Goal: Task Accomplishment & Management: Manage account settings

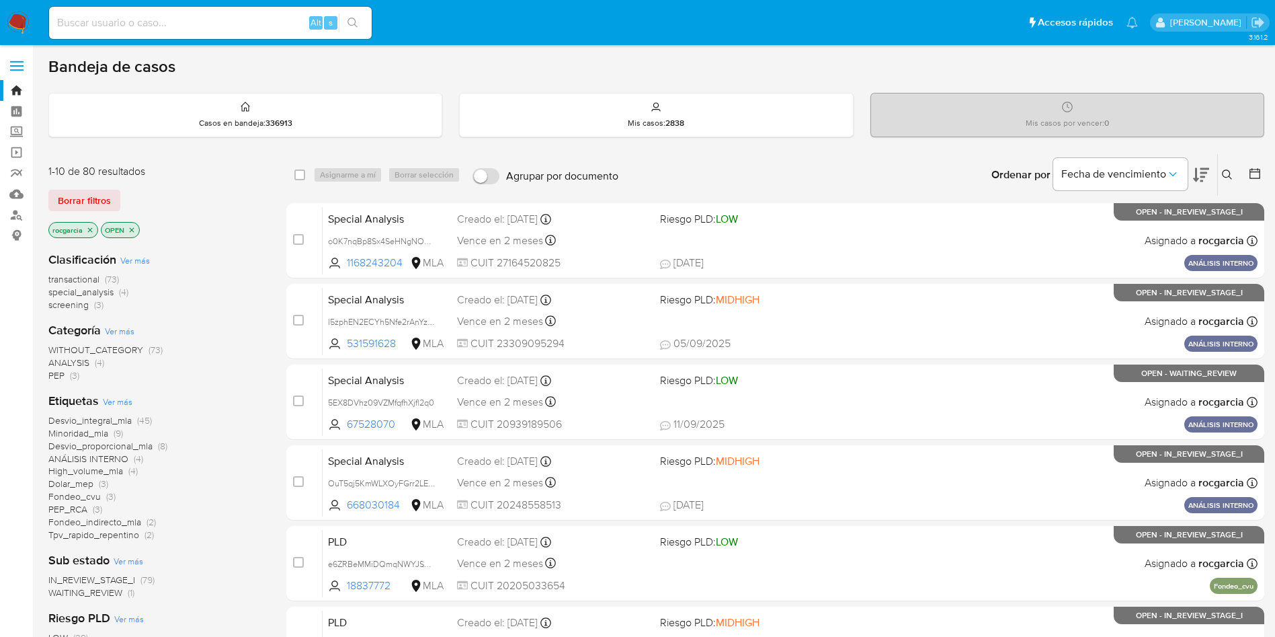
click at [1220, 172] on button at bounding box center [1229, 175] width 22 height 16
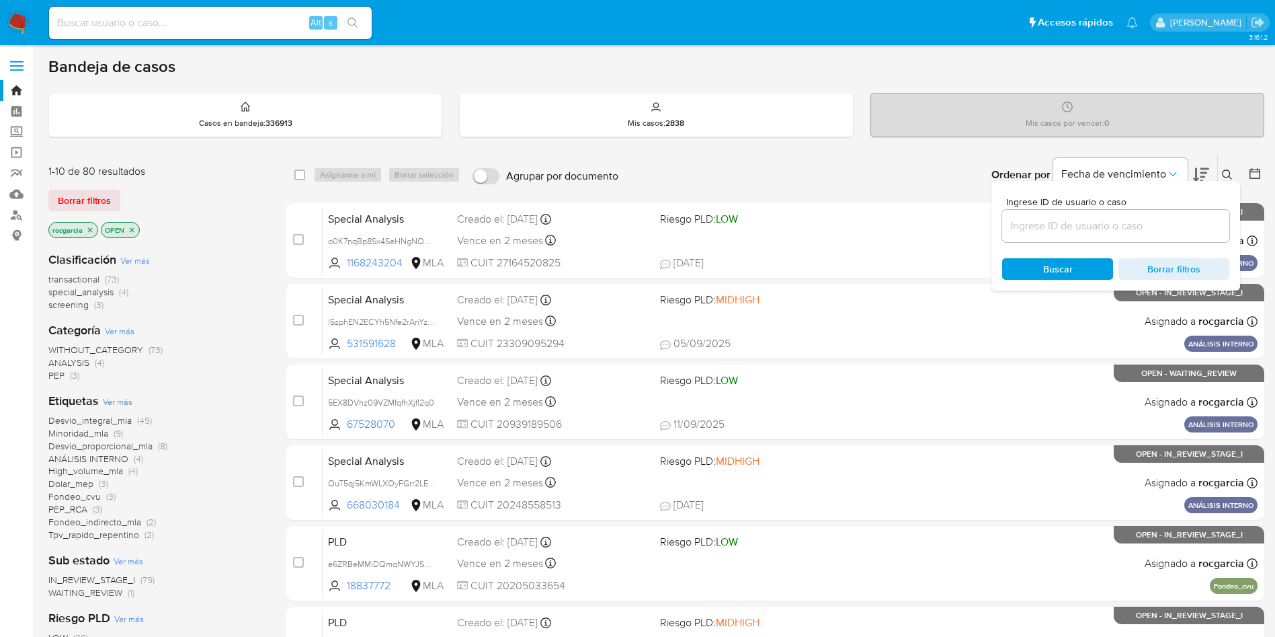
click at [1106, 227] on input at bounding box center [1115, 225] width 227 height 17
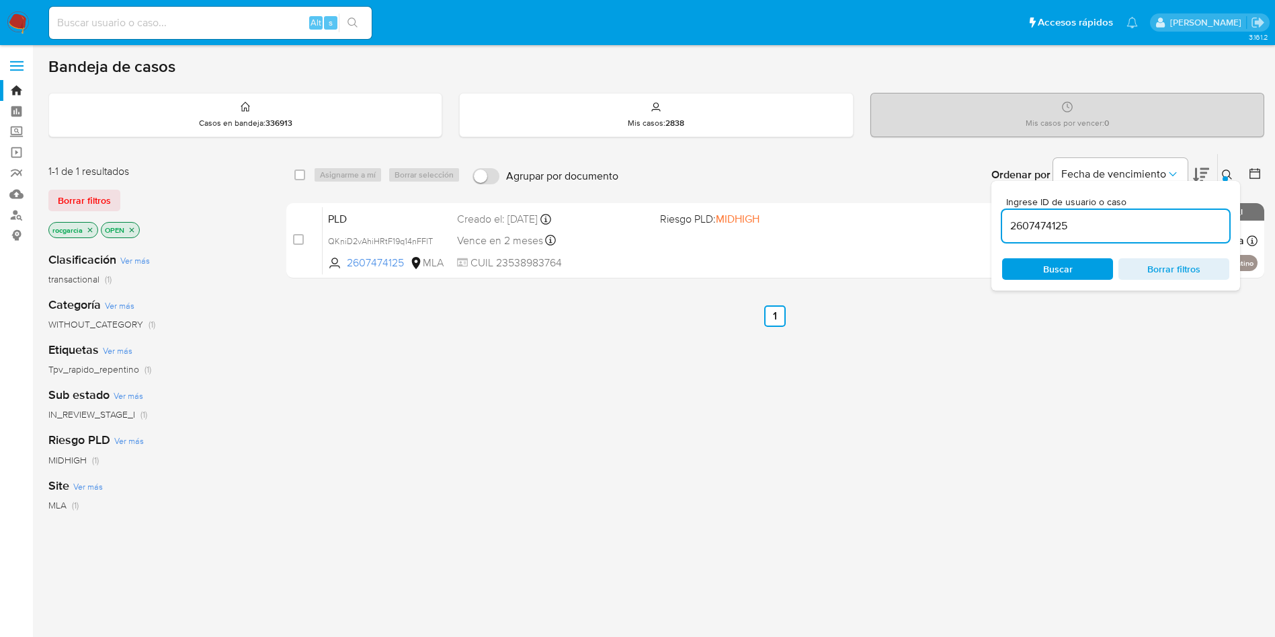
click at [1225, 174] on icon at bounding box center [1227, 174] width 11 height 11
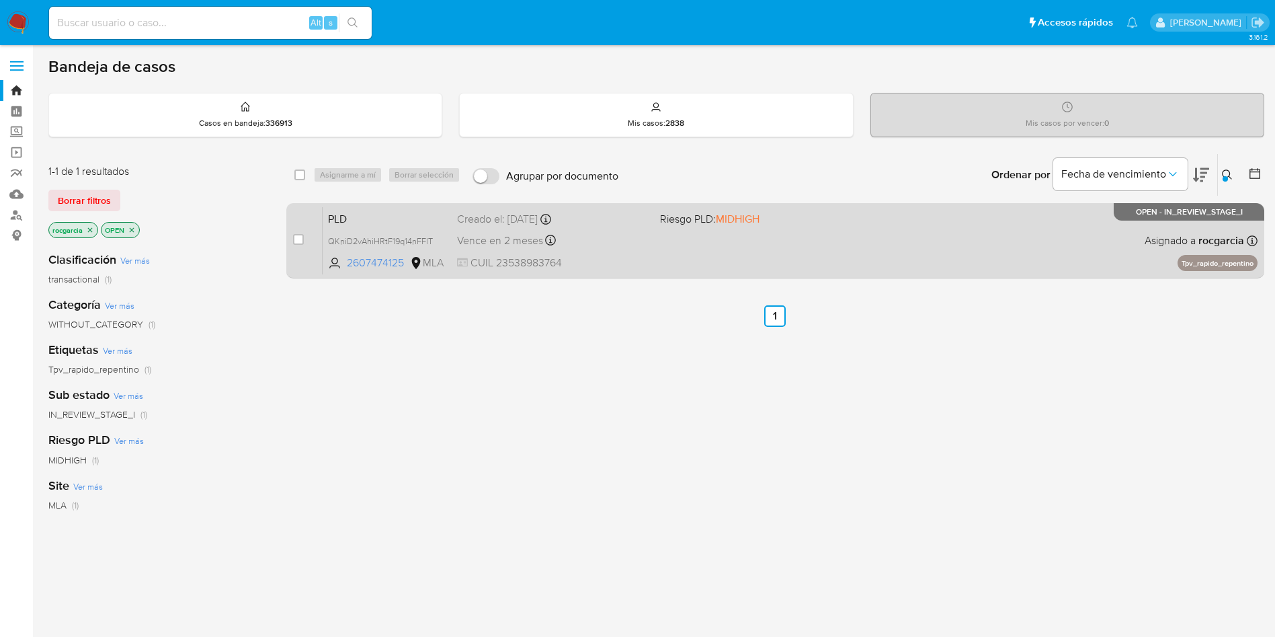
click at [834, 249] on div "PLD QKniD2vAhiHRtF19q14nFFlT 2607474125 MLA Riesgo PLD: MIDHIGH Creado el: 12/0…" at bounding box center [790, 240] width 935 height 68
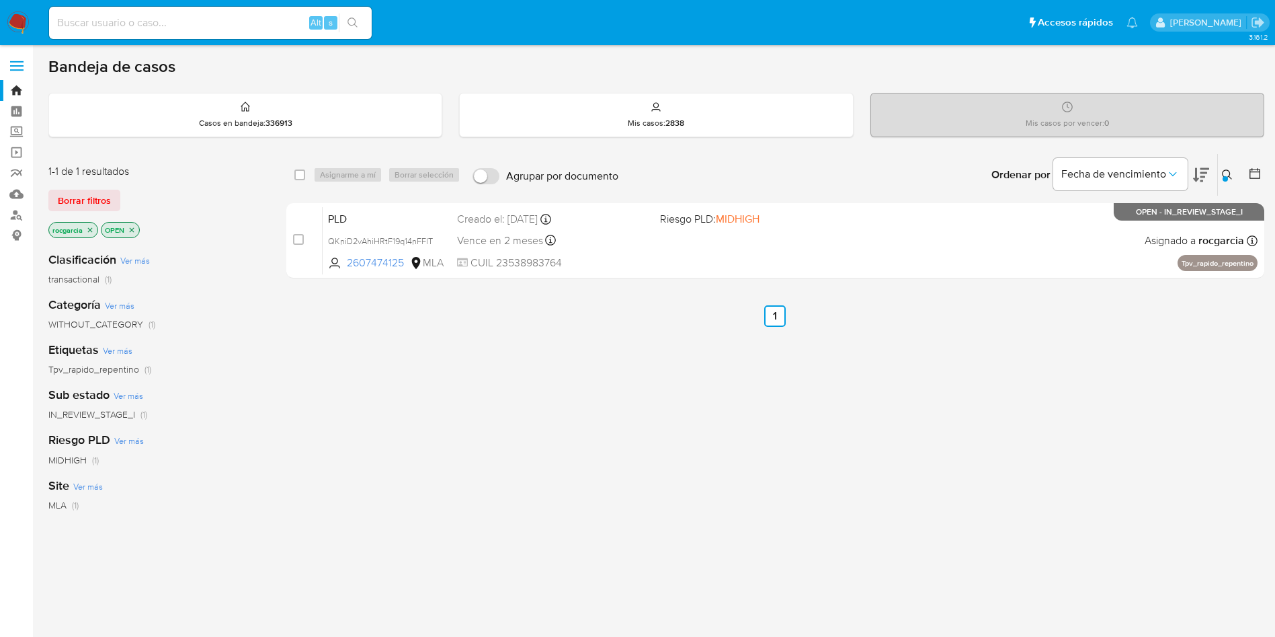
click at [1227, 175] on icon at bounding box center [1227, 174] width 11 height 11
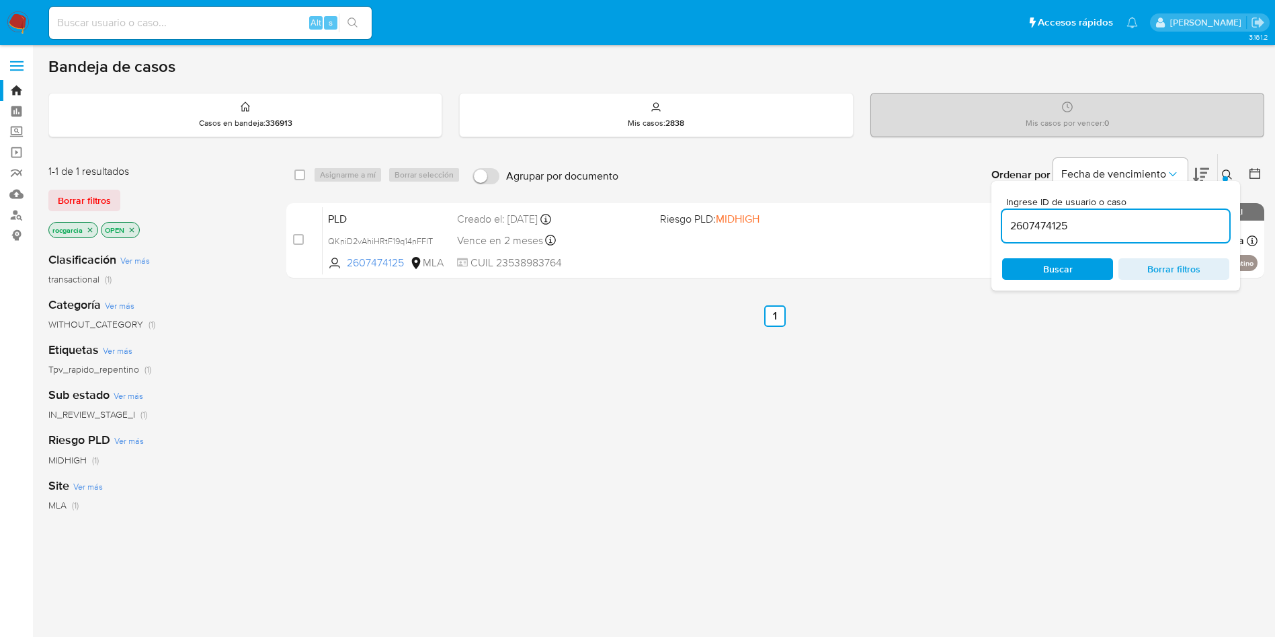
click at [1049, 220] on input "2607474125" at bounding box center [1115, 225] width 227 height 17
type input "1015836178"
click at [1223, 177] on div at bounding box center [1225, 178] width 5 height 5
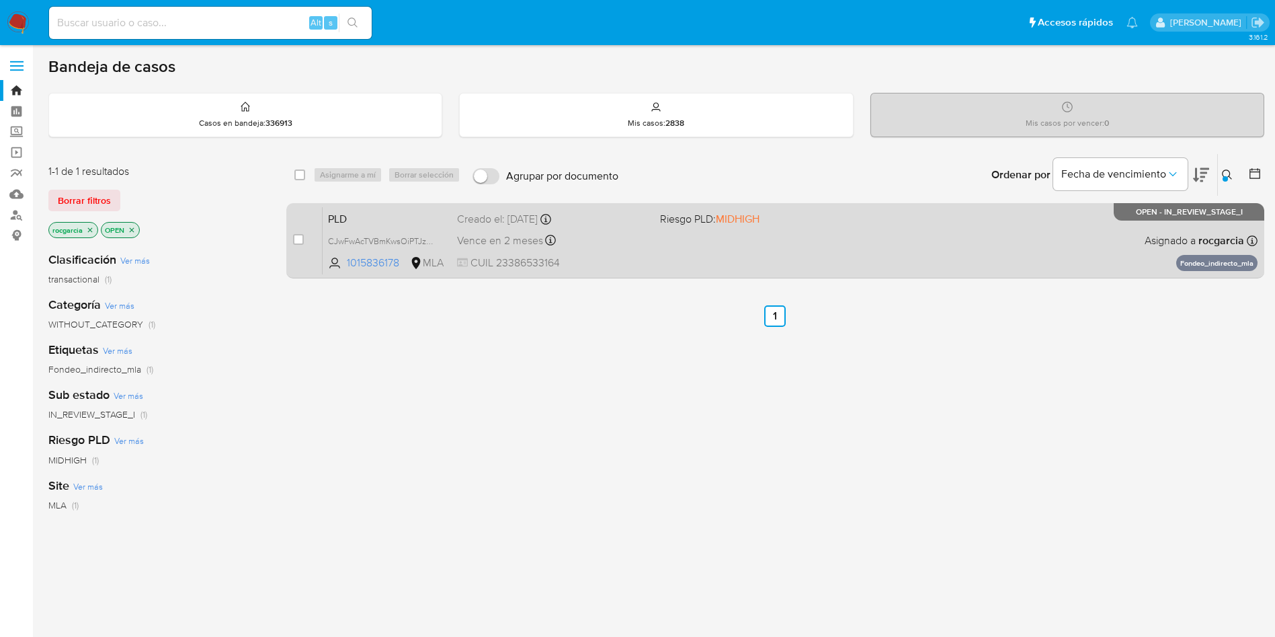
click at [853, 235] on div "PLD CJwFwAcTVBmKwsOiPTJzWcLb 1015836178 MLA Riesgo PLD: MIDHIGH Creado el: 12/0…" at bounding box center [790, 240] width 935 height 68
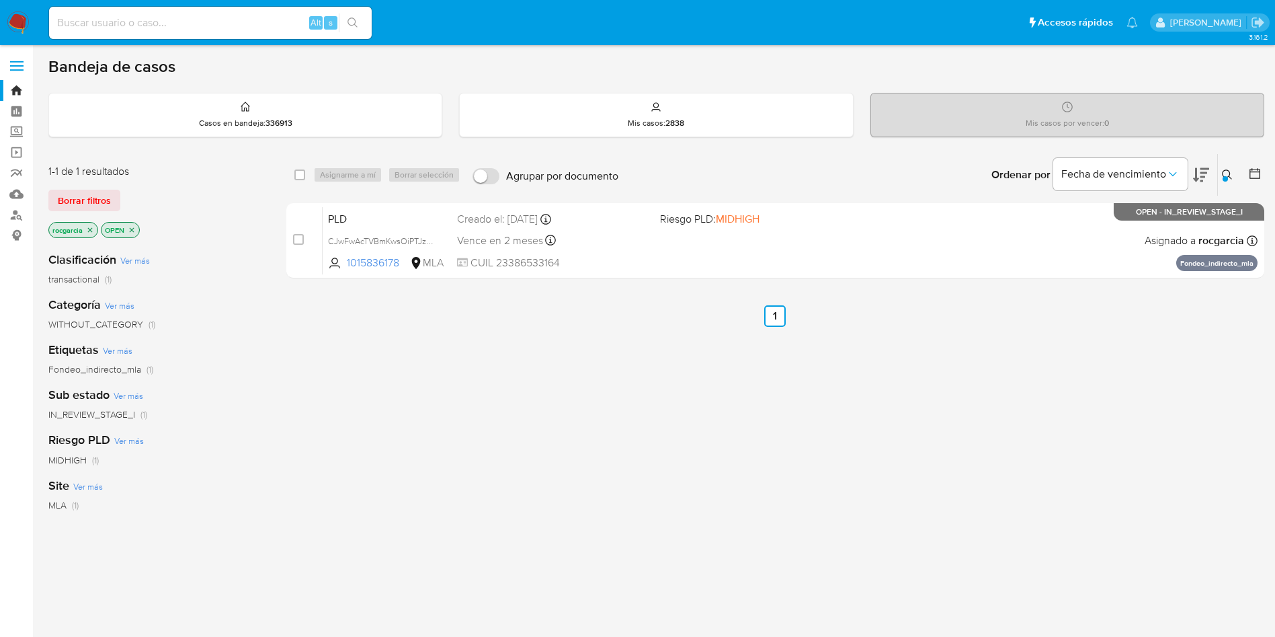
click at [26, 28] on img at bounding box center [18, 22] width 23 height 23
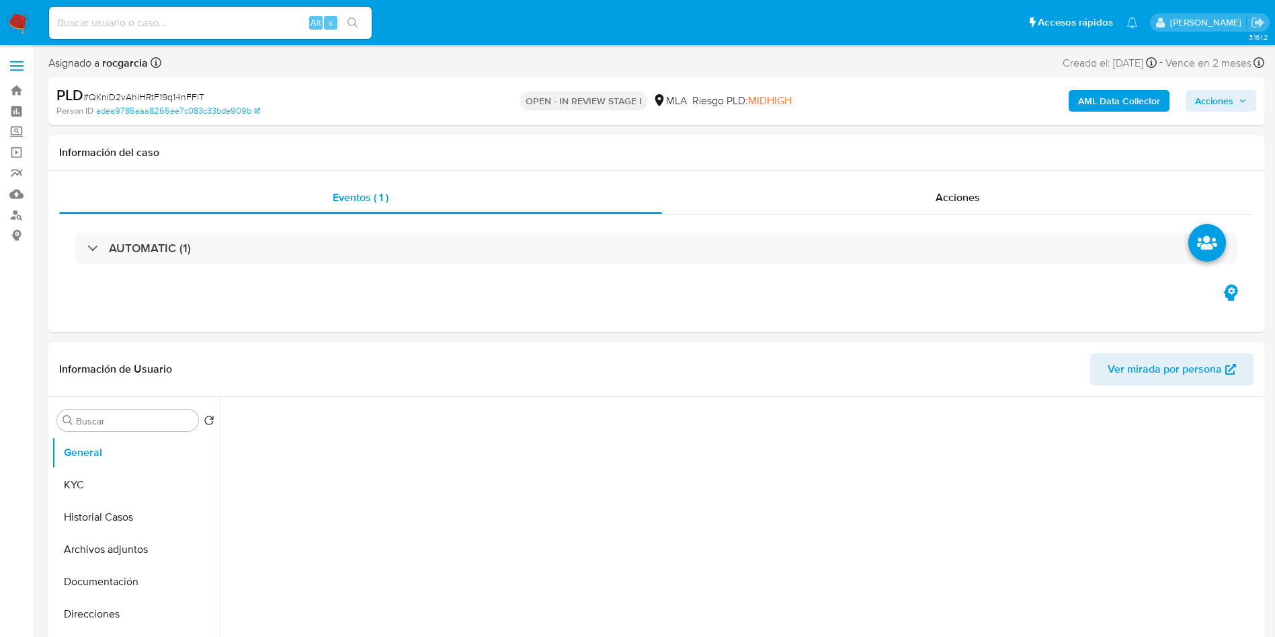
select select "10"
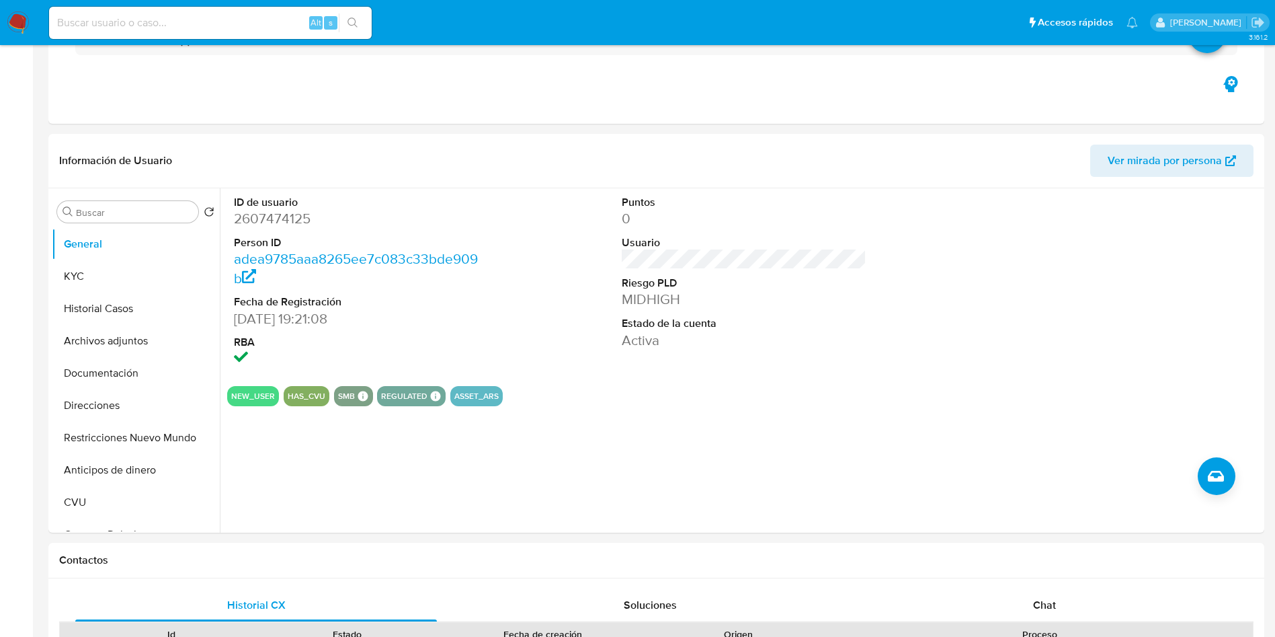
scroll to position [504, 0]
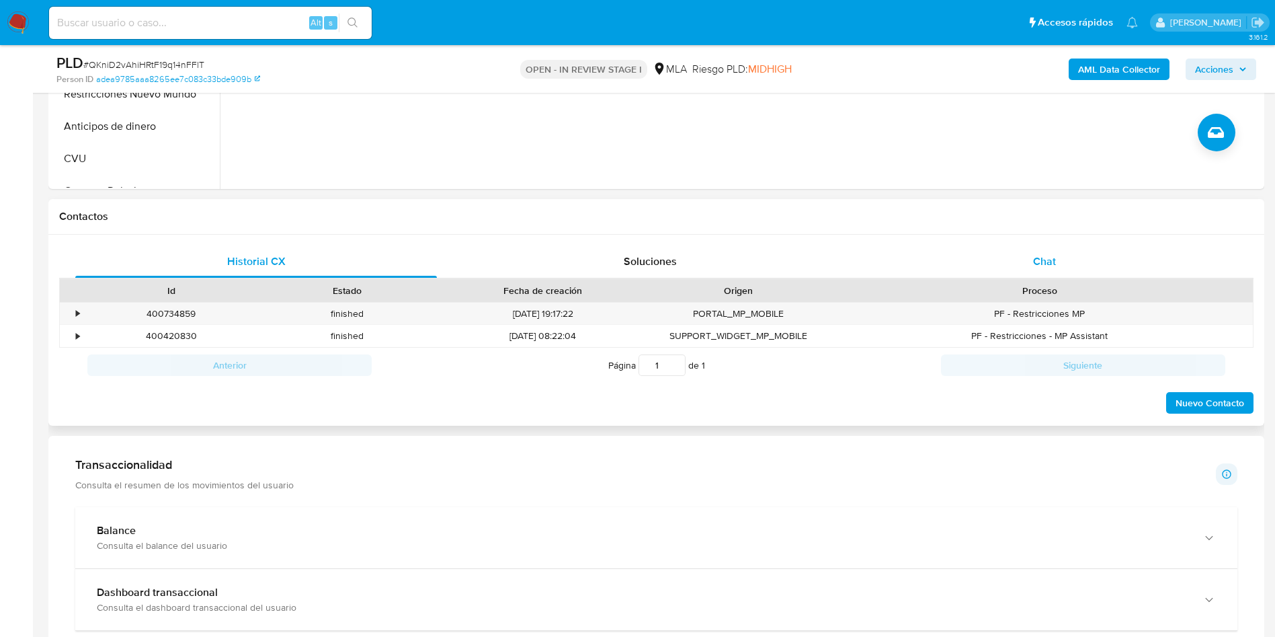
click at [1039, 258] on span "Chat" at bounding box center [1044, 260] width 23 height 15
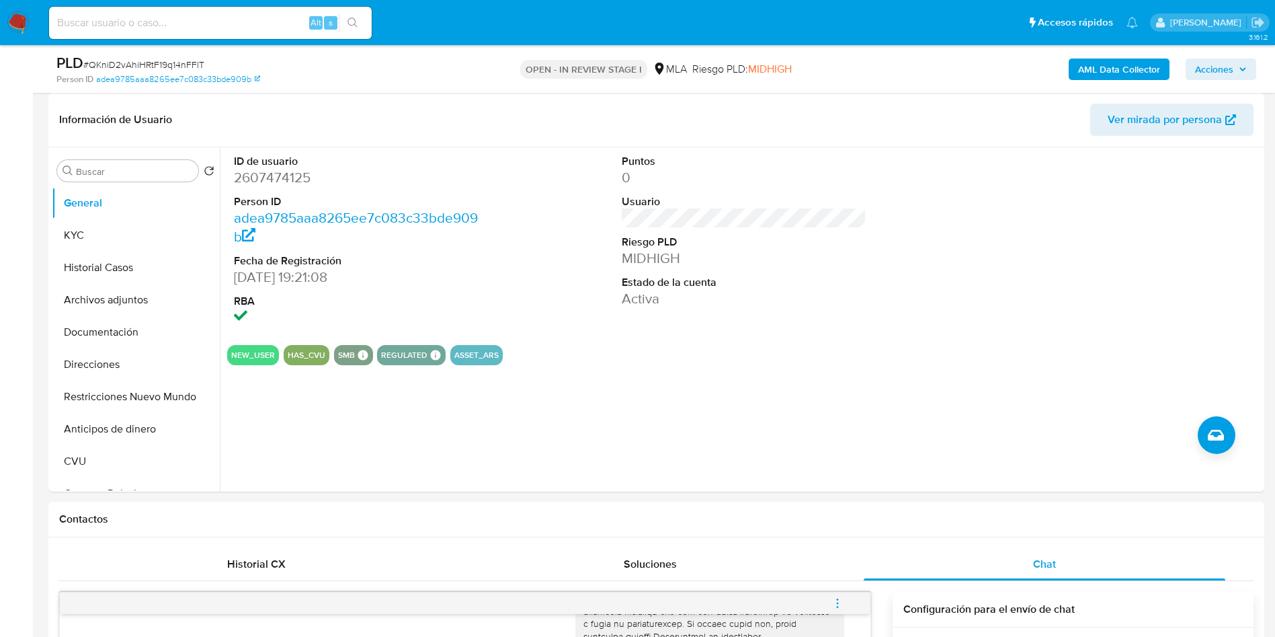
scroll to position [101, 0]
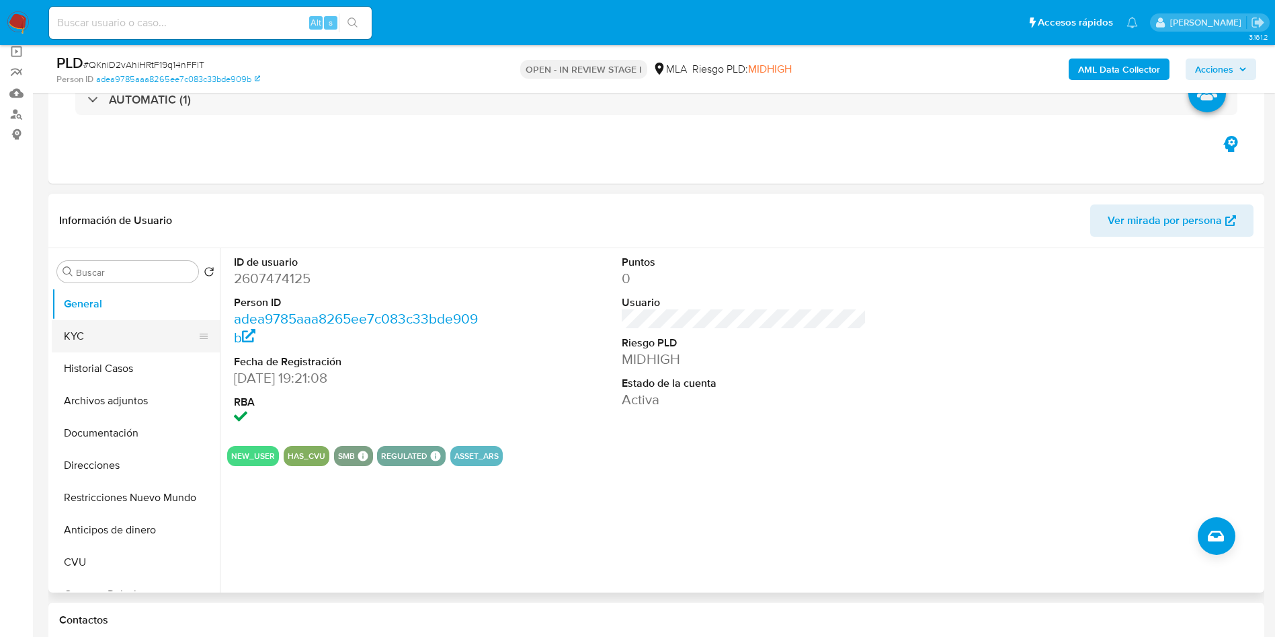
click at [75, 341] on button "KYC" at bounding box center [130, 336] width 157 height 32
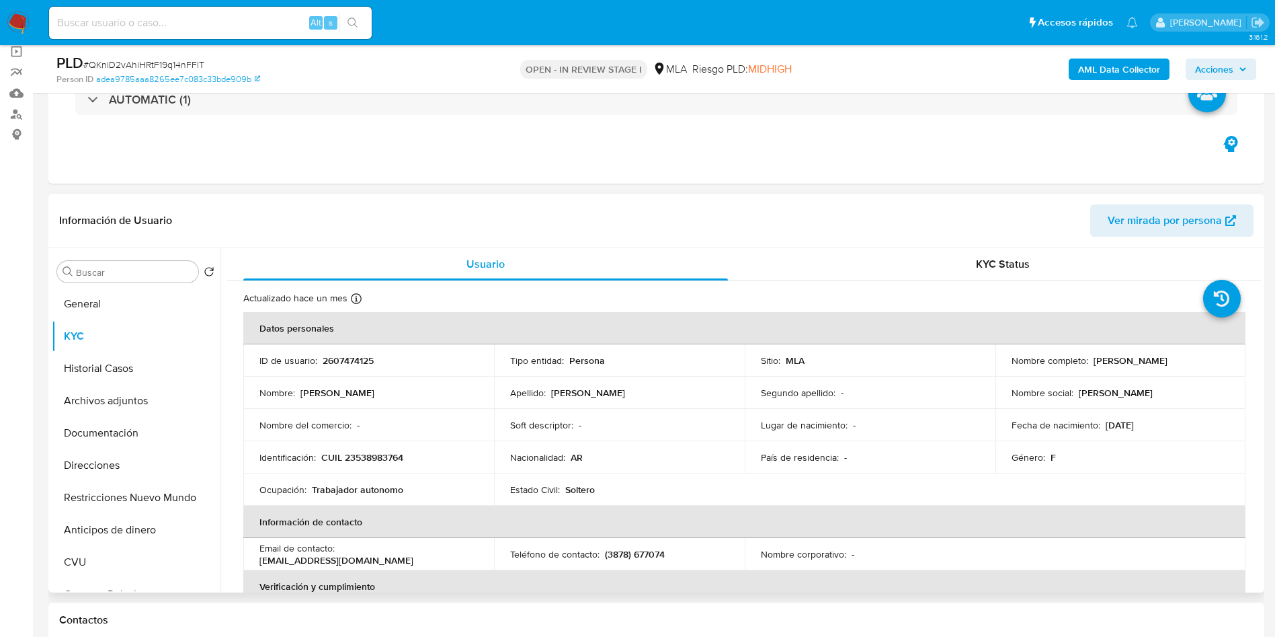
click at [382, 453] on p "CUIL 23538983764" at bounding box center [362, 457] width 82 height 12
copy p "23538983764"
click at [85, 468] on button "Direcciones" at bounding box center [130, 465] width 157 height 32
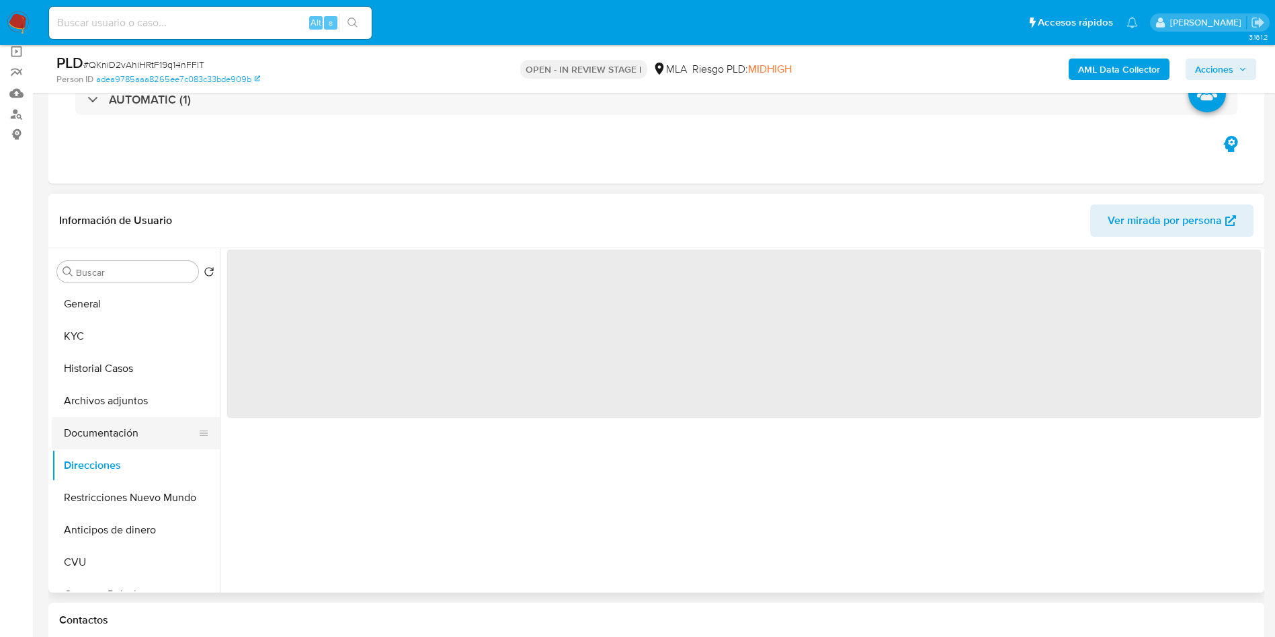
click at [86, 440] on button "Documentación" at bounding box center [130, 433] width 157 height 32
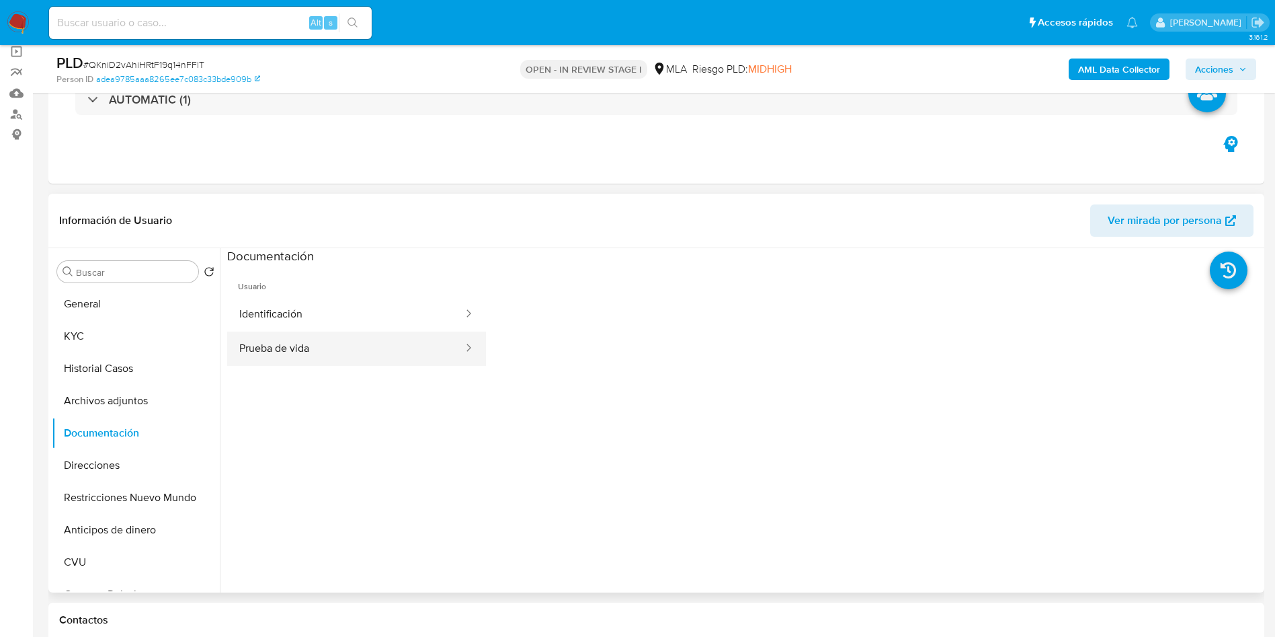
click at [296, 343] on button "Prueba de vida" at bounding box center [345, 348] width 237 height 34
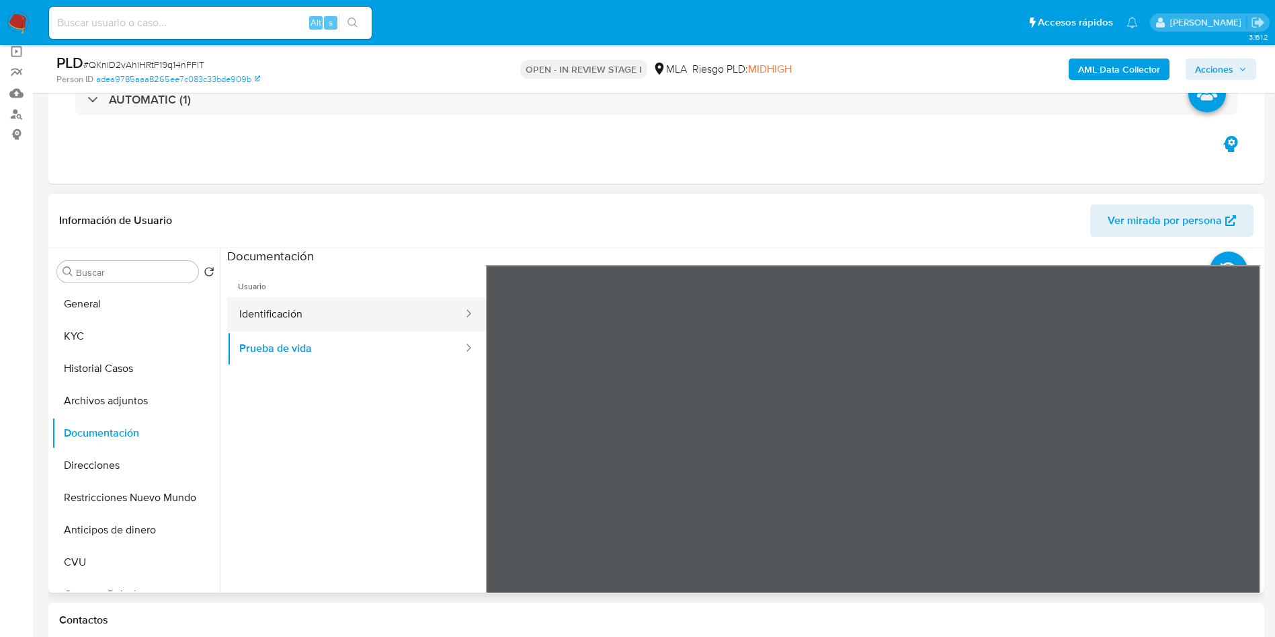
click at [343, 313] on button "Identificación" at bounding box center [345, 314] width 237 height 34
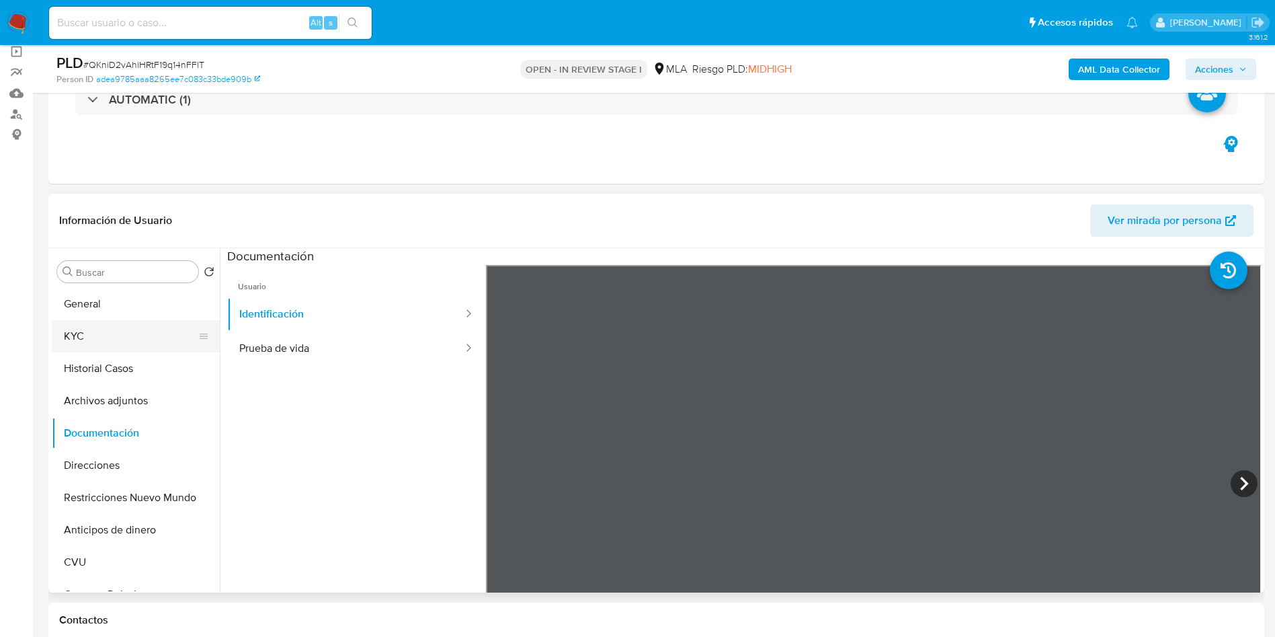
click at [95, 328] on button "KYC" at bounding box center [130, 336] width 157 height 32
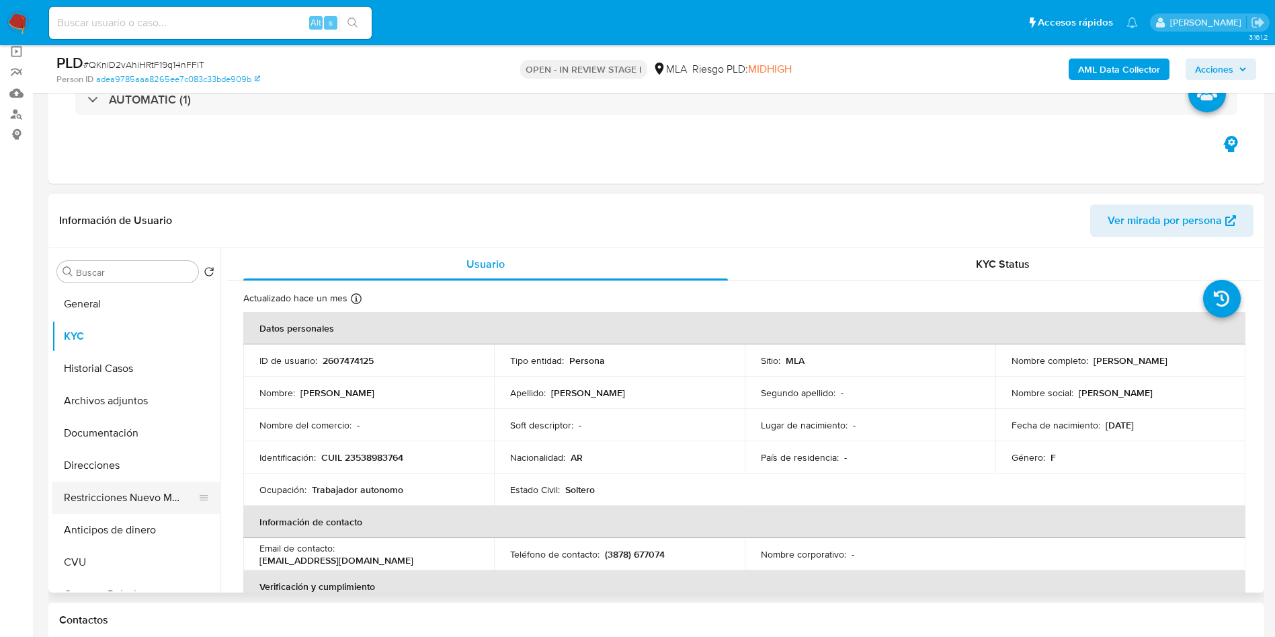
click at [93, 501] on button "Restricciones Nuevo Mundo" at bounding box center [130, 497] width 157 height 32
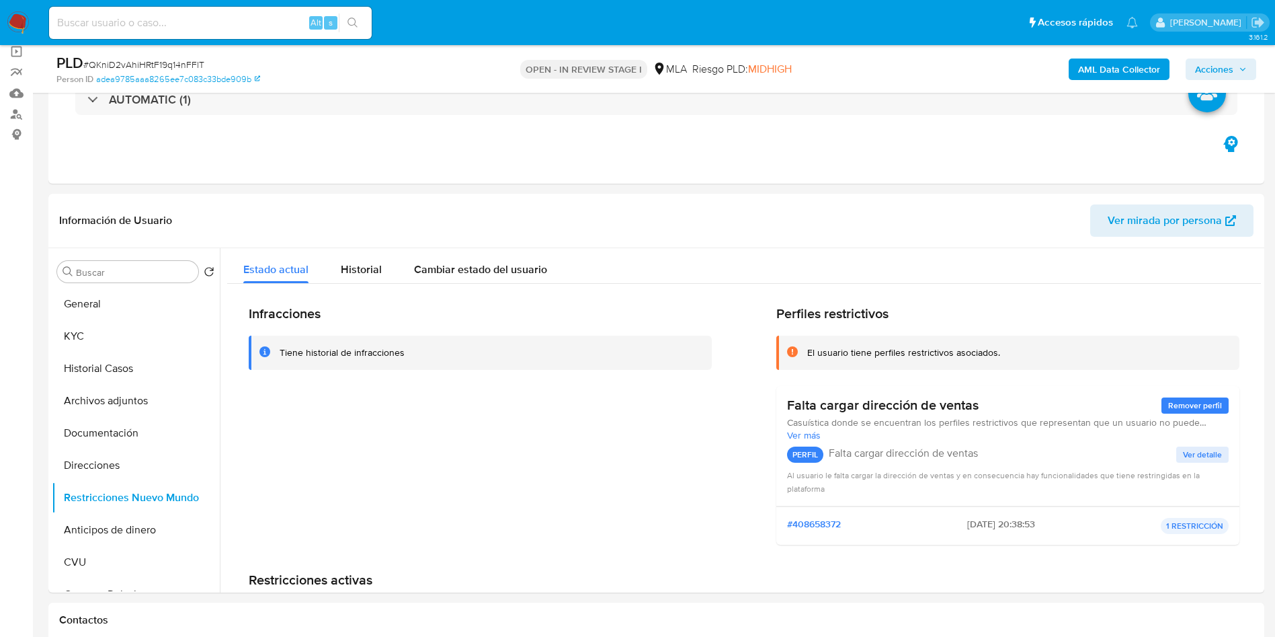
click at [76, 338] on button "KYC" at bounding box center [130, 336] width 157 height 32
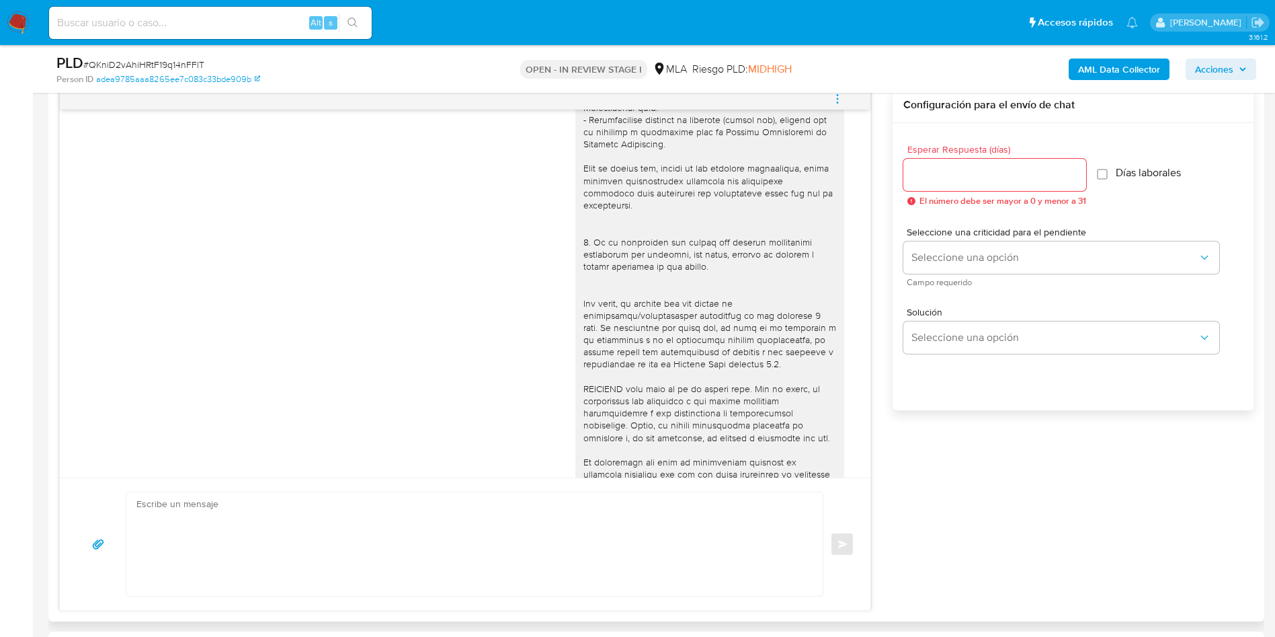
scroll to position [690, 0]
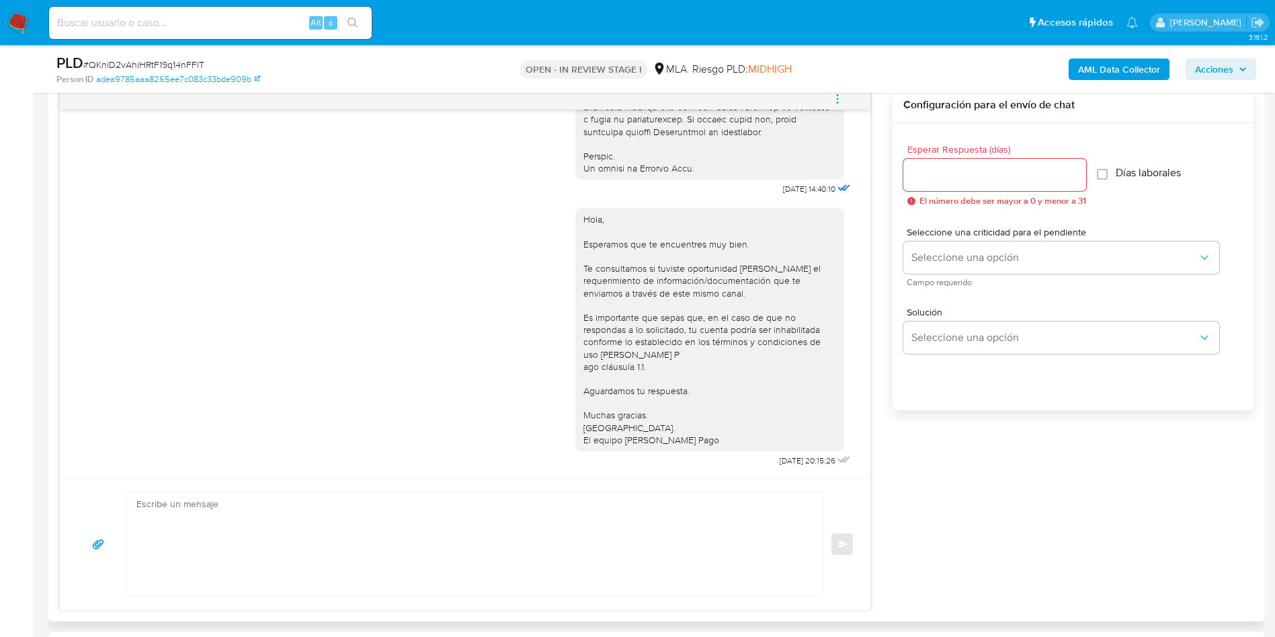
click at [837, 95] on icon "menu-action" at bounding box center [837, 94] width 1 height 1
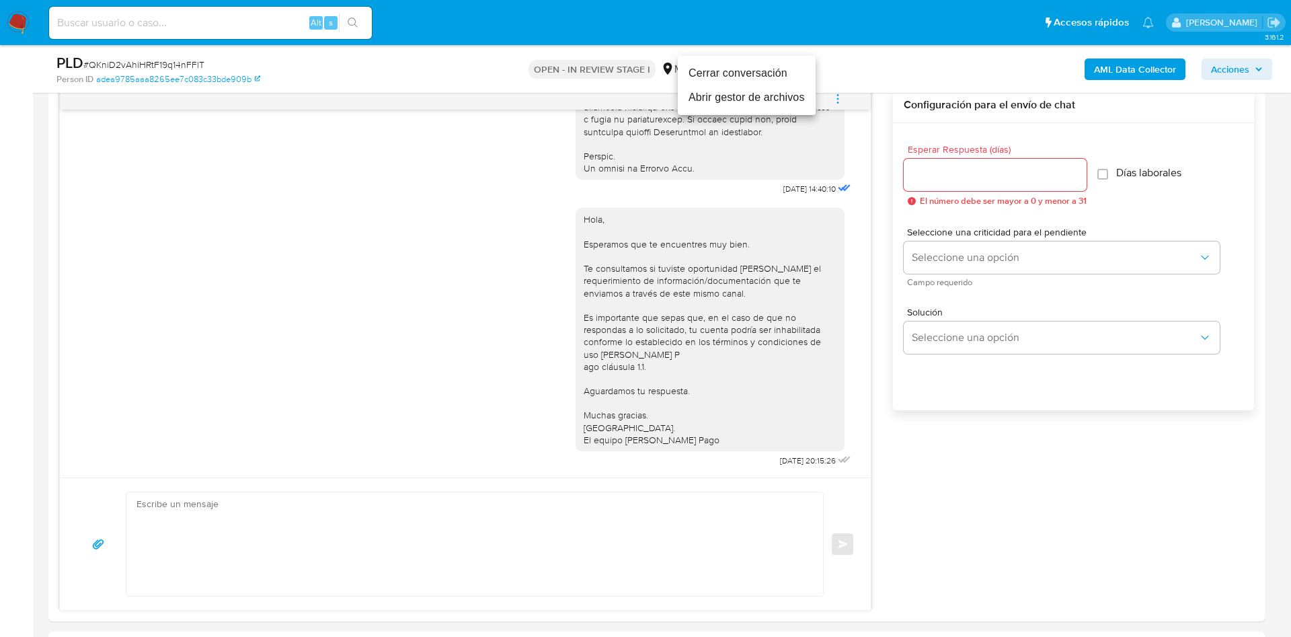
click at [744, 81] on li "Cerrar conversación" at bounding box center [747, 73] width 138 height 24
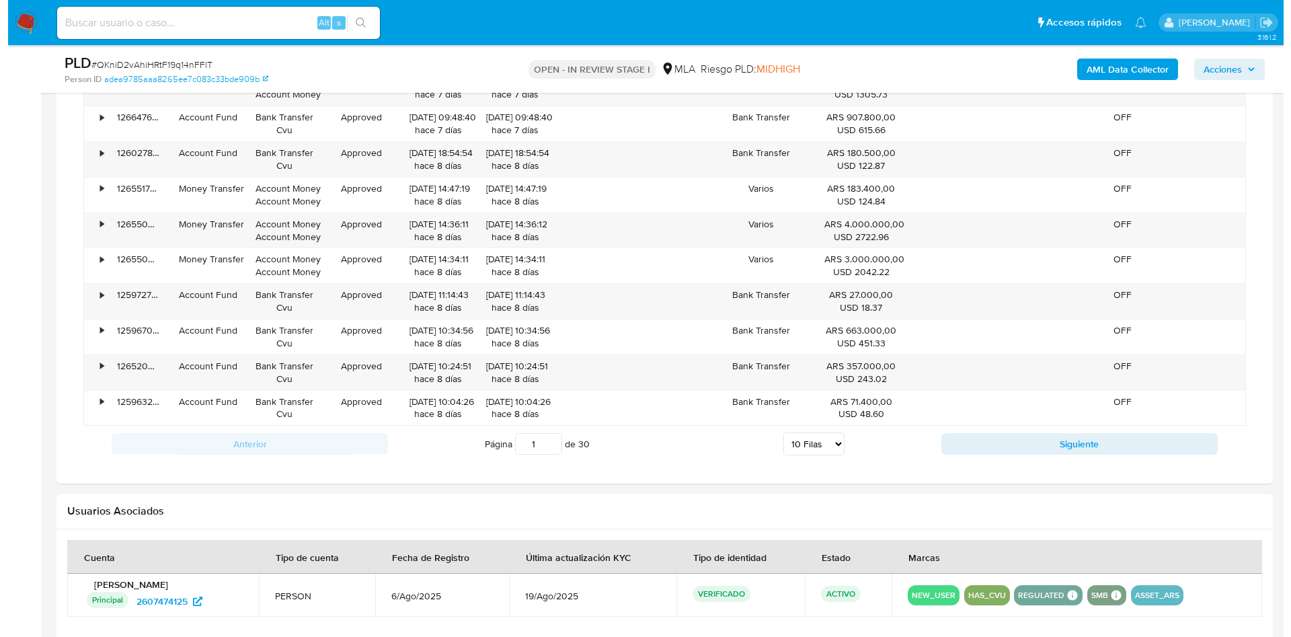
scroll to position [2057, 0]
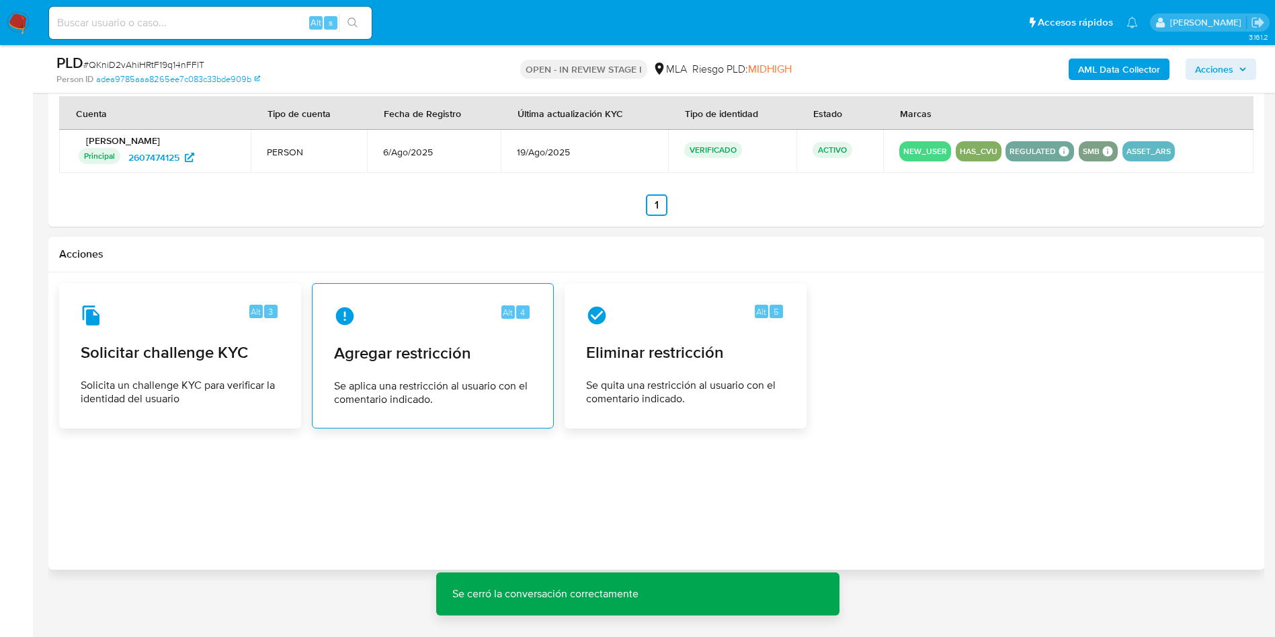
click at [397, 415] on div "Alt 4 Agregar restricción Se aplica una restricción al usuario con el comentari…" at bounding box center [432, 355] width 219 height 122
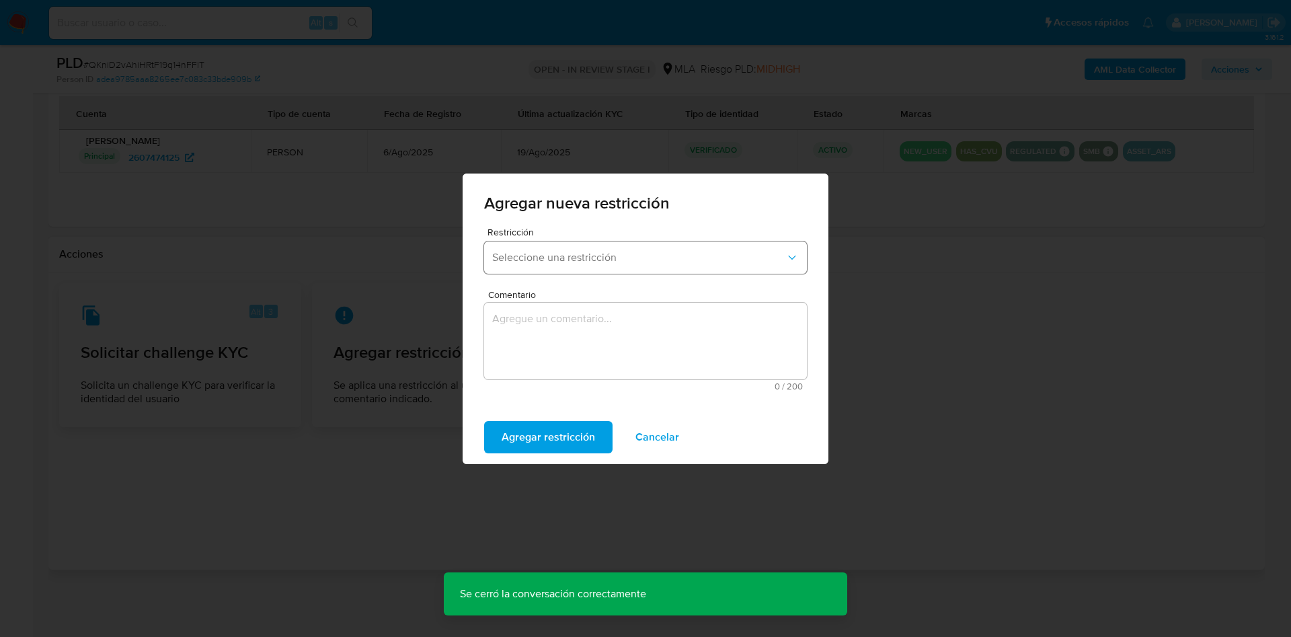
click at [544, 270] on button "Seleccione una restricción" at bounding box center [645, 257] width 323 height 32
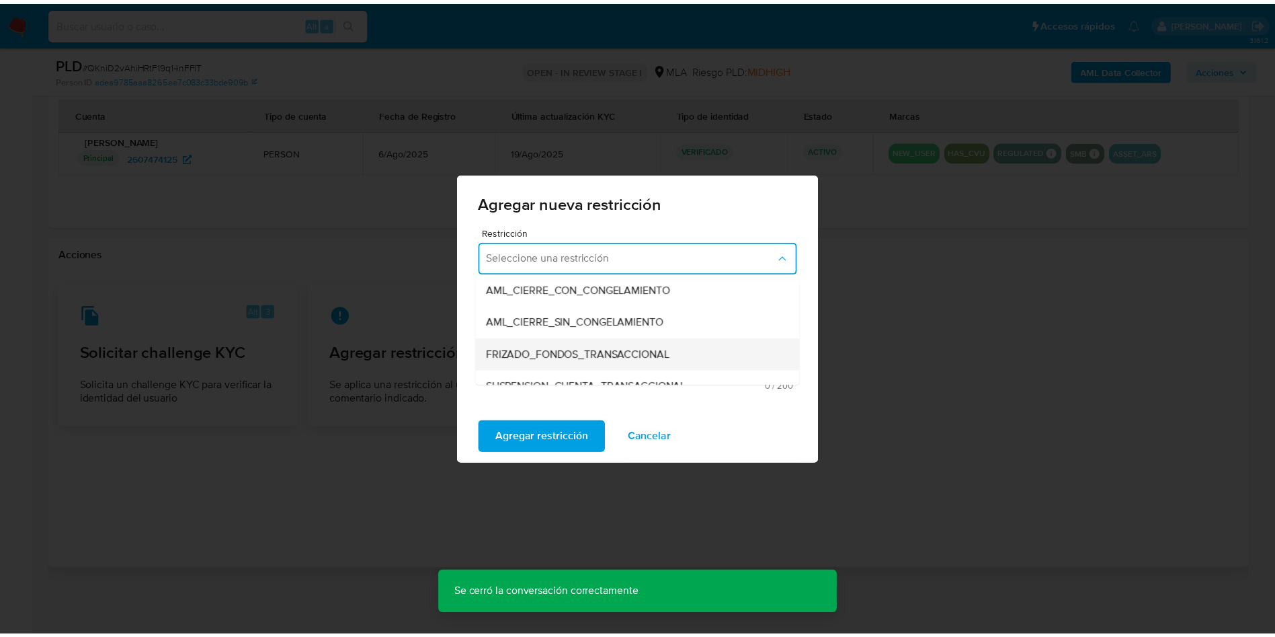
scroll to position [202, 0]
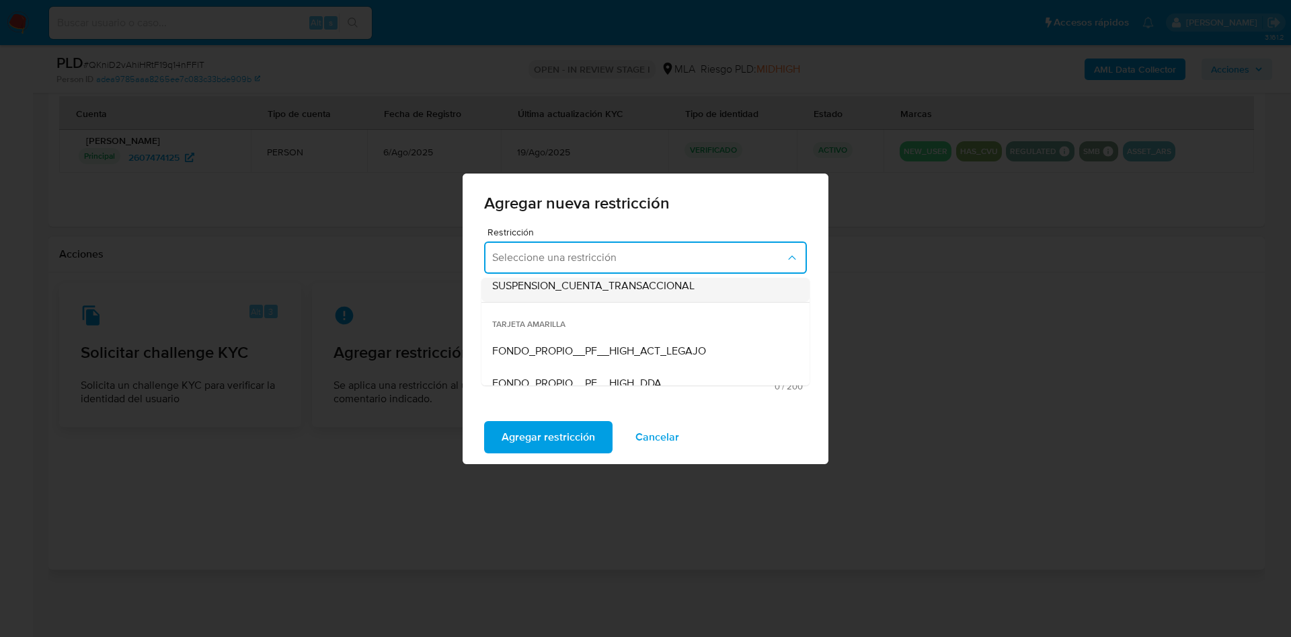
click at [584, 287] on span "SUSPENSION_CUENTA_TRANSACCIONAL" at bounding box center [593, 285] width 202 height 13
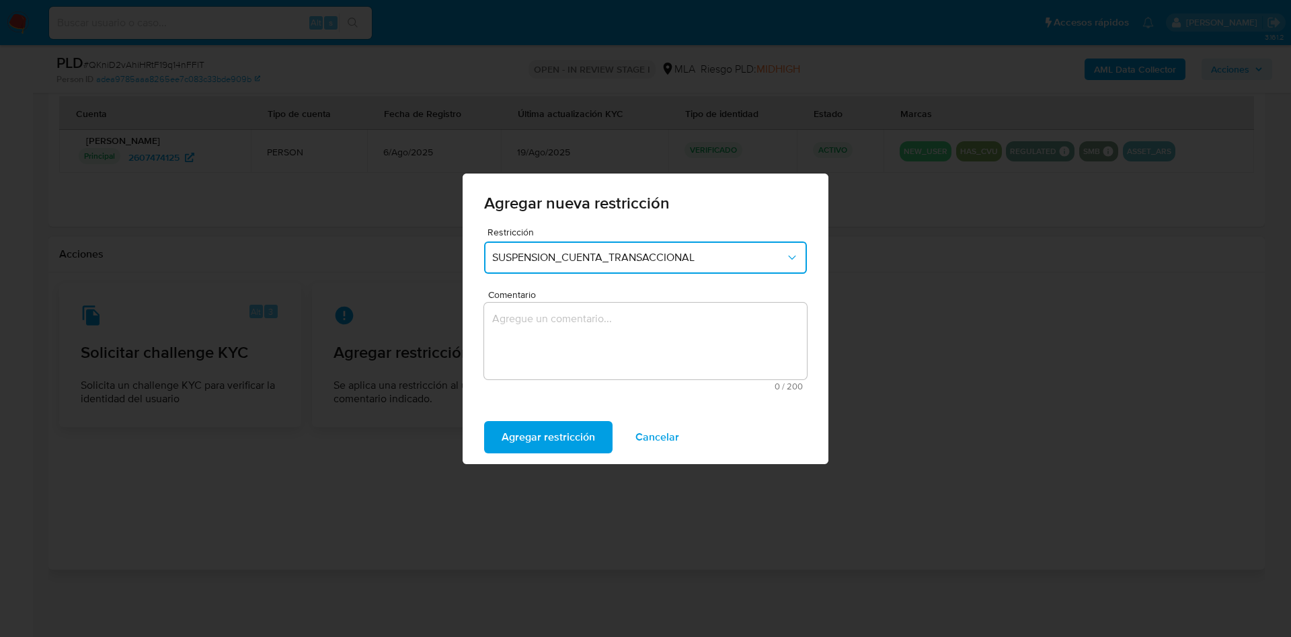
click at [557, 342] on textarea "Comentario" at bounding box center [645, 340] width 323 height 77
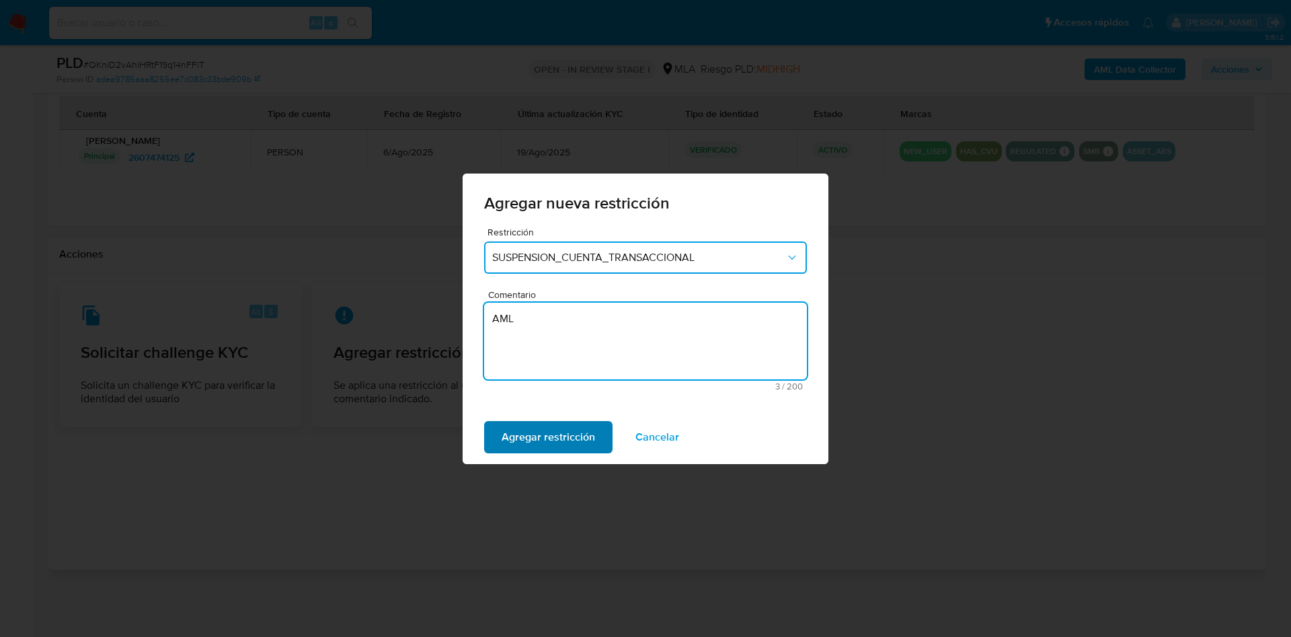
type textarea "AML"
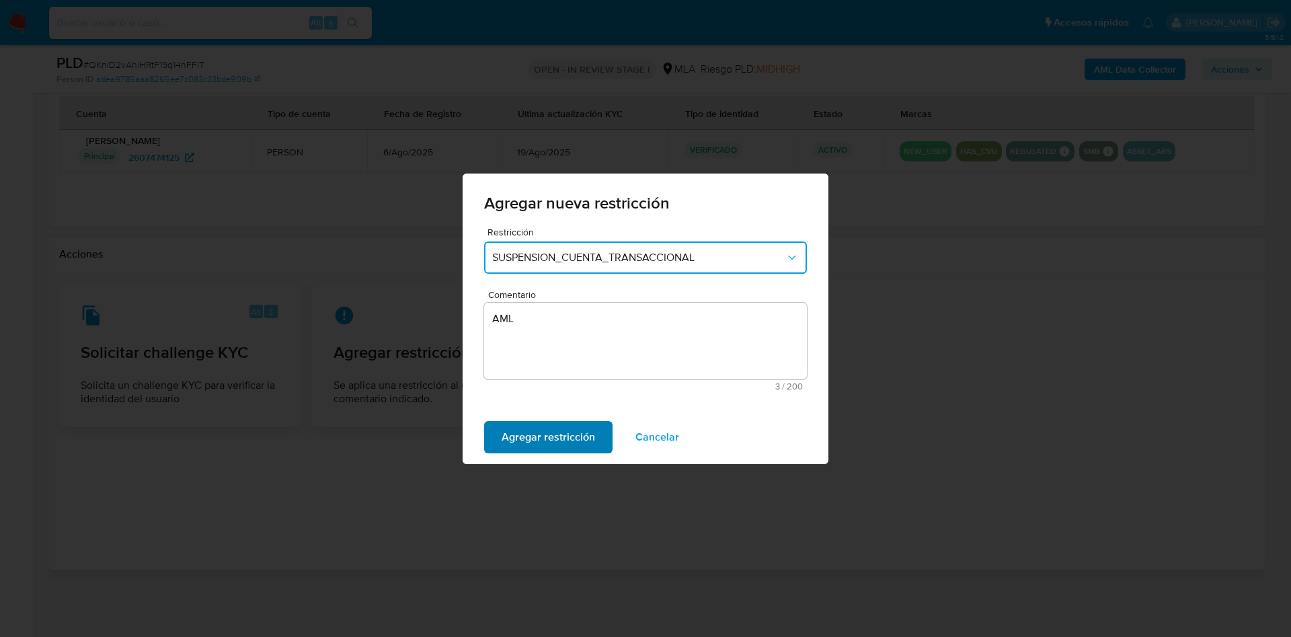
click at [526, 446] on span "Agregar restricción" at bounding box center [547, 437] width 93 height 30
click at [544, 439] on span "Confirmar" at bounding box center [525, 437] width 48 height 30
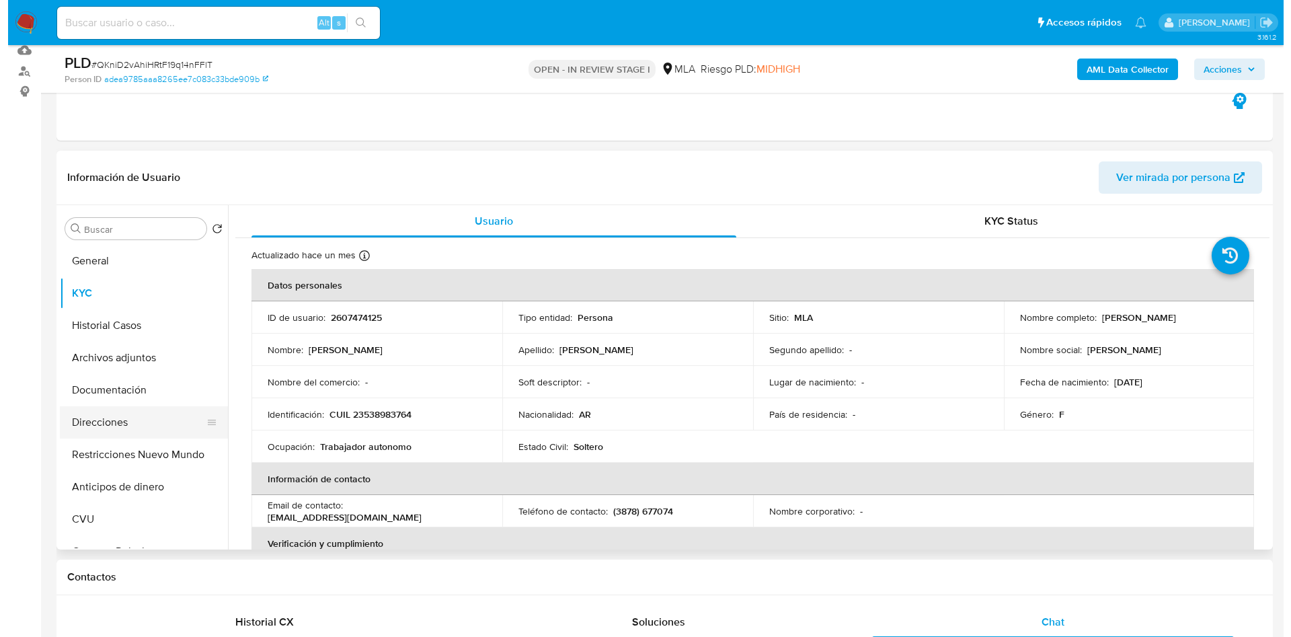
scroll to position [141, 0]
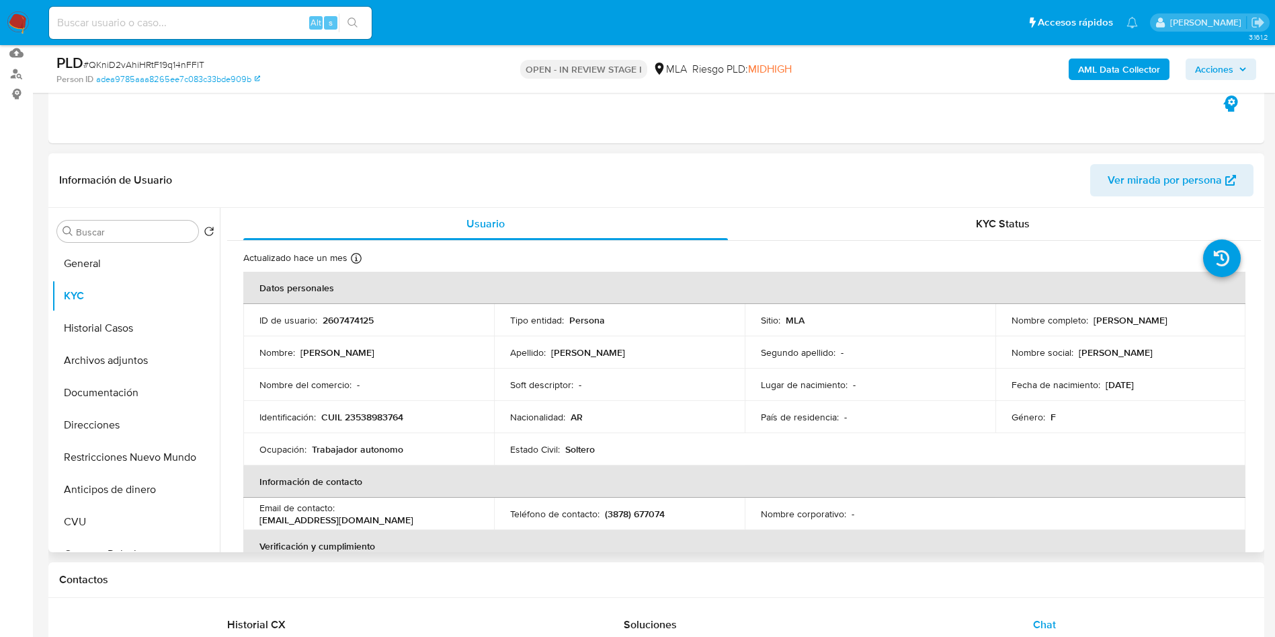
click at [342, 319] on p "2607474125" at bounding box center [348, 320] width 51 height 12
copy p "2607474125"
click at [1102, 68] on b "AML Data Collector" at bounding box center [1119, 69] width 82 height 22
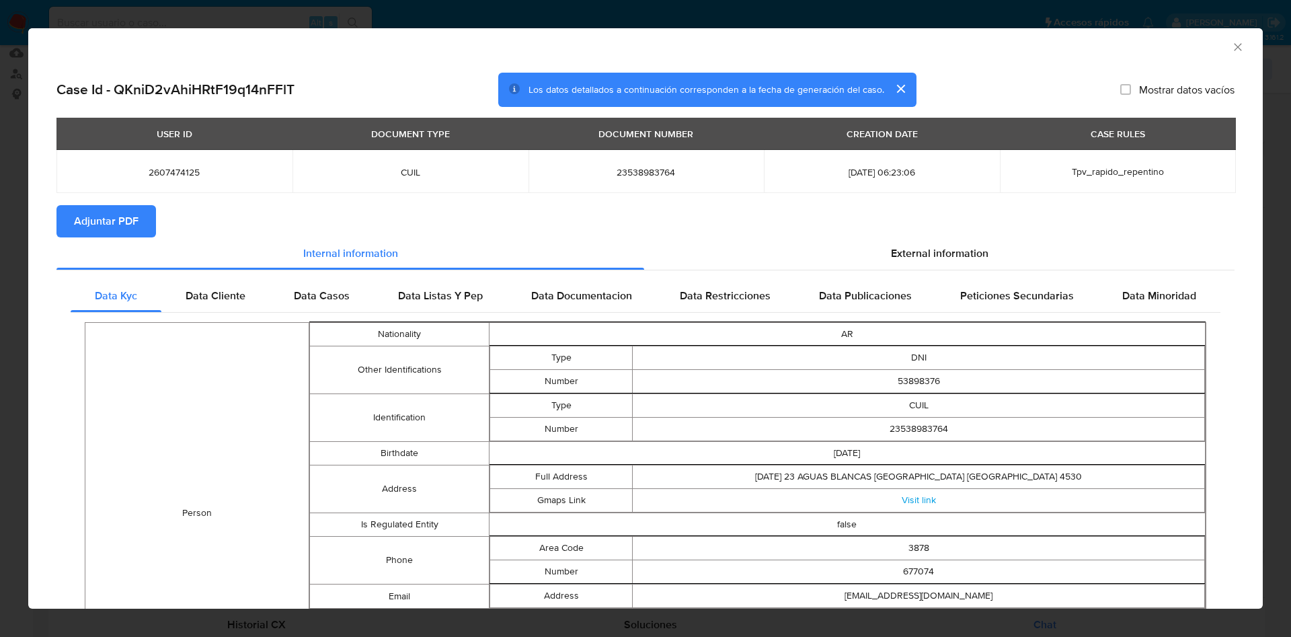
click at [975, 260] on div "External information" at bounding box center [939, 253] width 590 height 32
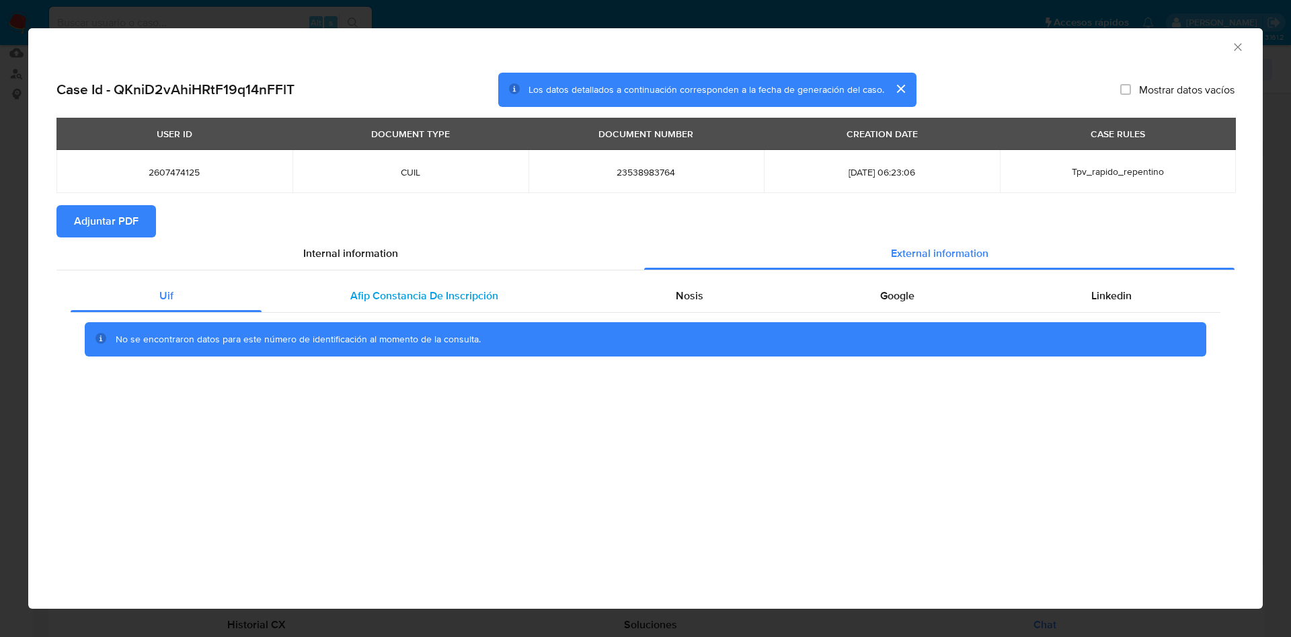
click at [437, 305] on div "Afip Constancia De Inscripción" at bounding box center [423, 296] width 325 height 32
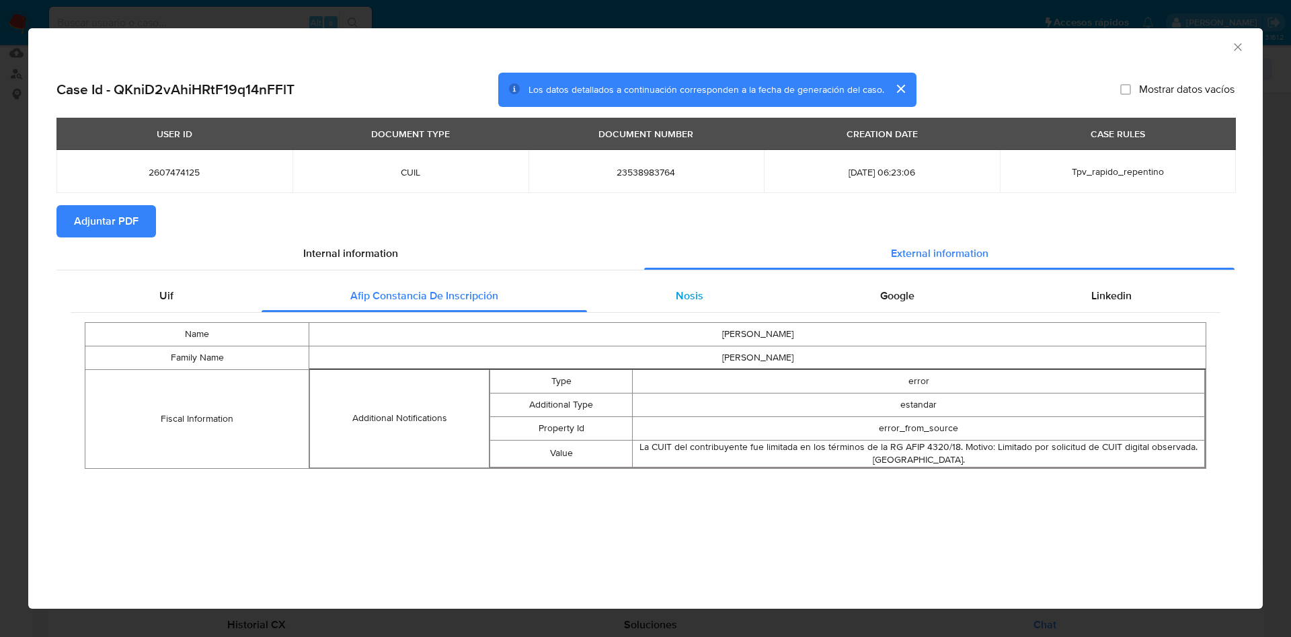
click at [664, 301] on div "Nosis" at bounding box center [689, 296] width 204 height 32
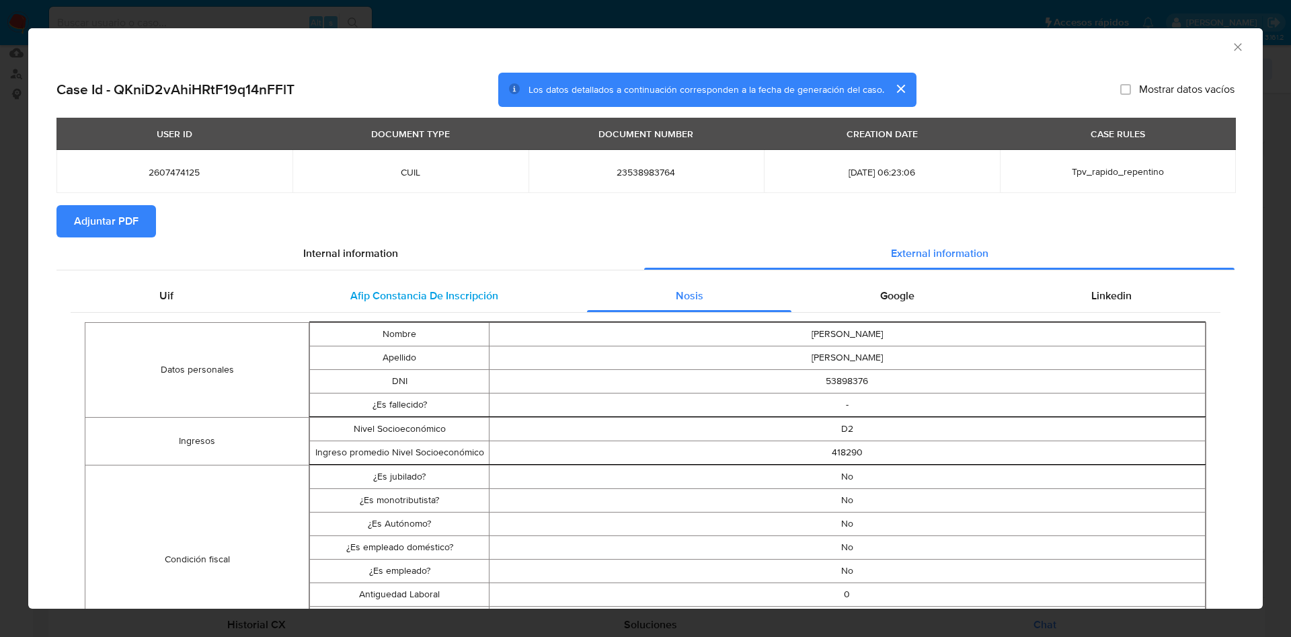
click at [518, 301] on div "Afip Constancia De Inscripción" at bounding box center [423, 296] width 325 height 32
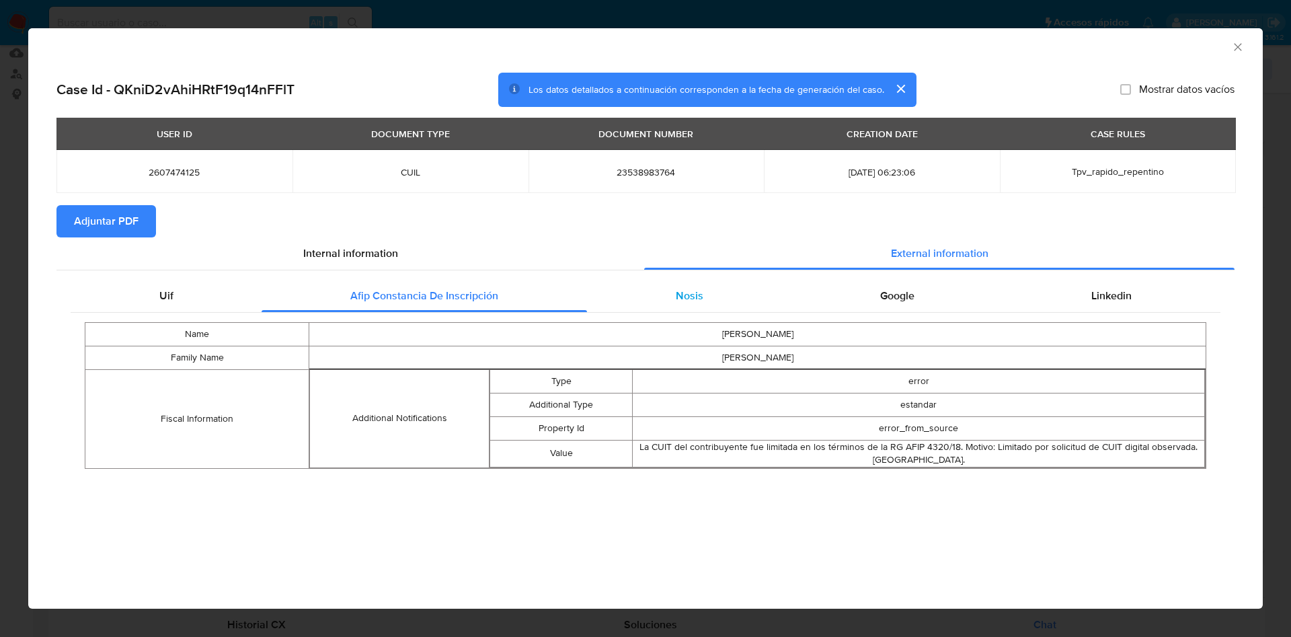
drag, startPoint x: 719, startPoint y: 297, endPoint x: 774, endPoint y: 293, distance: 54.6
click at [718, 297] on div "Nosis" at bounding box center [689, 296] width 204 height 32
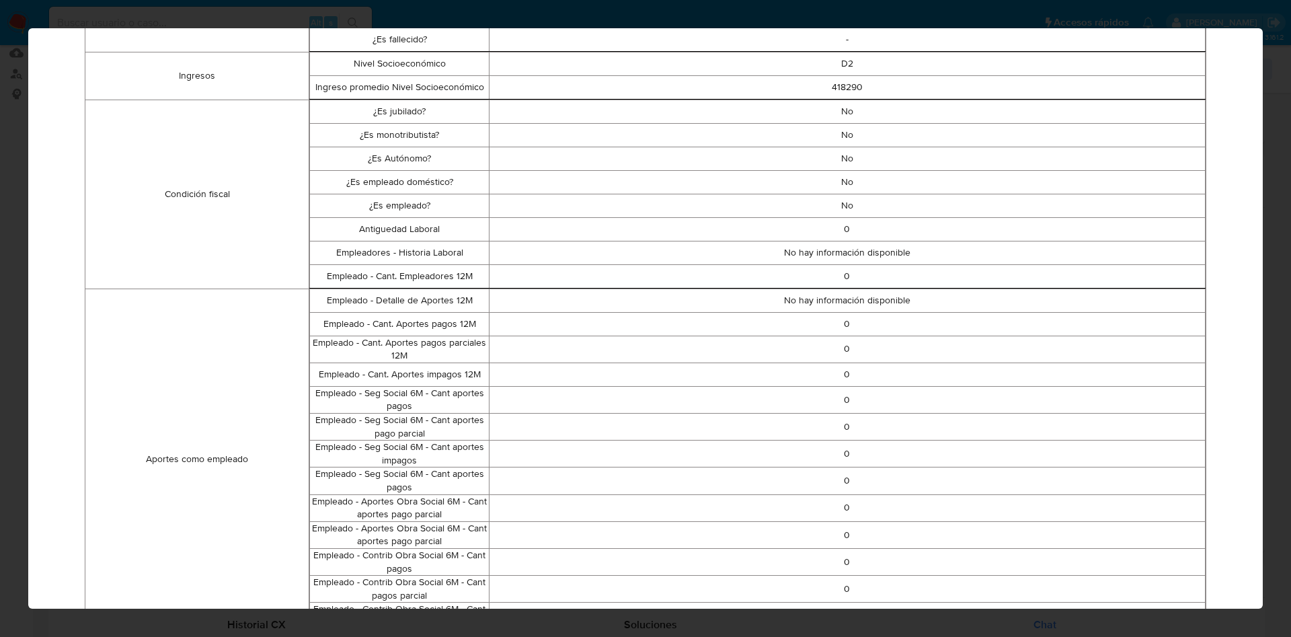
scroll to position [0, 0]
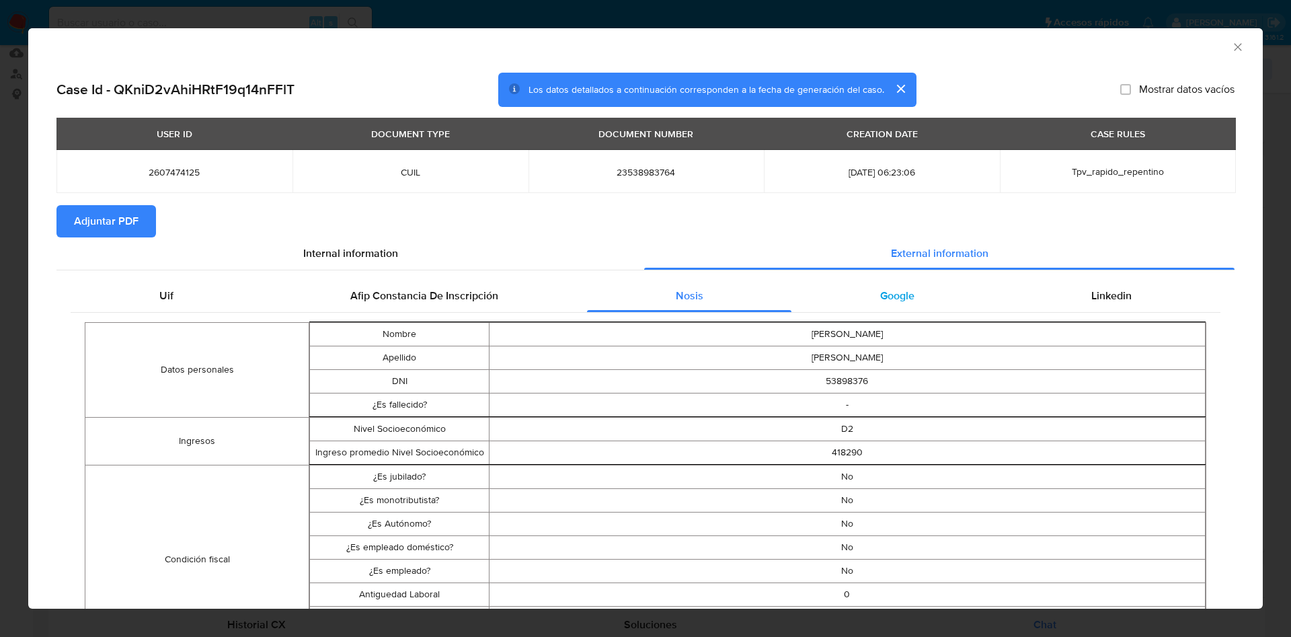
click at [887, 280] on div "Google" at bounding box center [896, 296] width 211 height 32
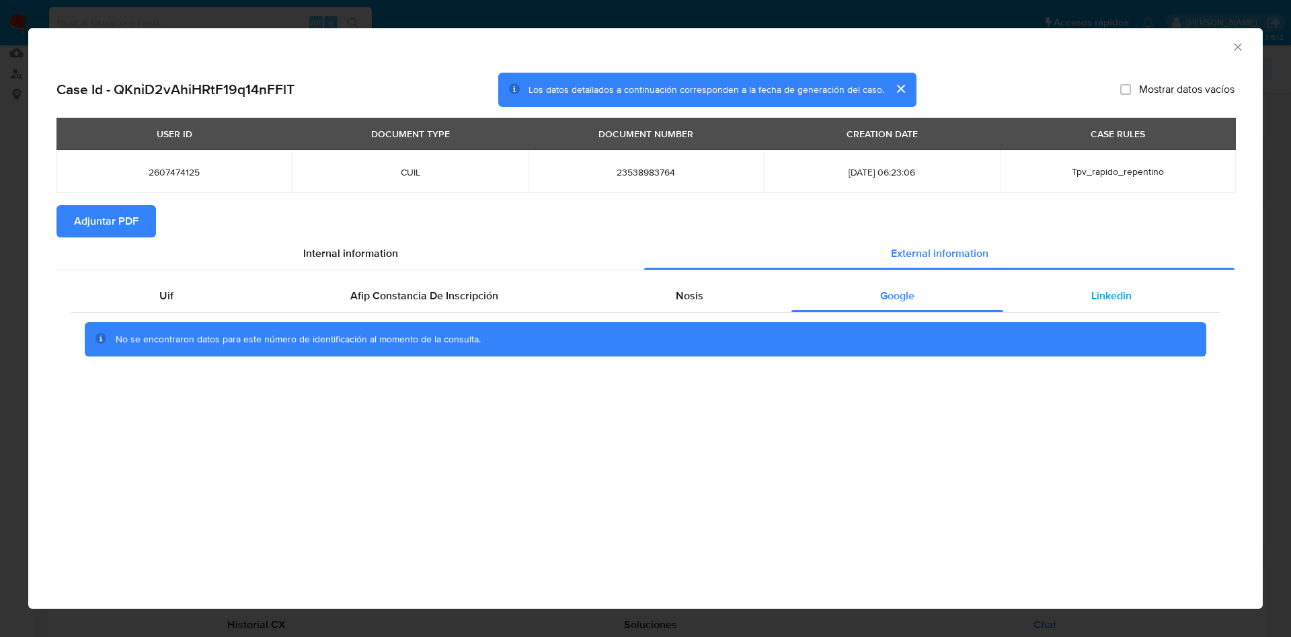
click at [1096, 294] on span "Linkedin" at bounding box center [1111, 295] width 40 height 15
click at [120, 222] on span "Adjuntar PDF" at bounding box center [106, 221] width 65 height 30
click at [1236, 46] on icon "Cerrar ventana" at bounding box center [1237, 46] width 13 height 13
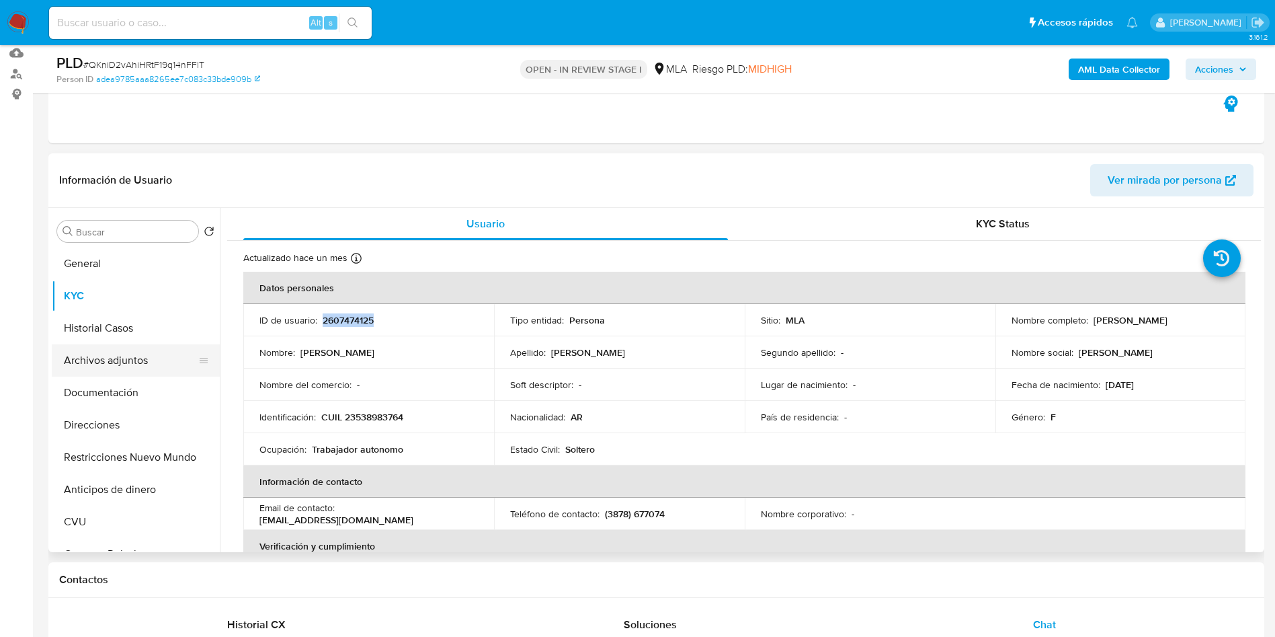
click at [112, 364] on button "Archivos adjuntos" at bounding box center [130, 360] width 157 height 32
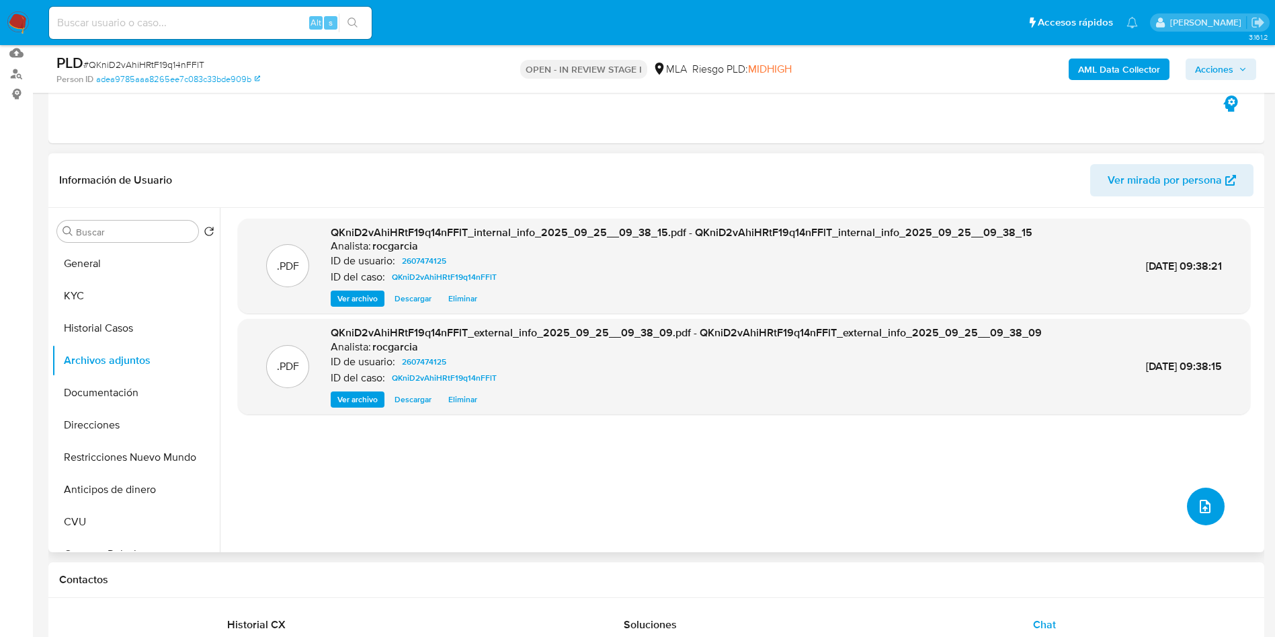
click at [1187, 502] on button "upload-file" at bounding box center [1206, 506] width 38 height 38
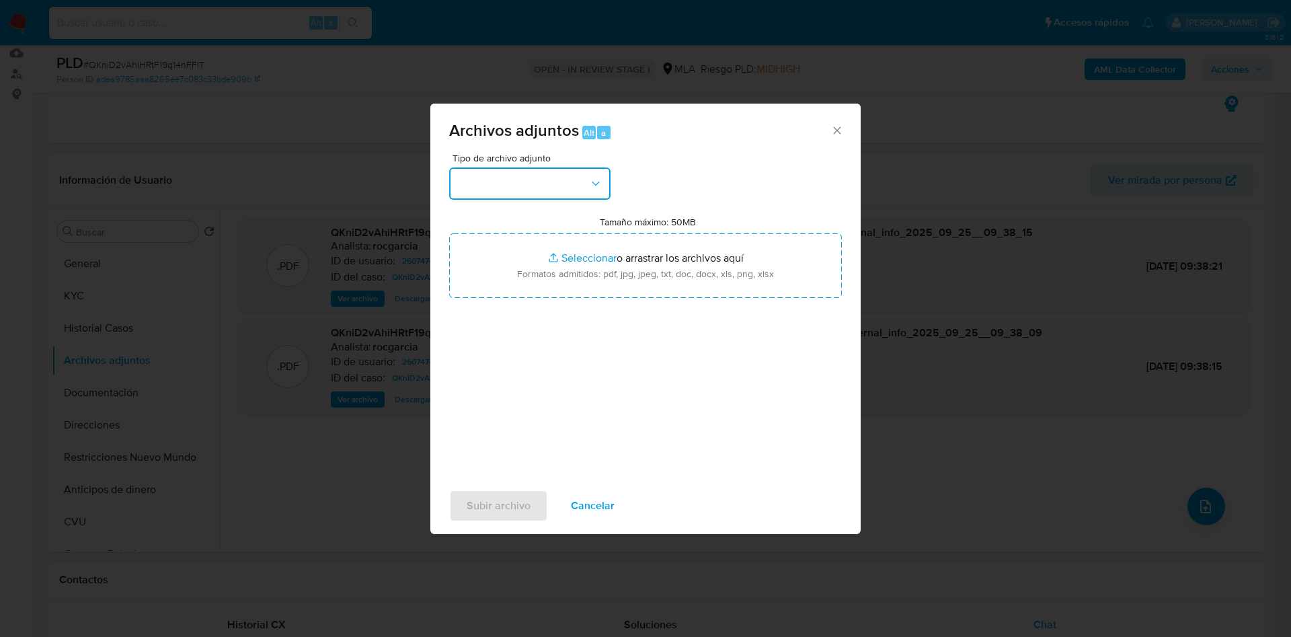
click at [481, 169] on button "button" at bounding box center [529, 183] width 161 height 32
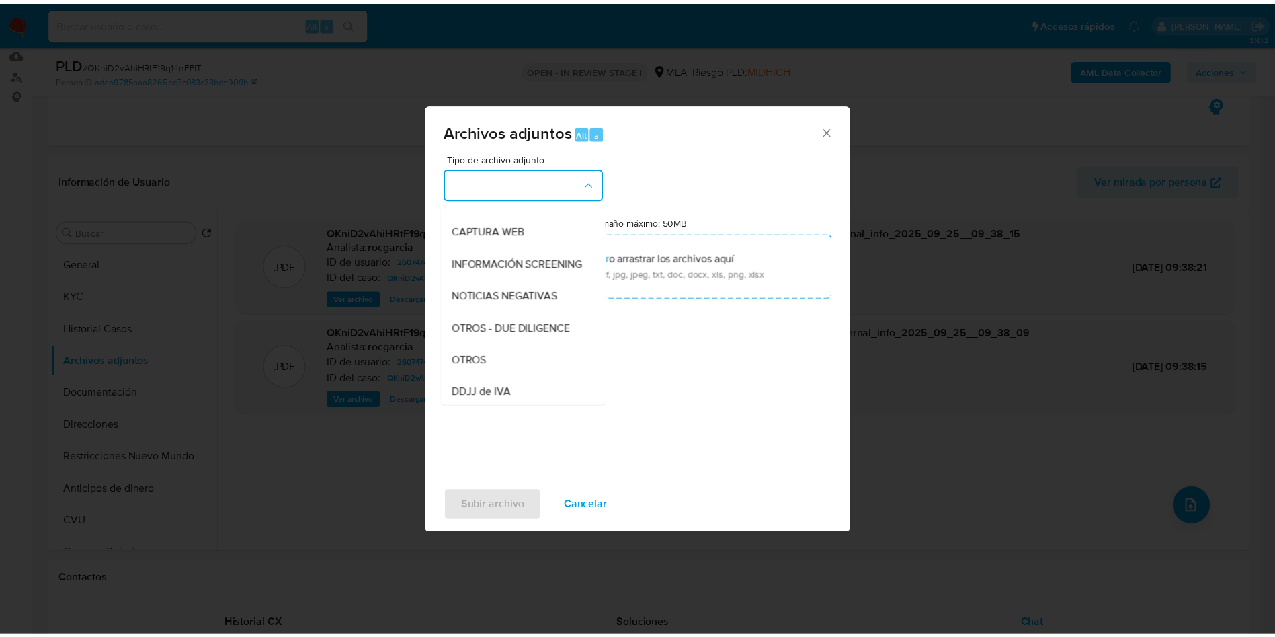
scroll to position [104, 0]
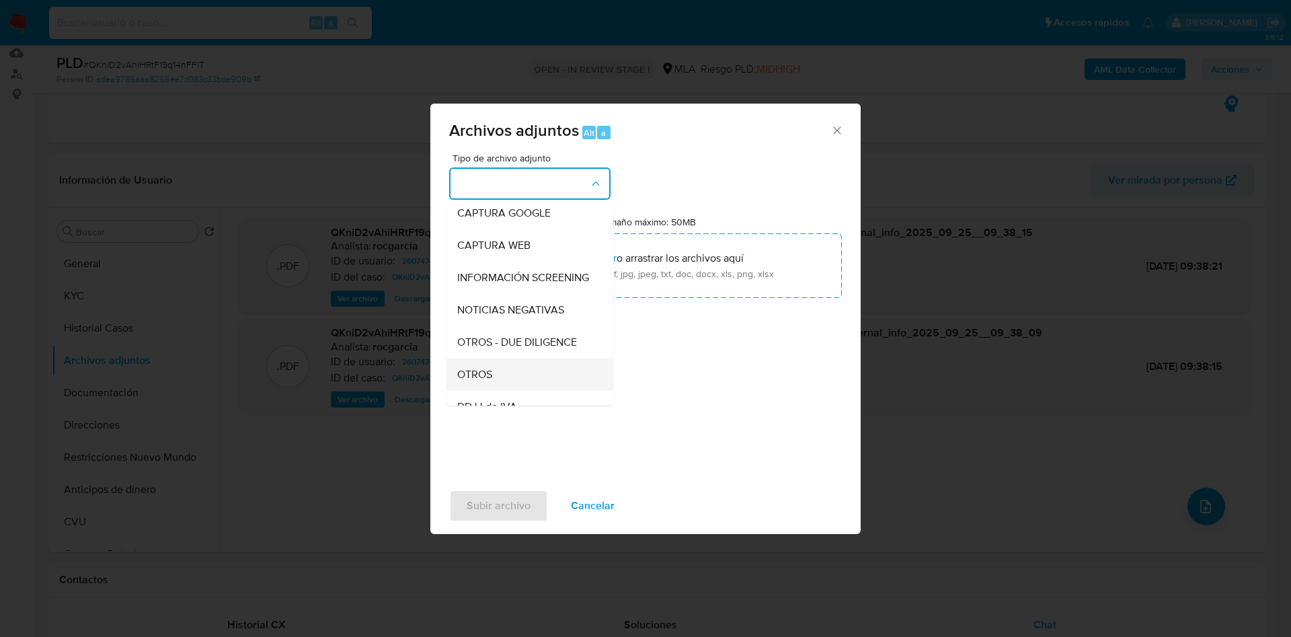
click at [487, 381] on span "OTROS" at bounding box center [474, 374] width 35 height 13
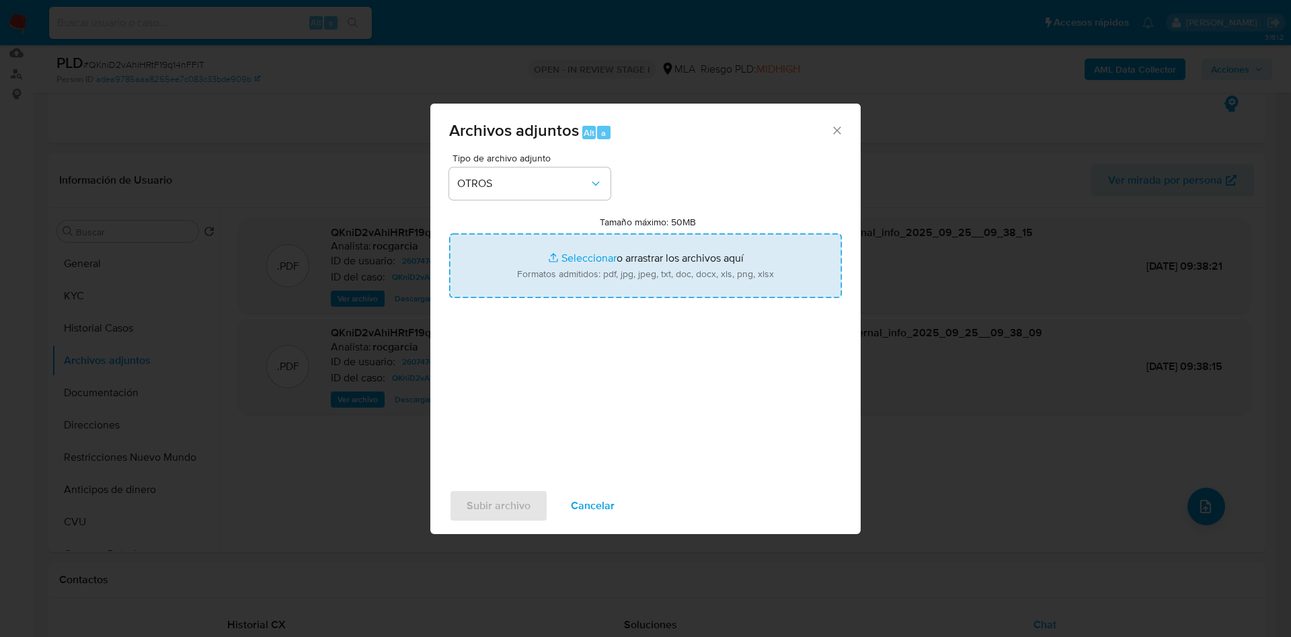
click at [575, 255] on input "Tamaño máximo: 50MB Seleccionar archivos" at bounding box center [645, 265] width 393 height 65
type input "C:\fakepath\Movimientos 2607474125.xlsx"
click at [589, 270] on input "Tamaño máximo: 50MB Seleccionar archivos" at bounding box center [645, 265] width 393 height 65
type input "C:\fakepath\Caselog QKniD2vAhiHRtF19q14nFFlT - 2607474125.docx"
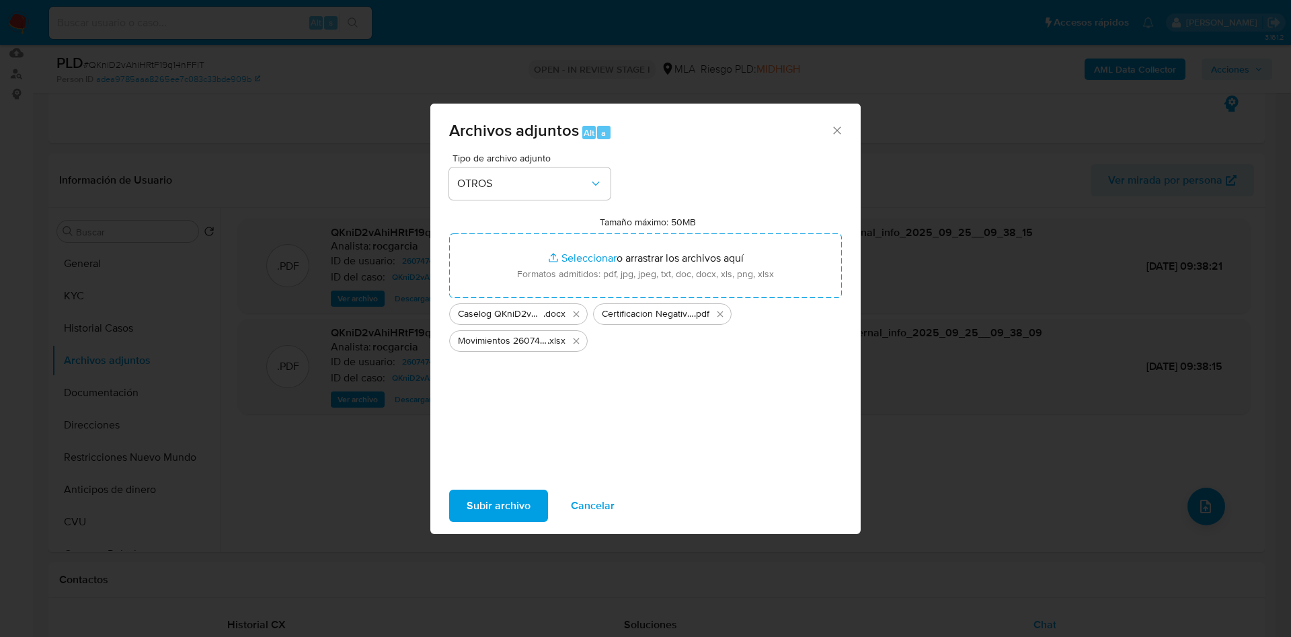
click at [496, 506] on span "Subir archivo" at bounding box center [499, 506] width 64 height 30
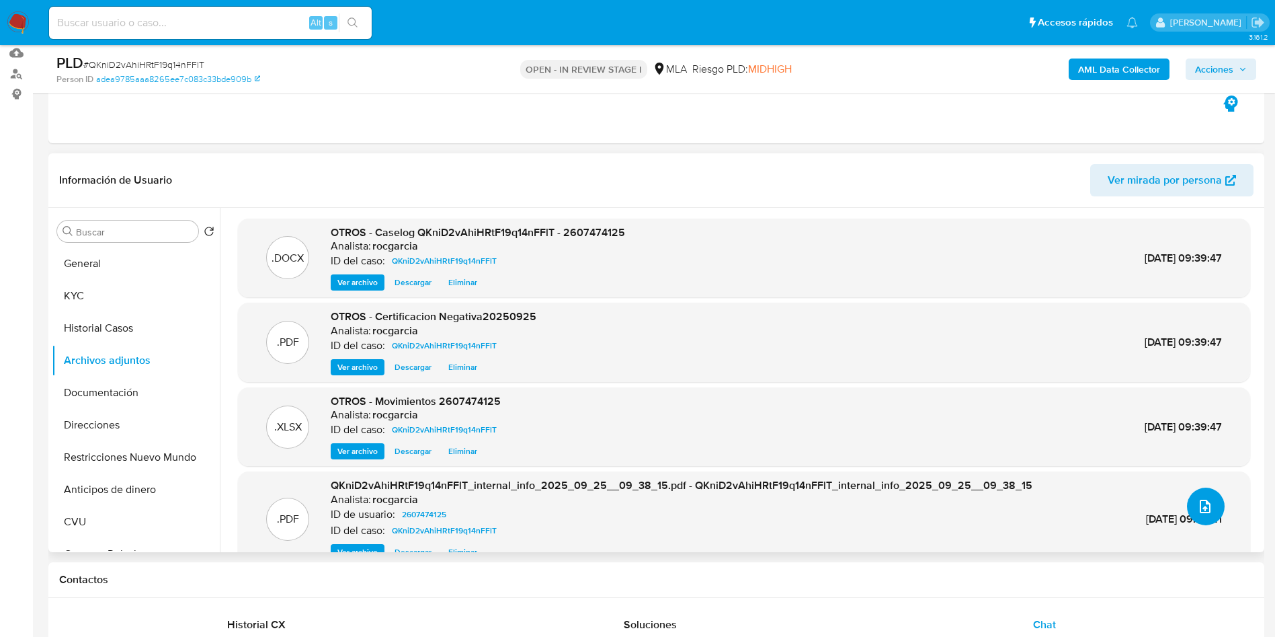
scroll to position [27, 0]
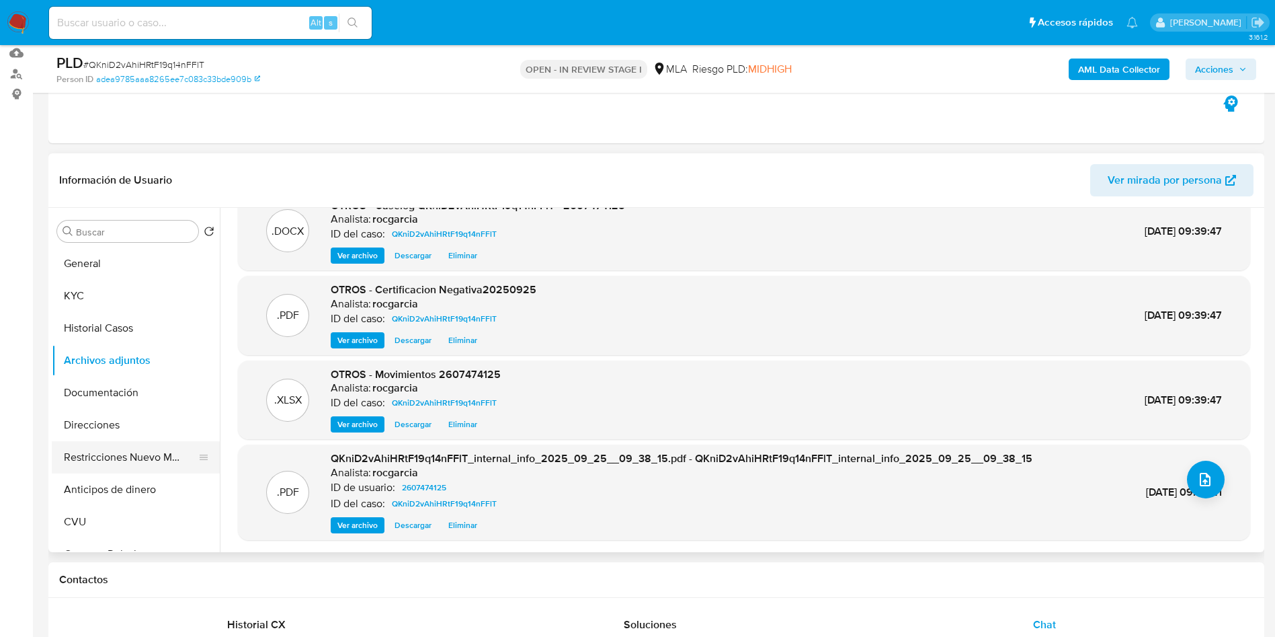
click at [88, 457] on button "Restricciones Nuevo Mundo" at bounding box center [130, 457] width 157 height 32
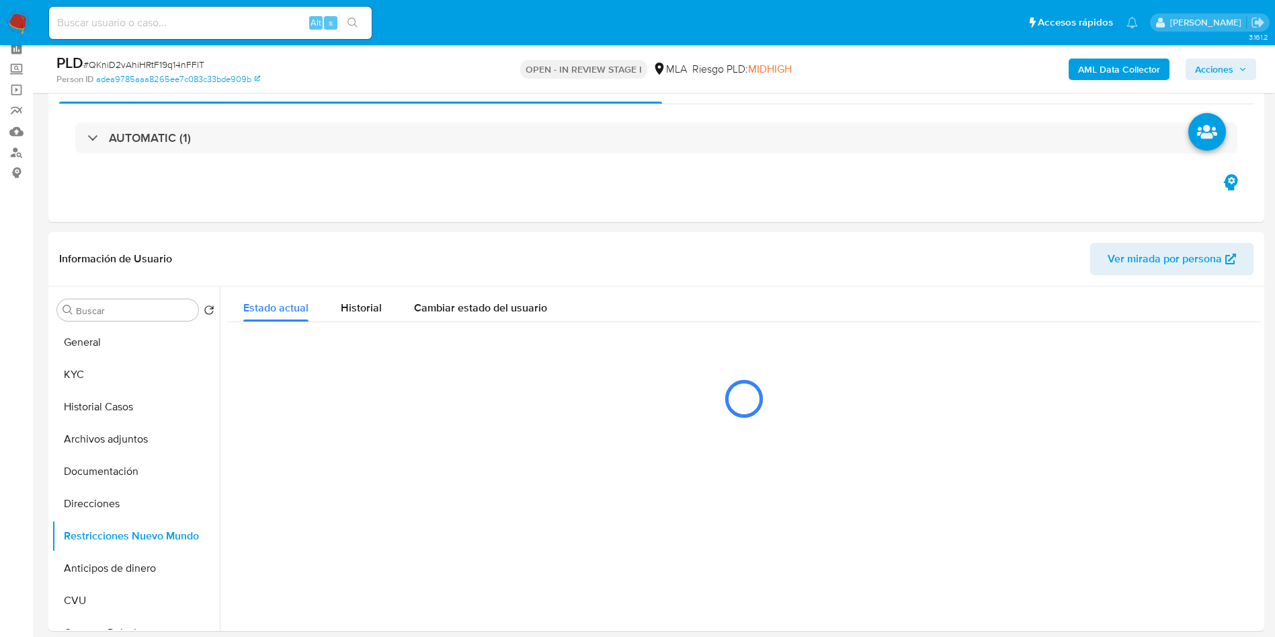
scroll to position [40, 0]
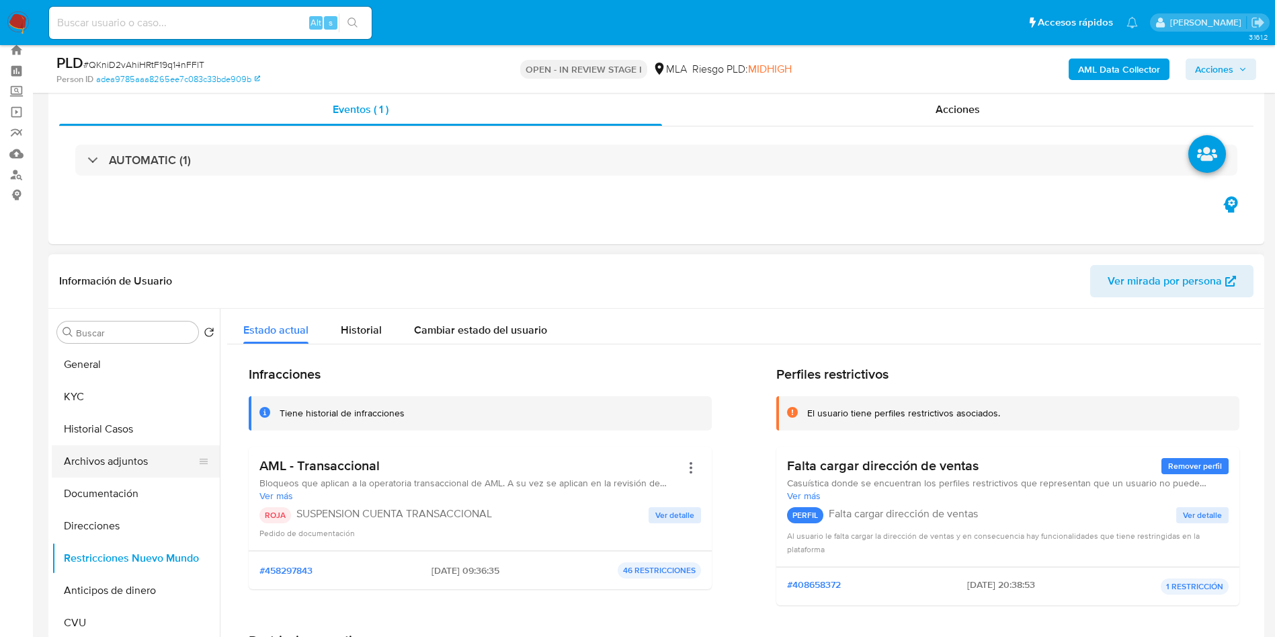
click at [80, 448] on button "Archivos adjuntos" at bounding box center [130, 461] width 157 height 32
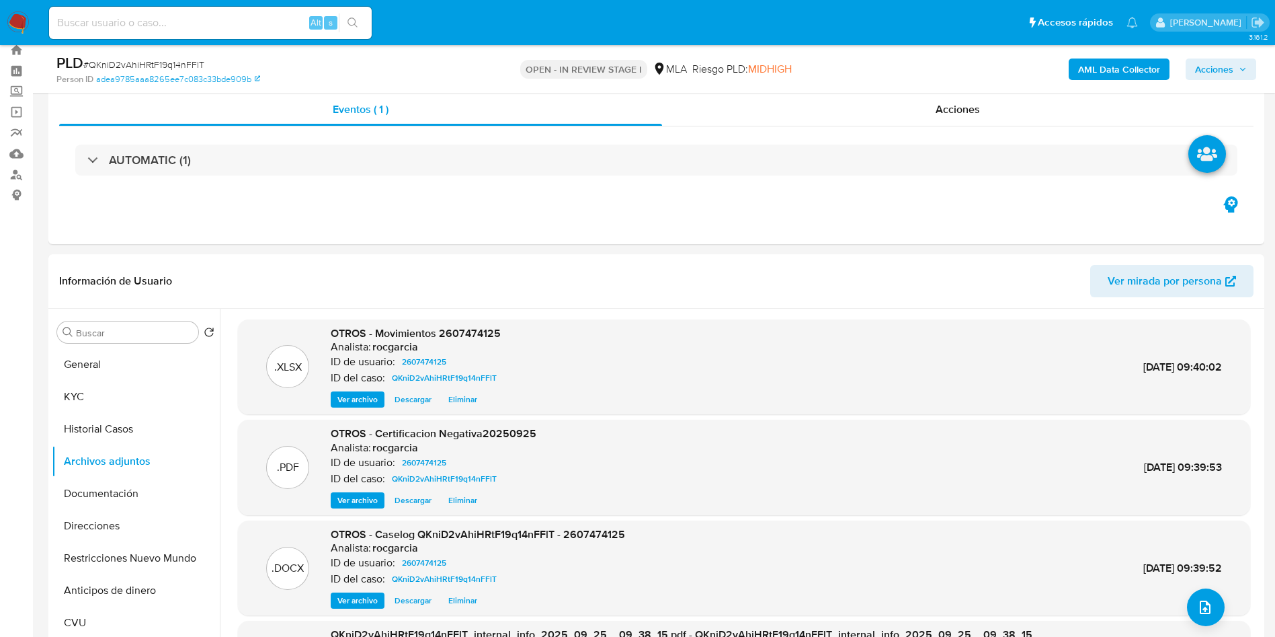
click at [1224, 56] on div "AML Data Collector Acciones" at bounding box center [1058, 69] width 397 height 32
click at [1217, 66] on span "Acciones" at bounding box center [1214, 69] width 38 height 22
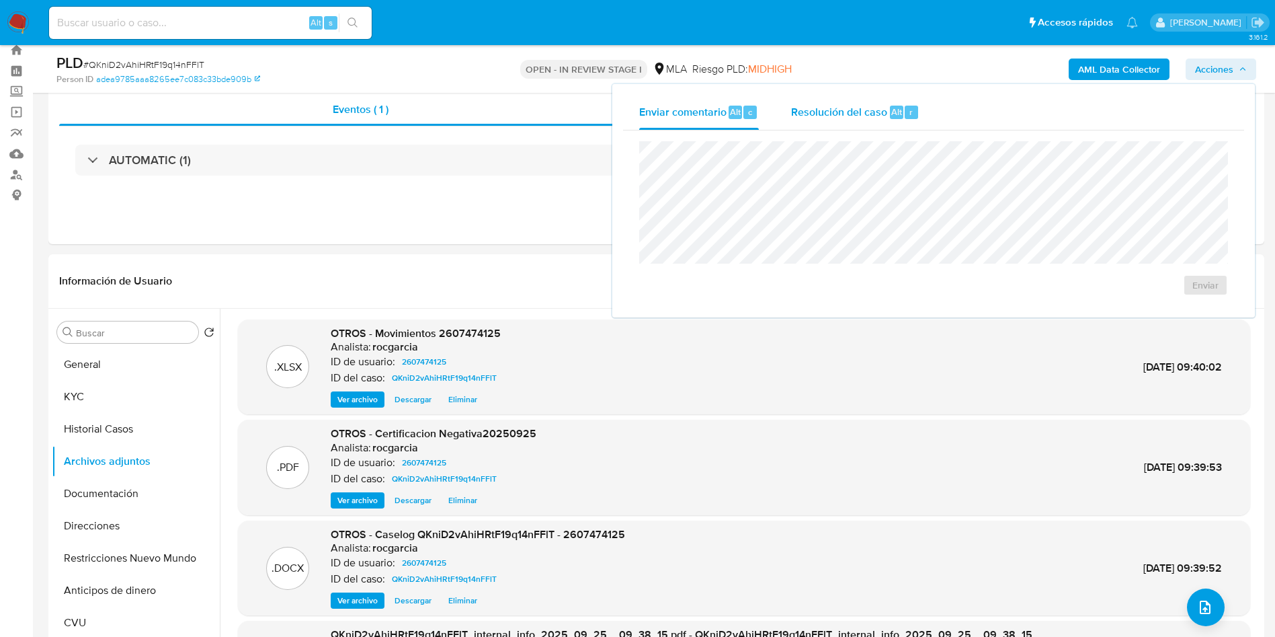
click at [881, 120] on div "Resolución del caso Alt r" at bounding box center [855, 112] width 128 height 35
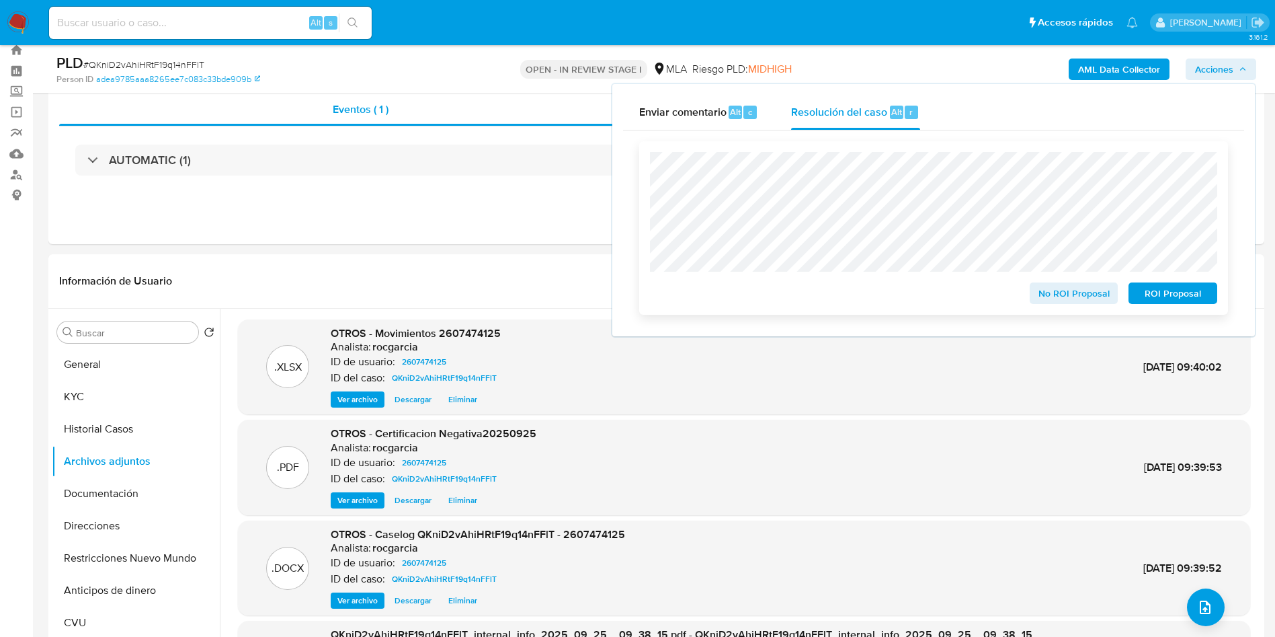
click at [1205, 294] on span "ROI Proposal" at bounding box center [1173, 293] width 70 height 19
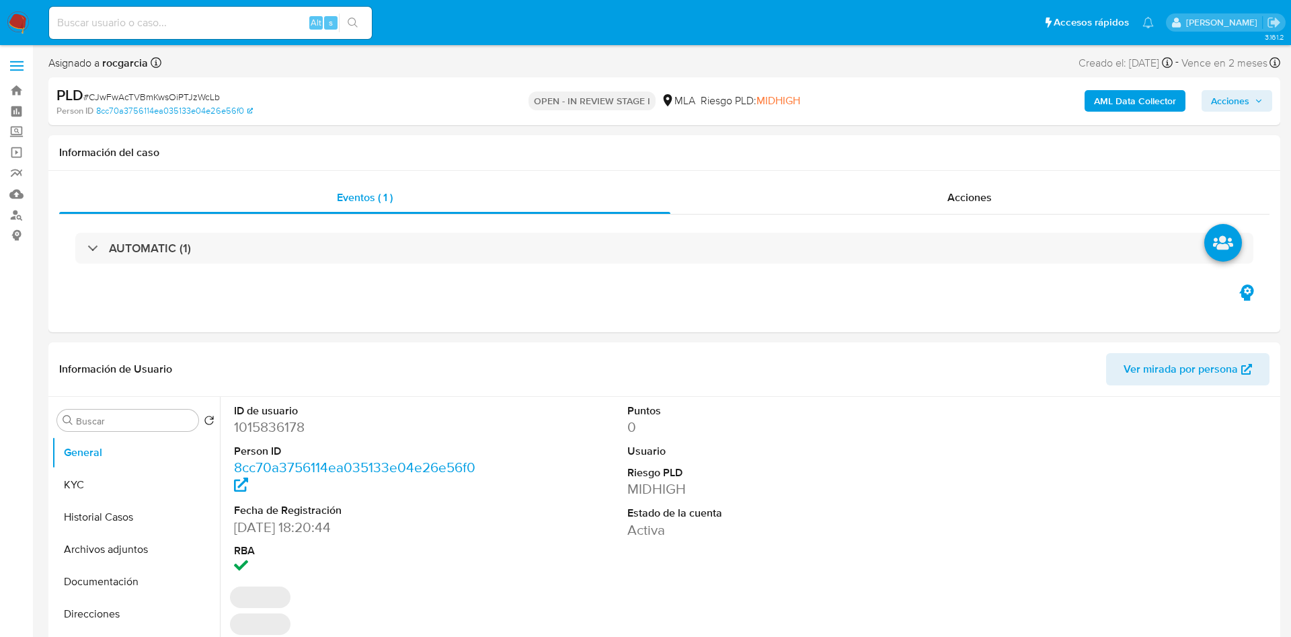
select select "10"
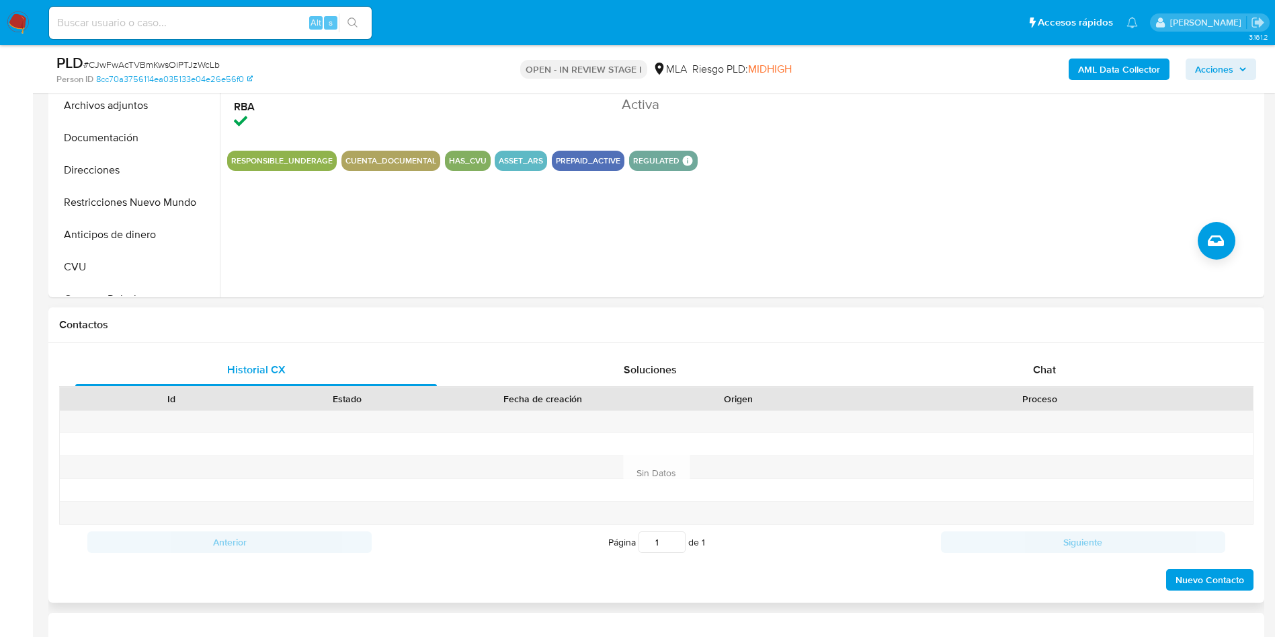
scroll to position [403, 0]
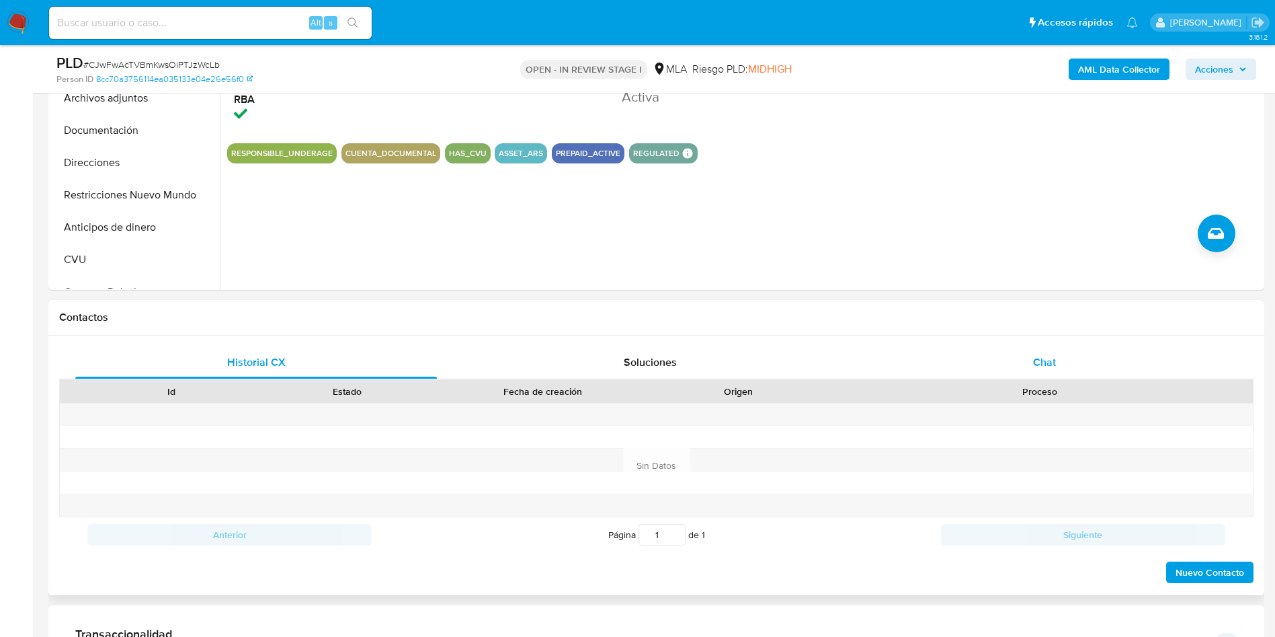
drag, startPoint x: 1035, startPoint y: 357, endPoint x: 1028, endPoint y: 357, distance: 7.4
click at [1035, 357] on span "Chat" at bounding box center [1044, 361] width 23 height 15
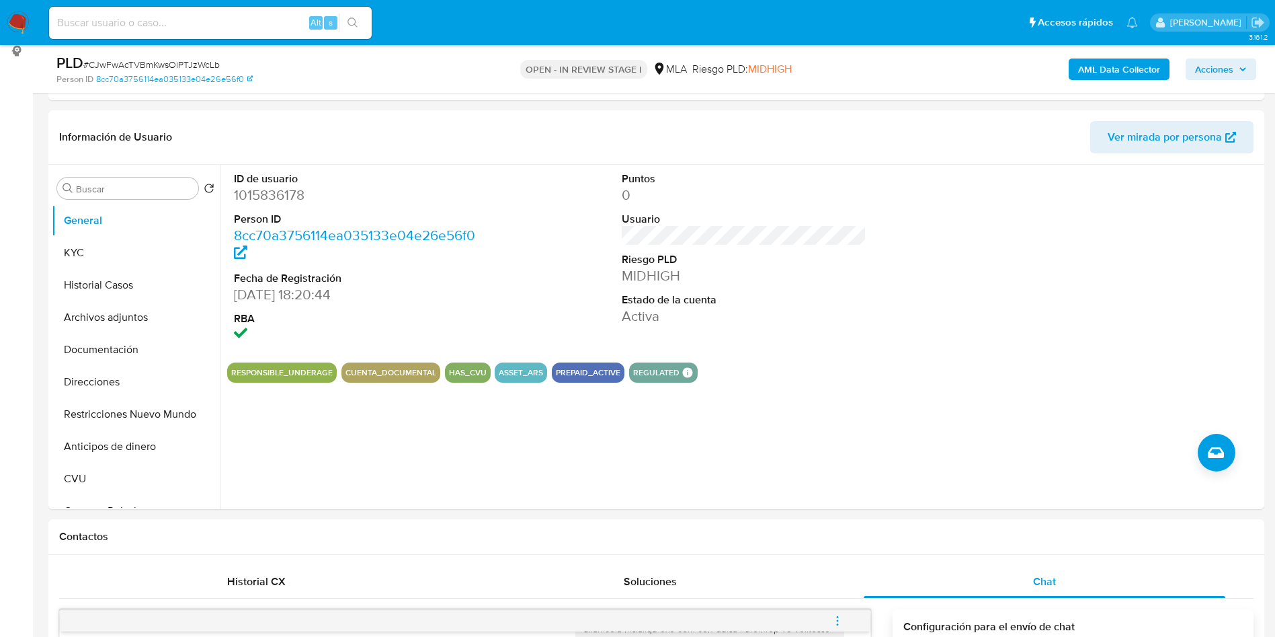
scroll to position [101, 0]
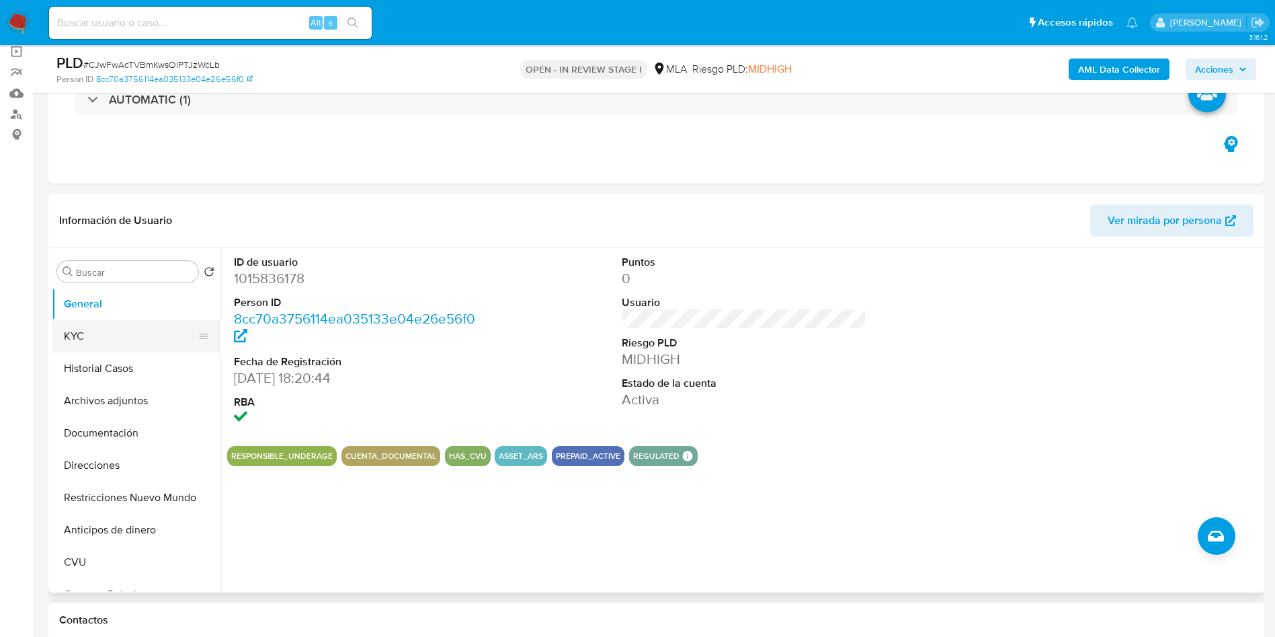
click at [119, 325] on button "KYC" at bounding box center [130, 336] width 157 height 32
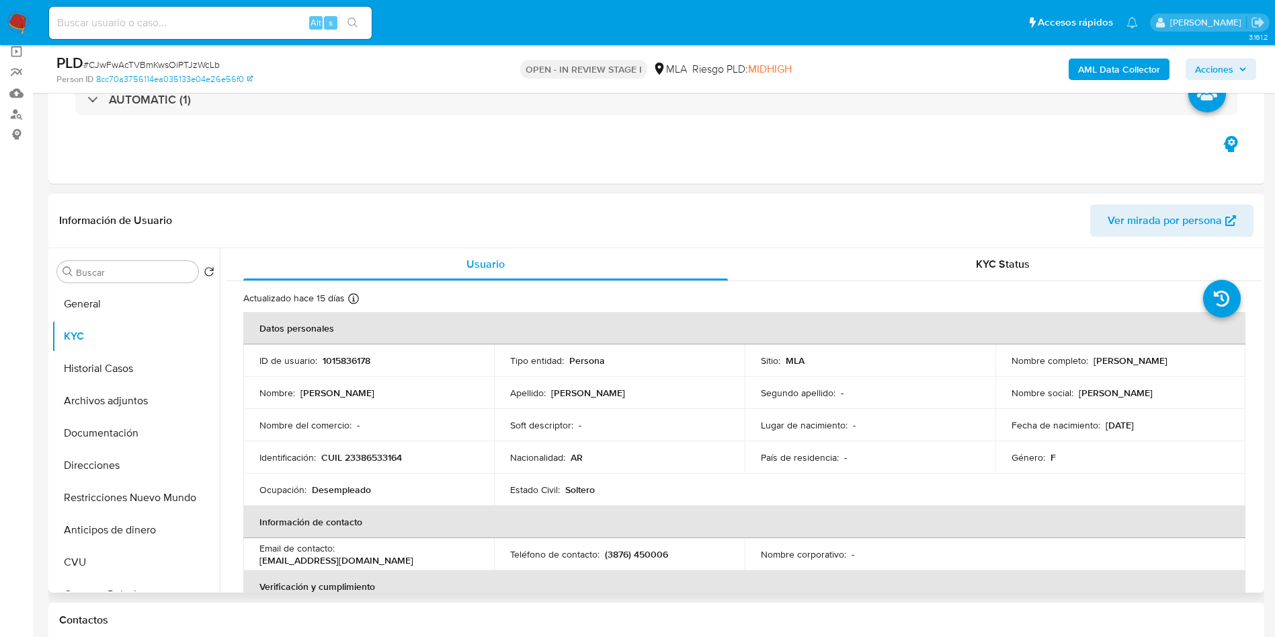
click at [382, 458] on p "CUIL 23386533164" at bounding box center [361, 457] width 81 height 12
copy p "23386533164"
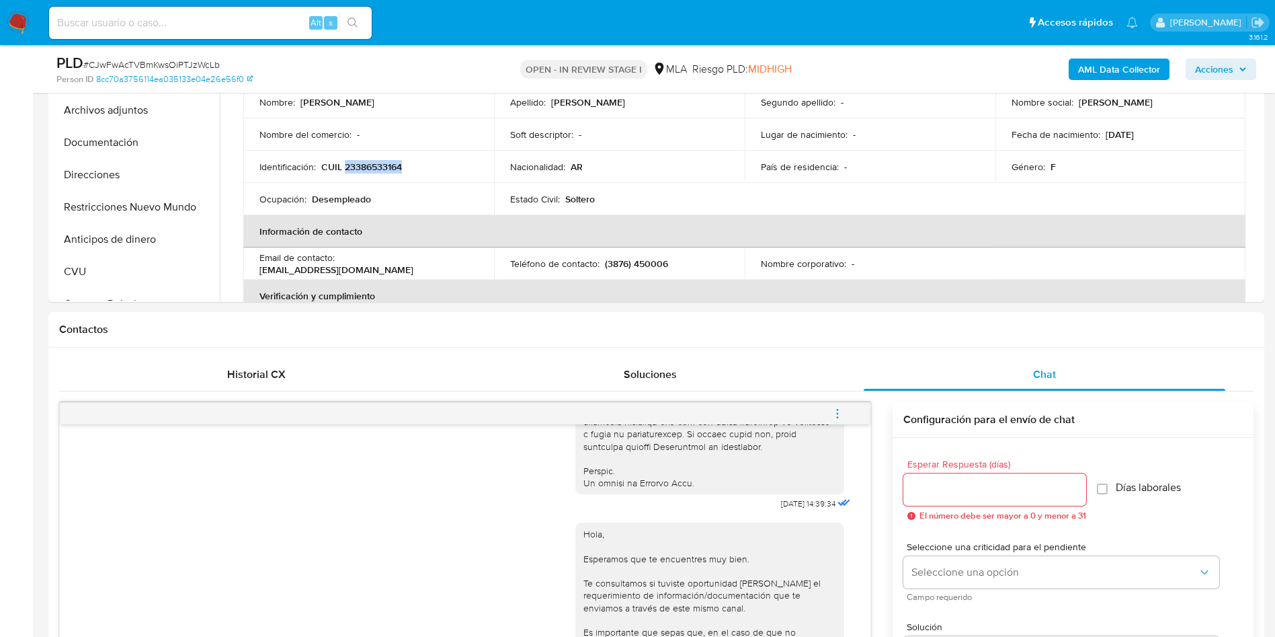
scroll to position [706, 0]
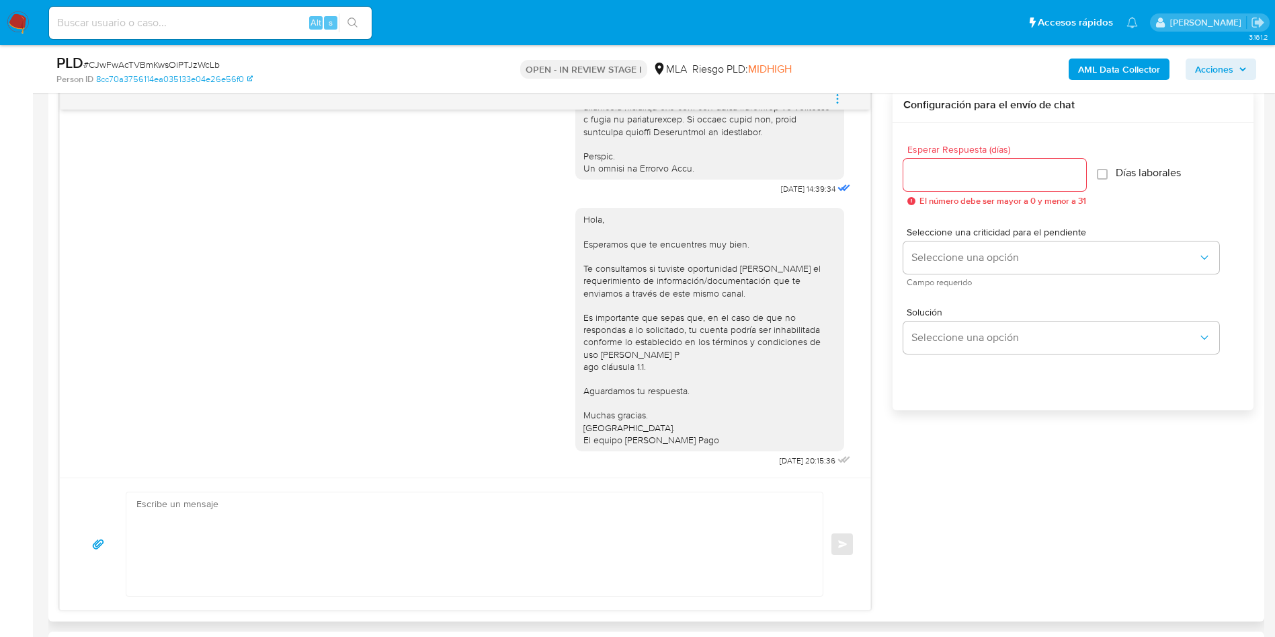
click at [848, 108] on button "menu-action" at bounding box center [837, 99] width 44 height 32
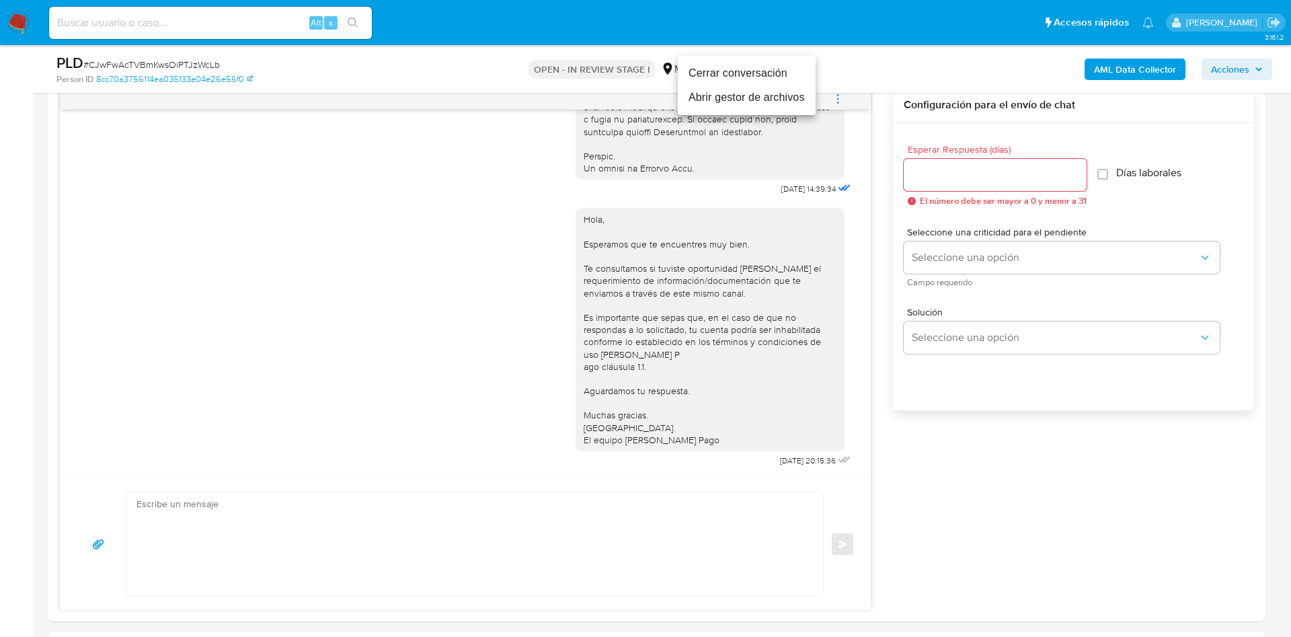
click at [766, 72] on li "Cerrar conversación" at bounding box center [747, 73] width 138 height 24
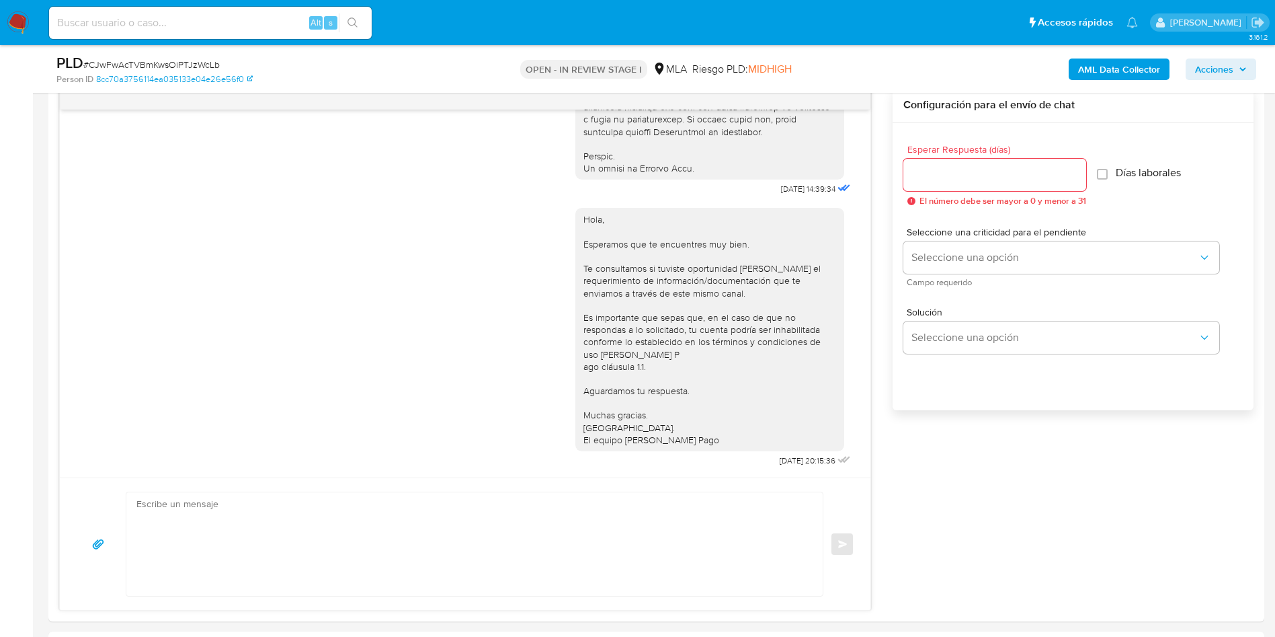
scroll to position [202, 0]
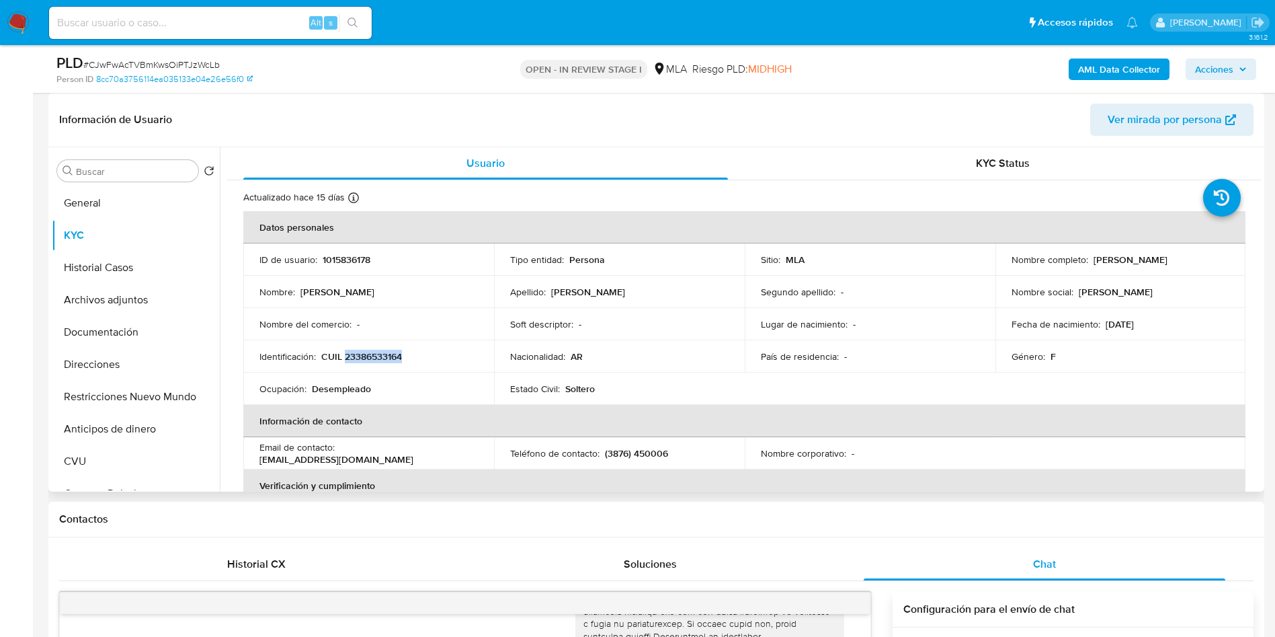
click at [336, 253] on p "1015836178" at bounding box center [347, 259] width 48 height 12
copy p "1015836178"
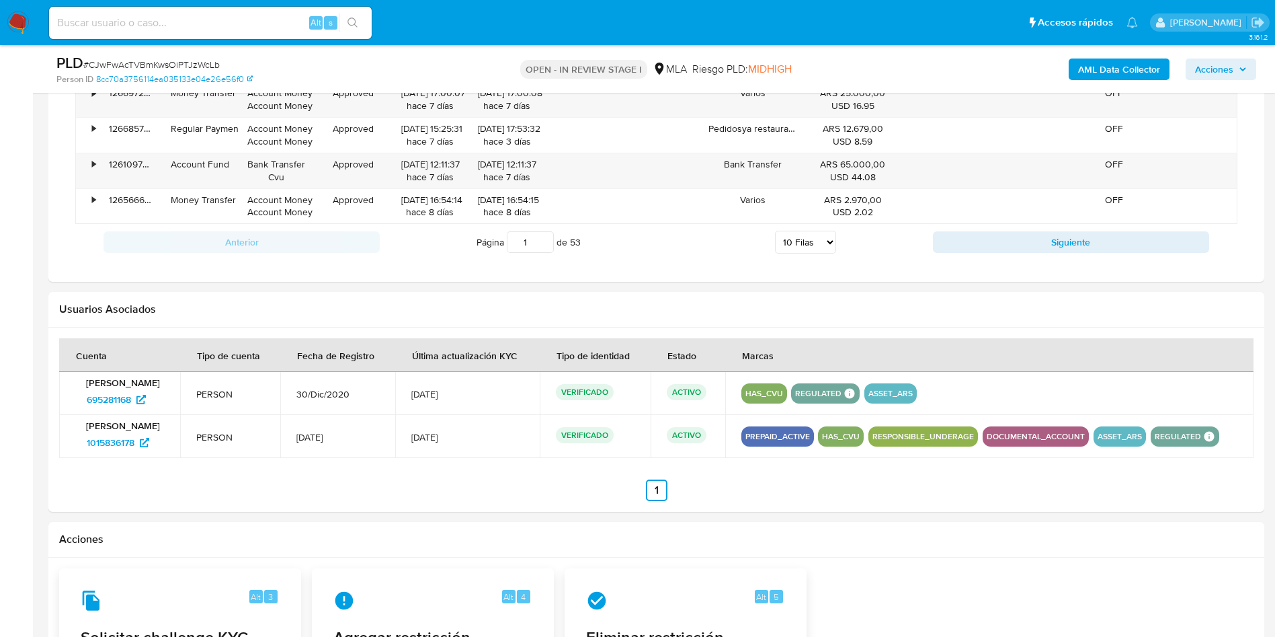
scroll to position [2100, 0]
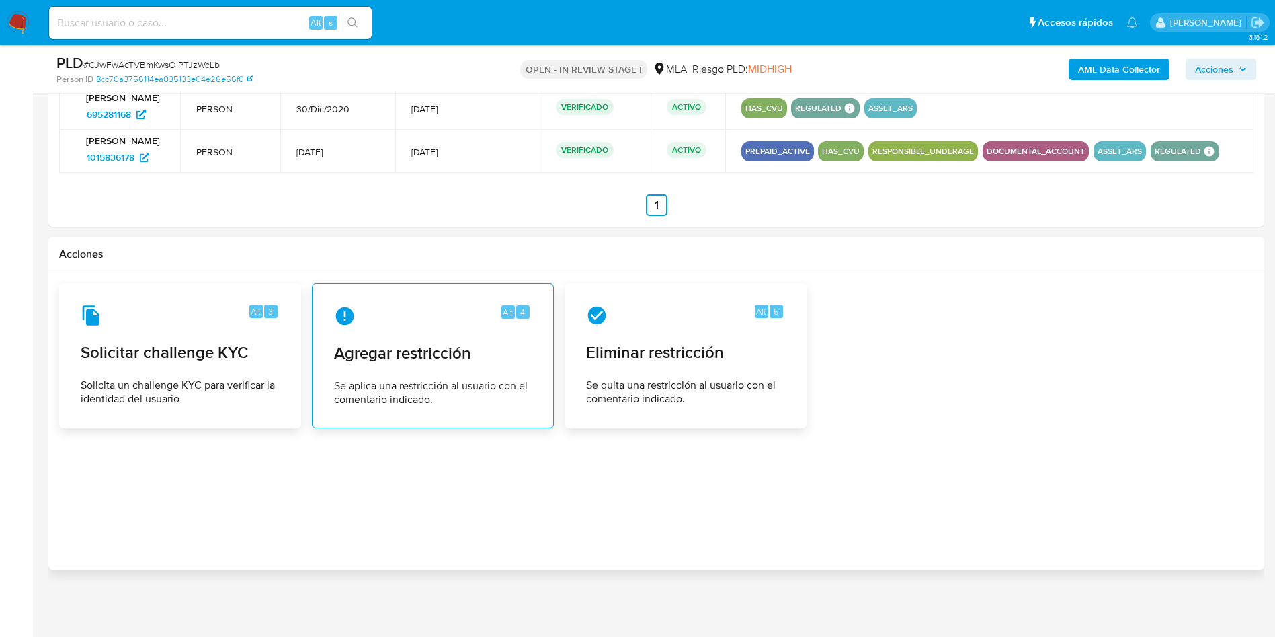
click at [428, 313] on div "Alt 4" at bounding box center [433, 316] width 198 height 22
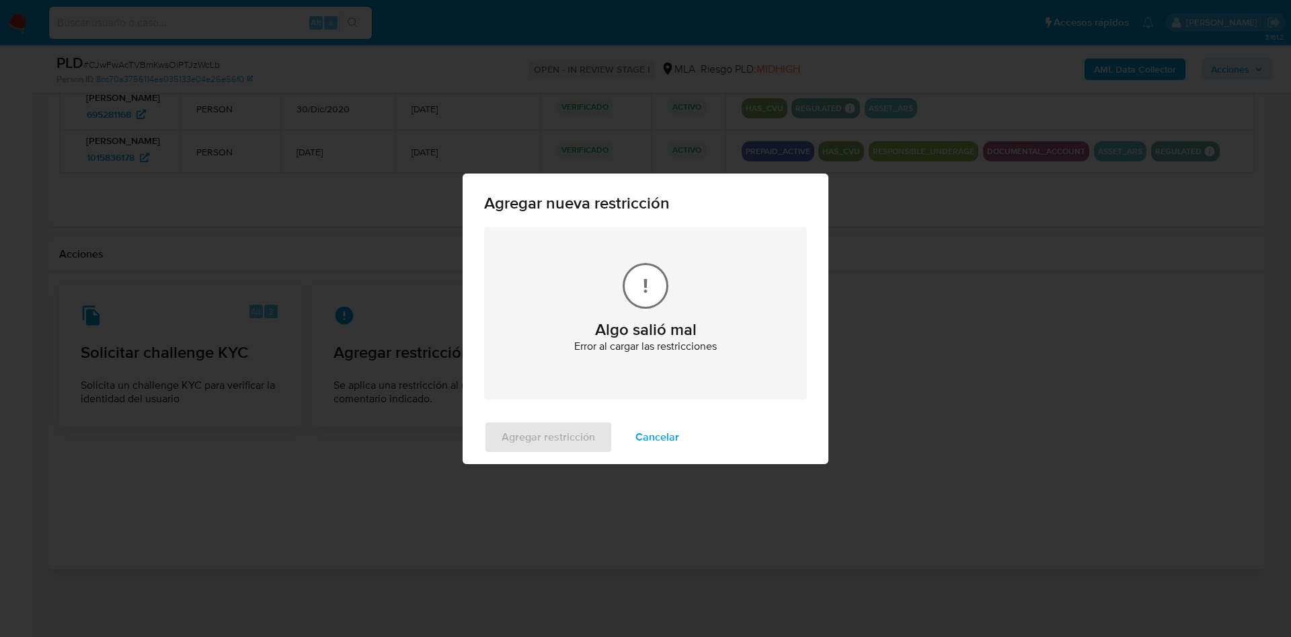
drag, startPoint x: 639, startPoint y: 444, endPoint x: 588, endPoint y: 456, distance: 52.5
click at [636, 444] on span "Cancelar" at bounding box center [657, 437] width 44 height 30
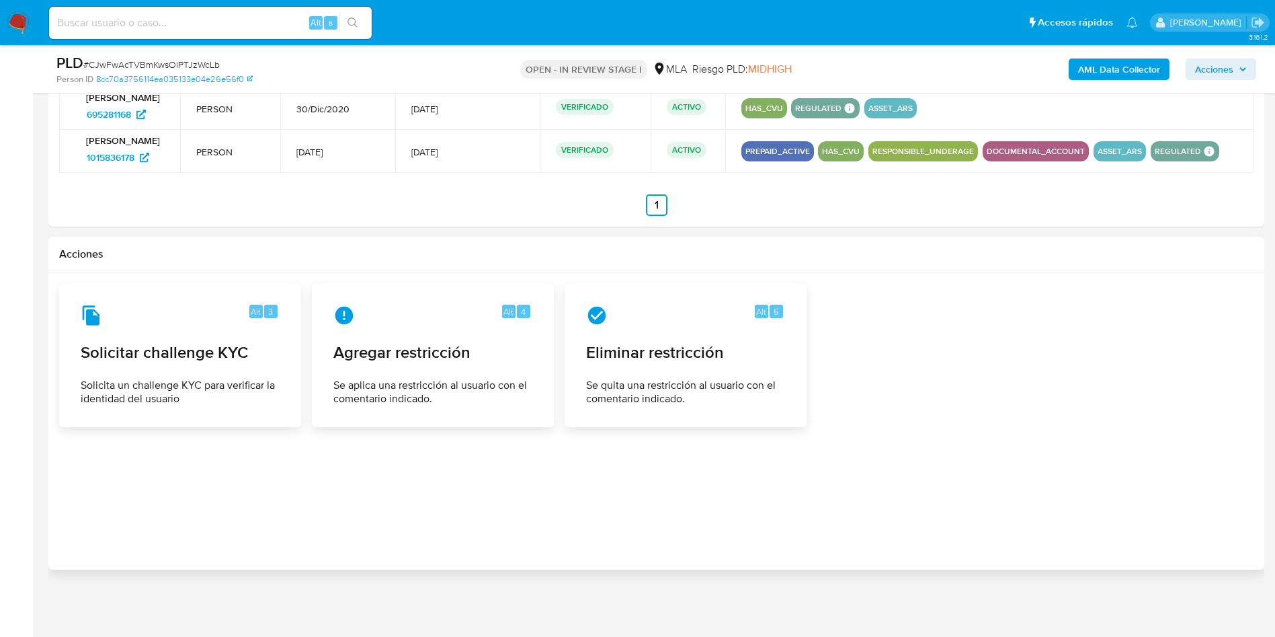
click at [400, 348] on span "Agregar restricción" at bounding box center [433, 353] width 198 height 20
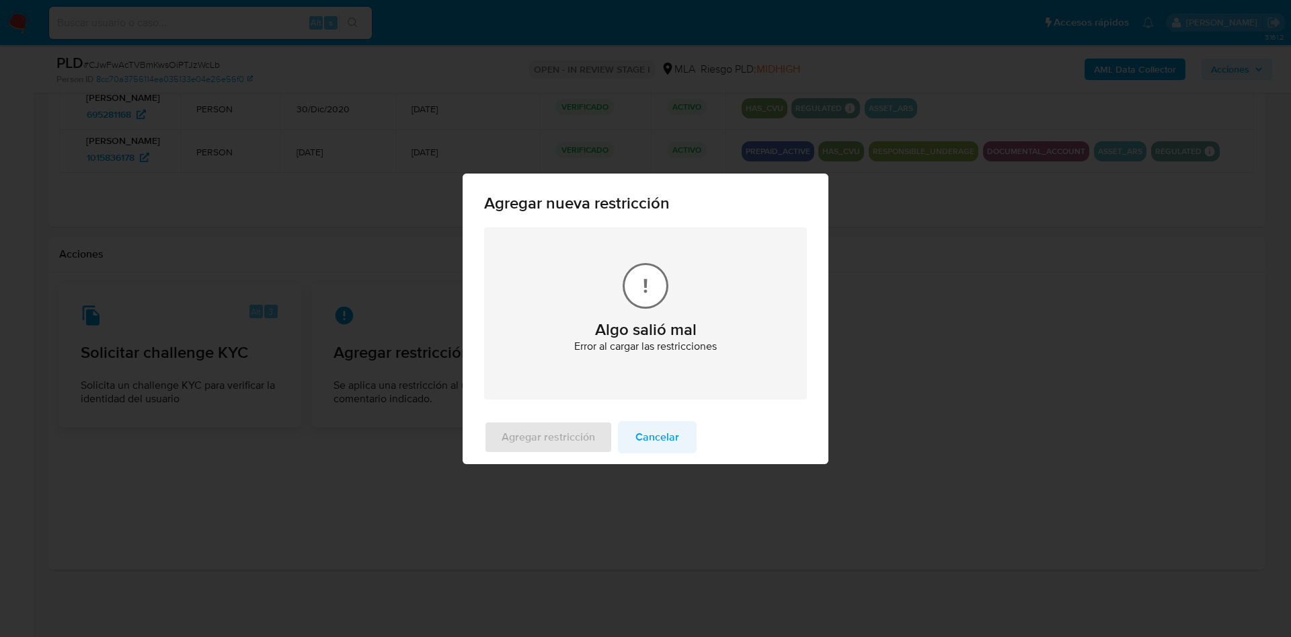
click at [673, 441] on span "Cancelar" at bounding box center [657, 437] width 44 height 30
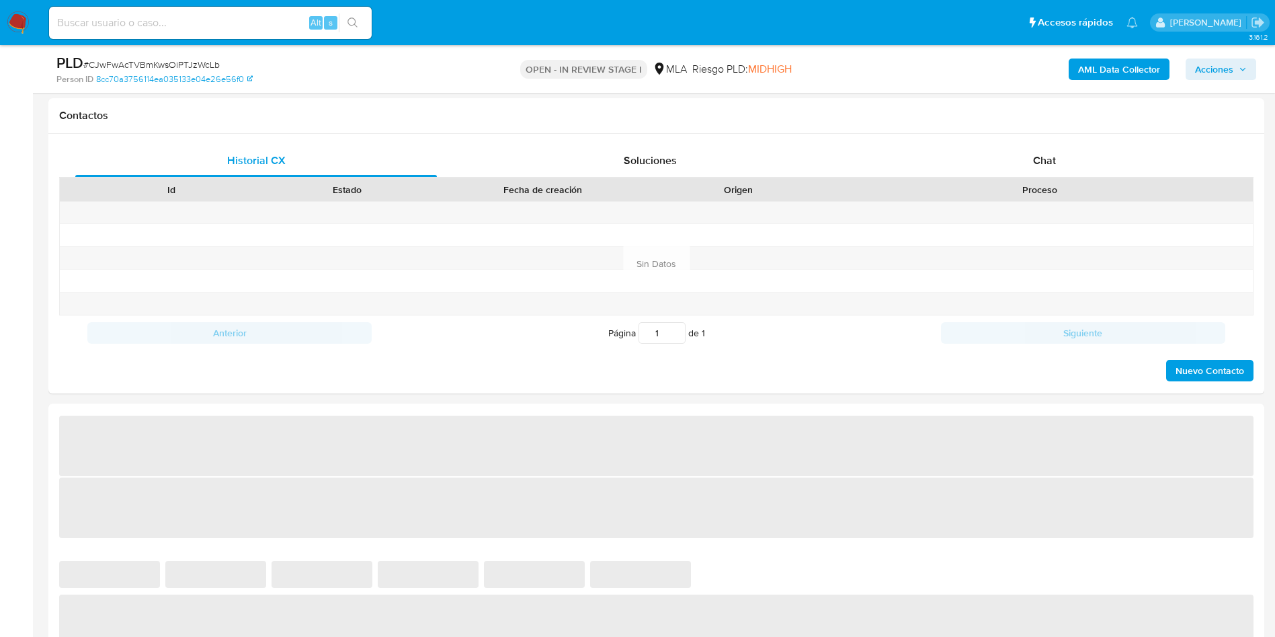
select select "10"
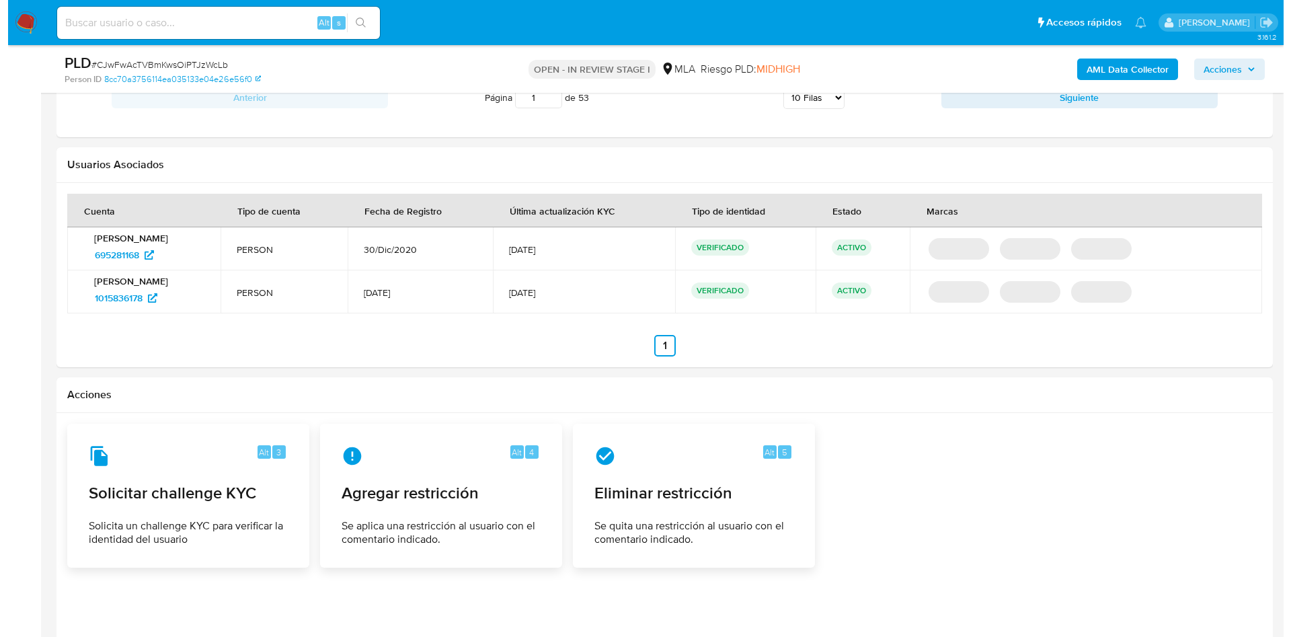
scroll to position [1772, 0]
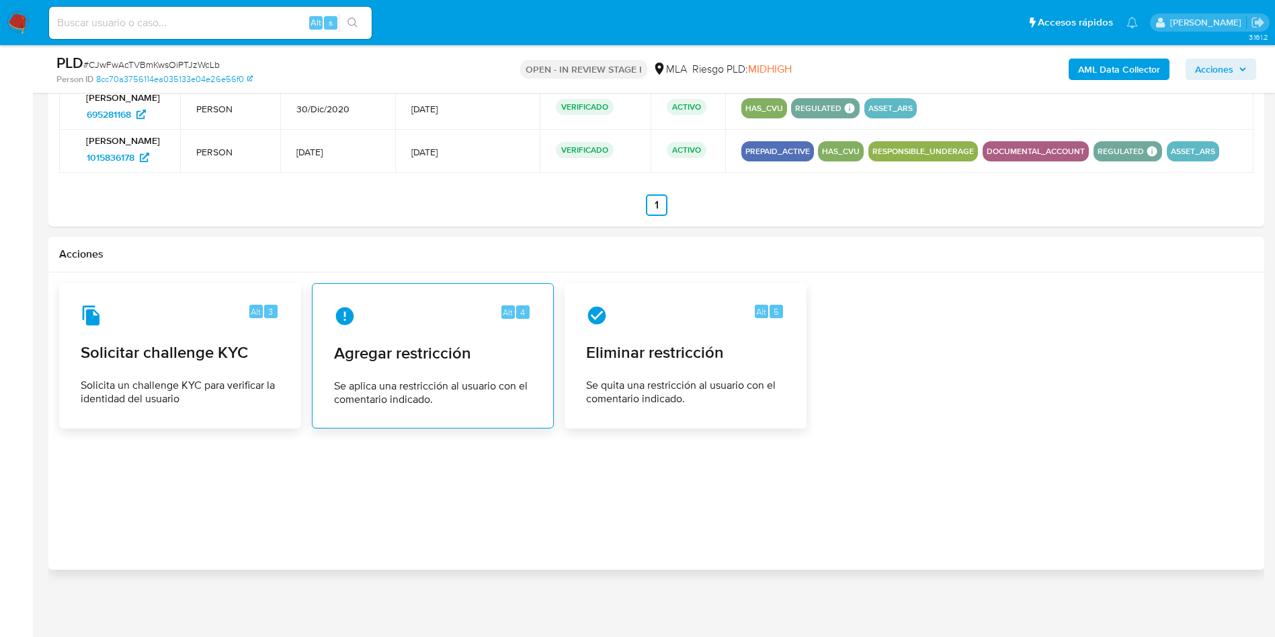
click at [399, 385] on span "Se aplica una restricción al usuario con el comentario indicado." at bounding box center [433, 392] width 198 height 27
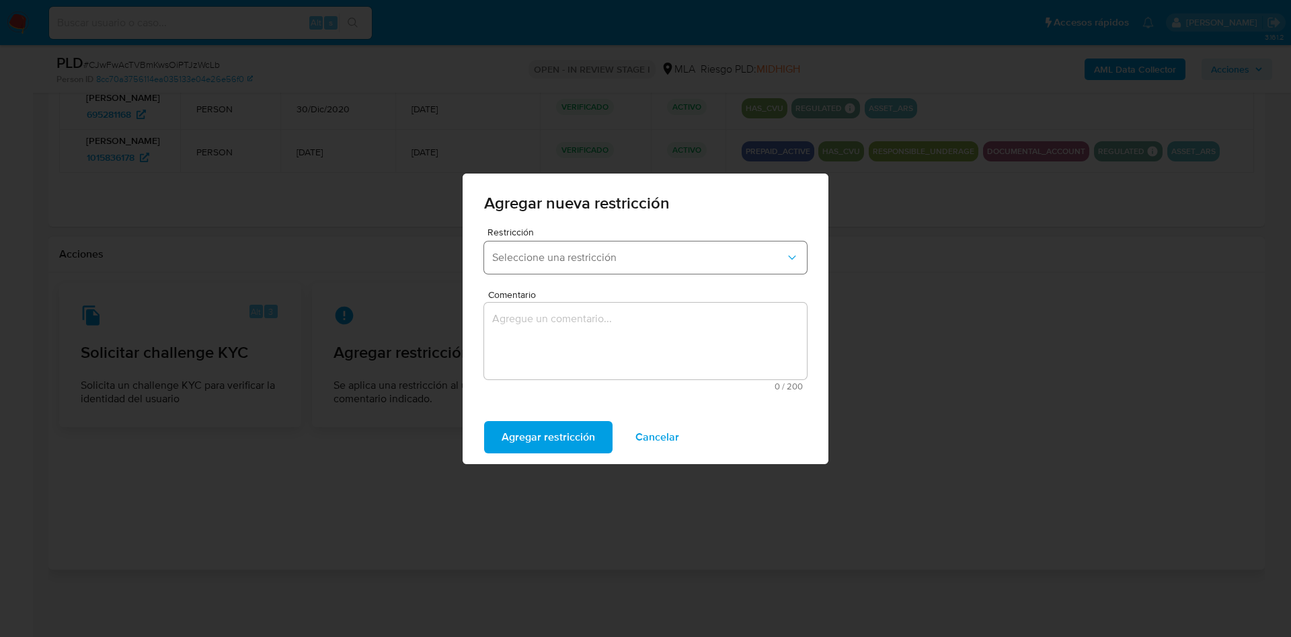
click at [585, 261] on span "Seleccione una restricción" at bounding box center [638, 257] width 293 height 13
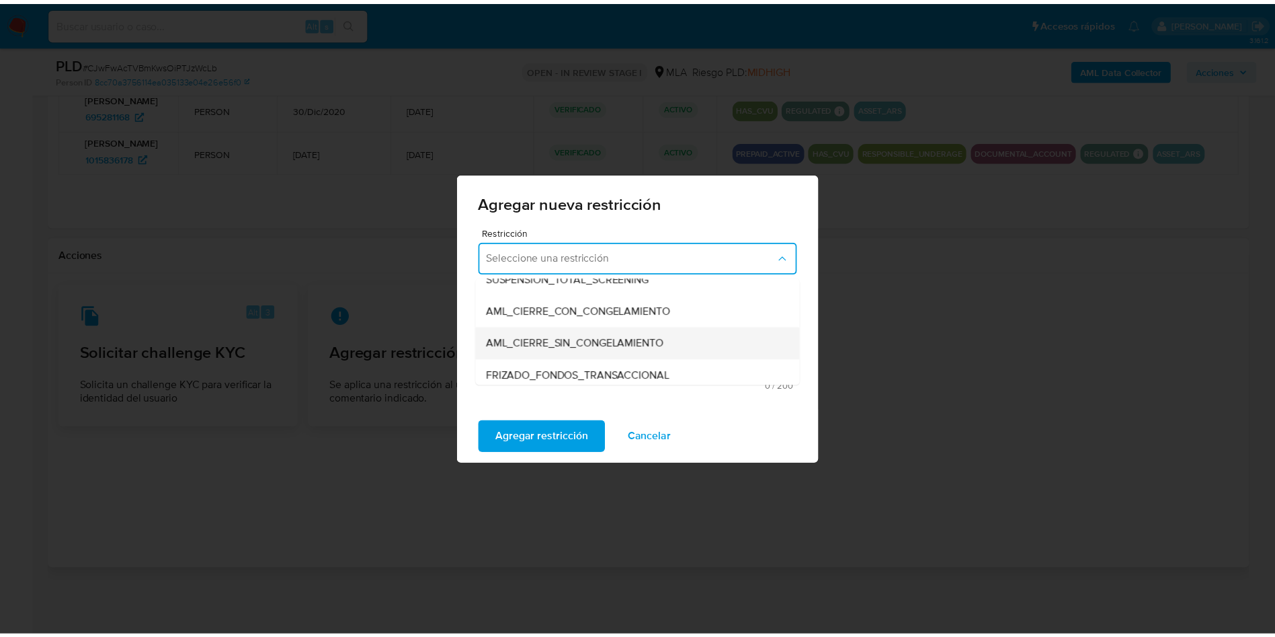
scroll to position [202, 0]
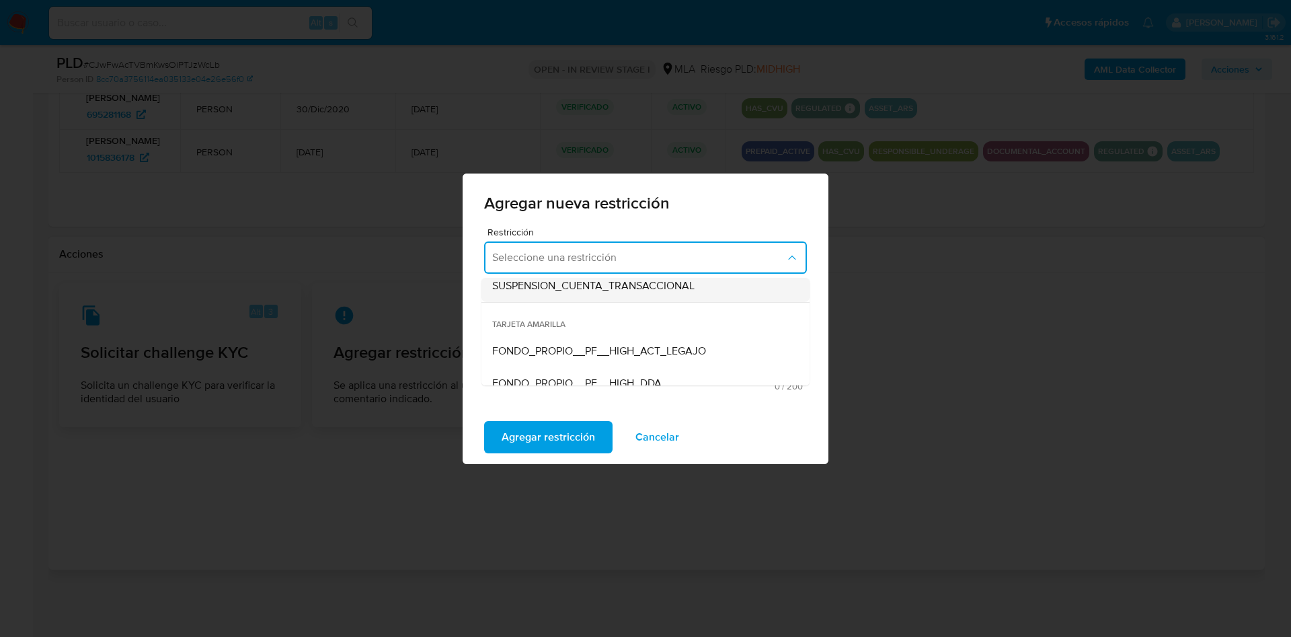
click at [594, 288] on span "SUSPENSION_CUENTA_TRANSACCIONAL" at bounding box center [593, 285] width 202 height 13
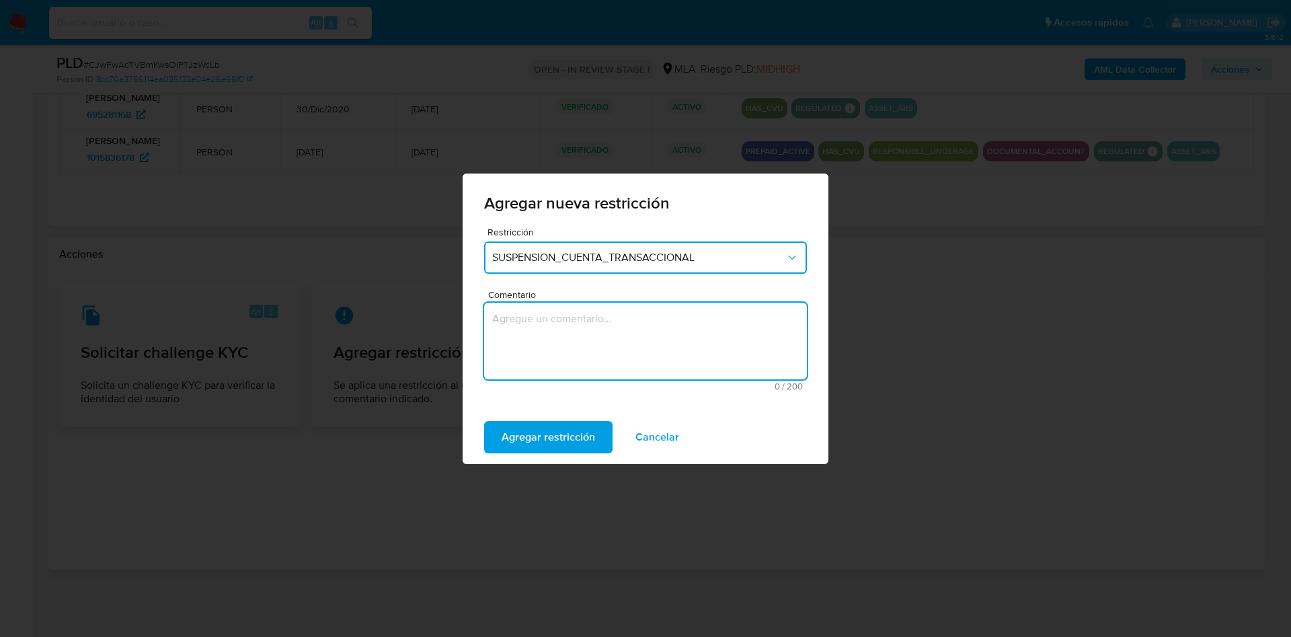
click at [596, 346] on textarea "Comentario" at bounding box center [645, 340] width 323 height 77
type textarea "AML"
click at [517, 428] on span "Agregar restricción" at bounding box center [547, 437] width 93 height 30
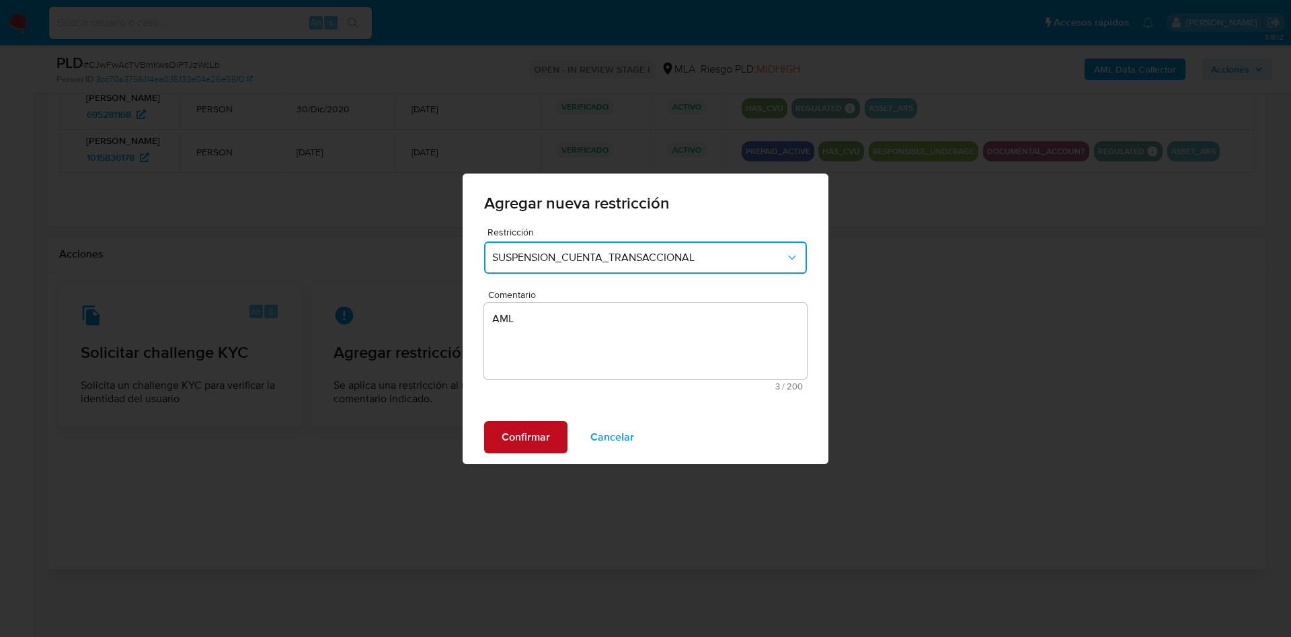
click at [521, 446] on span "Confirmar" at bounding box center [525, 437] width 48 height 30
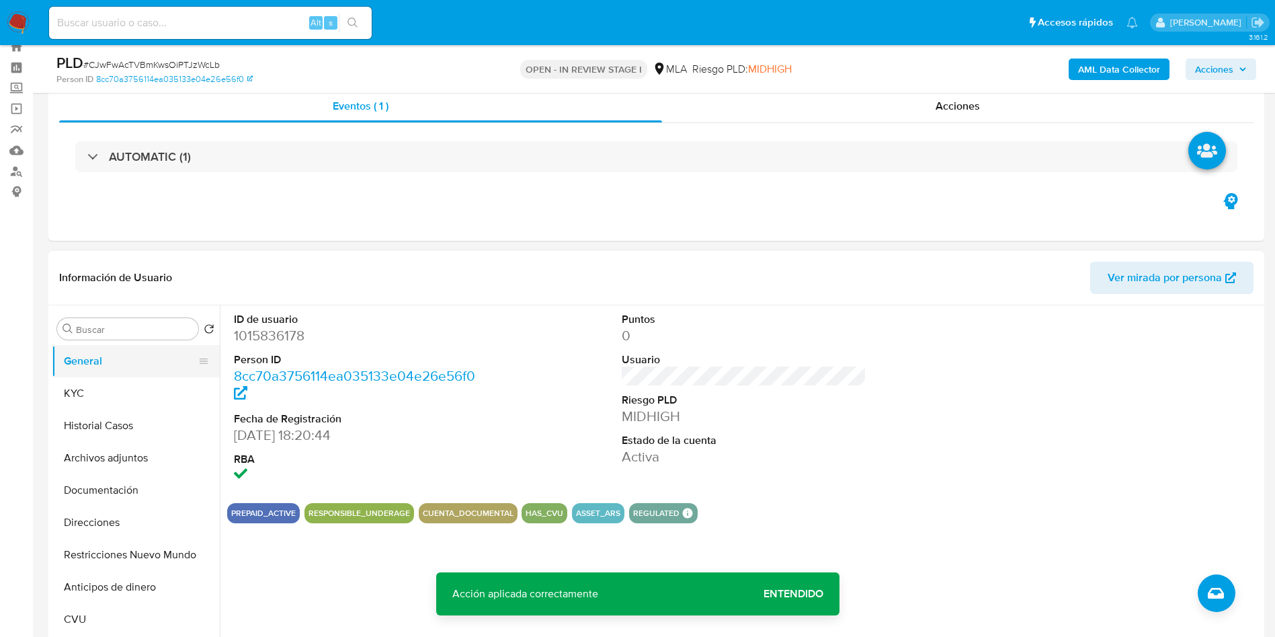
scroll to position [0, 0]
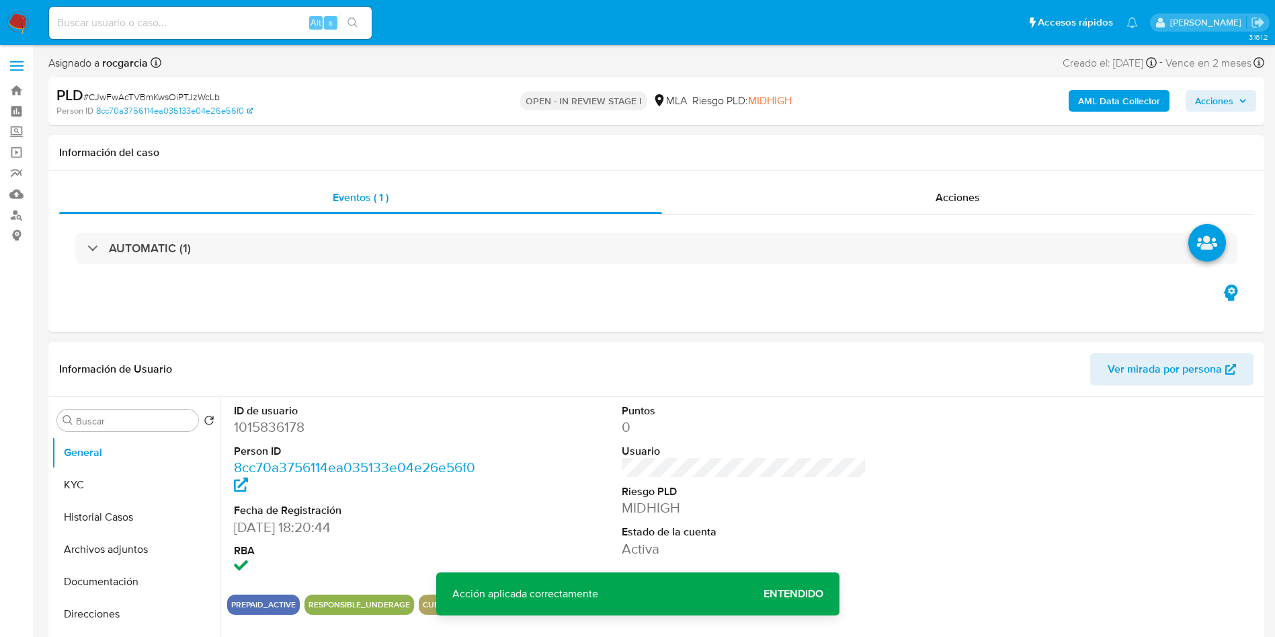
click at [255, 444] on dt "Person ID" at bounding box center [356, 451] width 245 height 15
click at [264, 432] on dd "1015836178" at bounding box center [356, 426] width 245 height 19
copy dd "1015836178"
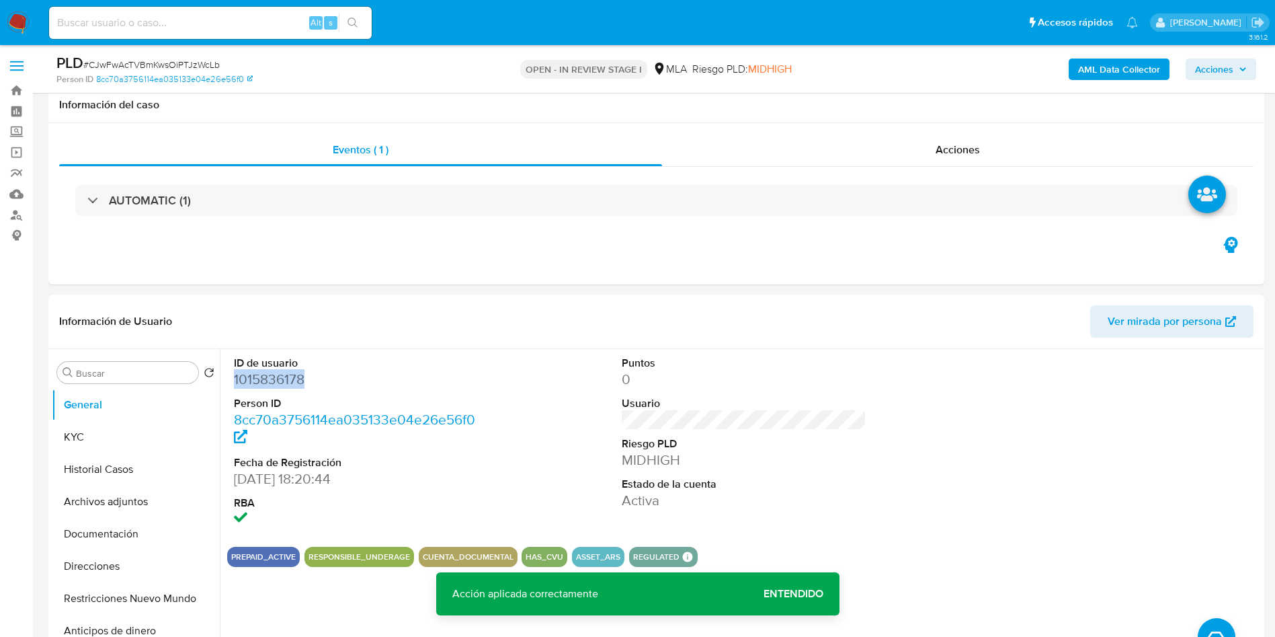
scroll to position [302, 0]
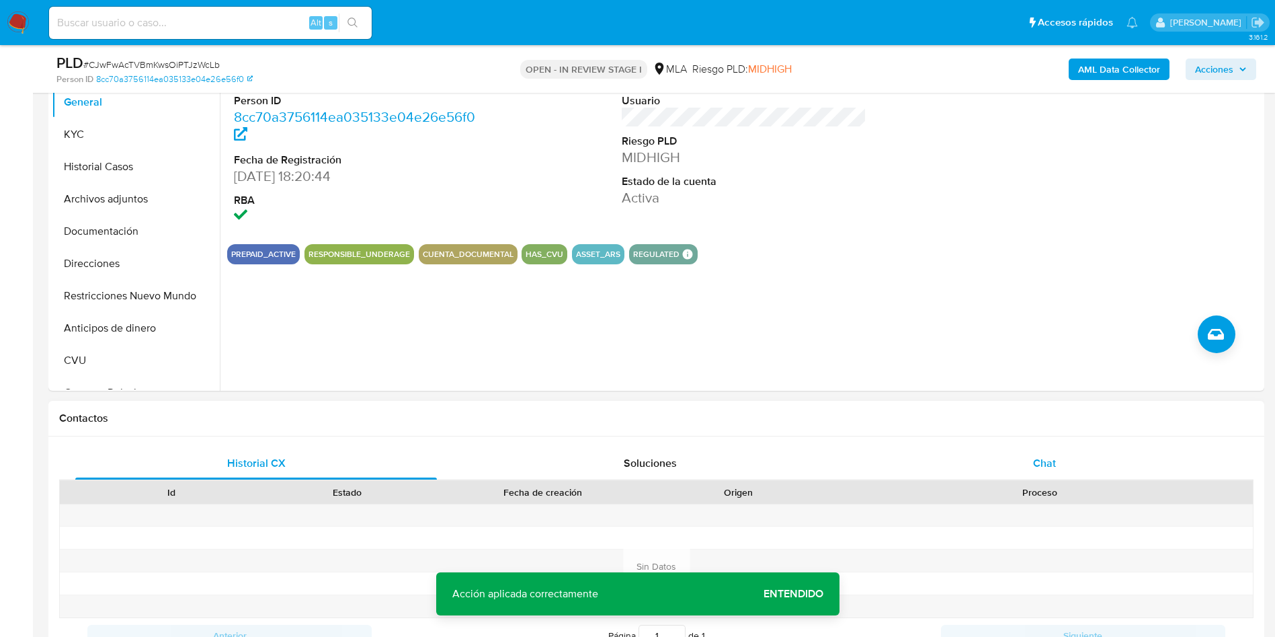
drag, startPoint x: 1034, startPoint y: 462, endPoint x: 907, endPoint y: 459, distance: 126.4
click at [1035, 462] on span "Chat" at bounding box center [1044, 462] width 23 height 15
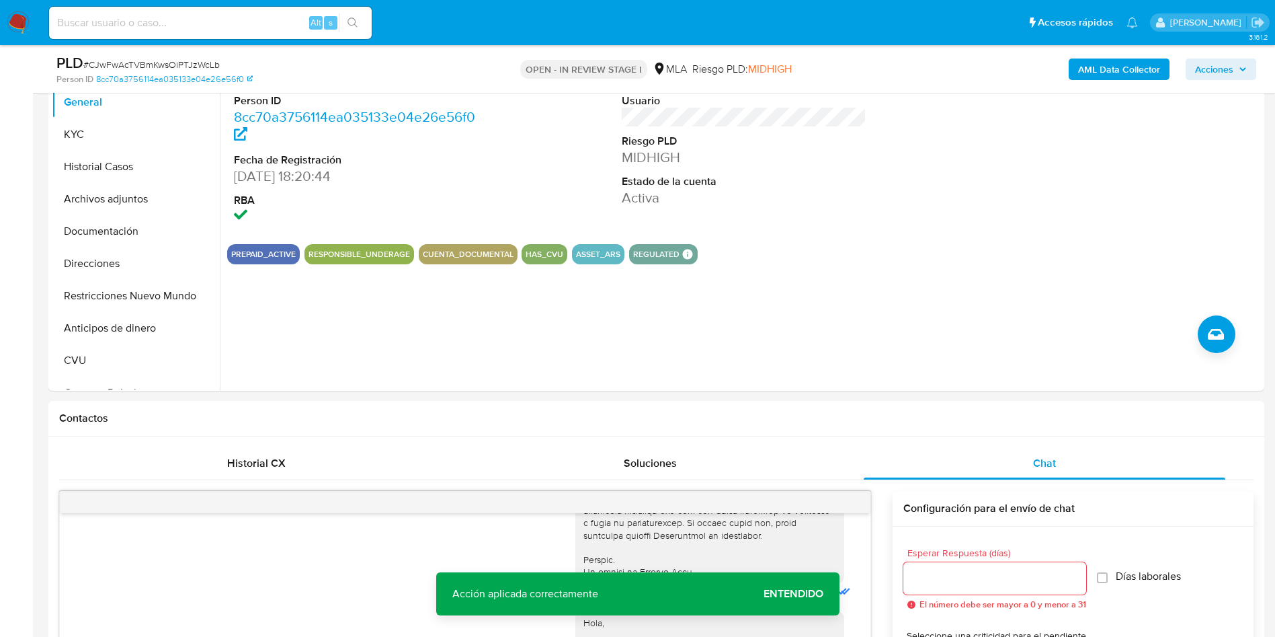
drag, startPoint x: 75, startPoint y: 175, endPoint x: 0, endPoint y: 226, distance: 90.0
click at [74, 176] on button "Historial Casos" at bounding box center [136, 167] width 168 height 32
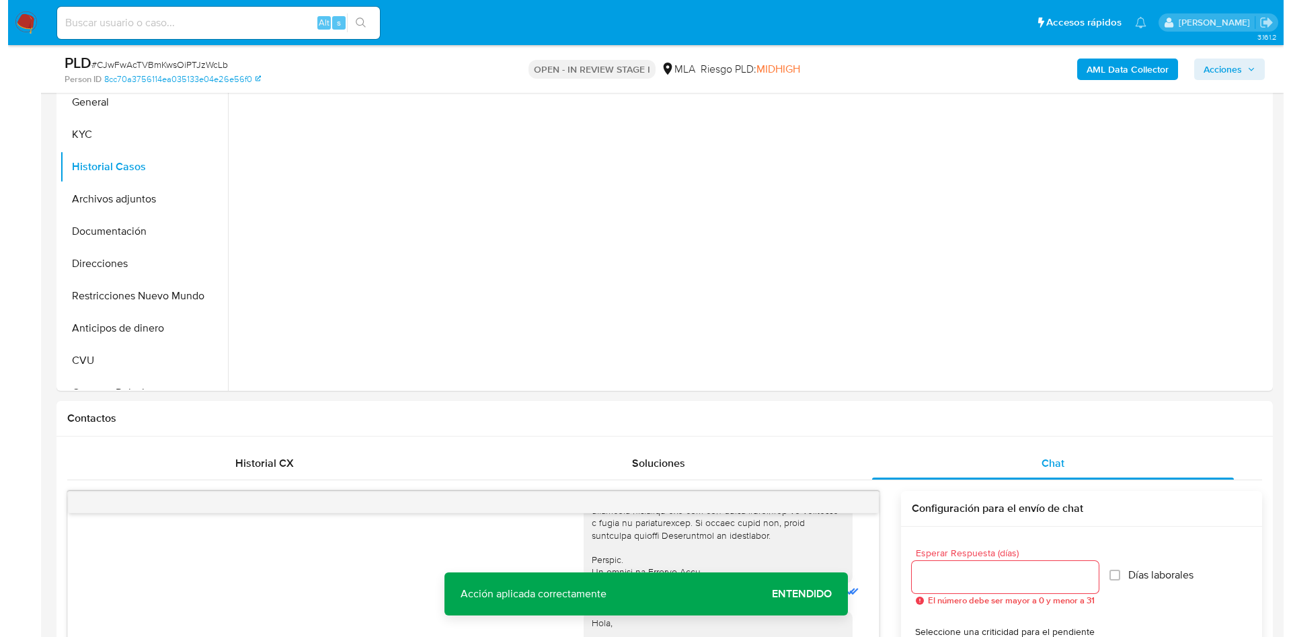
scroll to position [202, 0]
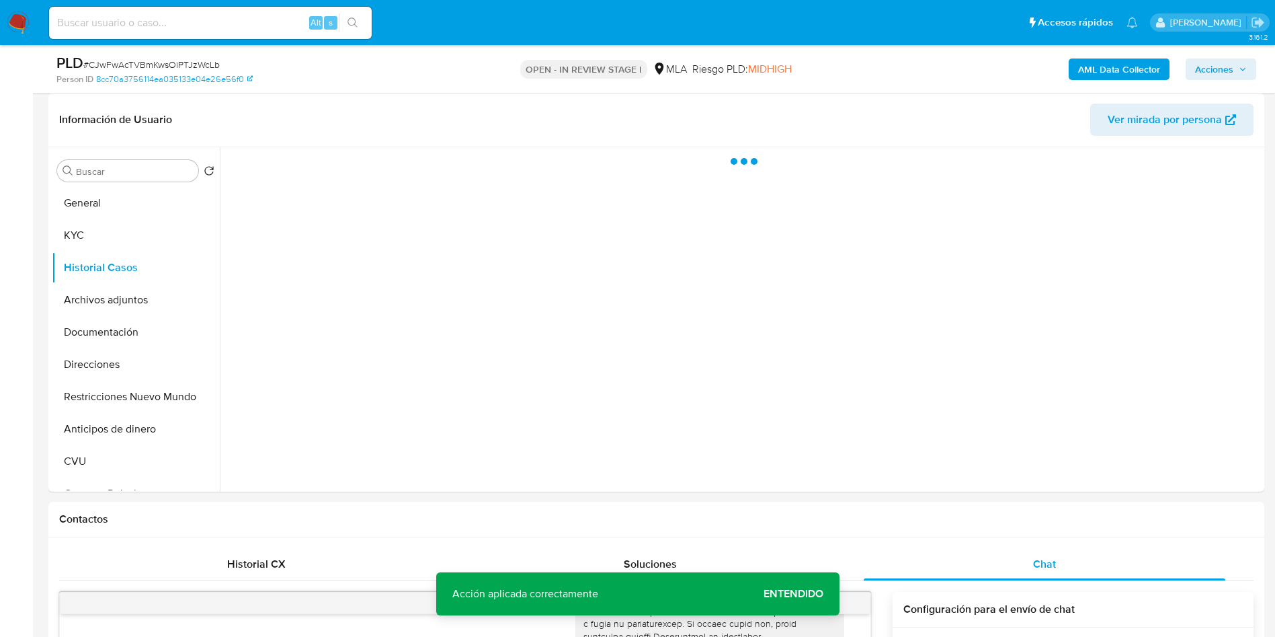
click at [1156, 72] on b "AML Data Collector" at bounding box center [1119, 69] width 82 height 22
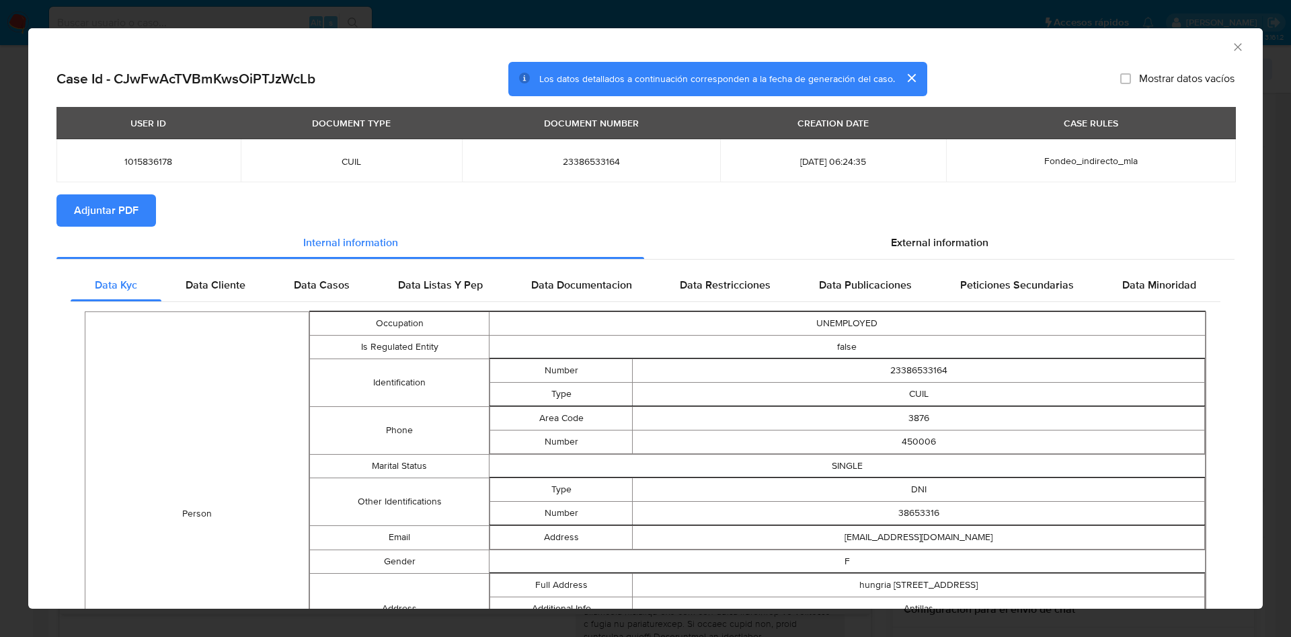
click at [1231, 45] on icon "Cerrar ventana" at bounding box center [1237, 46] width 13 height 13
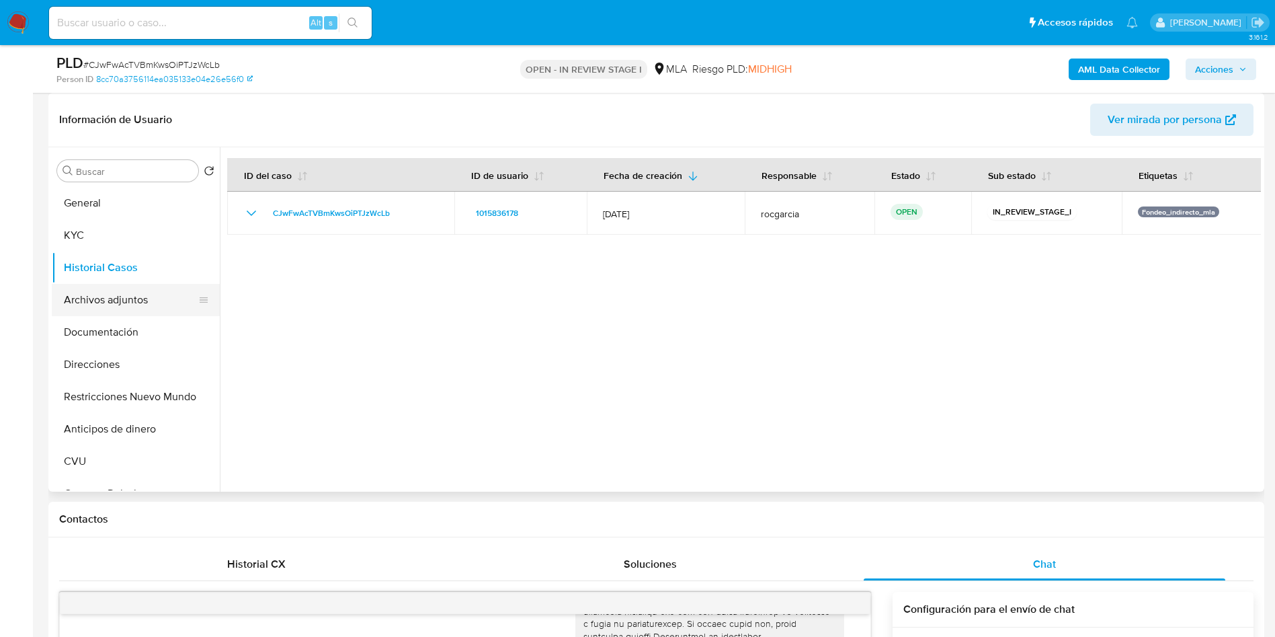
click at [87, 305] on button "Archivos adjuntos" at bounding box center [130, 300] width 157 height 32
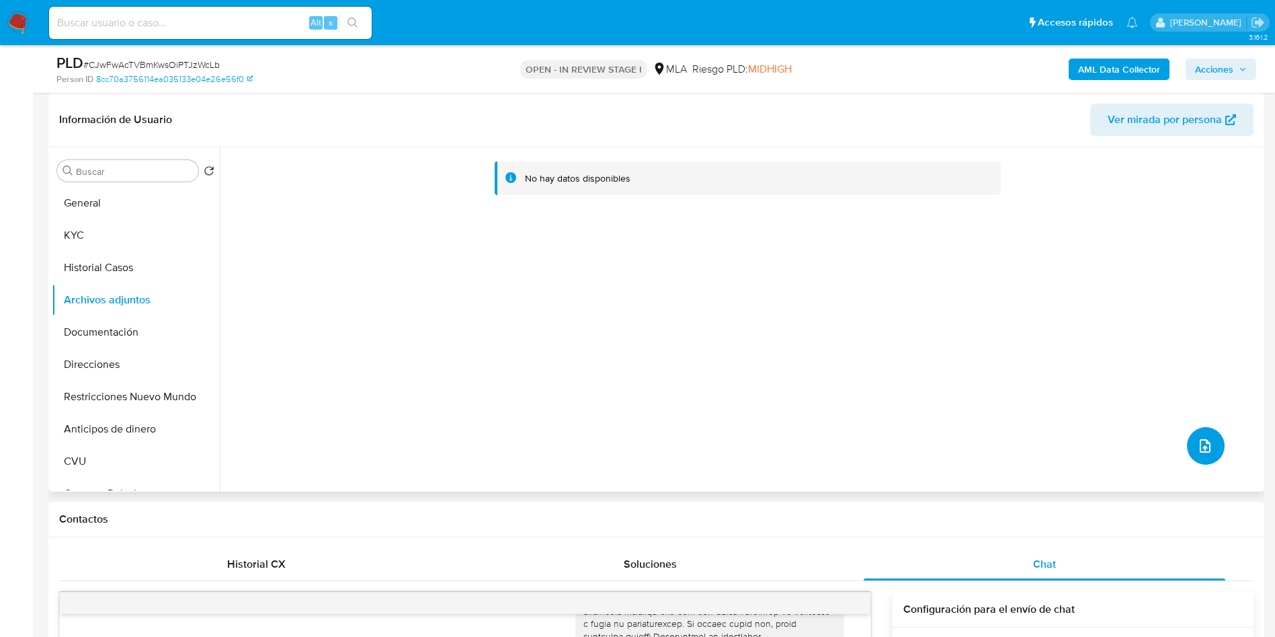
click at [1200, 448] on icon "upload-file" at bounding box center [1205, 446] width 16 height 16
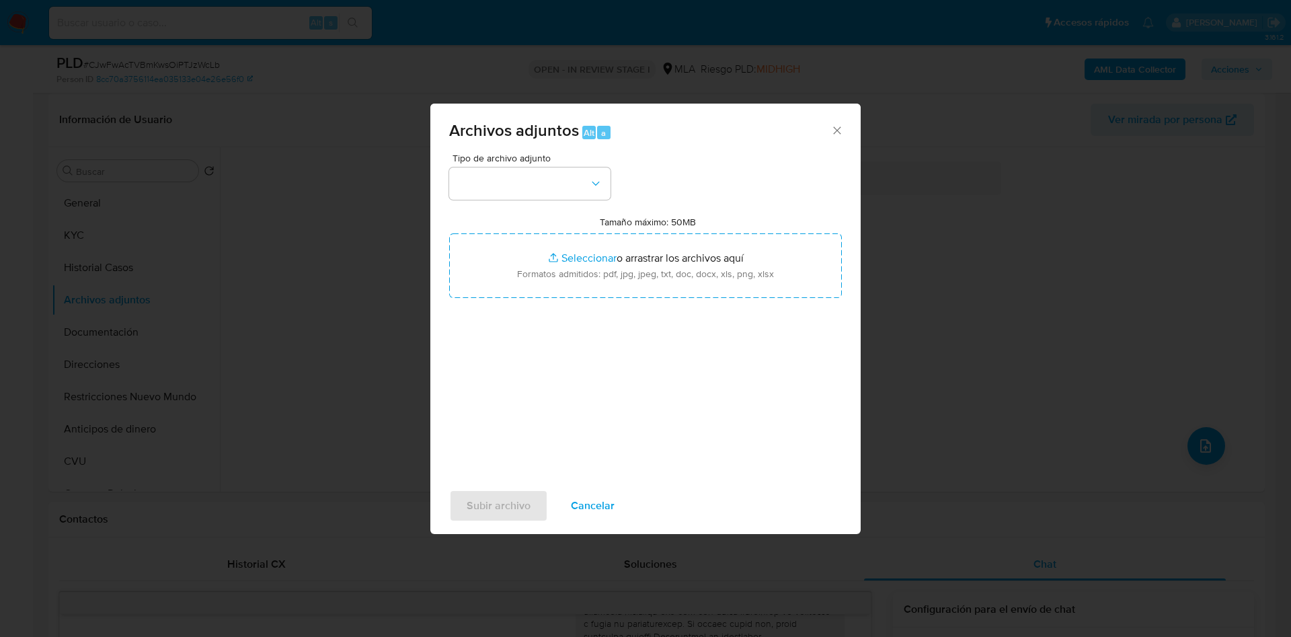
click at [547, 200] on div "Tipo de archivo adjunto Tamaño máximo: 50MB Seleccionar archivos Seleccionar o …" at bounding box center [645, 311] width 393 height 317
click at [534, 184] on button "button" at bounding box center [529, 183] width 161 height 32
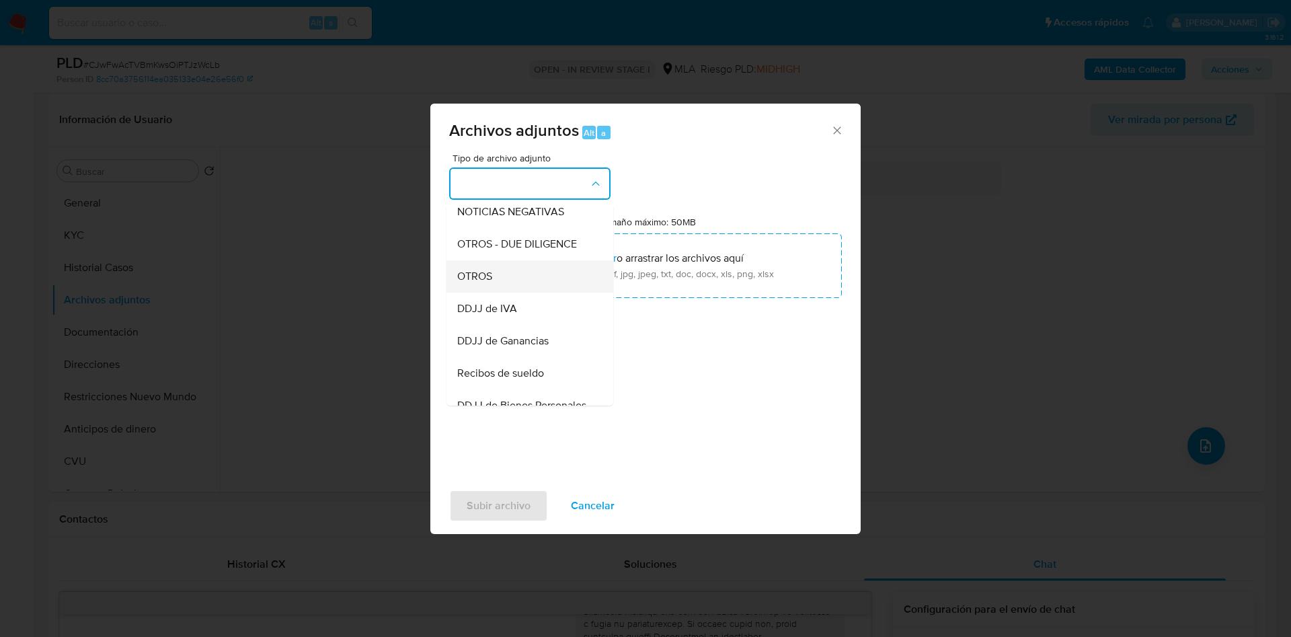
click at [513, 285] on div "OTROS" at bounding box center [525, 276] width 137 height 32
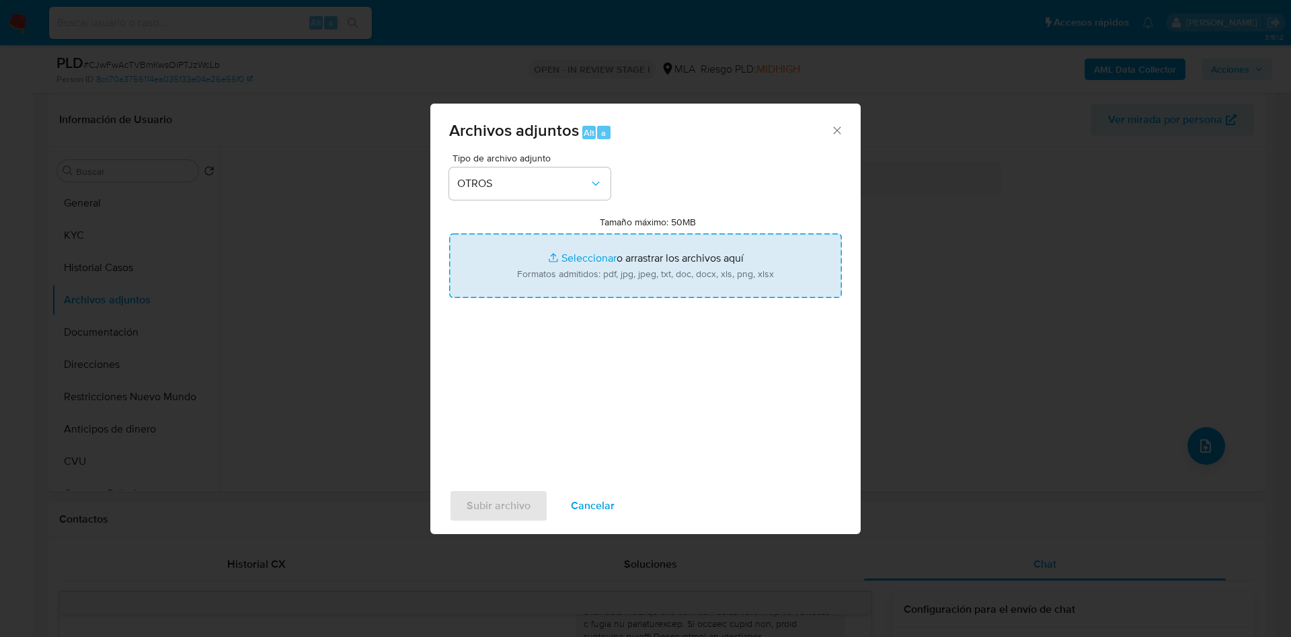
click at [532, 266] on input "Tamaño máximo: 50MB Seleccionar archivos" at bounding box center [645, 265] width 393 height 65
type input "C:\fakepath\Movimientos 1015836178.xlsx"
click at [583, 253] on input "Tamaño máximo: 50MB Seleccionar archivos" at bounding box center [645, 265] width 393 height 65
type input "C:\fakepath\Caselog CJwFwAcTVBmKwsOiPTJzWcLb - 1015836178.docx"
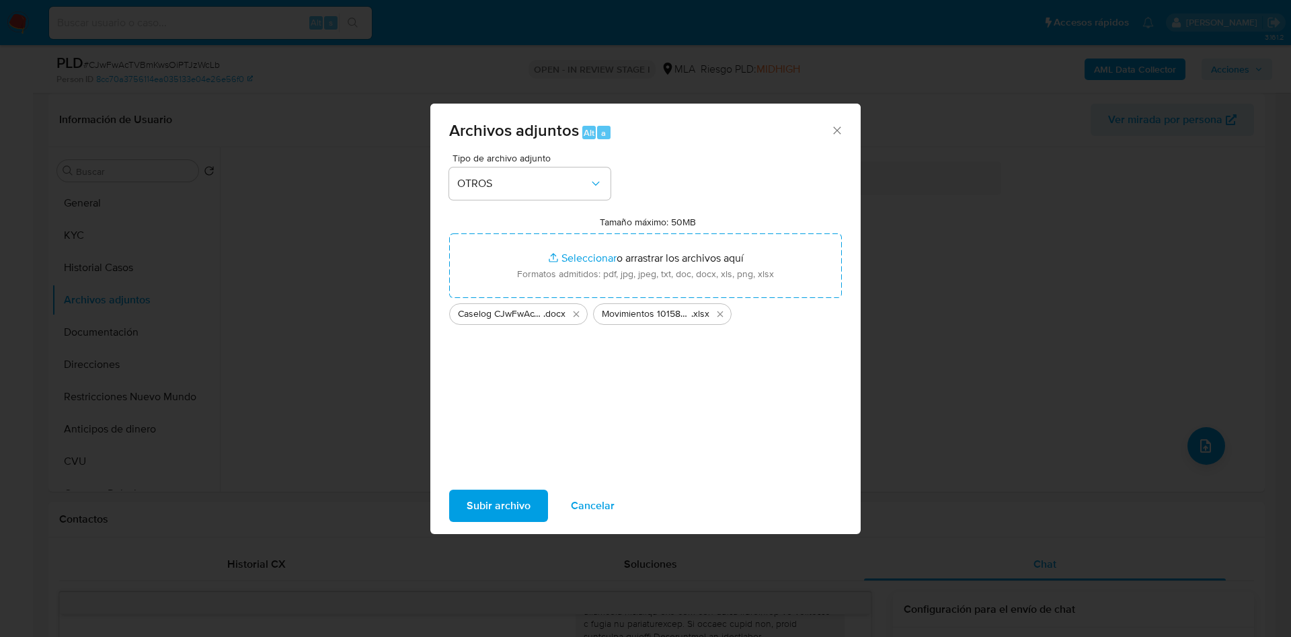
click at [462, 516] on button "Subir archivo" at bounding box center [498, 505] width 99 height 32
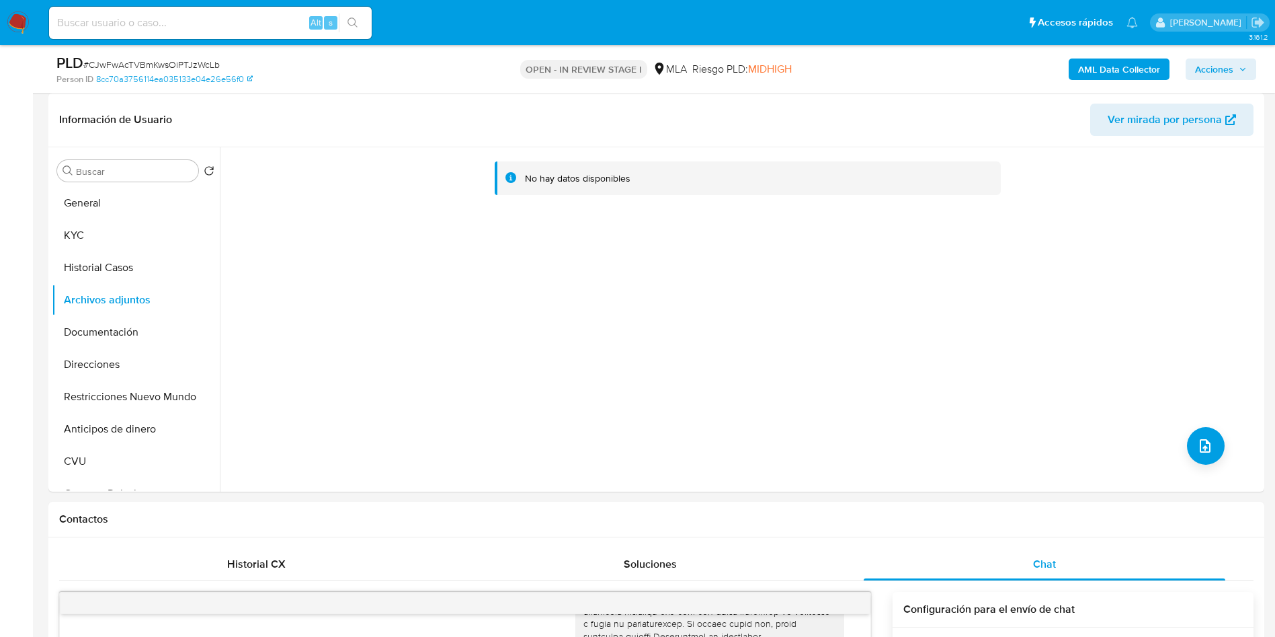
click at [89, 272] on button "Historial Casos" at bounding box center [130, 267] width 157 height 32
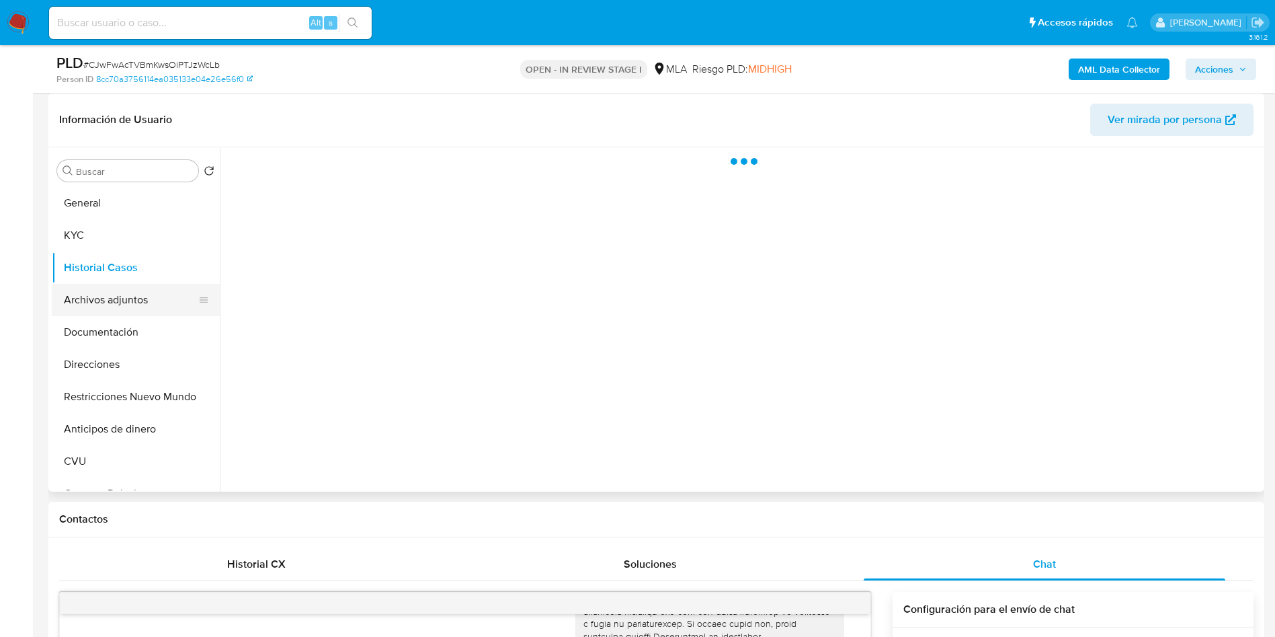
click at [93, 293] on button "Archivos adjuntos" at bounding box center [130, 300] width 157 height 32
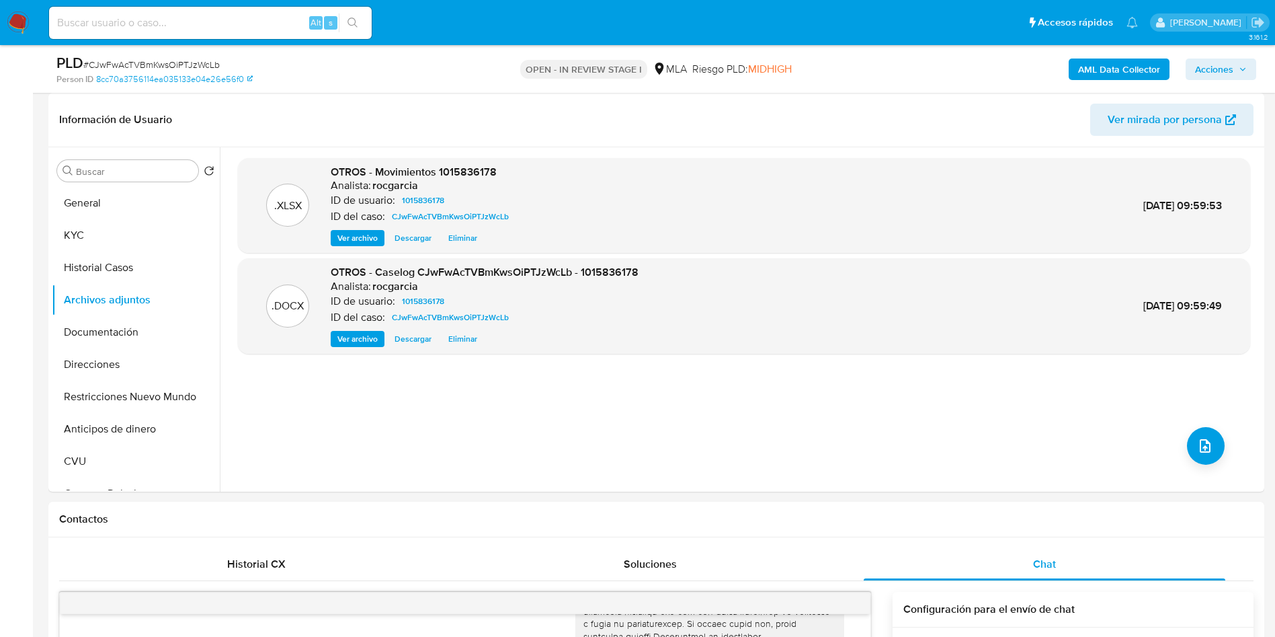
click at [1108, 64] on b "AML Data Collector" at bounding box center [1119, 69] width 82 height 22
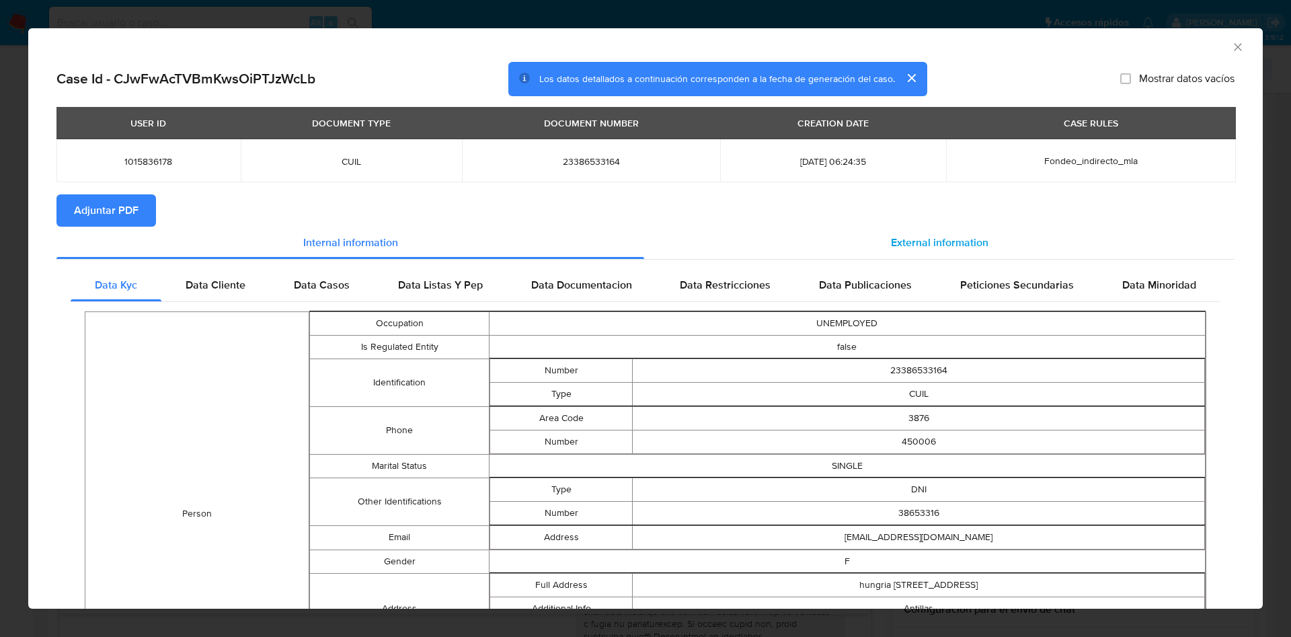
click at [895, 243] on span "External information" at bounding box center [939, 242] width 97 height 15
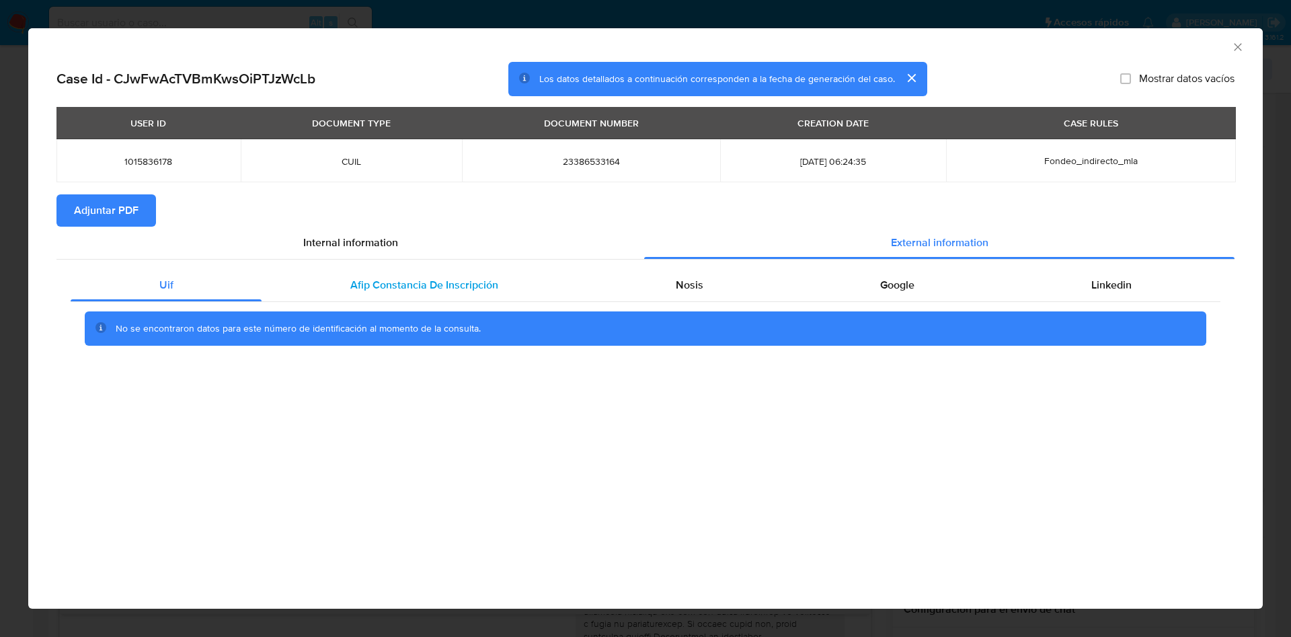
click at [461, 292] on div "Afip Constancia De Inscripción" at bounding box center [423, 285] width 325 height 32
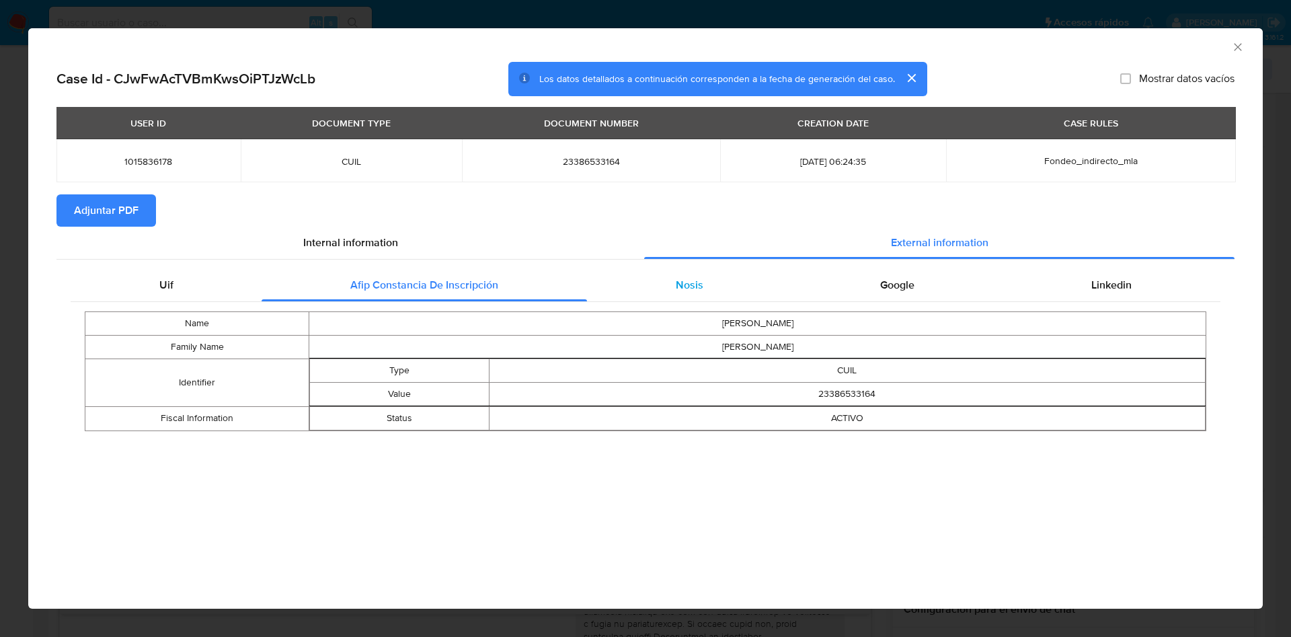
click at [679, 280] on span "Nosis" at bounding box center [690, 284] width 28 height 15
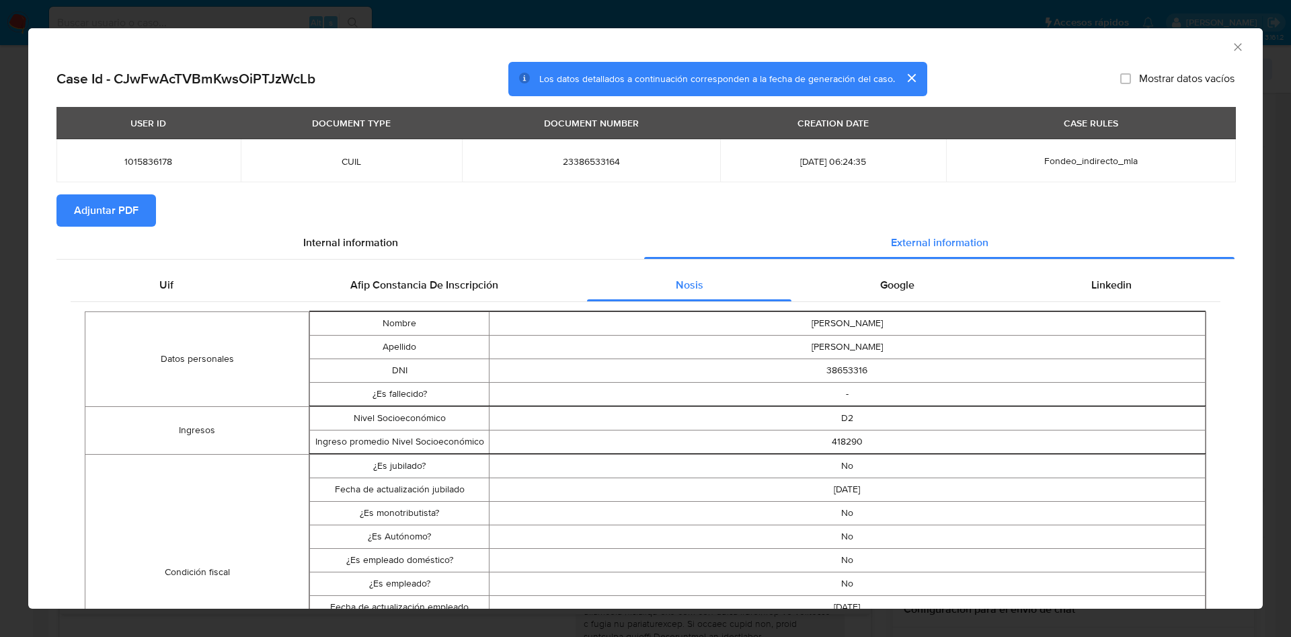
click at [920, 274] on div "Google" at bounding box center [896, 285] width 211 height 32
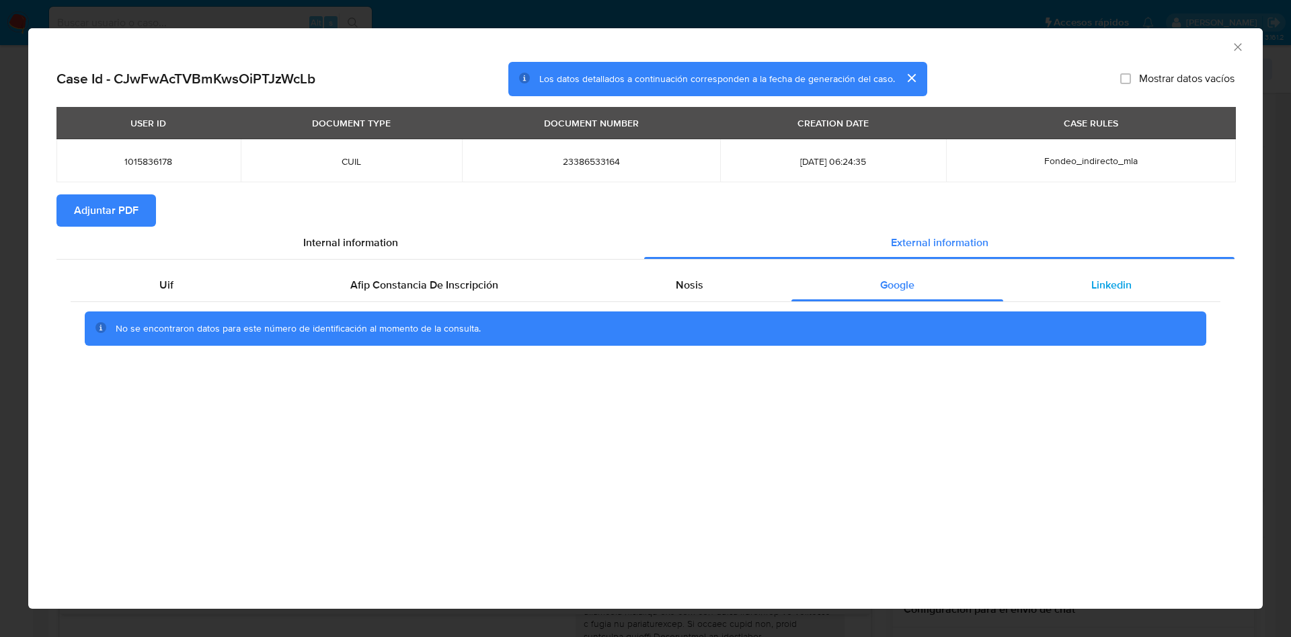
click at [1164, 290] on div "Linkedin" at bounding box center [1111, 285] width 217 height 32
click at [130, 212] on span "Adjuntar PDF" at bounding box center [106, 211] width 65 height 30
click at [1240, 46] on icon "Cerrar ventana" at bounding box center [1237, 46] width 13 height 13
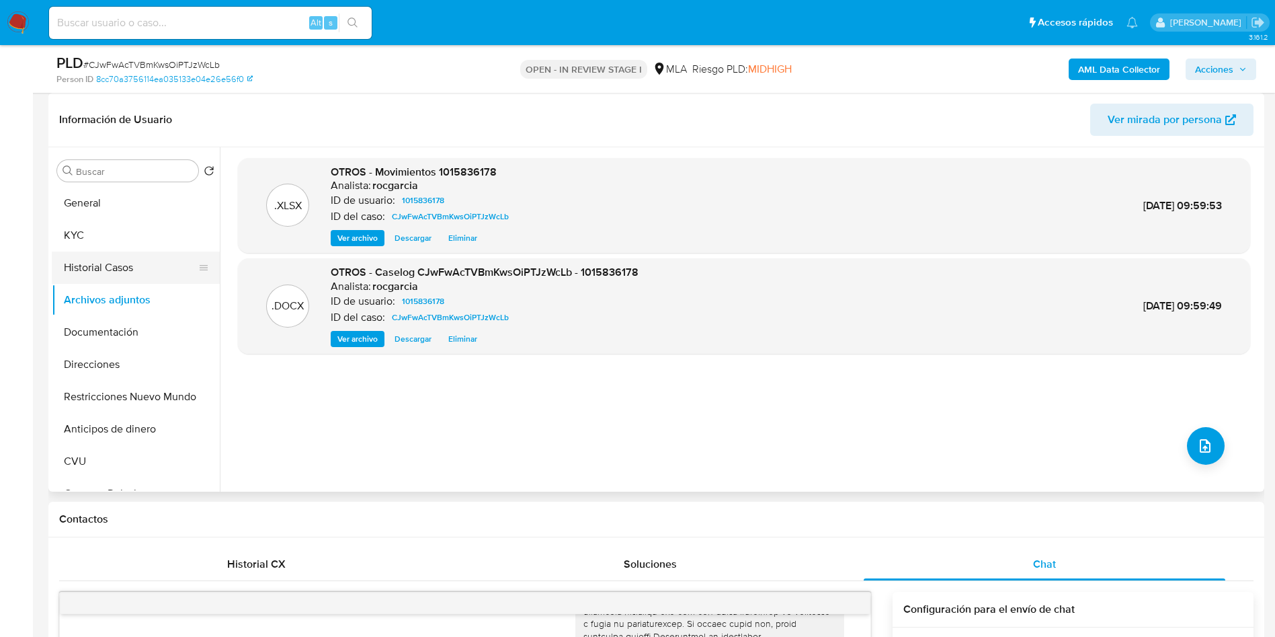
click at [112, 278] on button "Historial Casos" at bounding box center [130, 267] width 157 height 32
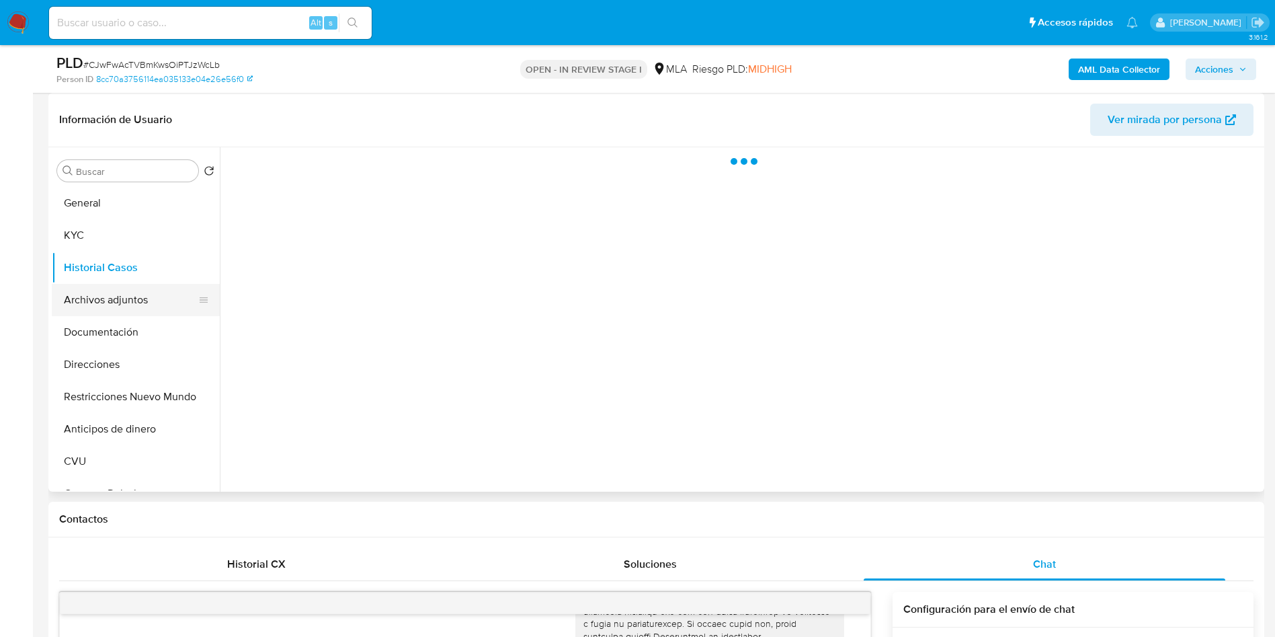
click at [128, 305] on button "Archivos adjuntos" at bounding box center [130, 300] width 157 height 32
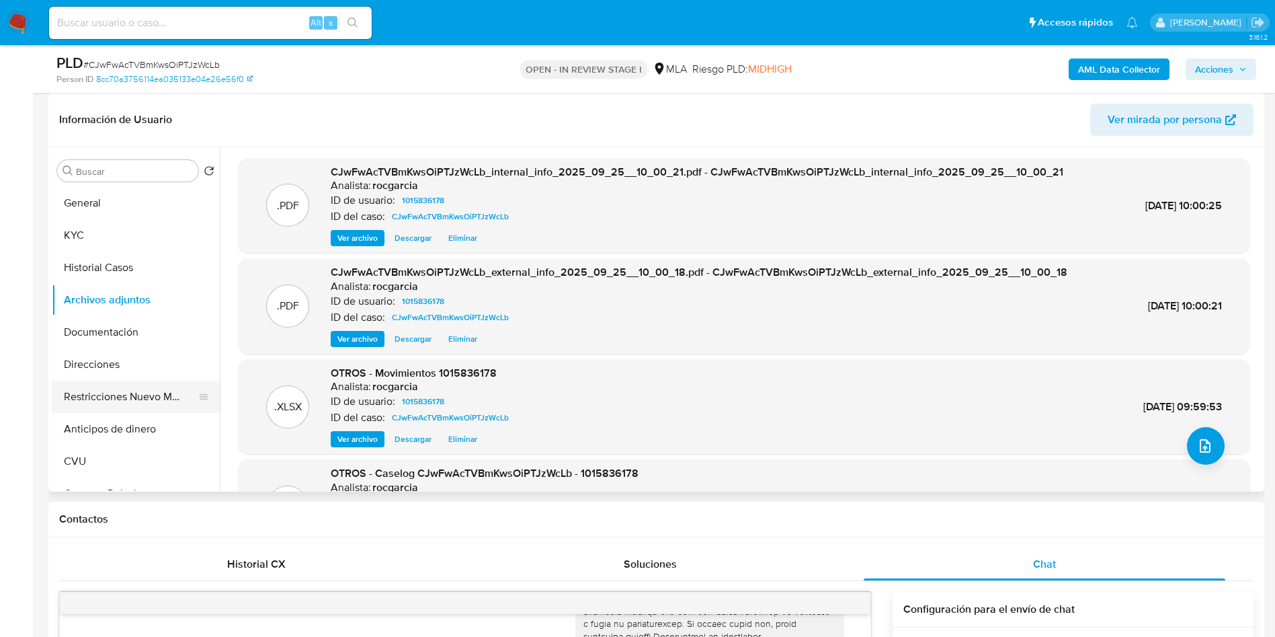
click at [124, 395] on button "Restricciones Nuevo Mundo" at bounding box center [130, 396] width 157 height 32
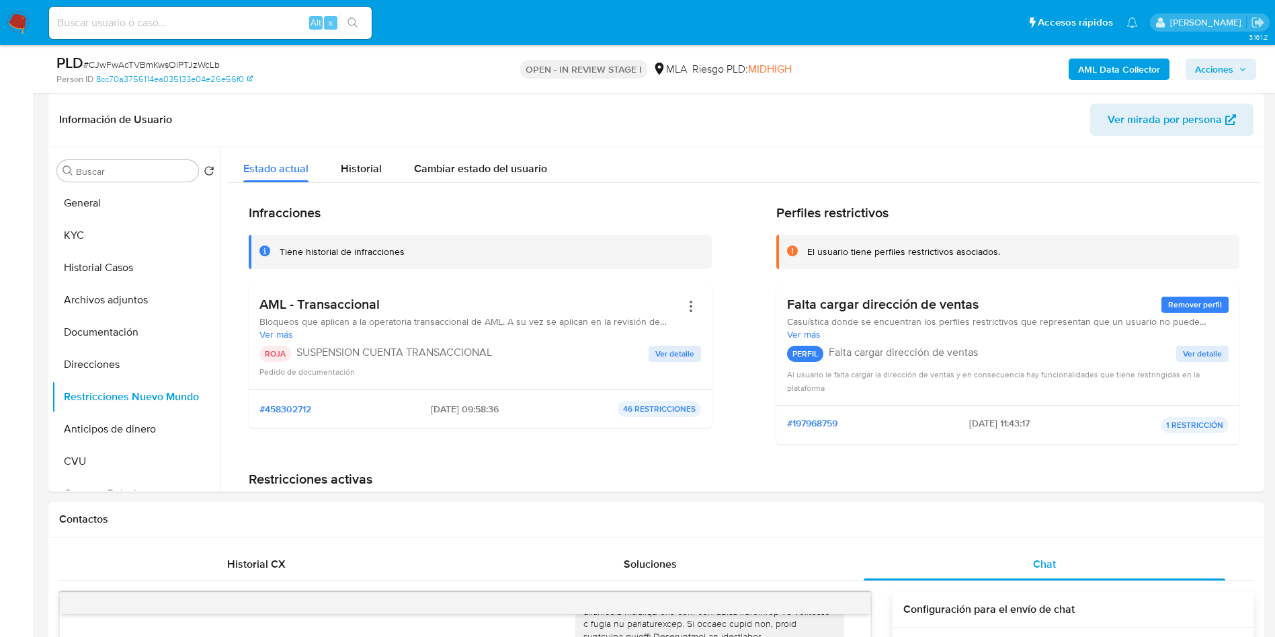
click at [1207, 75] on span "Acciones" at bounding box center [1214, 69] width 38 height 22
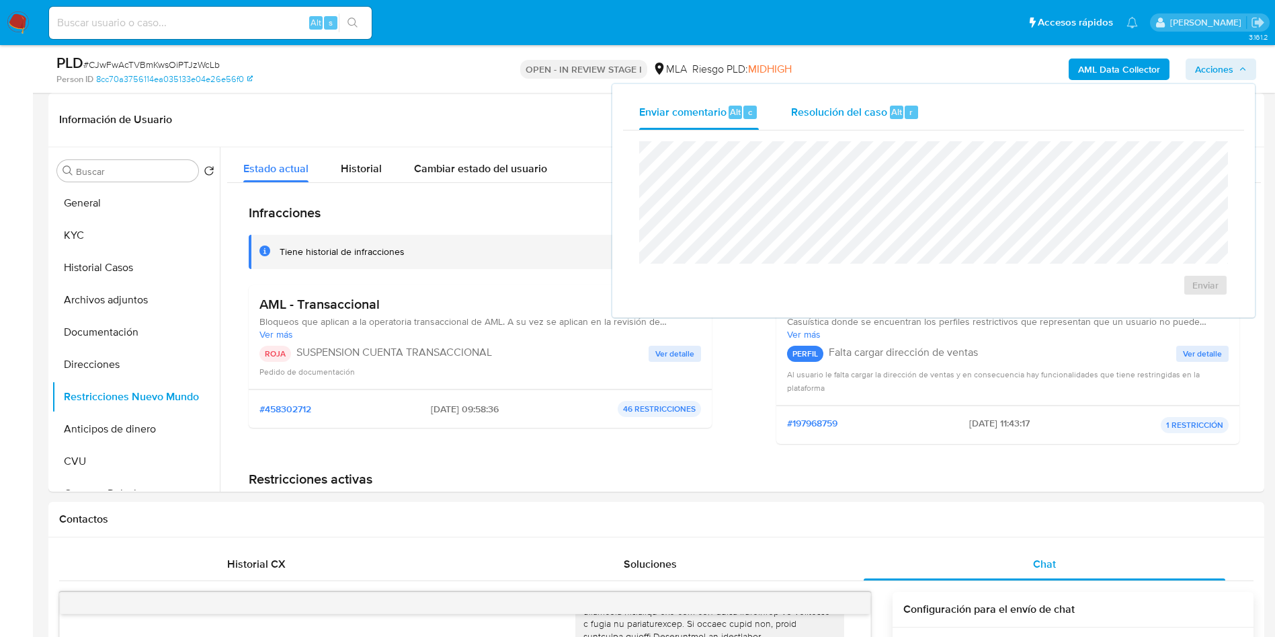
click at [890, 111] on div "Alt" at bounding box center [896, 112] width 13 height 13
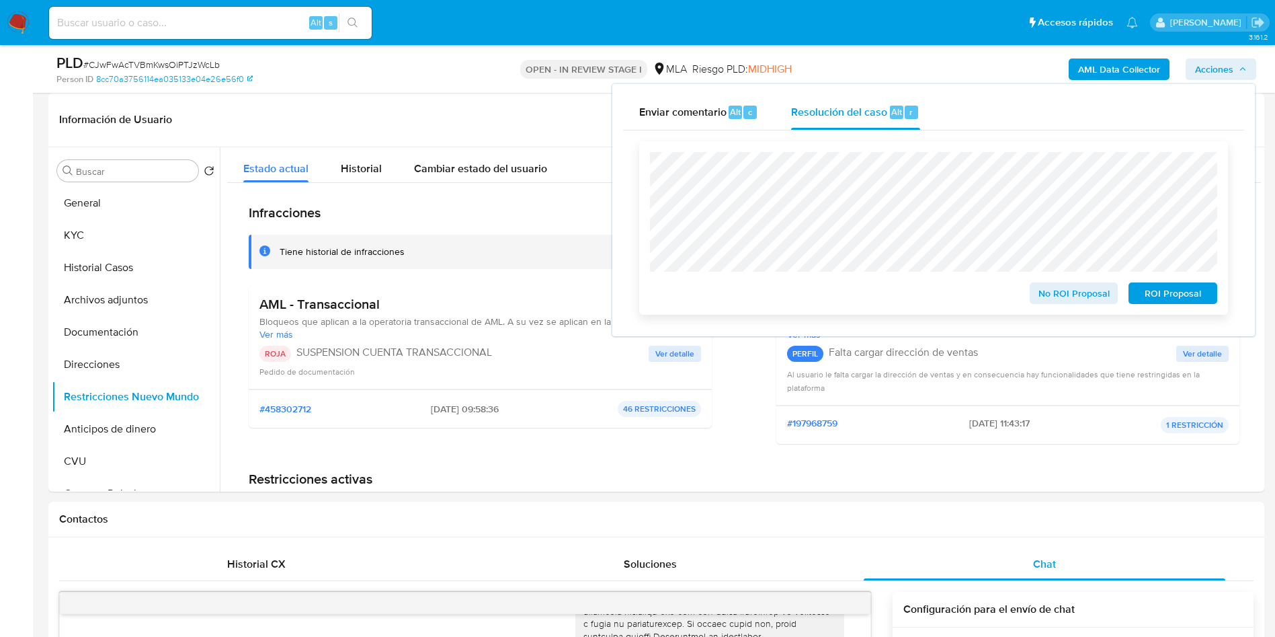
click at [1166, 302] on span "ROI Proposal" at bounding box center [1173, 293] width 70 height 19
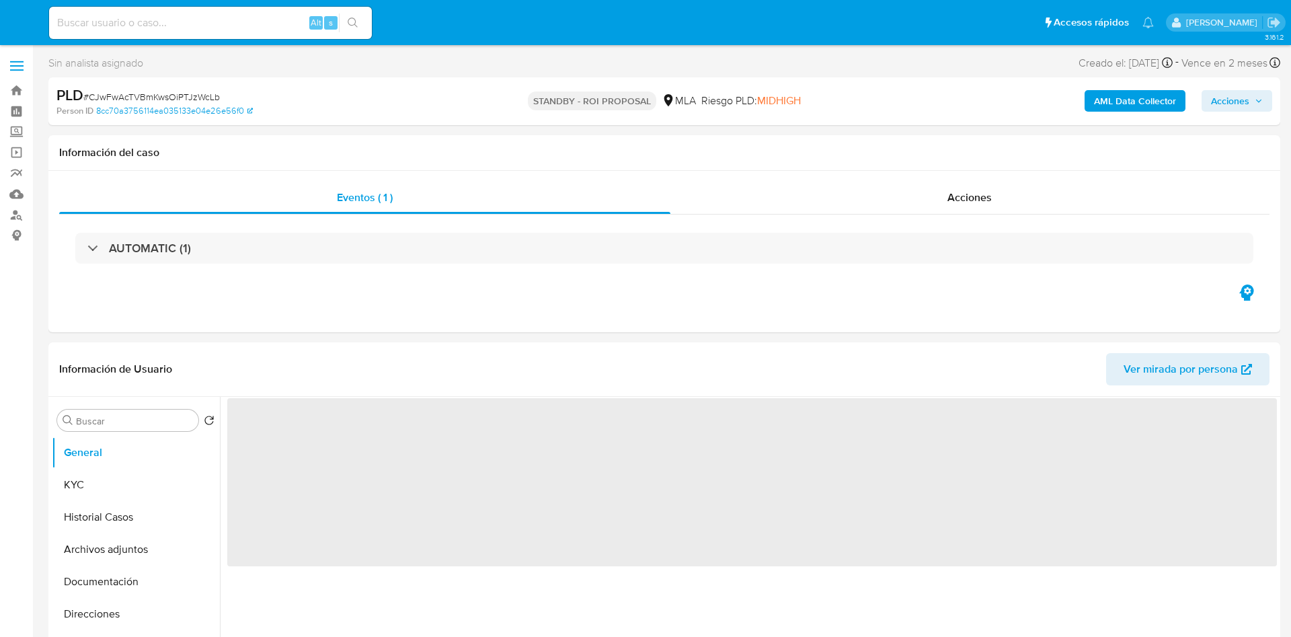
select select "10"
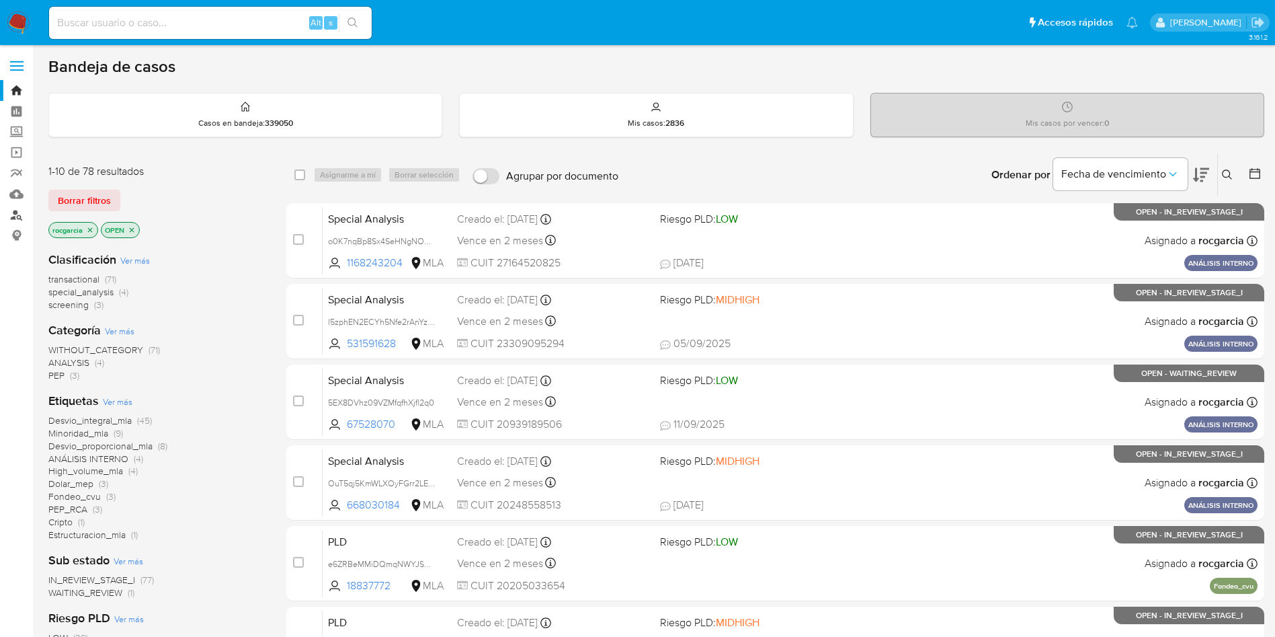
click at [0, 215] on link "Buscador de personas" at bounding box center [80, 214] width 160 height 21
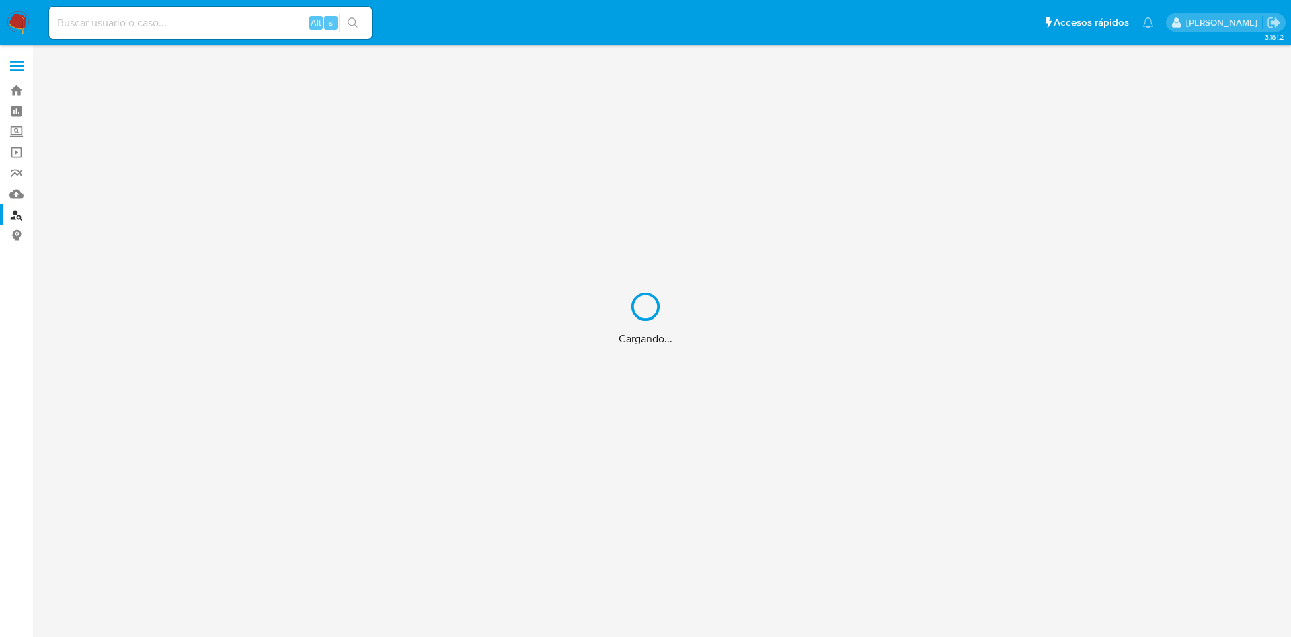
click at [22, 24] on div "Cargando..." at bounding box center [645, 318] width 1291 height 637
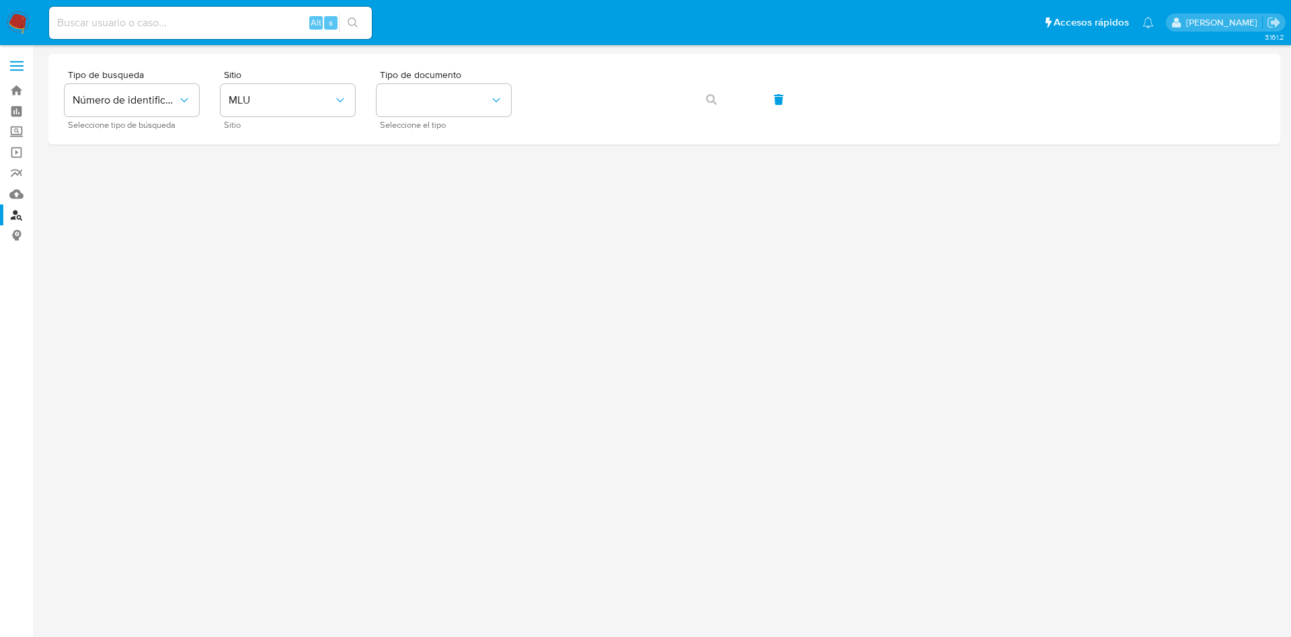
click at [20, 17] on img at bounding box center [18, 22] width 23 height 23
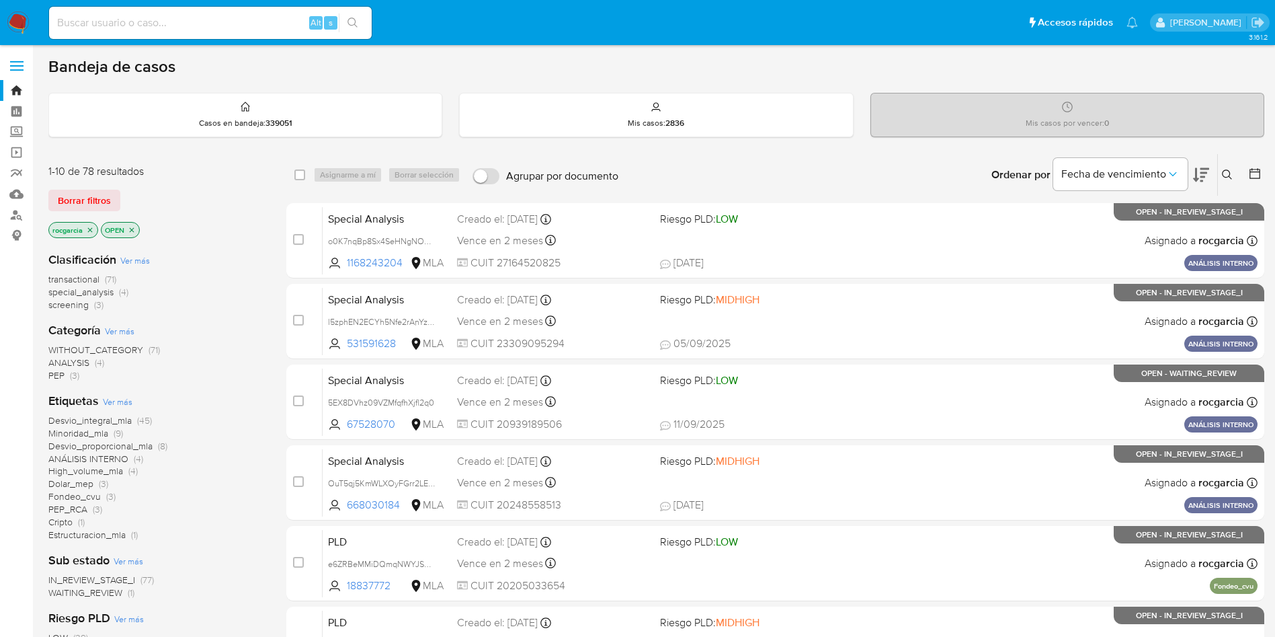
click at [1233, 174] on button at bounding box center [1229, 175] width 22 height 16
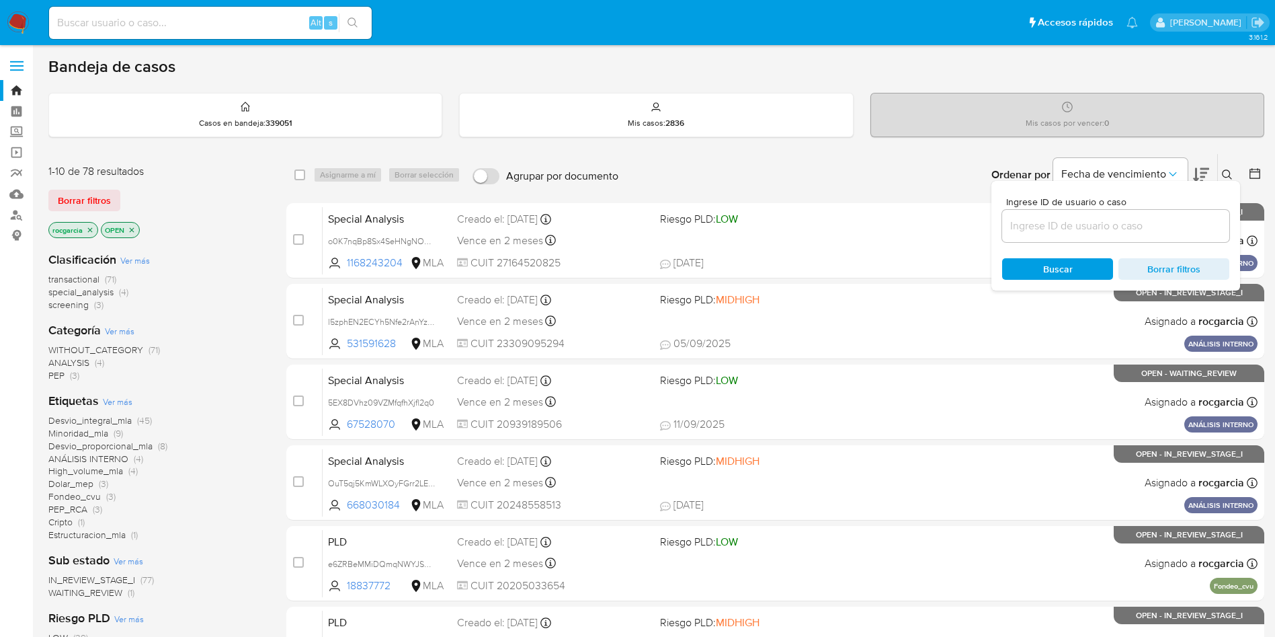
click at [1065, 222] on input at bounding box center [1115, 225] width 227 height 17
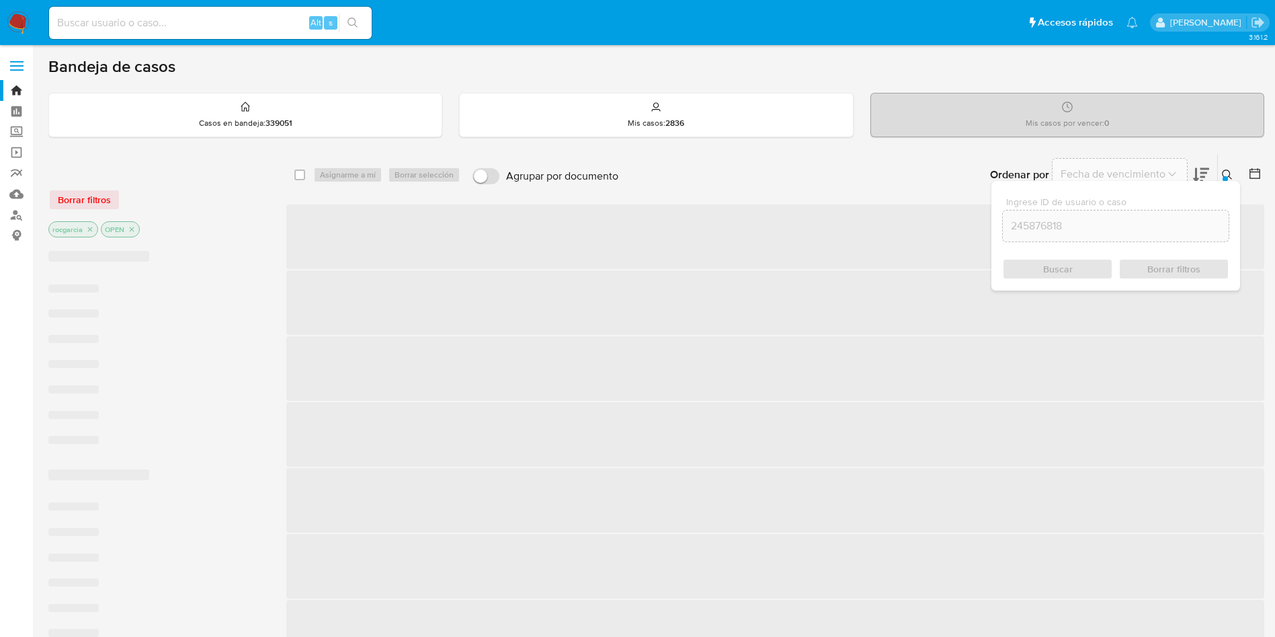
click at [1229, 171] on icon at bounding box center [1227, 174] width 11 height 11
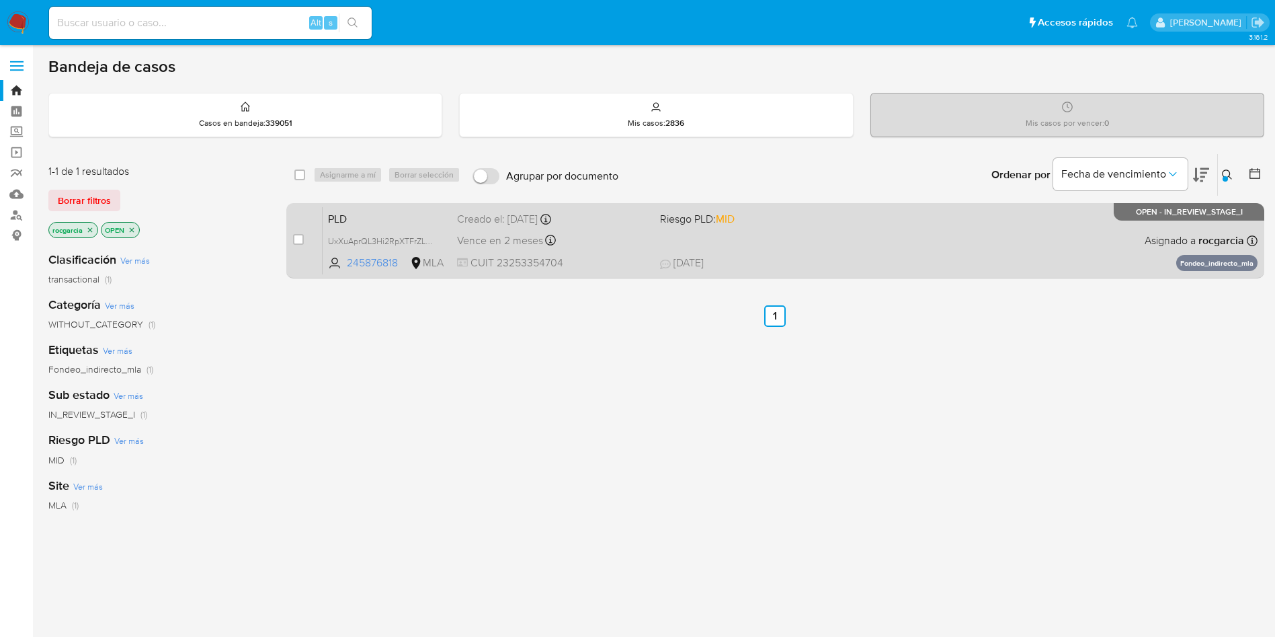
click at [852, 240] on div "PLD UxXuAprQL3Hi2RpXTFrZLLem 245876818 MLA Riesgo PLD: MID Creado el: 12/09/202…" at bounding box center [790, 240] width 935 height 68
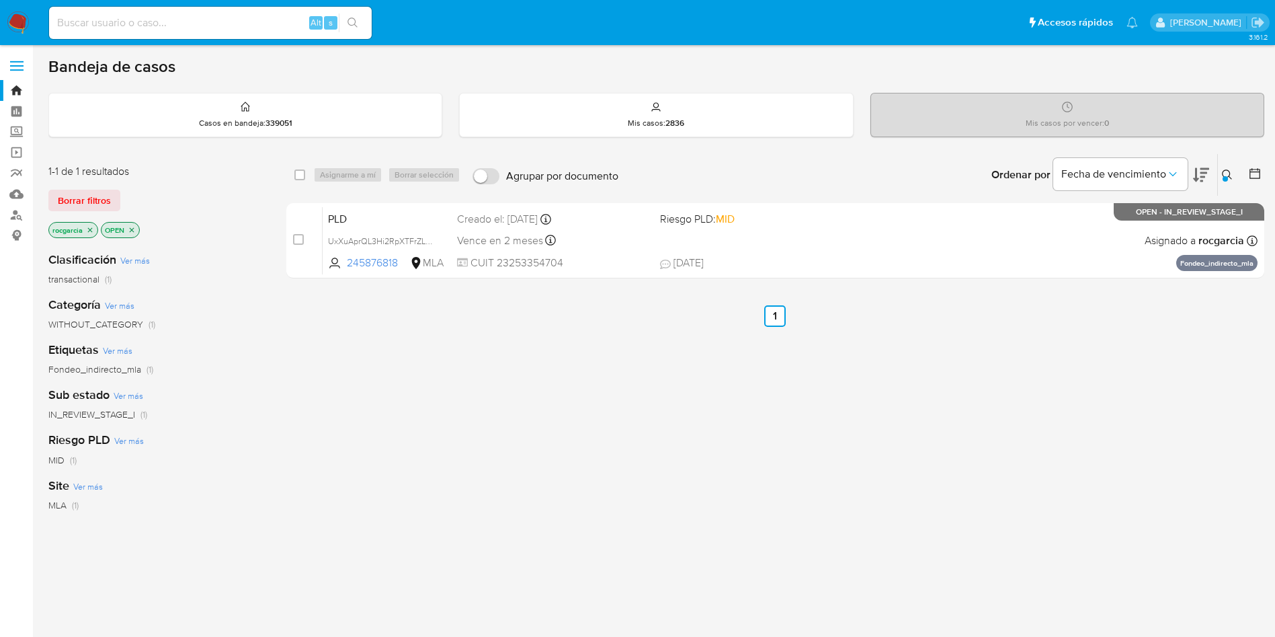
click at [1227, 167] on button at bounding box center [1229, 175] width 22 height 16
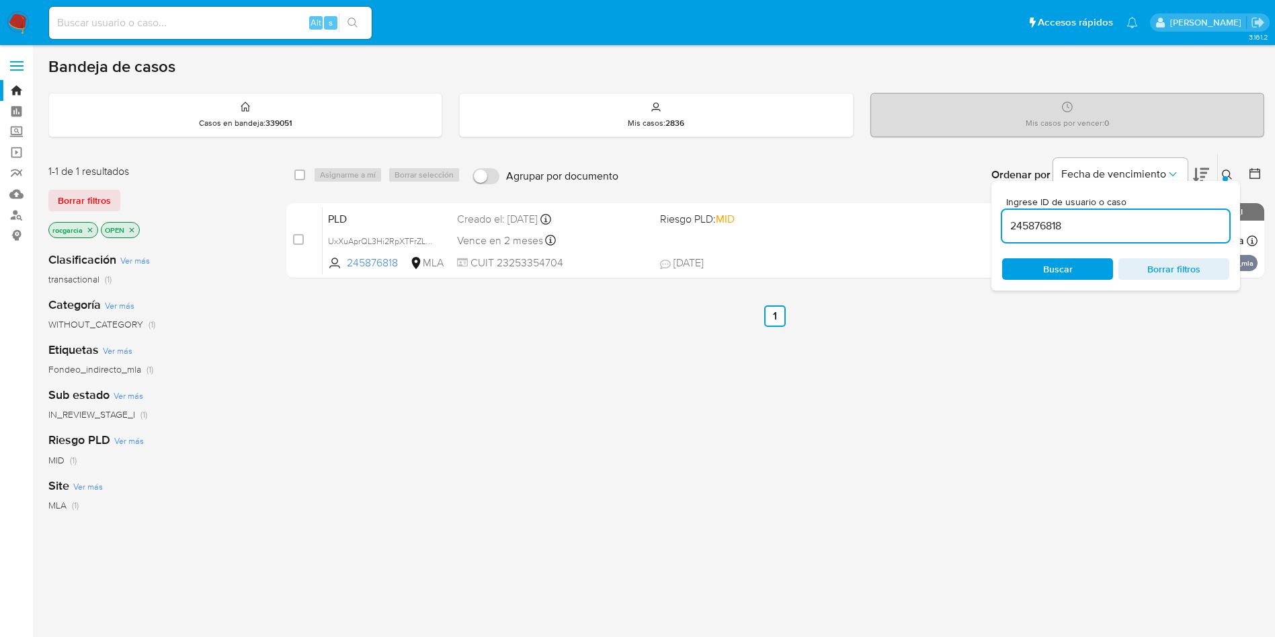
click at [1057, 229] on input "245876818" at bounding box center [1115, 225] width 227 height 17
click at [1056, 229] on input "245876818" at bounding box center [1115, 225] width 227 height 17
click at [1229, 173] on icon at bounding box center [1227, 174] width 11 height 11
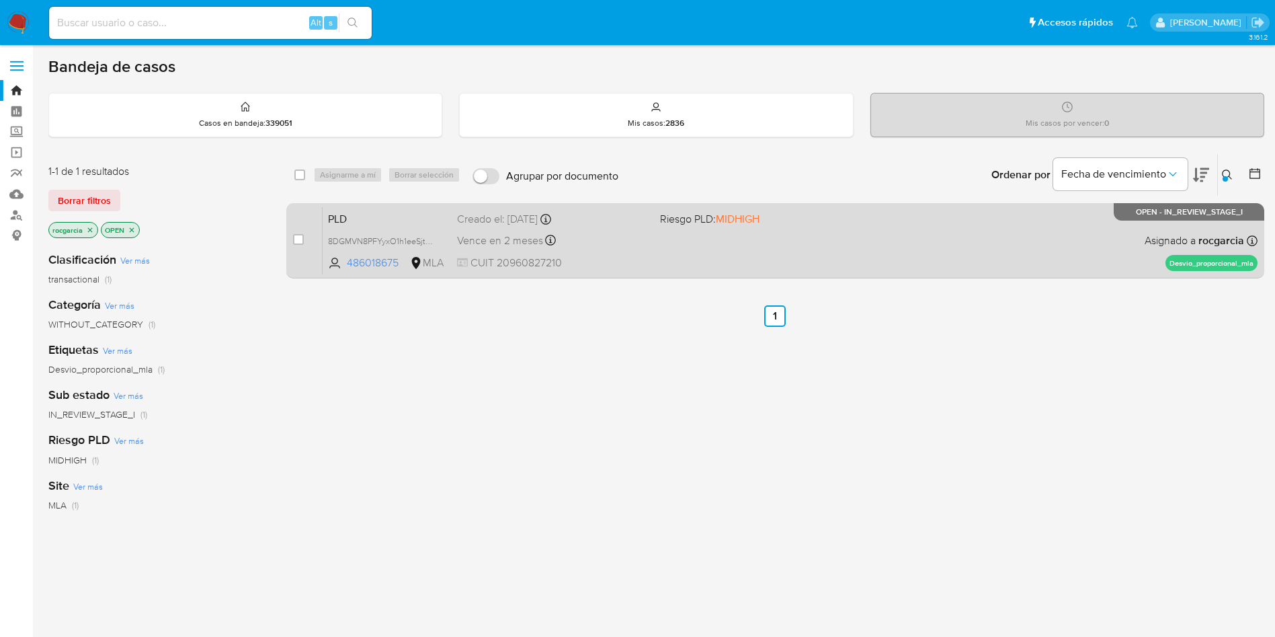
click at [709, 258] on div "PLD 8DGMVN8PFYyxO1h1eeSjtkaA 486018675 MLA Riesgo PLD: MIDHIGH Creado el: 12/09…" at bounding box center [790, 240] width 935 height 68
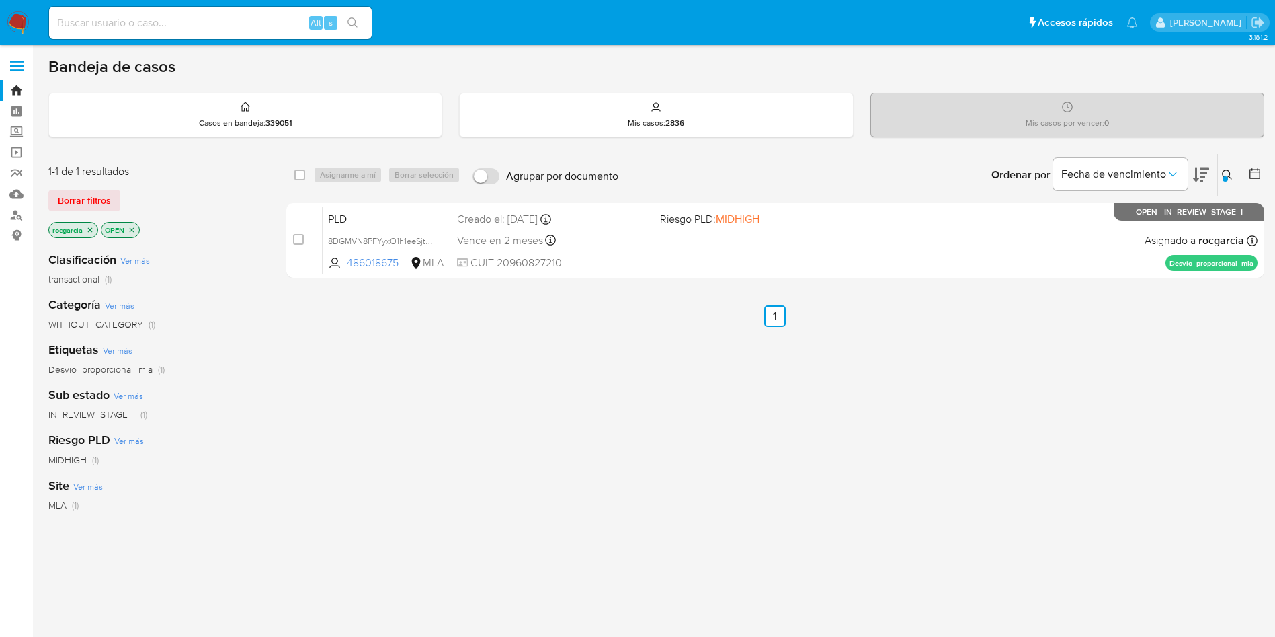
click at [1227, 174] on icon at bounding box center [1227, 174] width 11 height 11
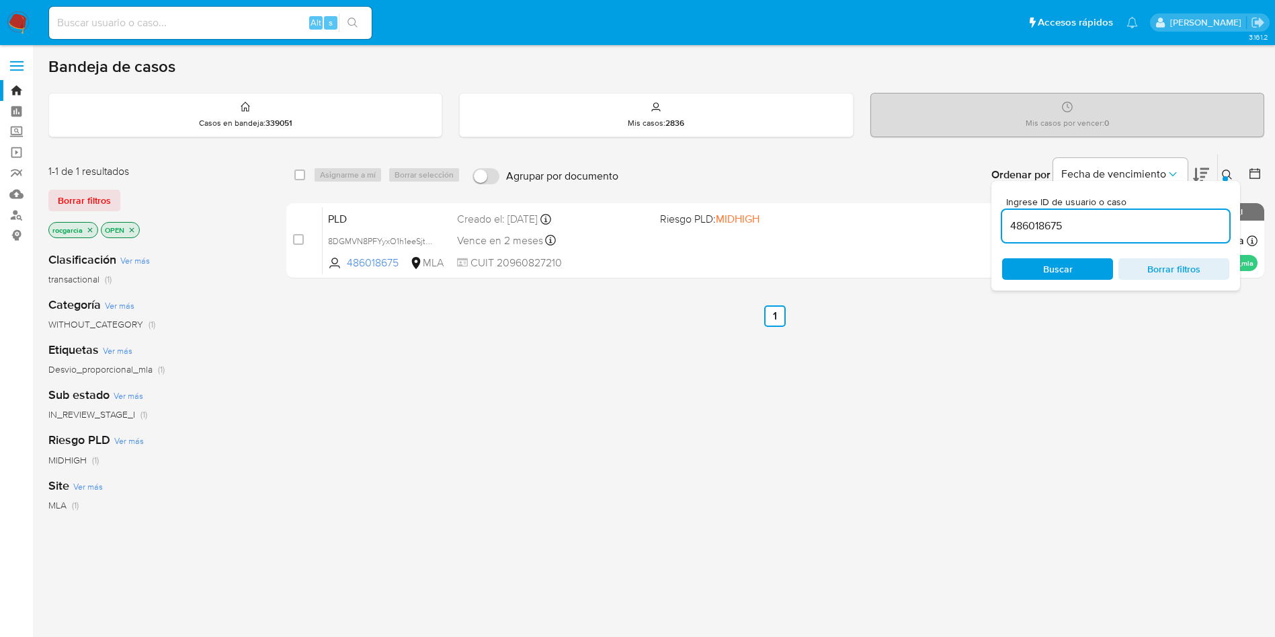
click at [1047, 227] on input "486018675" at bounding box center [1115, 225] width 227 height 17
type input "2639742029"
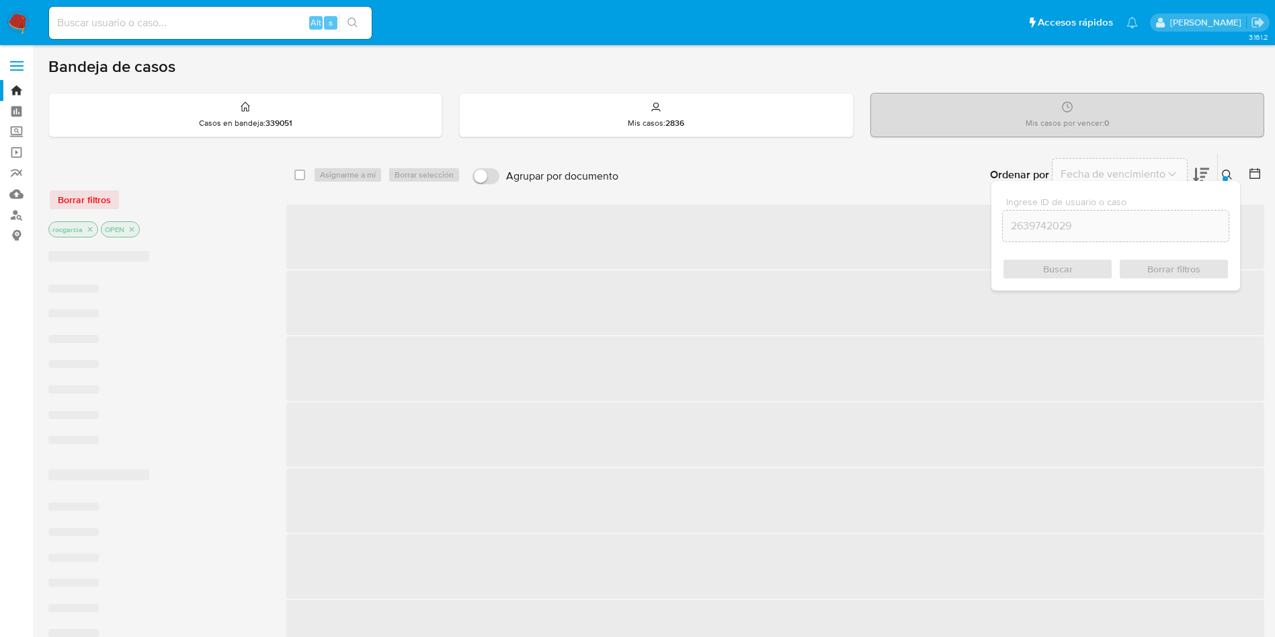
click at [1227, 173] on icon at bounding box center [1227, 174] width 11 height 11
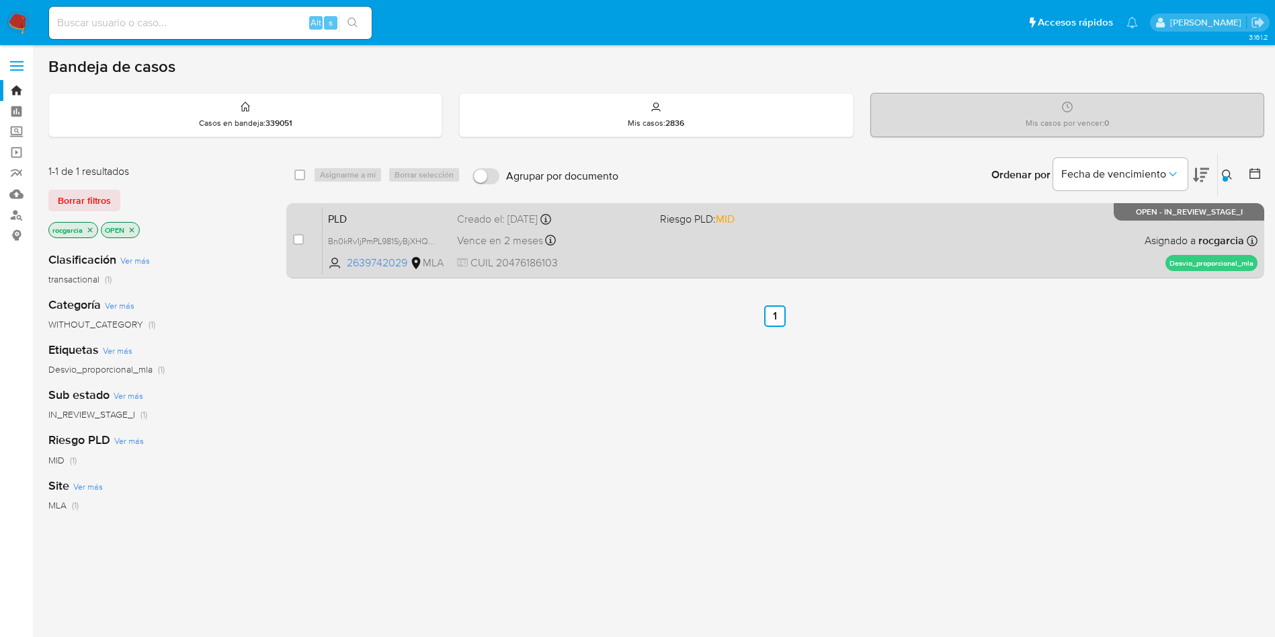
click at [882, 254] on div "PLD Bn0kRv1jPmPL981SyBjXHQ49 2639742029 MLA Riesgo PLD: MID Creado el: 12/09/20…" at bounding box center [790, 240] width 935 height 68
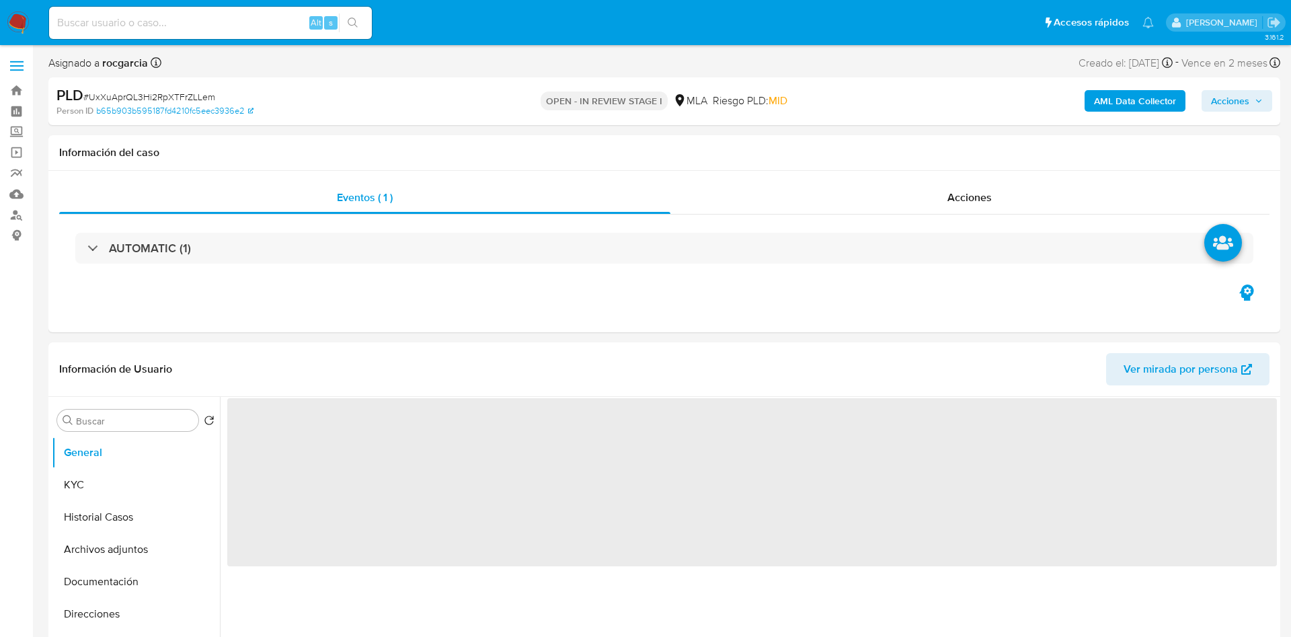
select select "10"
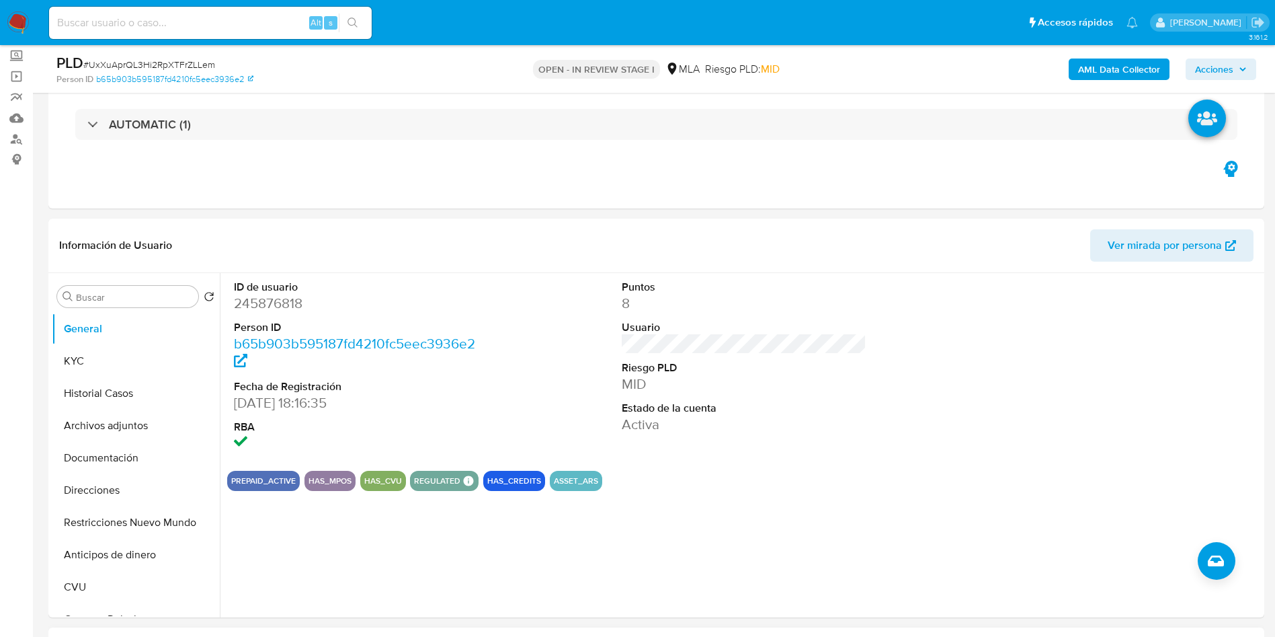
scroll to position [202, 0]
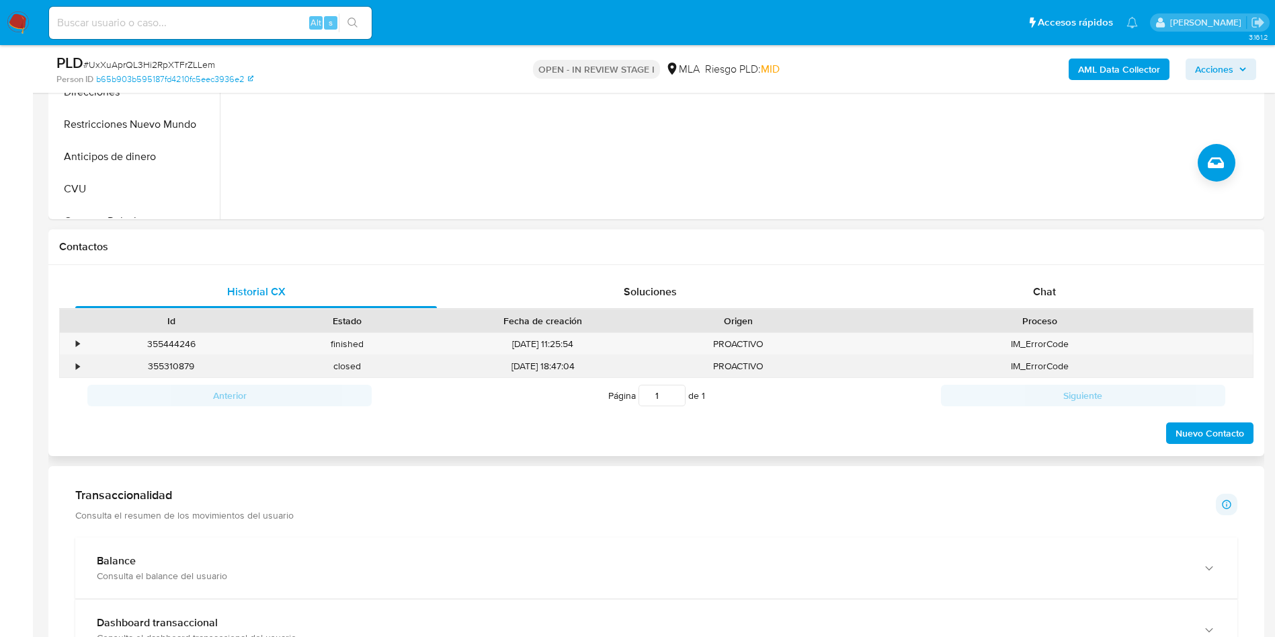
scroll to position [504, 0]
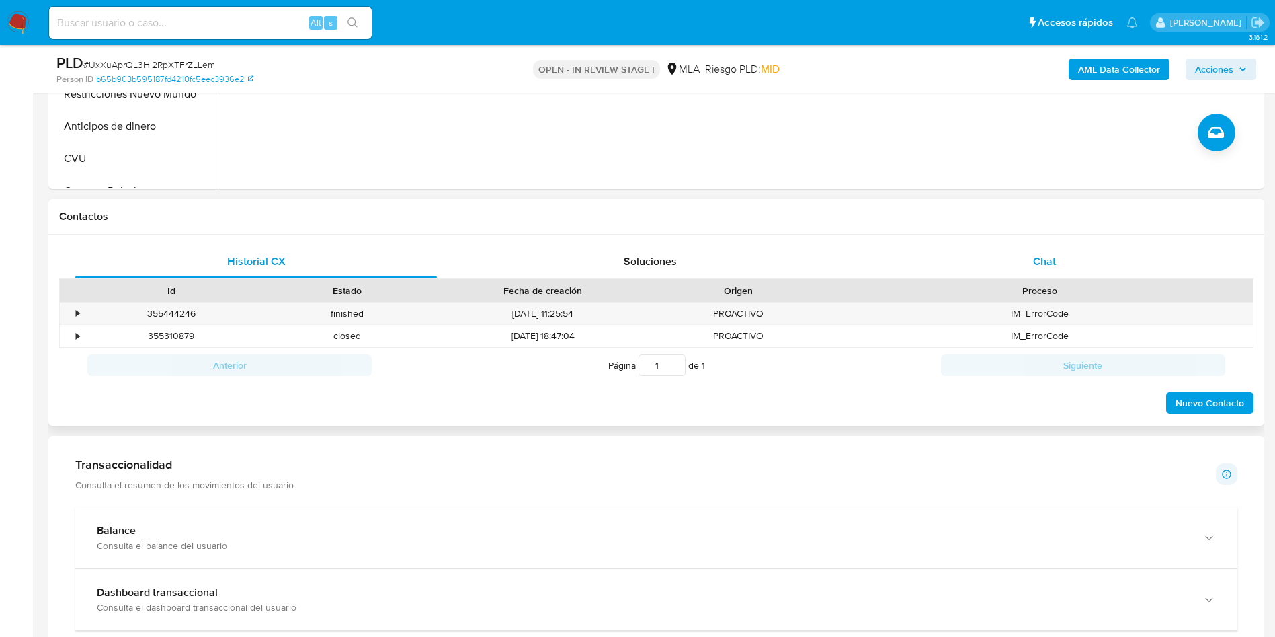
click at [1067, 266] on div "Chat" at bounding box center [1045, 261] width 362 height 32
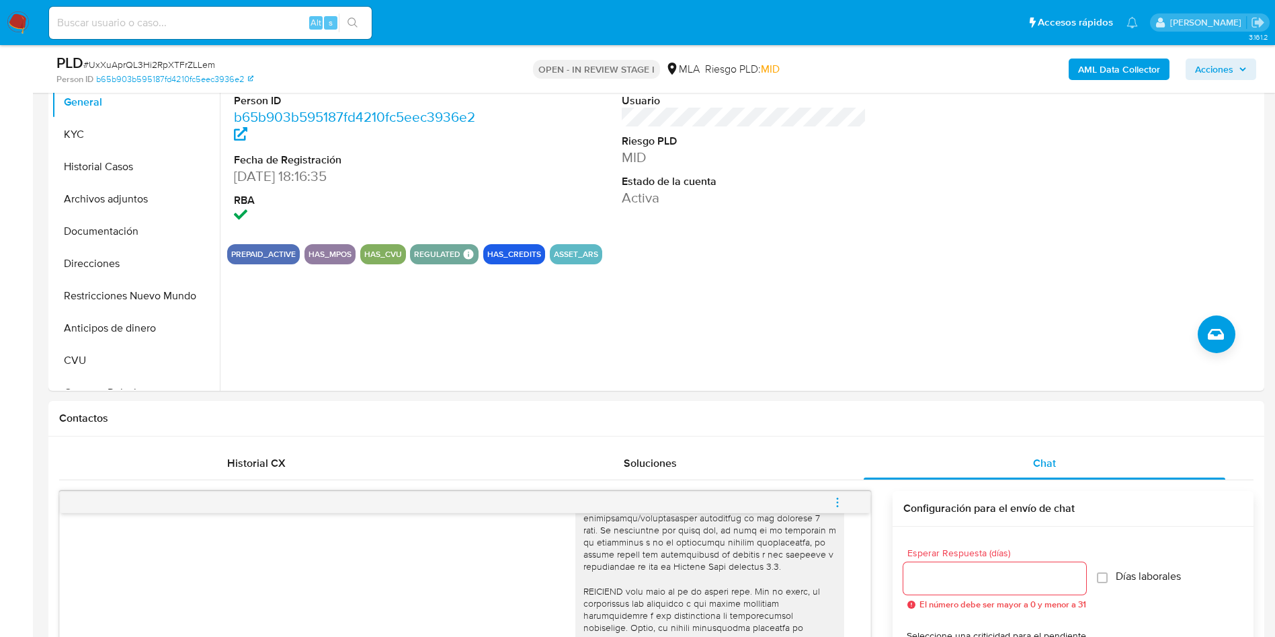
scroll to position [202, 0]
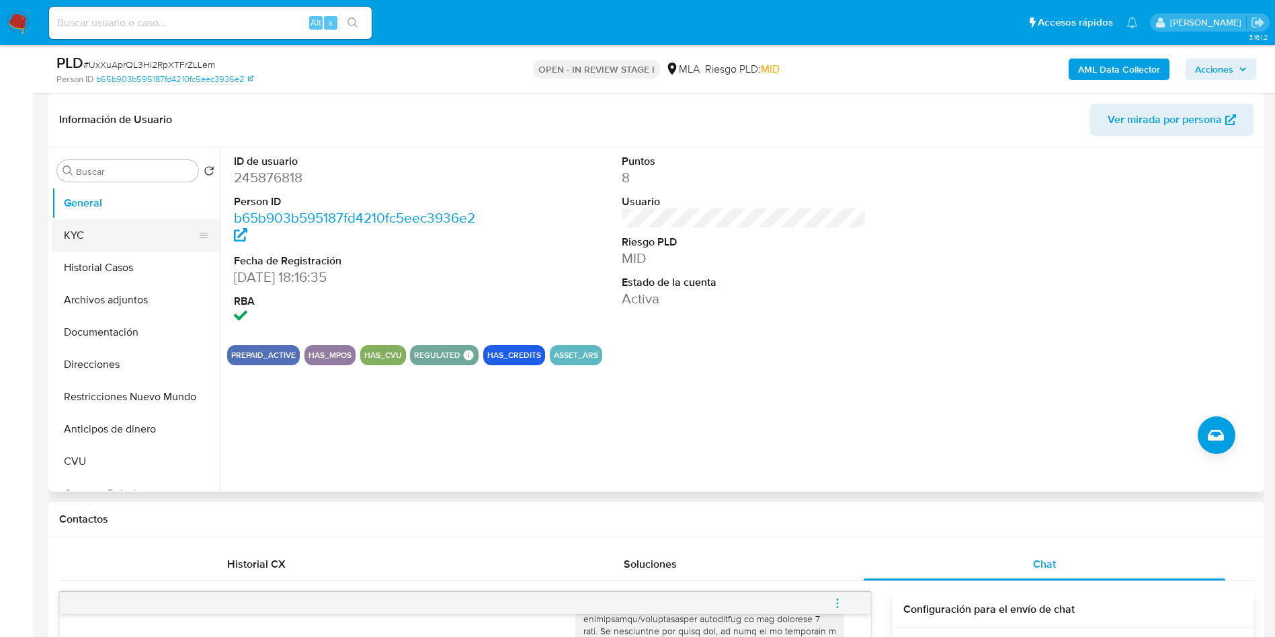
click at [69, 235] on button "KYC" at bounding box center [130, 235] width 157 height 32
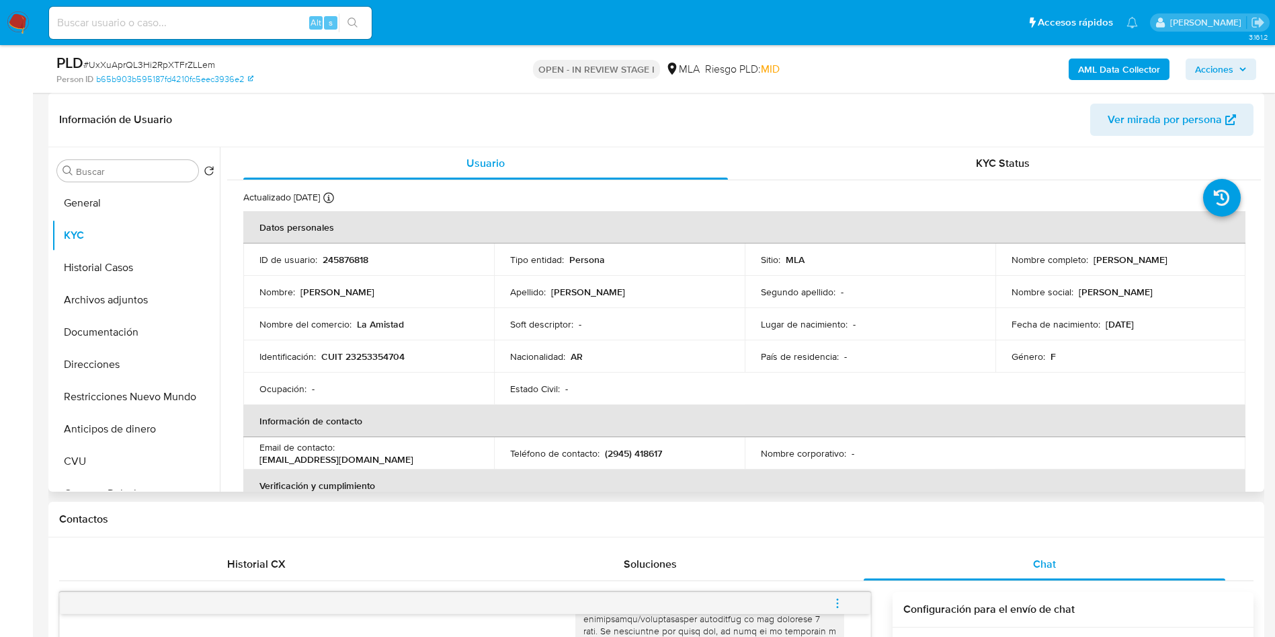
click at [371, 354] on p "CUIT 23253354704" at bounding box center [362, 356] width 83 height 12
copy p "23253354704"
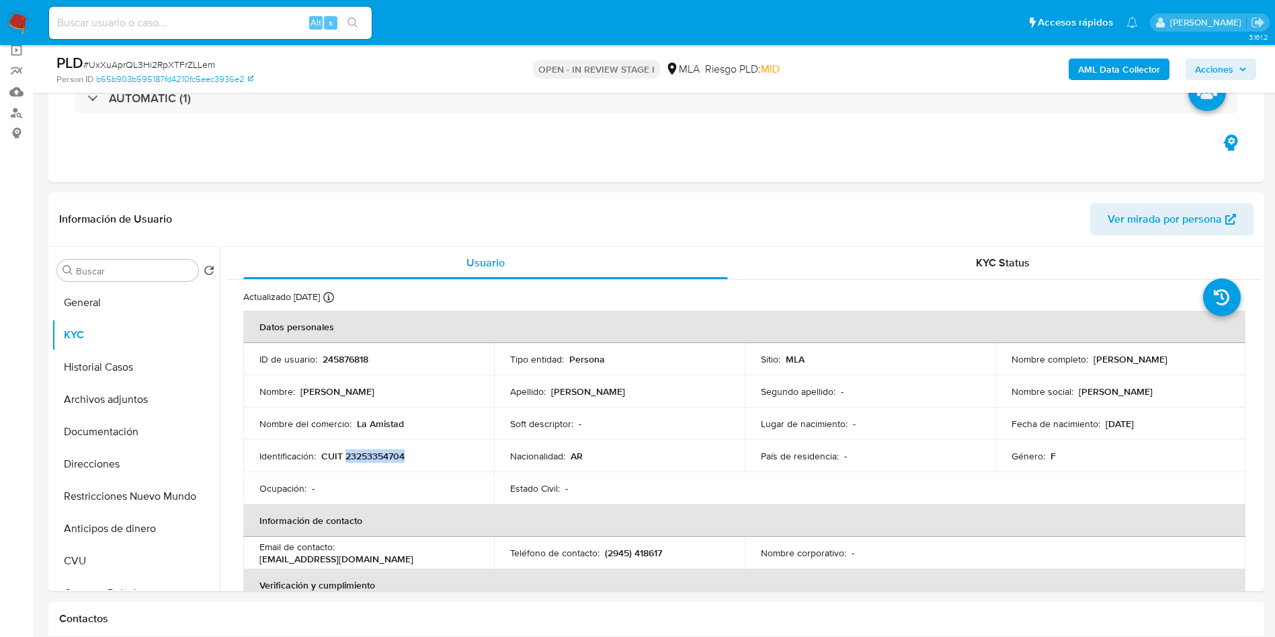
scroll to position [101, 0]
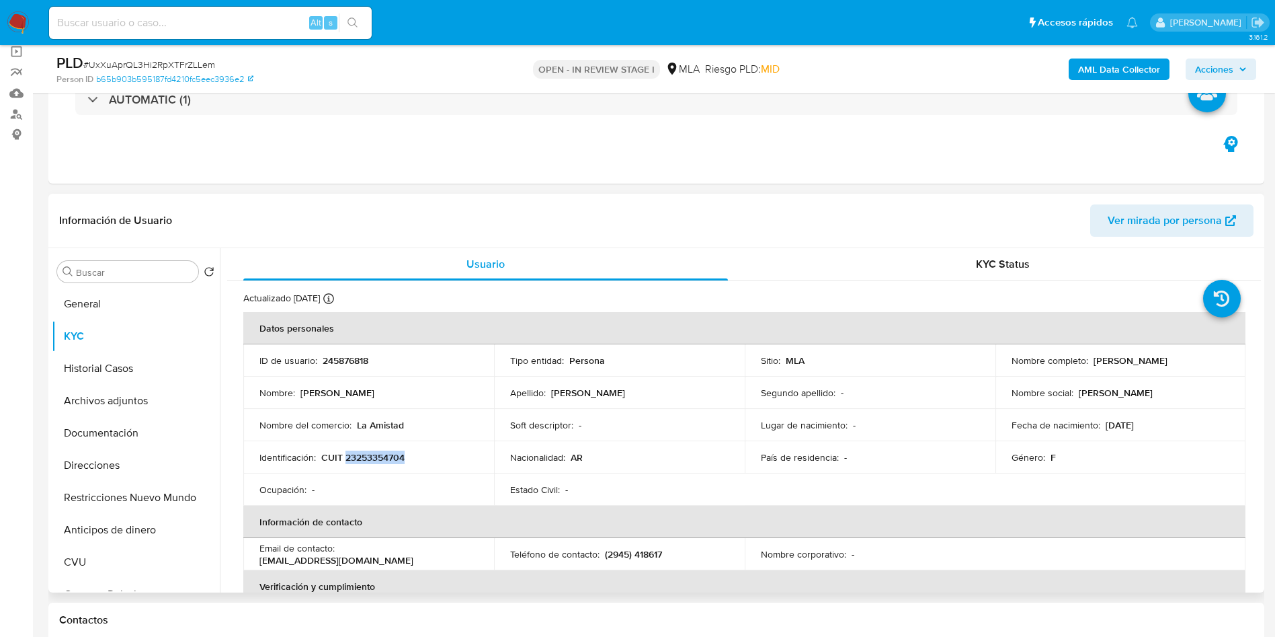
click at [389, 462] on p "CUIT 23253354704" at bounding box center [362, 457] width 83 height 12
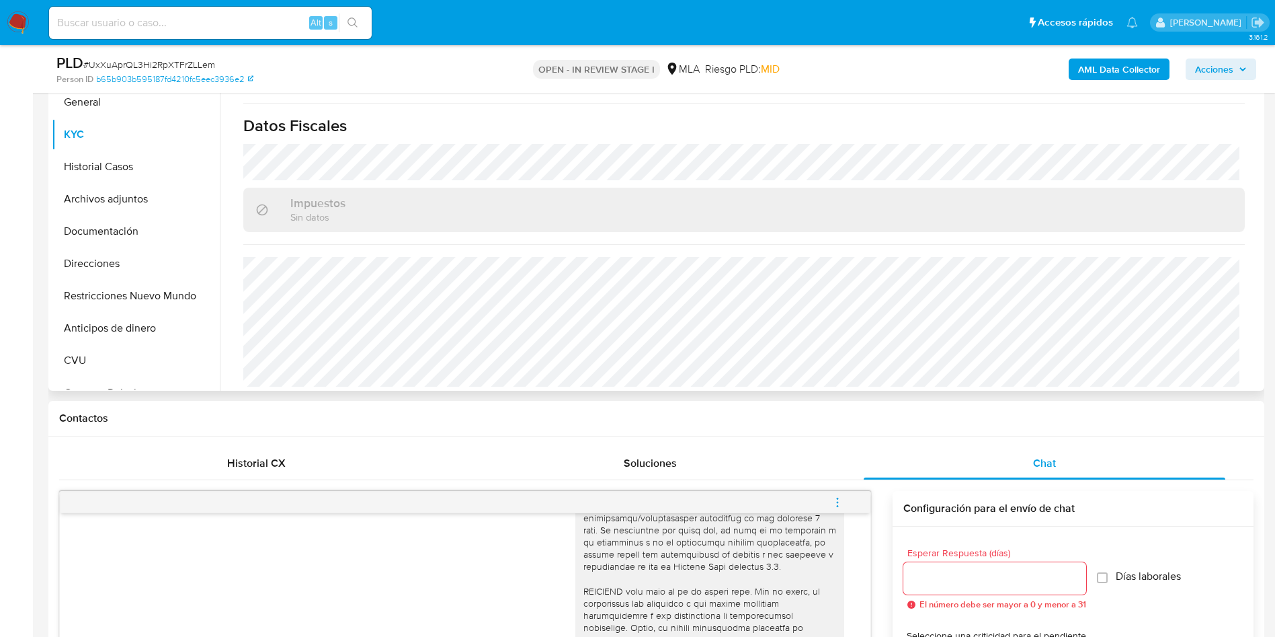
scroll to position [706, 0]
click at [115, 205] on button "Archivos adjuntos" at bounding box center [130, 199] width 157 height 32
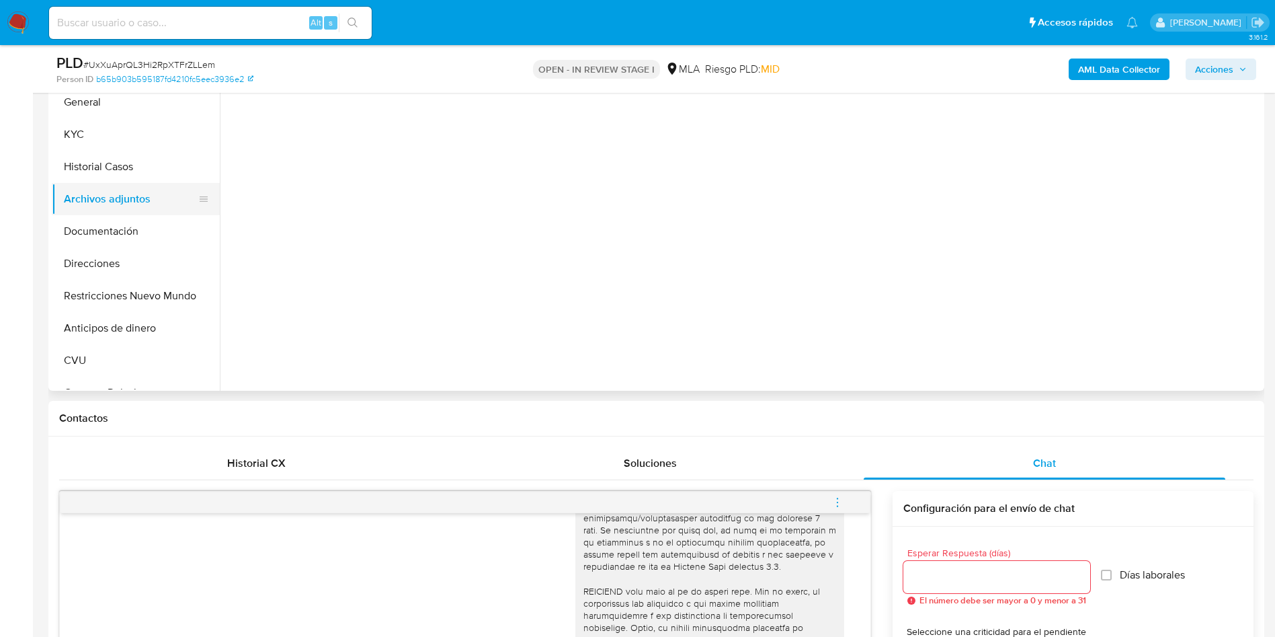
scroll to position [0, 0]
click at [112, 239] on button "Documentación" at bounding box center [130, 231] width 157 height 32
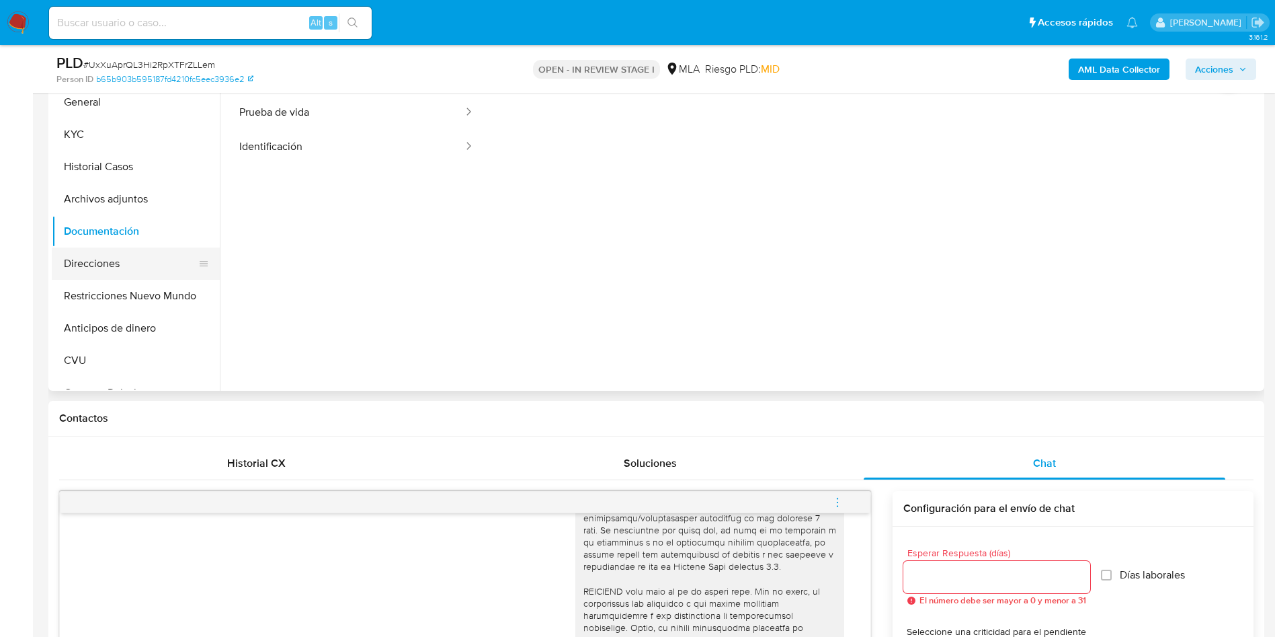
click at [111, 267] on button "Direcciones" at bounding box center [130, 263] width 157 height 32
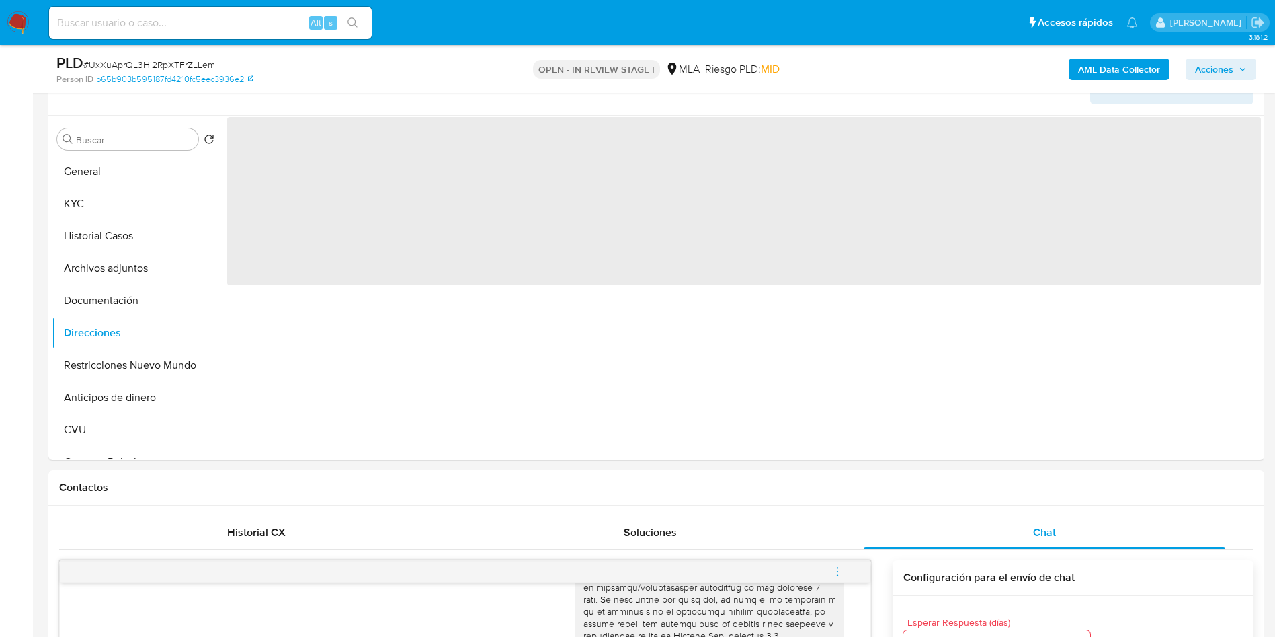
scroll to position [202, 0]
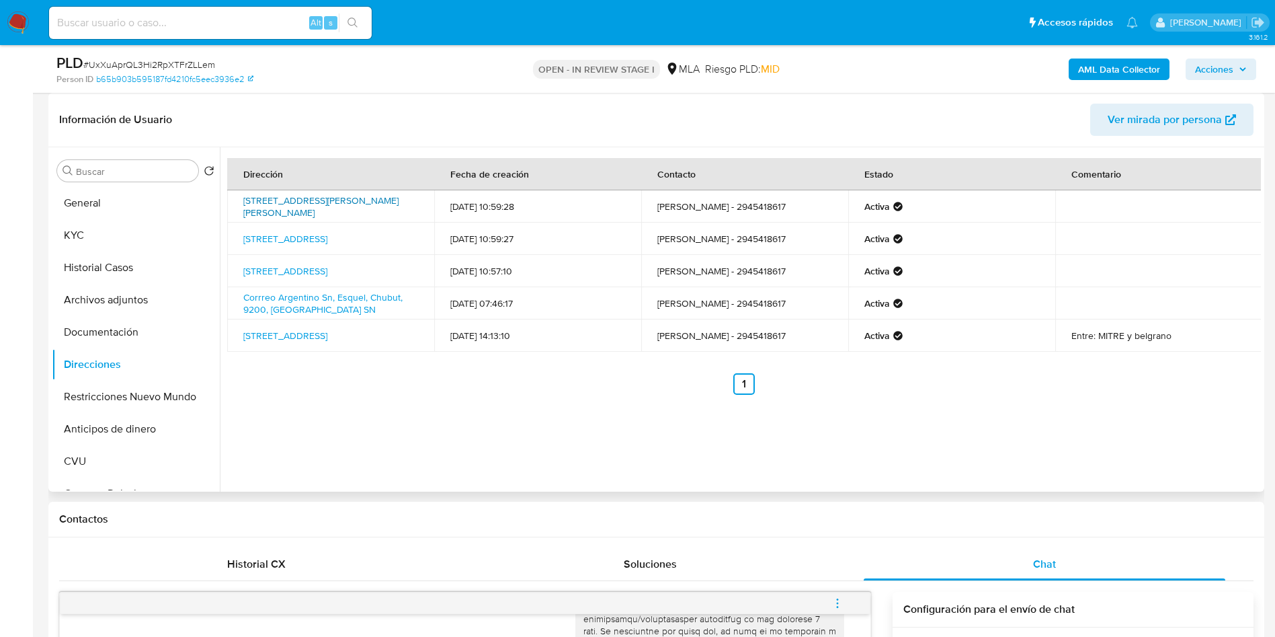
click at [288, 200] on link "[STREET_ADDRESS][PERSON_NAME][PERSON_NAME]" at bounding box center [320, 207] width 155 height 26
click at [284, 245] on link "[STREET_ADDRESS]" at bounding box center [285, 238] width 84 height 13
click at [294, 291] on link "Corrreo Argentino Sn, Esquel, Chubut, 9200, [GEOGRAPHIC_DATA] SN" at bounding box center [322, 303] width 159 height 26
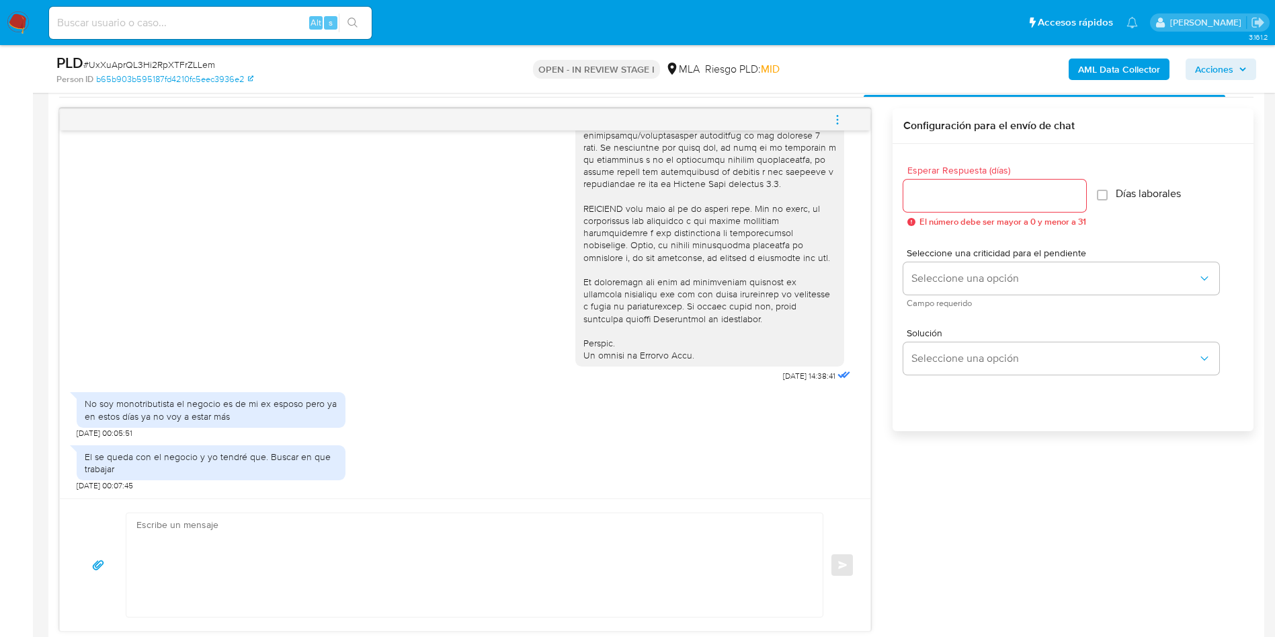
scroll to position [706, 0]
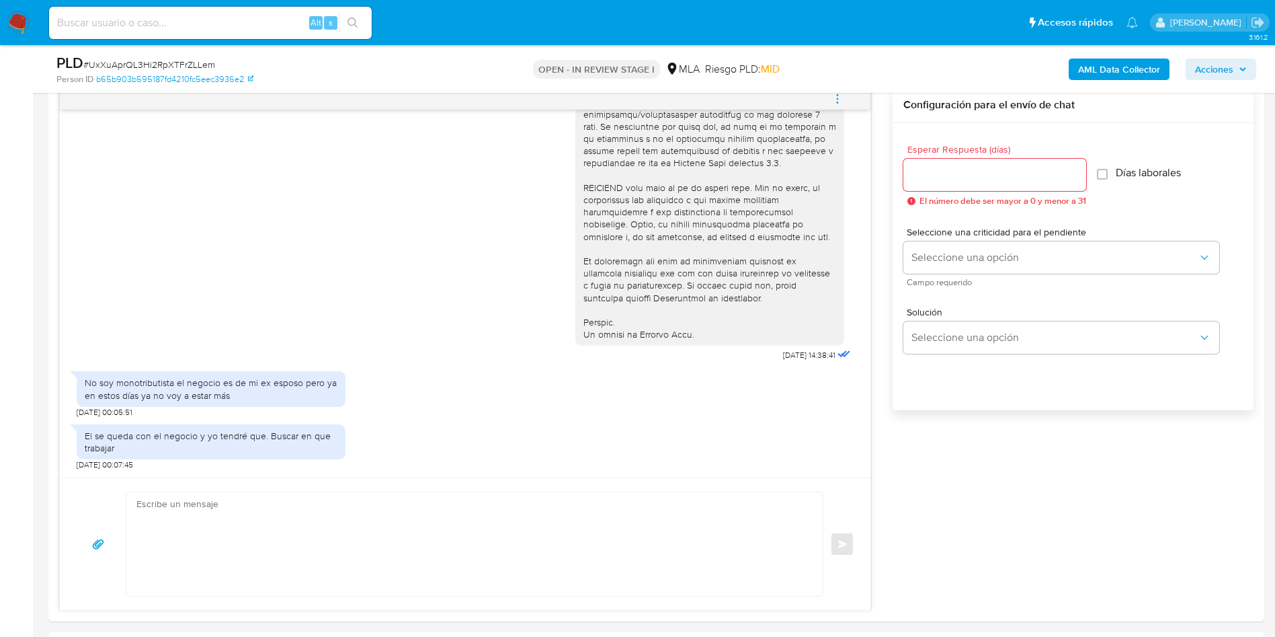
drag, startPoint x: 0, startPoint y: 442, endPoint x: 15, endPoint y: 473, distance: 34.3
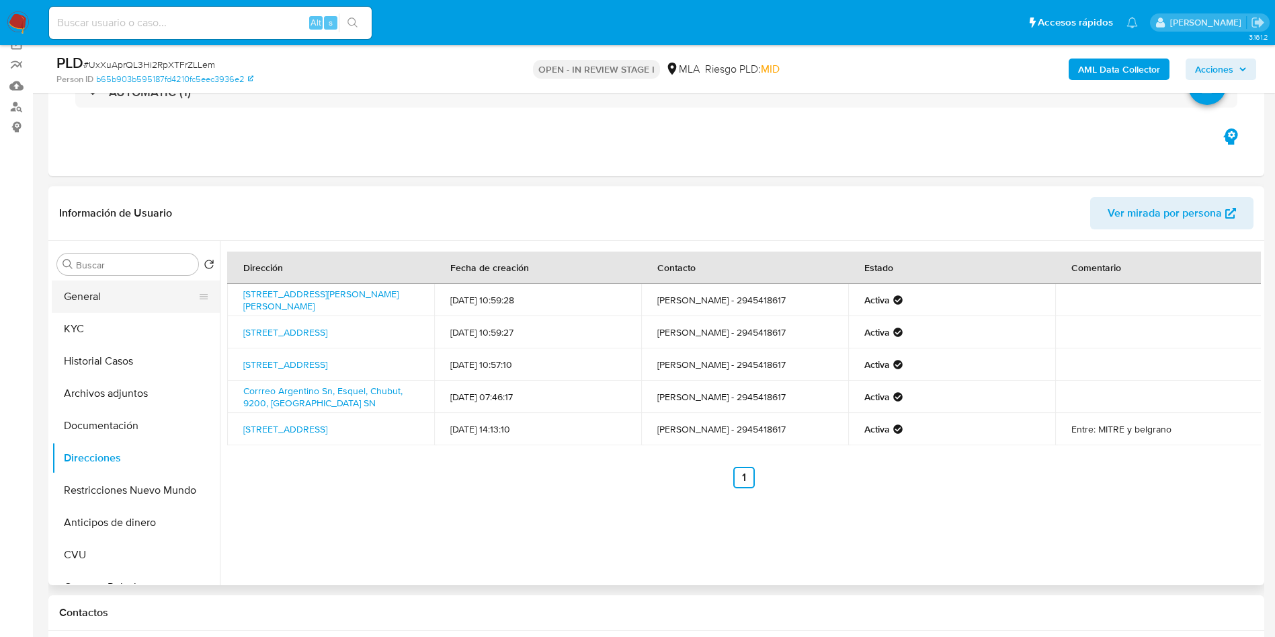
scroll to position [101, 0]
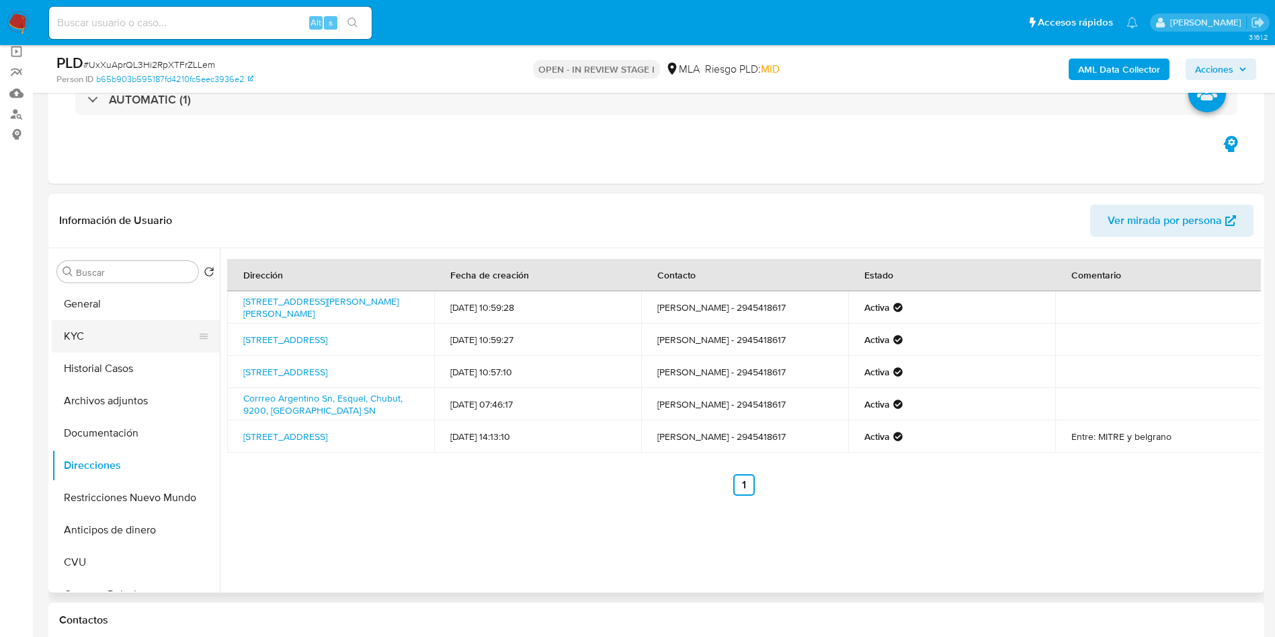
click at [99, 337] on button "KYC" at bounding box center [130, 336] width 157 height 32
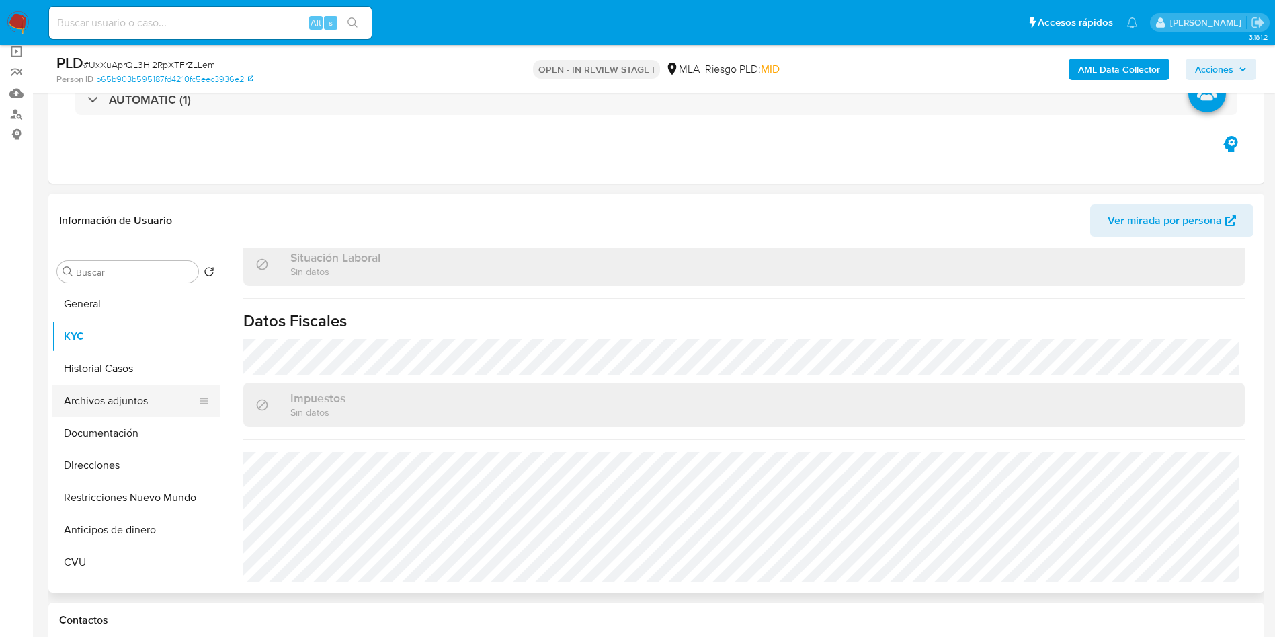
click at [99, 402] on button "Archivos adjuntos" at bounding box center [130, 400] width 157 height 32
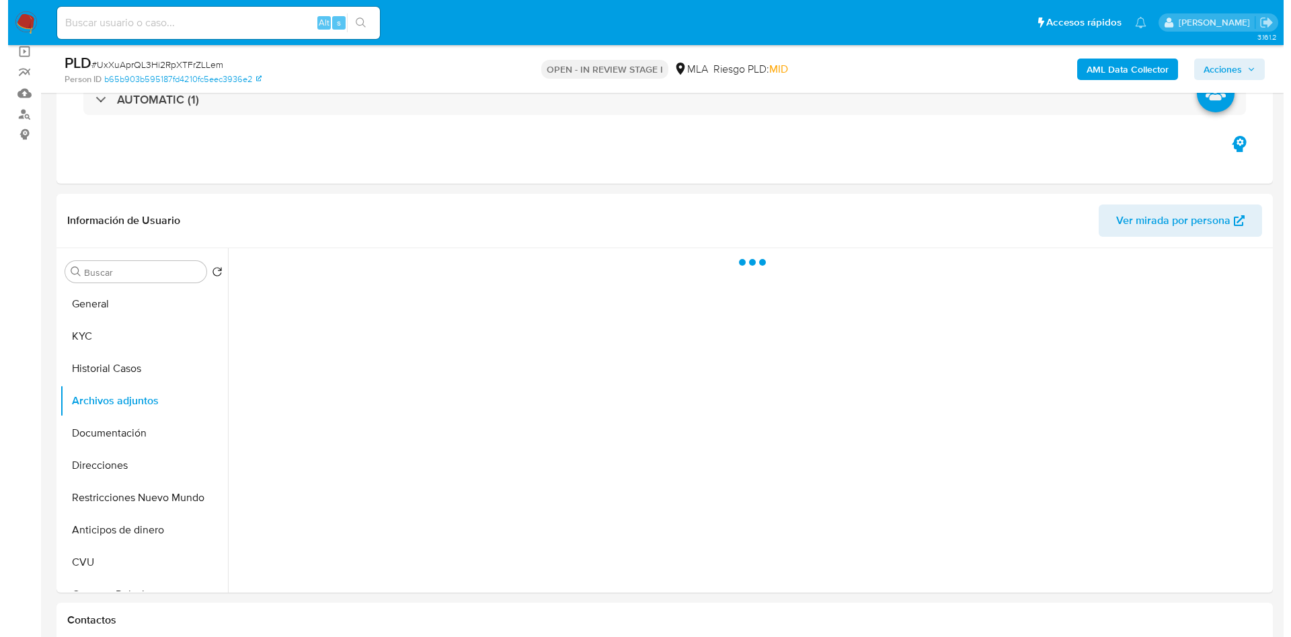
scroll to position [0, 0]
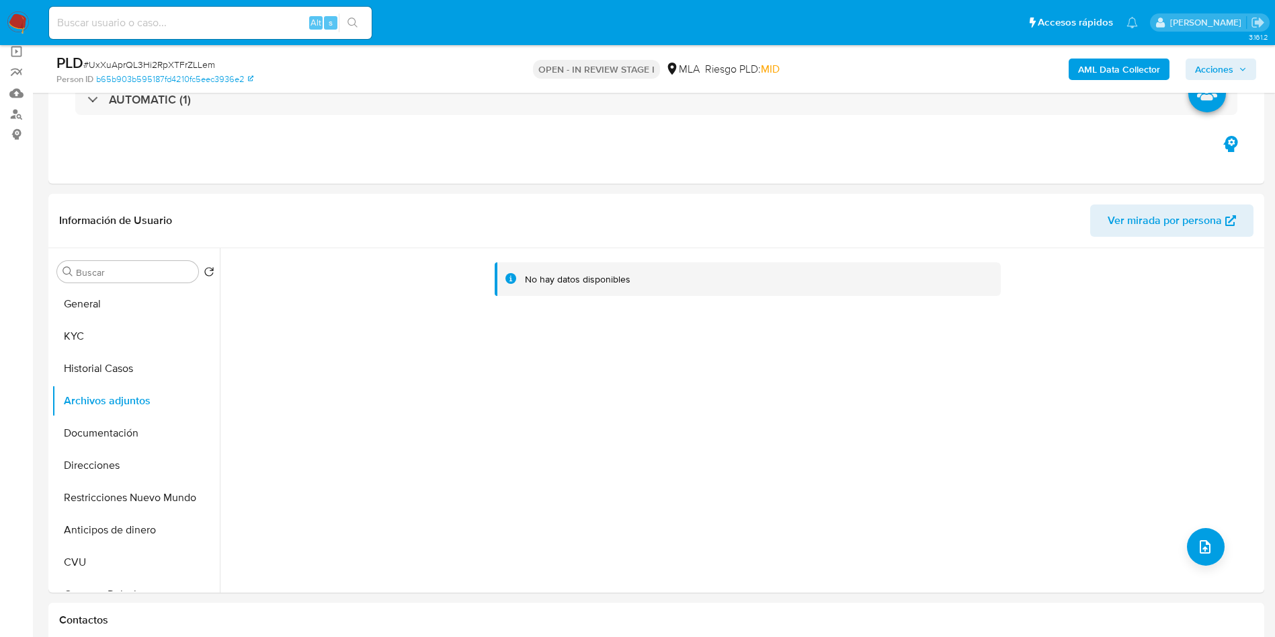
click at [1100, 73] on b "AML Data Collector" at bounding box center [1119, 69] width 82 height 22
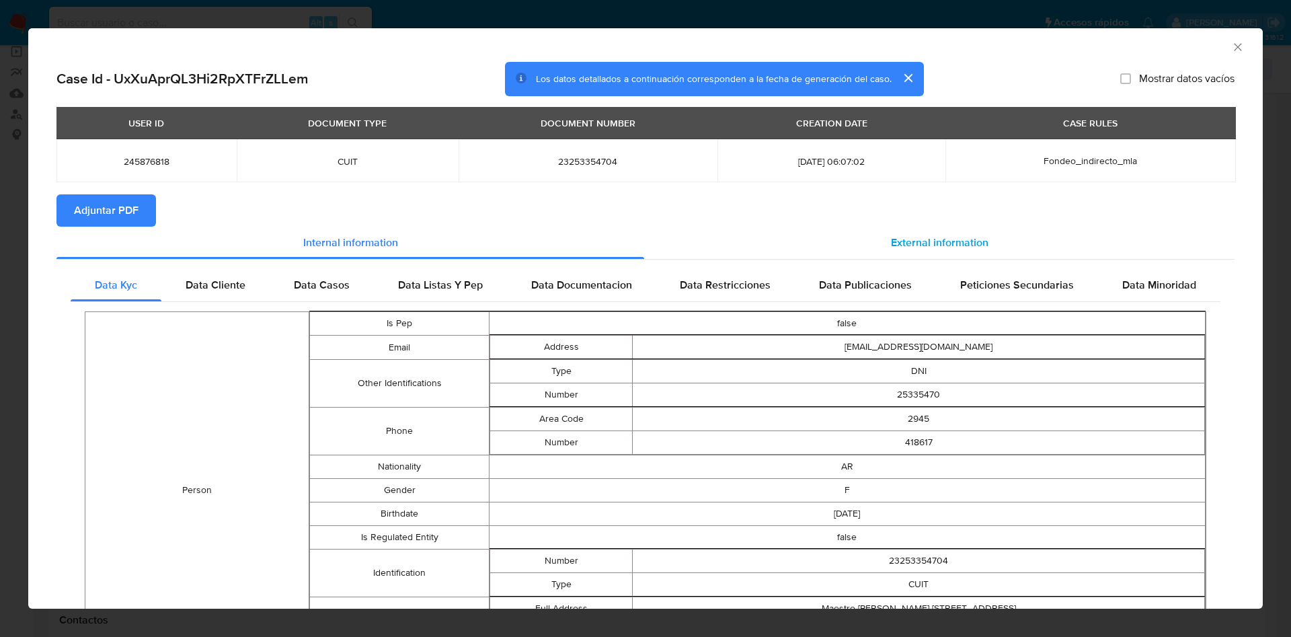
click at [944, 255] on div "External information" at bounding box center [939, 243] width 590 height 32
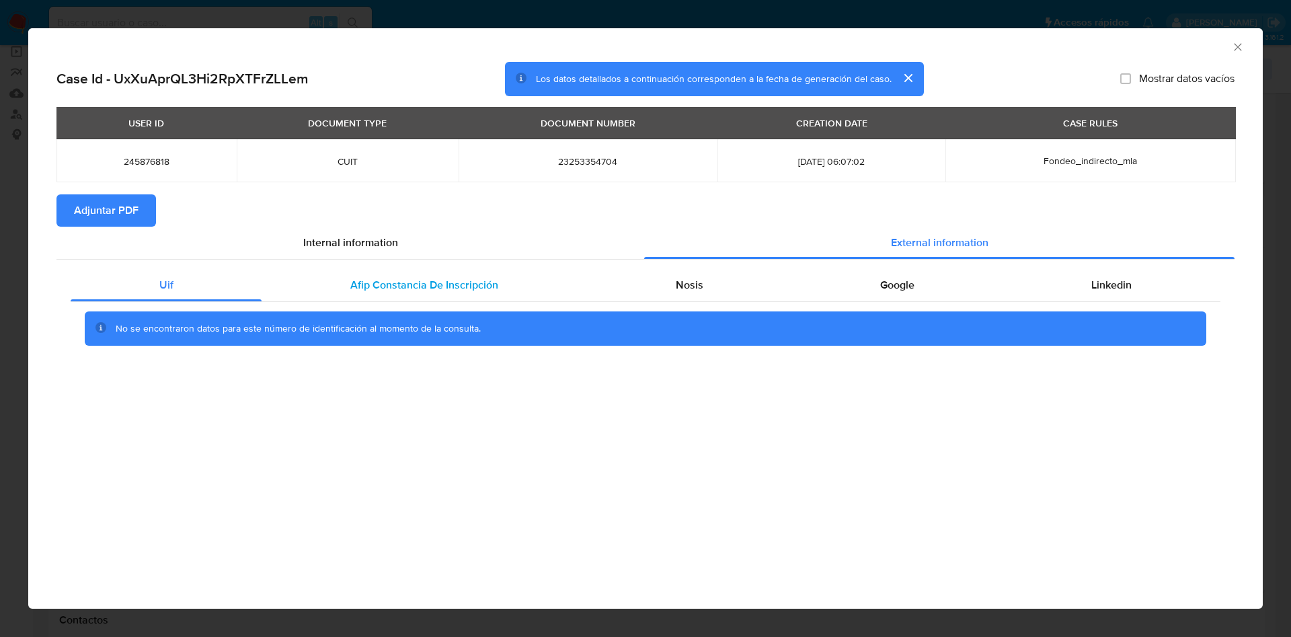
click at [475, 288] on span "Afip Constancia De Inscripción" at bounding box center [424, 284] width 148 height 15
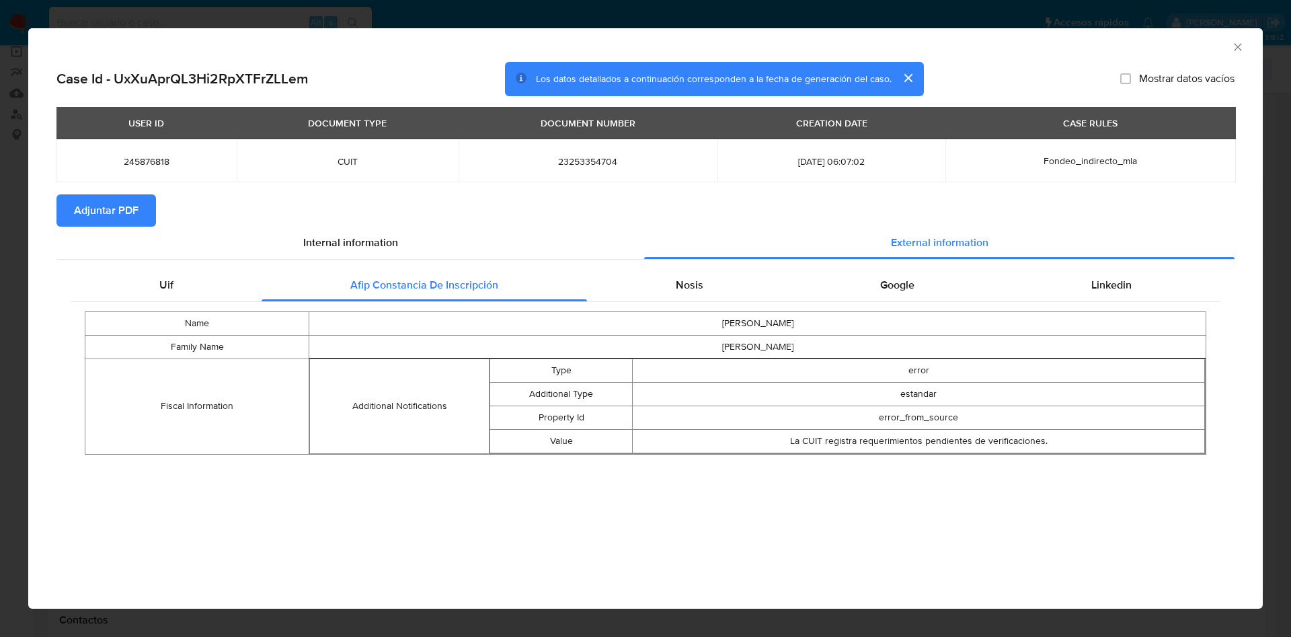
click at [729, 323] on td "[PERSON_NAME]" at bounding box center [757, 323] width 897 height 24
click at [684, 278] on span "Nosis" at bounding box center [690, 284] width 28 height 15
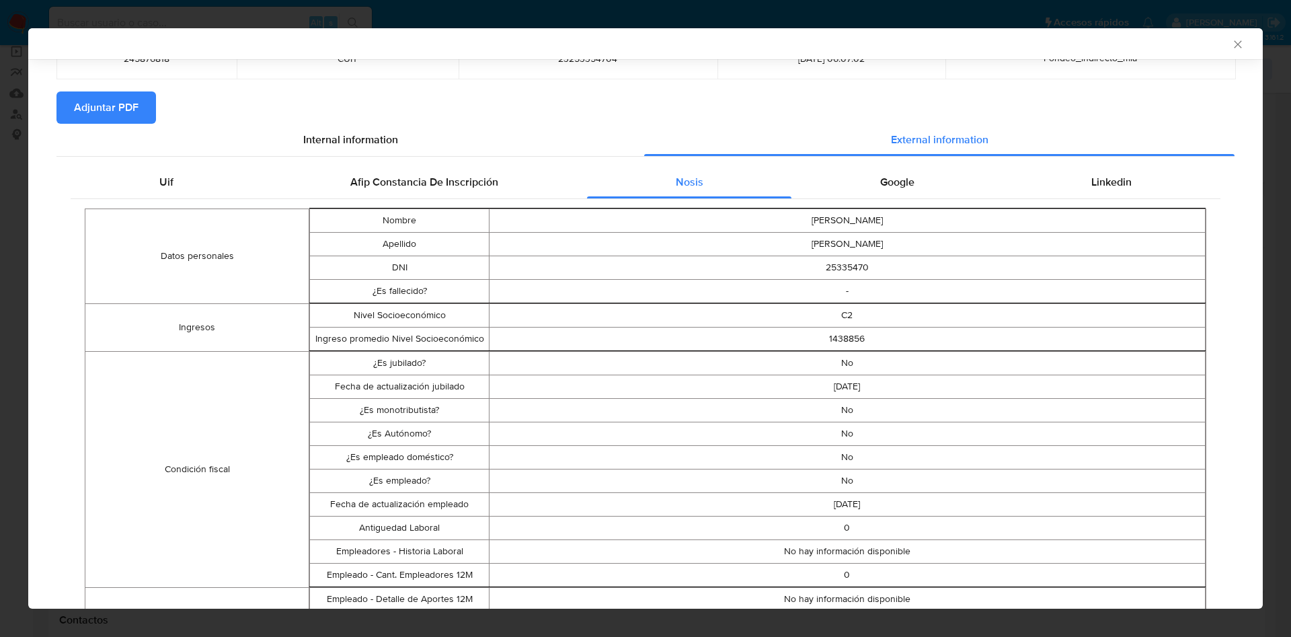
scroll to position [95, 0]
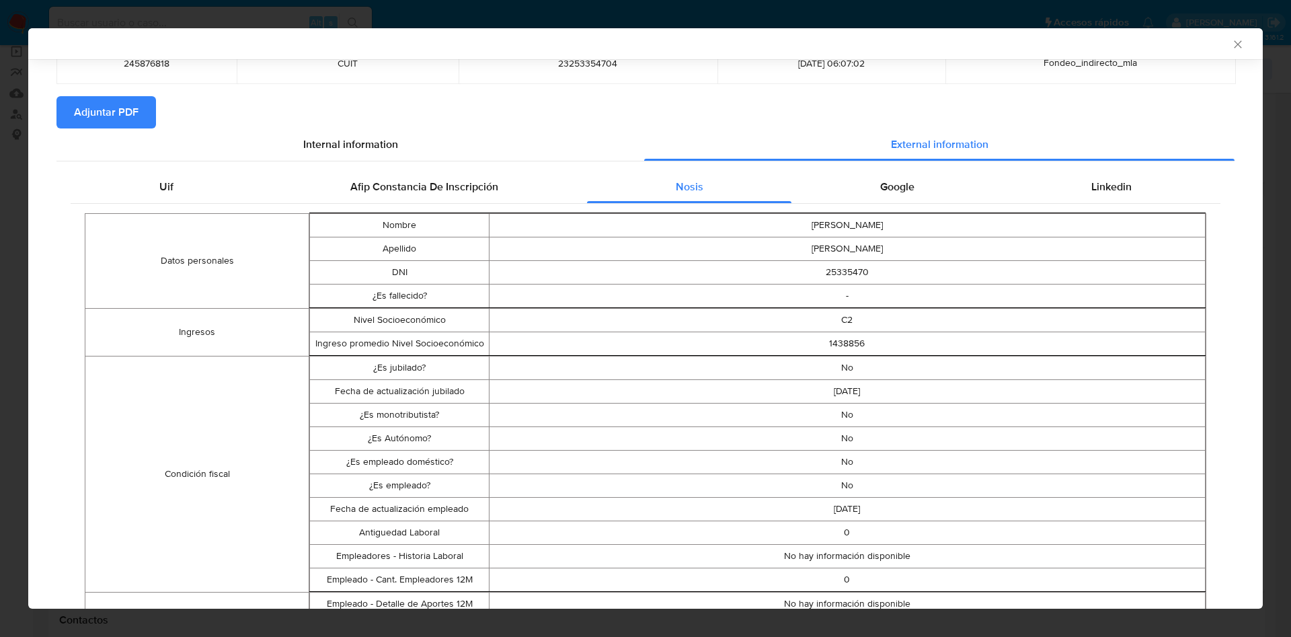
drag, startPoint x: 882, startPoint y: 182, endPoint x: 1002, endPoint y: 203, distance: 121.5
click at [883, 182] on span "Google" at bounding box center [897, 186] width 34 height 15
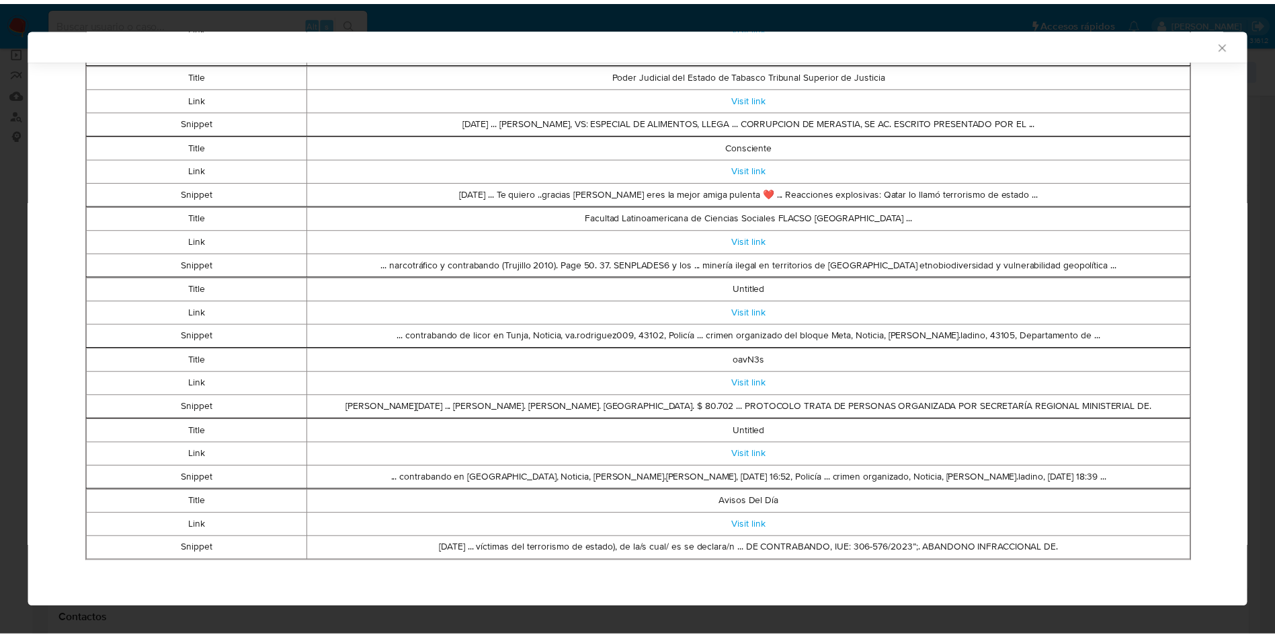
scroll to position [0, 0]
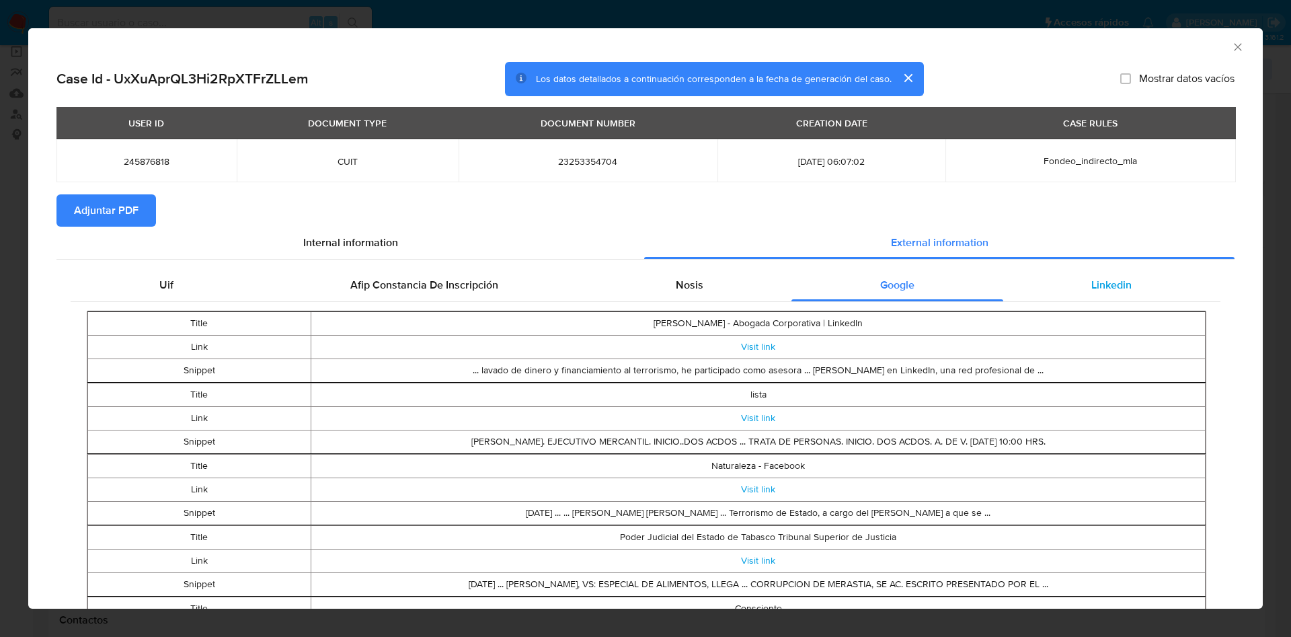
click at [1080, 292] on div "Linkedin" at bounding box center [1111, 285] width 217 height 32
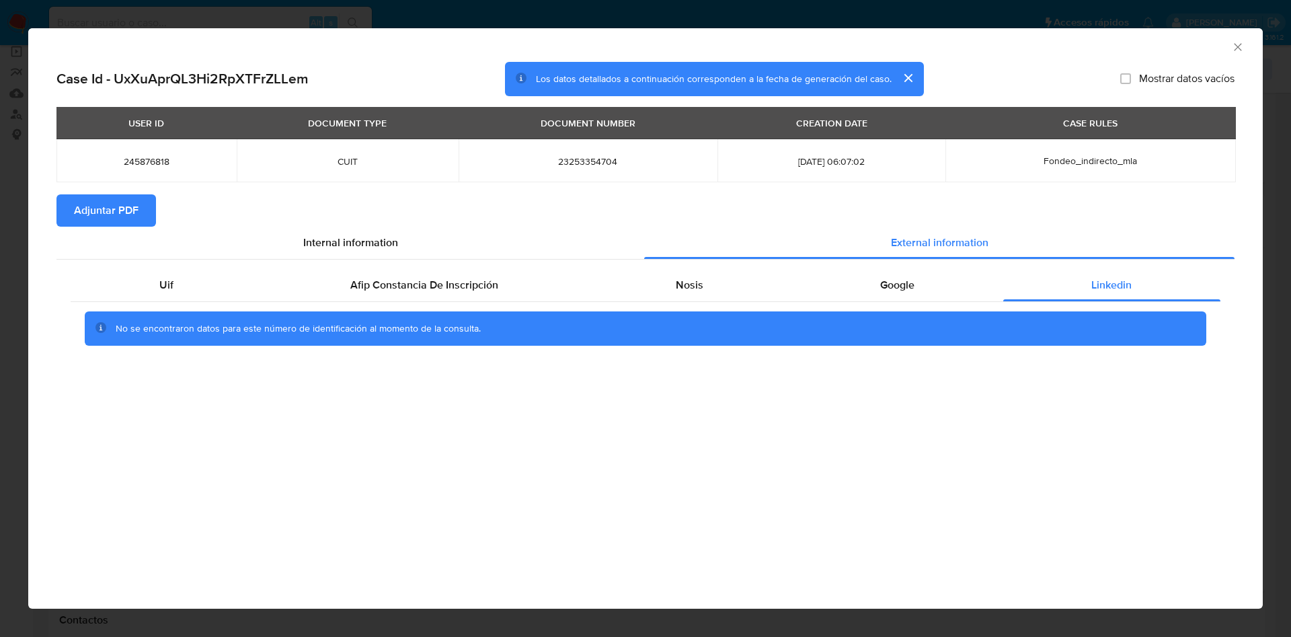
click at [127, 209] on span "Adjuntar PDF" at bounding box center [106, 211] width 65 height 30
click at [1241, 52] on icon "Cerrar ventana" at bounding box center [1237, 46] width 13 height 13
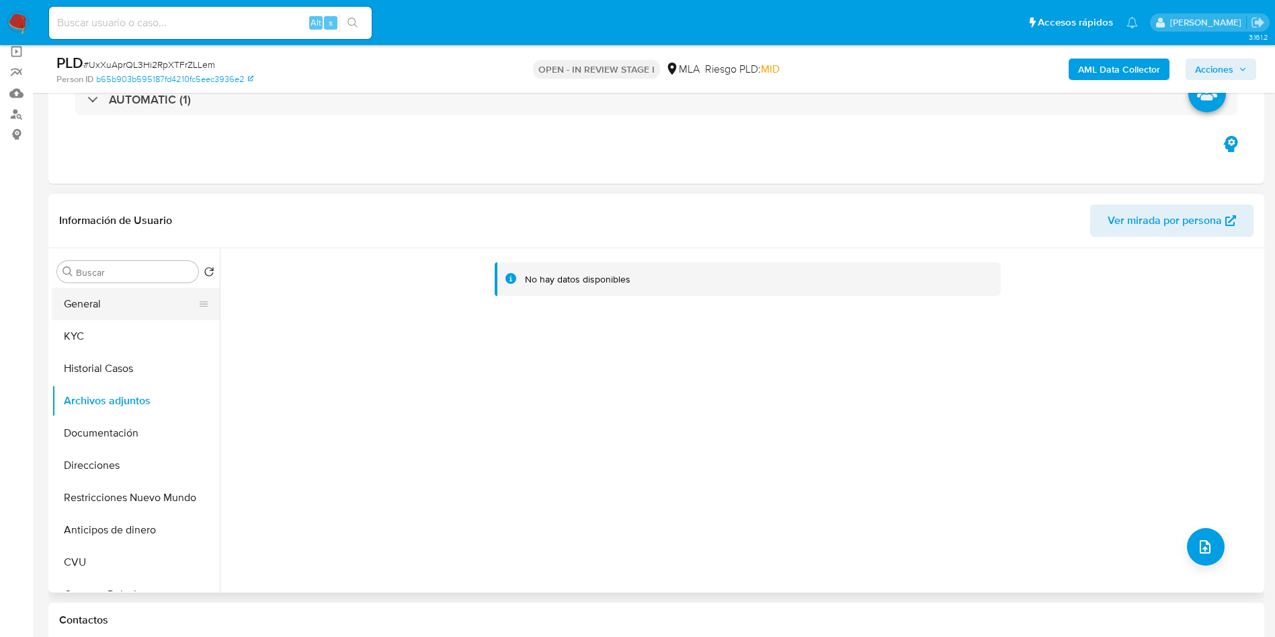
click at [122, 290] on button "General" at bounding box center [130, 304] width 157 height 32
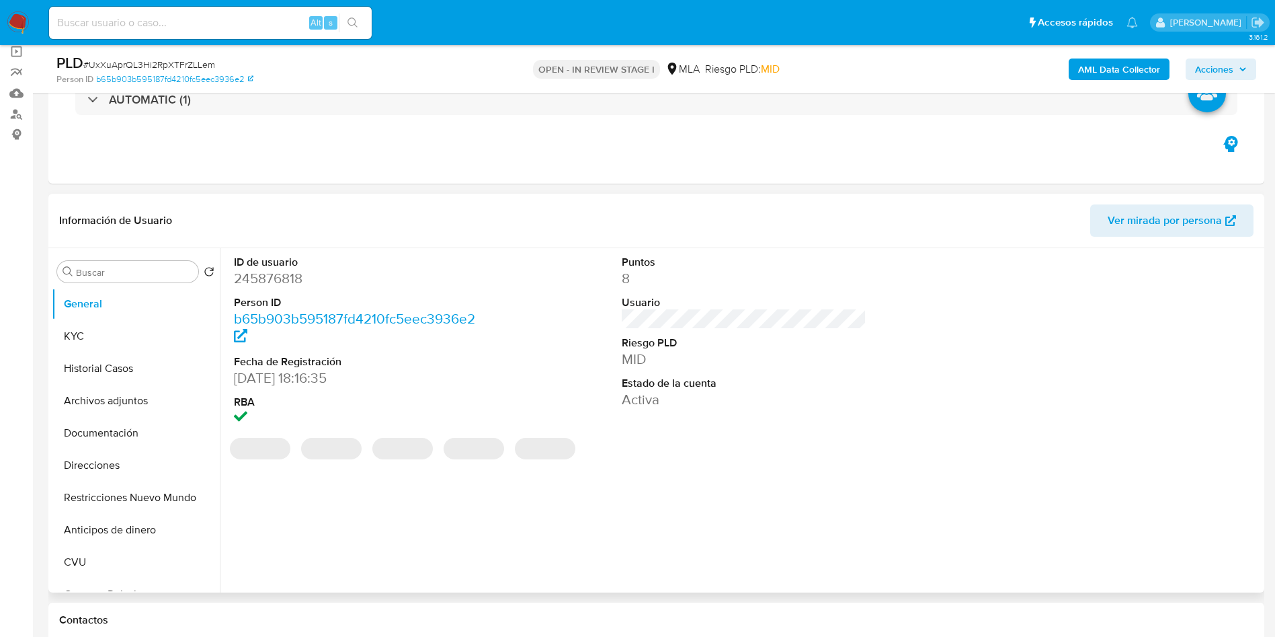
click at [269, 269] on dd "245876818" at bounding box center [356, 278] width 245 height 19
copy dd "245876818"
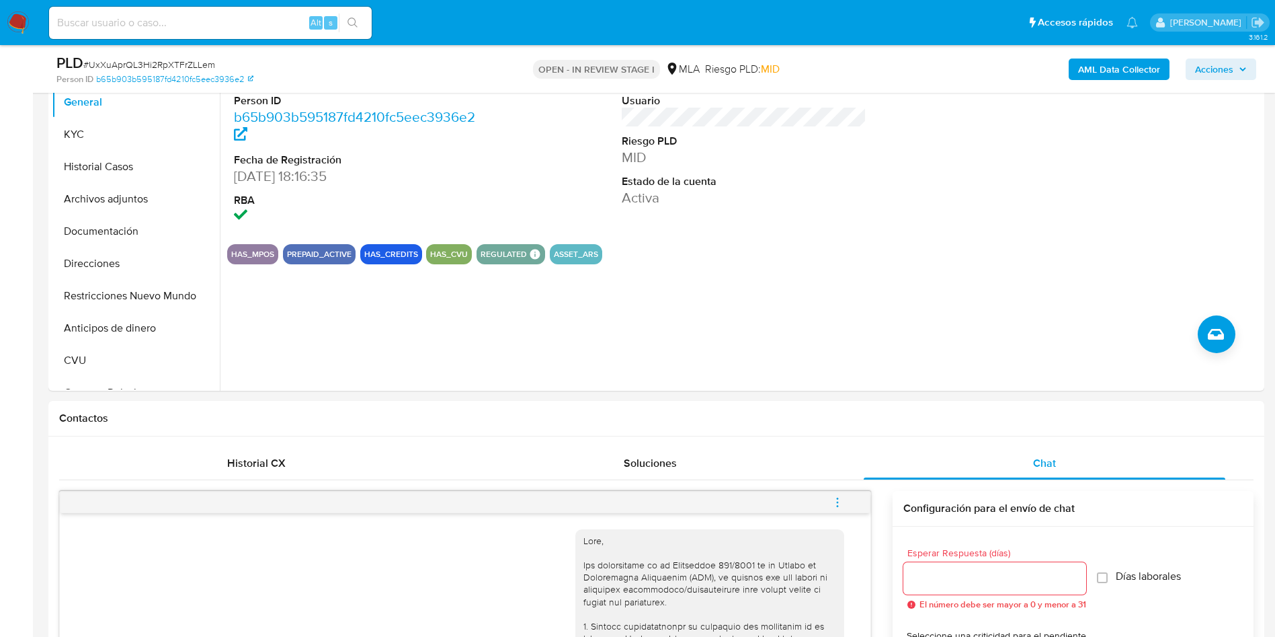
drag, startPoint x: 104, startPoint y: 208, endPoint x: 45, endPoint y: 223, distance: 61.1
click at [104, 206] on button "Archivos adjuntos" at bounding box center [136, 199] width 168 height 32
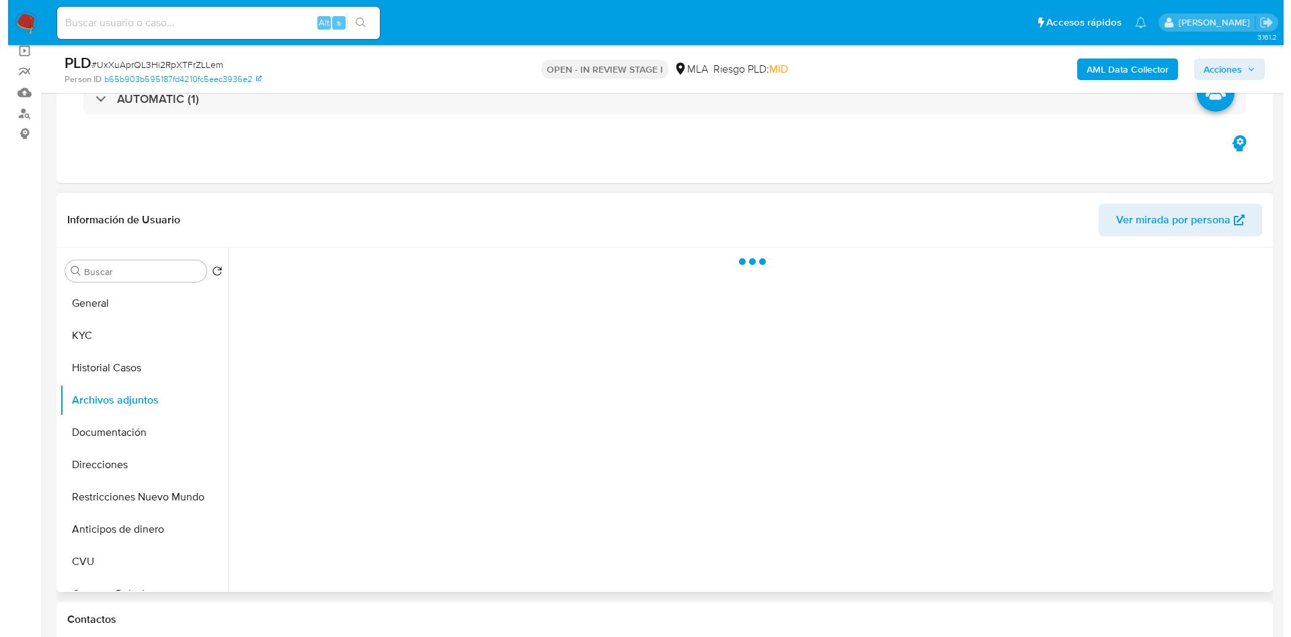
scroll to position [101, 0]
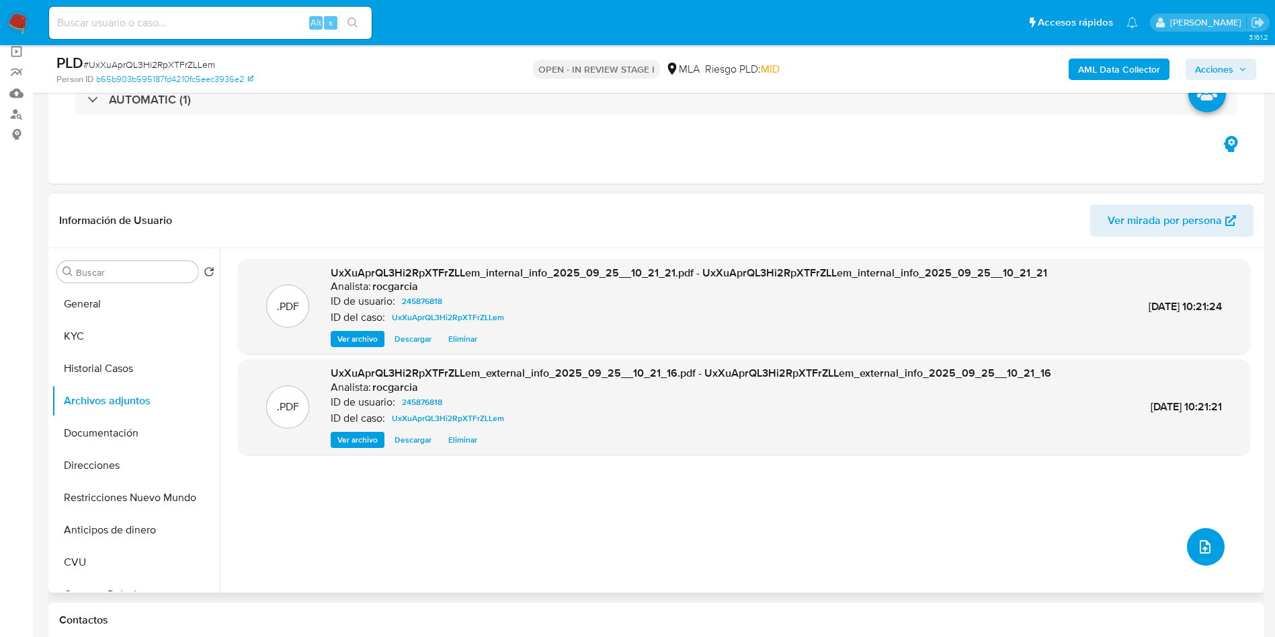
click at [1197, 552] on icon "upload-file" at bounding box center [1205, 546] width 16 height 16
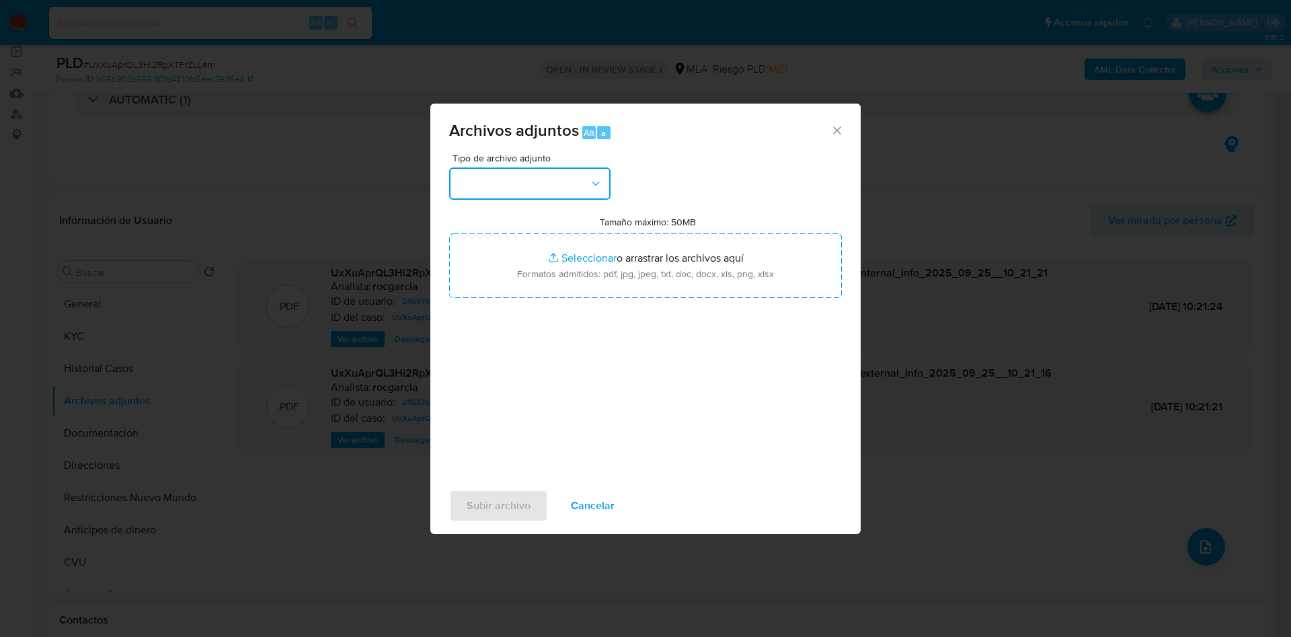
click at [481, 179] on button "button" at bounding box center [529, 183] width 161 height 32
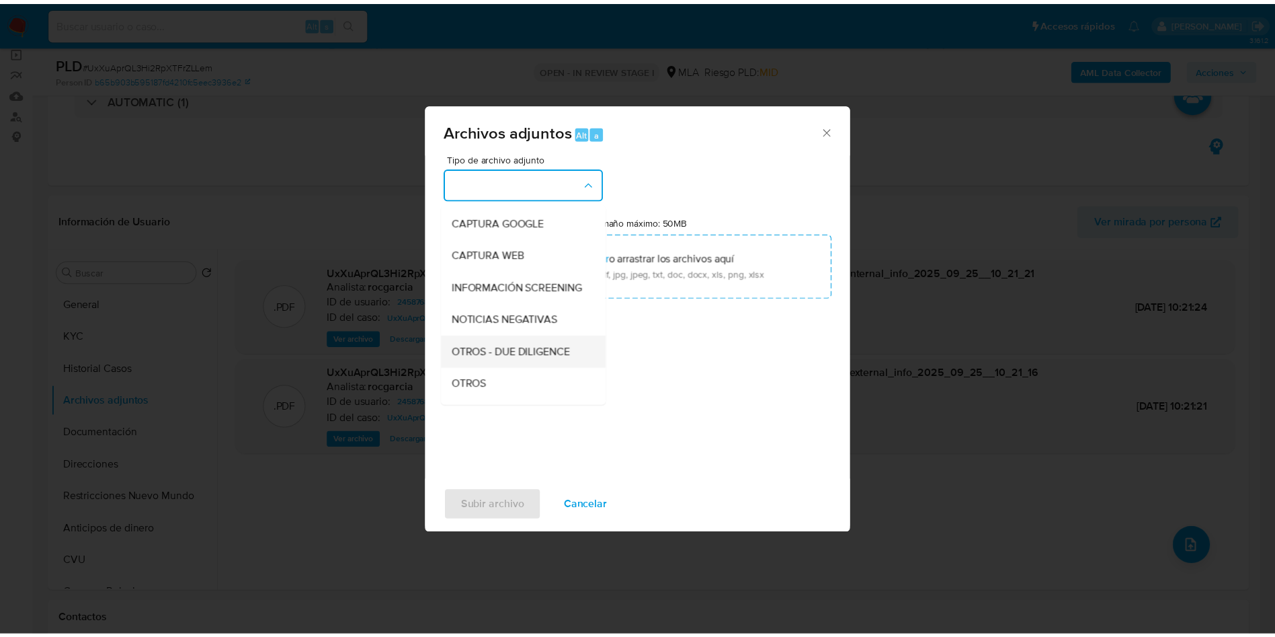
scroll to position [202, 0]
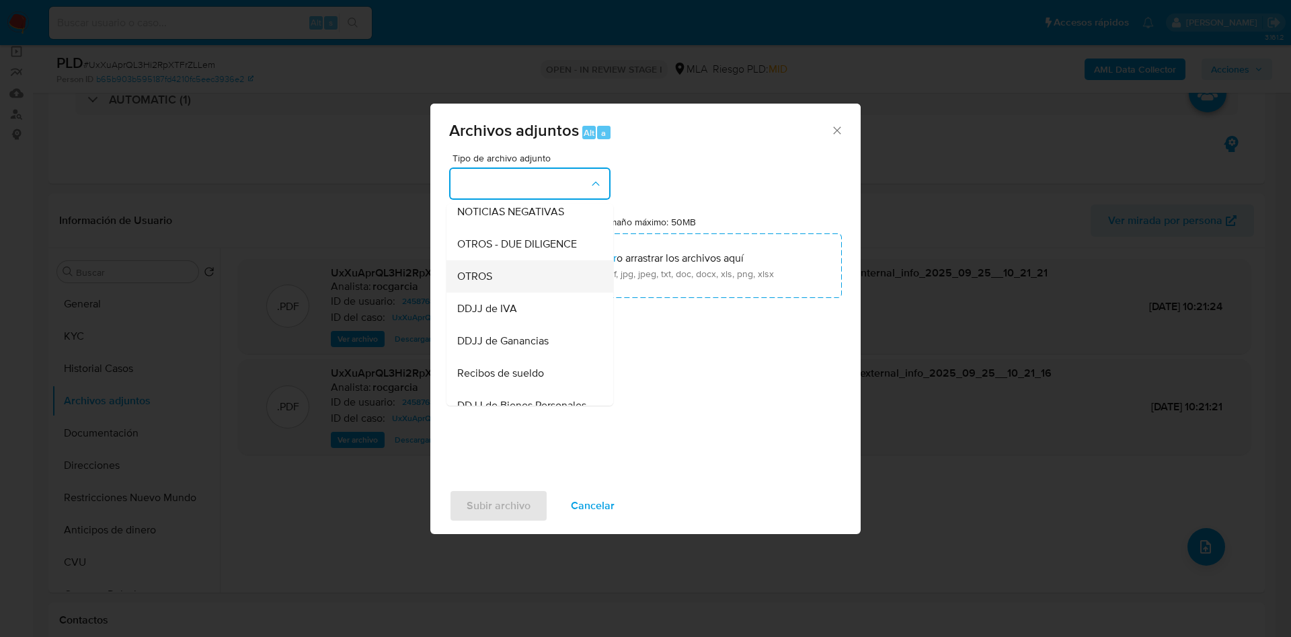
click at [485, 283] on span "OTROS" at bounding box center [474, 276] width 35 height 13
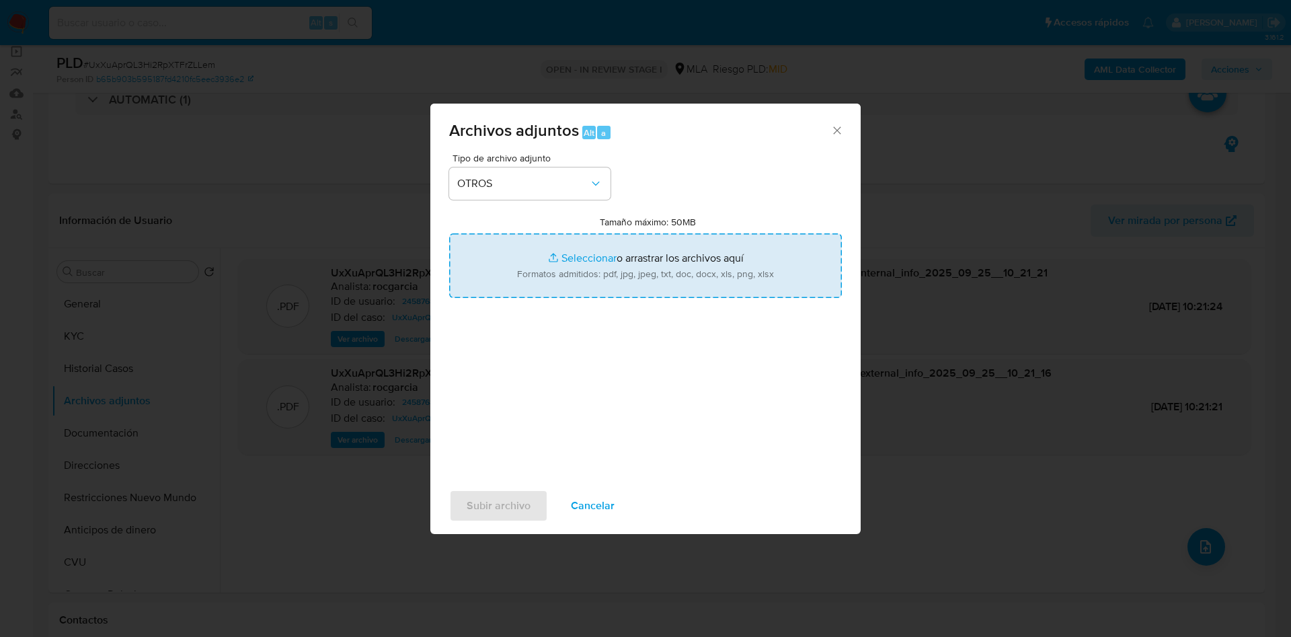
click at [526, 267] on input "Tamaño máximo: 50MB Seleccionar archivos" at bounding box center [645, 265] width 393 height 65
type input "C:\fakepath\Certificacion Negativa20250925 (1).pdf"
click at [568, 235] on input "Tamaño máximo: 50MB Seleccionar archivos" at bounding box center [645, 265] width 393 height 65
type input "C:\fakepath\Movimientos 245876818.xlsx"
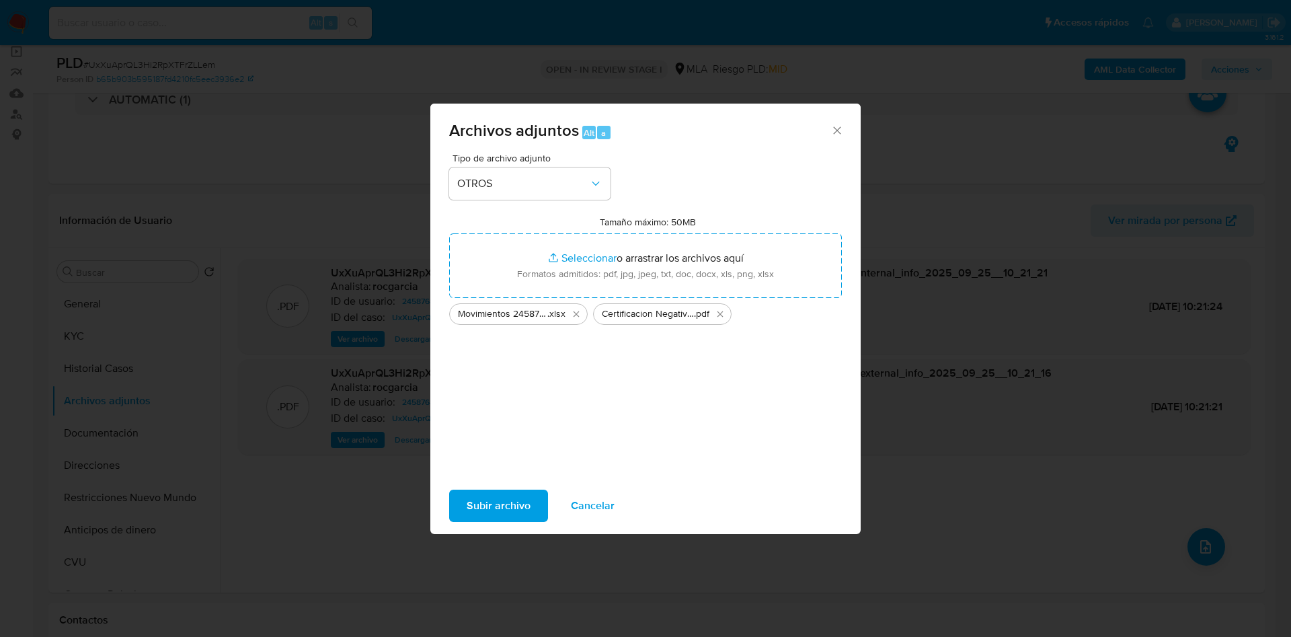
click at [473, 512] on span "Subir archivo" at bounding box center [499, 506] width 64 height 30
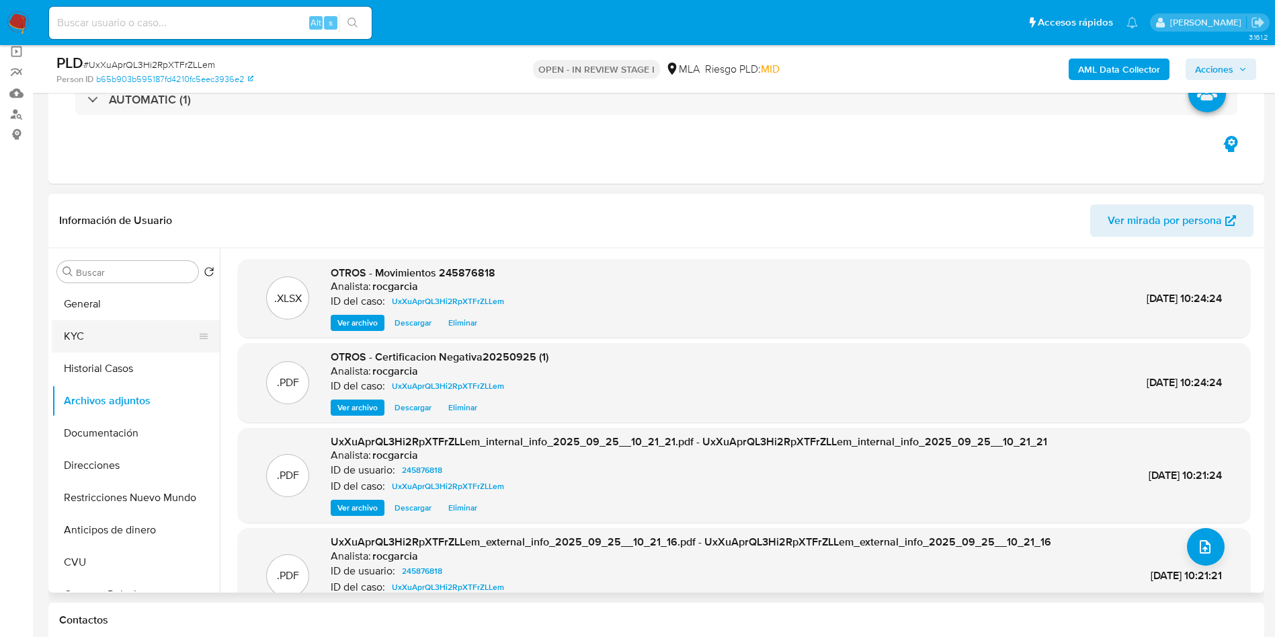
click at [108, 333] on button "KYC" at bounding box center [130, 336] width 157 height 32
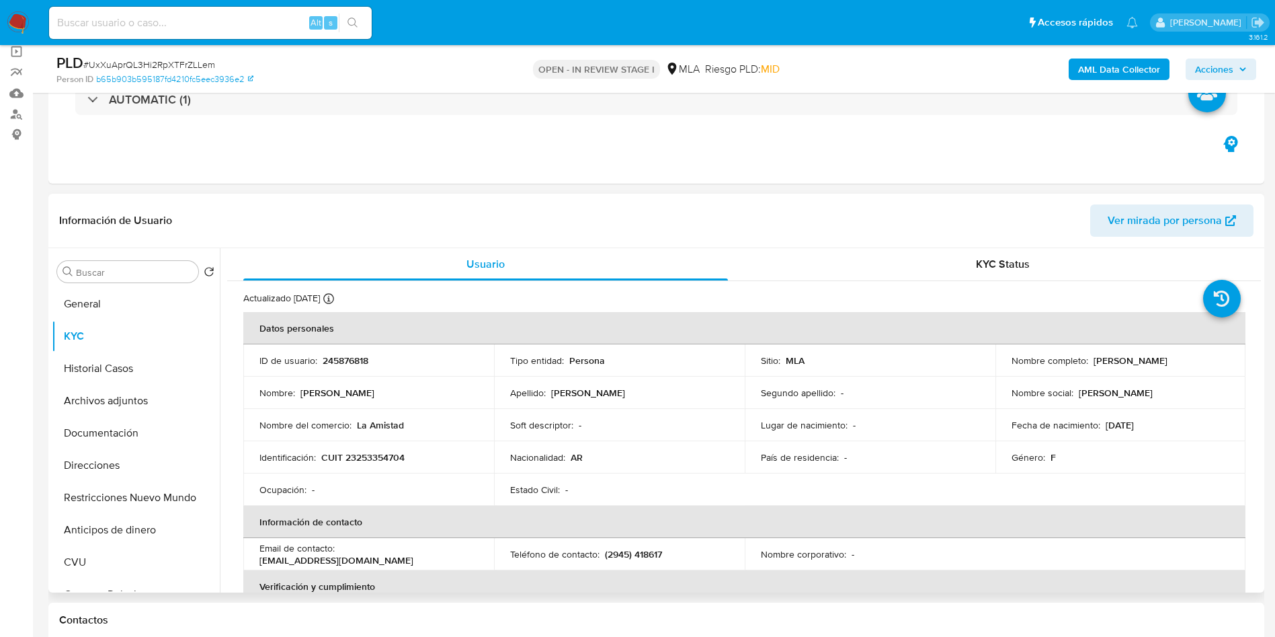
drag, startPoint x: 1090, startPoint y: 358, endPoint x: 1051, endPoint y: 337, distance: 44.5
click at [1229, 357] on td "Nombre completo : Patricia Alejandra Gonzalez" at bounding box center [1121, 360] width 251 height 32
copy p "Patricia Alejandra Gonzalez"
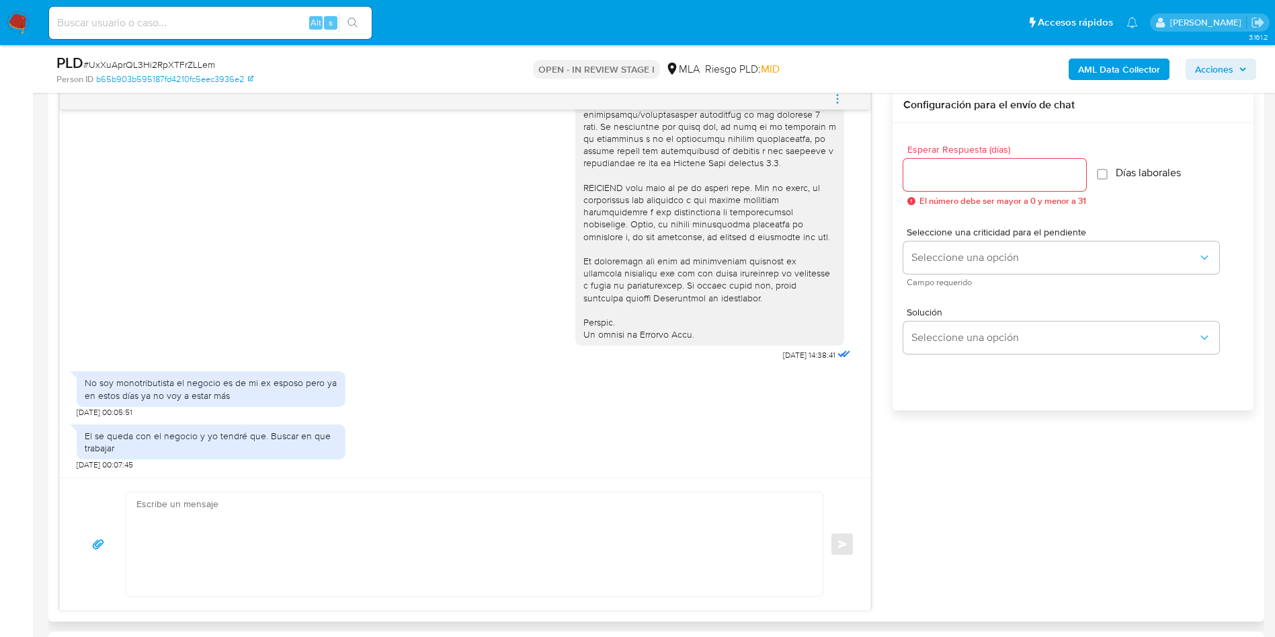
scroll to position [512, 0]
click at [367, 561] on textarea at bounding box center [471, 544] width 670 height 104
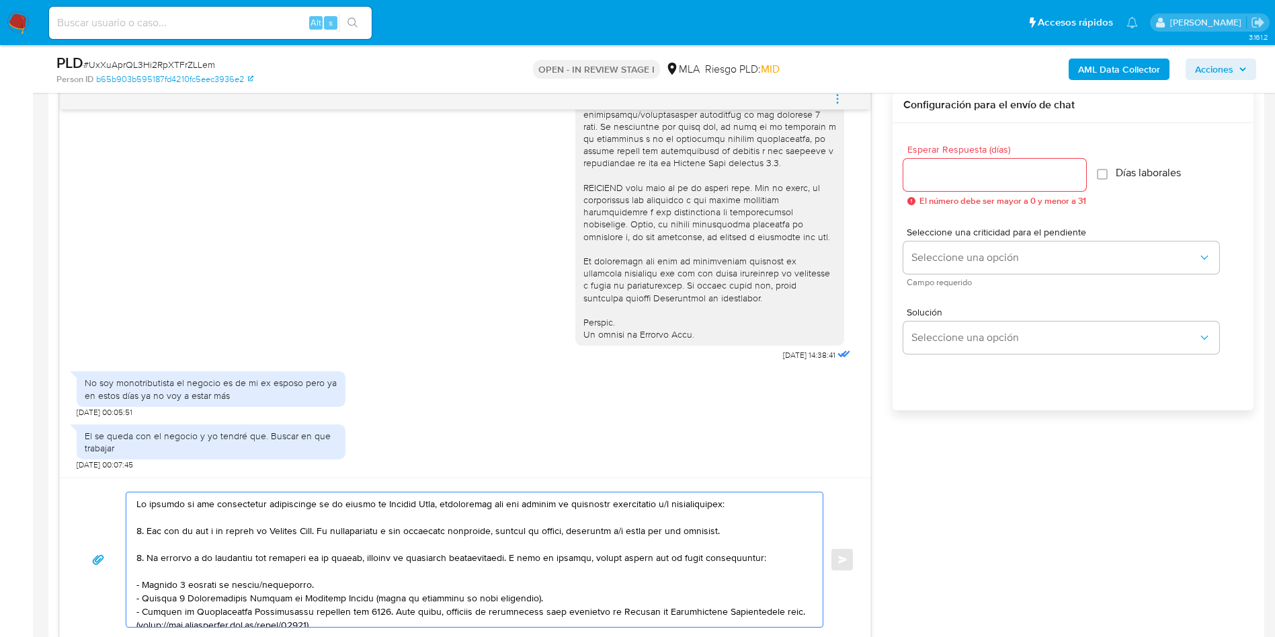
click at [136, 505] on div at bounding box center [471, 559] width 690 height 134
click at [138, 503] on textarea at bounding box center [471, 559] width 670 height 134
paste textarea "Patricia Alejandra Gonzalez"
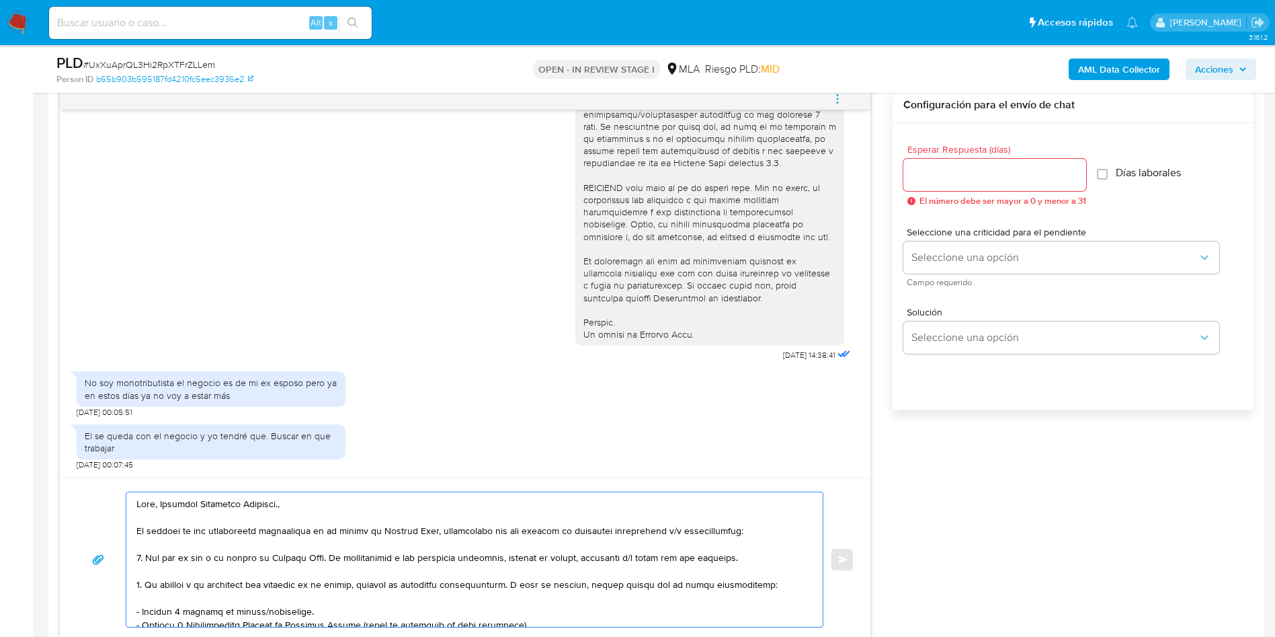
click at [294, 506] on textarea at bounding box center [471, 559] width 670 height 134
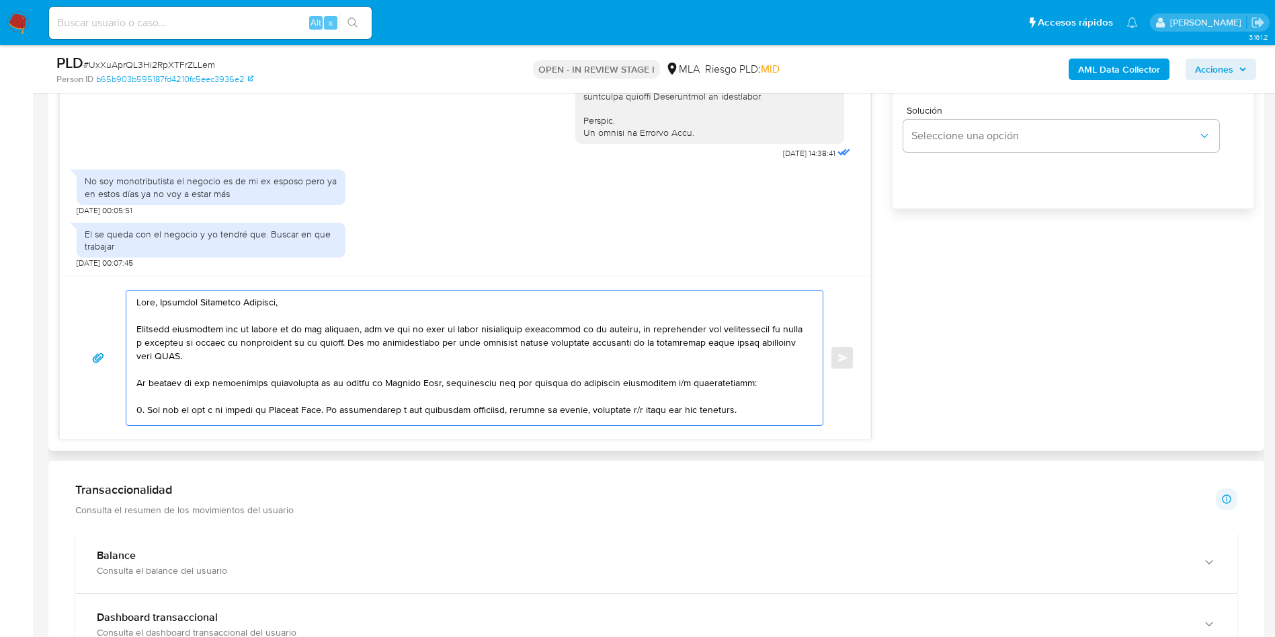
scroll to position [101, 0]
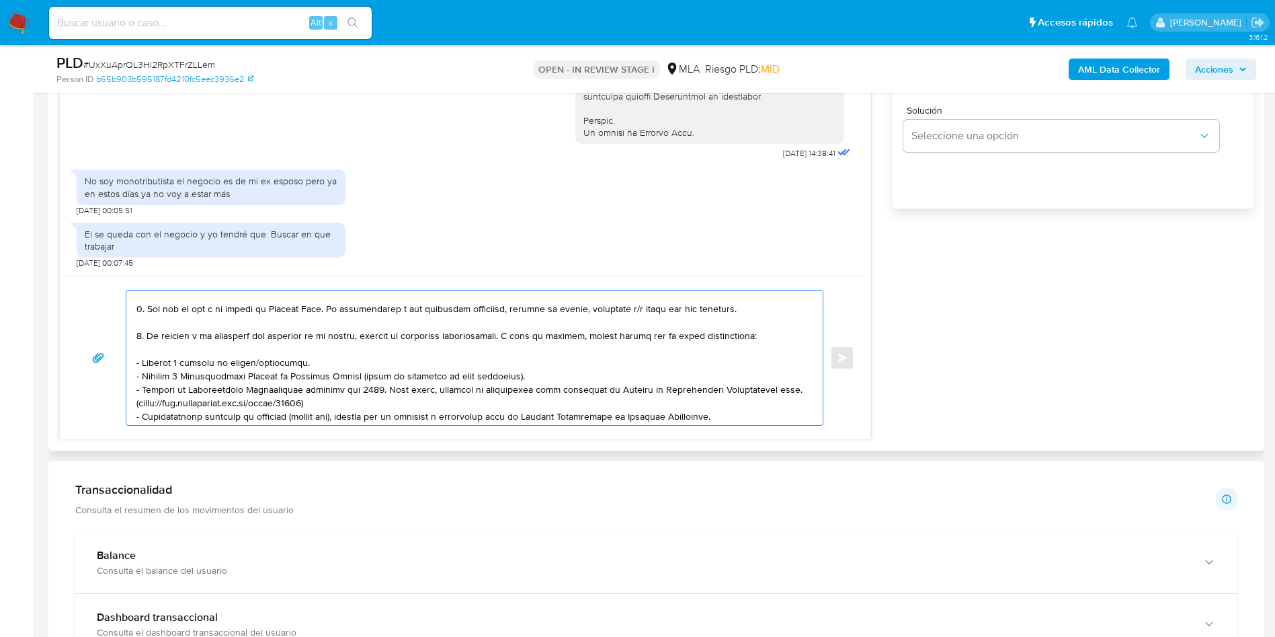
drag, startPoint x: 145, startPoint y: 306, endPoint x: 147, endPoint y: 341, distance: 35.7
click at [147, 341] on textarea at bounding box center [471, 357] width 670 height 134
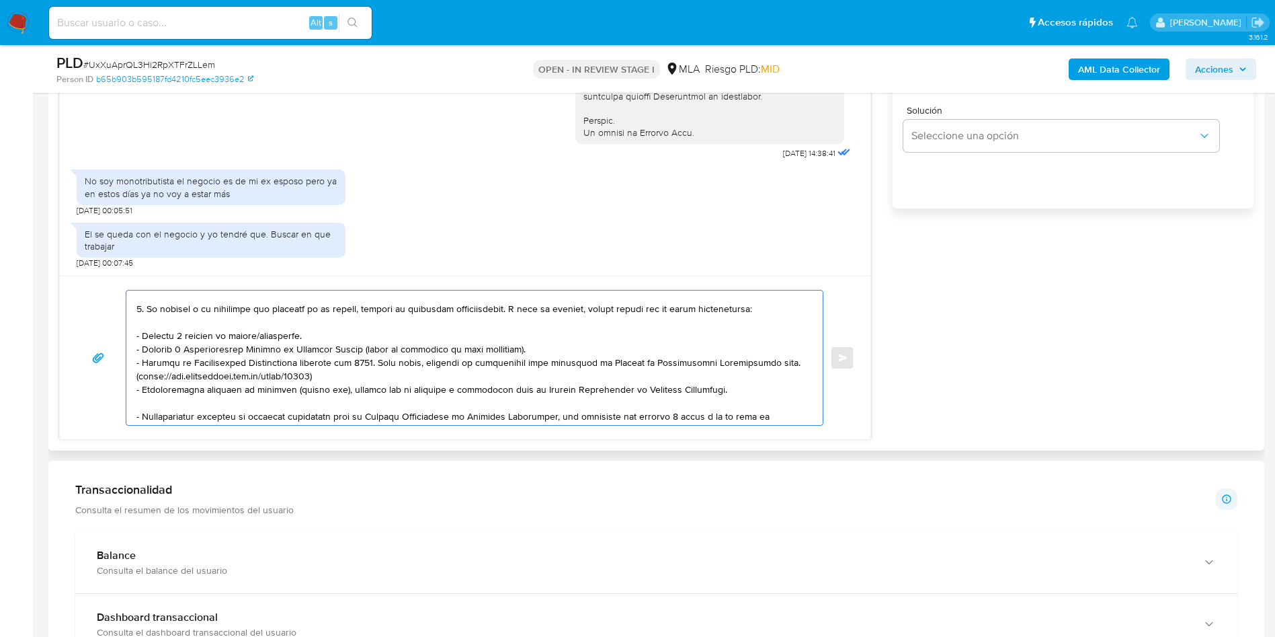
scroll to position [74, 0]
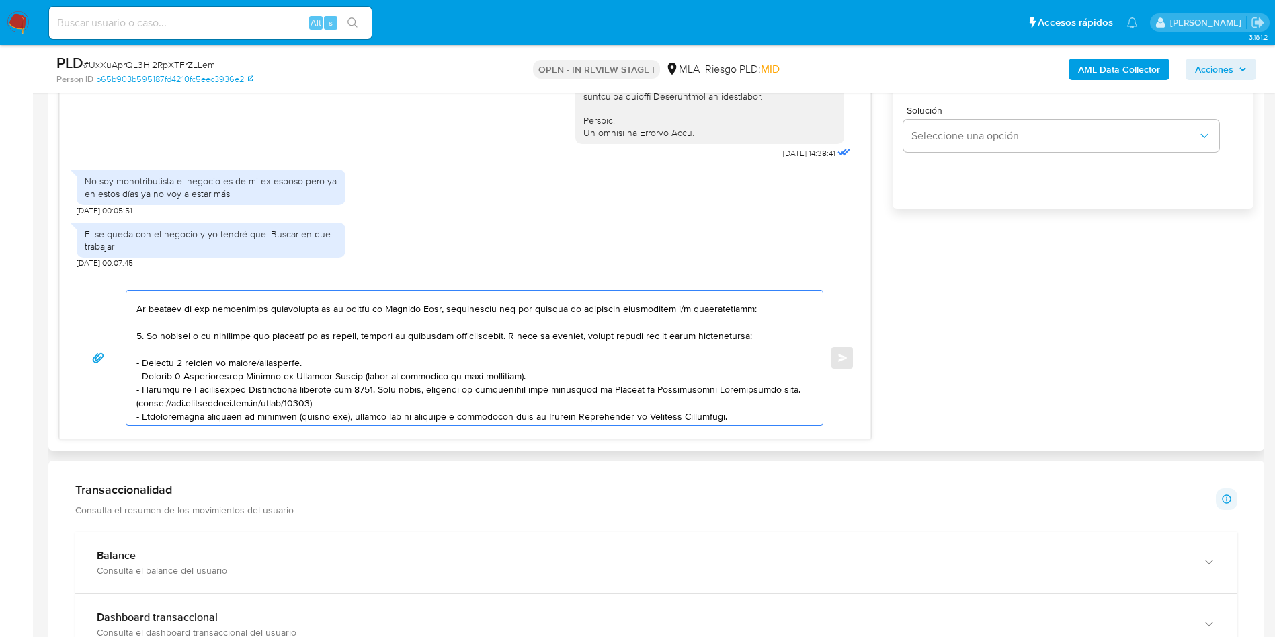
click at [290, 337] on textarea at bounding box center [471, 357] width 670 height 134
click at [505, 337] on textarea at bounding box center [471, 357] width 670 height 134
drag, startPoint x: 506, startPoint y: 338, endPoint x: 780, endPoint y: 335, distance: 274.3
click at [780, 335] on textarea at bounding box center [471, 357] width 670 height 134
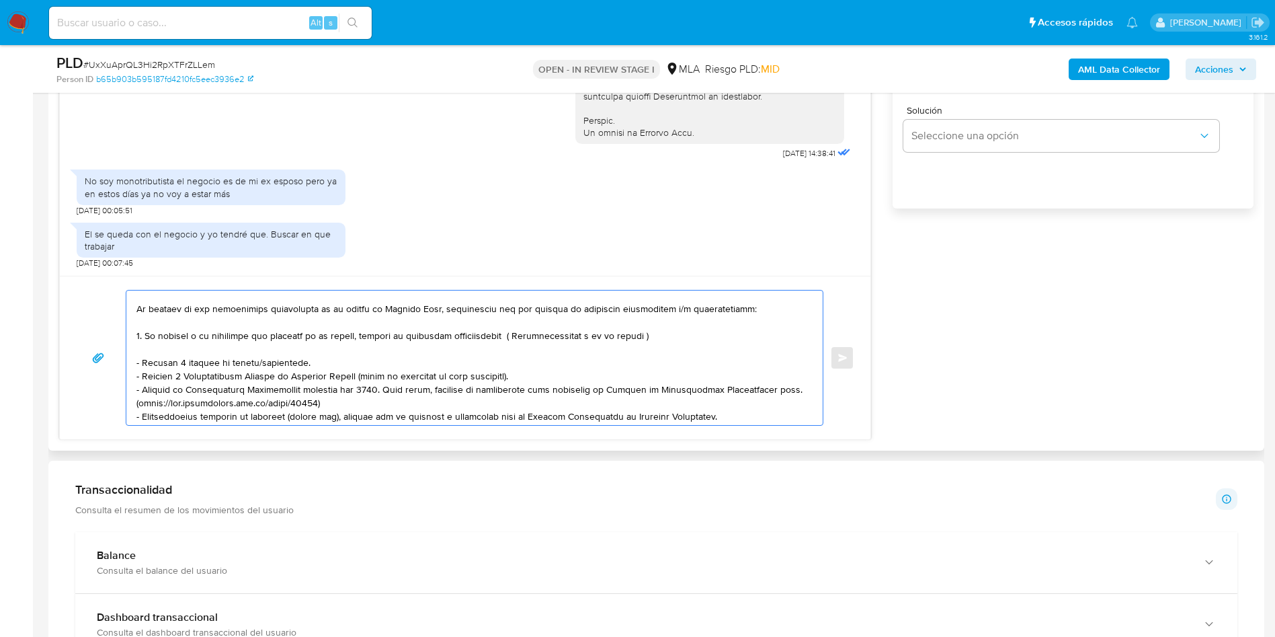
click at [512, 333] on textarea at bounding box center [471, 357] width 670 height 134
click at [0, 0] on lt-span "(" at bounding box center [0, 0] width 0 height 0
click at [647, 335] on textarea at bounding box center [471, 357] width 670 height 134
click at [643, 335] on textarea at bounding box center [471, 357] width 670 height 134
click at [0, 0] on lt-em ")" at bounding box center [0, 0] width 0 height 0
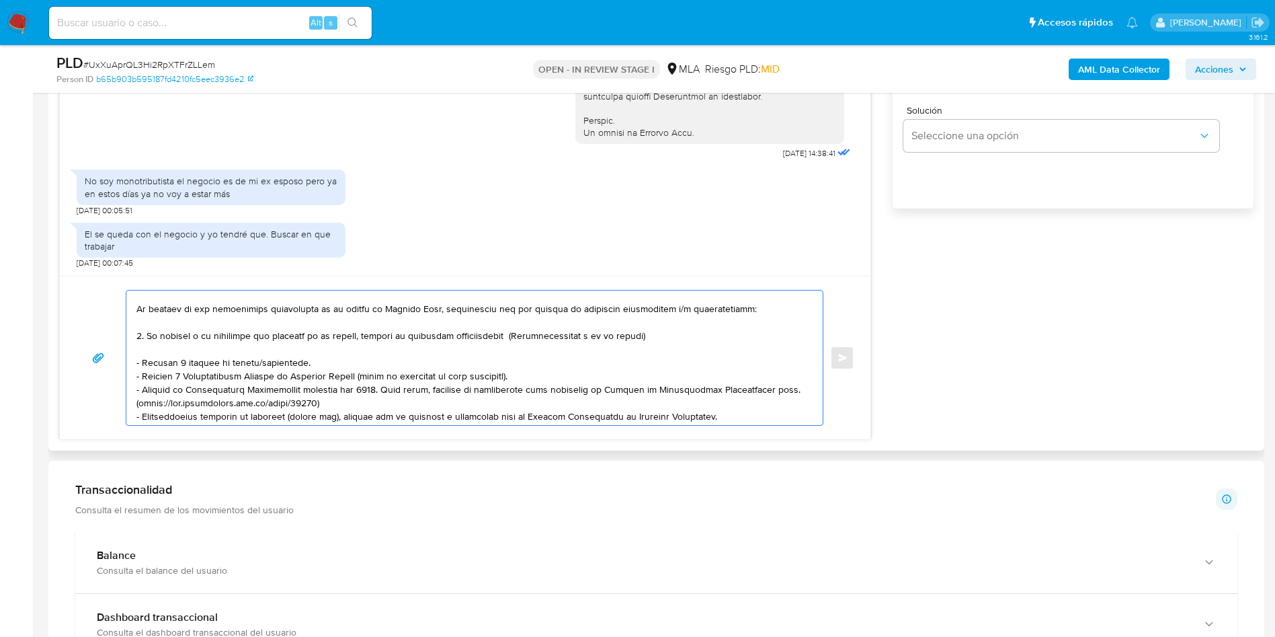
click at [505, 333] on textarea at bounding box center [471, 357] width 670 height 134
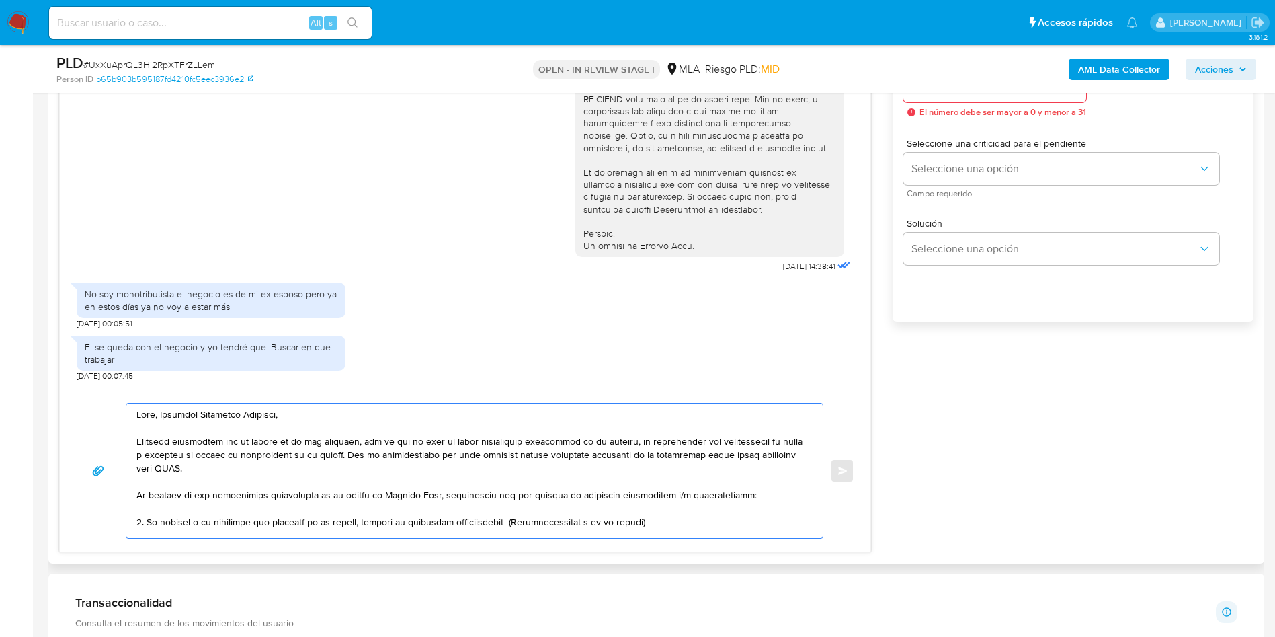
scroll to position [0, 0]
click at [509, 513] on textarea at bounding box center [471, 470] width 670 height 134
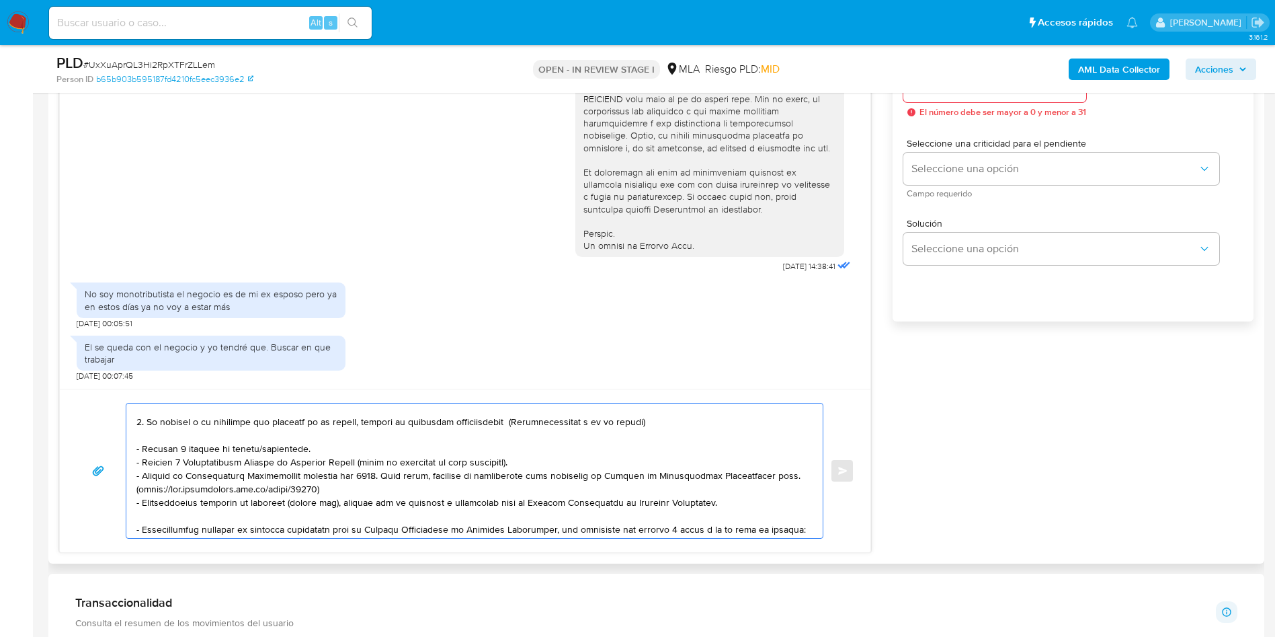
drag, startPoint x: 140, startPoint y: 449, endPoint x: 547, endPoint y: 462, distance: 406.2
click at [547, 462] on textarea at bounding box center [471, 470] width 670 height 134
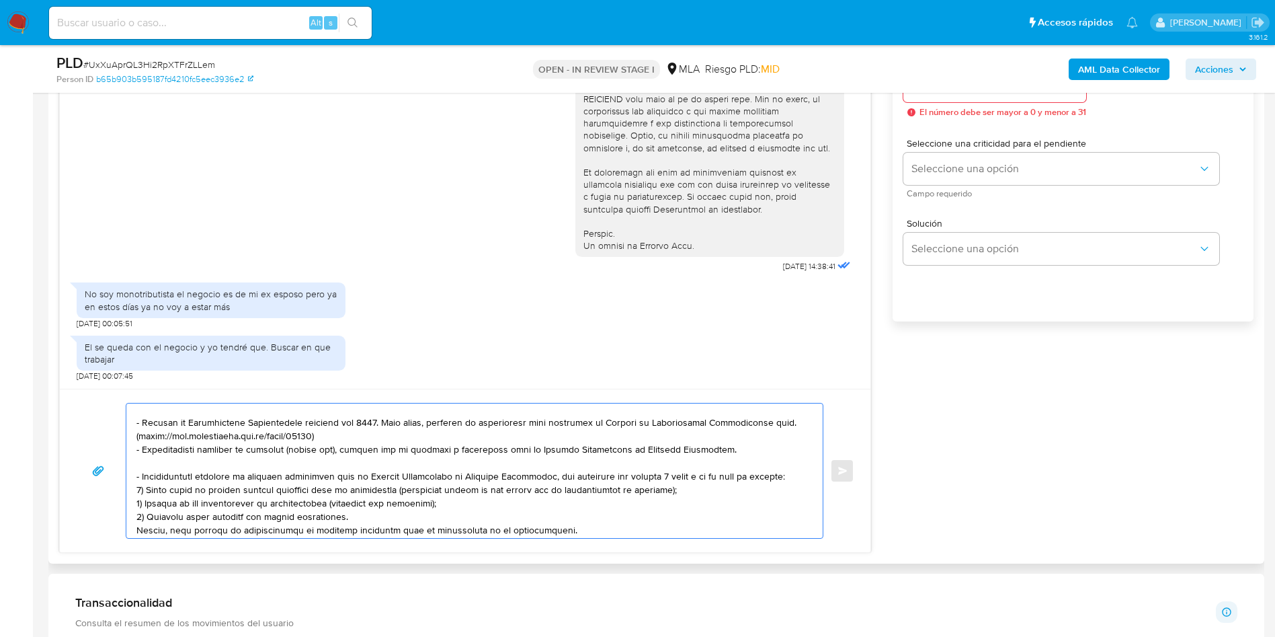
scroll to position [202, 0]
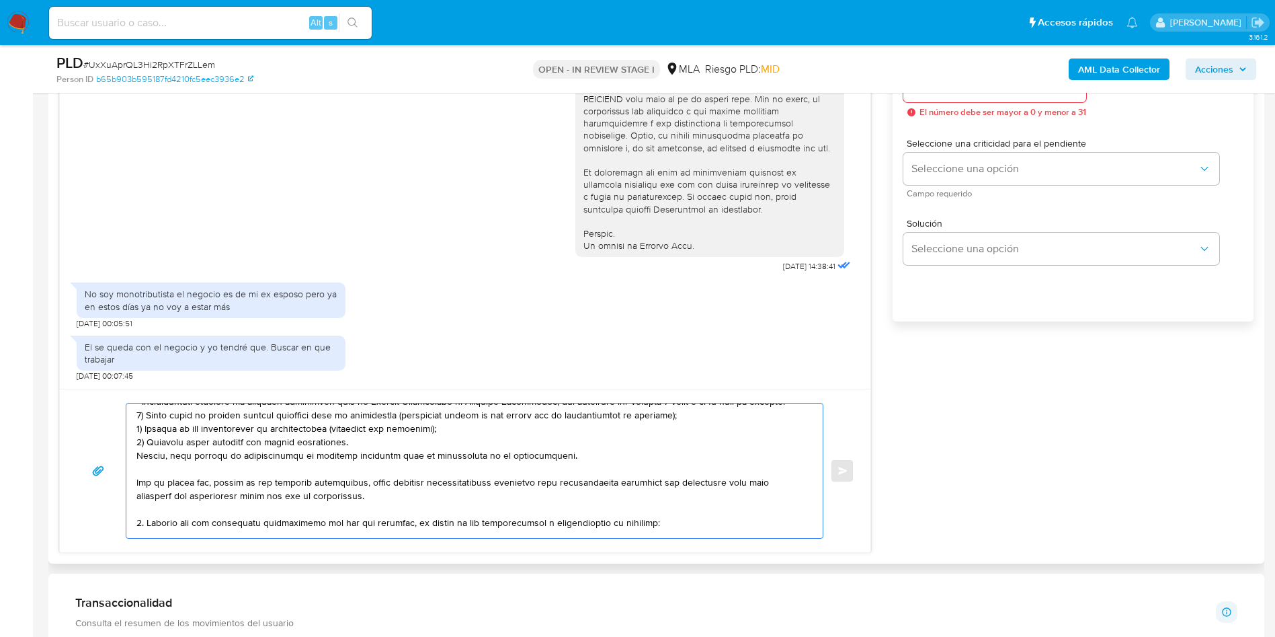
drag, startPoint x: 137, startPoint y: 478, endPoint x: 628, endPoint y: 455, distance: 491.2
click at [628, 455] on textarea at bounding box center [471, 470] width 670 height 134
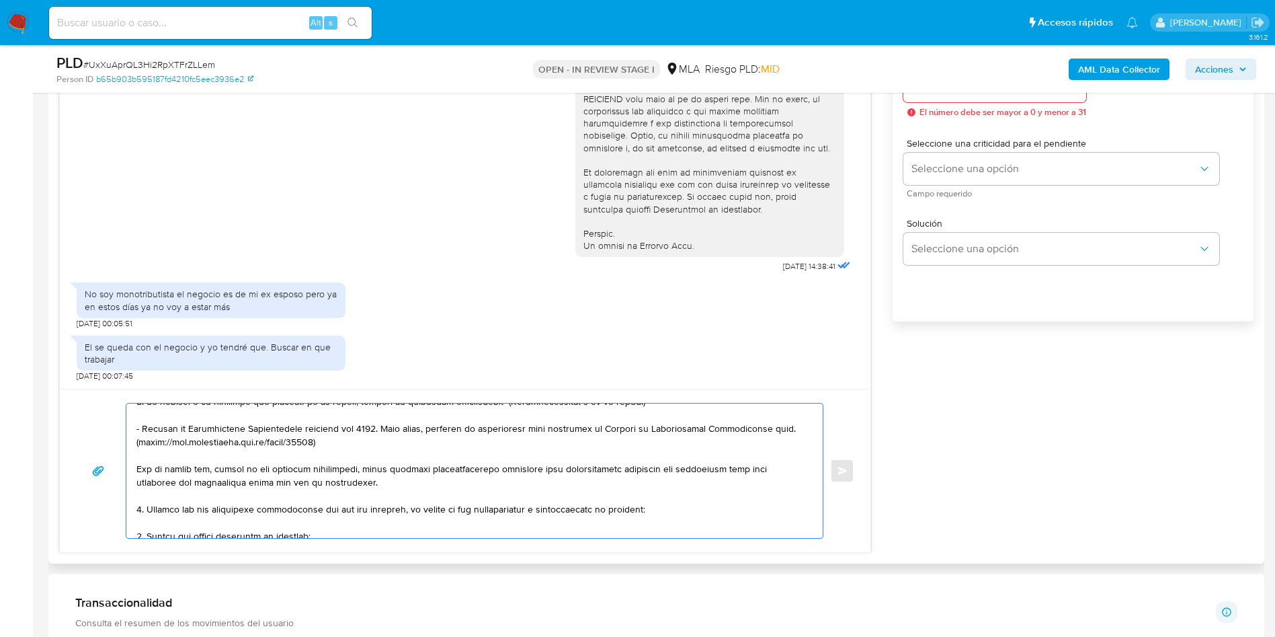
scroll to position [108, 0]
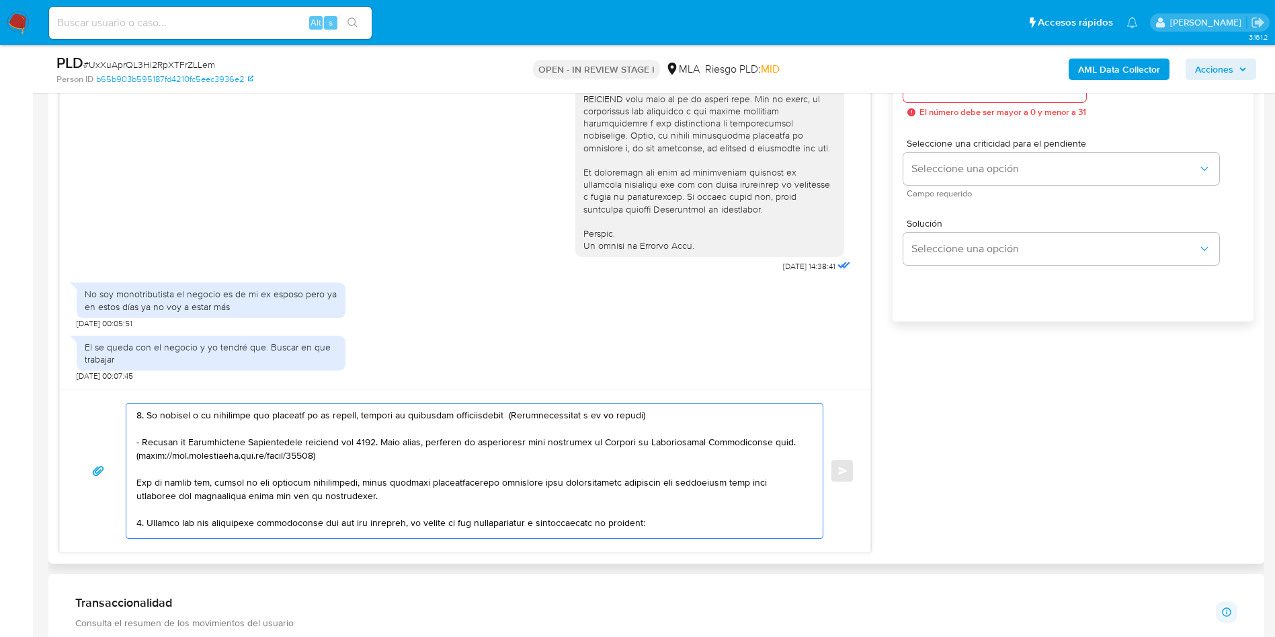
drag, startPoint x: 214, startPoint y: 483, endPoint x: 376, endPoint y: 486, distance: 161.4
click at [376, 486] on textarea at bounding box center [471, 470] width 670 height 134
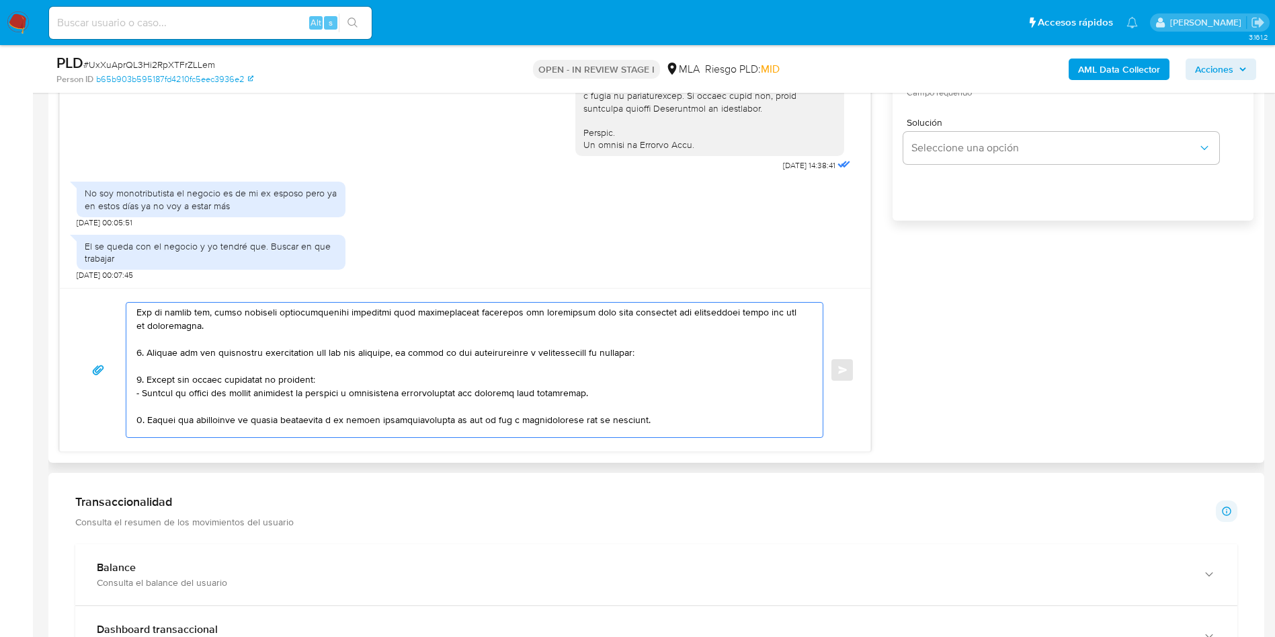
scroll to position [208, 0]
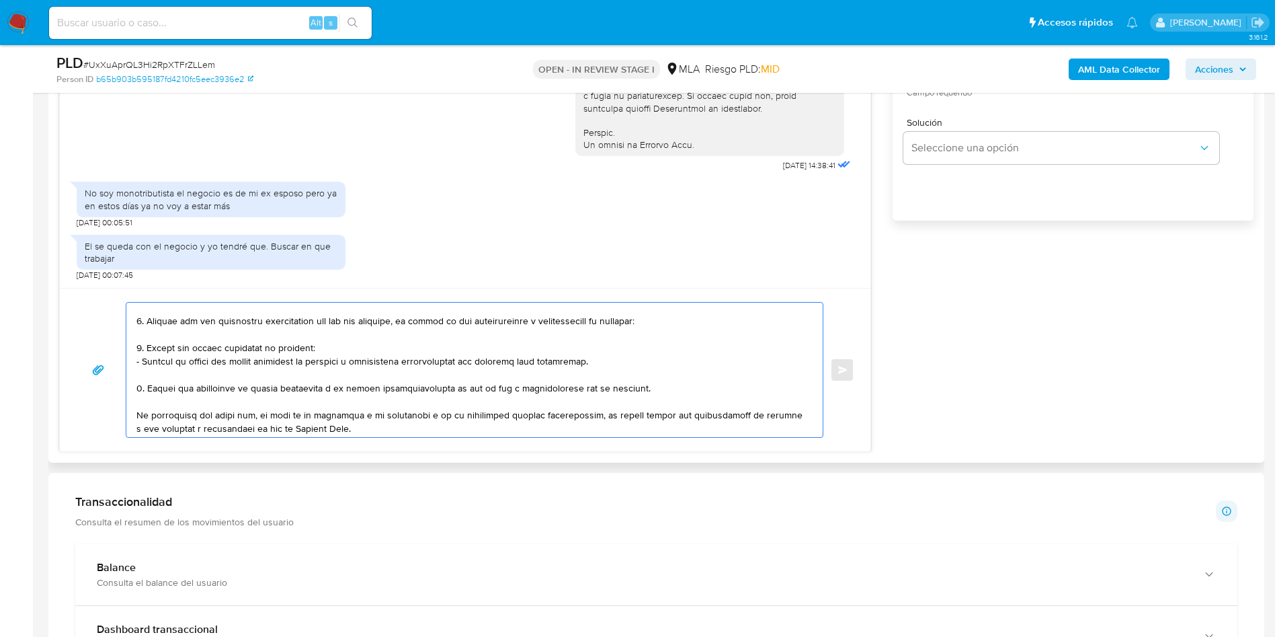
drag, startPoint x: 134, startPoint y: 323, endPoint x: 144, endPoint y: 372, distance: 50.0
click at [149, 391] on div at bounding box center [471, 369] width 690 height 134
drag, startPoint x: 137, startPoint y: 319, endPoint x: 140, endPoint y: 388, distance: 68.6
click at [140, 388] on textarea at bounding box center [471, 369] width 670 height 134
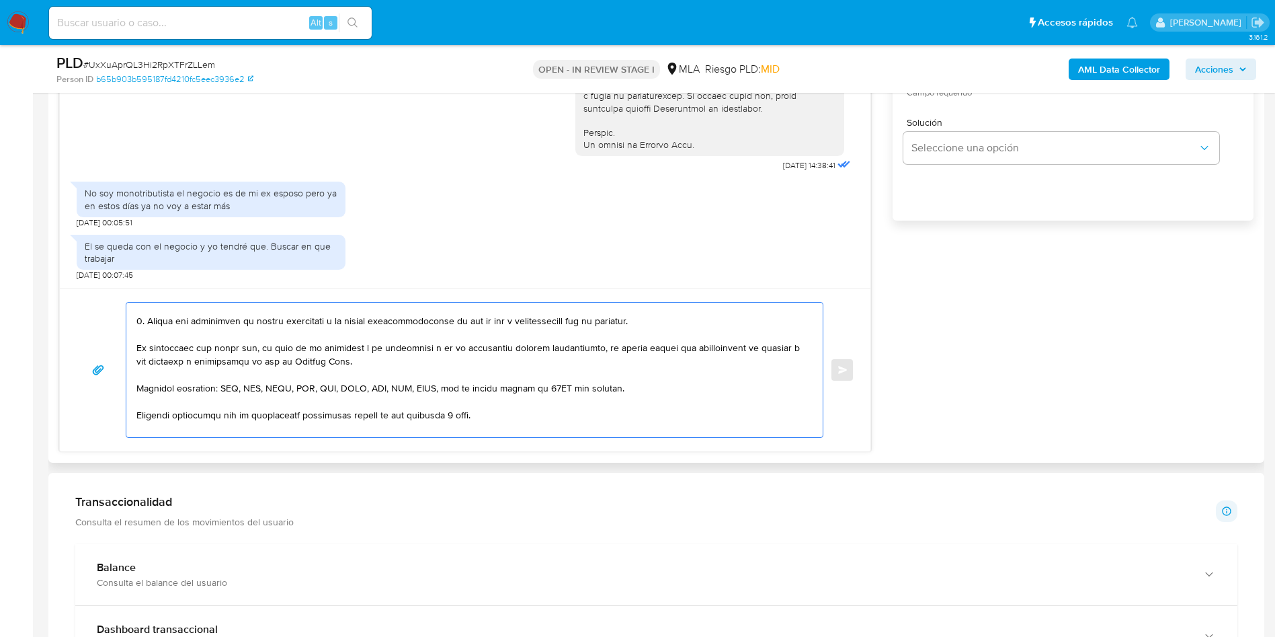
scroll to position [141, 0]
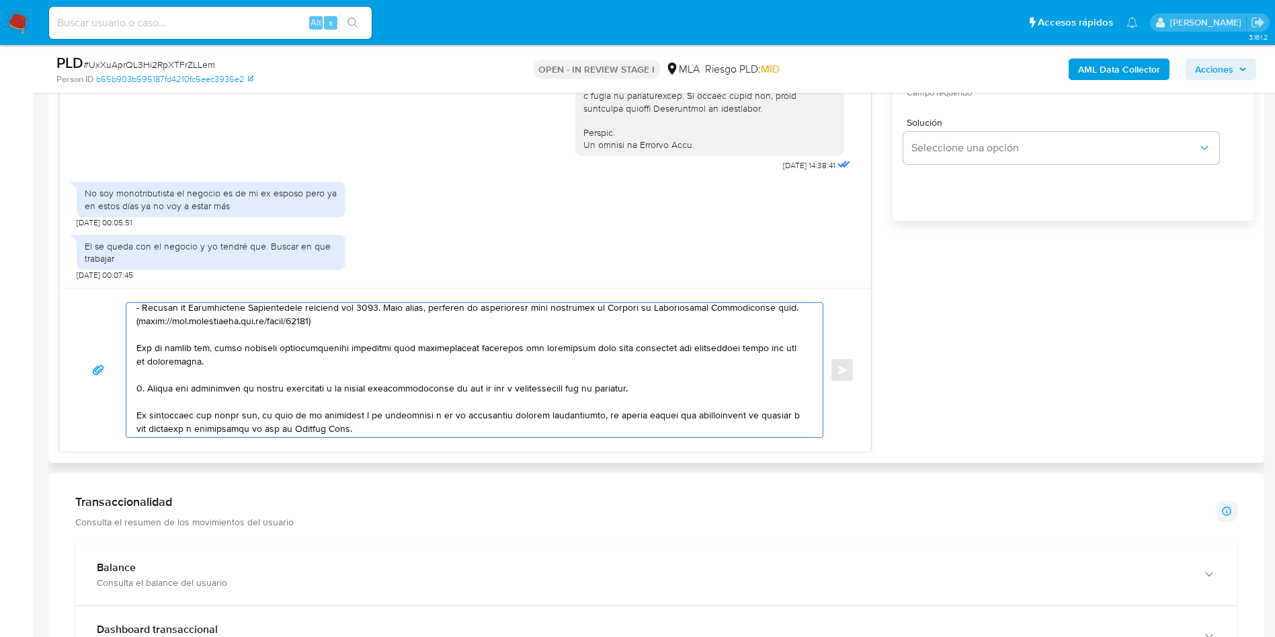
drag, startPoint x: 454, startPoint y: 391, endPoint x: 512, endPoint y: 386, distance: 58.7
click at [512, 386] on textarea at bounding box center [471, 369] width 670 height 134
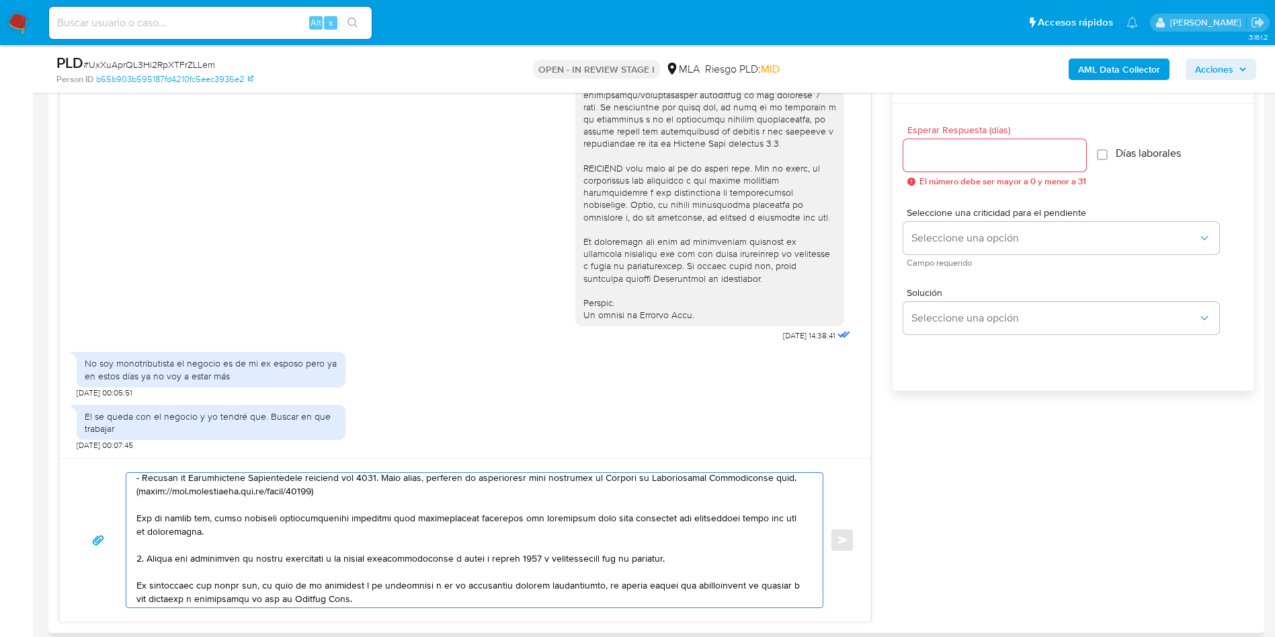
scroll to position [694, 0]
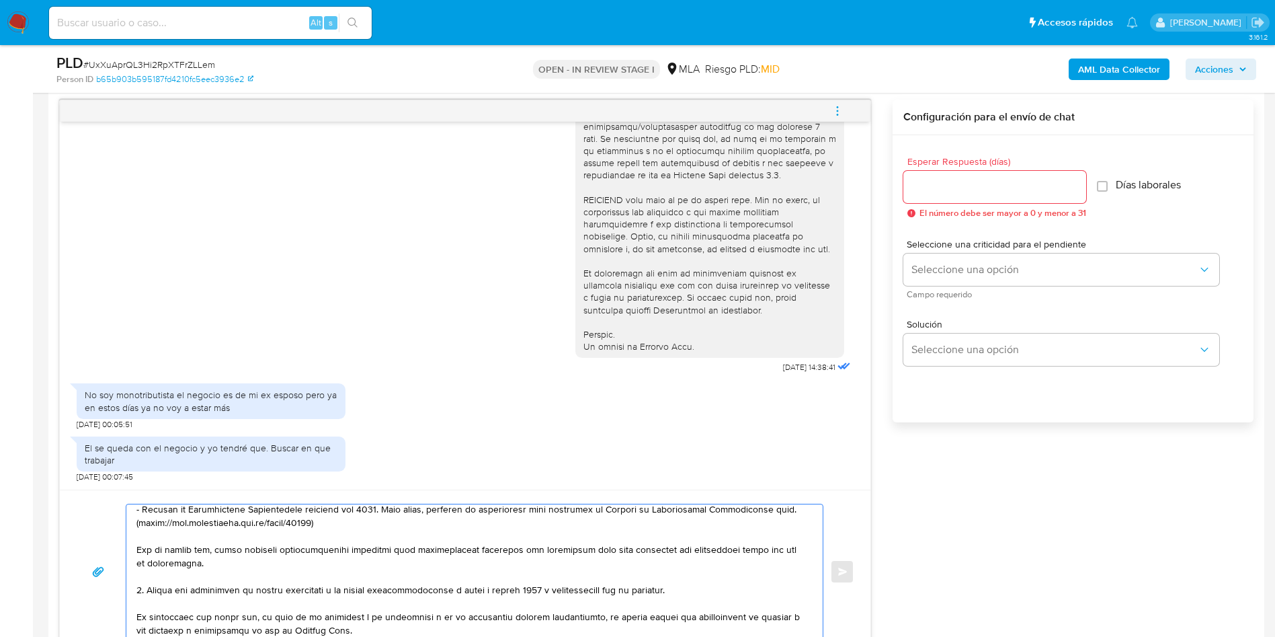
type textarea "Hola, Patricia Alejandra Gonzalez, Queremos comentarte que la cuenta es de uso …"
click at [981, 189] on input "Esperar Respuesta (días)" at bounding box center [994, 186] width 183 height 17
type input "3"
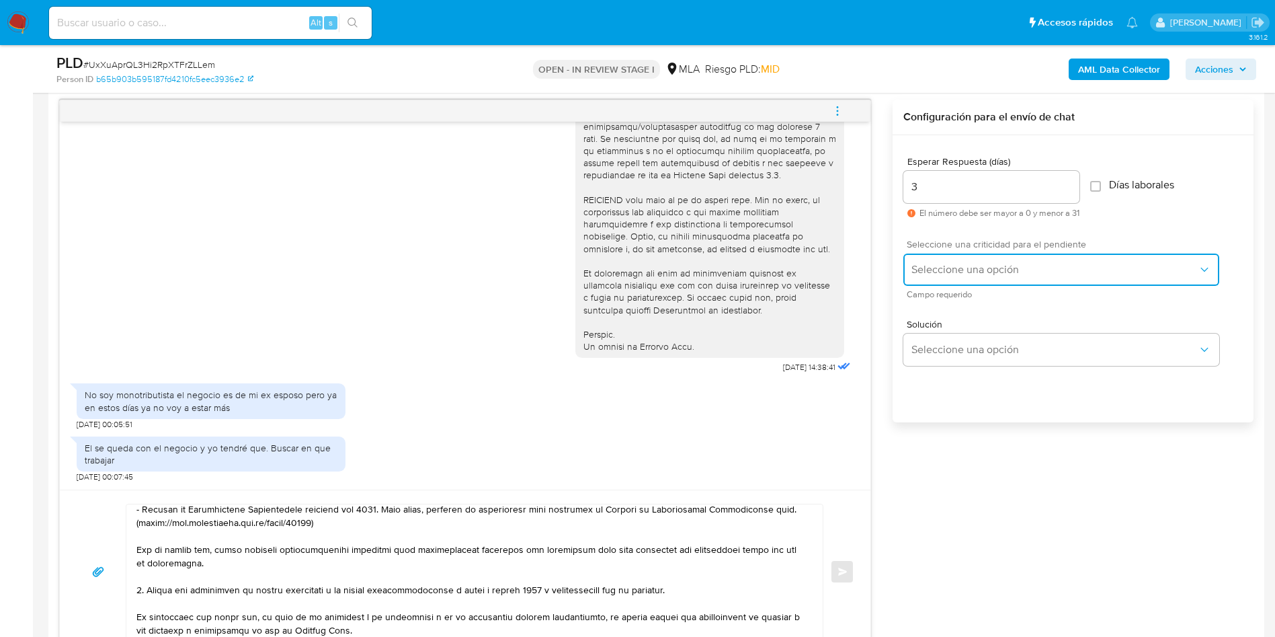
click at [947, 275] on span "Seleccione una opción" at bounding box center [1055, 269] width 286 height 13
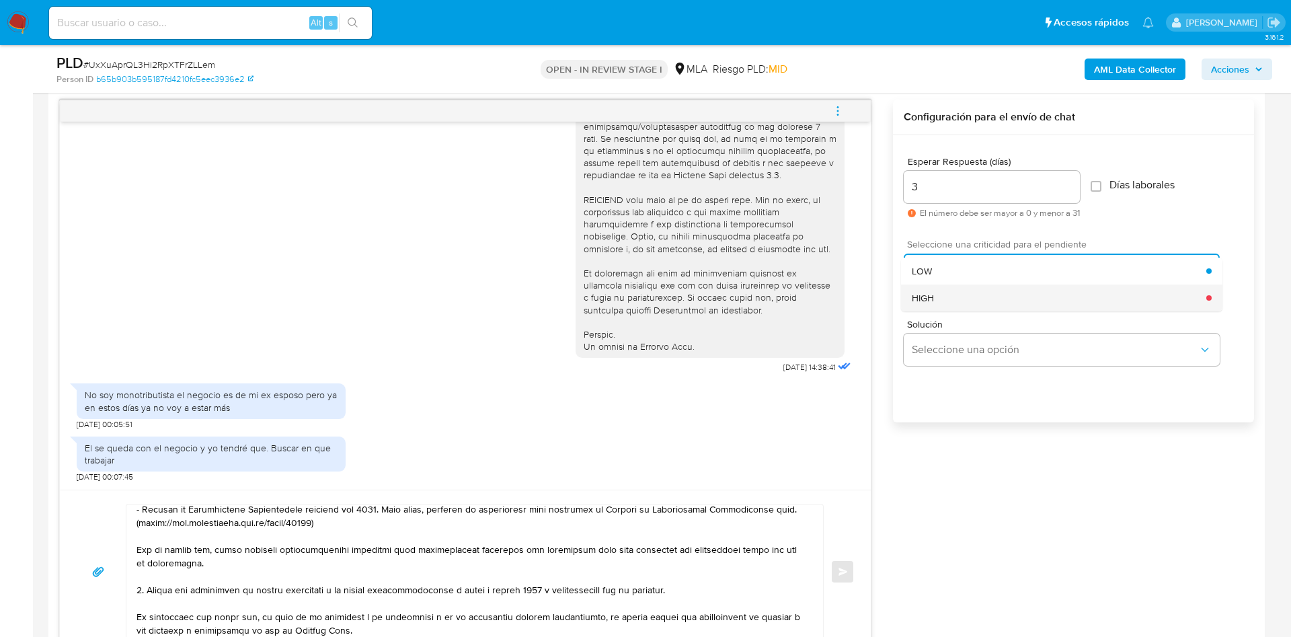
click at [947, 298] on div "HIGH" at bounding box center [1059, 297] width 294 height 27
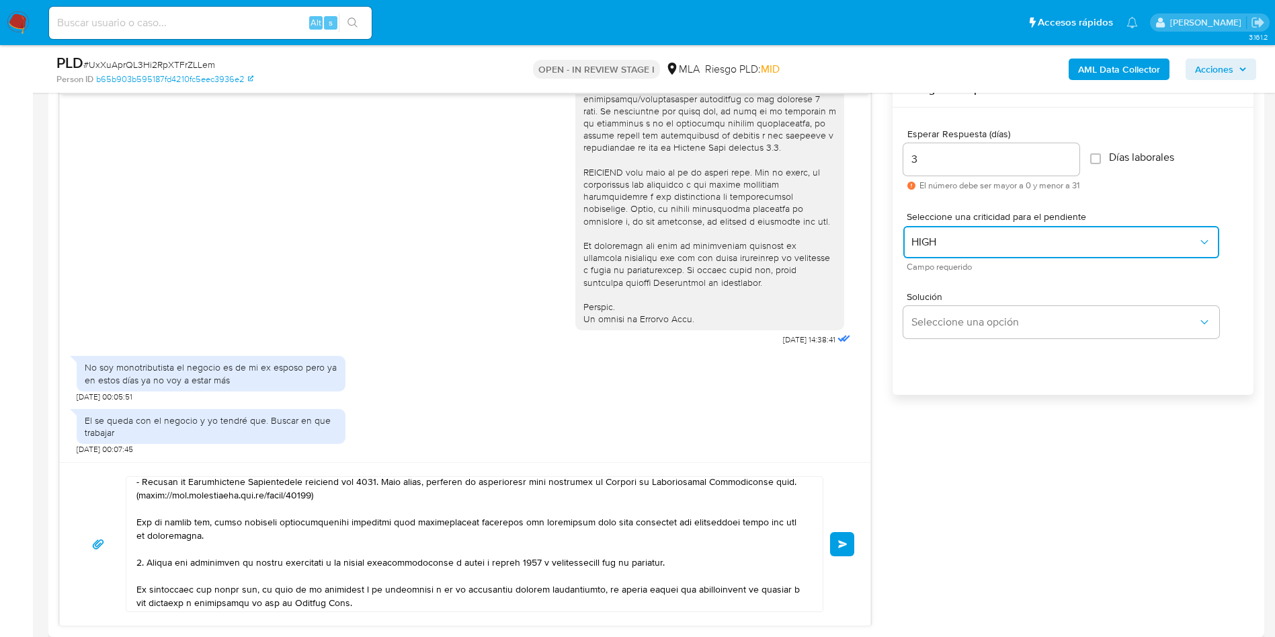
scroll to position [795, 0]
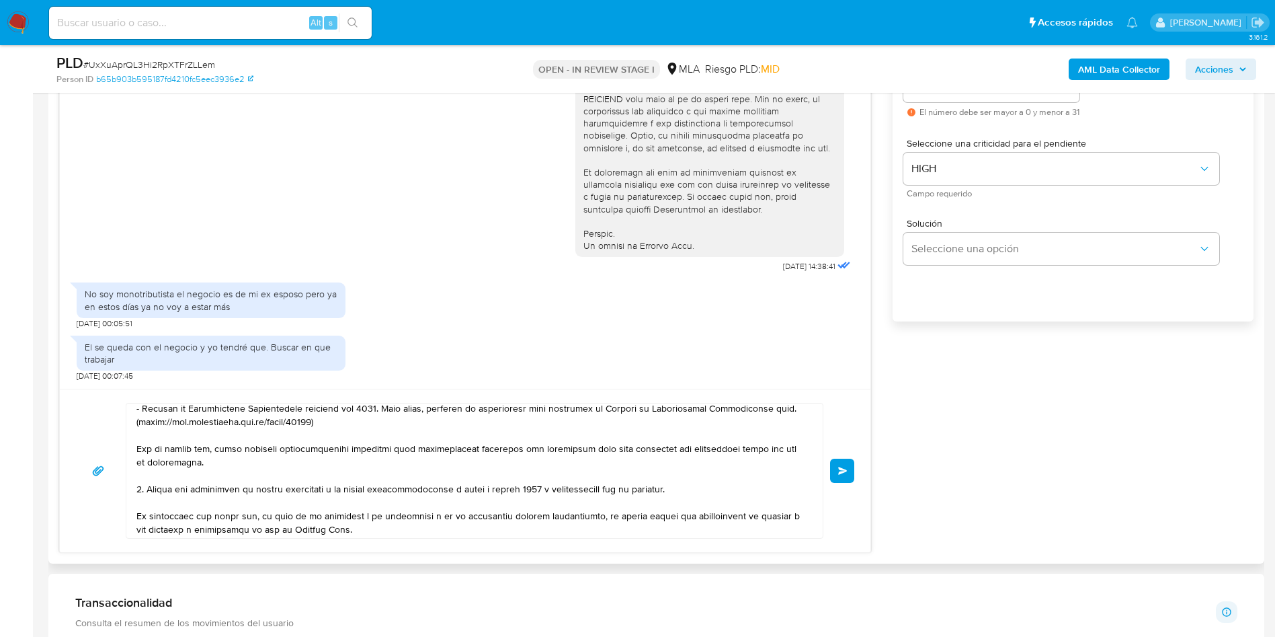
click at [844, 475] on button "Enviar" at bounding box center [842, 470] width 24 height 24
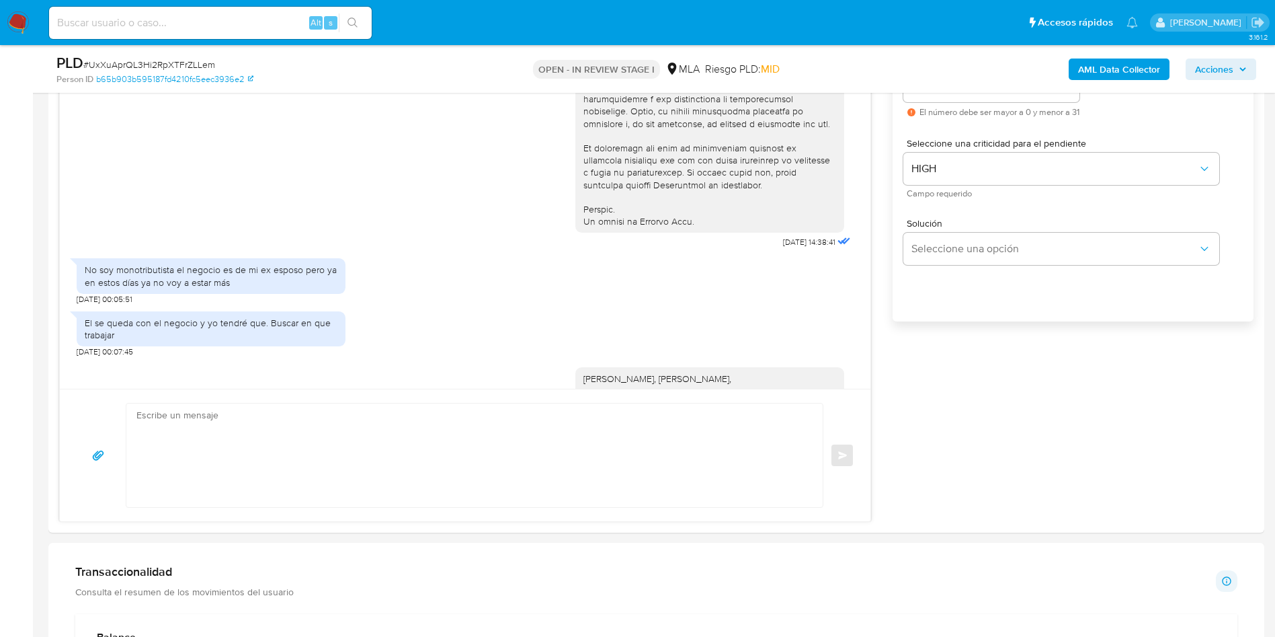
scroll to position [1089, 0]
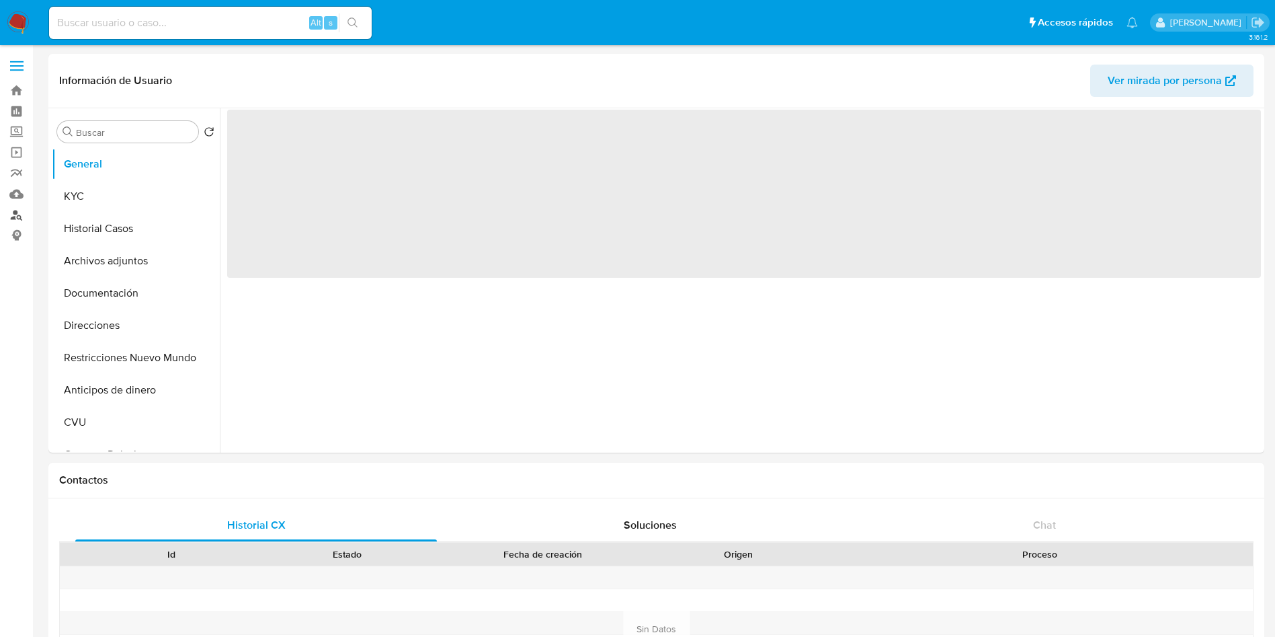
click at [19, 211] on link "Buscador de personas" at bounding box center [80, 214] width 160 height 21
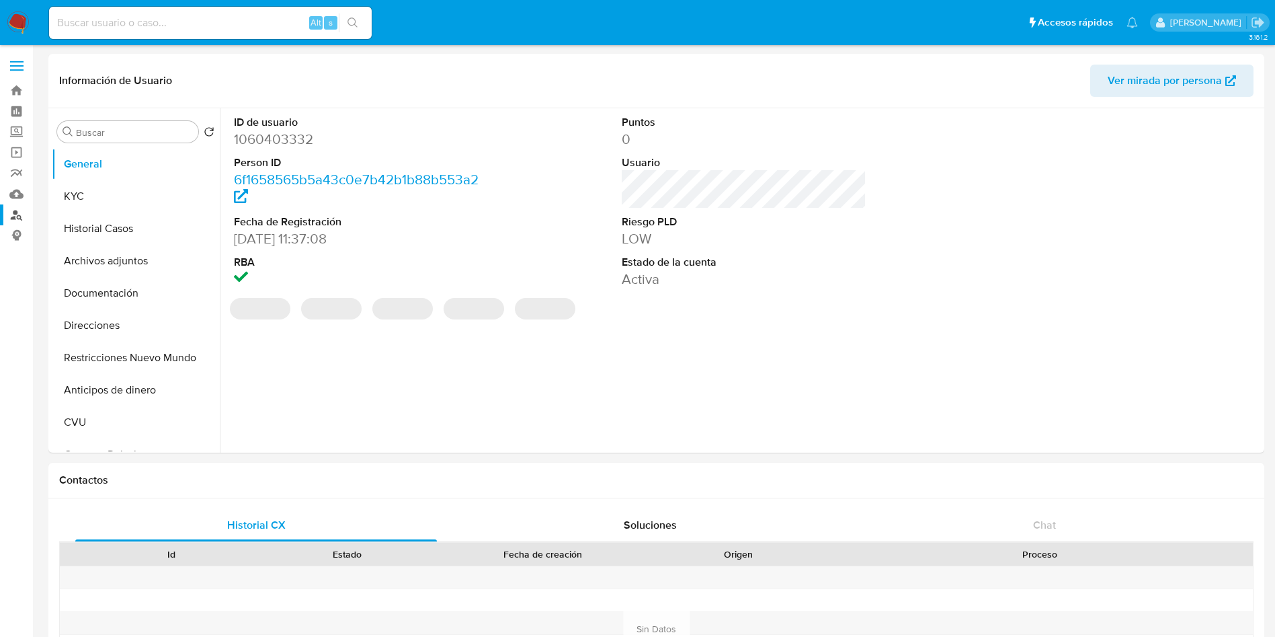
select select "10"
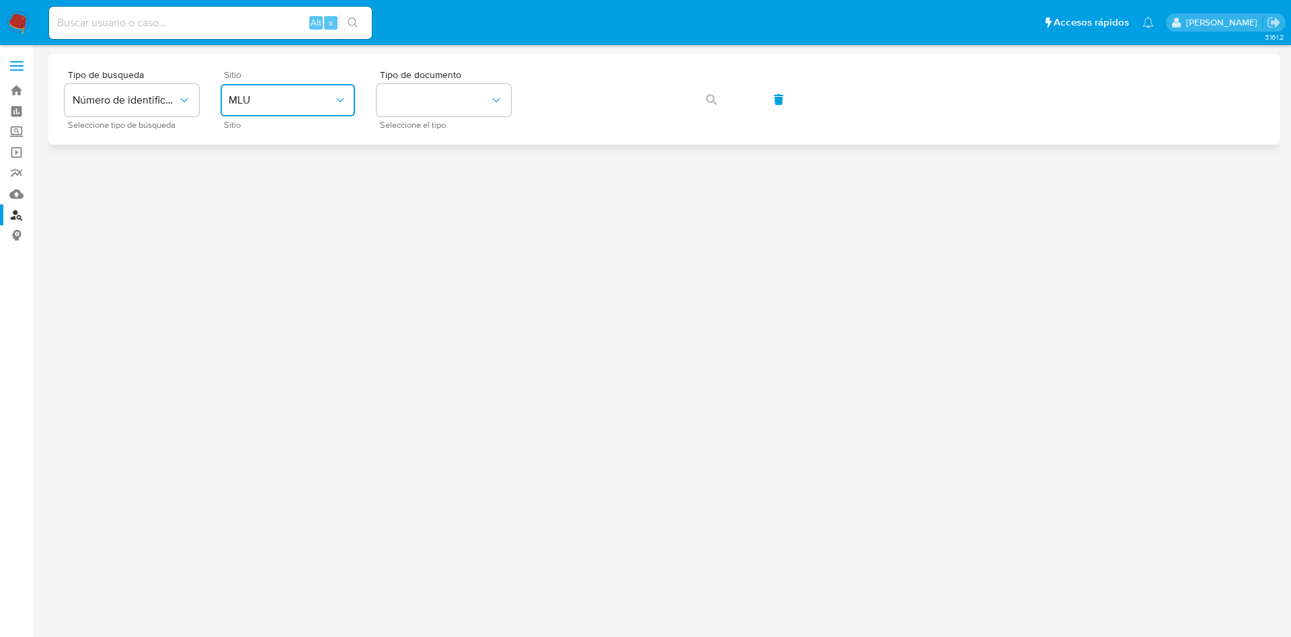
click at [314, 98] on span "MLU" at bounding box center [281, 99] width 105 height 13
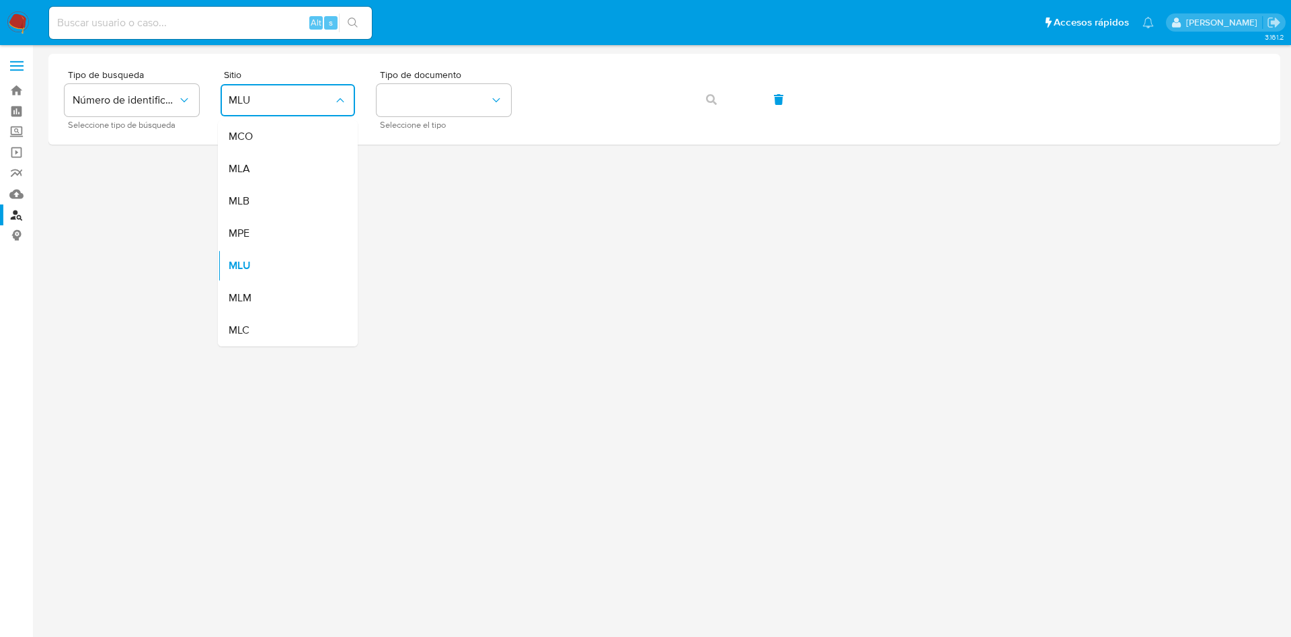
drag, startPoint x: 289, startPoint y: 183, endPoint x: 292, endPoint y: 171, distance: 12.6
click at [289, 180] on div "MLA" at bounding box center [284, 169] width 110 height 32
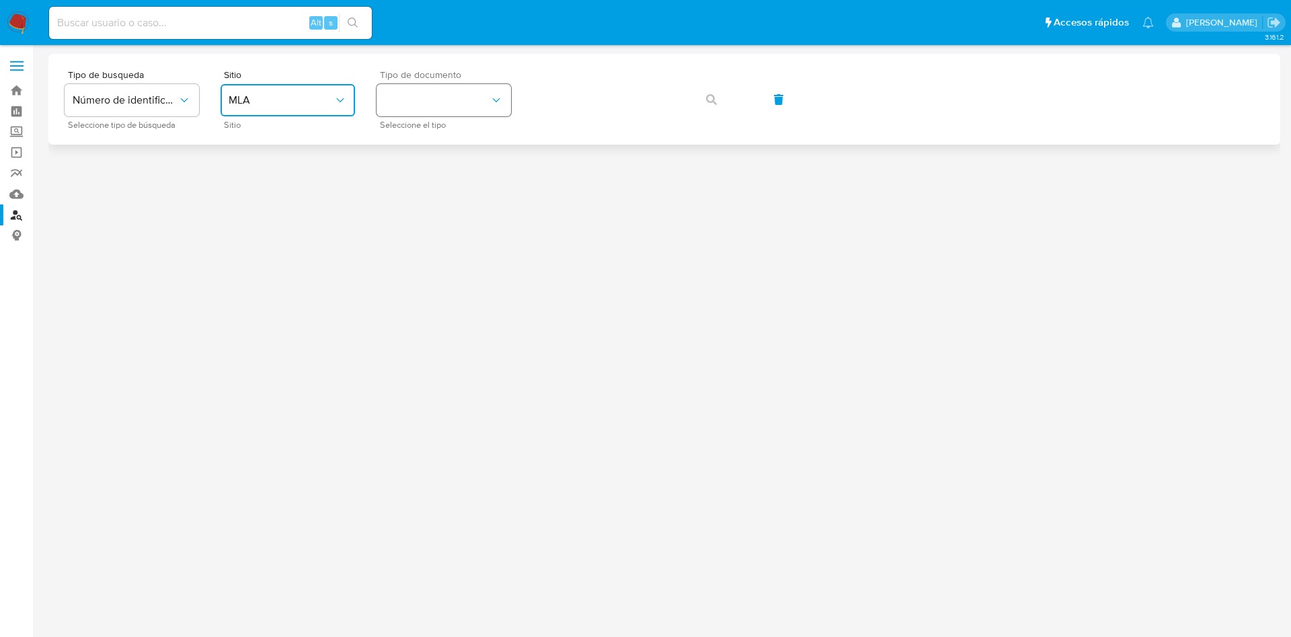
click at [403, 91] on button "identificationType" at bounding box center [443, 100] width 134 height 32
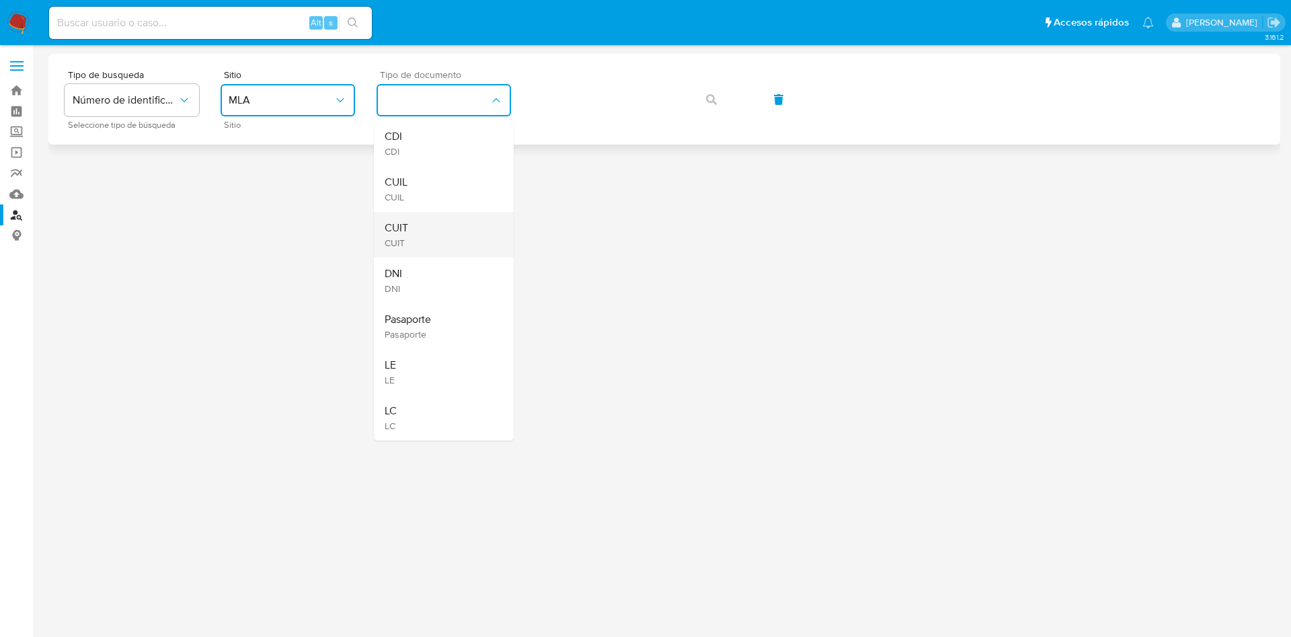
click at [459, 239] on div "CUIT CUIT" at bounding box center [439, 235] width 110 height 46
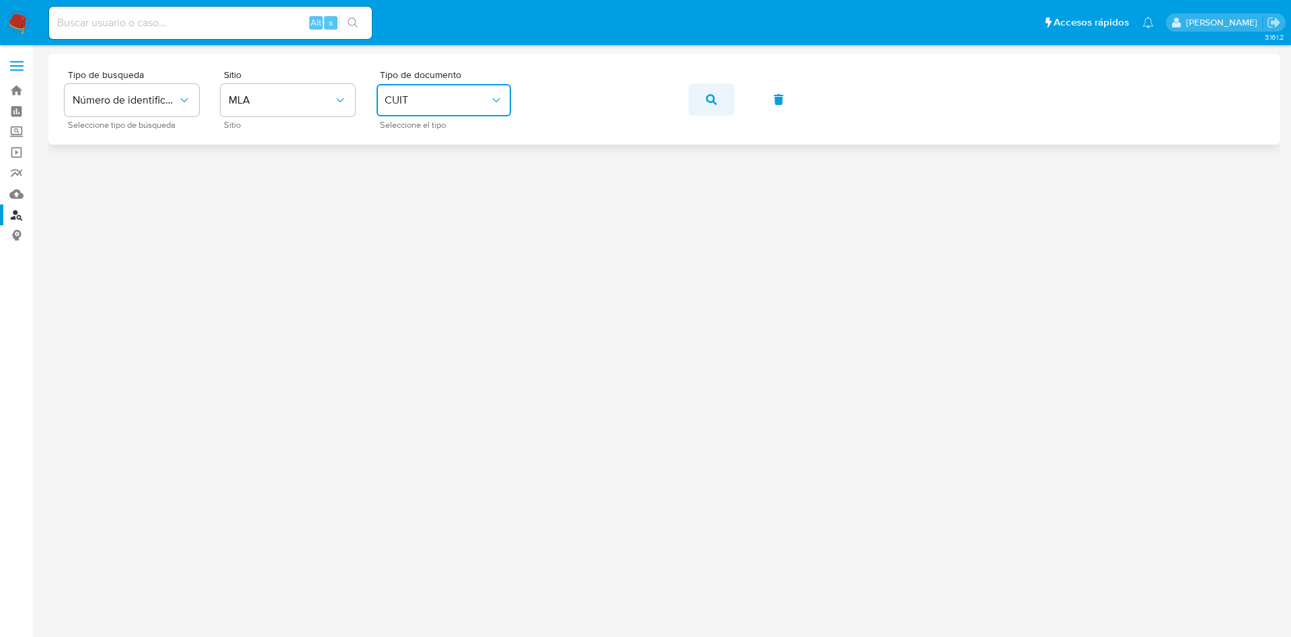
click at [715, 95] on icon "button" at bounding box center [711, 99] width 11 height 11
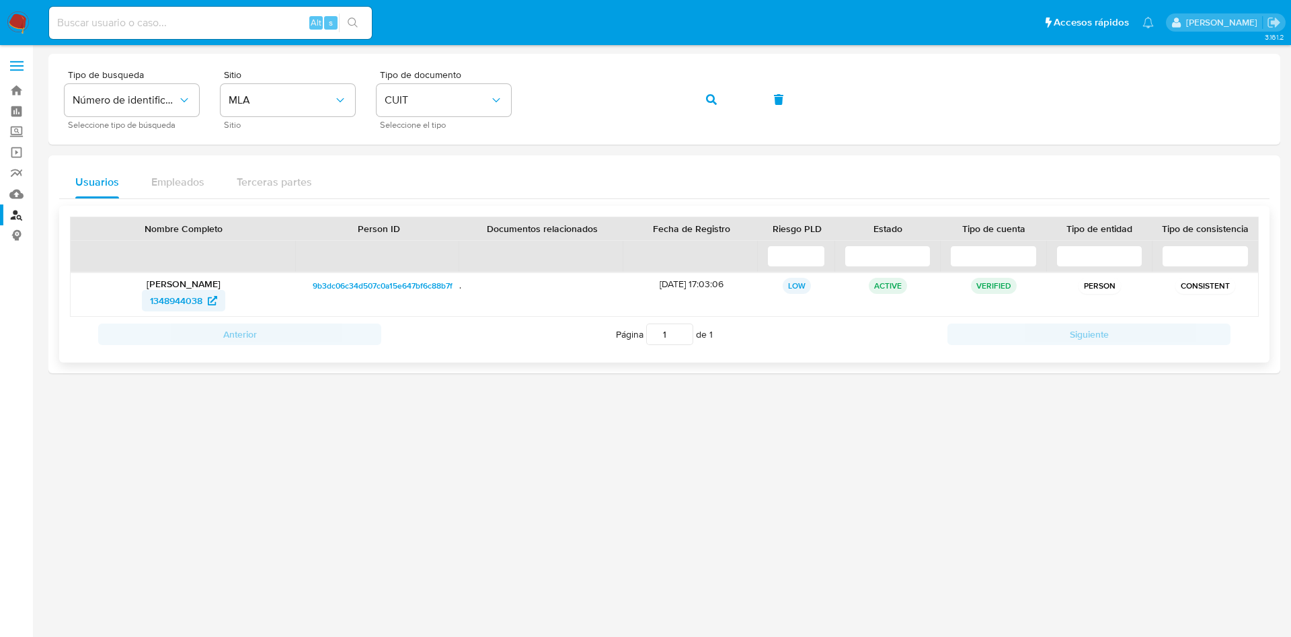
click at [167, 294] on span "1348944038" at bounding box center [176, 301] width 52 height 22
click at [175, 307] on span "1348944038" at bounding box center [176, 301] width 52 height 22
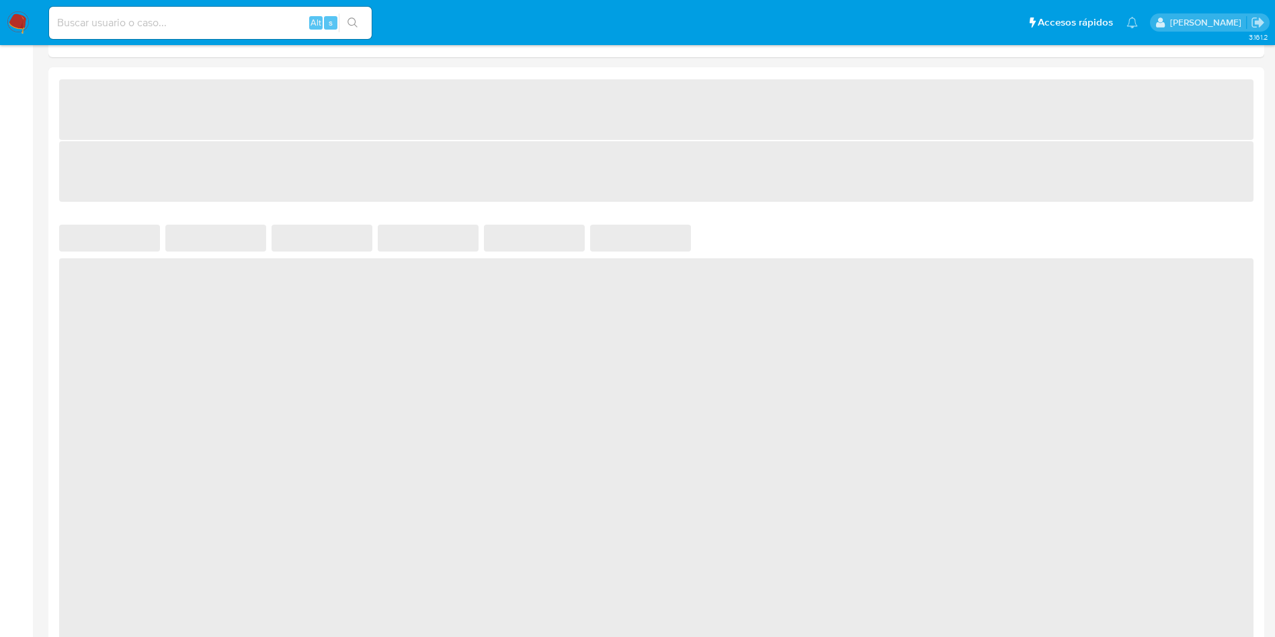
scroll to position [706, 0]
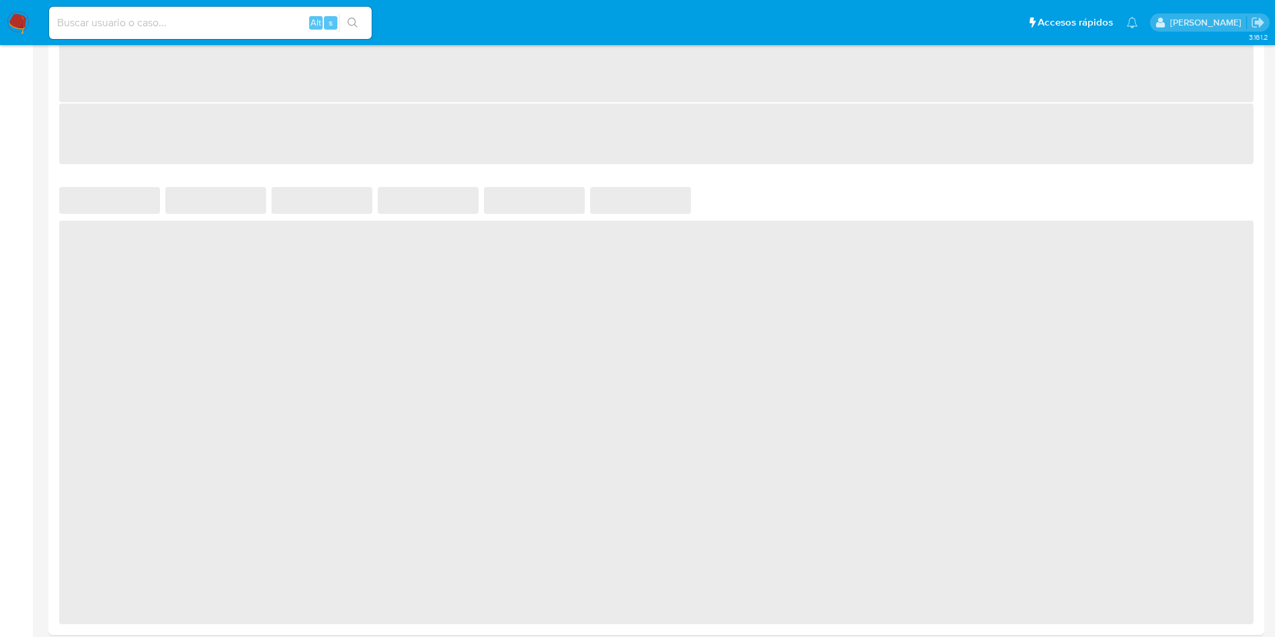
select select "10"
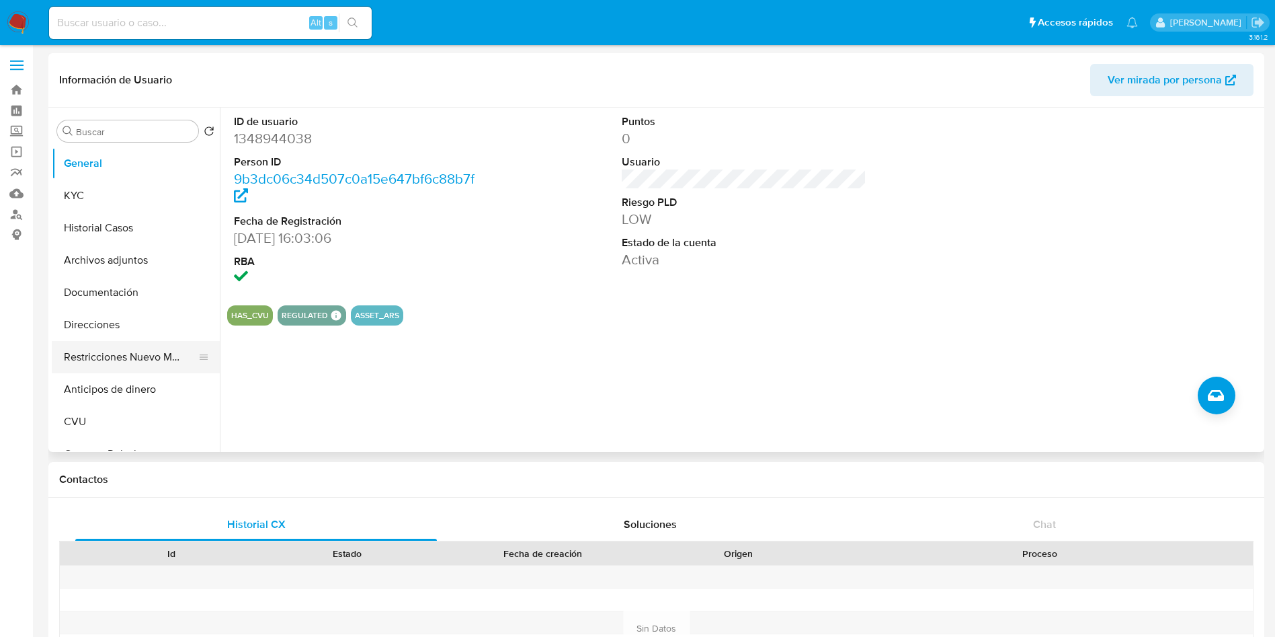
scroll to position [0, 0]
click at [104, 223] on button "Historial Casos" at bounding box center [130, 228] width 157 height 32
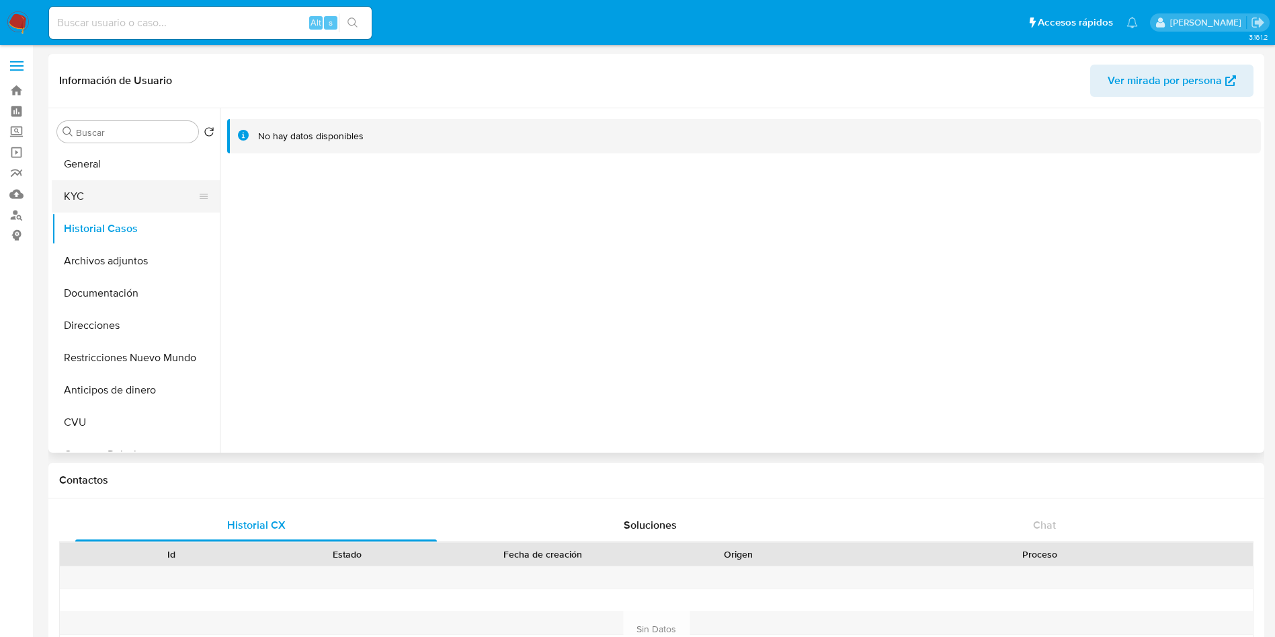
click at [104, 208] on button "KYC" at bounding box center [130, 196] width 157 height 32
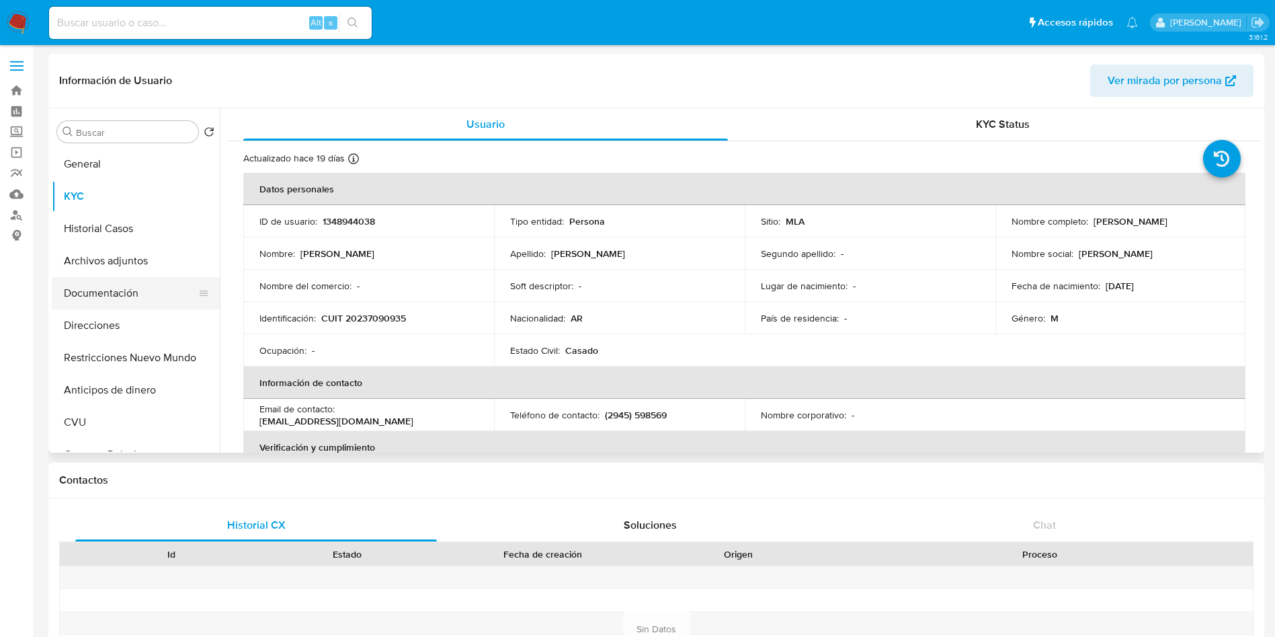
click at [114, 300] on button "Documentación" at bounding box center [130, 293] width 157 height 32
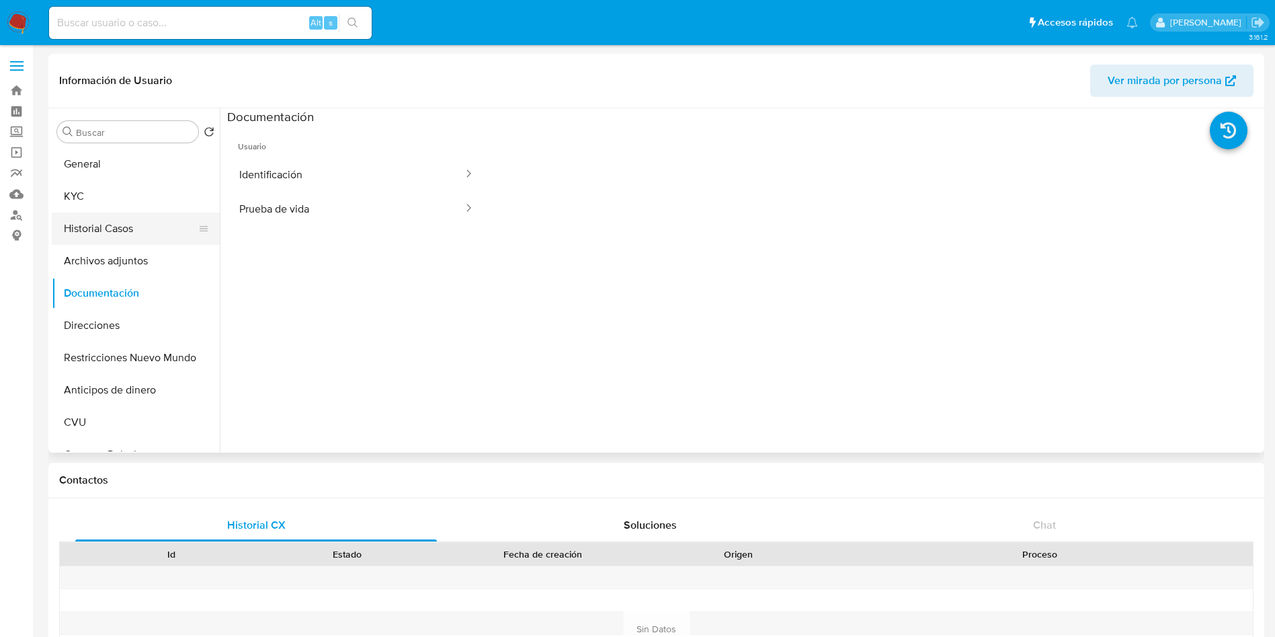
click at [139, 229] on button "Historial Casos" at bounding box center [130, 228] width 157 height 32
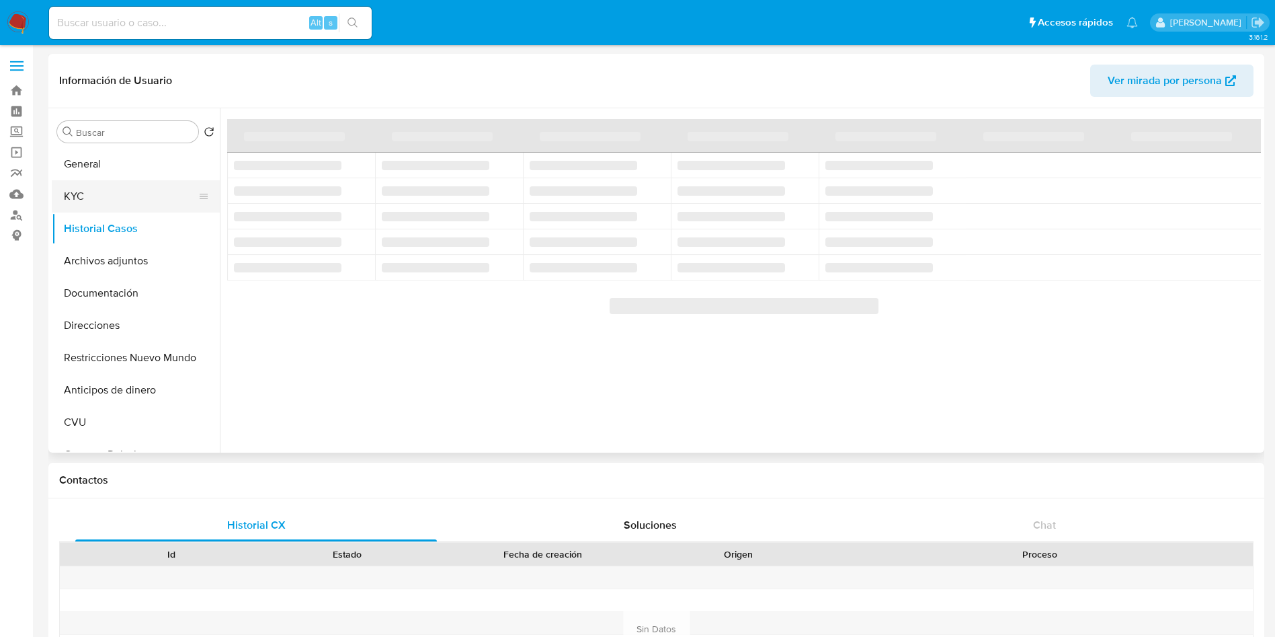
click at [104, 194] on button "KYC" at bounding box center [130, 196] width 157 height 32
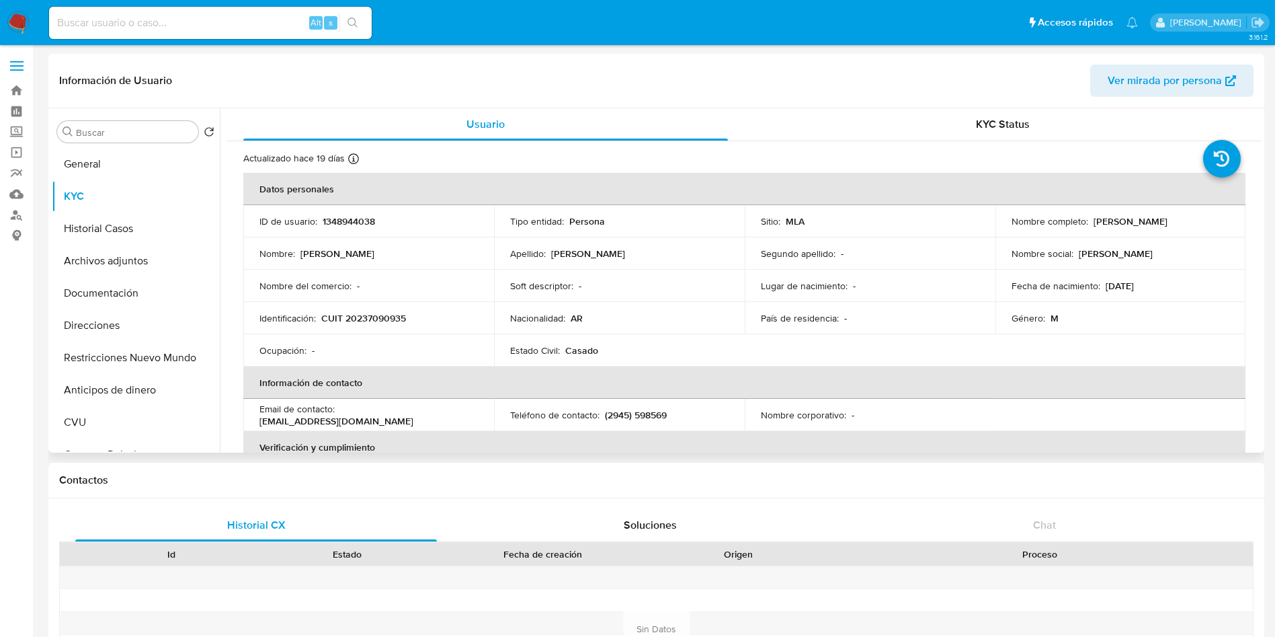
click at [378, 320] on p "CUIT 20237090935" at bounding box center [363, 318] width 85 height 12
copy p "20237090935"
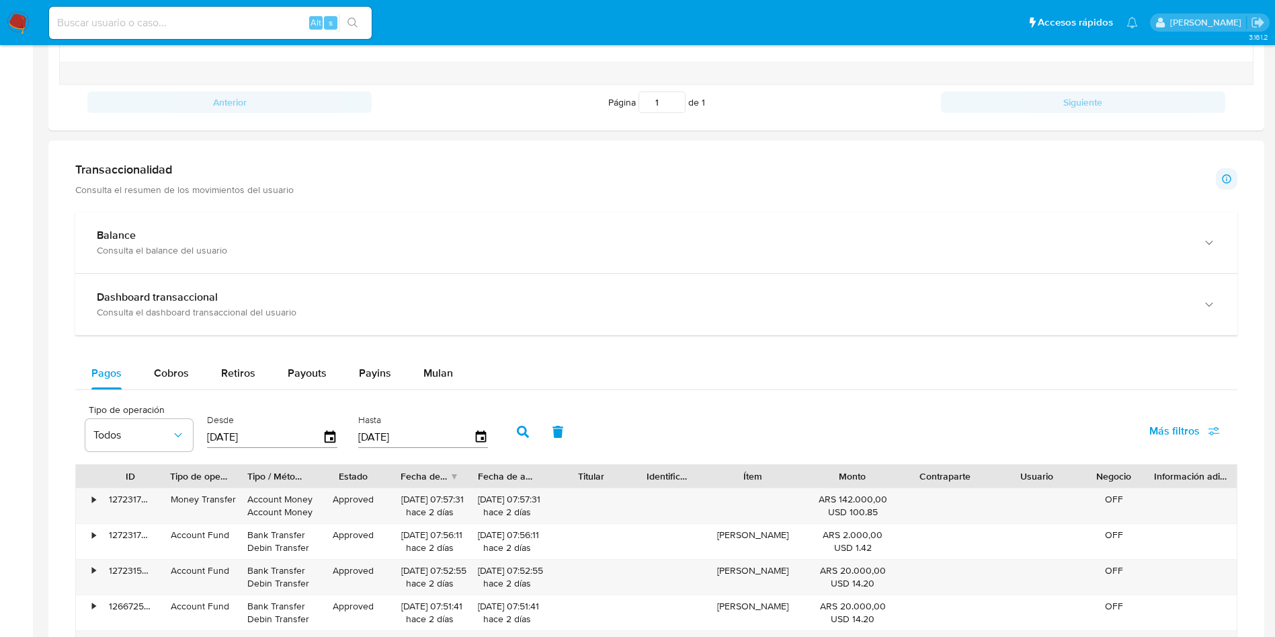
scroll to position [605, 0]
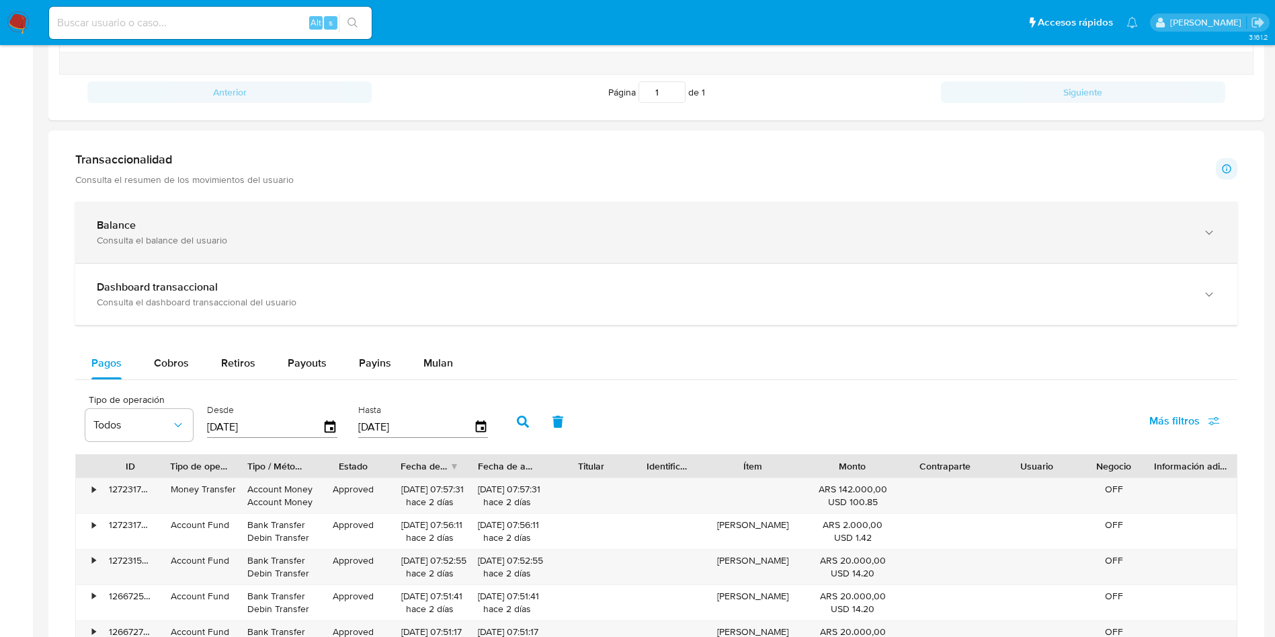
click at [245, 229] on div "Balance" at bounding box center [643, 224] width 1092 height 13
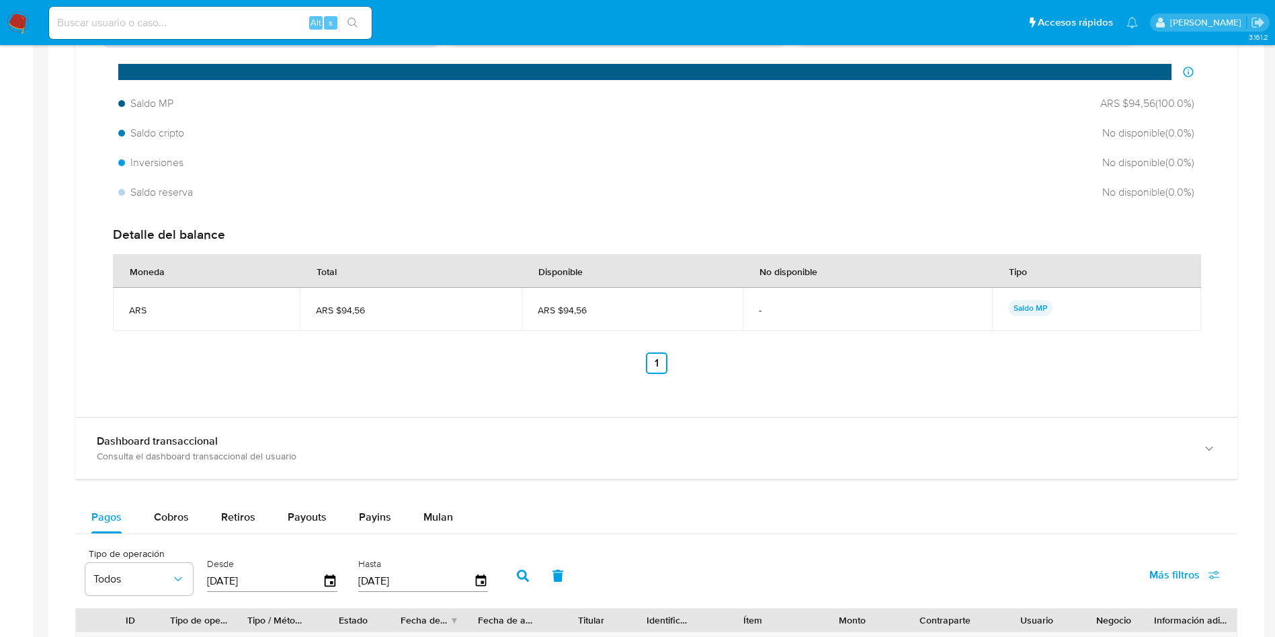
scroll to position [907, 0]
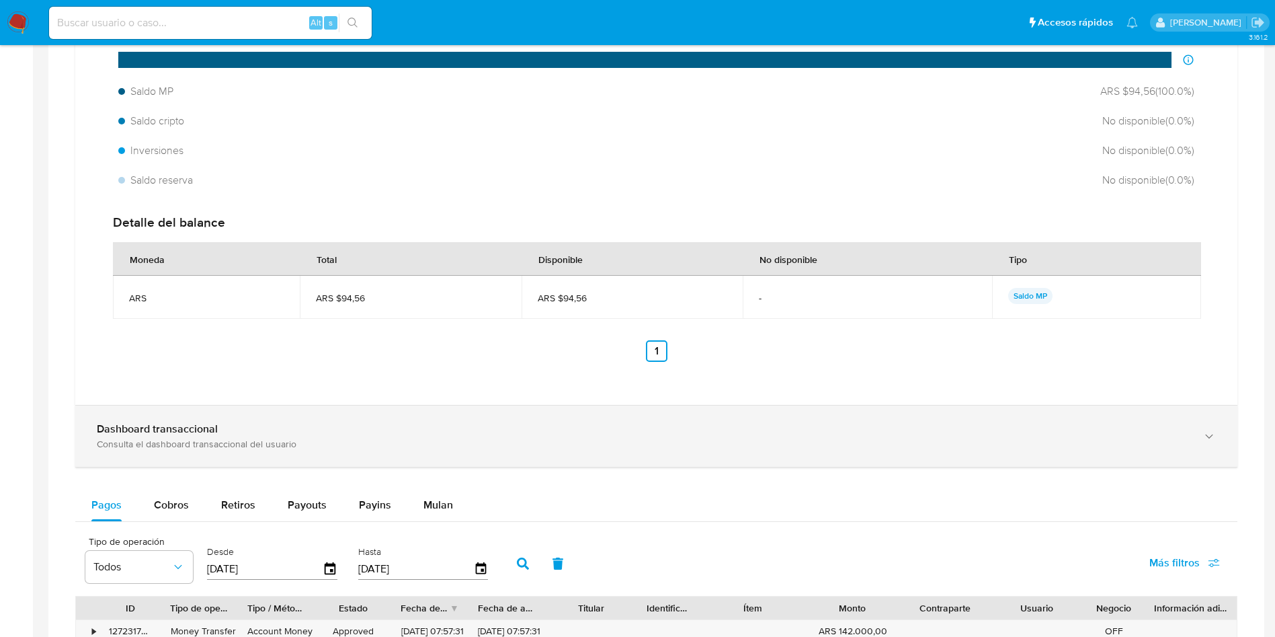
click at [198, 439] on div "Consulta el dashboard transaccional del usuario" at bounding box center [643, 444] width 1092 height 12
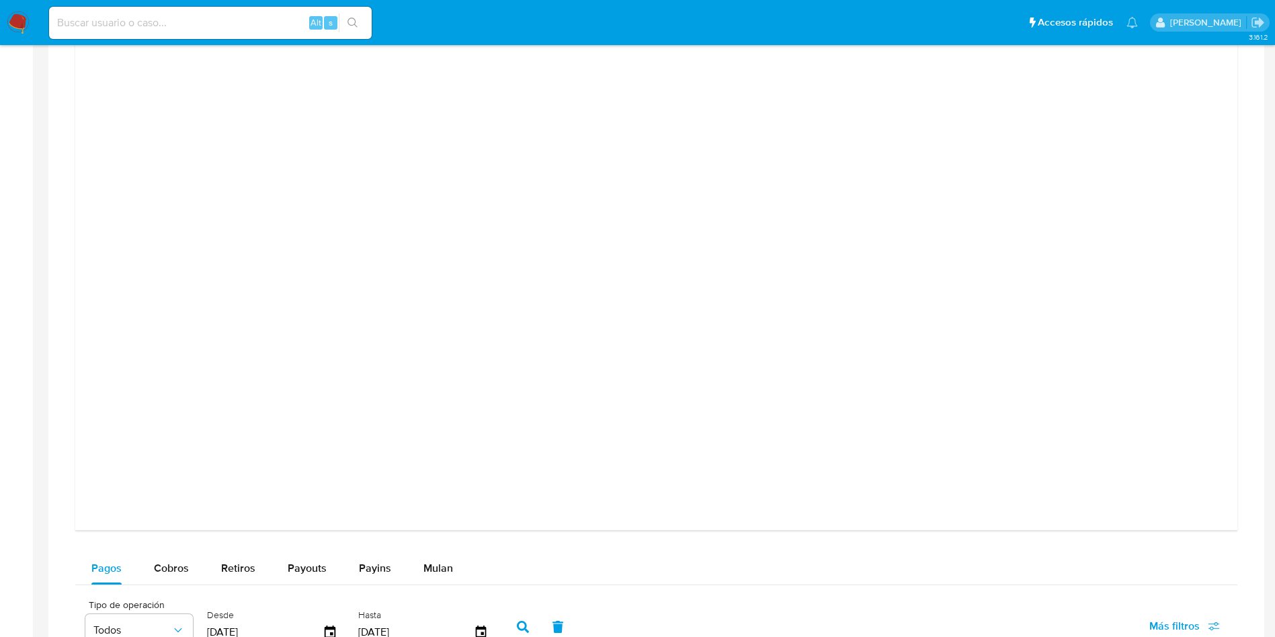
scroll to position [1418, 0]
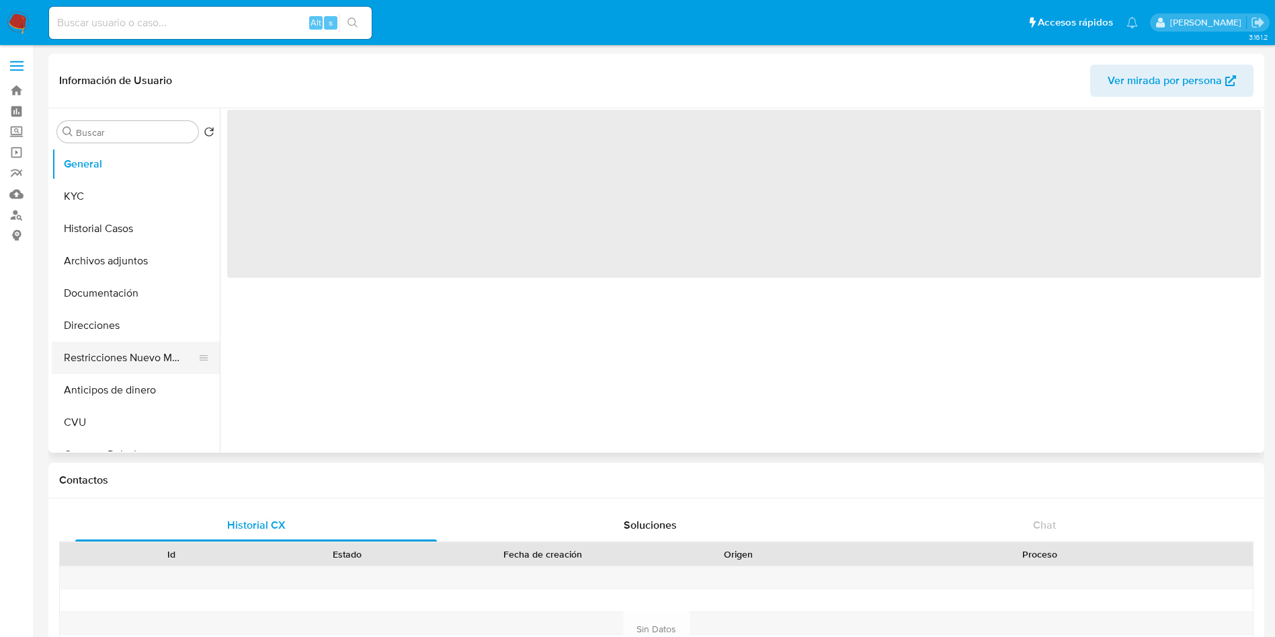
click at [81, 350] on button "Restricciones Nuevo Mundo" at bounding box center [130, 357] width 157 height 32
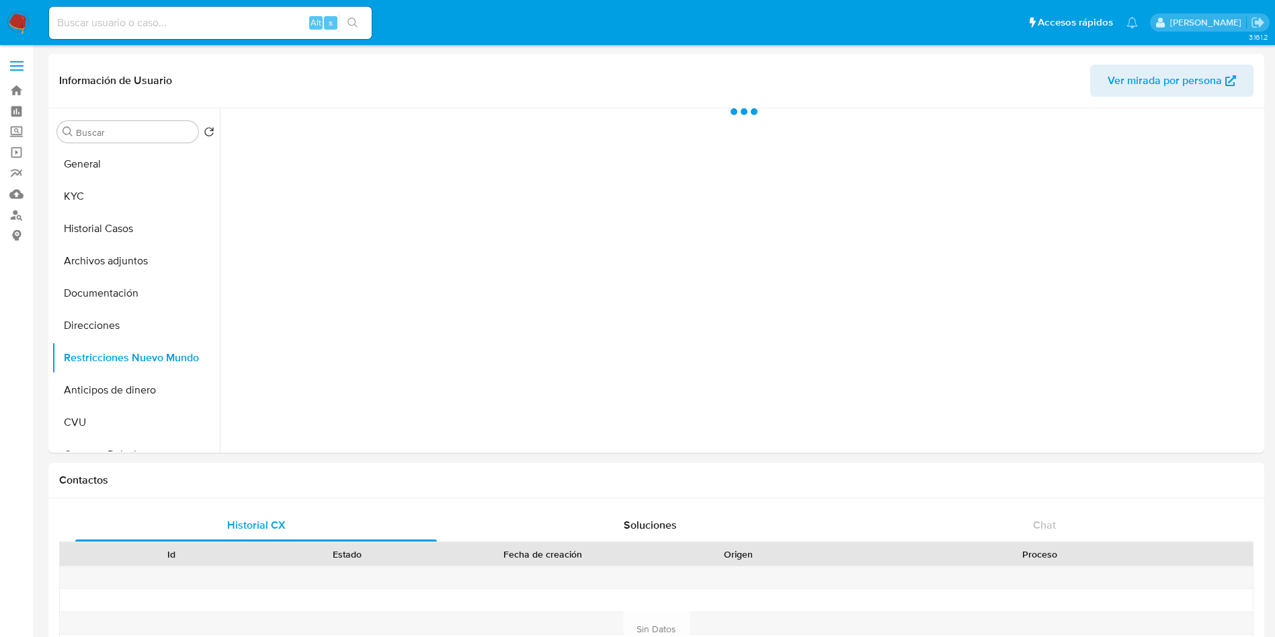
select select "10"
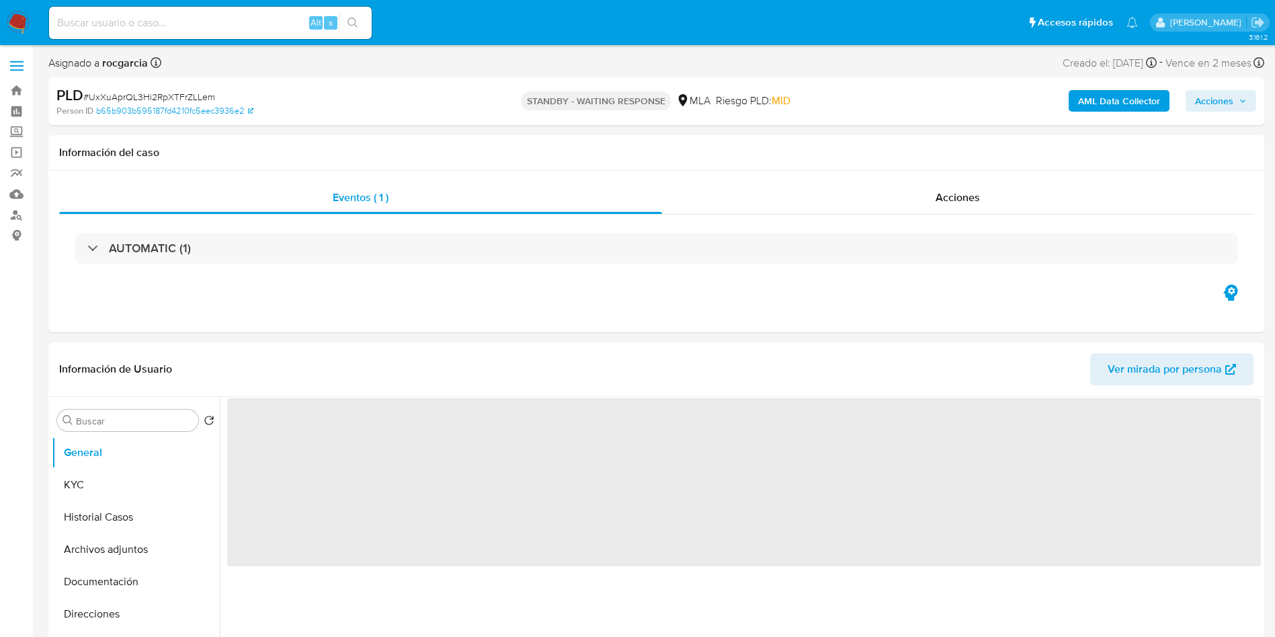
select select "10"
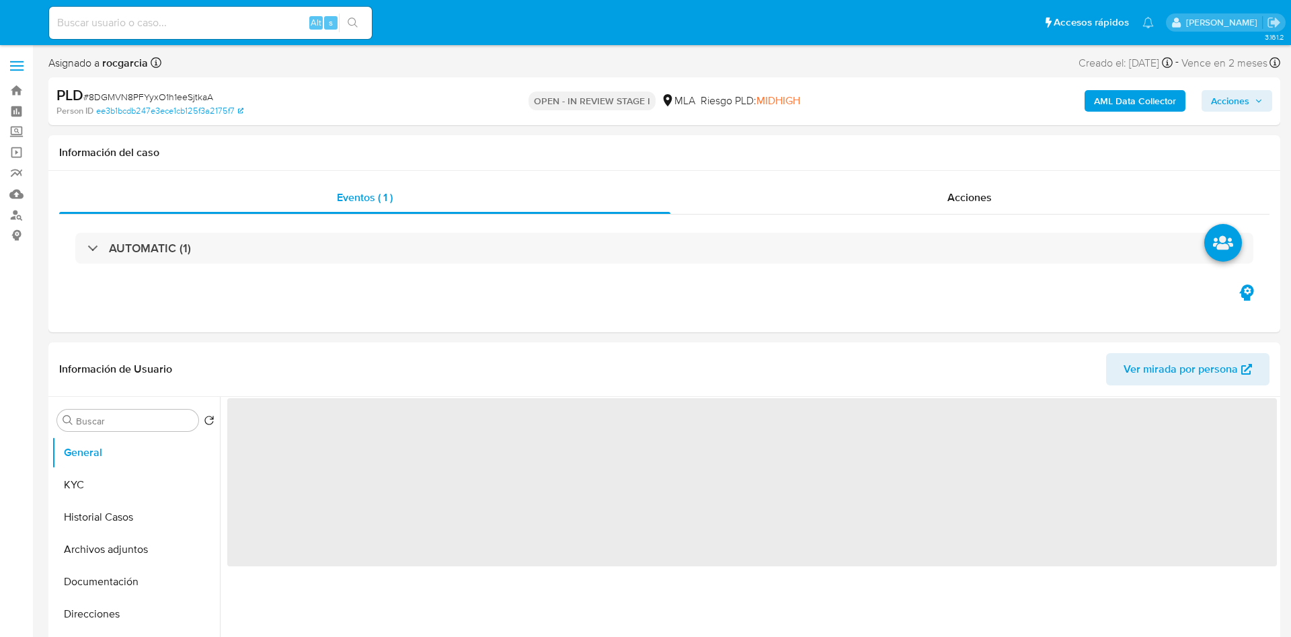
select select "10"
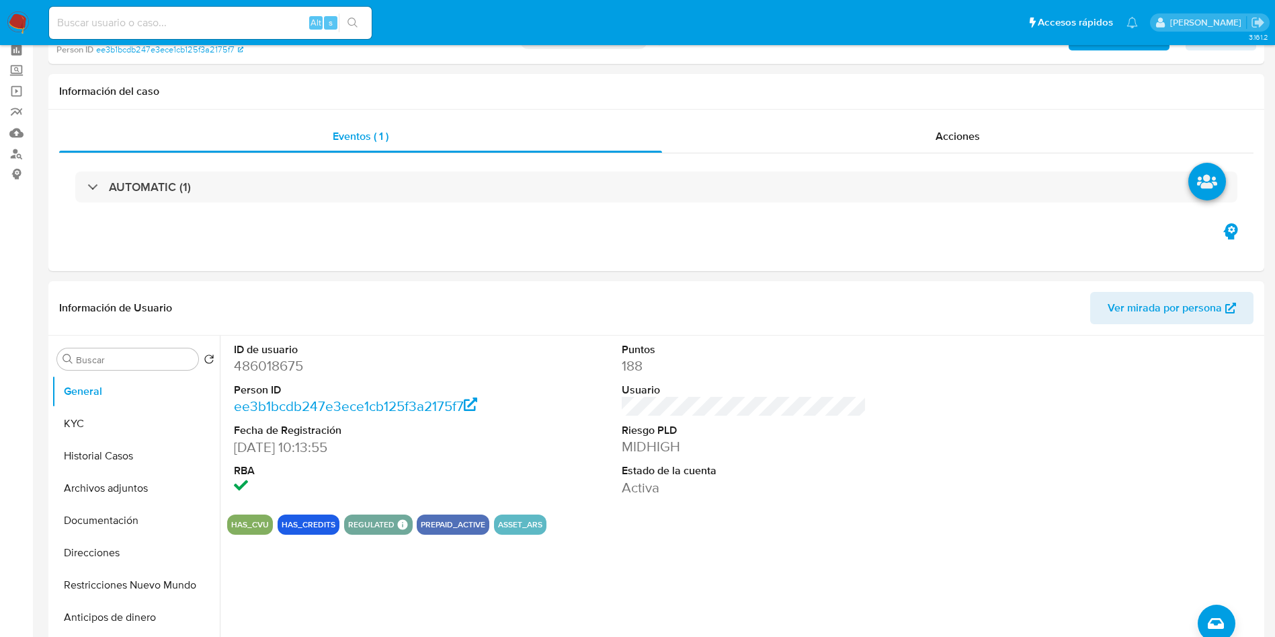
scroll to position [403, 0]
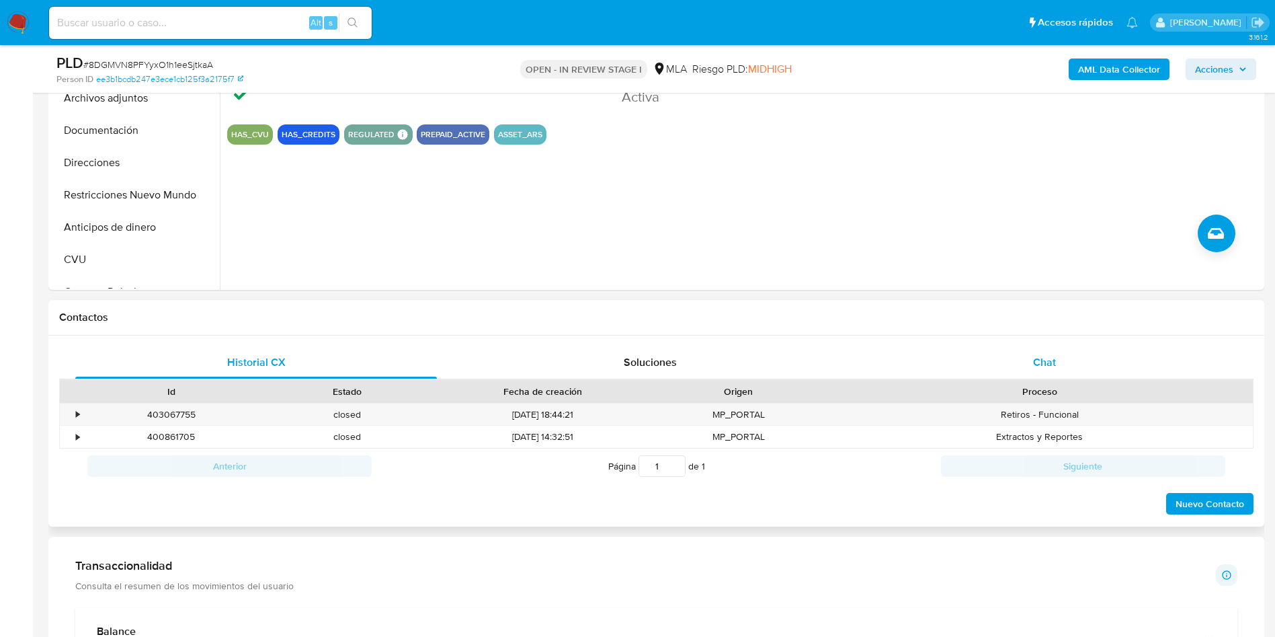
drag, startPoint x: 1071, startPoint y: 371, endPoint x: 1056, endPoint y: 372, distance: 14.8
click at [1071, 370] on div "Chat" at bounding box center [1045, 362] width 362 height 32
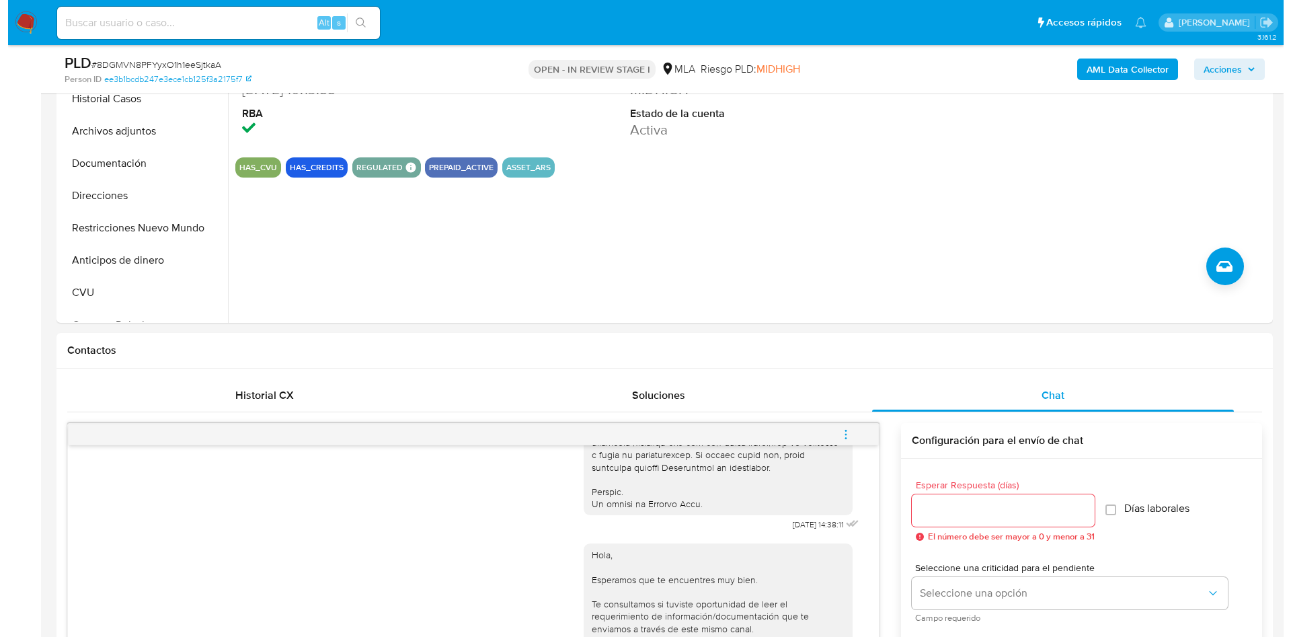
scroll to position [101, 0]
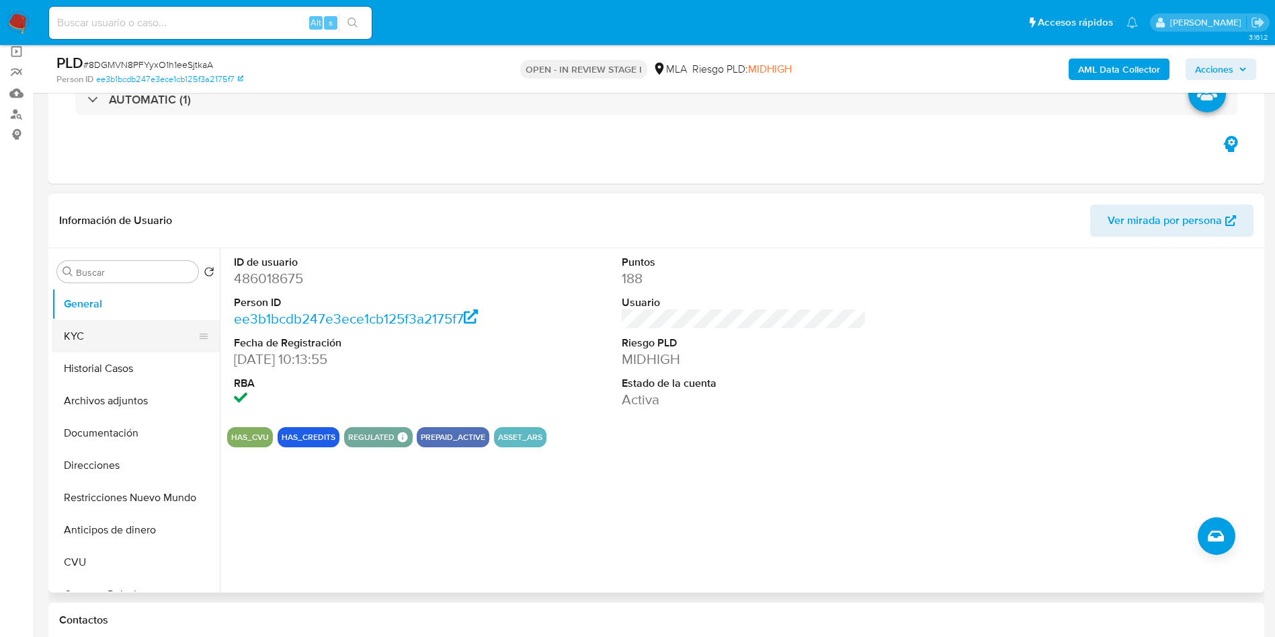
click at [86, 339] on button "KYC" at bounding box center [130, 336] width 157 height 32
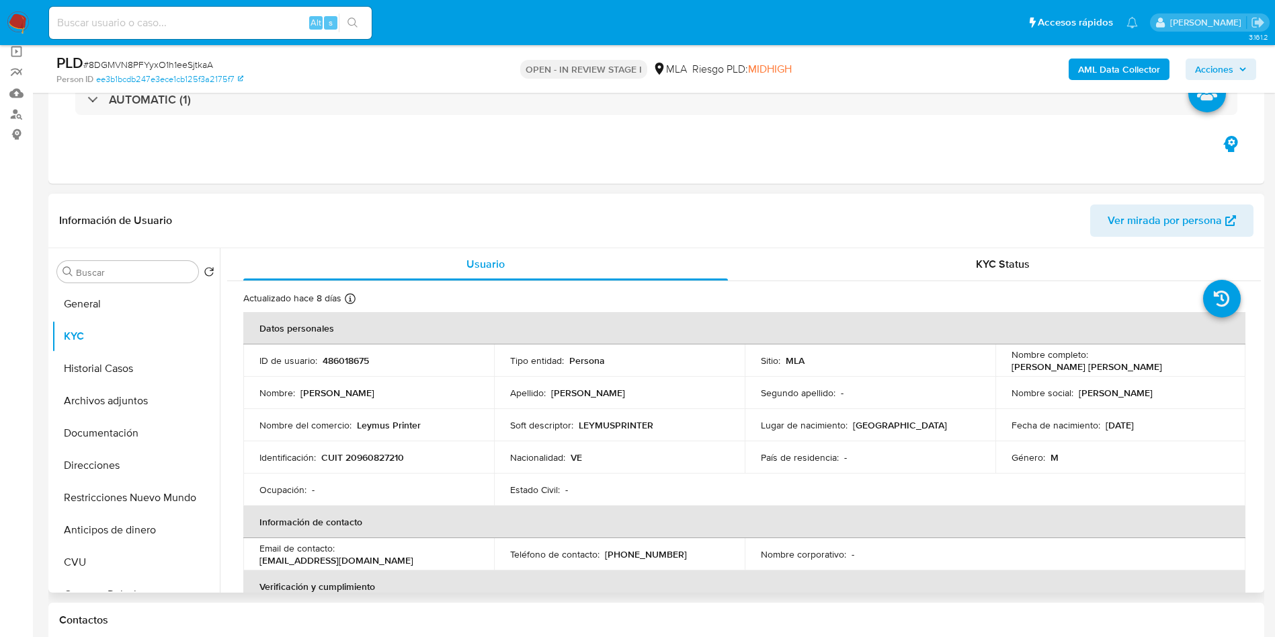
click at [349, 454] on p "CUIT 20960827210" at bounding box center [362, 457] width 83 height 12
click at [350, 454] on p "CUIT 20960827210" at bounding box center [362, 457] width 83 height 12
copy p "20960827210"
click at [1125, 75] on b "AML Data Collector" at bounding box center [1119, 69] width 82 height 22
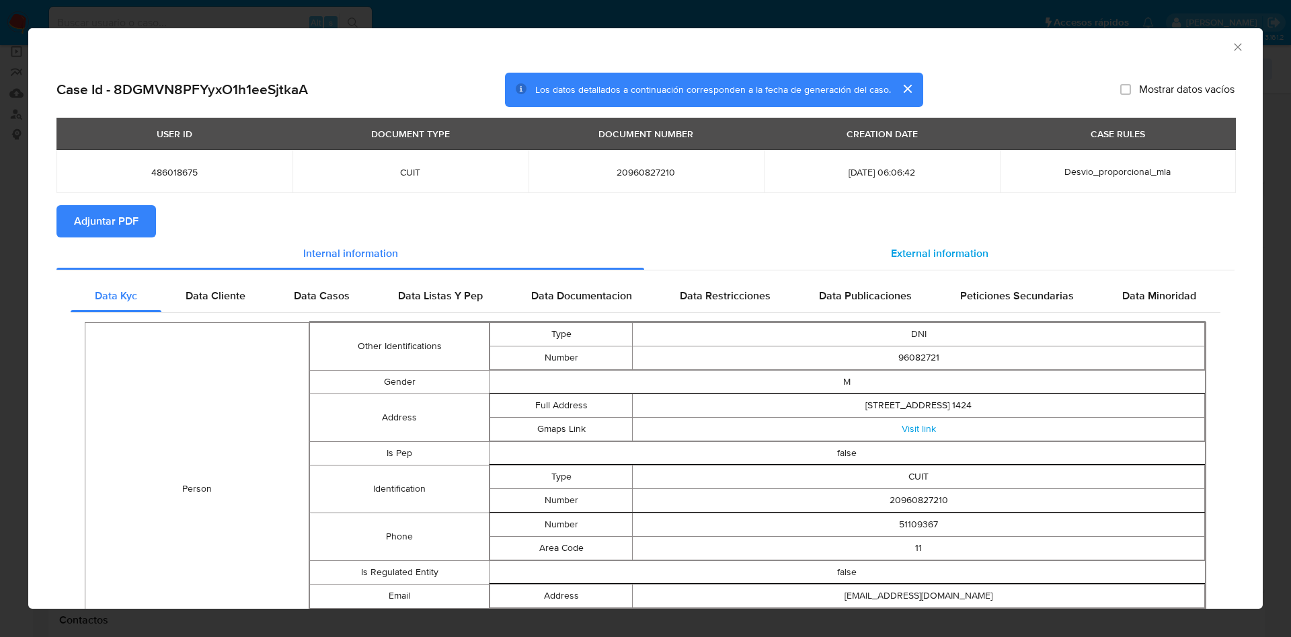
click at [897, 251] on span "External information" at bounding box center [939, 252] width 97 height 15
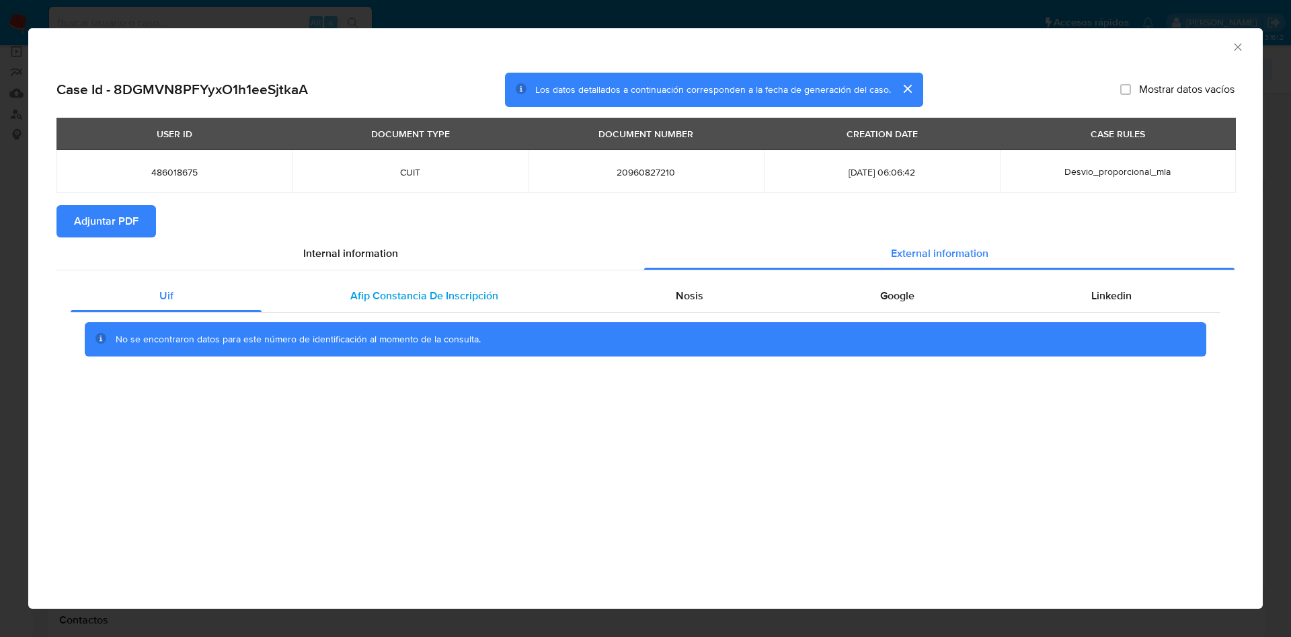
click at [420, 285] on div "Afip Constancia De Inscripción" at bounding box center [423, 296] width 325 height 32
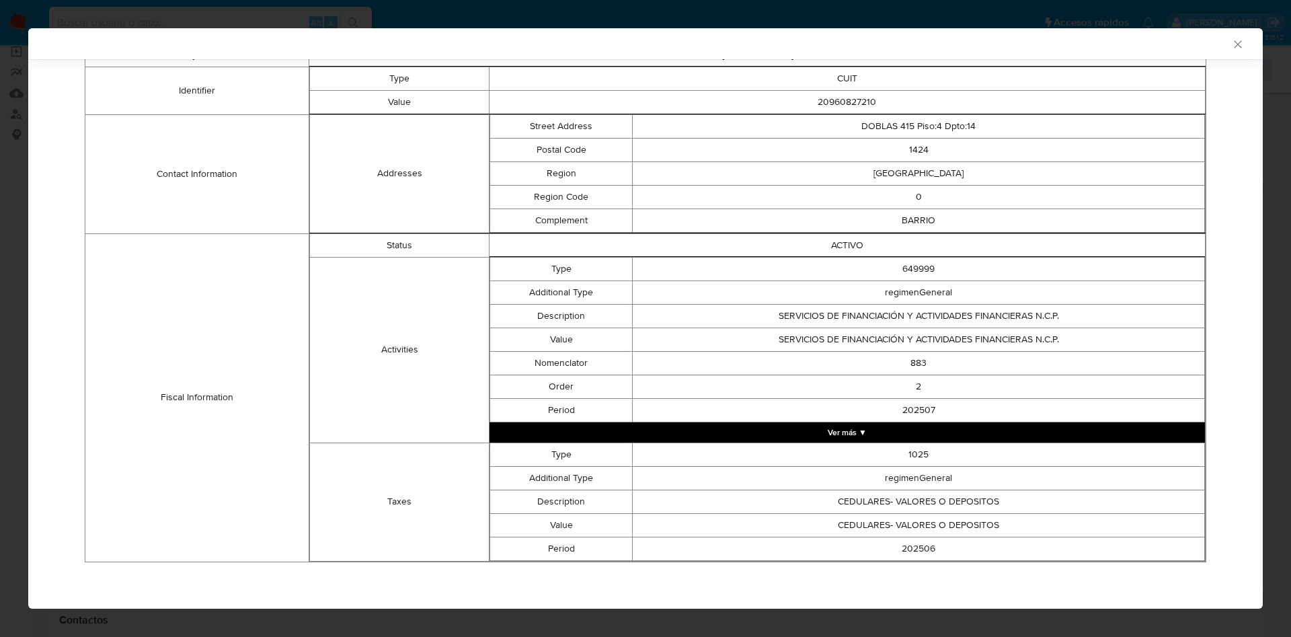
scroll to position [0, 0]
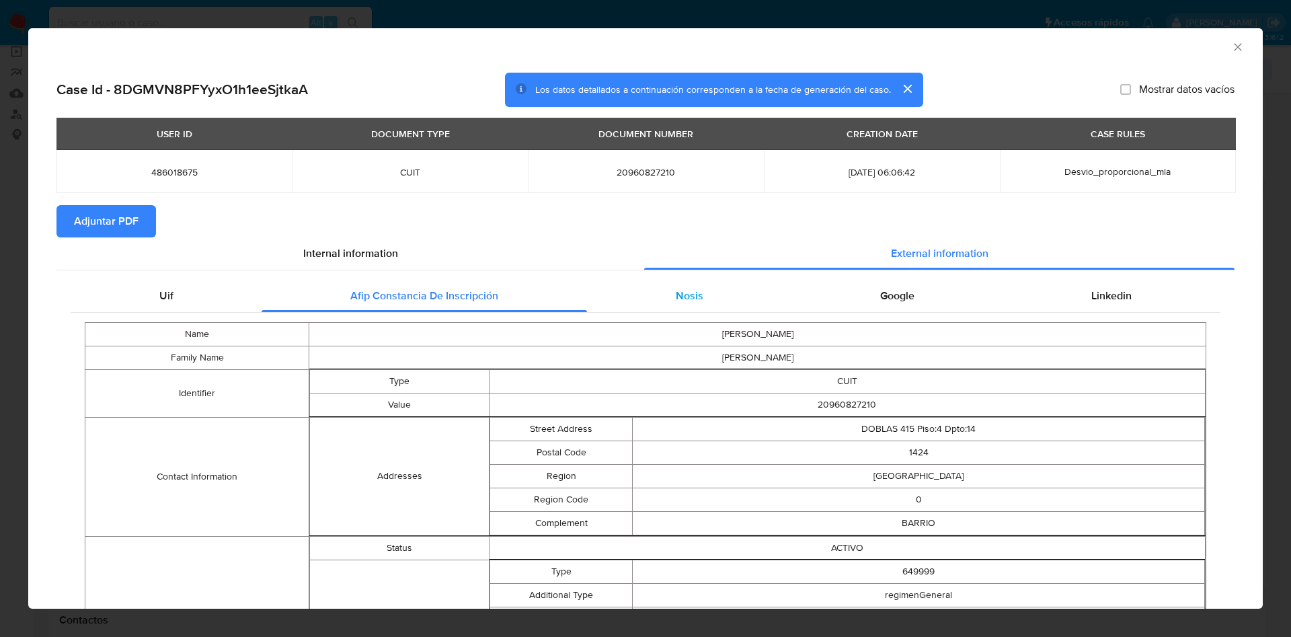
click at [684, 293] on span "Nosis" at bounding box center [690, 295] width 28 height 15
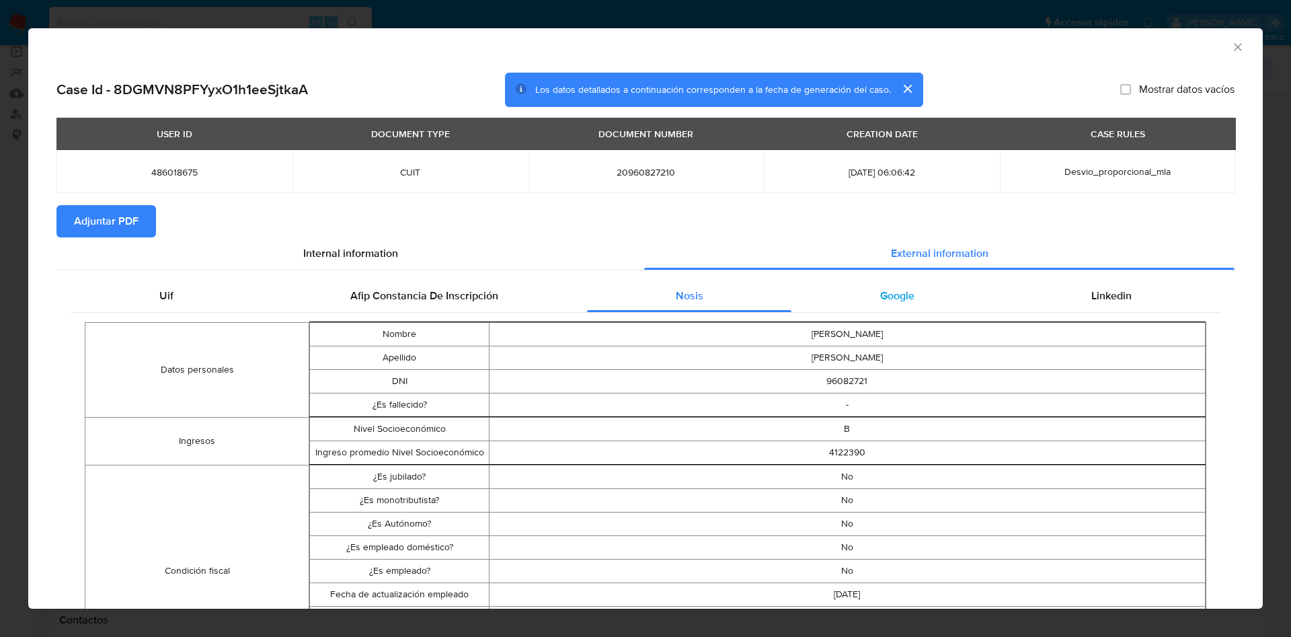
click at [885, 300] on span "Google" at bounding box center [897, 295] width 34 height 15
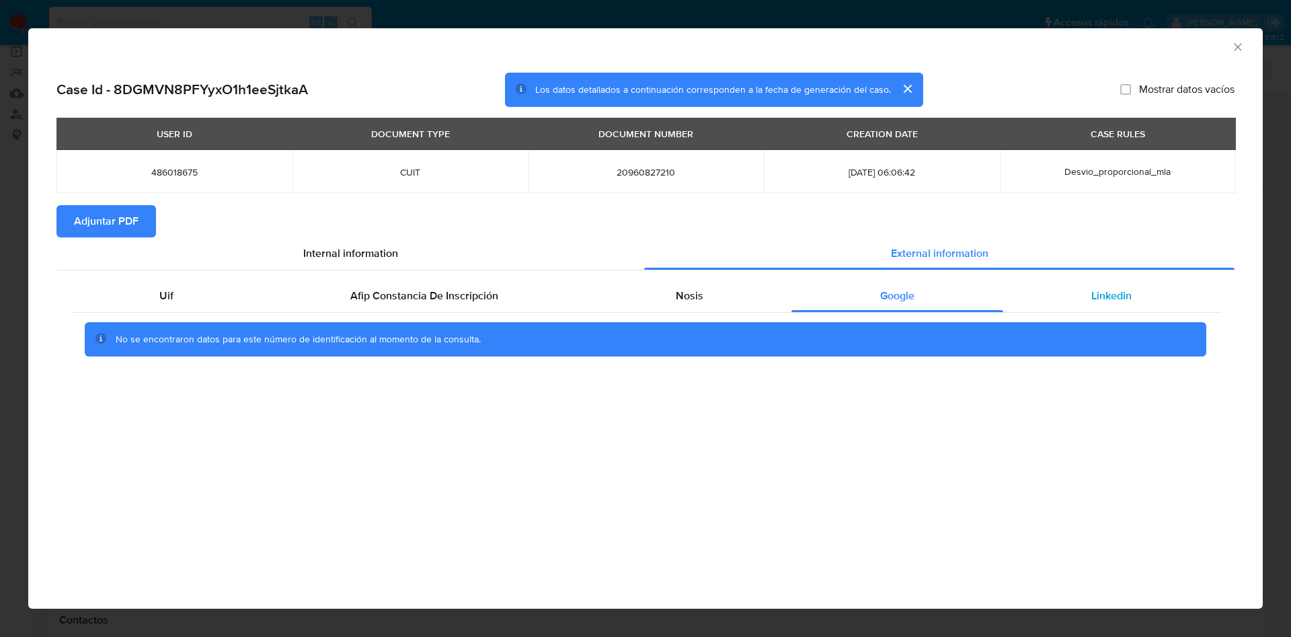
drag, startPoint x: 1163, startPoint y: 309, endPoint x: 1150, endPoint y: 307, distance: 12.8
click at [1161, 309] on div "Linkedin" at bounding box center [1111, 296] width 217 height 32
click at [114, 235] on span "Adjuntar PDF" at bounding box center [106, 221] width 65 height 30
drag, startPoint x: 1243, startPoint y: 46, endPoint x: 1236, endPoint y: 48, distance: 7.2
click at [1243, 47] on icon "Cerrar ventana" at bounding box center [1237, 46] width 13 height 13
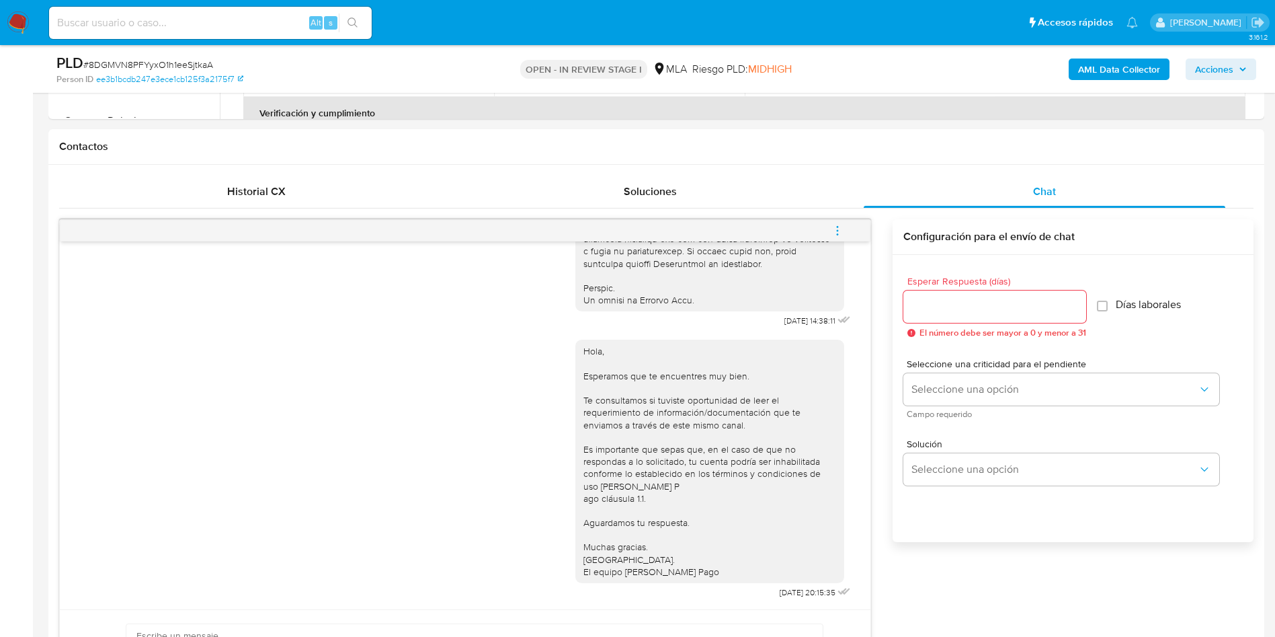
scroll to position [605, 0]
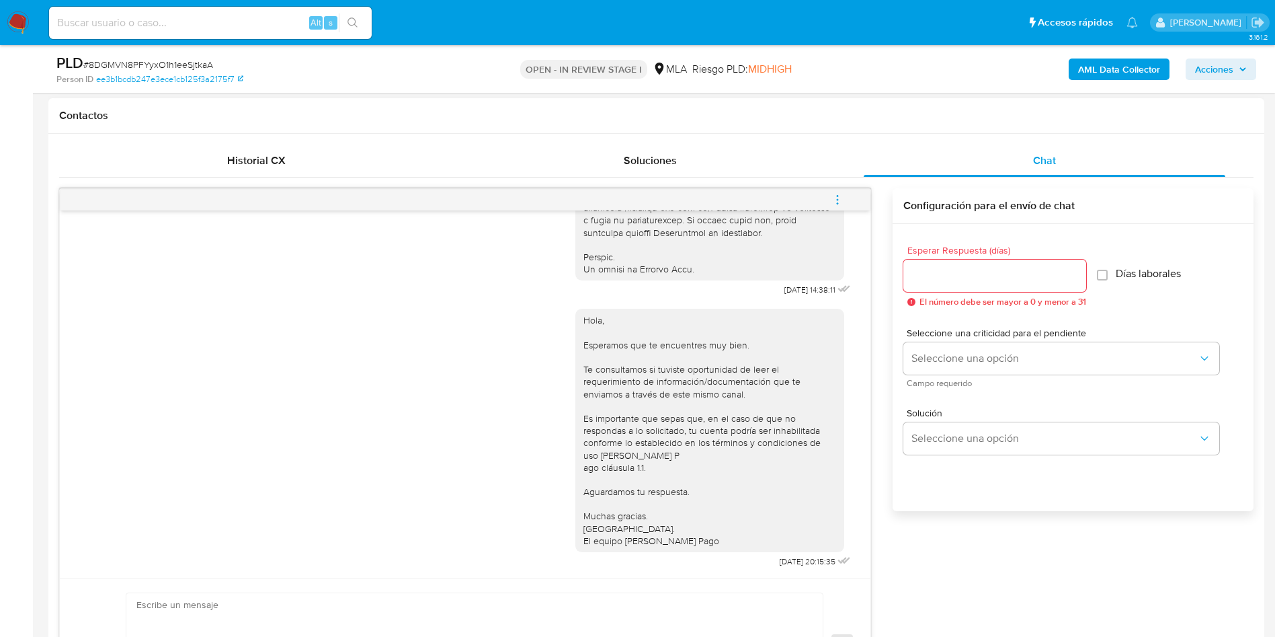
click at [838, 200] on icon "menu-action" at bounding box center [837, 198] width 1 height 1
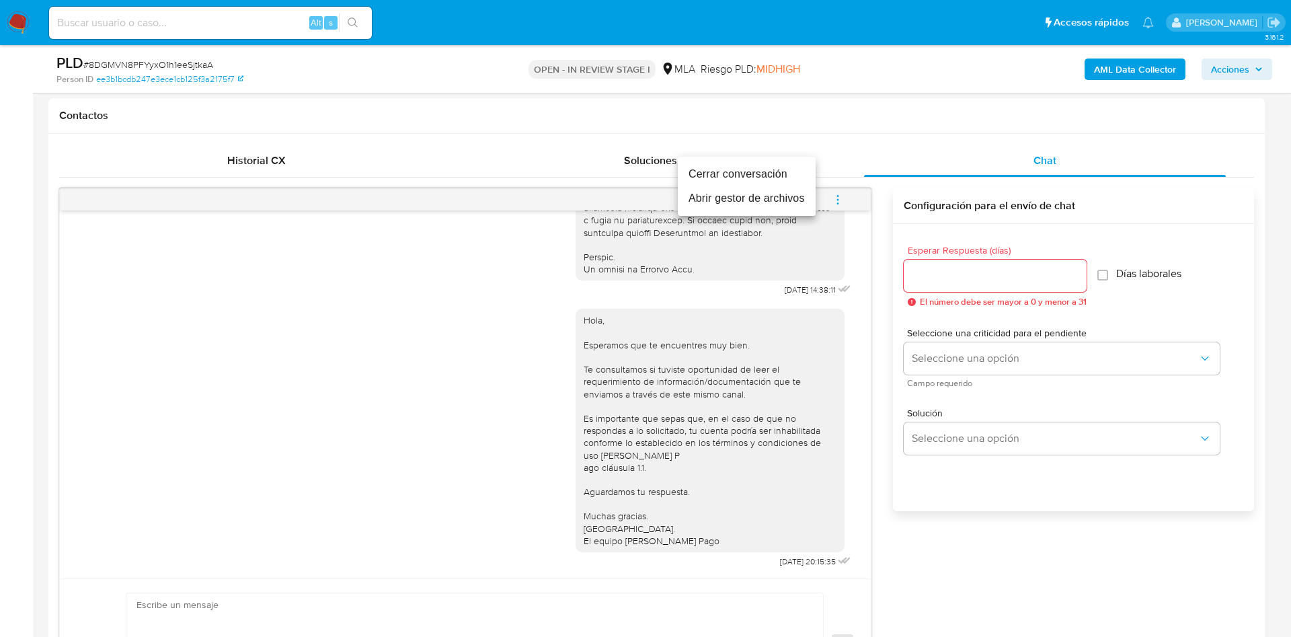
click at [757, 167] on li "Cerrar conversación" at bounding box center [747, 174] width 138 height 24
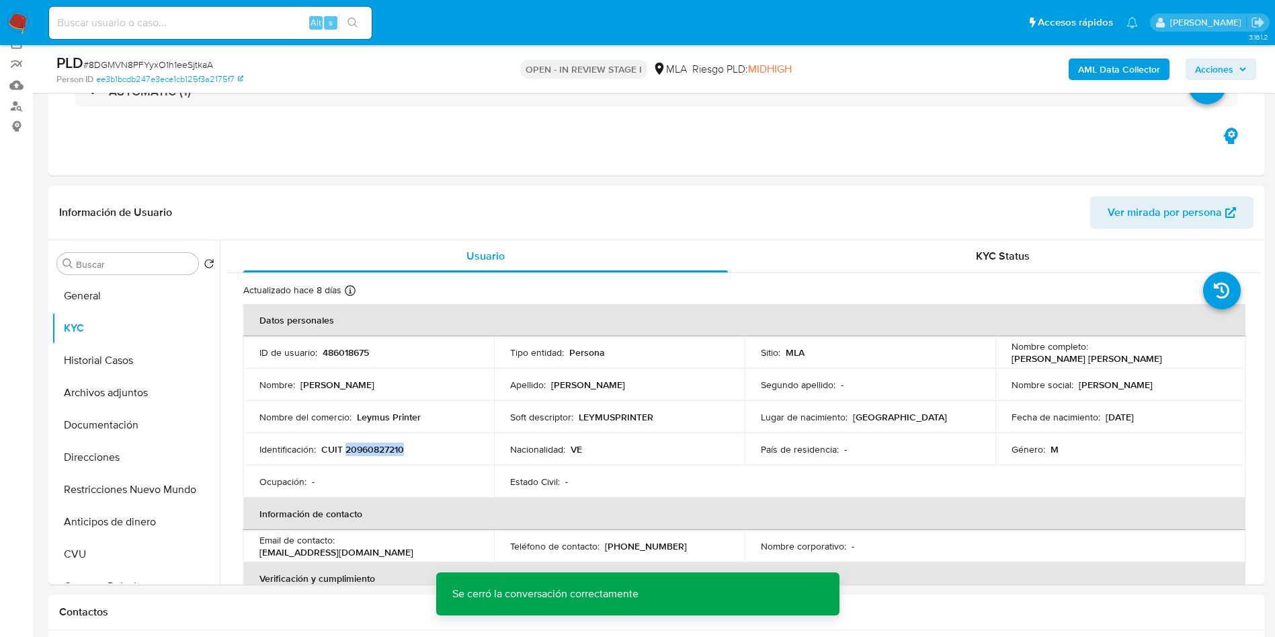
scroll to position [101, 0]
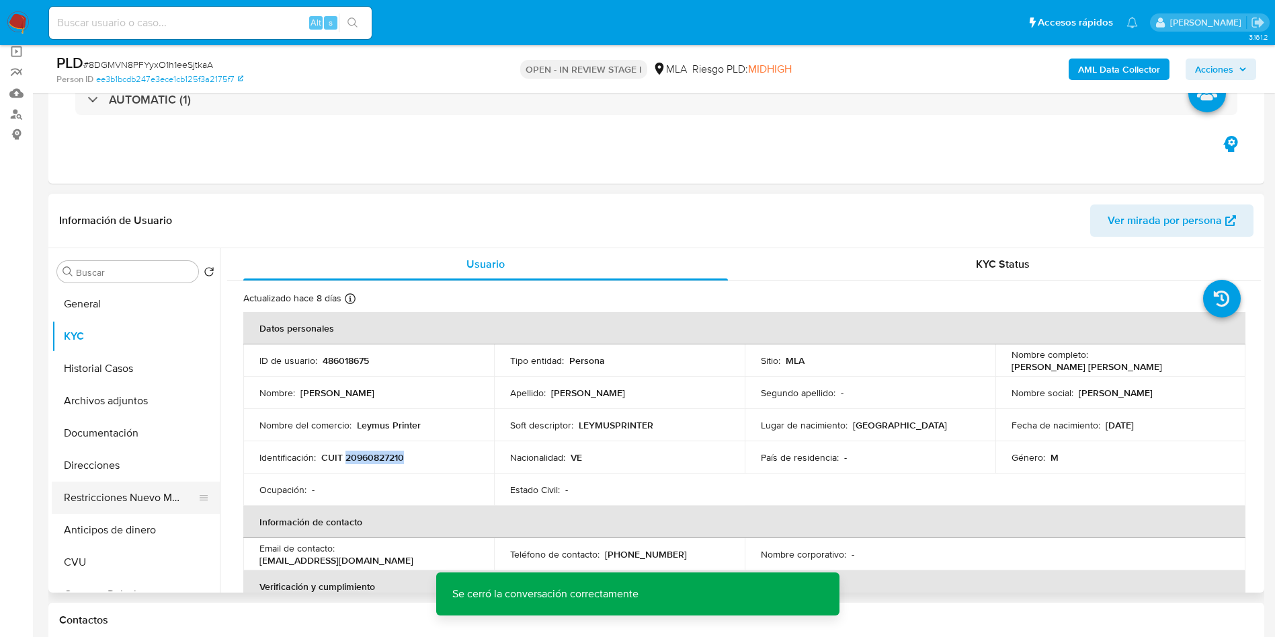
click at [66, 485] on button "Restricciones Nuevo Mundo" at bounding box center [130, 497] width 157 height 32
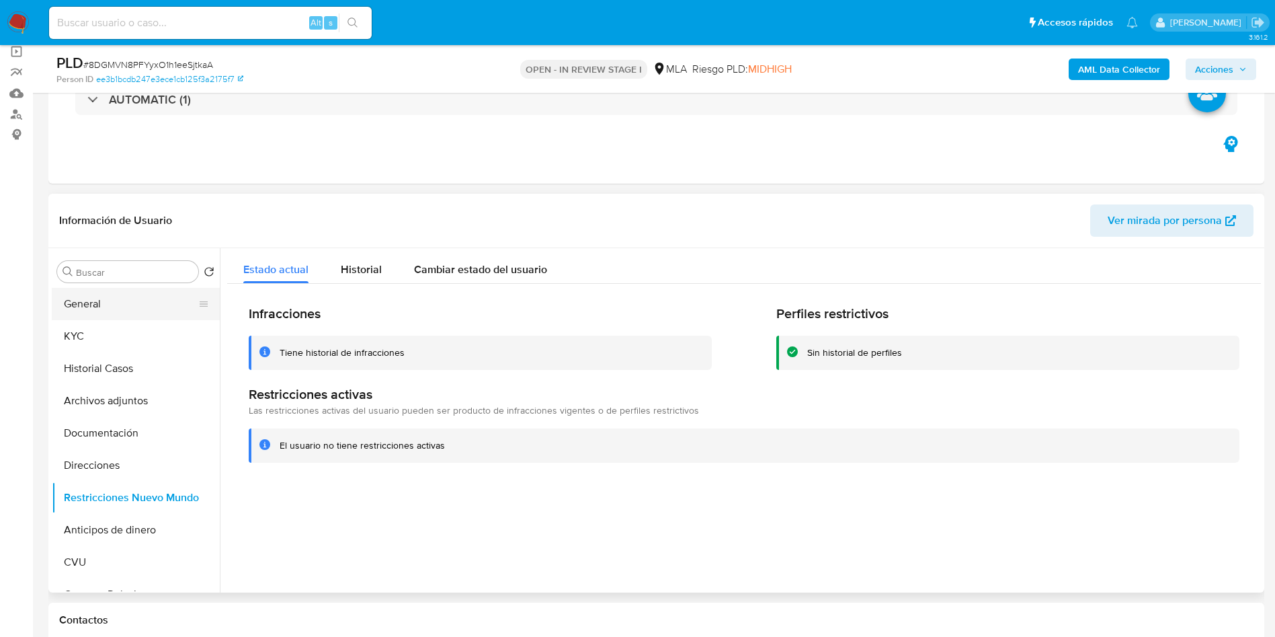
click at [97, 308] on button "General" at bounding box center [130, 304] width 157 height 32
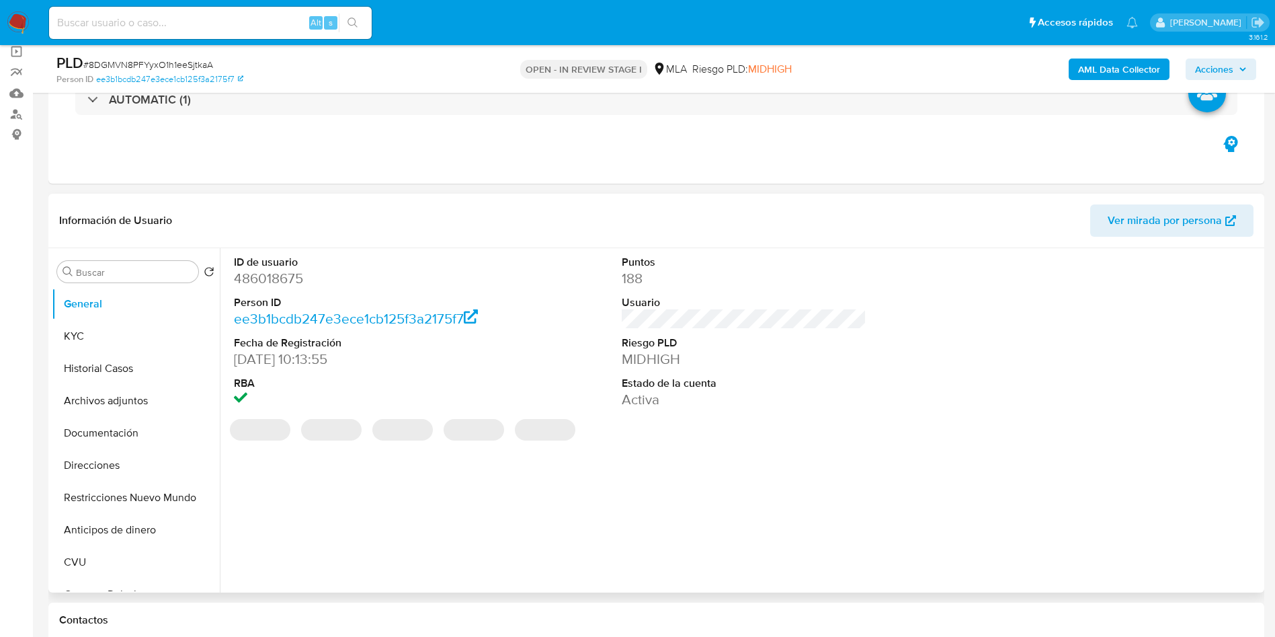
click at [265, 284] on dd "486018675" at bounding box center [356, 278] width 245 height 19
copy dd "486018675"
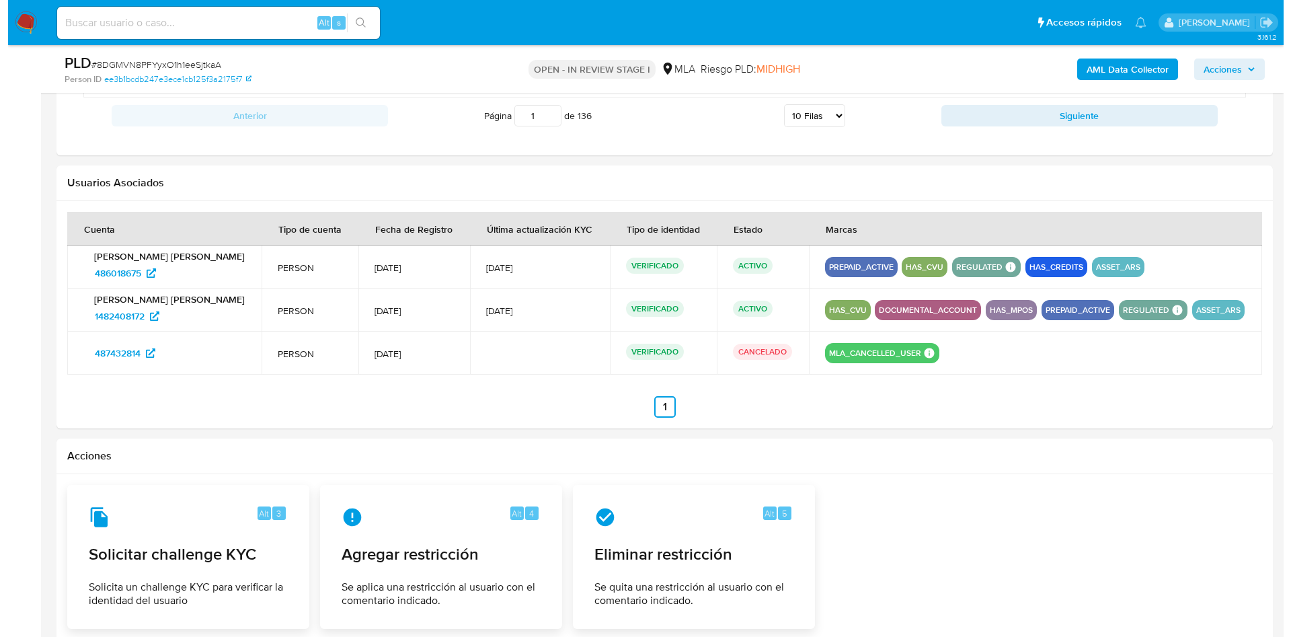
scroll to position [2143, 0]
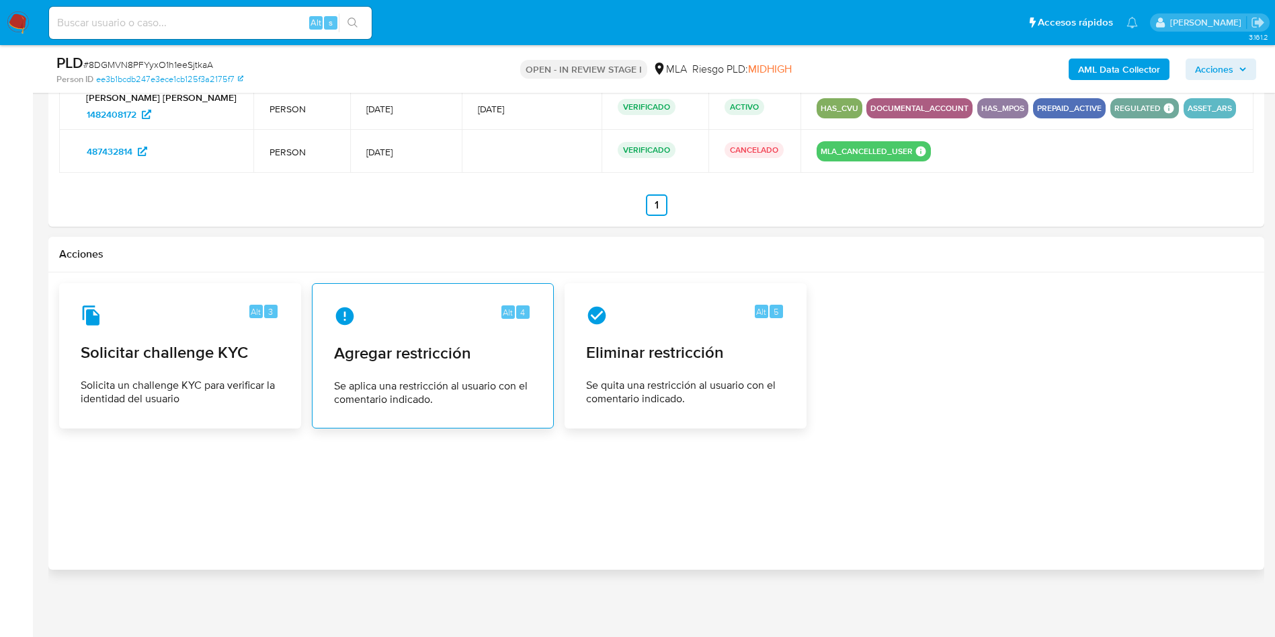
click at [446, 360] on span "Agregar restricción" at bounding box center [433, 353] width 198 height 20
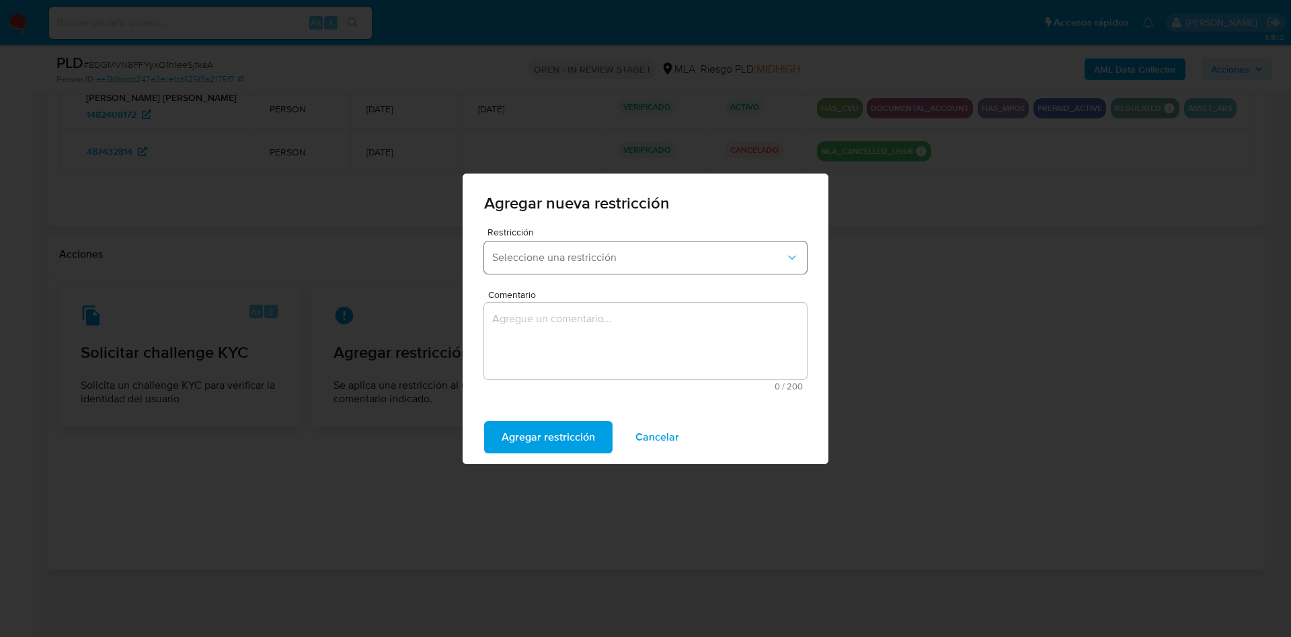
click at [540, 261] on span "Seleccione una restricción" at bounding box center [638, 257] width 293 height 13
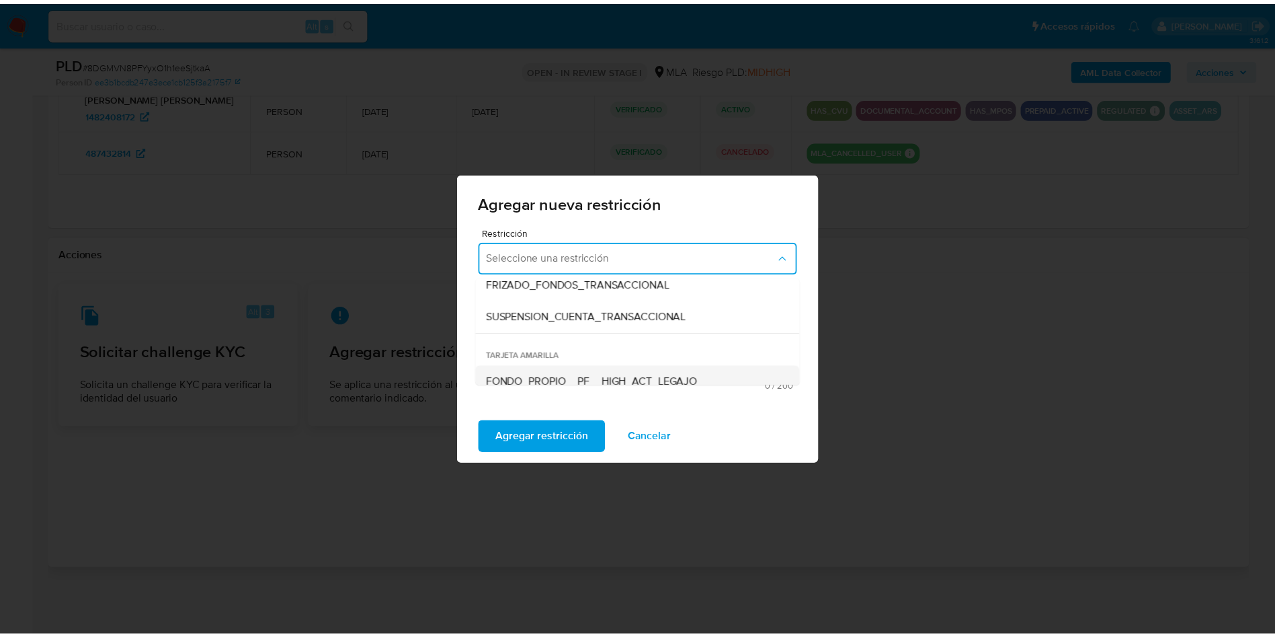
scroll to position [202, 0]
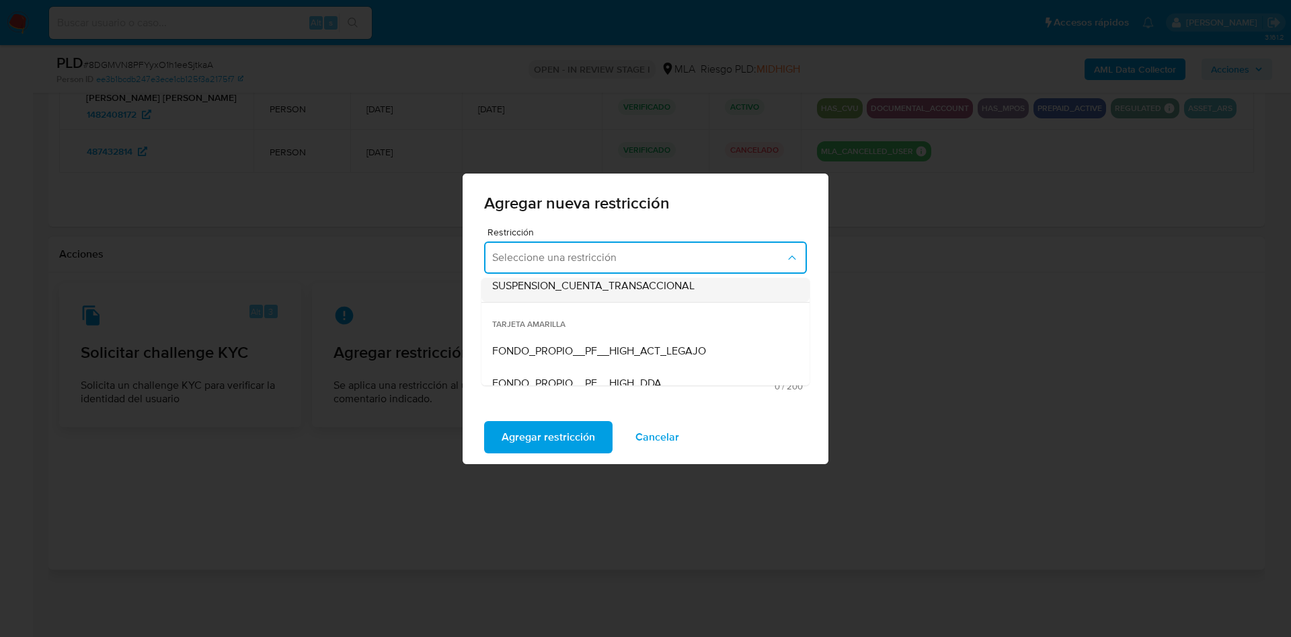
click at [565, 290] on span "SUSPENSION_CUENTA_TRANSACCIONAL" at bounding box center [593, 285] width 202 height 13
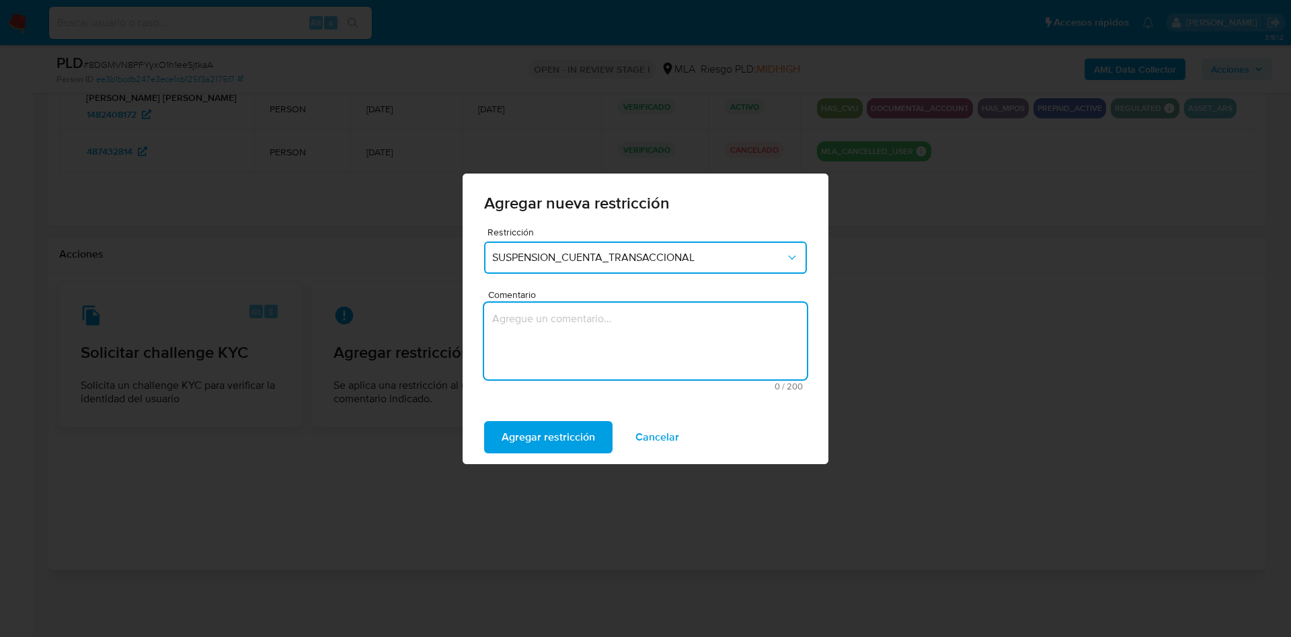
click at [569, 323] on textarea "Comentario" at bounding box center [645, 340] width 323 height 77
type textarea "AML"
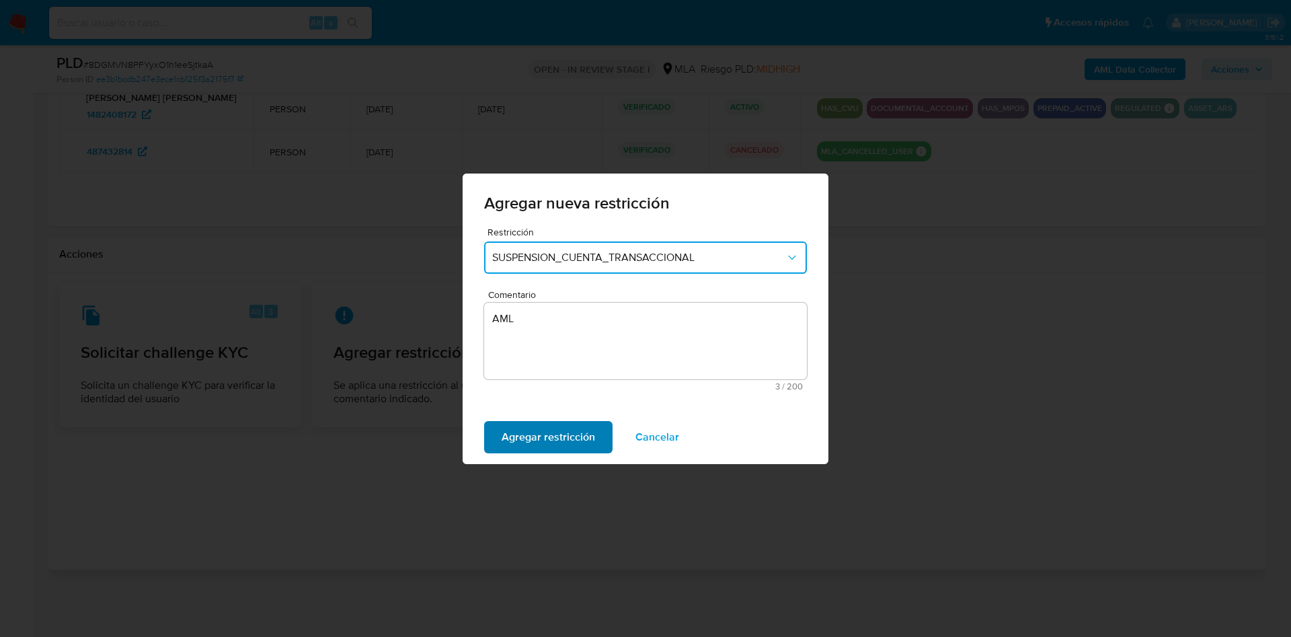
click at [545, 431] on span "Agregar restricción" at bounding box center [547, 437] width 93 height 30
click at [522, 422] on span "Confirmar" at bounding box center [525, 437] width 48 height 30
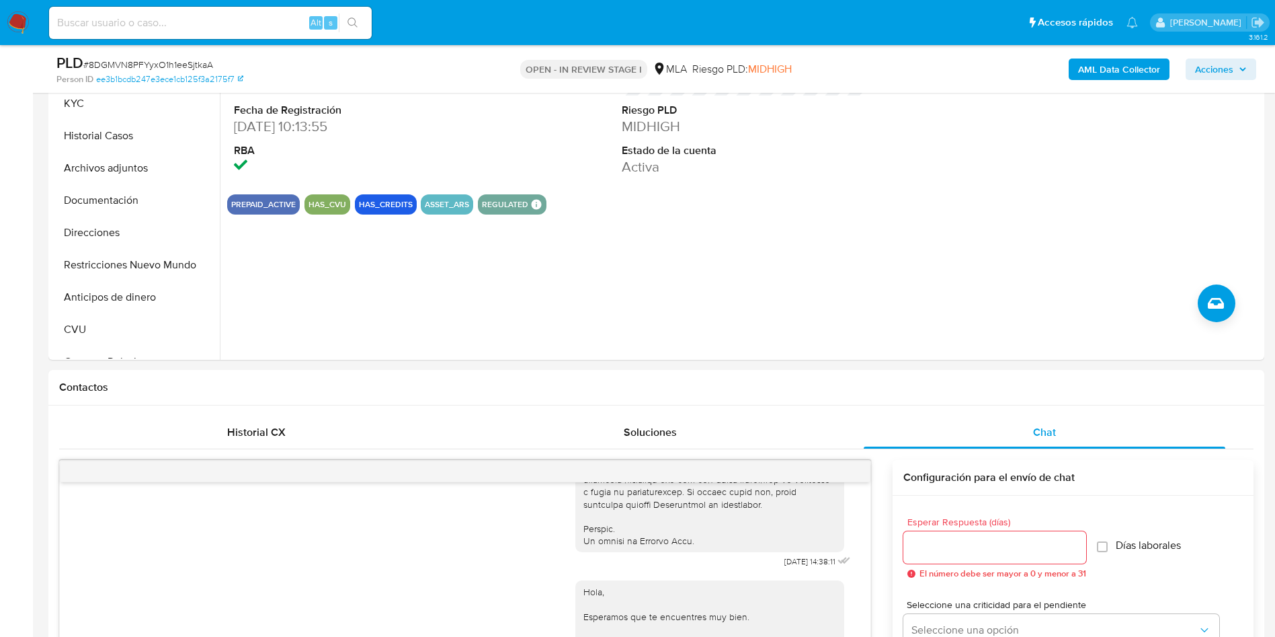
scroll to position [328, 0]
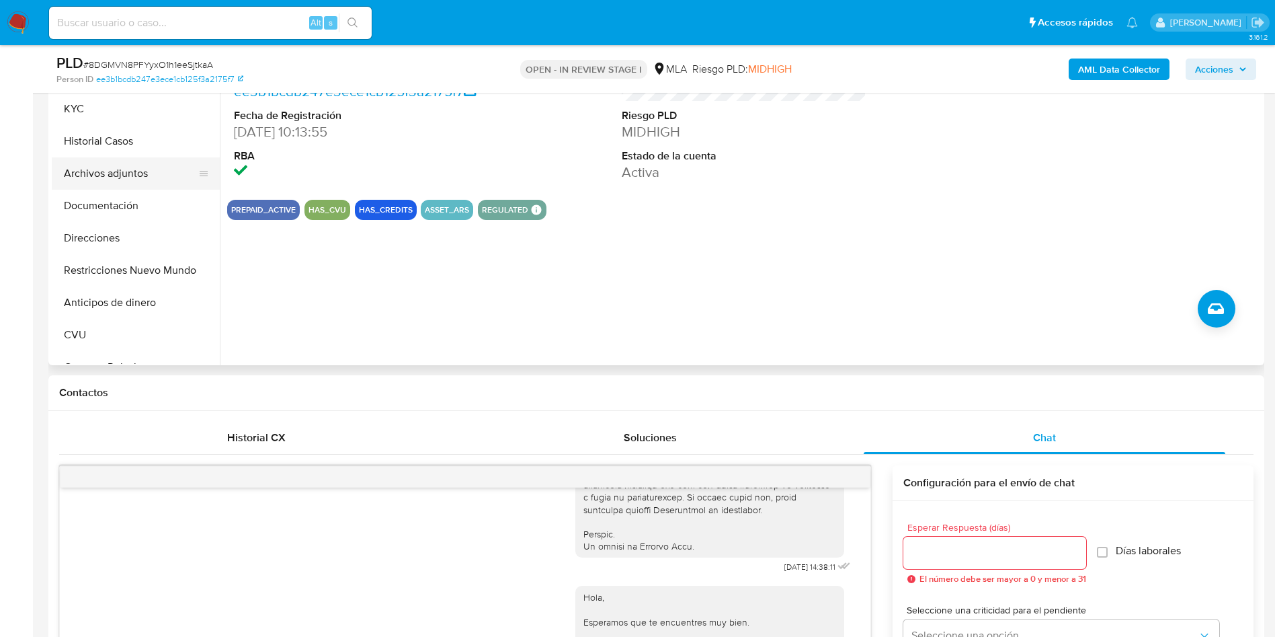
click at [91, 167] on button "Archivos adjuntos" at bounding box center [130, 173] width 157 height 32
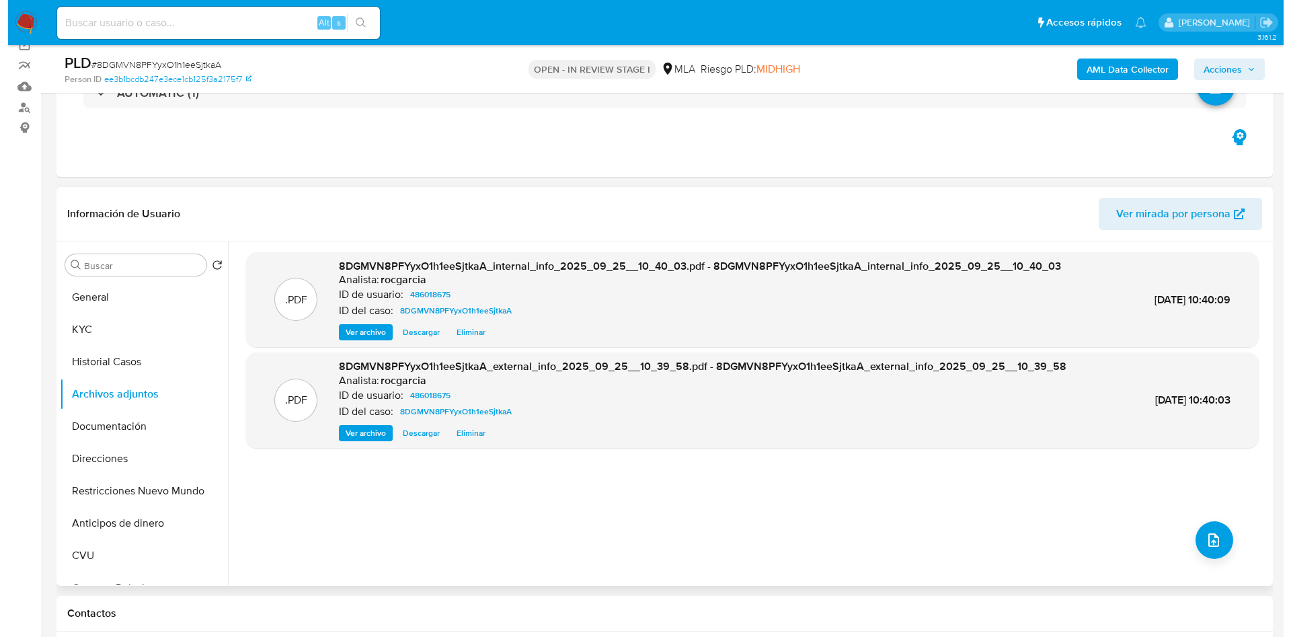
scroll to position [126, 0]
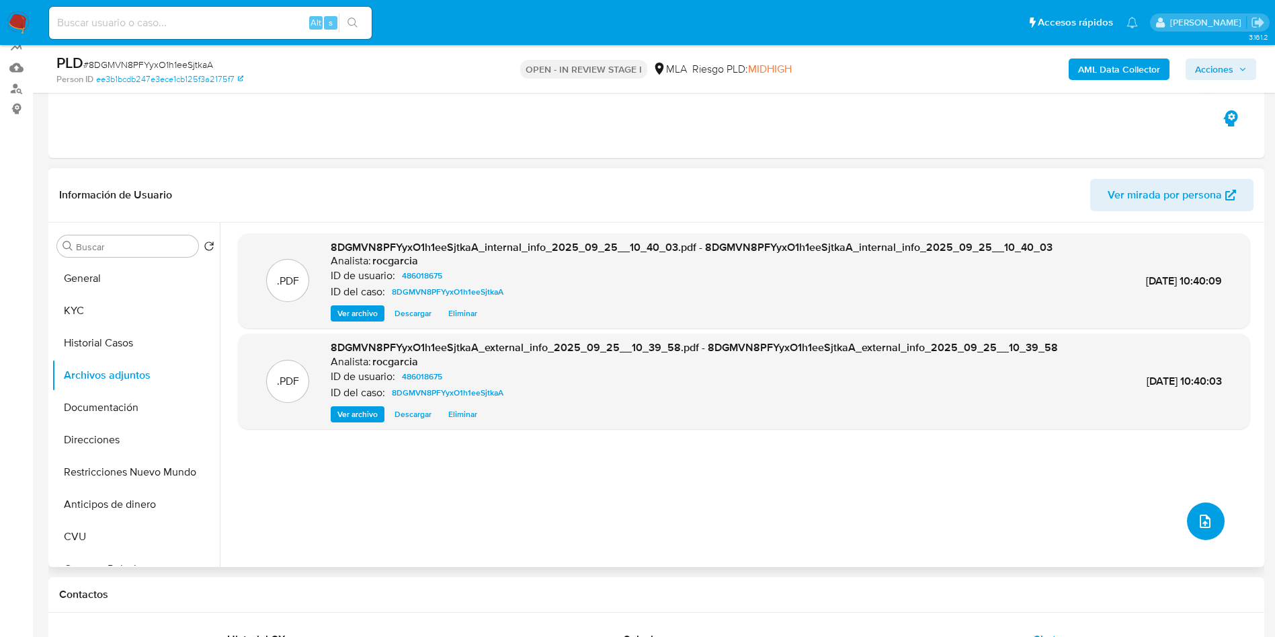
click at [1197, 516] on icon "upload-file" at bounding box center [1205, 521] width 16 height 16
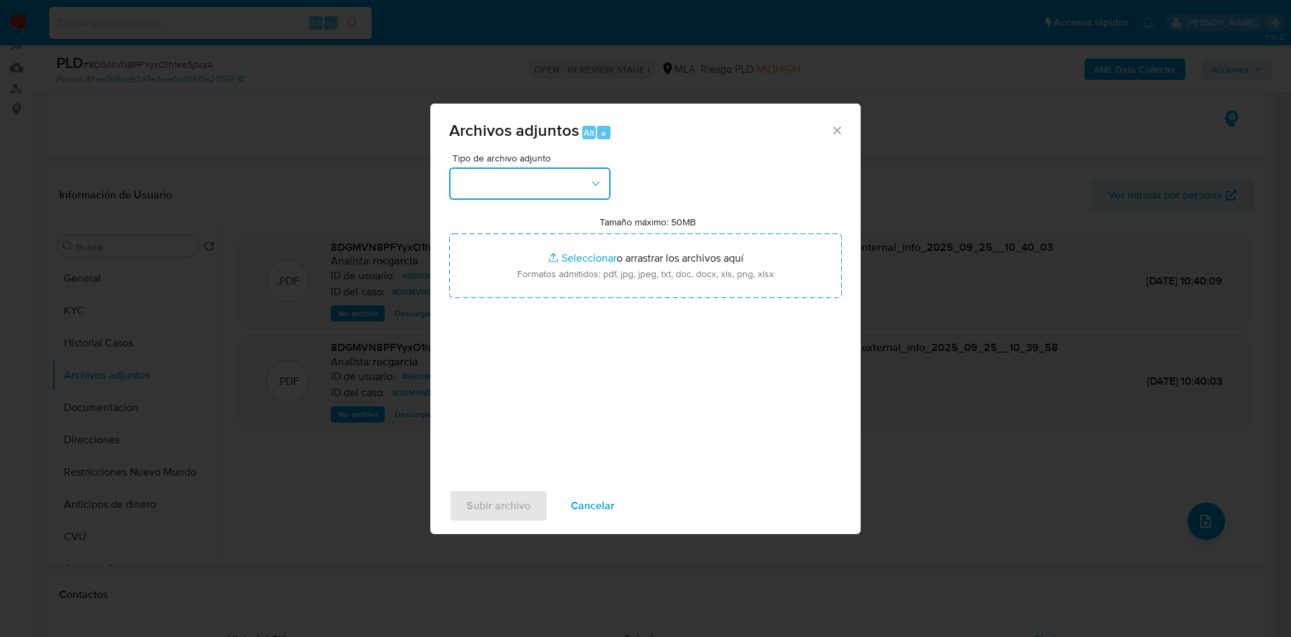
click at [520, 176] on button "button" at bounding box center [529, 183] width 161 height 32
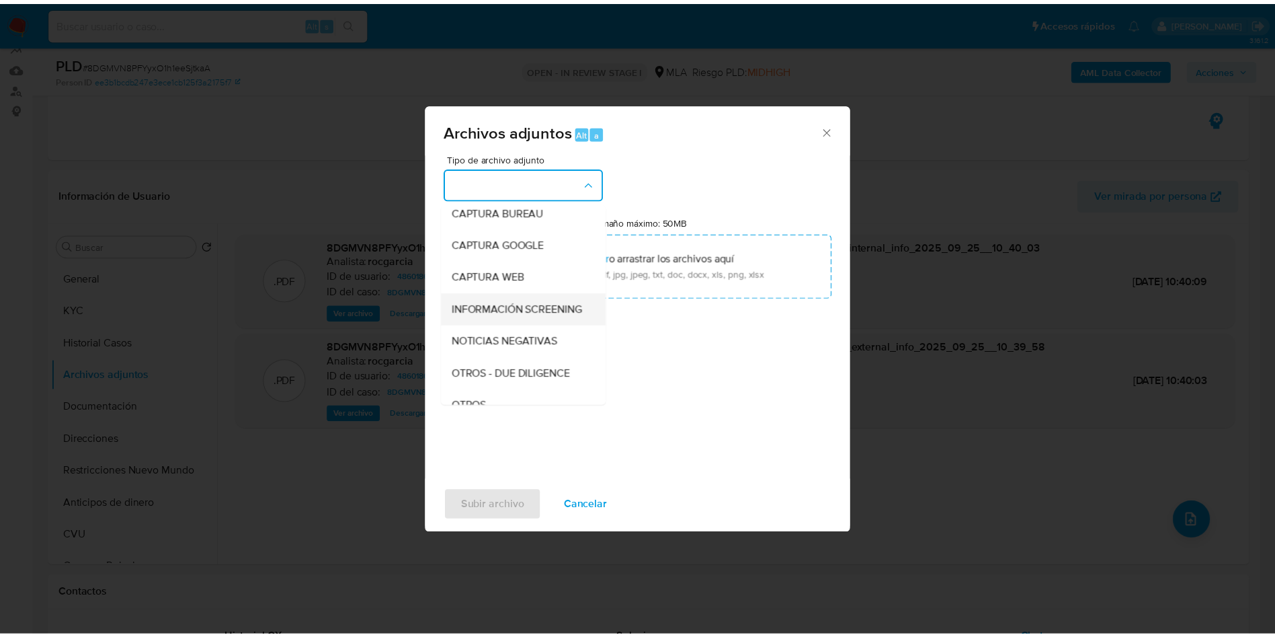
scroll to position [101, 0]
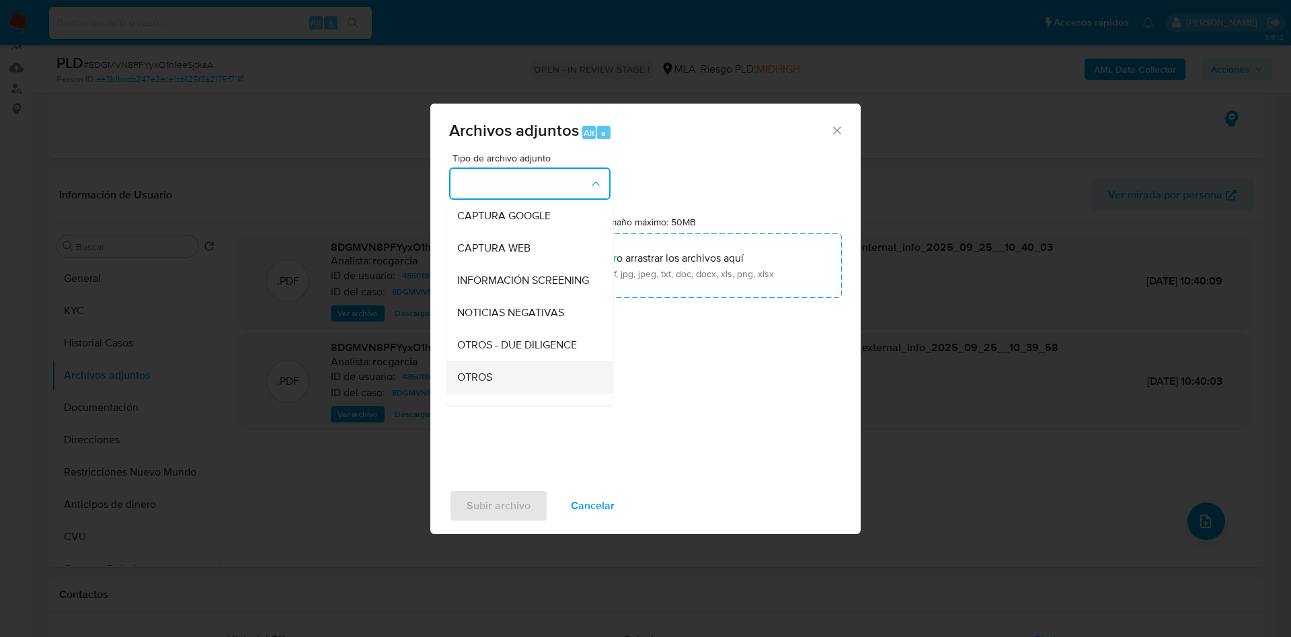
click at [482, 384] on span "OTROS" at bounding box center [474, 376] width 35 height 13
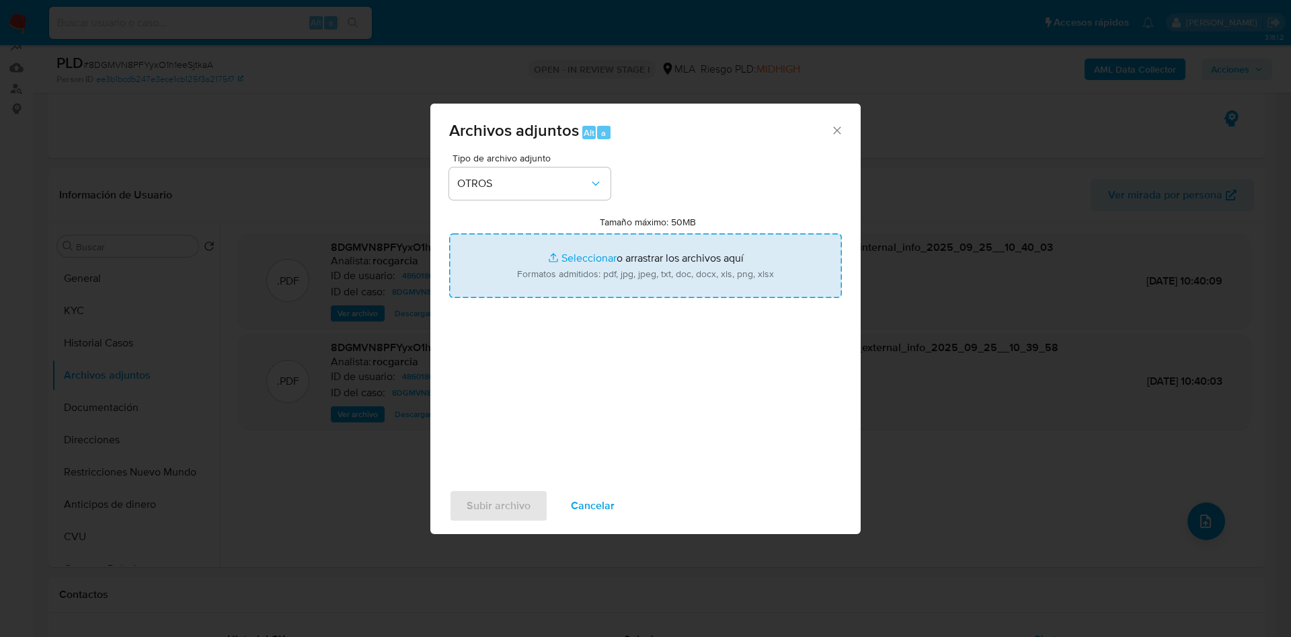
click at [571, 266] on input "Tamaño máximo: 50MB Seleccionar archivos" at bounding box center [645, 265] width 393 height 65
type input "C:\fakepath\Movimientos 486018675.xlsx"
click at [592, 261] on input "Tamaño máximo: 50MB Seleccionar archivos" at bounding box center [645, 265] width 393 height 65
type input "C:\fakepath\Caselog 8DGMVN8PFYyxO1h1eeSjtkaA - 486018675.docx"
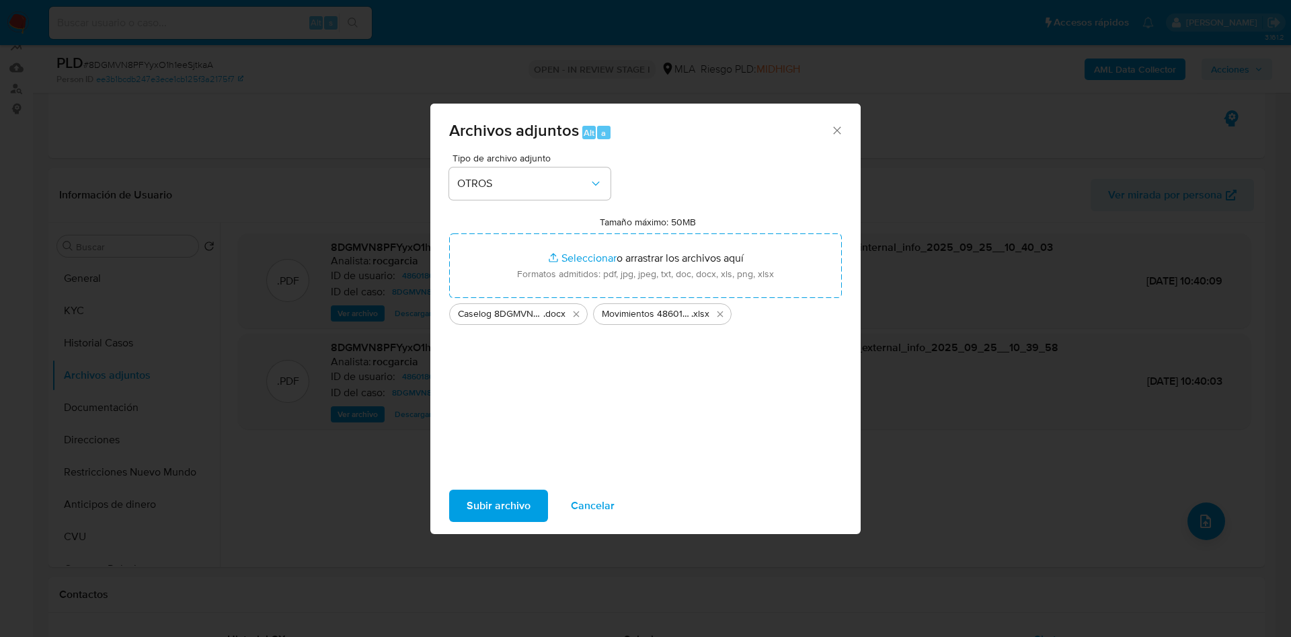
click at [502, 515] on span "Subir archivo" at bounding box center [499, 506] width 64 height 30
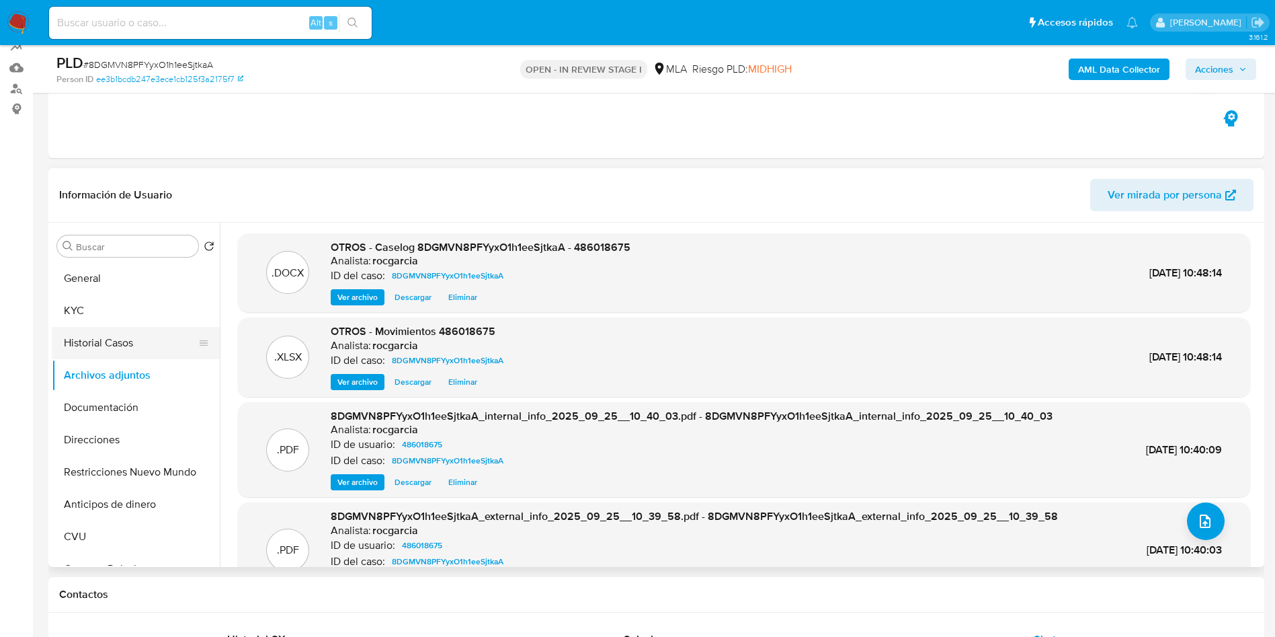
click at [113, 343] on button "Historial Casos" at bounding box center [130, 343] width 157 height 32
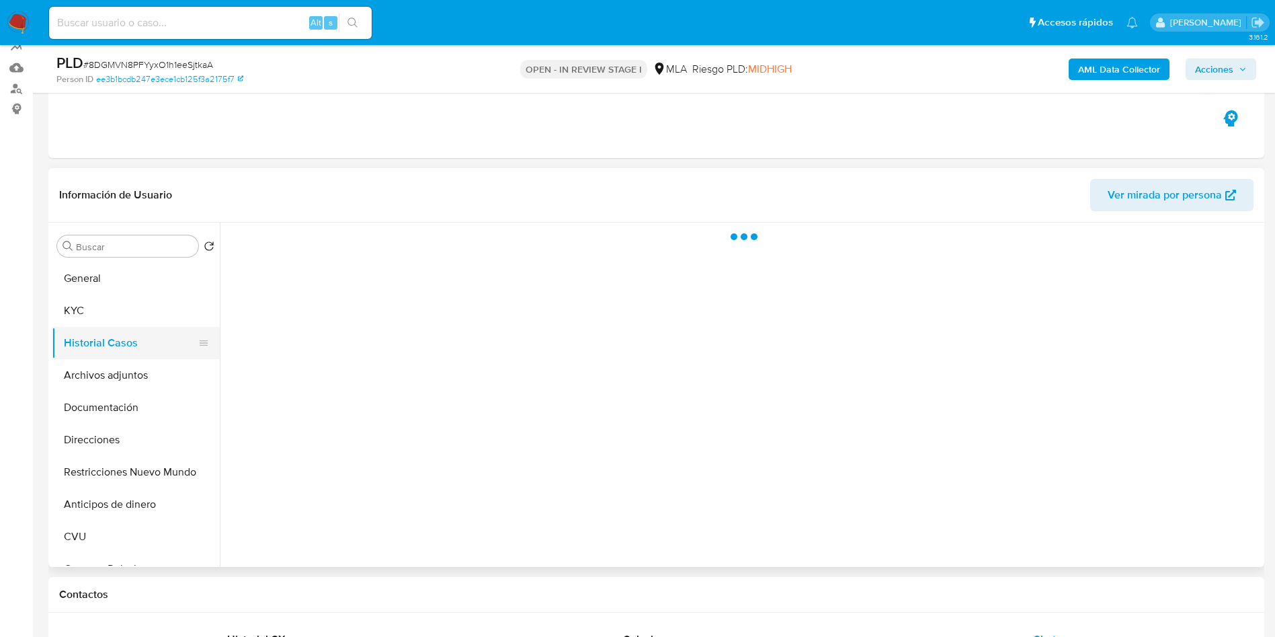
click at [115, 355] on button "Historial Casos" at bounding box center [130, 343] width 157 height 32
click at [116, 366] on button "Archivos adjuntos" at bounding box center [130, 375] width 157 height 32
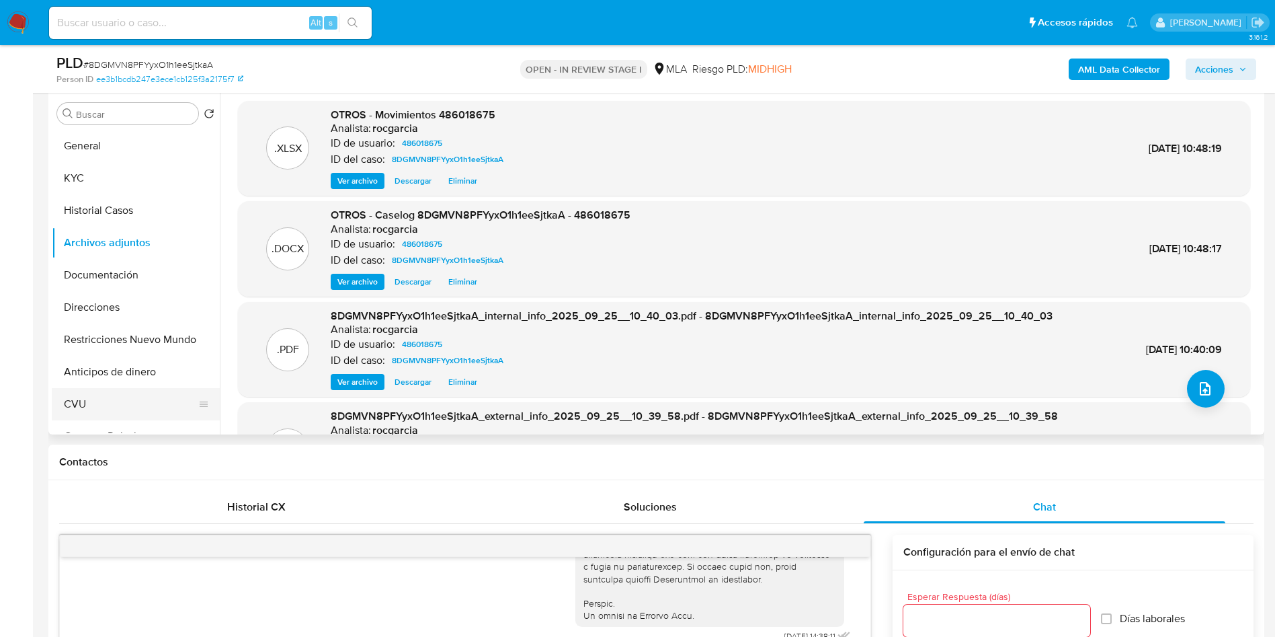
scroll to position [227, 0]
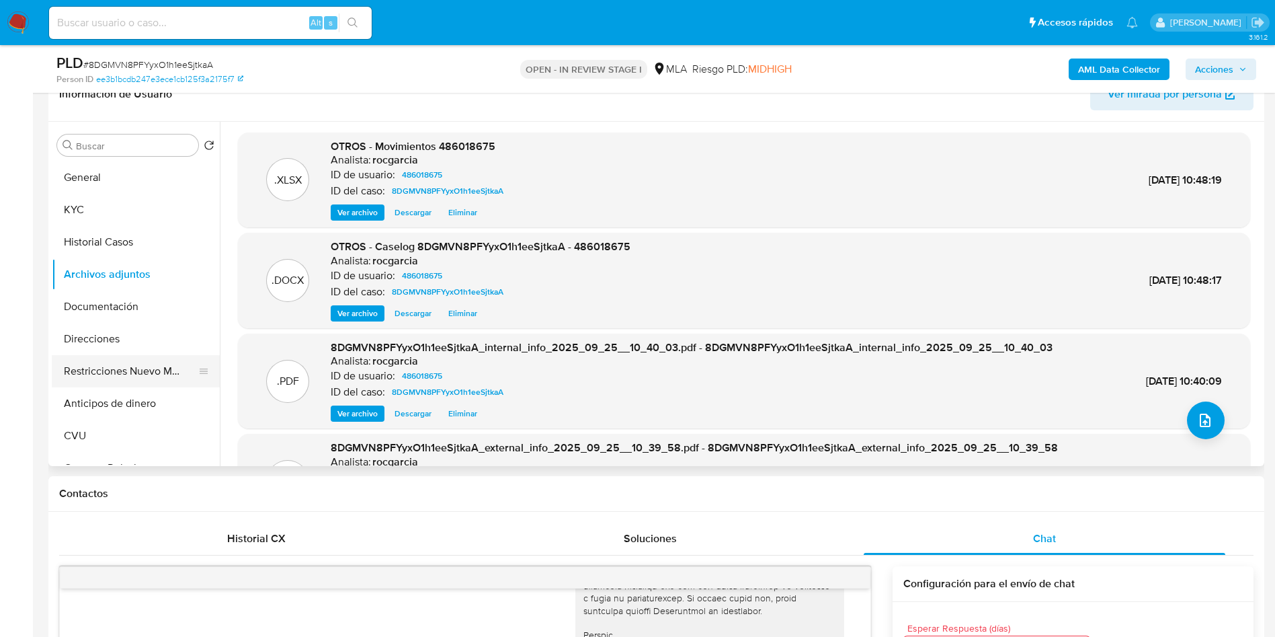
click at [102, 369] on button "Restricciones Nuevo Mundo" at bounding box center [130, 371] width 157 height 32
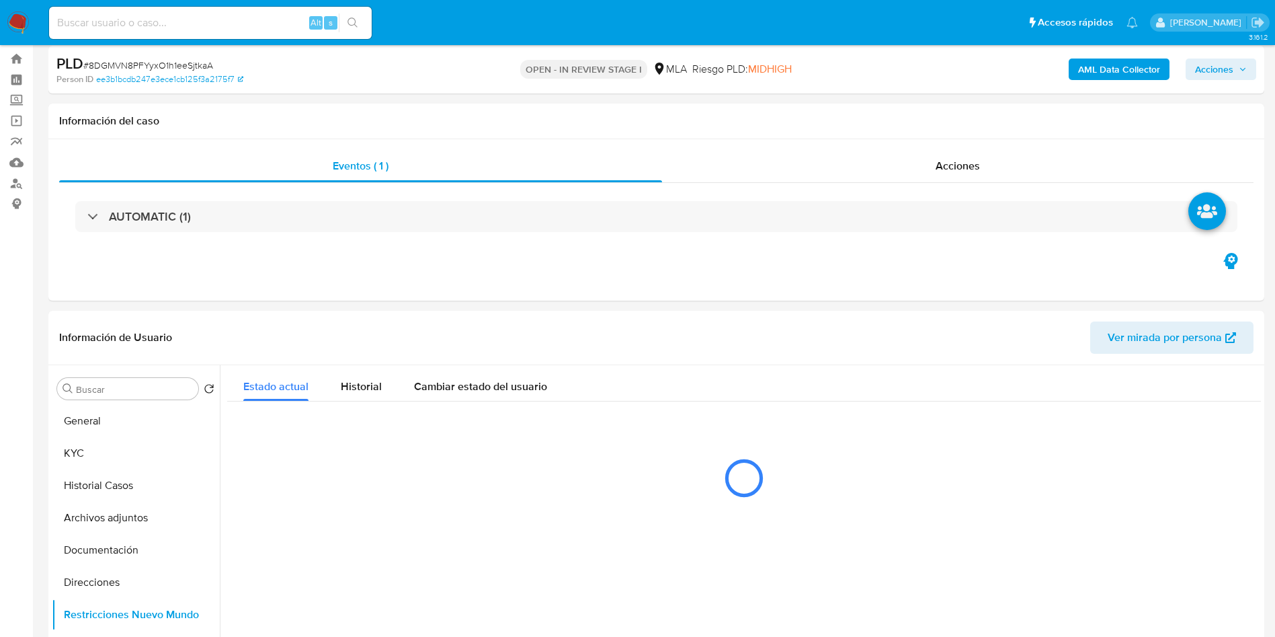
scroll to position [26, 0]
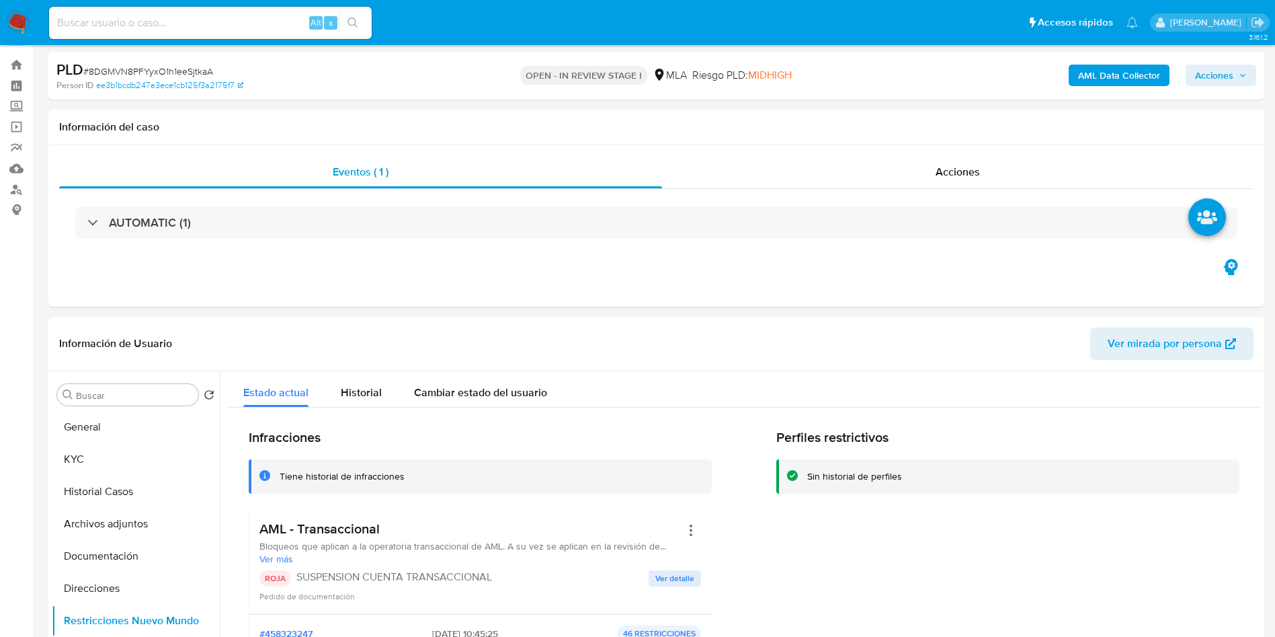
click at [1239, 73] on icon "button" at bounding box center [1243, 75] width 8 height 8
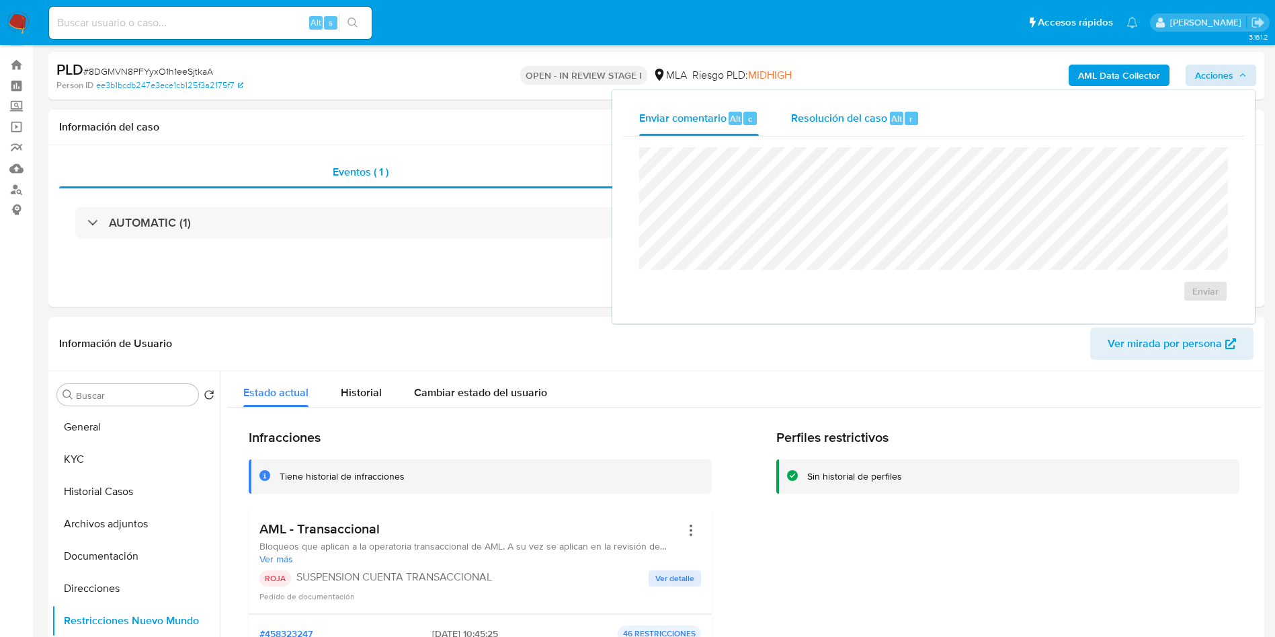
drag, startPoint x: 894, startPoint y: 101, endPoint x: 899, endPoint y: 120, distance: 19.4
click at [895, 104] on div "Resolución del caso Alt r" at bounding box center [855, 118] width 128 height 35
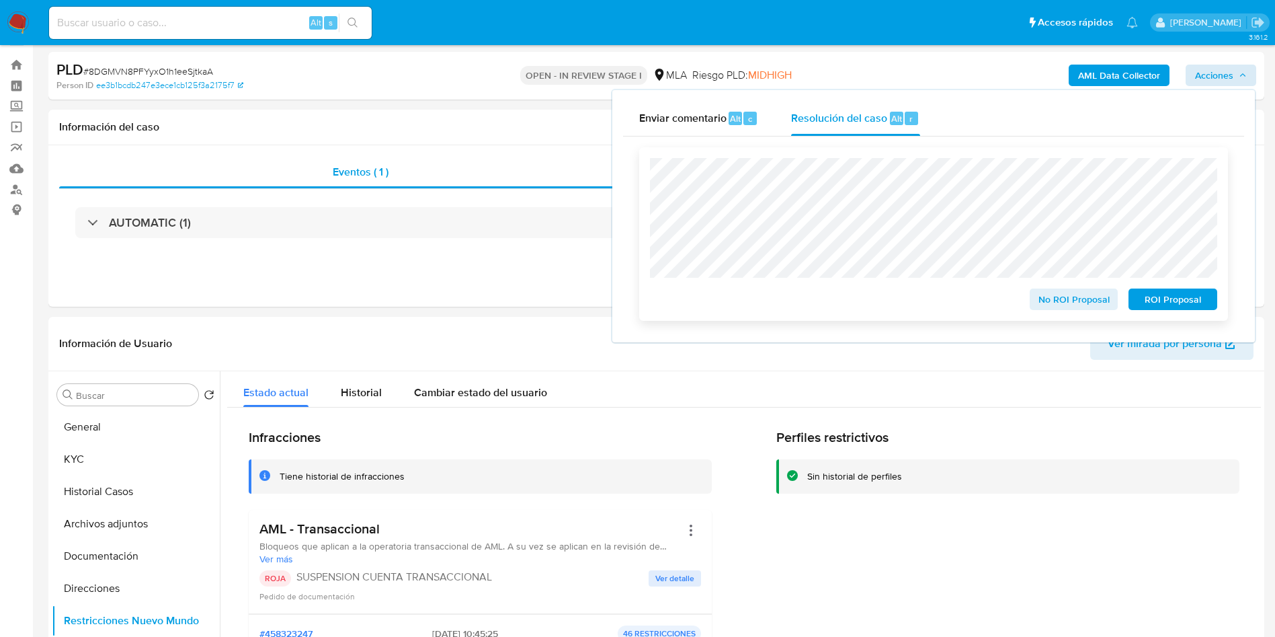
click at [1161, 305] on span "ROI Proposal" at bounding box center [1173, 299] width 70 height 19
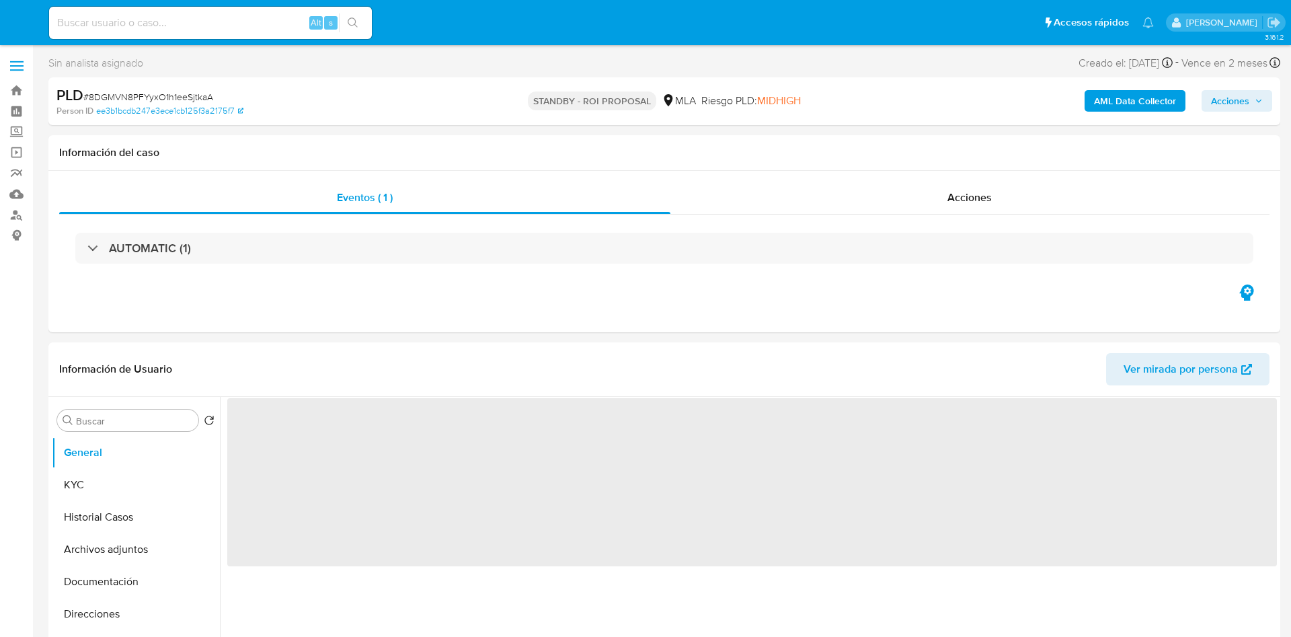
select select "10"
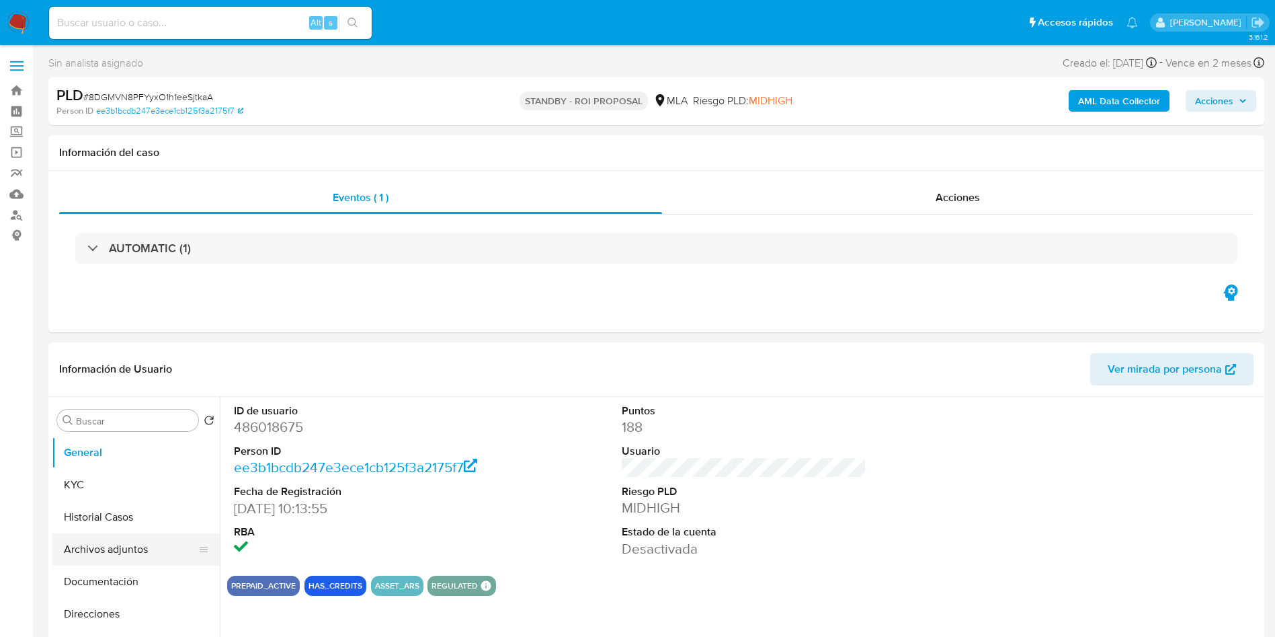
click at [92, 553] on button "Archivos adjuntos" at bounding box center [130, 549] width 157 height 32
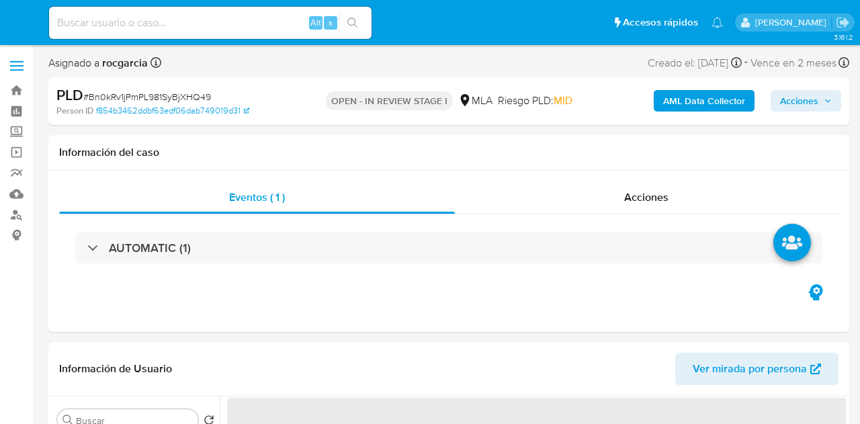
select select "10"
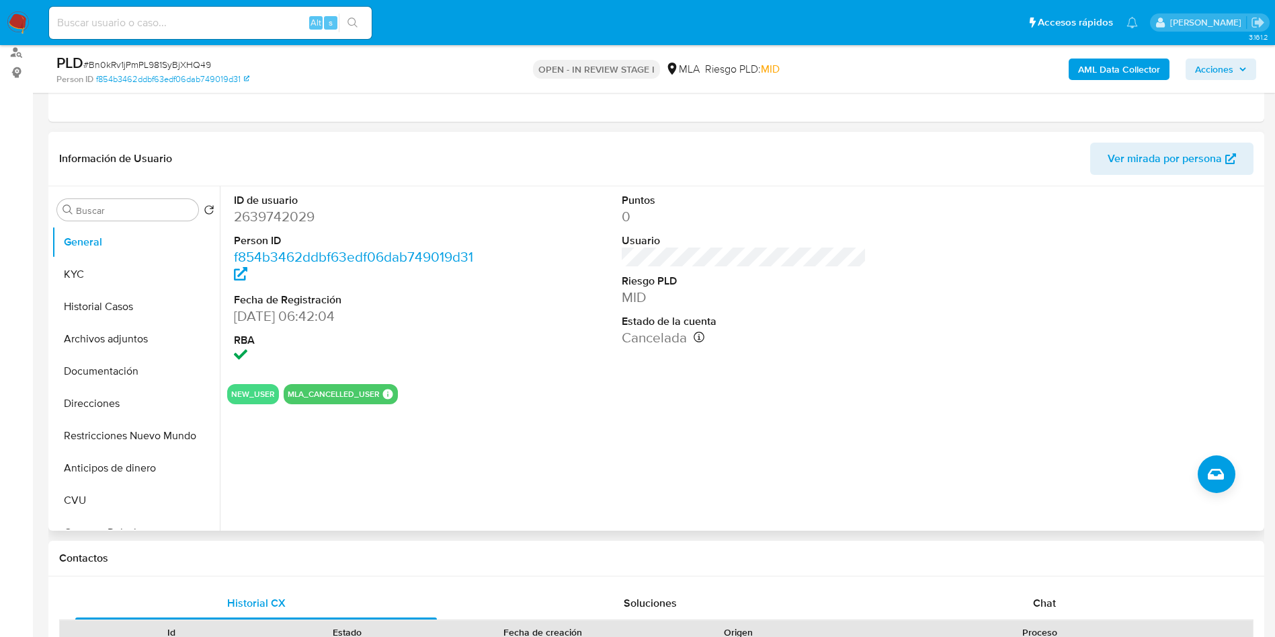
scroll to position [302, 0]
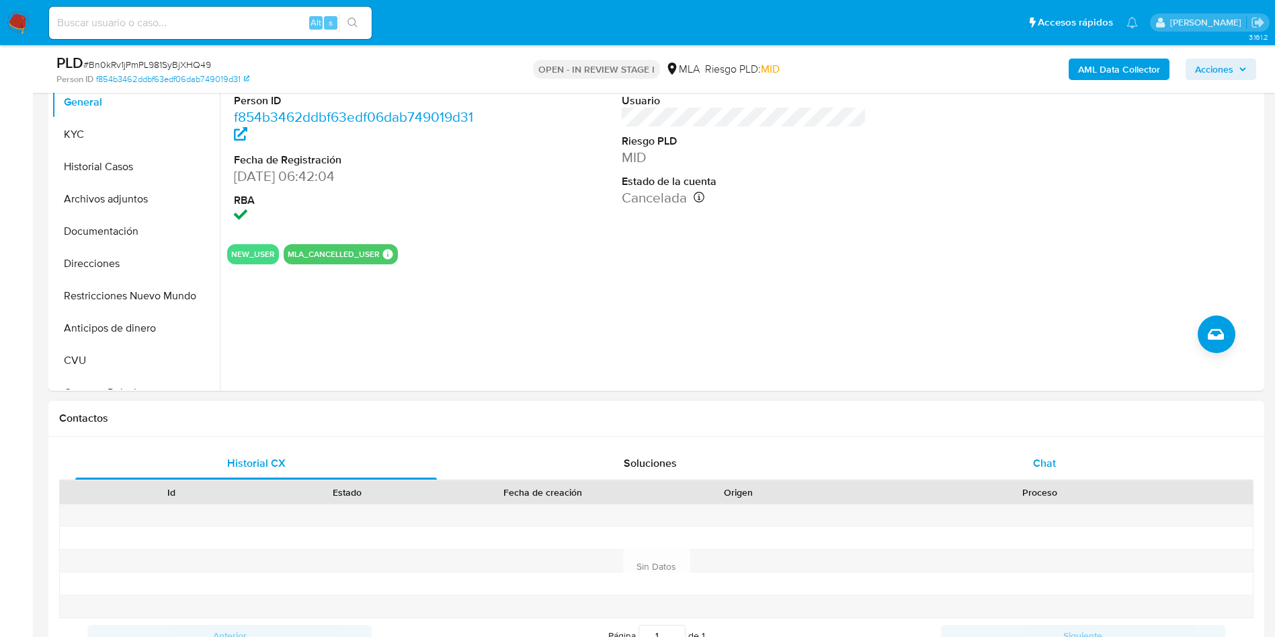
click at [860, 423] on div "Chat" at bounding box center [1045, 463] width 362 height 32
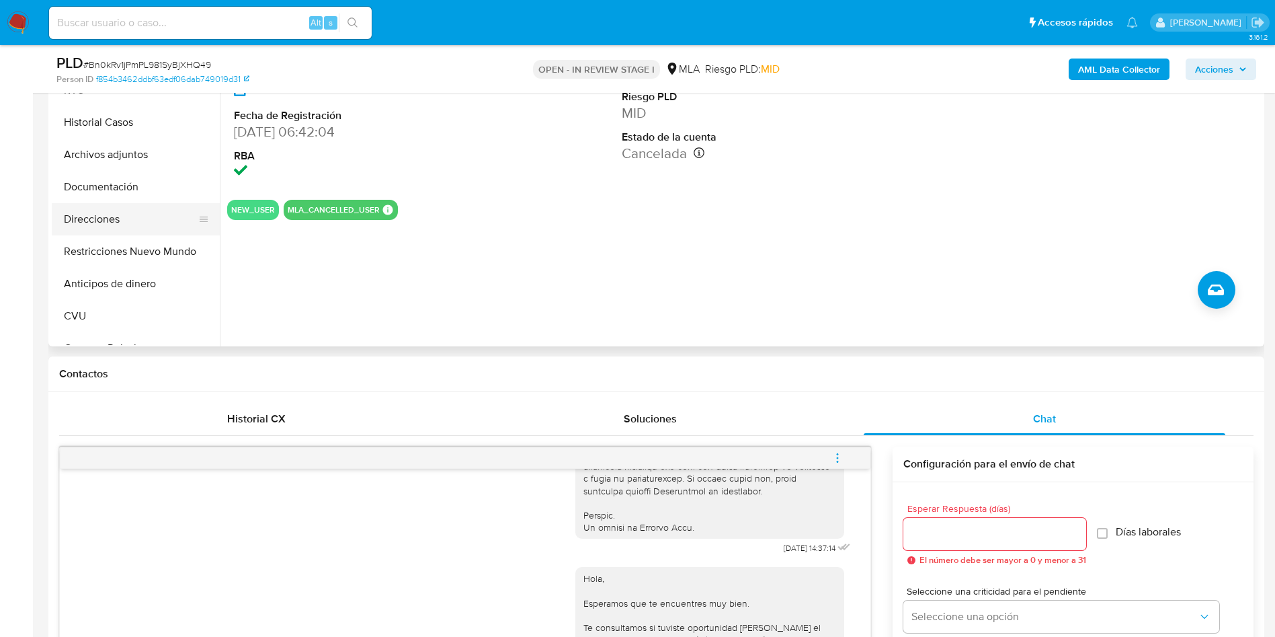
scroll to position [202, 0]
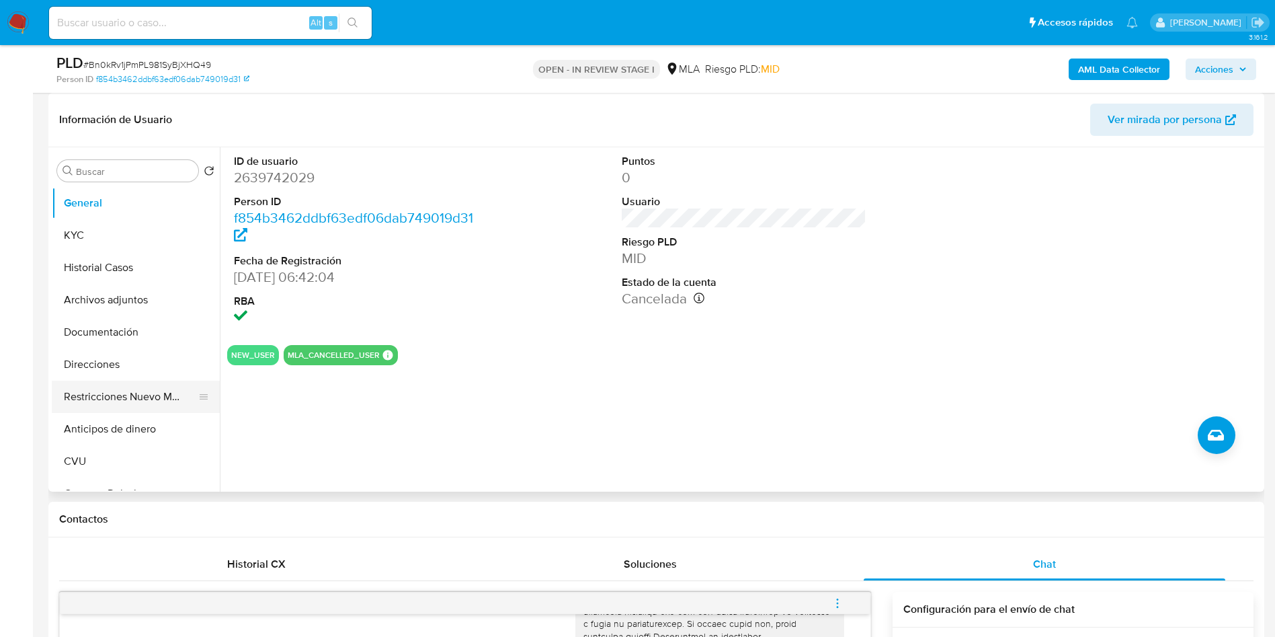
click at [173, 401] on button "Restricciones Nuevo Mundo" at bounding box center [130, 396] width 157 height 32
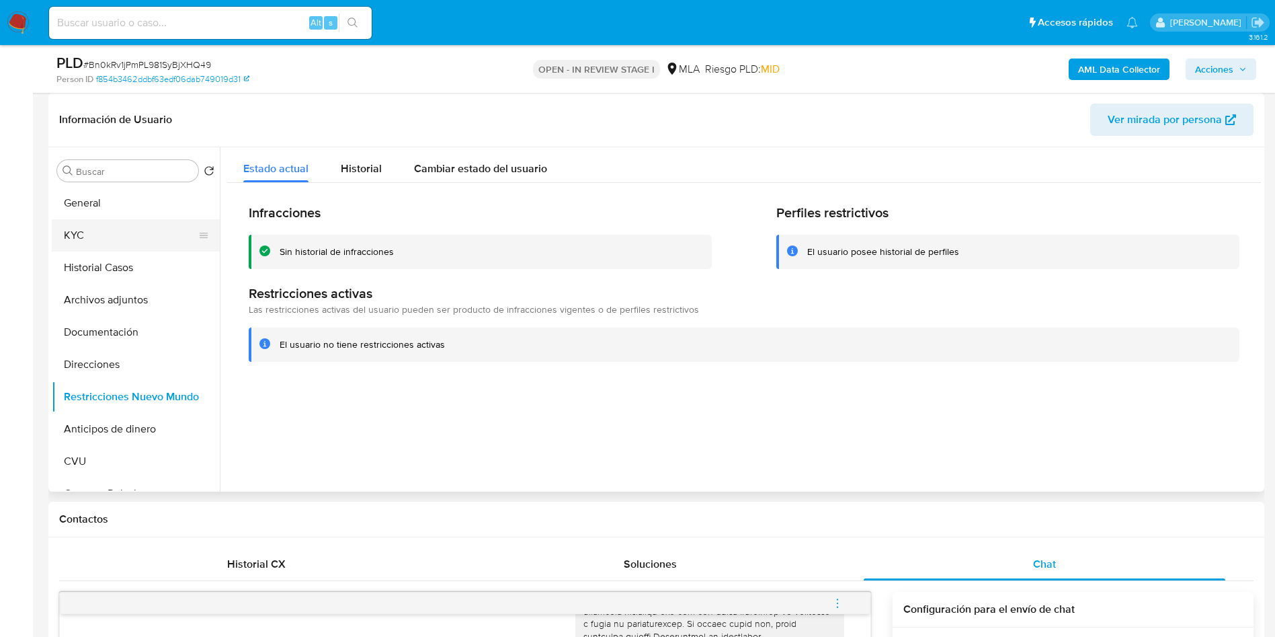
click at [66, 245] on button "KYC" at bounding box center [130, 235] width 157 height 32
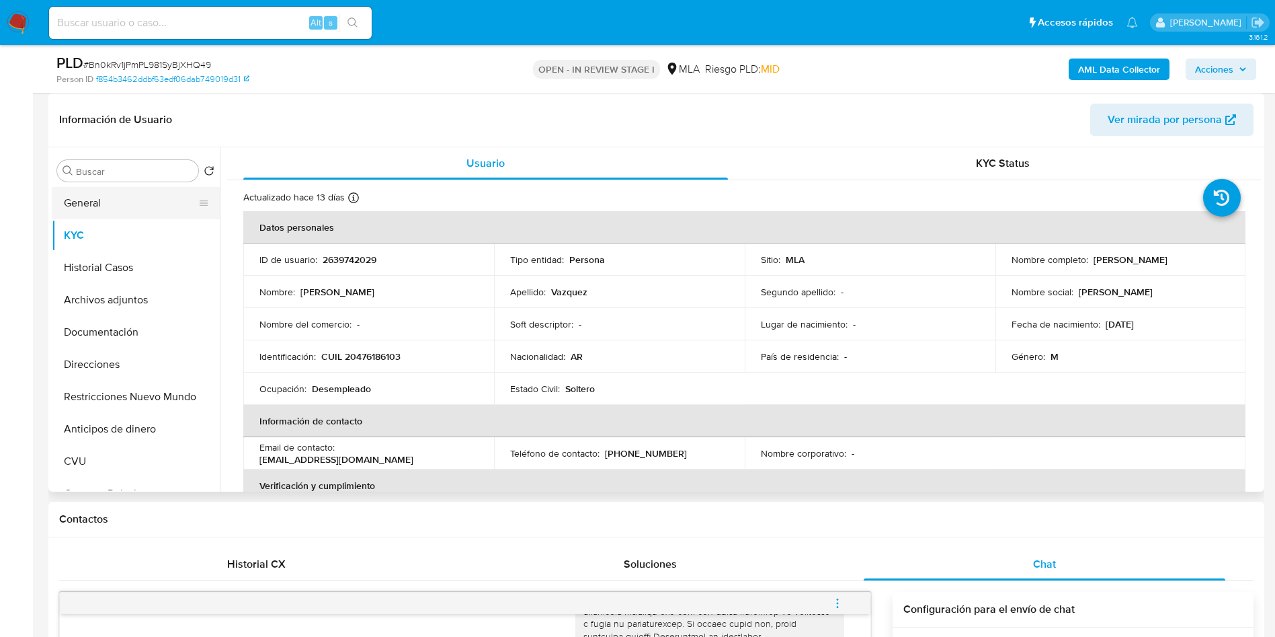
click at [89, 190] on button "General" at bounding box center [130, 203] width 157 height 32
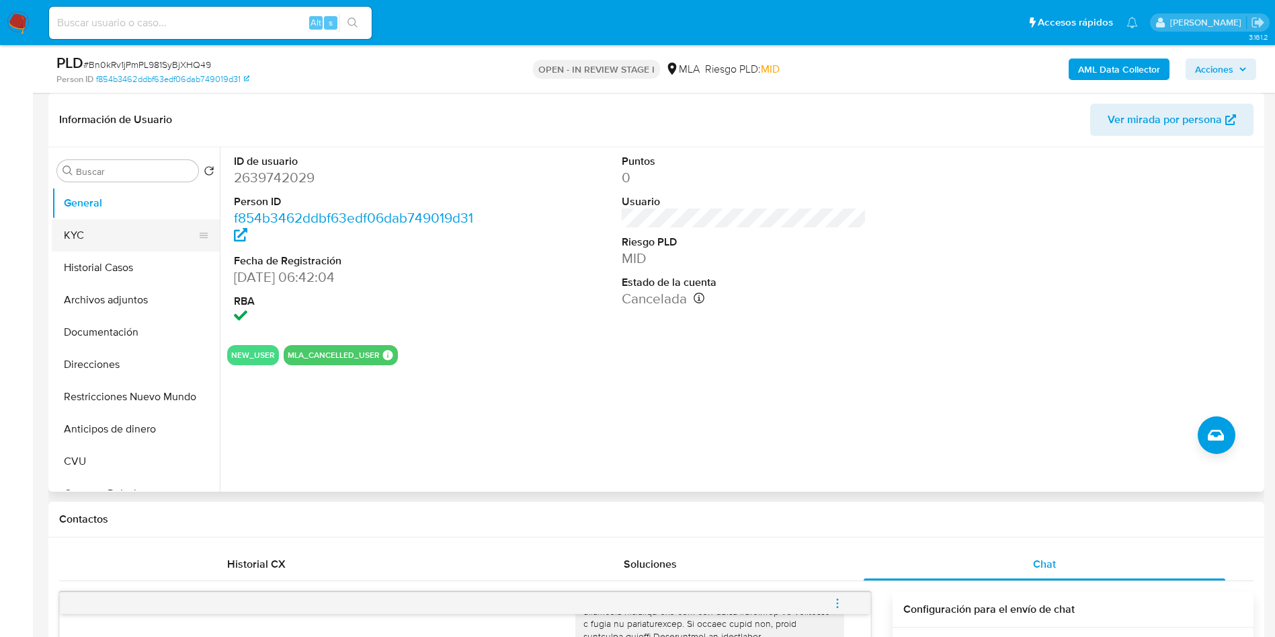
click at [65, 239] on button "KYC" at bounding box center [130, 235] width 157 height 32
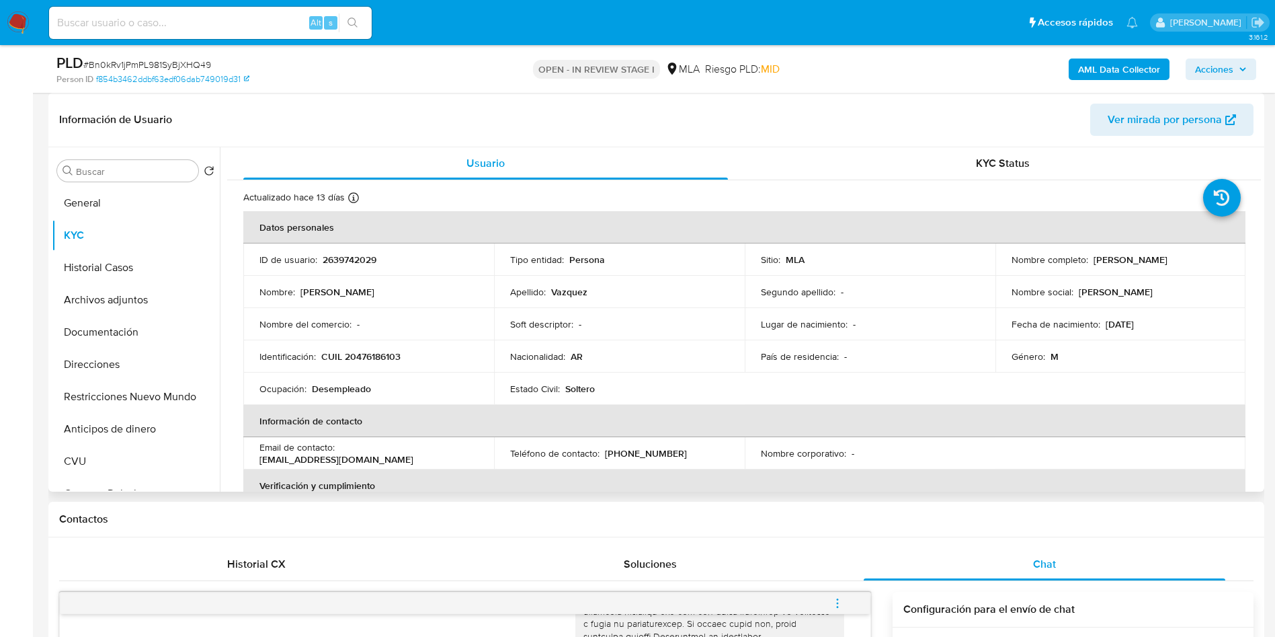
click at [363, 394] on p "Desempleado" at bounding box center [341, 388] width 59 height 12
click at [361, 364] on td "Identificación : CUIL 20476186103" at bounding box center [368, 356] width 251 height 32
click at [370, 352] on p "CUIL 20476186103" at bounding box center [360, 356] width 79 height 12
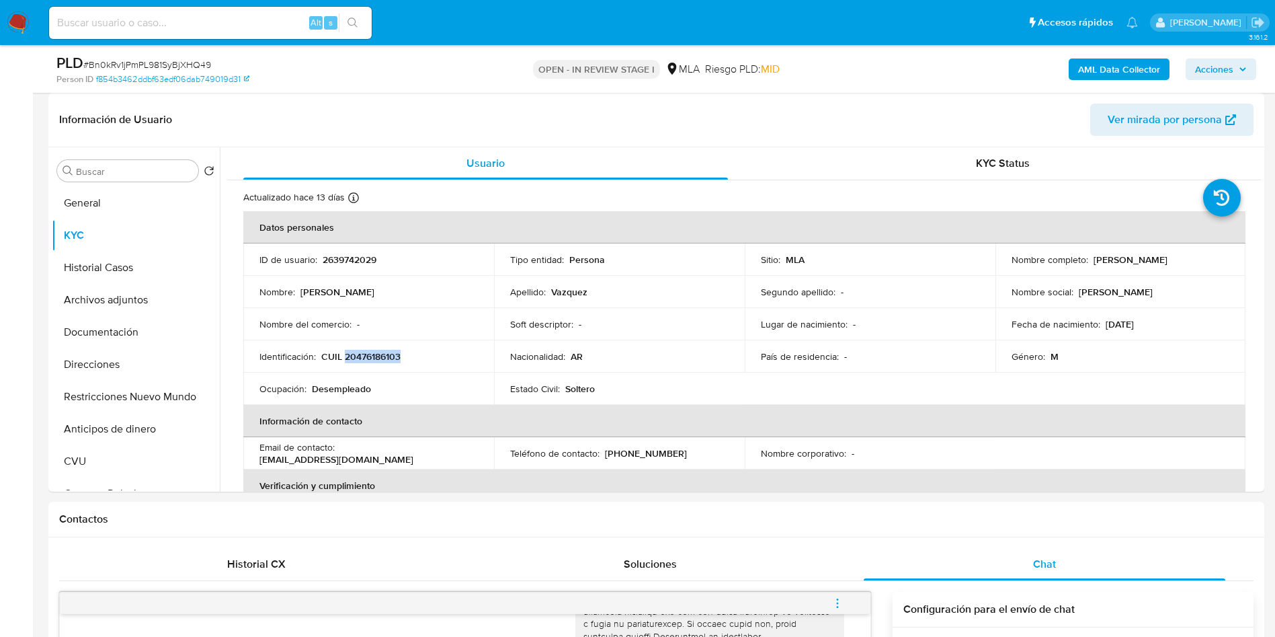
copy p "20476186103"
click at [120, 390] on button "Restricciones Nuevo Mundo" at bounding box center [130, 396] width 157 height 32
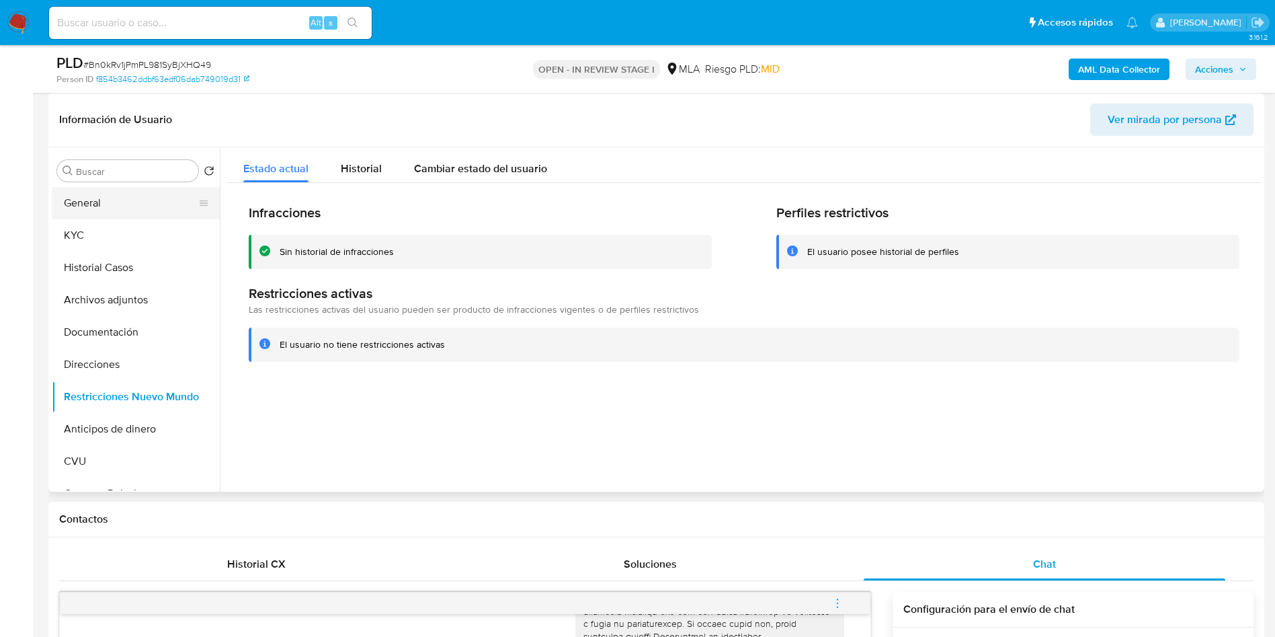
click at [114, 213] on button "General" at bounding box center [130, 203] width 157 height 32
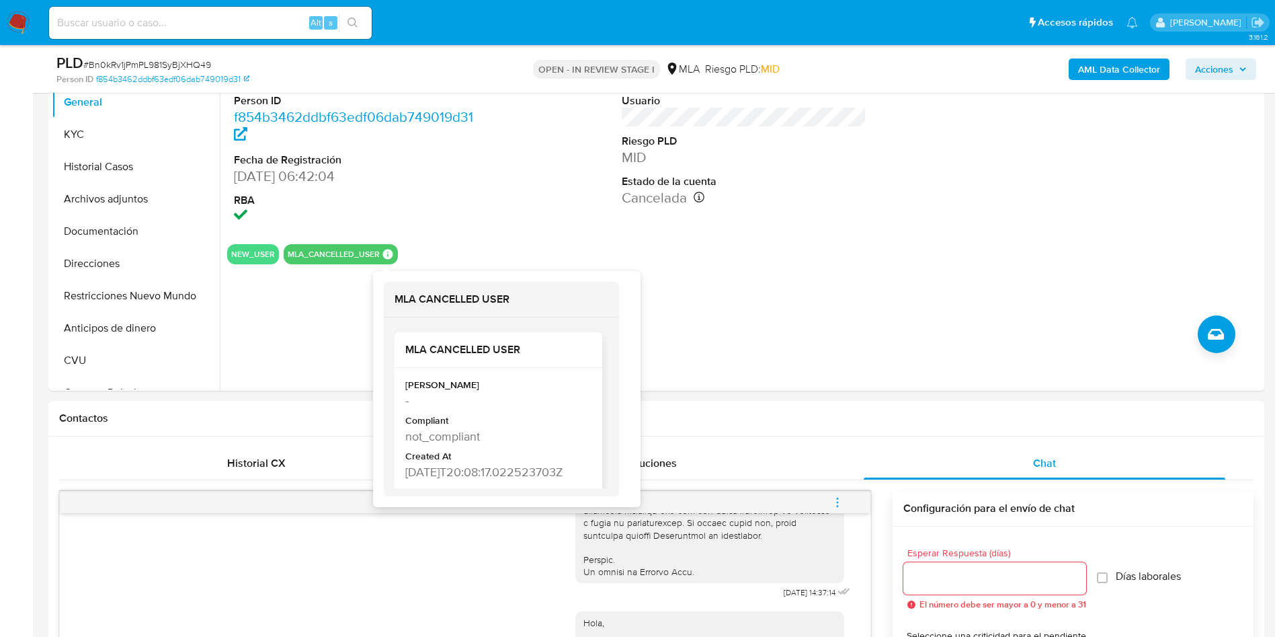
scroll to position [28, 0]
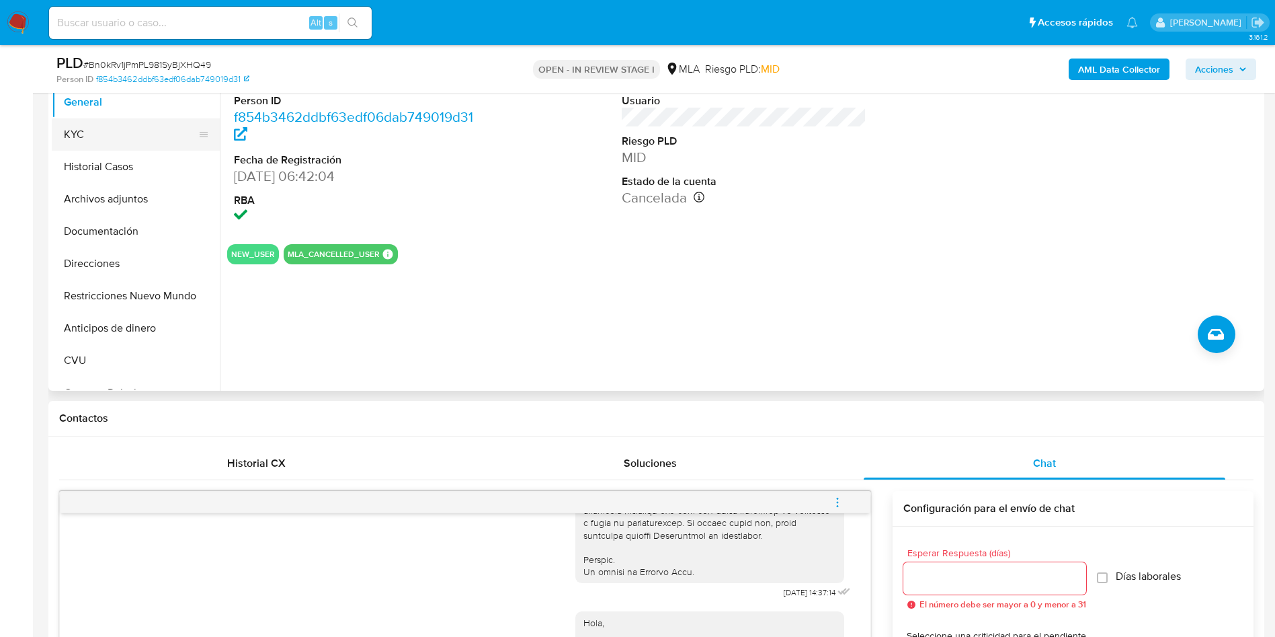
click at [83, 145] on button "KYC" at bounding box center [130, 134] width 157 height 32
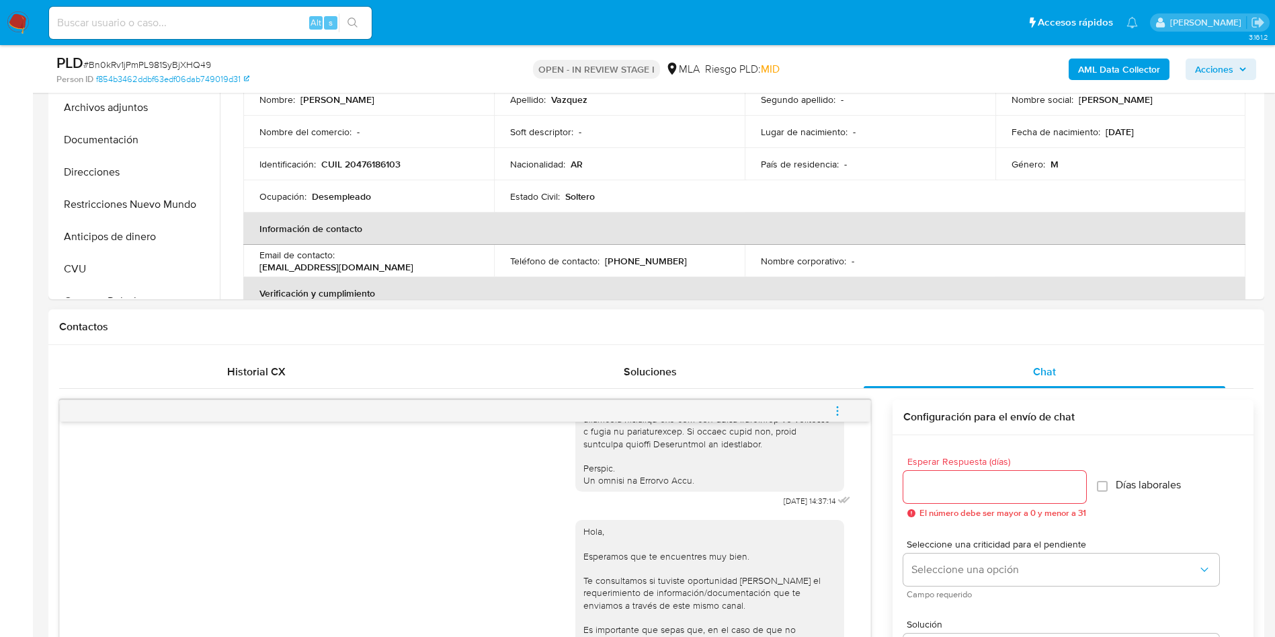
scroll to position [605, 0]
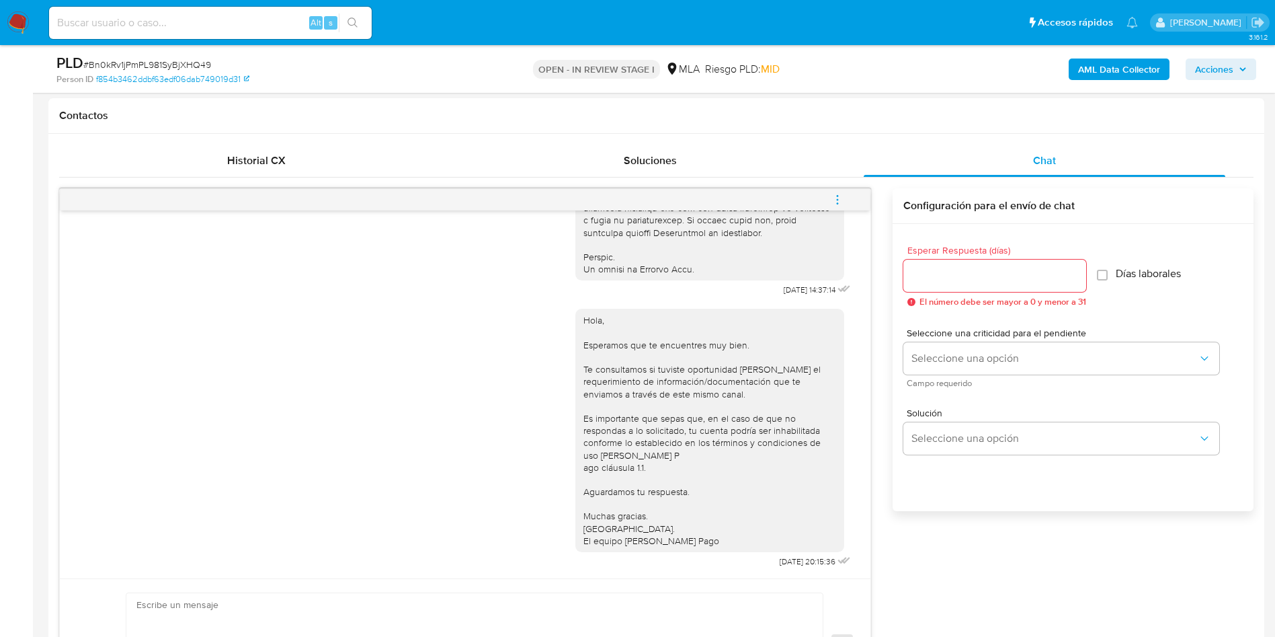
drag, startPoint x: 832, startPoint y: 188, endPoint x: 798, endPoint y: 188, distance: 33.6
click at [832, 188] on span "menu-action" at bounding box center [838, 200] width 12 height 32
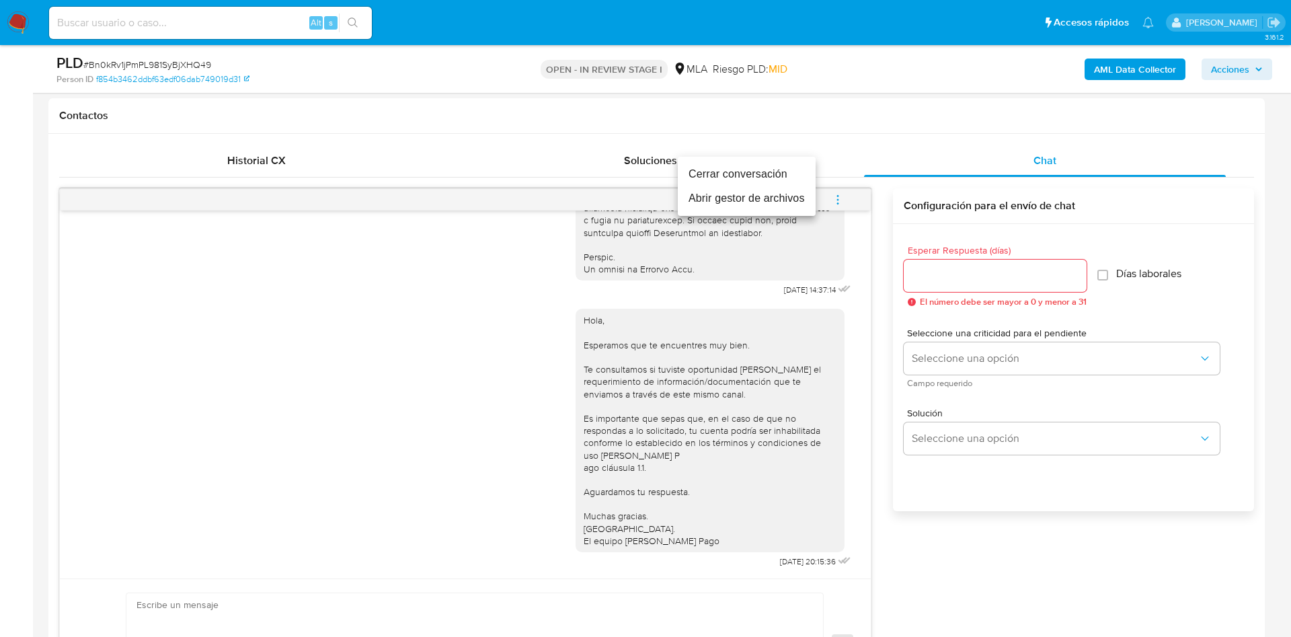
click at [762, 175] on li "Cerrar conversación" at bounding box center [747, 174] width 138 height 24
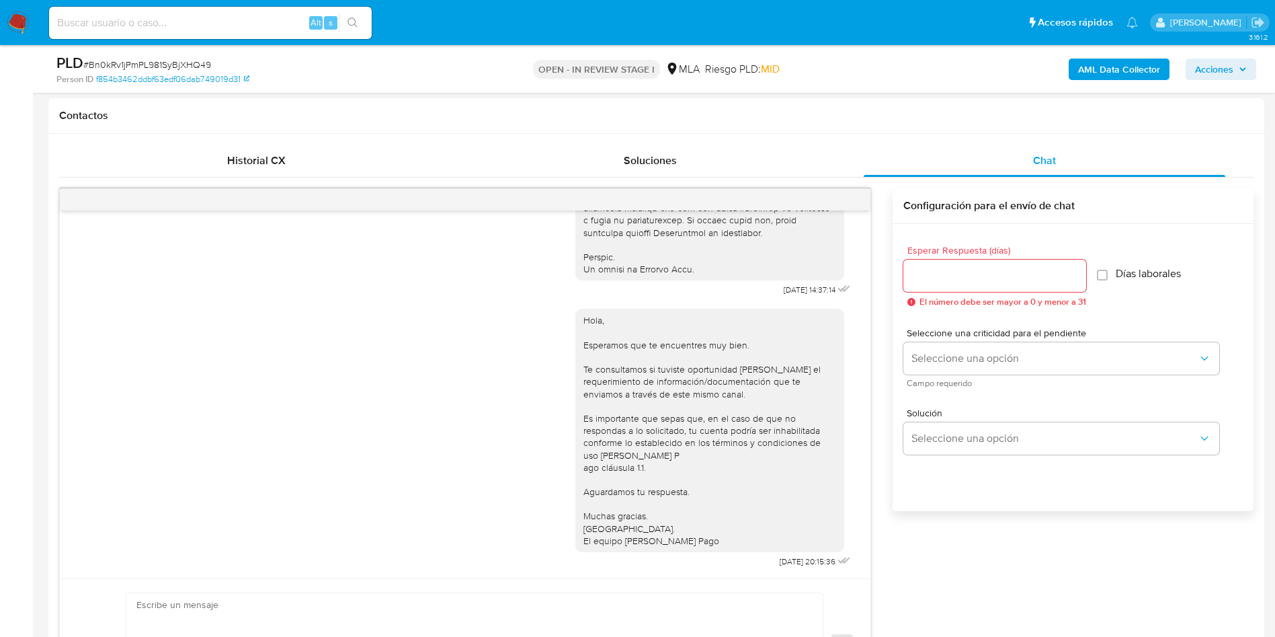
scroll to position [0, 0]
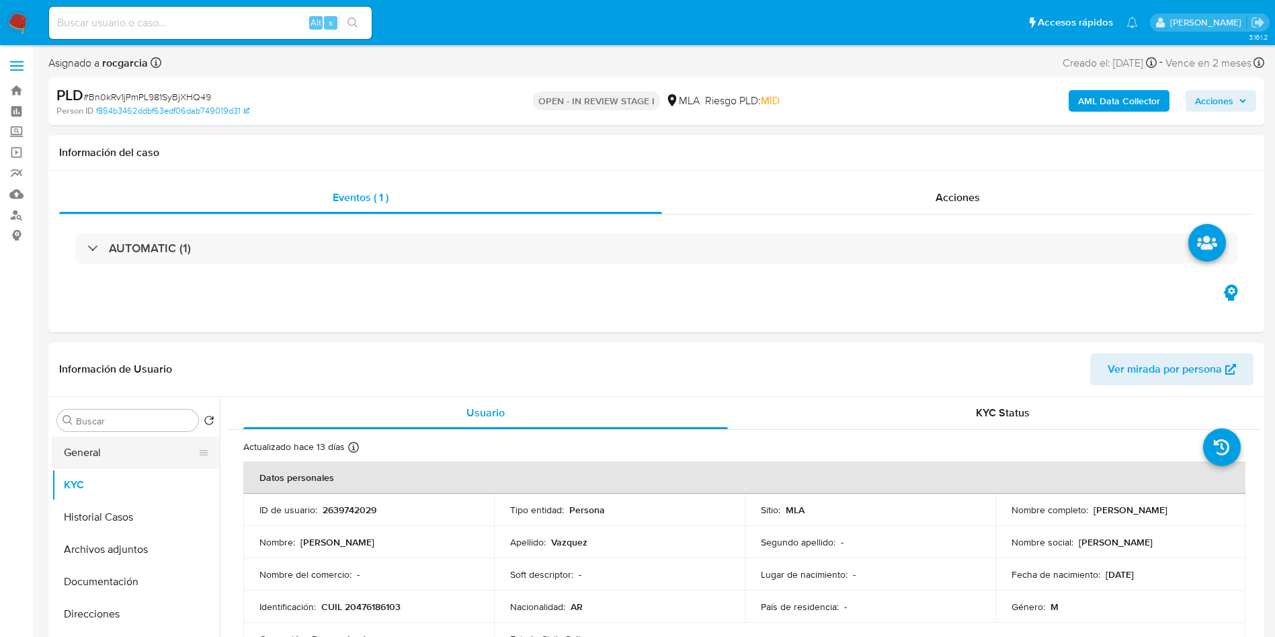
click at [59, 423] on button "General" at bounding box center [130, 452] width 157 height 32
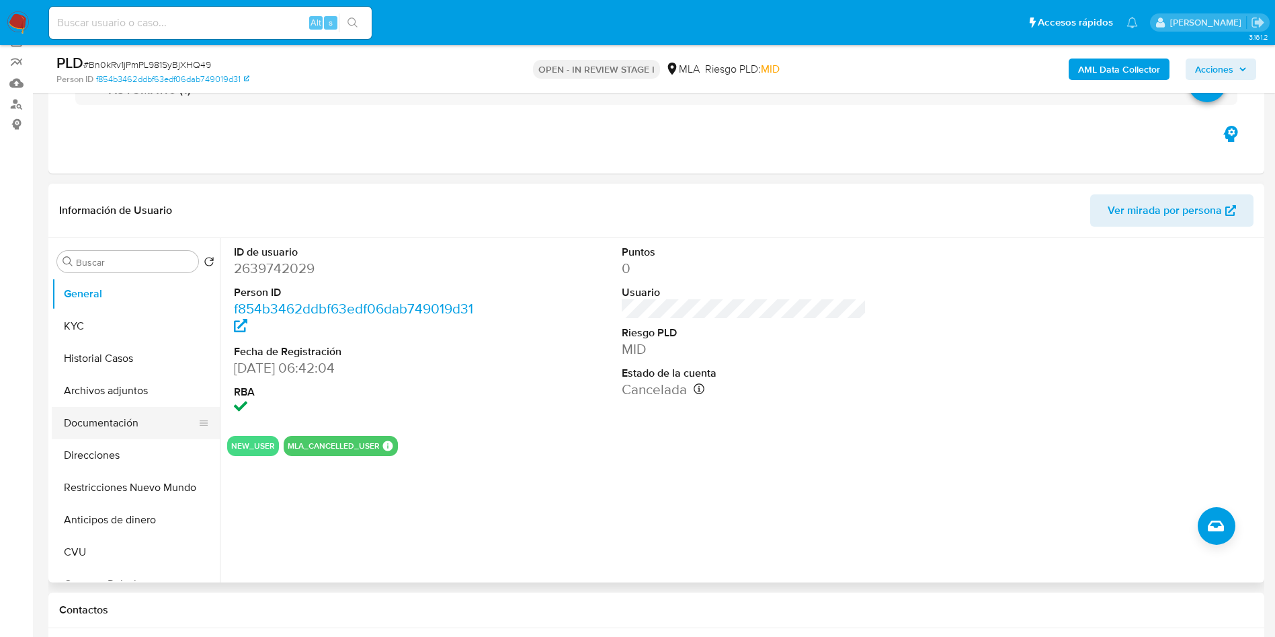
scroll to position [101, 0]
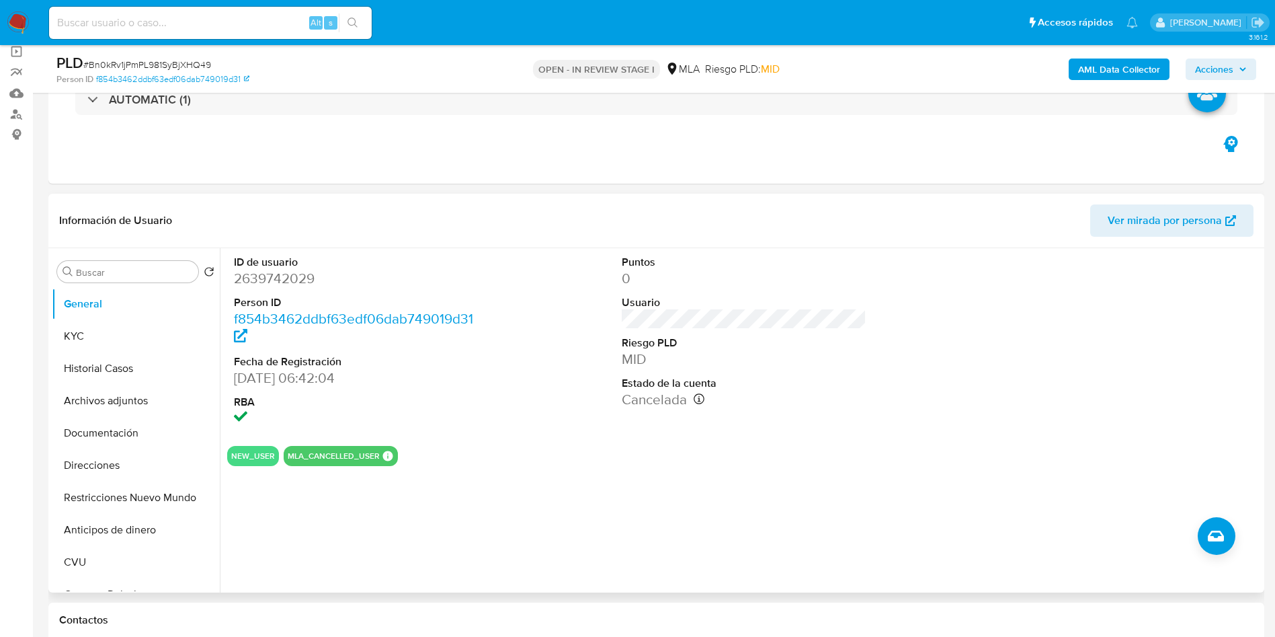
click at [279, 283] on dd "2639742029" at bounding box center [356, 278] width 245 height 19
copy dd "2639742029"
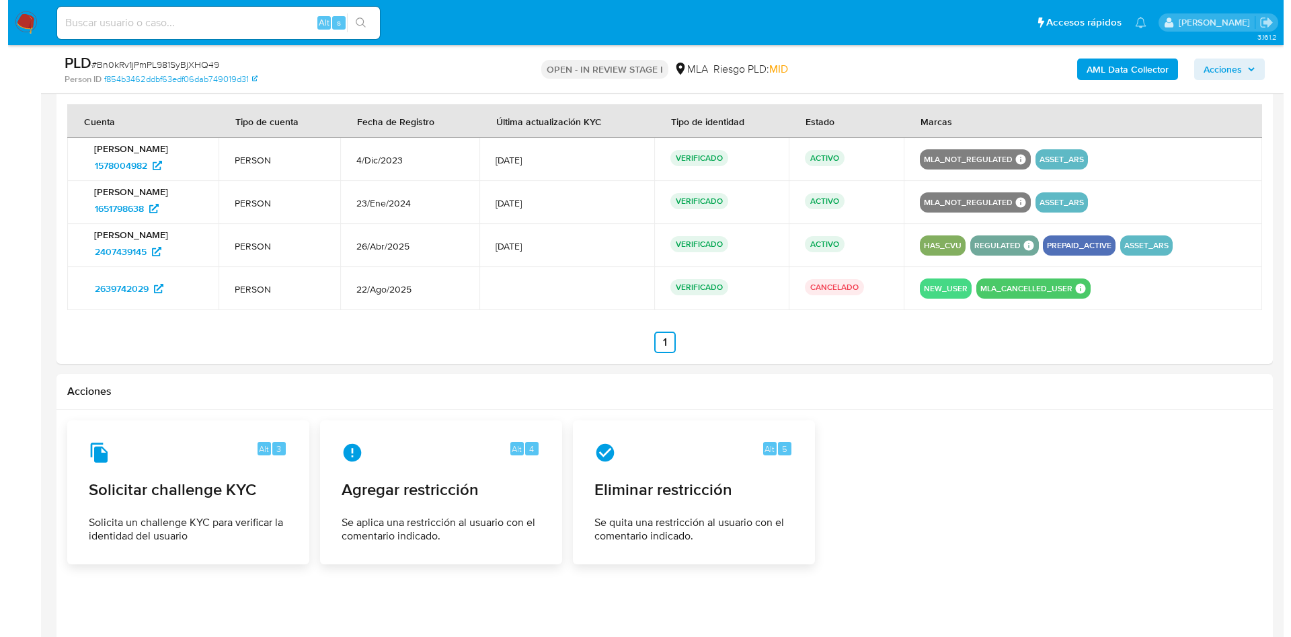
scroll to position [2186, 0]
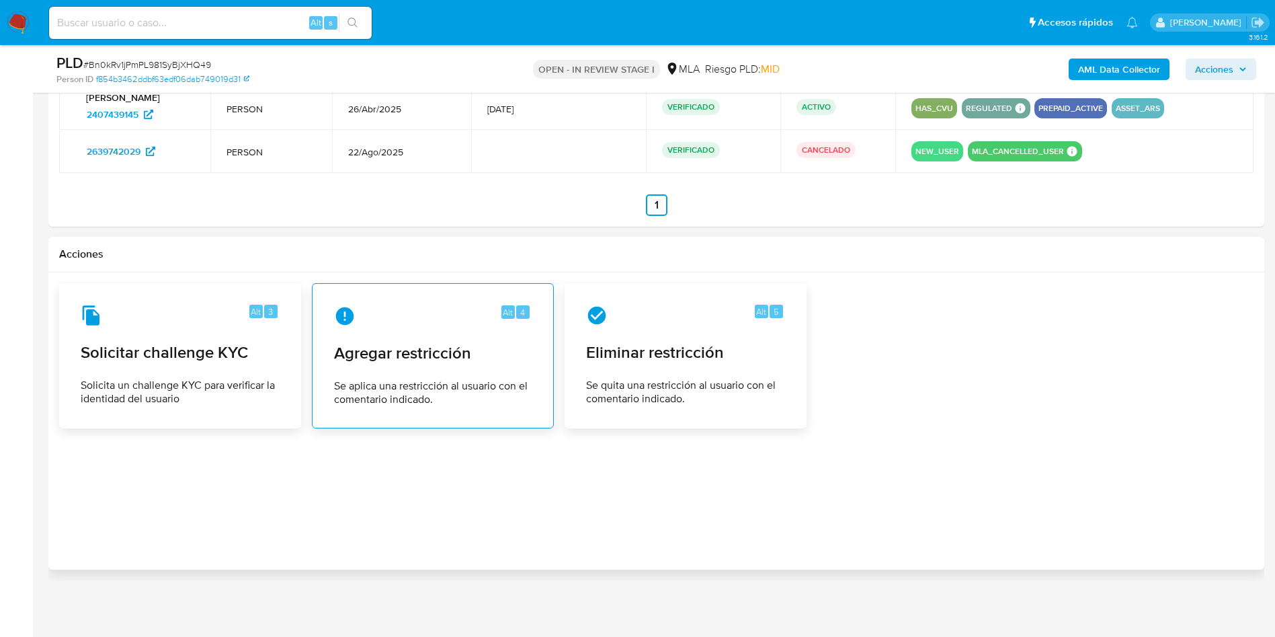
click at [435, 345] on span "Agregar restricción" at bounding box center [433, 353] width 198 height 20
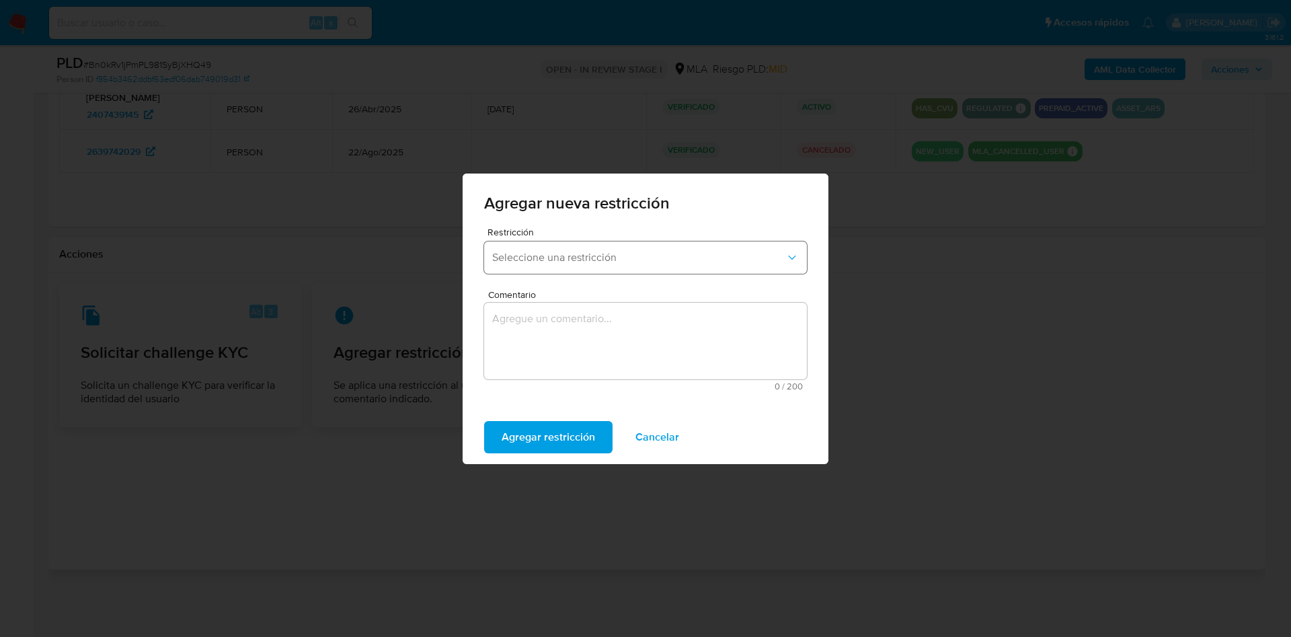
click at [599, 251] on span "Seleccione una restricción" at bounding box center [638, 257] width 293 height 13
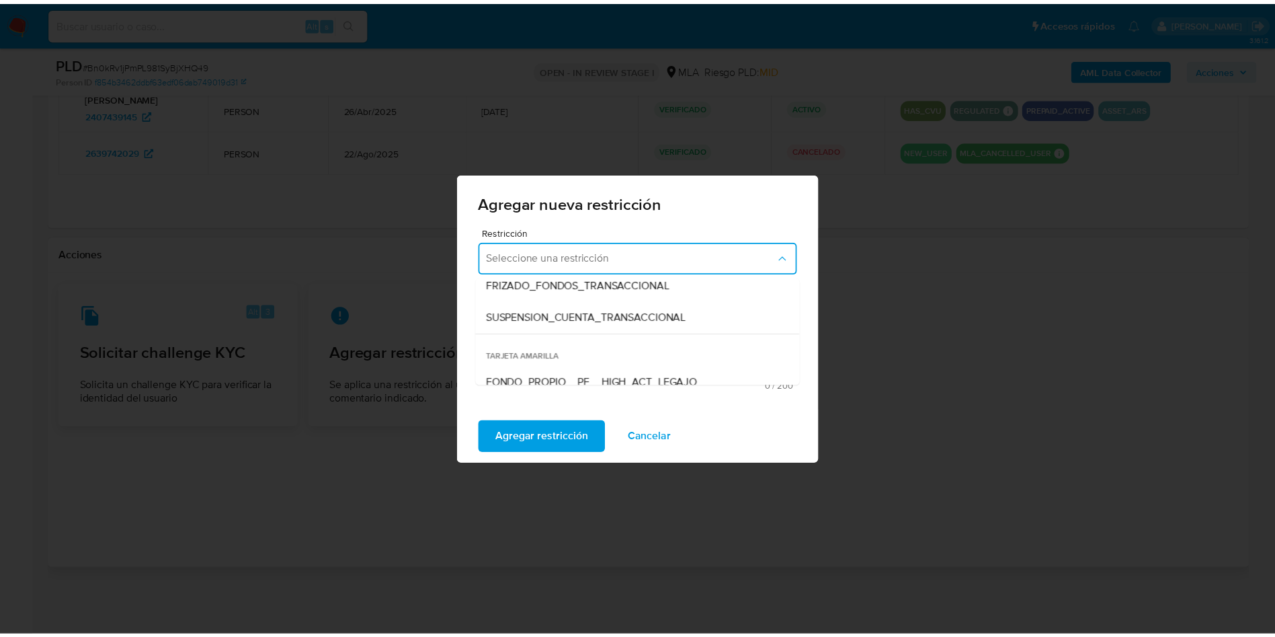
scroll to position [202, 0]
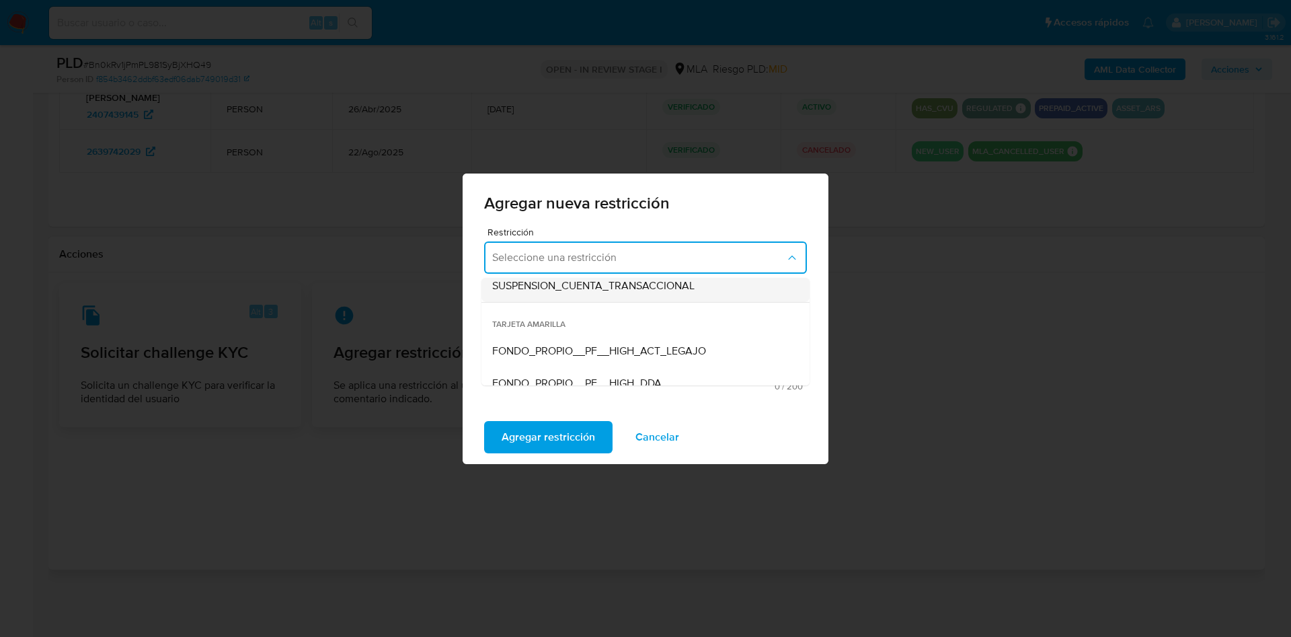
click at [573, 288] on span "SUSPENSION_CUENTA_TRANSACCIONAL" at bounding box center [593, 285] width 202 height 13
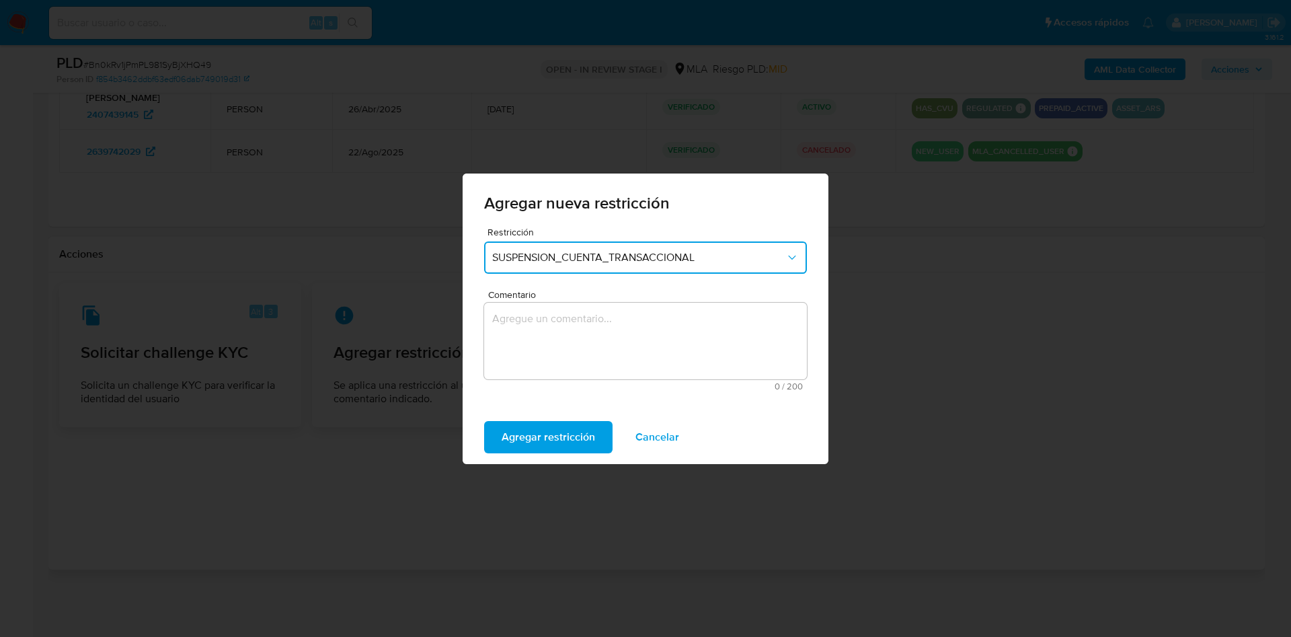
click at [571, 343] on textarea "Comentario" at bounding box center [645, 340] width 323 height 77
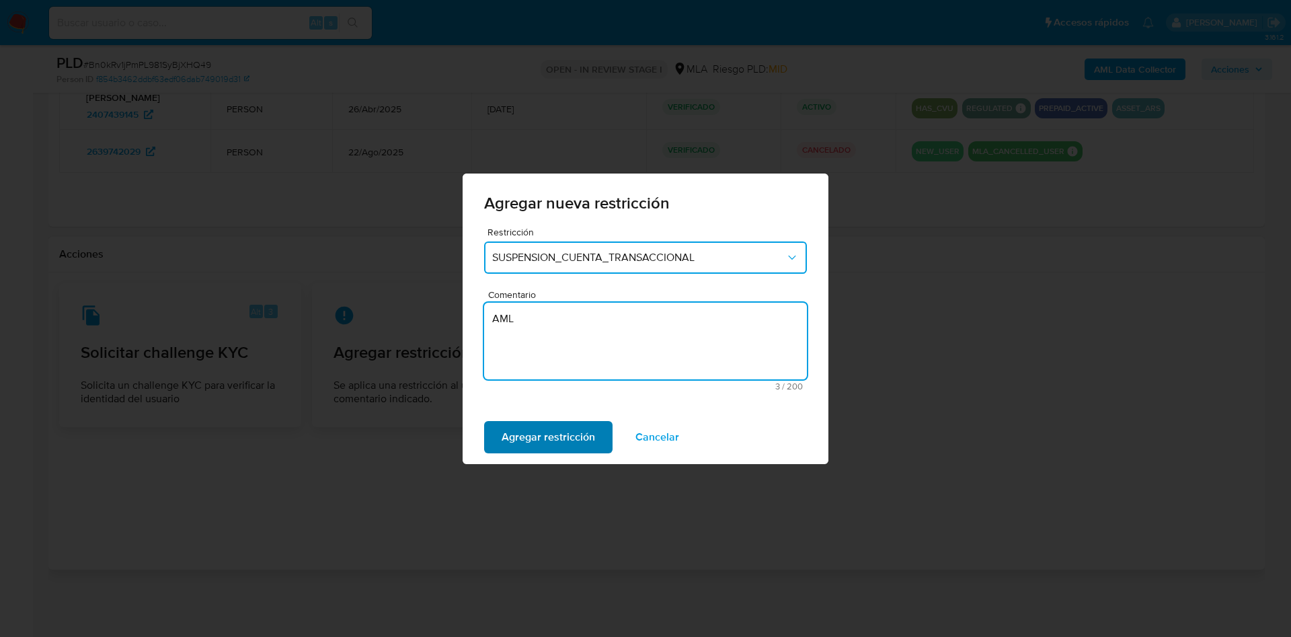
type textarea "AML"
click at [579, 423] on span "Agregar restricción" at bounding box center [547, 437] width 93 height 30
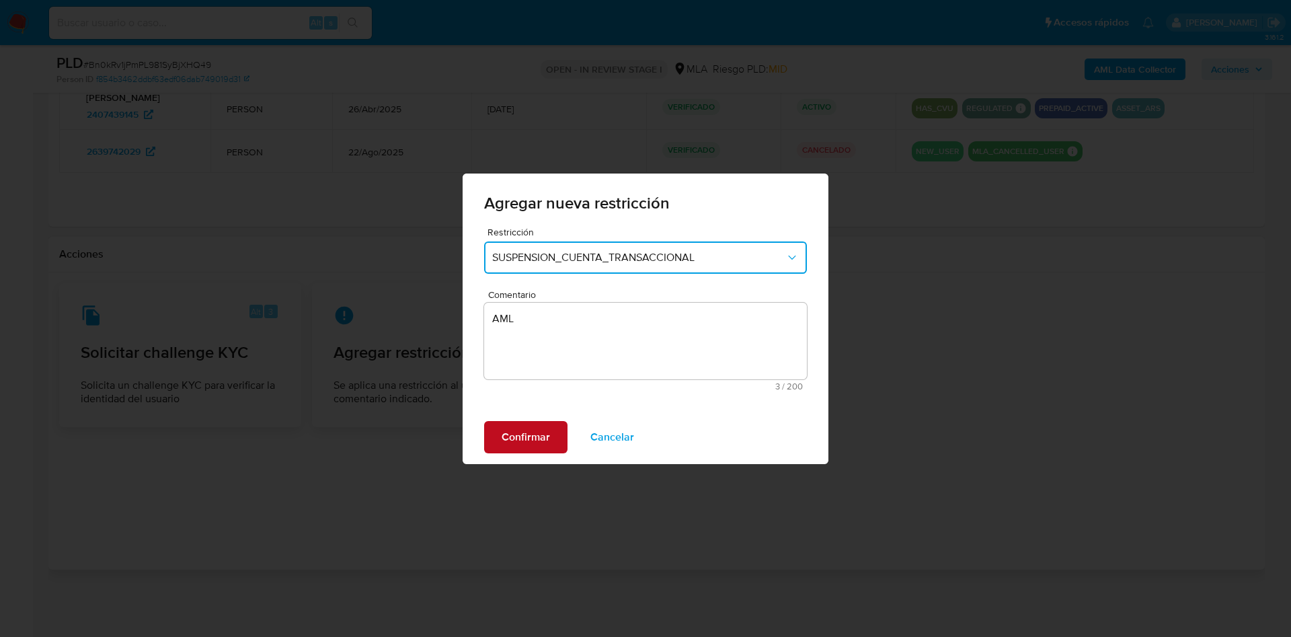
drag, startPoint x: 539, startPoint y: 411, endPoint x: 536, endPoint y: 421, distance: 10.6
click at [537, 421] on div "Confirmar Cancelar" at bounding box center [645, 437] width 366 height 54
click at [536, 422] on span "Confirmar" at bounding box center [525, 437] width 48 height 30
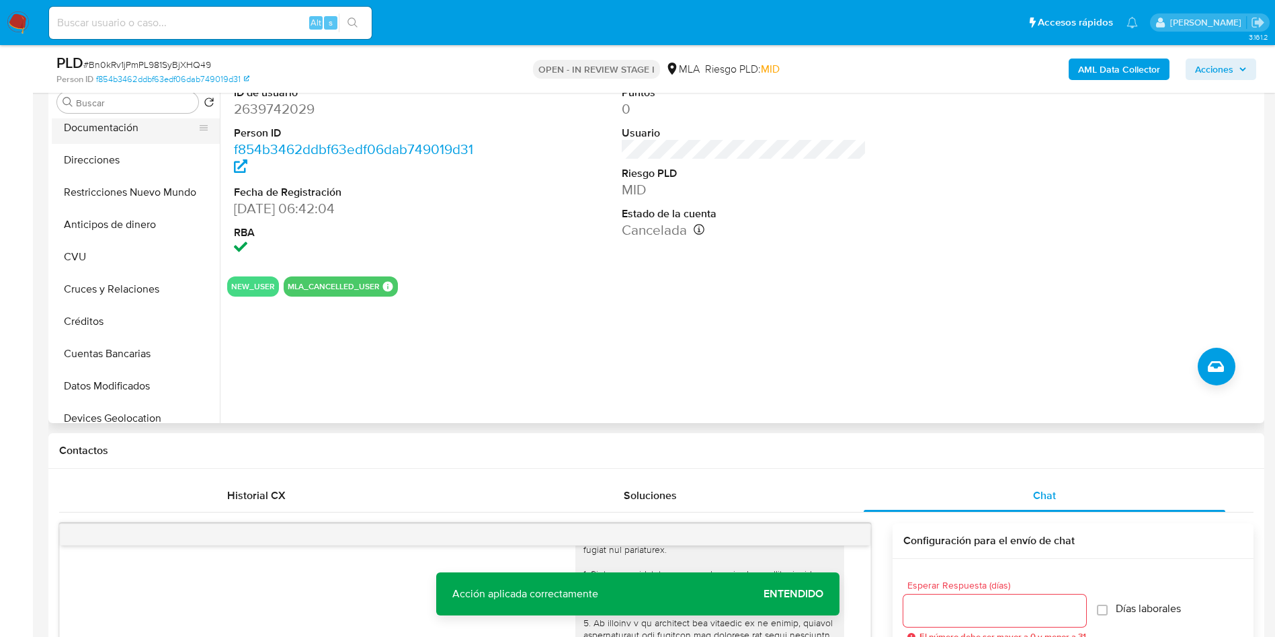
scroll to position [0, 0]
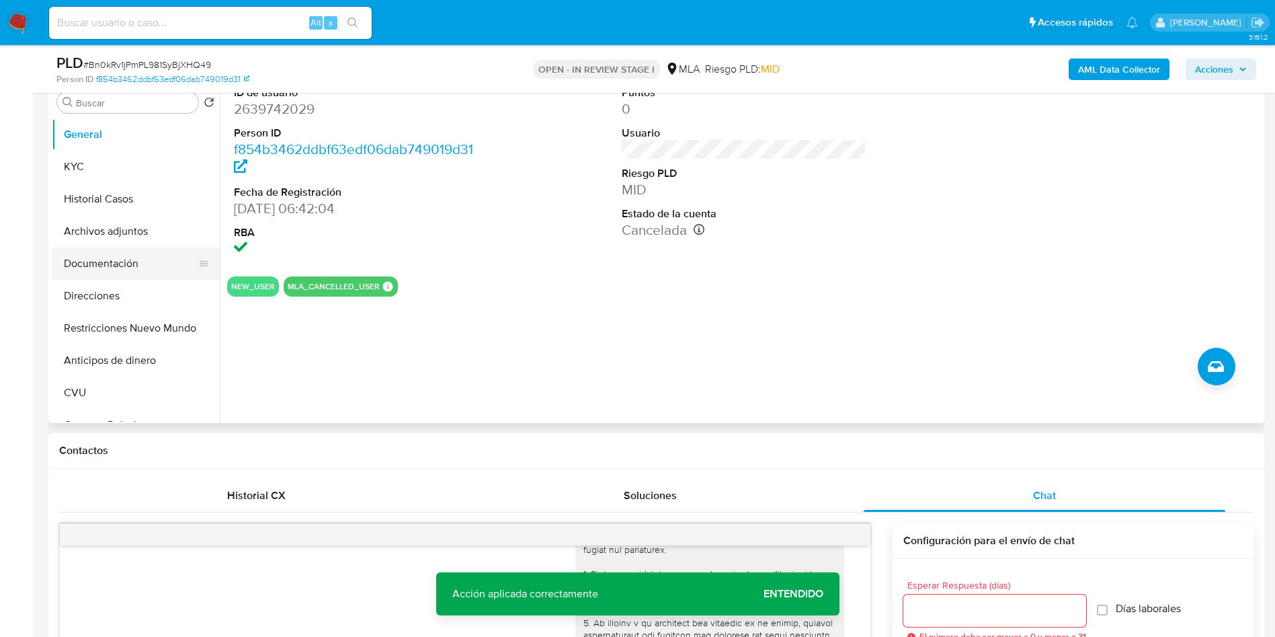
drag, startPoint x: 108, startPoint y: 233, endPoint x: 81, endPoint y: 247, distance: 29.5
click at [108, 232] on button "Archivos adjuntos" at bounding box center [136, 231] width 168 height 32
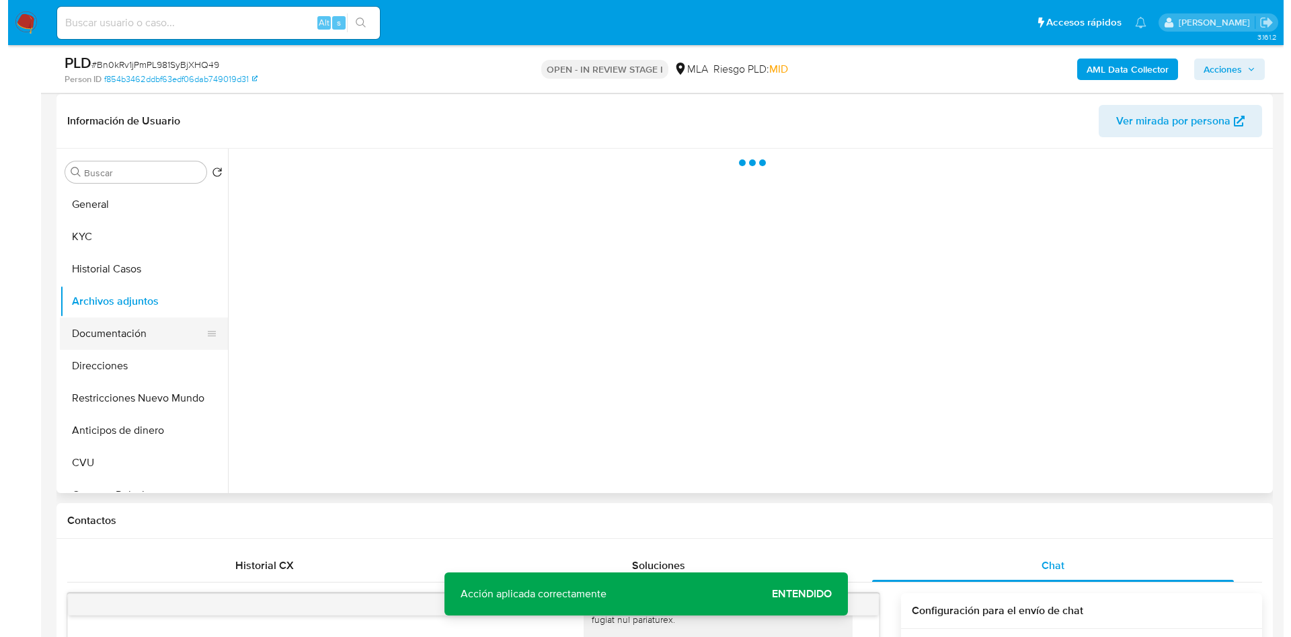
scroll to position [169, 0]
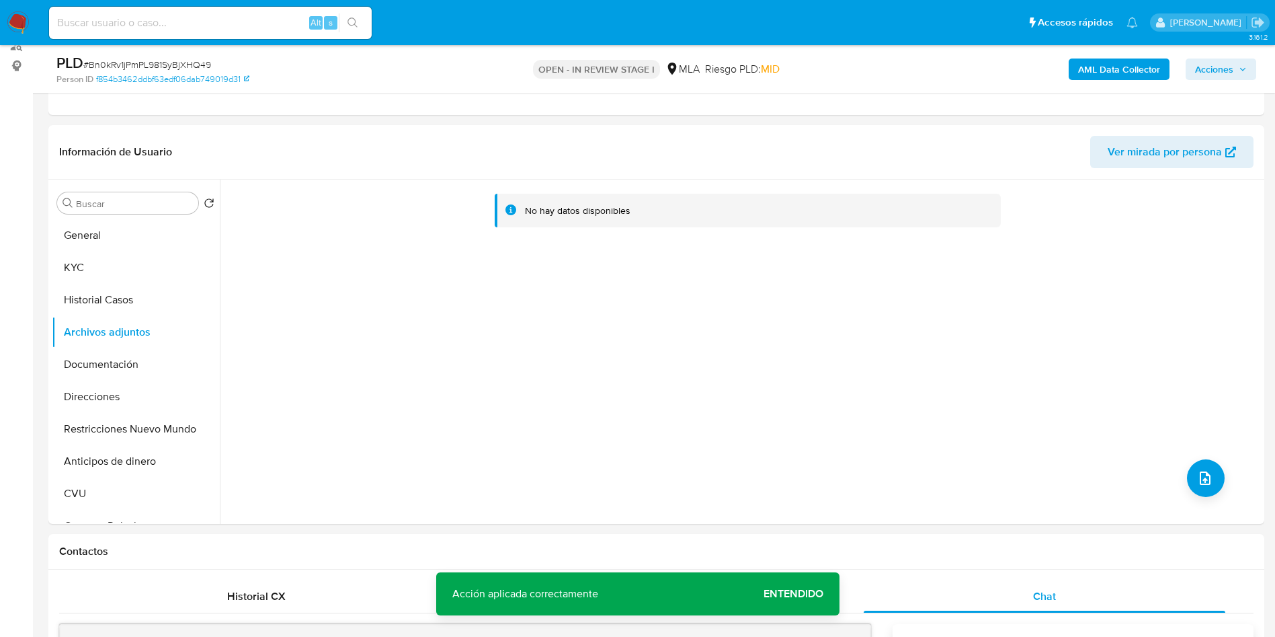
click at [860, 64] on b "AML Data Collector" at bounding box center [1119, 69] width 82 height 22
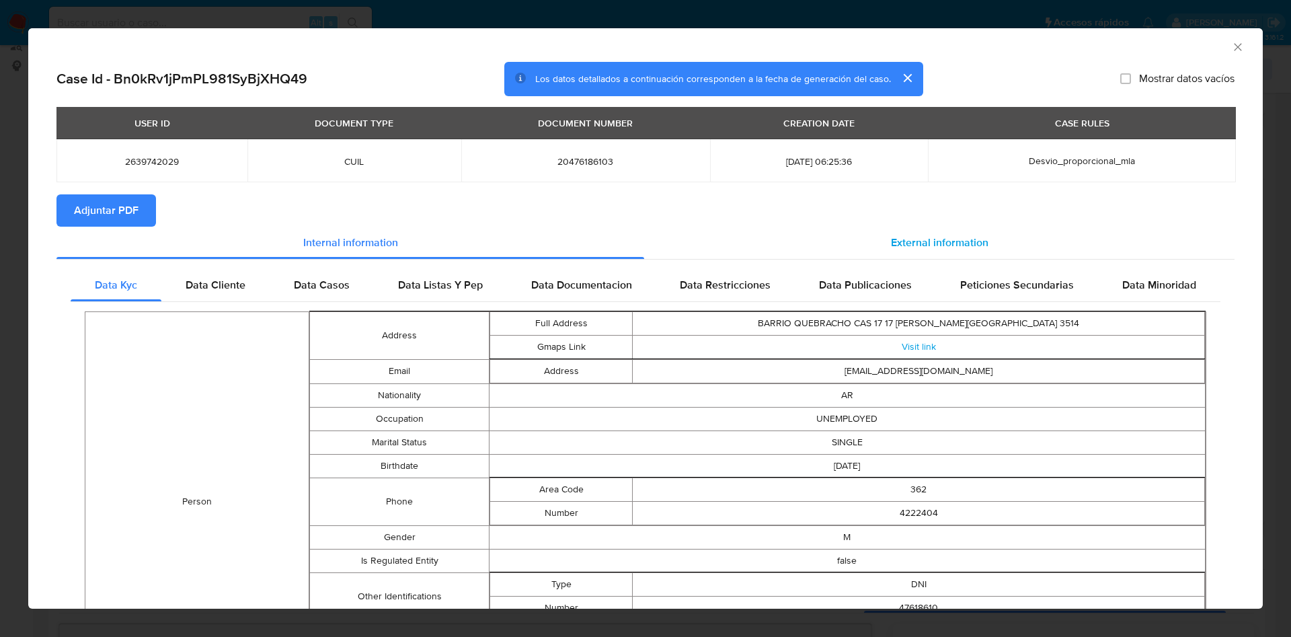
click at [860, 239] on div "External information" at bounding box center [939, 243] width 590 height 32
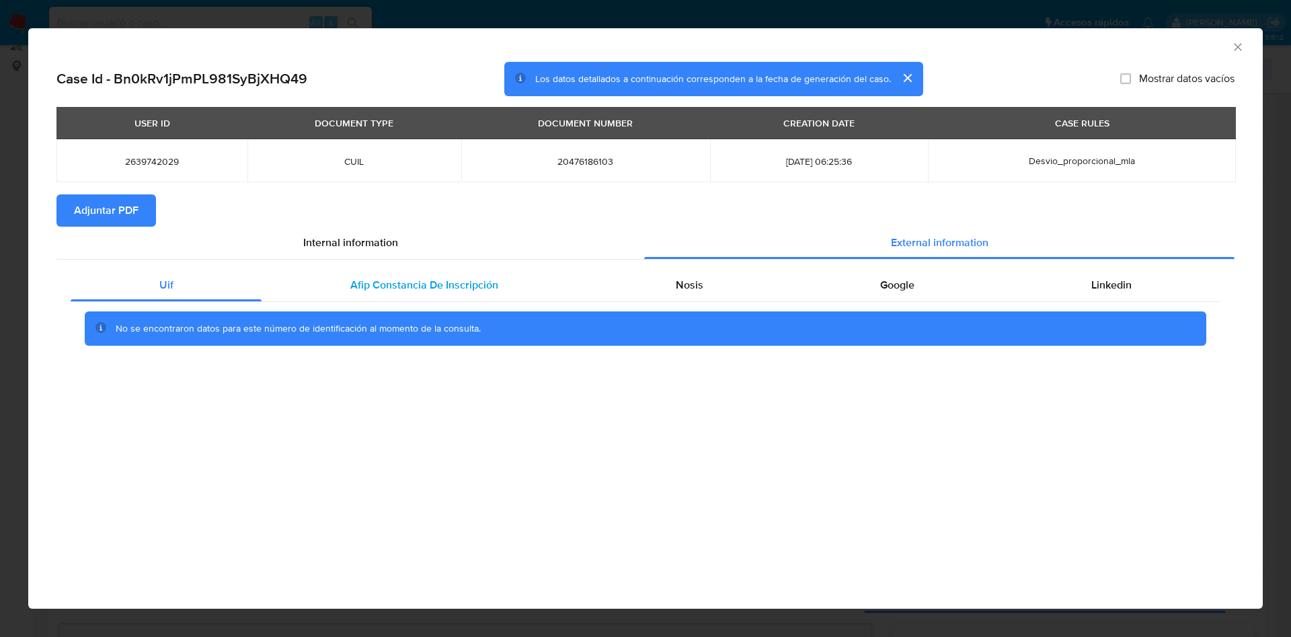
click at [380, 292] on div "Afip Constancia De Inscripción" at bounding box center [423, 285] width 325 height 32
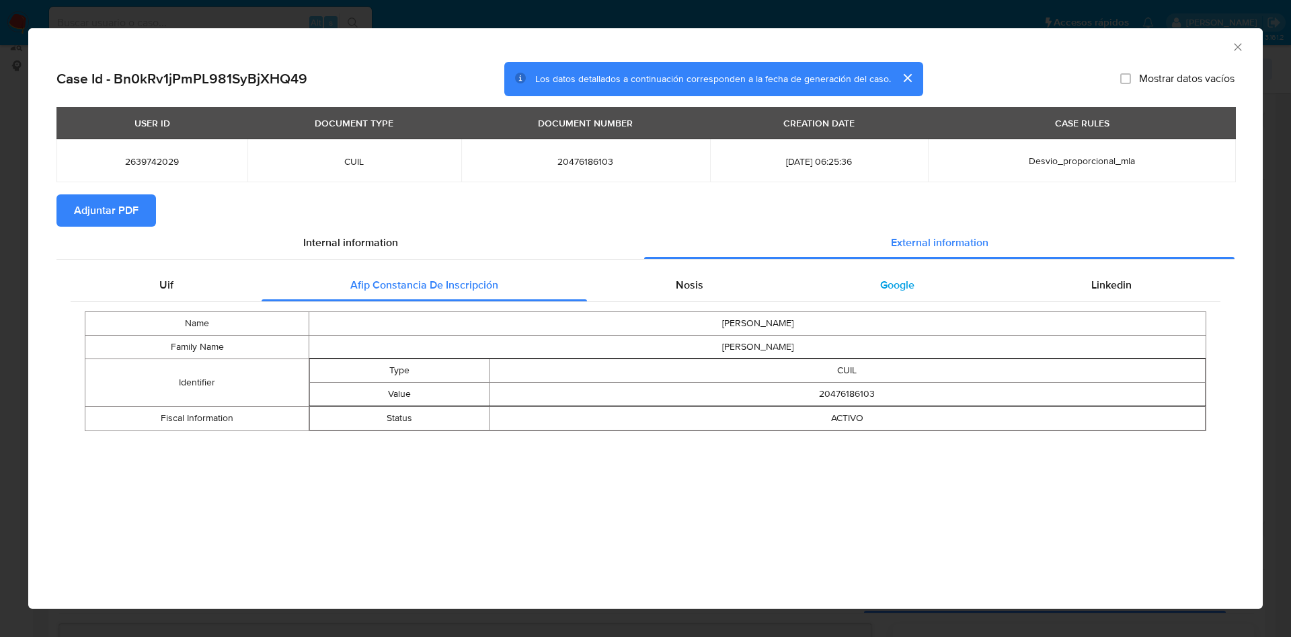
drag, startPoint x: 739, startPoint y: 279, endPoint x: 828, endPoint y: 294, distance: 90.0
click at [741, 279] on div "Nosis" at bounding box center [689, 285] width 204 height 32
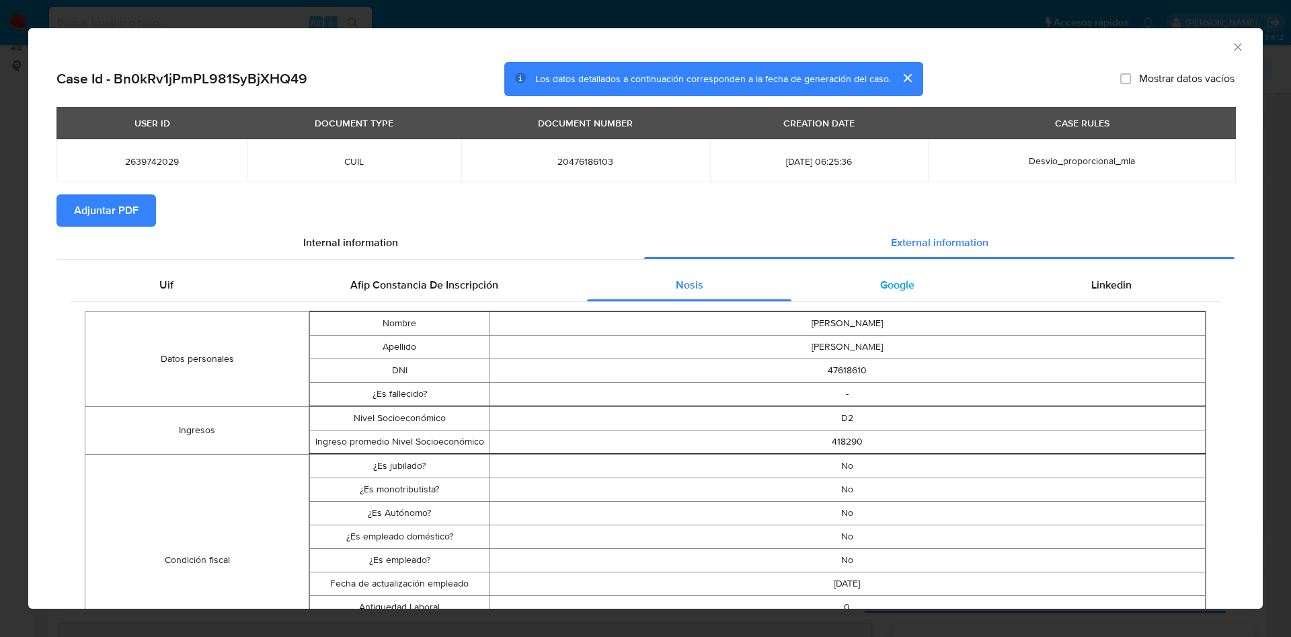
click at [860, 292] on div "Google" at bounding box center [896, 285] width 211 height 32
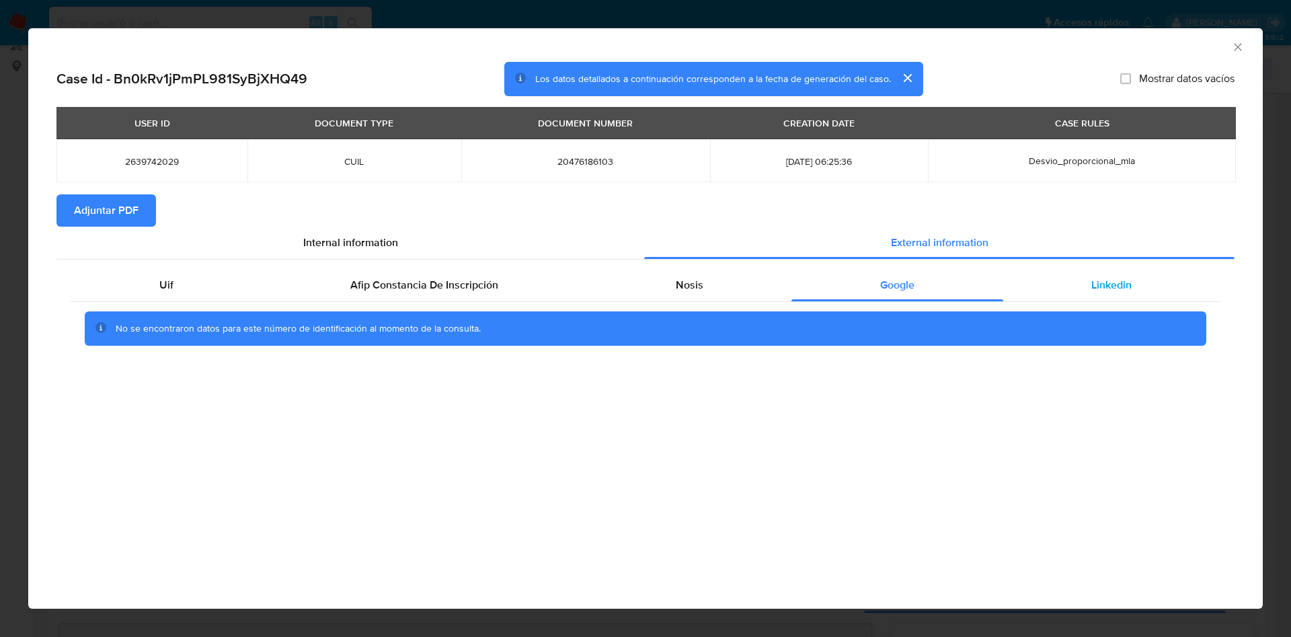
click at [860, 300] on div "Linkedin" at bounding box center [1111, 285] width 217 height 32
click at [860, 44] on div "AML Data Collector" at bounding box center [634, 45] width 1193 height 15
click at [99, 196] on span "Adjuntar PDF" at bounding box center [106, 211] width 65 height 30
click at [860, 47] on icon "Cerrar ventana" at bounding box center [1237, 46] width 13 height 13
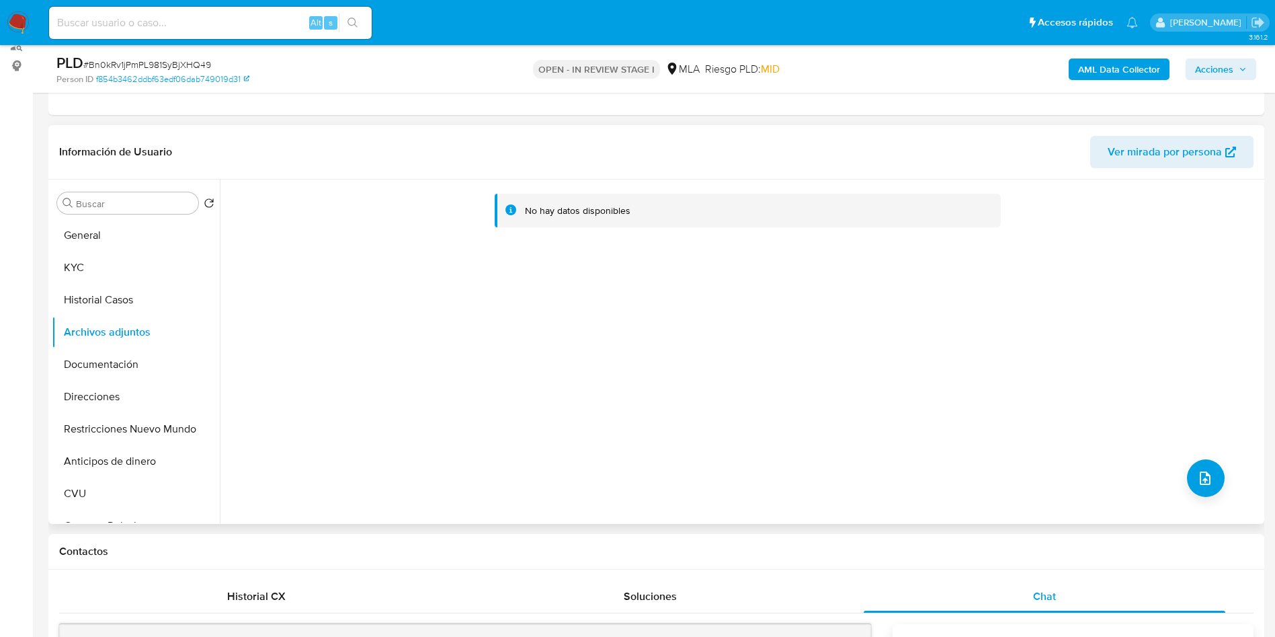
click at [860, 423] on div "No hay datos disponibles" at bounding box center [740, 351] width 1041 height 344
click at [860, 423] on icon "upload-file" at bounding box center [1205, 478] width 16 height 16
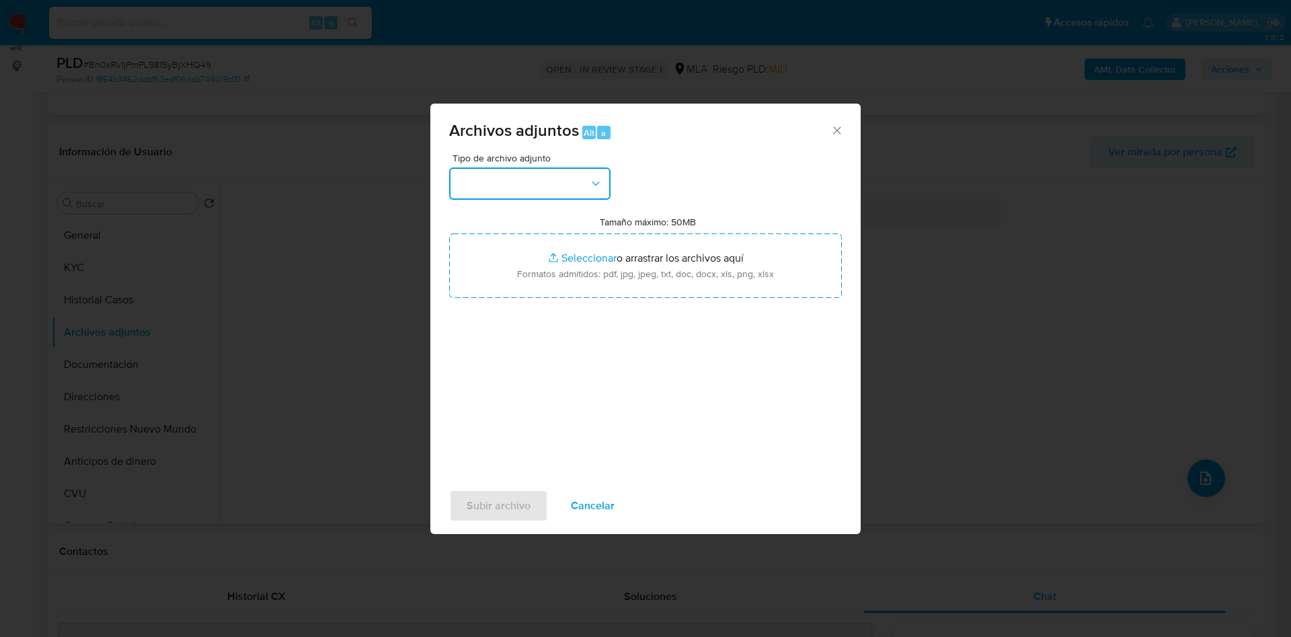
click at [525, 168] on button "button" at bounding box center [529, 183] width 161 height 32
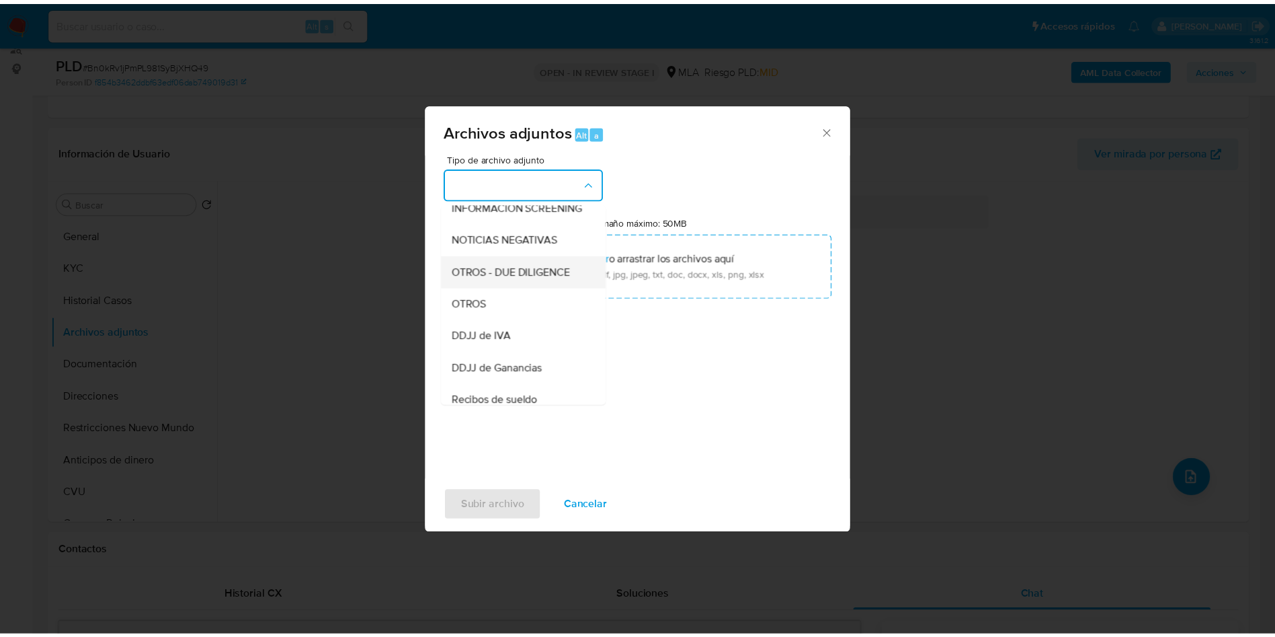
scroll to position [202, 0]
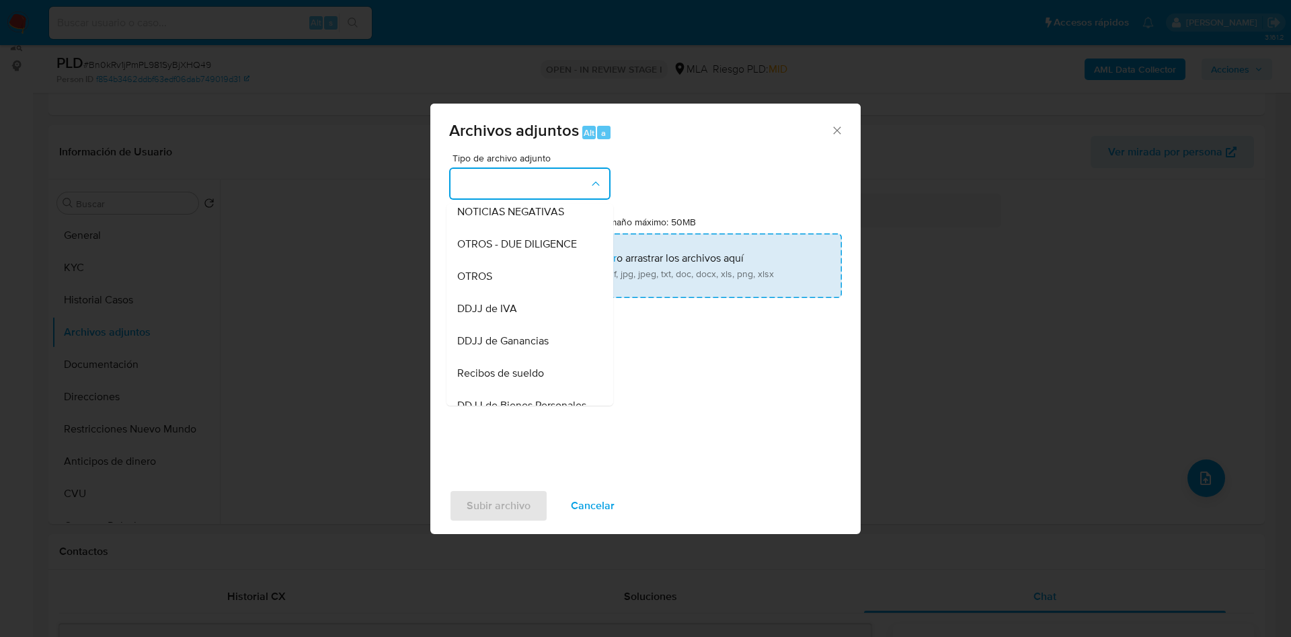
drag, startPoint x: 510, startPoint y: 284, endPoint x: 518, endPoint y: 279, distance: 9.3
click at [510, 282] on div "OTROS" at bounding box center [525, 276] width 137 height 32
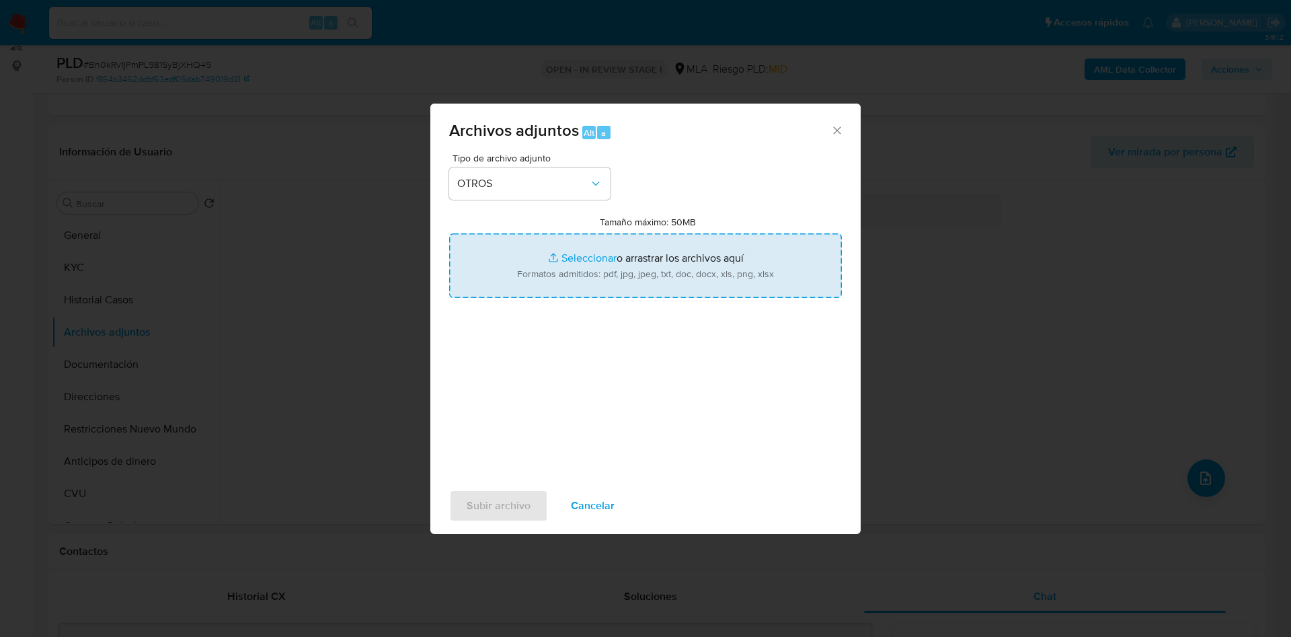
click at [565, 264] on input "Tamaño máximo: 50MB Seleccionar archivos" at bounding box center [645, 265] width 393 height 65
type input "C:\fakepath\Caselog Bn0kRv1jPmPL981SyBjXHQ49 - 2639742029.docx"
click at [571, 262] on input "Tamaño máximo: 50MB Seleccionar archivos" at bounding box center [645, 265] width 393 height 65
type input "C:\fakepath\Movimientos 2639742029.xlsx"
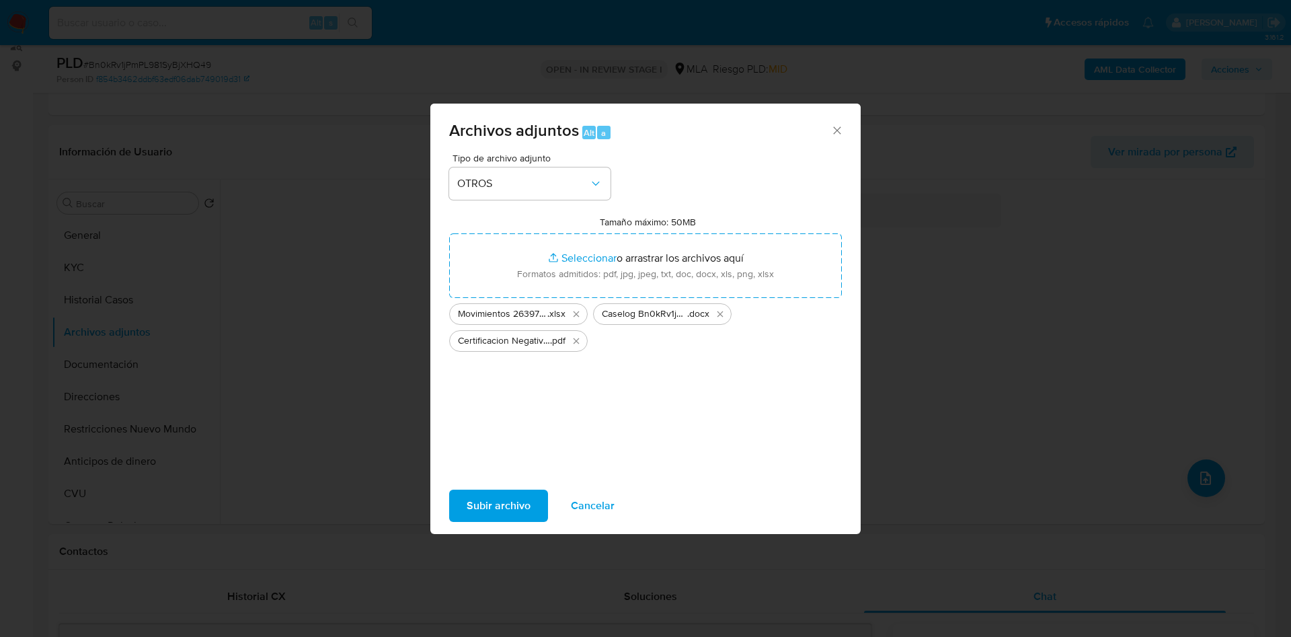
click at [488, 423] on span "Subir archivo" at bounding box center [499, 506] width 64 height 30
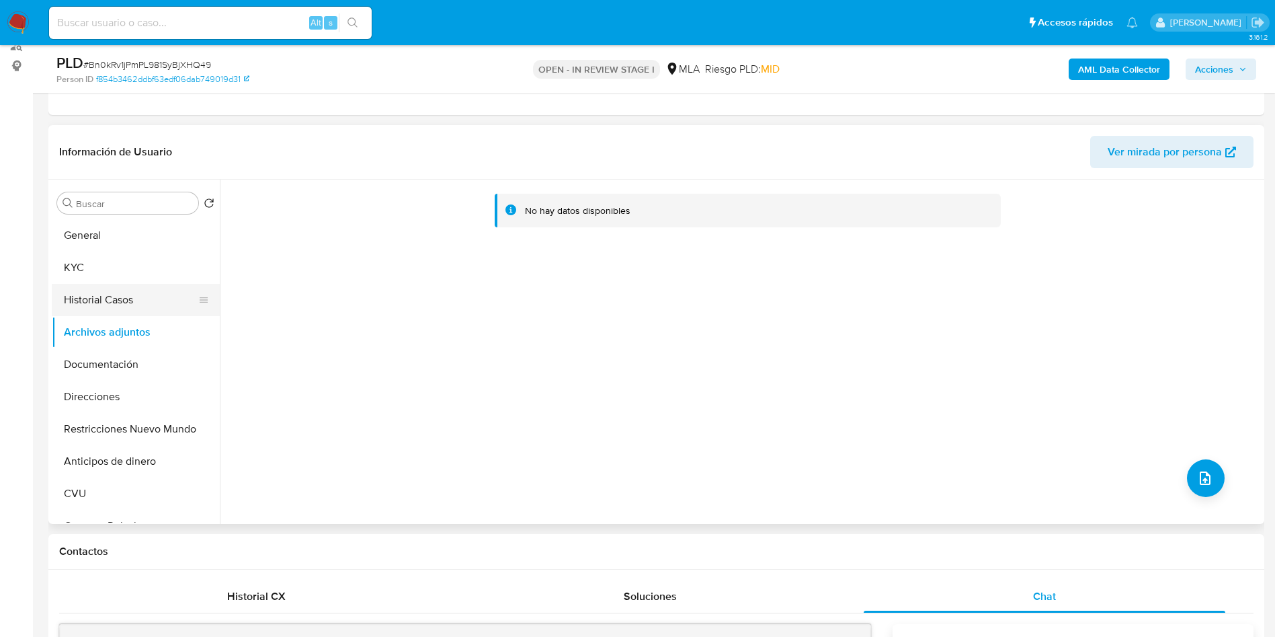
click at [122, 286] on button "Historial Casos" at bounding box center [130, 300] width 157 height 32
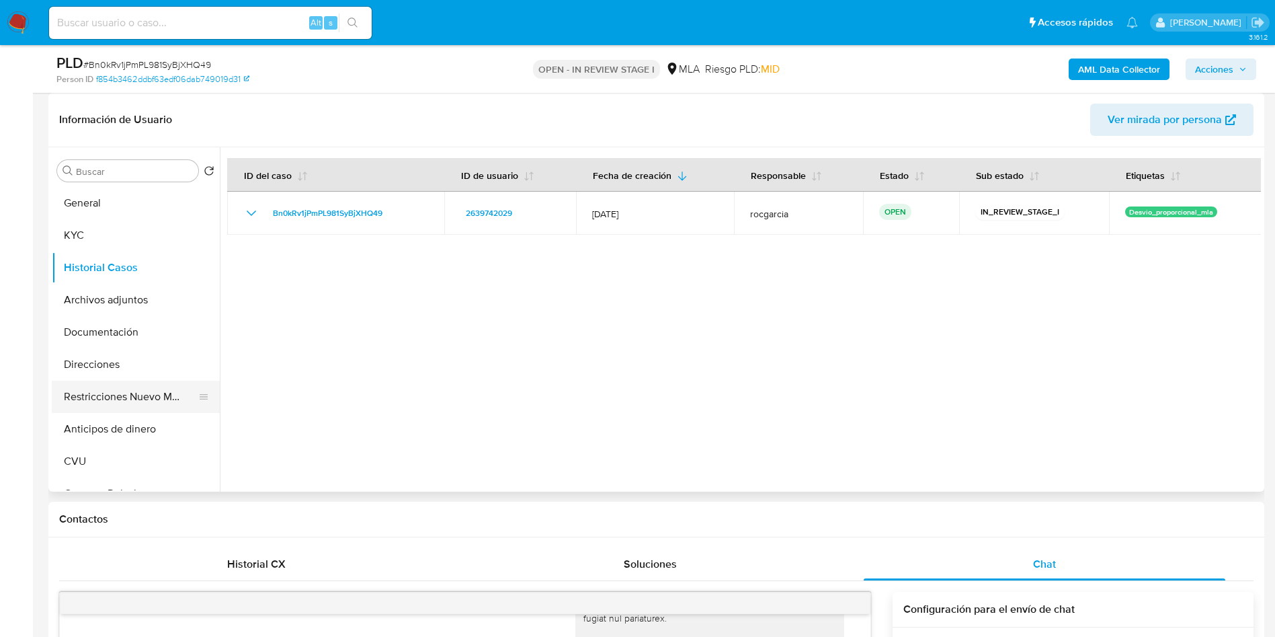
click at [104, 392] on button "Restricciones Nuevo Mundo" at bounding box center [130, 396] width 157 height 32
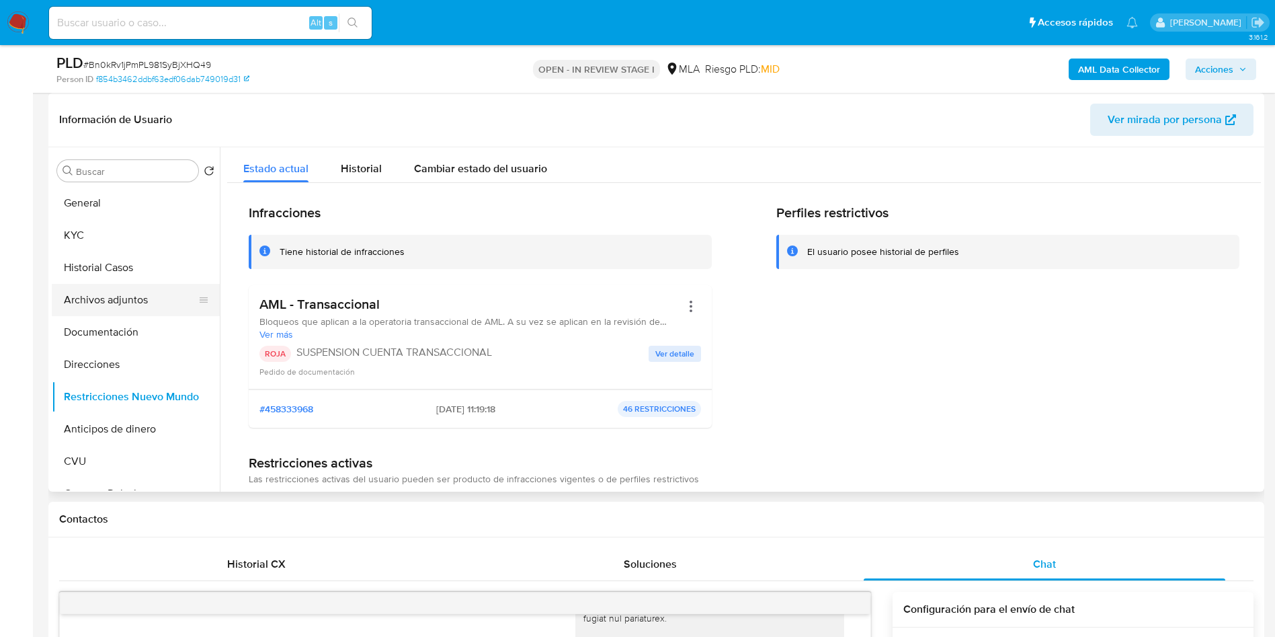
click at [106, 303] on button "Archivos adjuntos" at bounding box center [130, 300] width 157 height 32
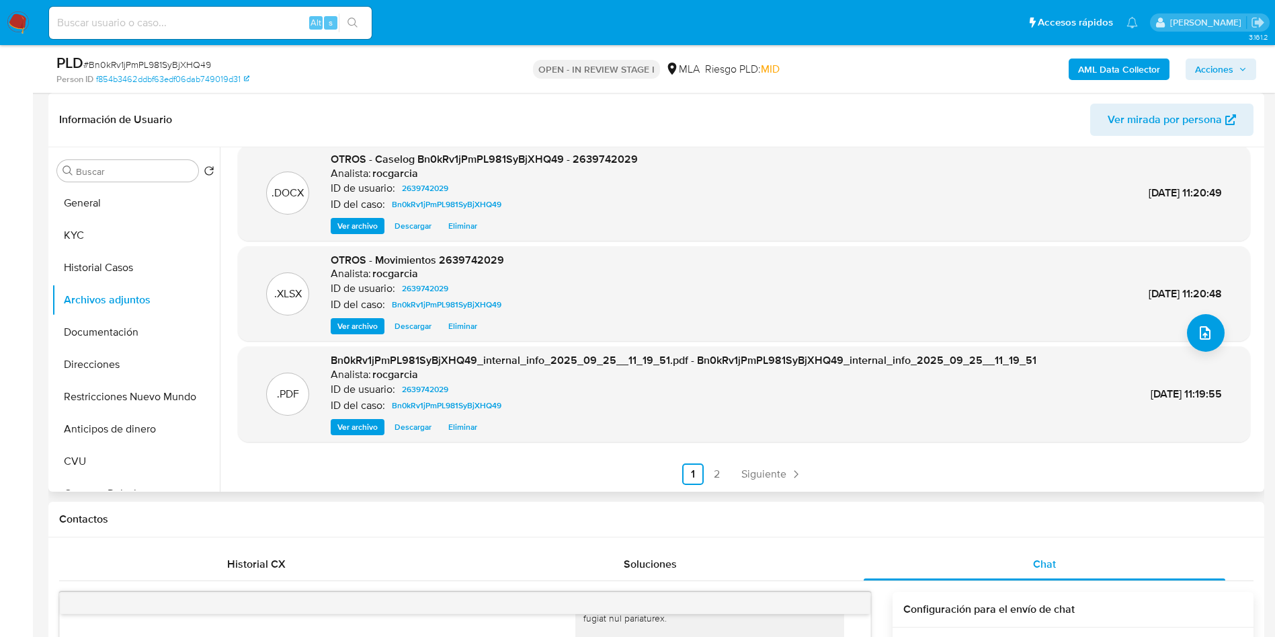
scroll to position [0, 0]
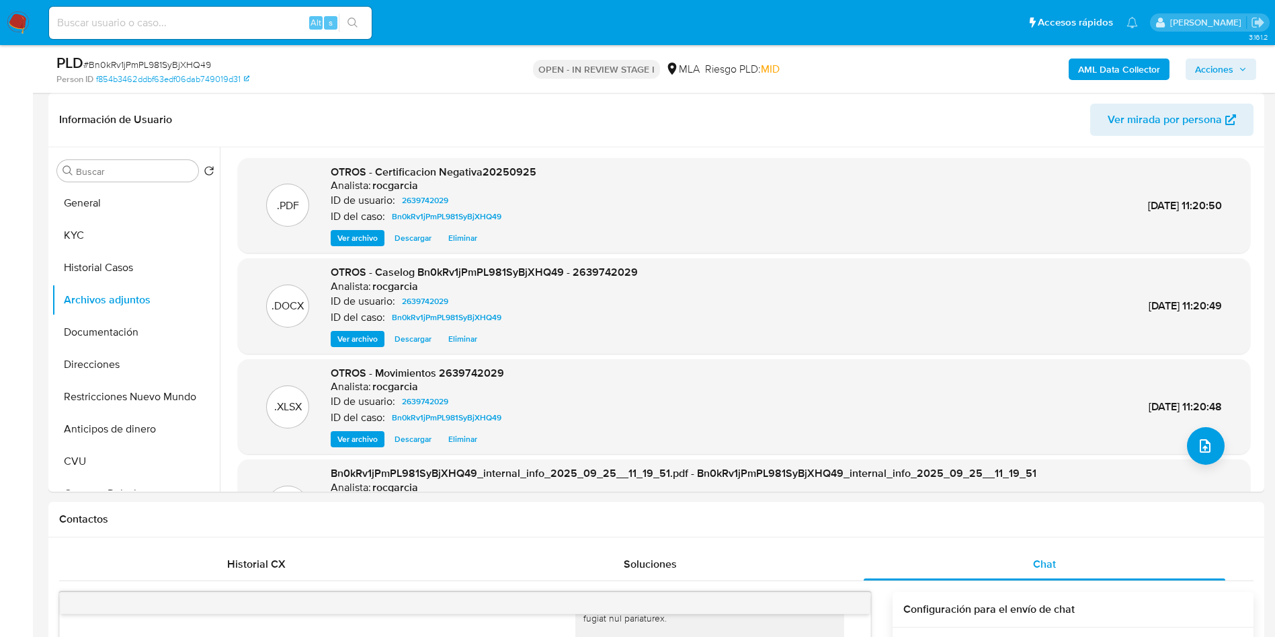
click at [860, 60] on span "Acciones" at bounding box center [1214, 69] width 38 height 22
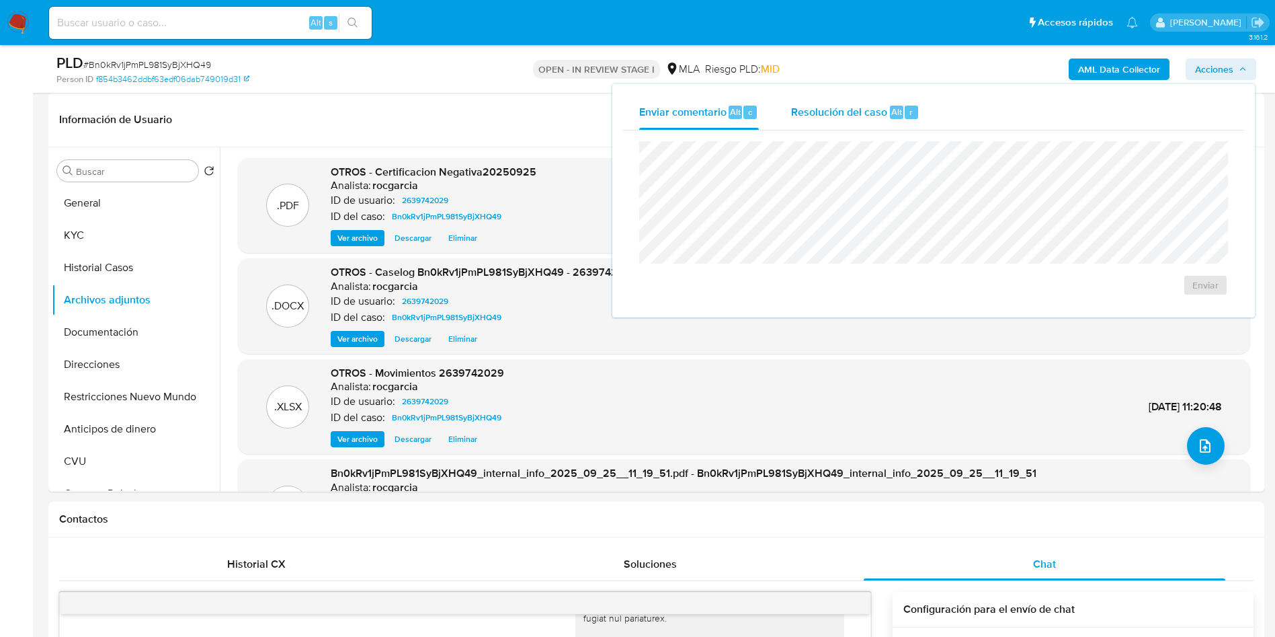
click at [860, 120] on div "Resolución del caso Alt r" at bounding box center [855, 112] width 128 height 35
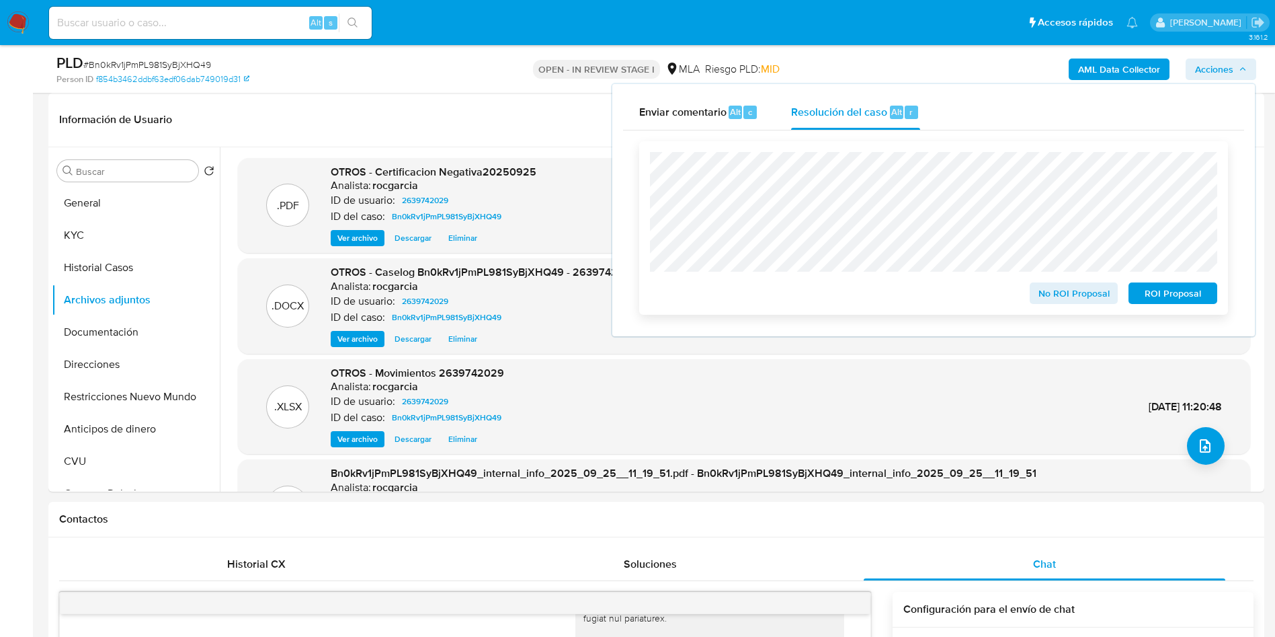
click at [860, 294] on span "ROI Proposal" at bounding box center [1173, 293] width 70 height 19
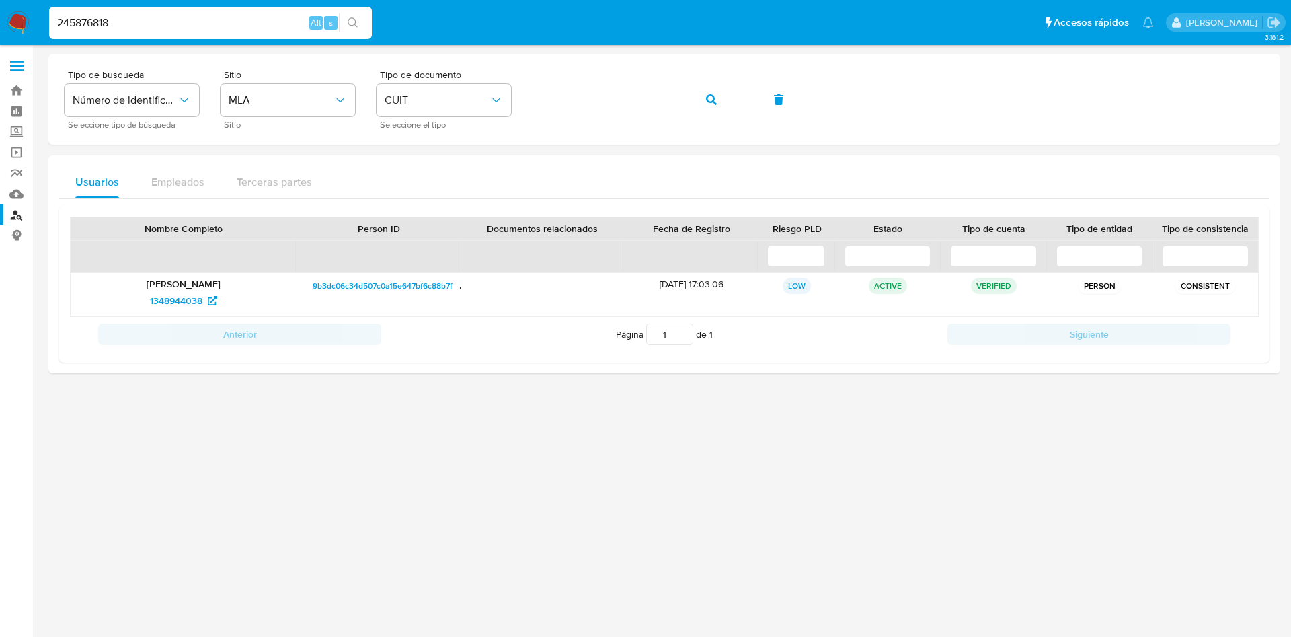
type input "245876818"
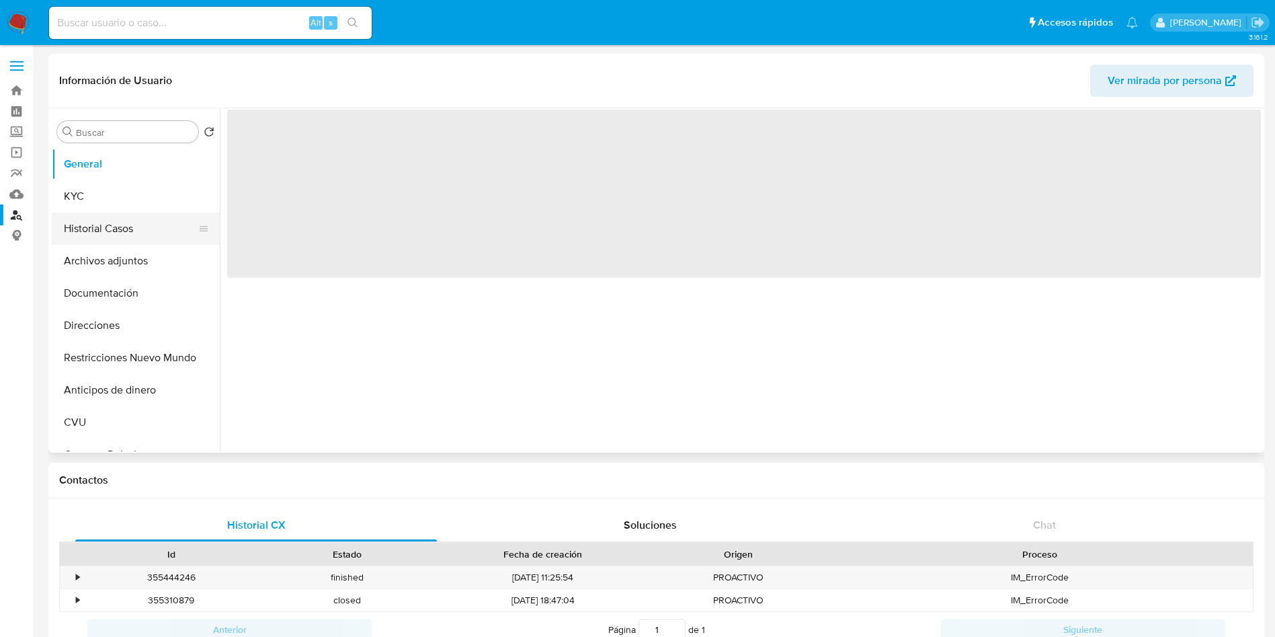
select select "10"
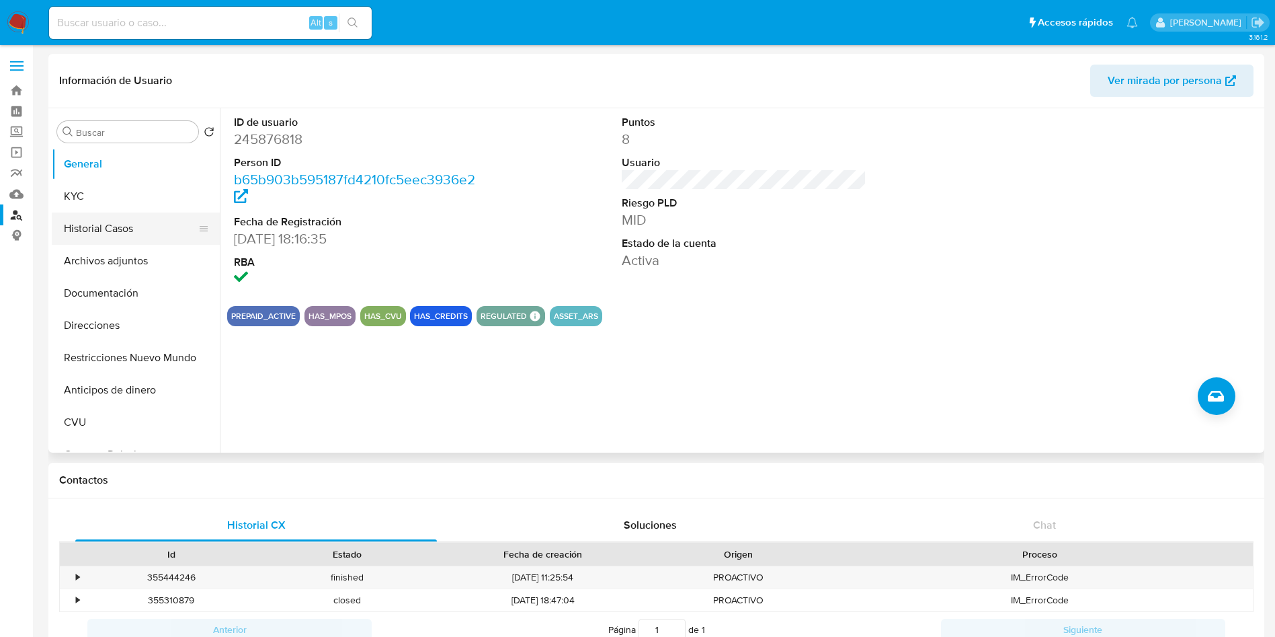
click at [128, 233] on button "Historial Casos" at bounding box center [130, 228] width 157 height 32
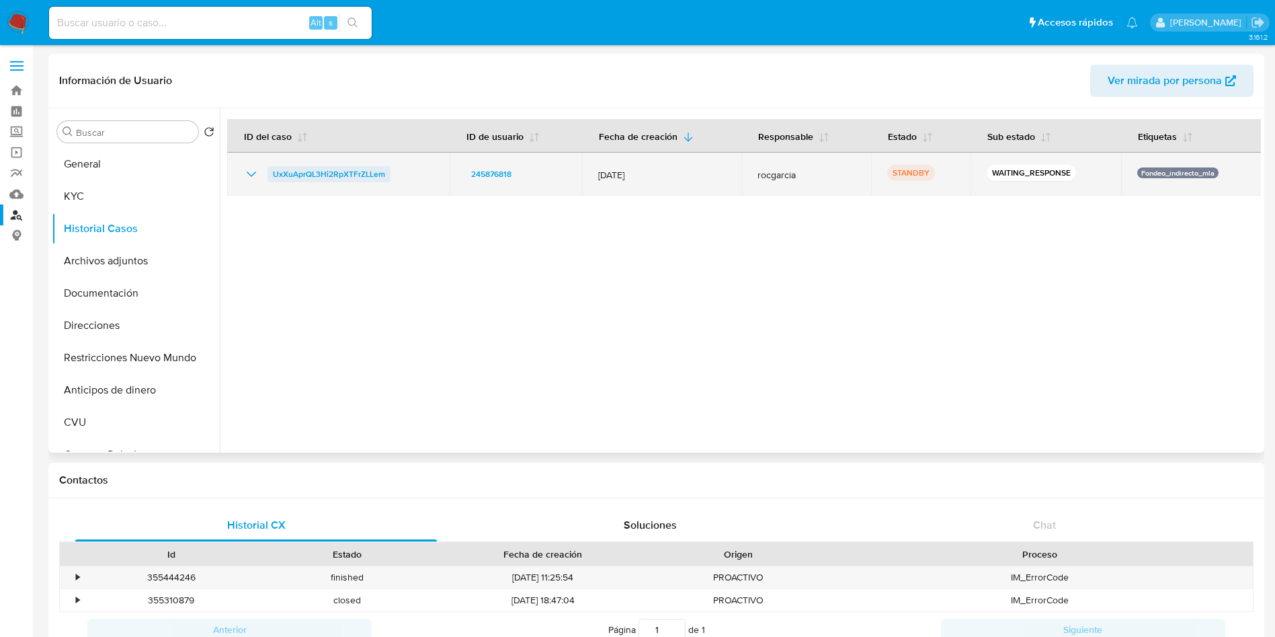
click at [304, 174] on span "UxXuAprQL3Hi2RpXTFrZLLem" at bounding box center [329, 174] width 112 height 16
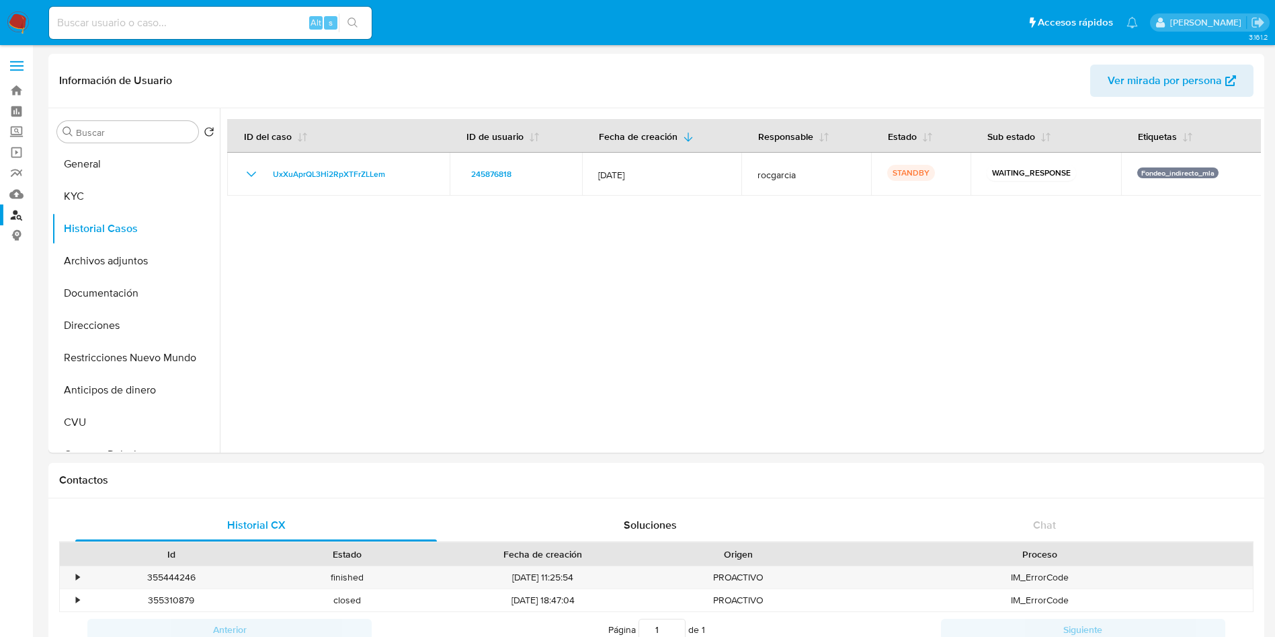
click at [215, 30] on input at bounding box center [210, 22] width 323 height 17
paste input "LTVfStnRViCOJ0WKYhw1U98"
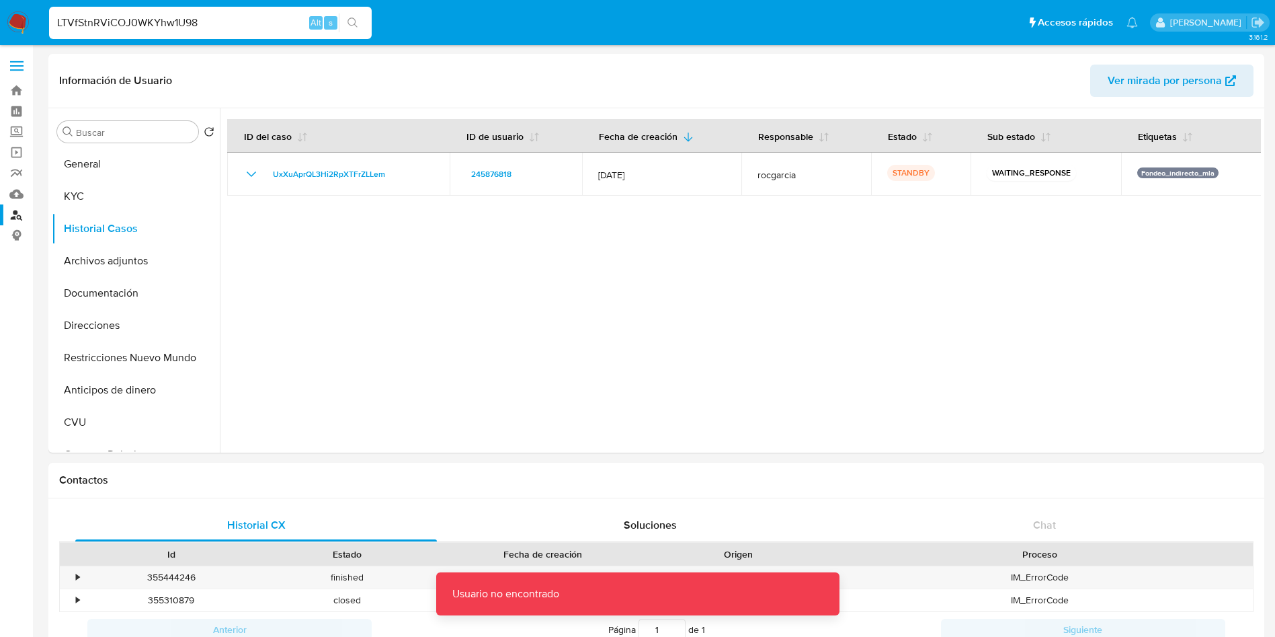
click at [56, 22] on input "LTVfStnRViCOJ0WKYhw1U98" at bounding box center [210, 22] width 323 height 17
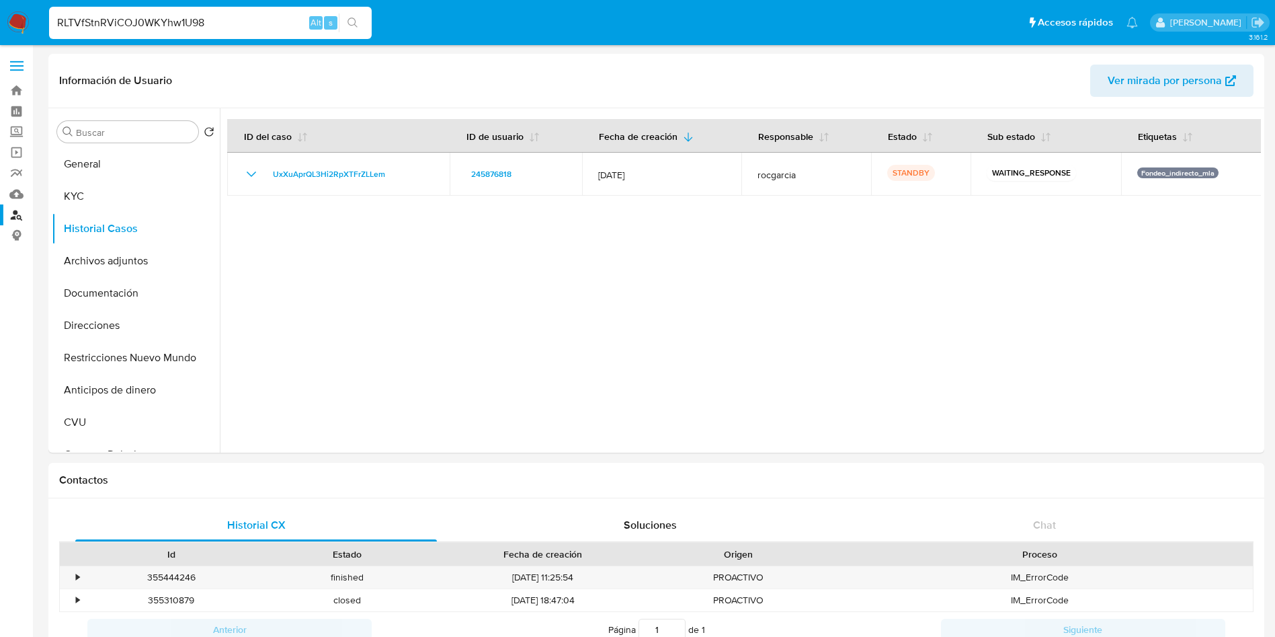
type input "RLTVfStnRViCOJ0WKYhw1U98"
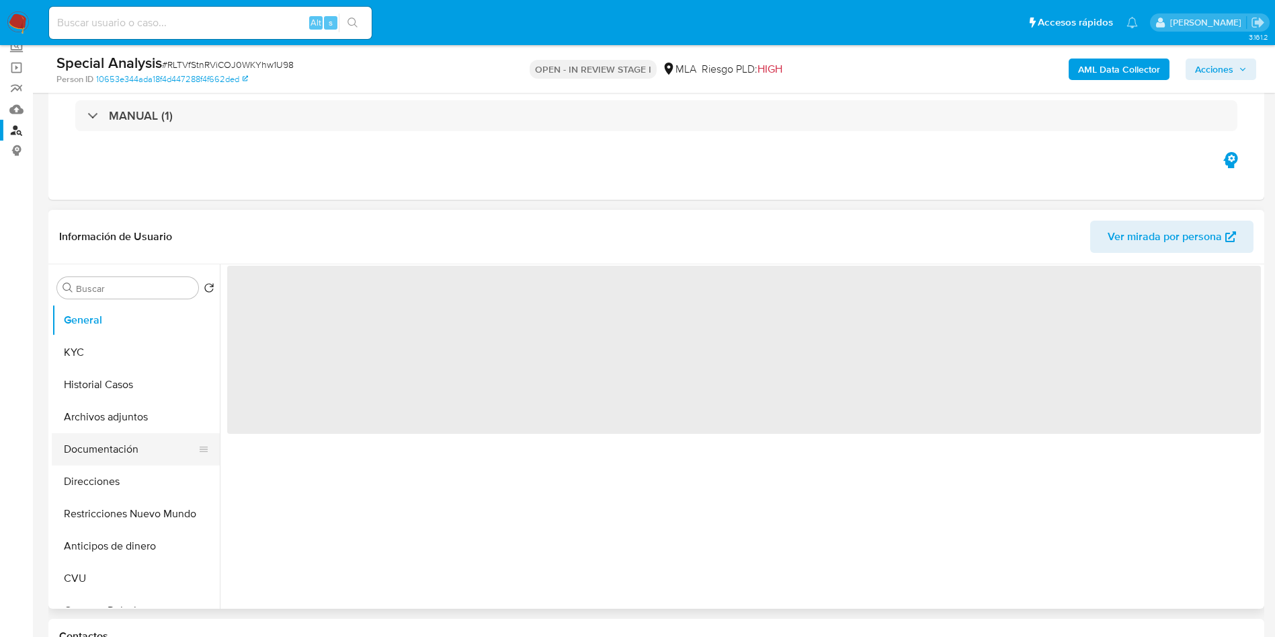
scroll to position [202, 0]
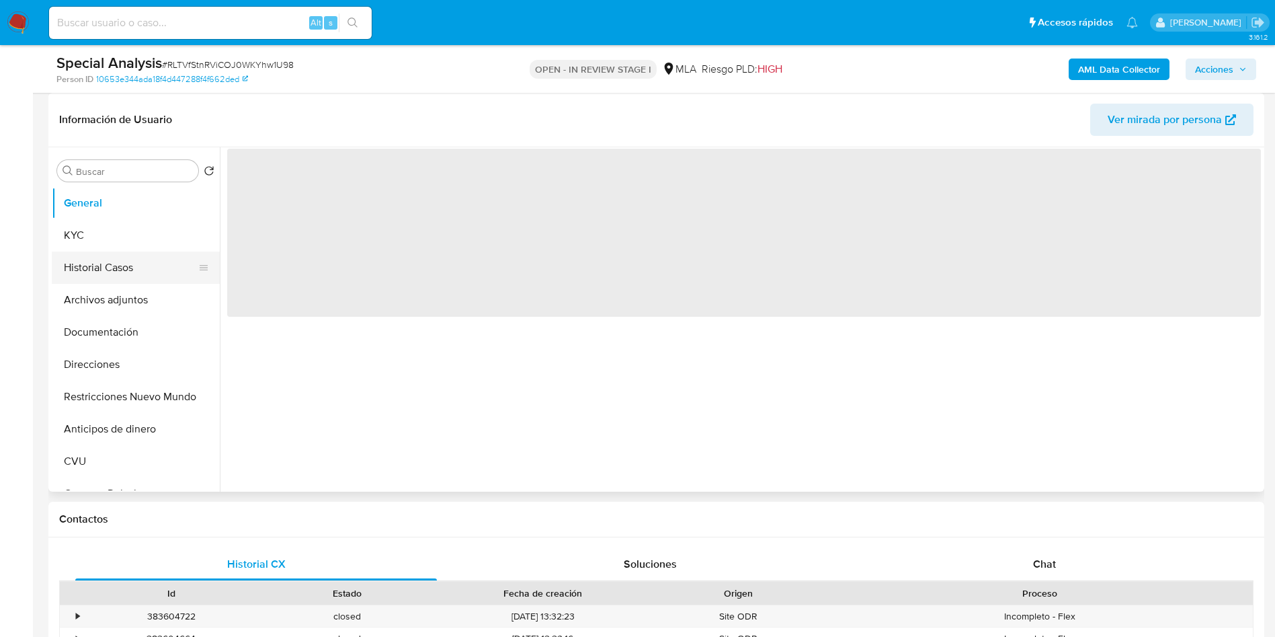
select select "10"
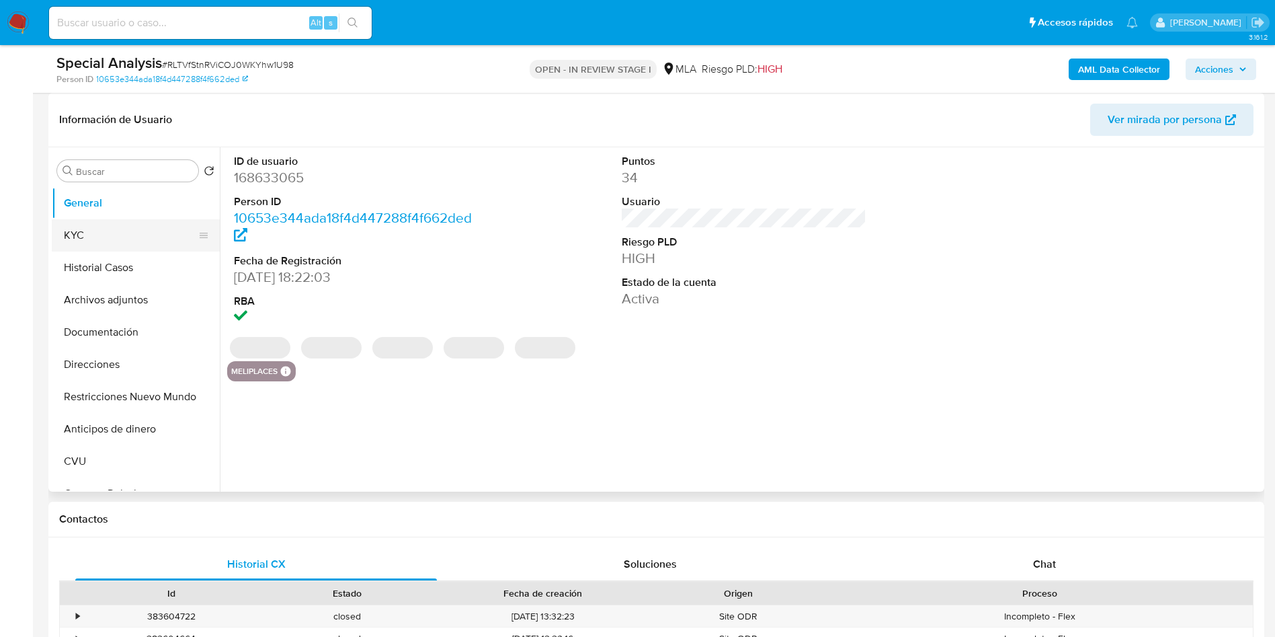
click at [85, 249] on button "KYC" at bounding box center [130, 235] width 157 height 32
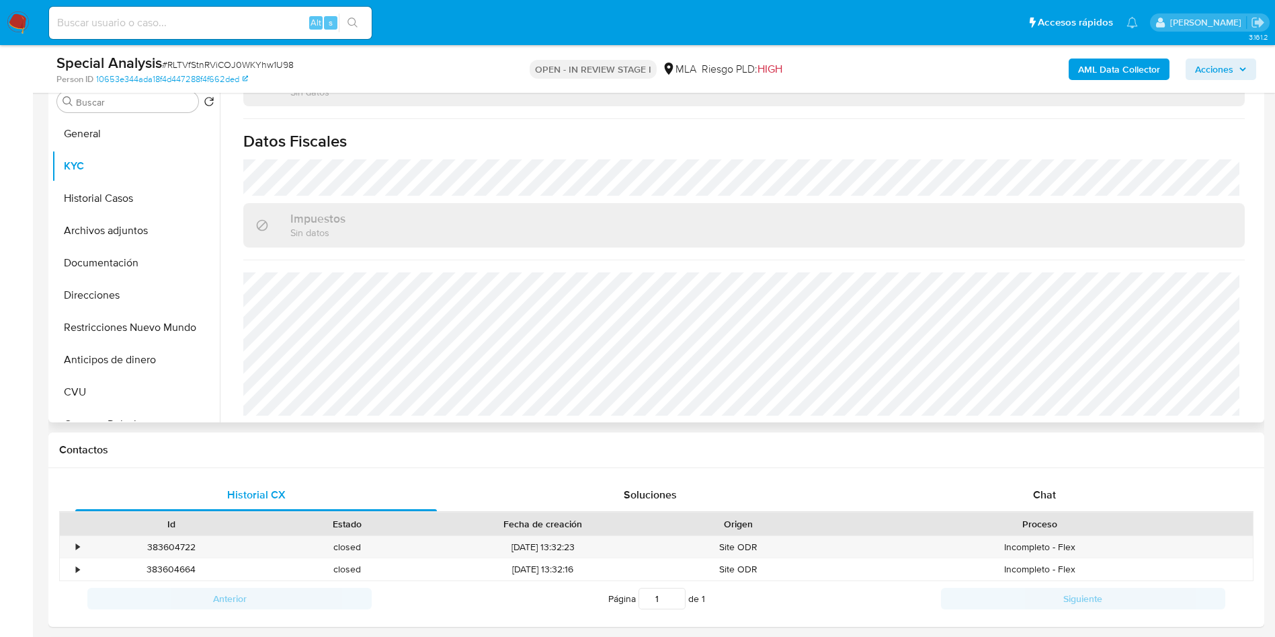
scroll to position [302, 0]
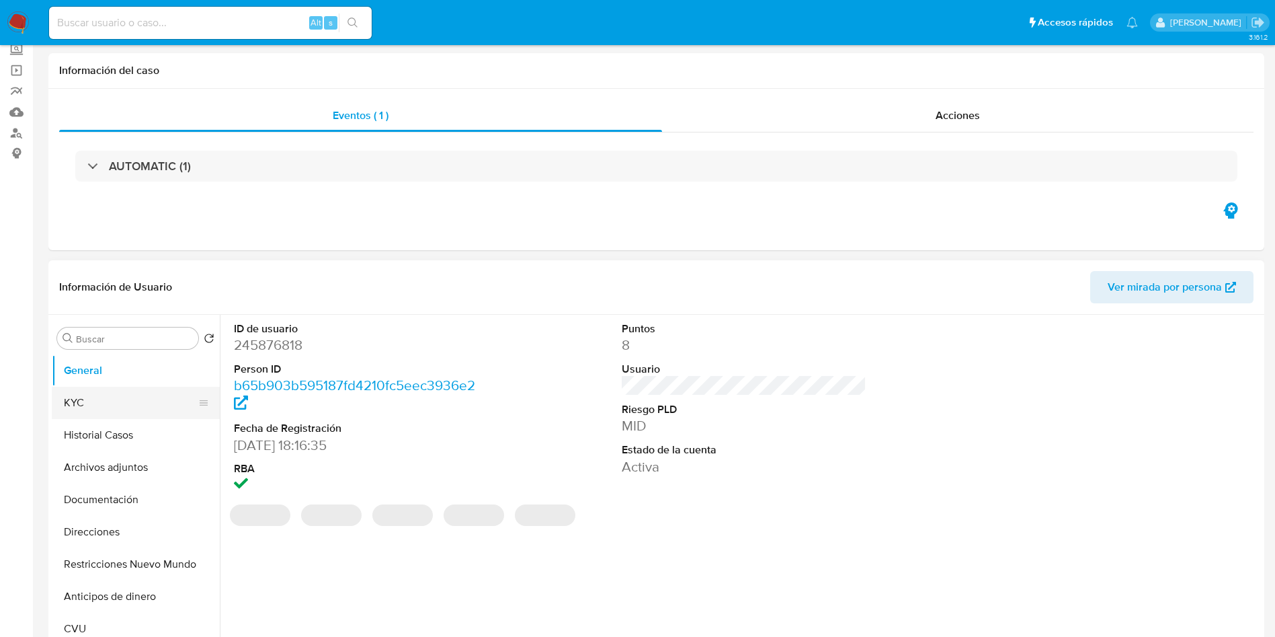
select select "10"
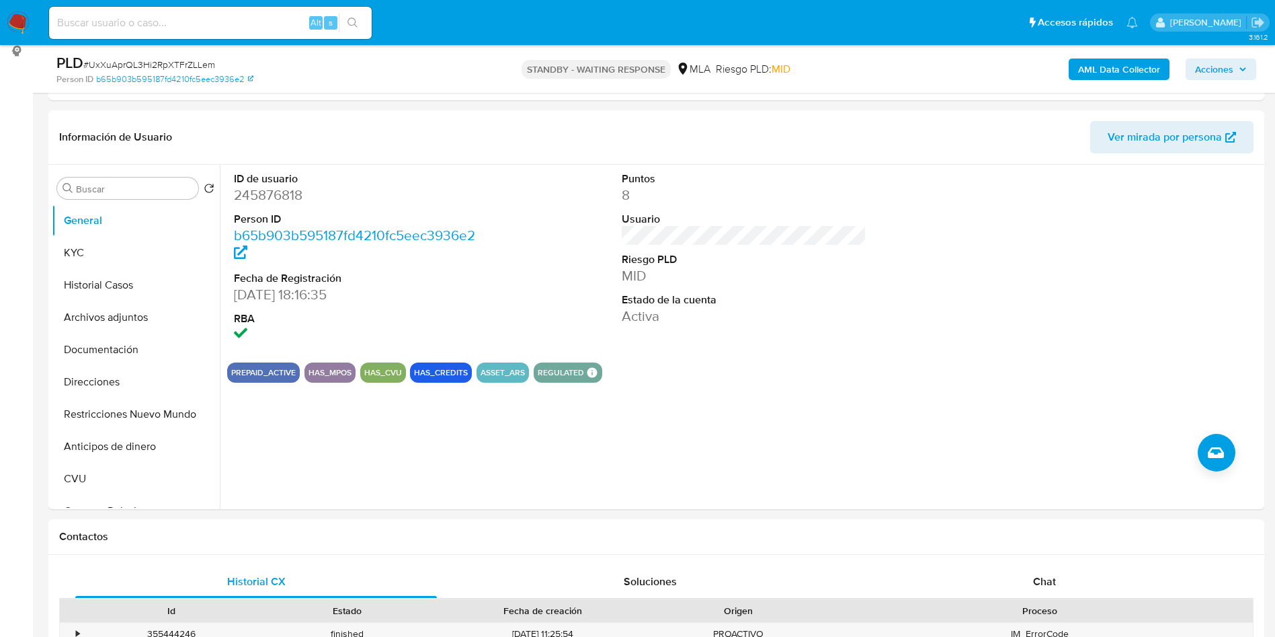
scroll to position [202, 0]
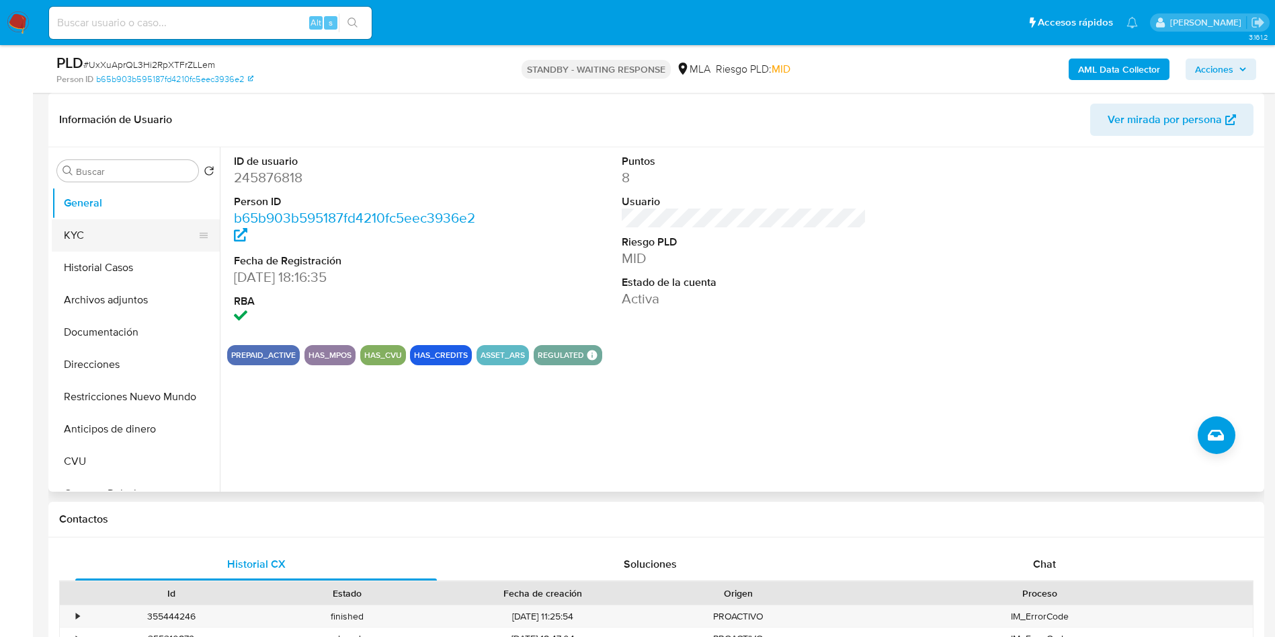
click at [101, 239] on button "KYC" at bounding box center [130, 235] width 157 height 32
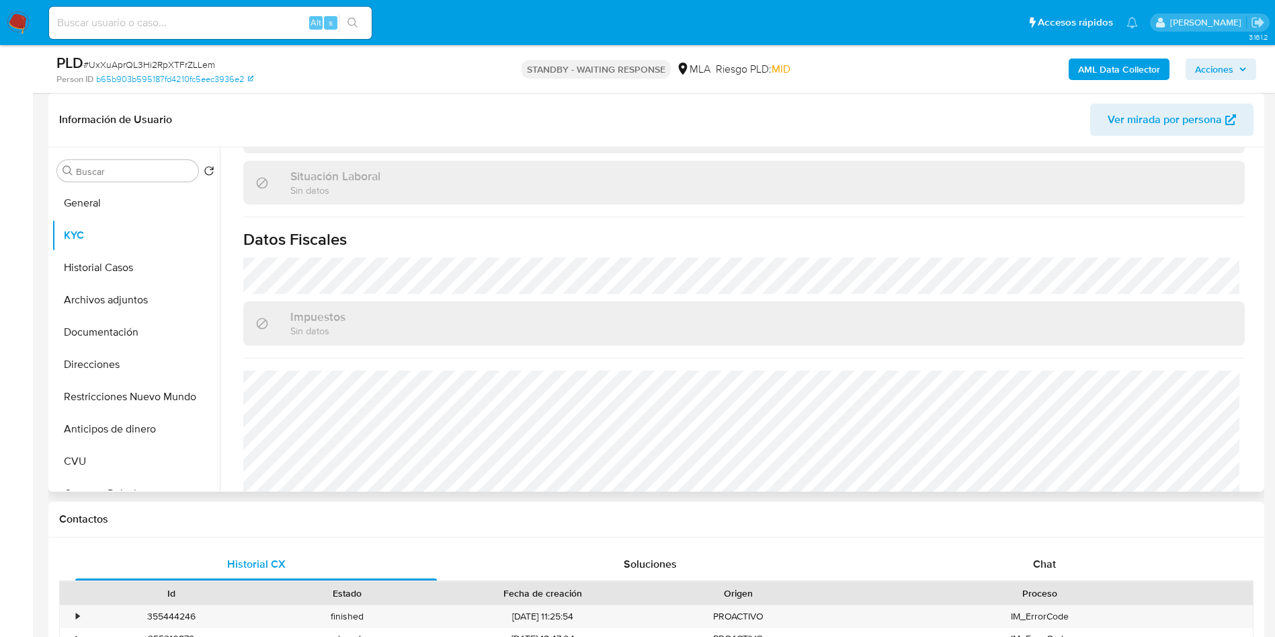
scroll to position [706, 0]
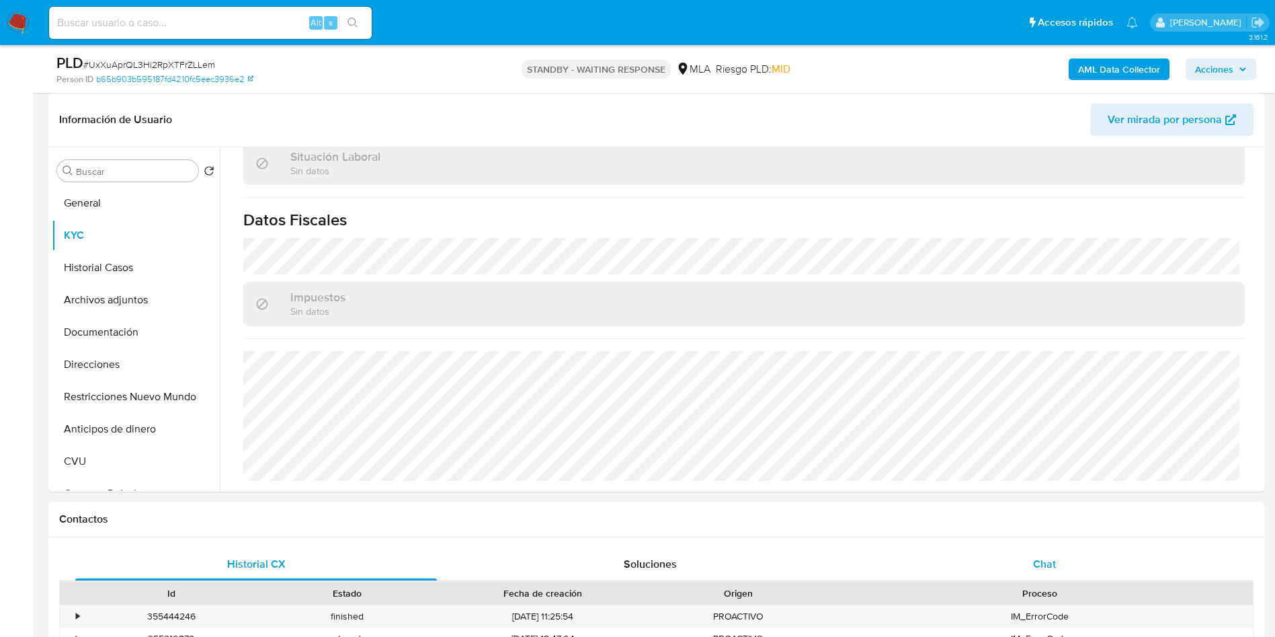
click at [1037, 561] on span "Chat" at bounding box center [1044, 563] width 23 height 15
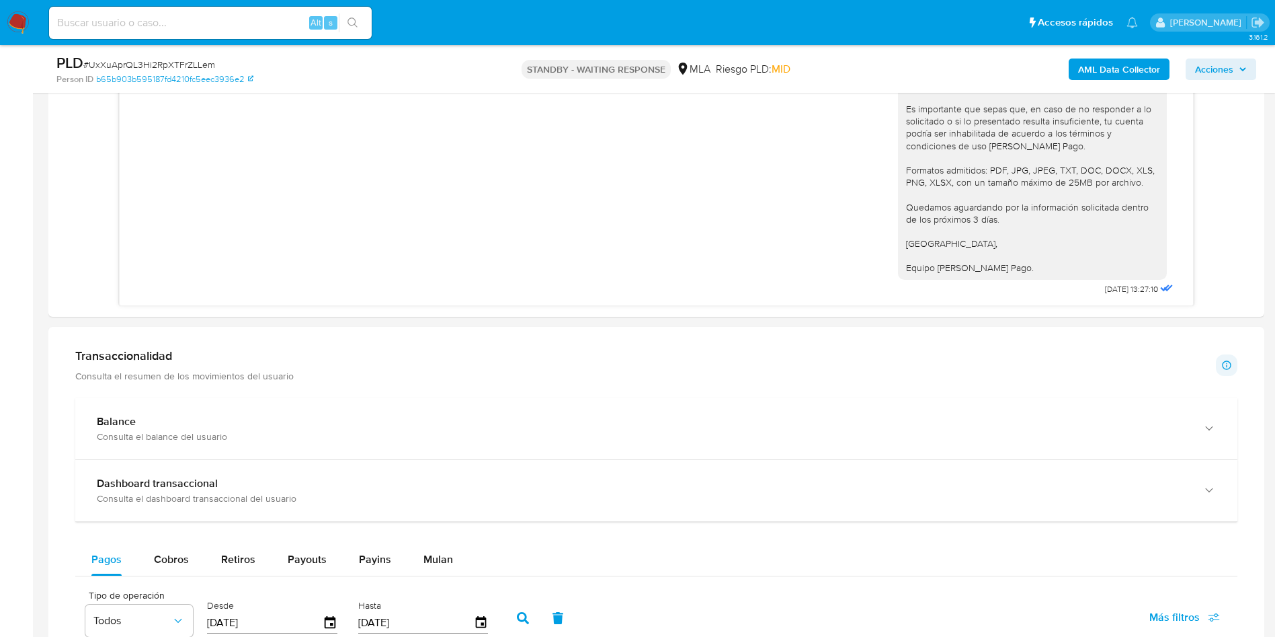
scroll to position [1109, 0]
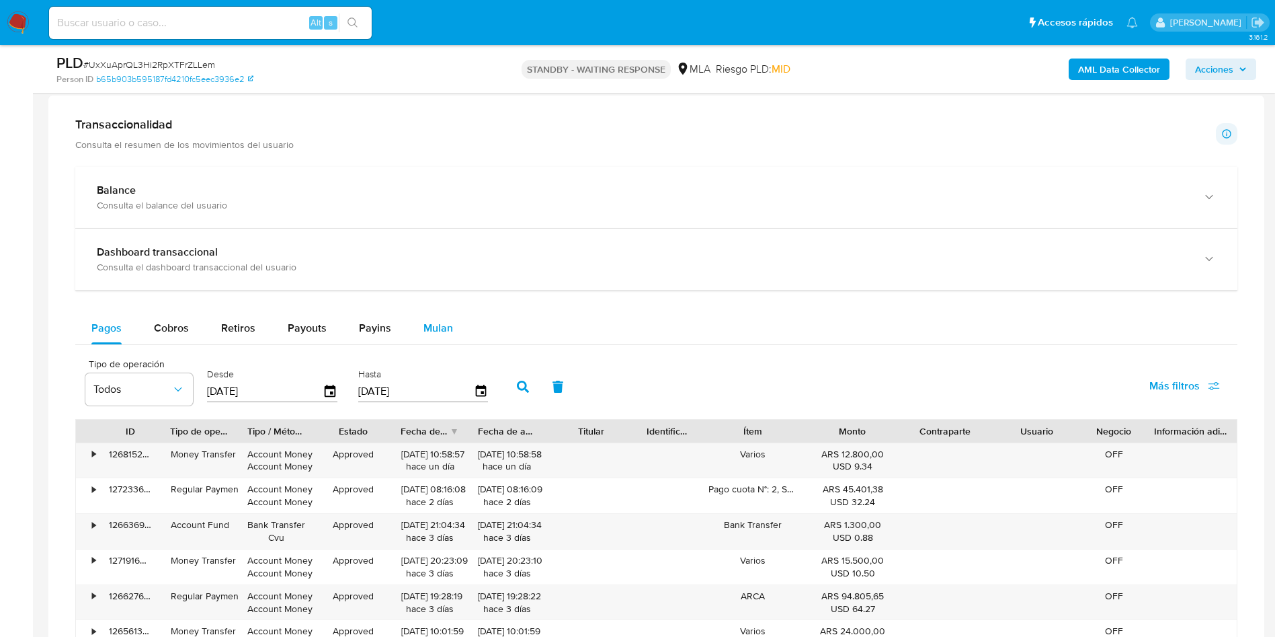
click at [441, 325] on span "Mulan" at bounding box center [438, 327] width 30 height 15
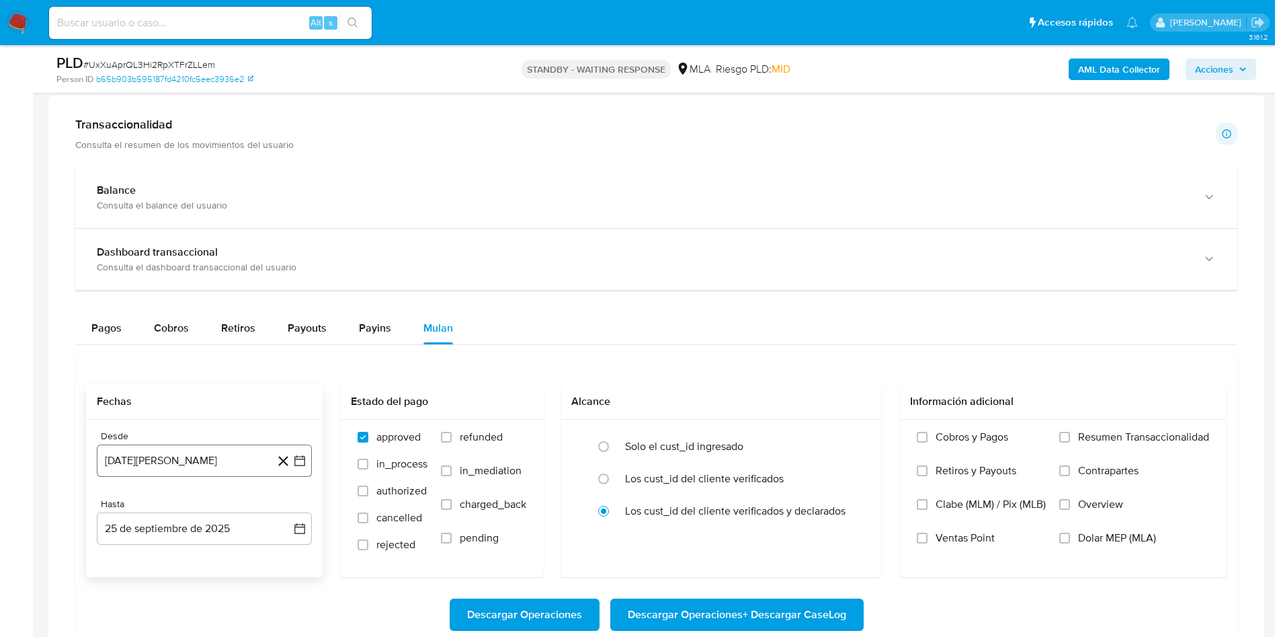
click at [300, 456] on icon "button" at bounding box center [299, 460] width 11 height 11
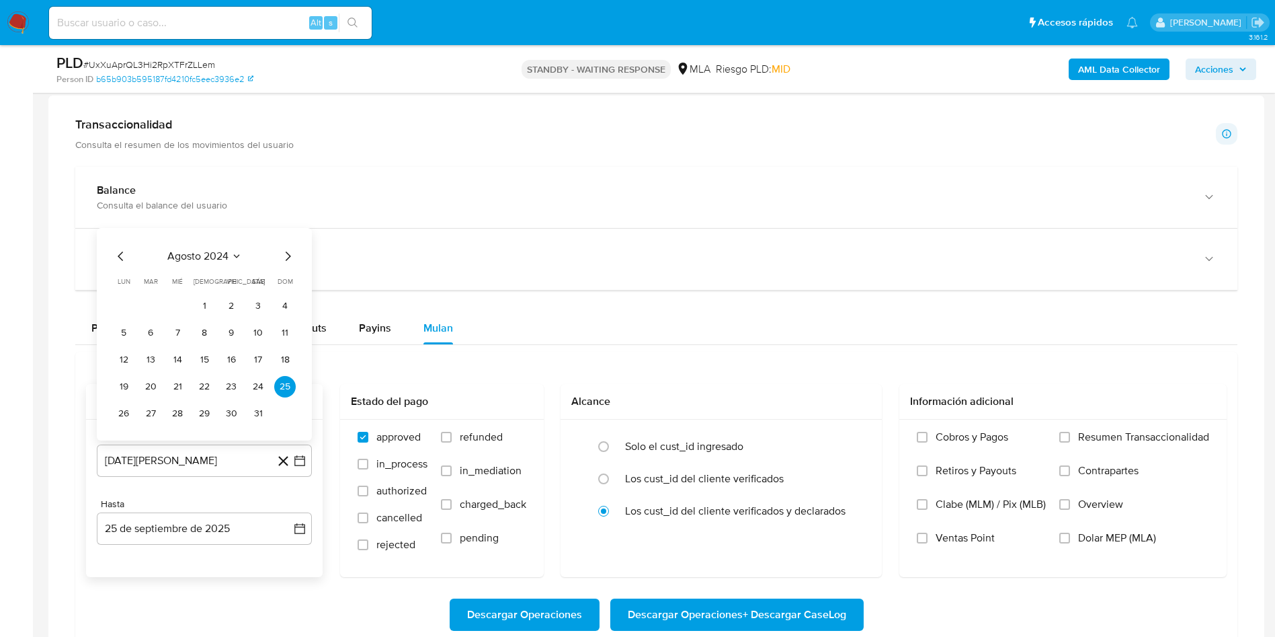
click at [233, 256] on icon "Seleccionar mes y año" at bounding box center [236, 256] width 11 height 11
click at [281, 247] on icon "Año siguiente" at bounding box center [285, 241] width 16 height 16
click at [201, 331] on span "may" at bounding box center [202, 327] width 17 height 11
click at [207, 313] on button "1" at bounding box center [205, 306] width 22 height 22
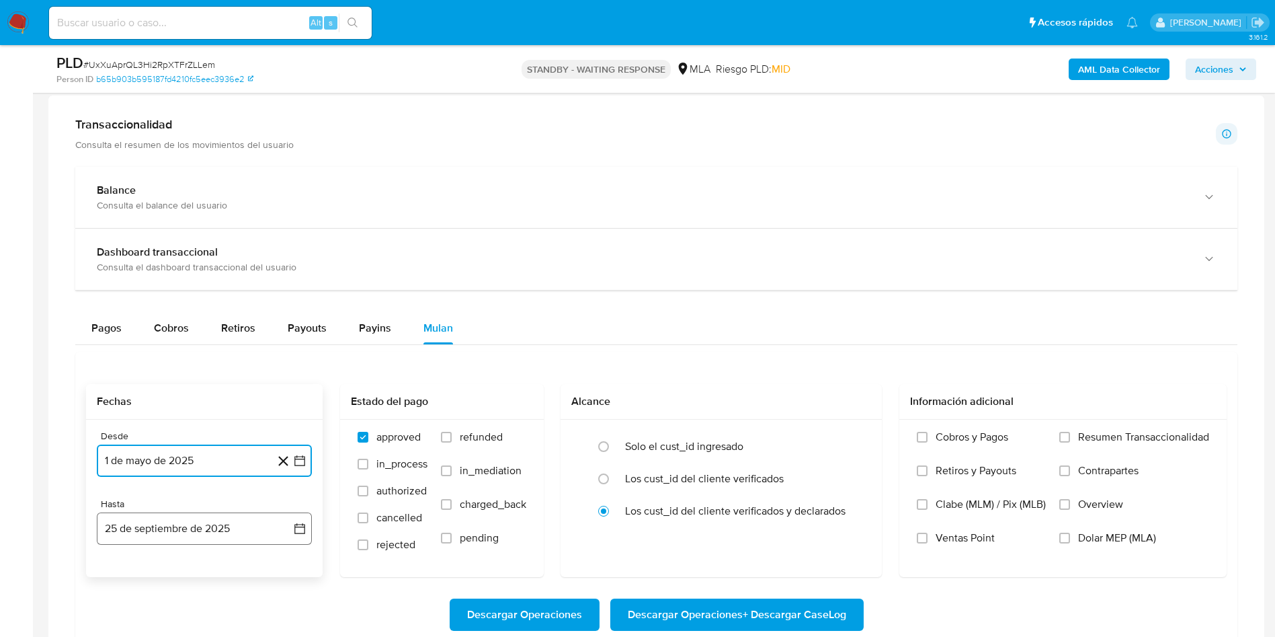
click at [290, 520] on button "25 de septiembre de 2025" at bounding box center [204, 528] width 215 height 32
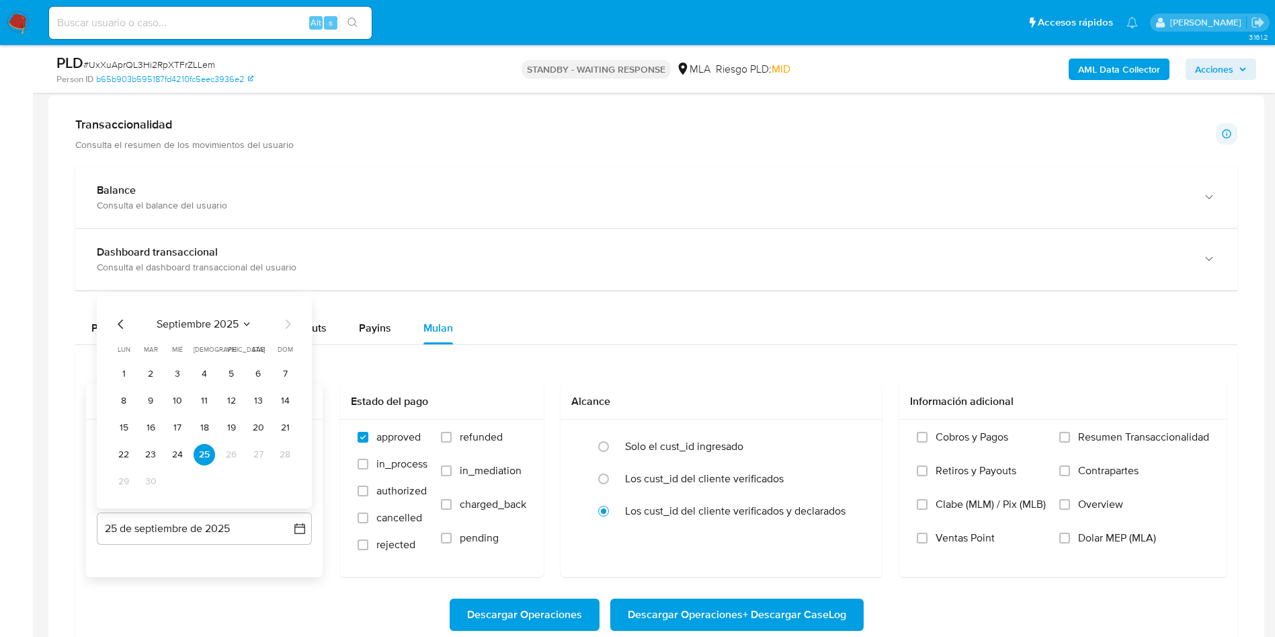
drag, startPoint x: 122, startPoint y: 323, endPoint x: 119, endPoint y: 334, distance: 11.3
click at [120, 327] on icon "Mes anterior" at bounding box center [121, 324] width 16 height 16
click at [286, 490] on button "31" at bounding box center [285, 482] width 22 height 22
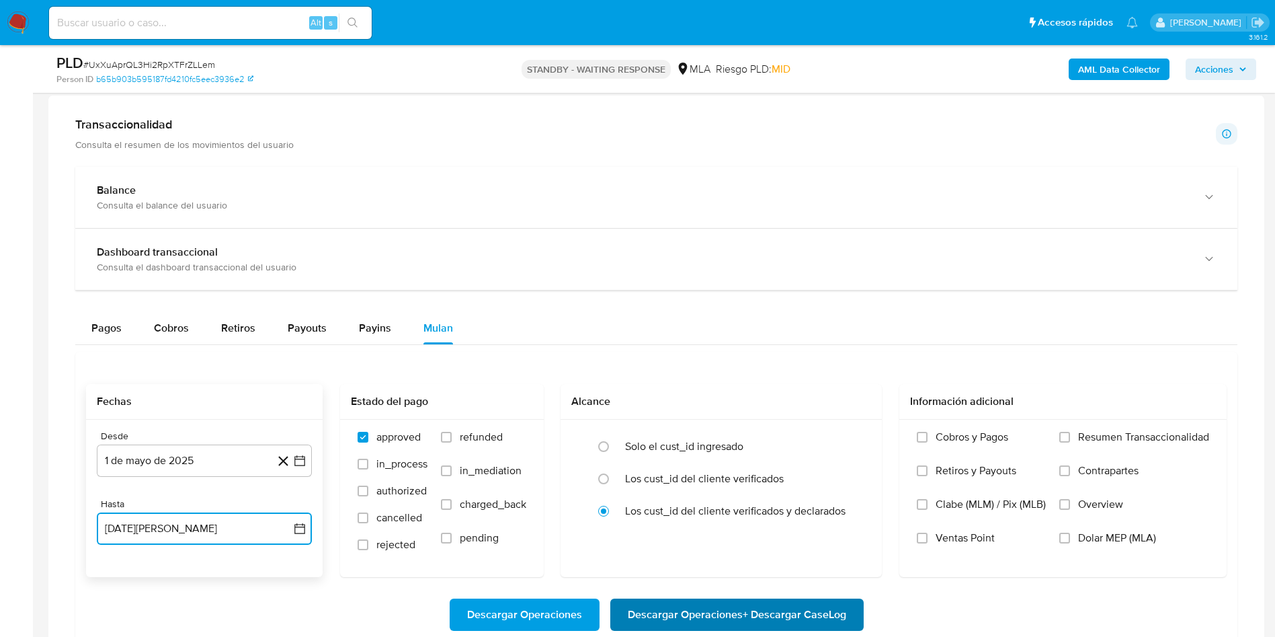
click at [680, 618] on span "Descargar Operaciones + Descargar CaseLog" at bounding box center [737, 615] width 218 height 30
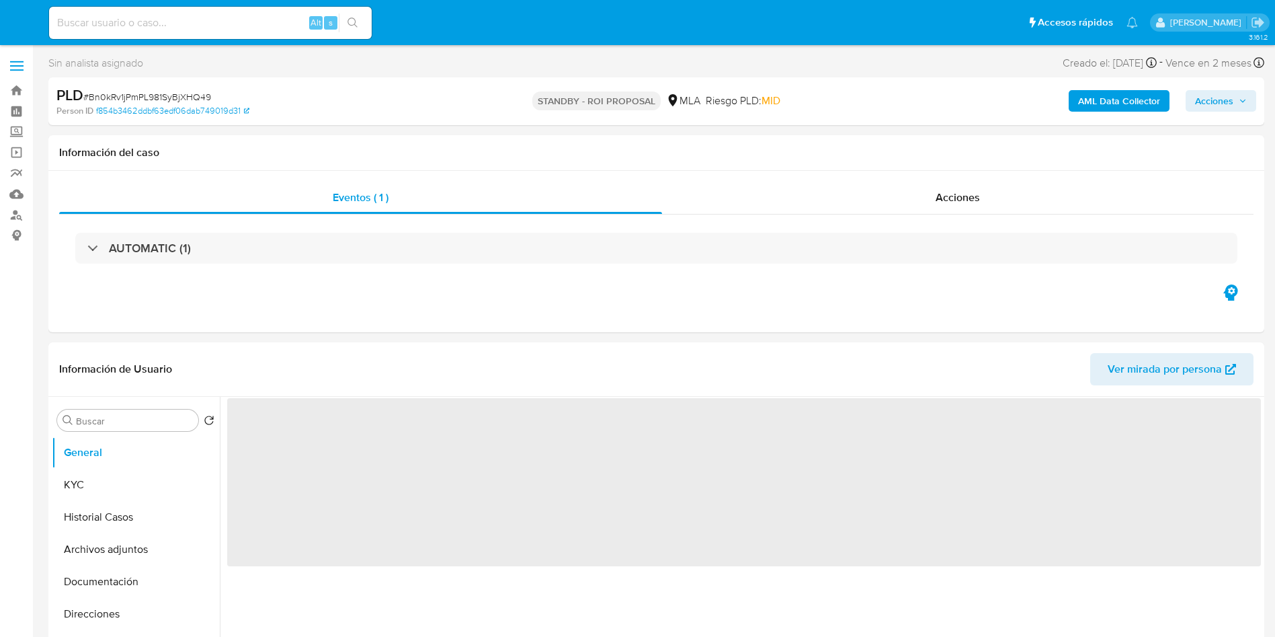
select select "10"
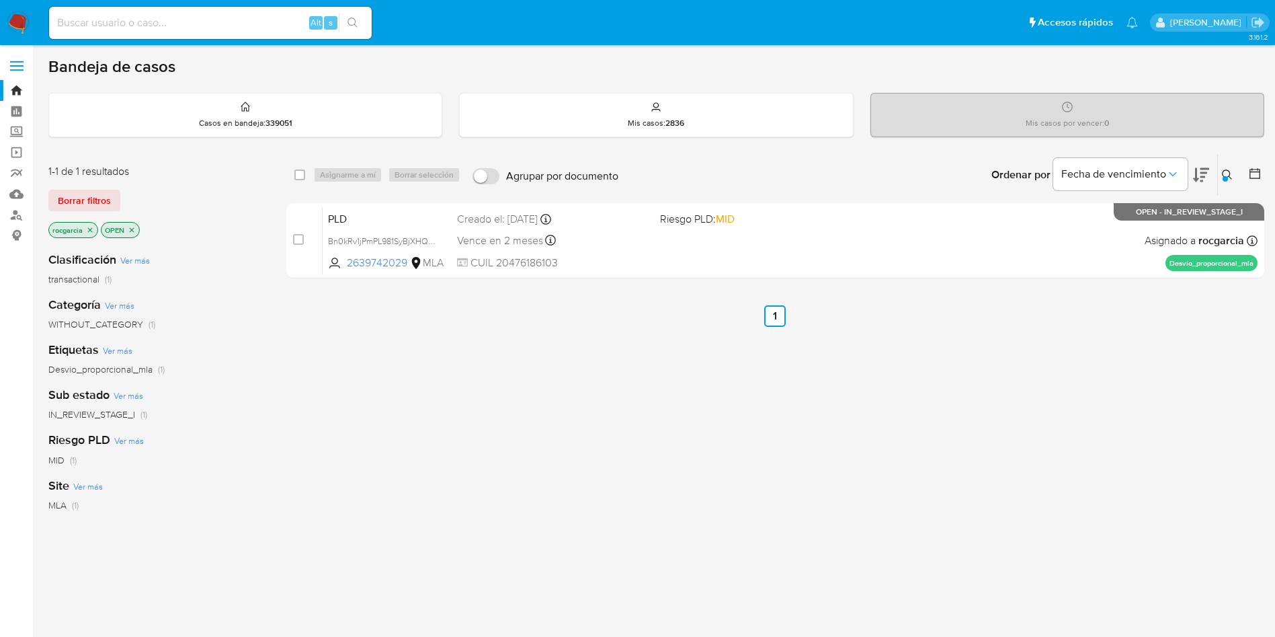
click at [1215, 167] on div "Ordenar por Fecha de vencimiento" at bounding box center [1099, 175] width 237 height 42
click at [1226, 167] on button at bounding box center [1229, 175] width 22 height 16
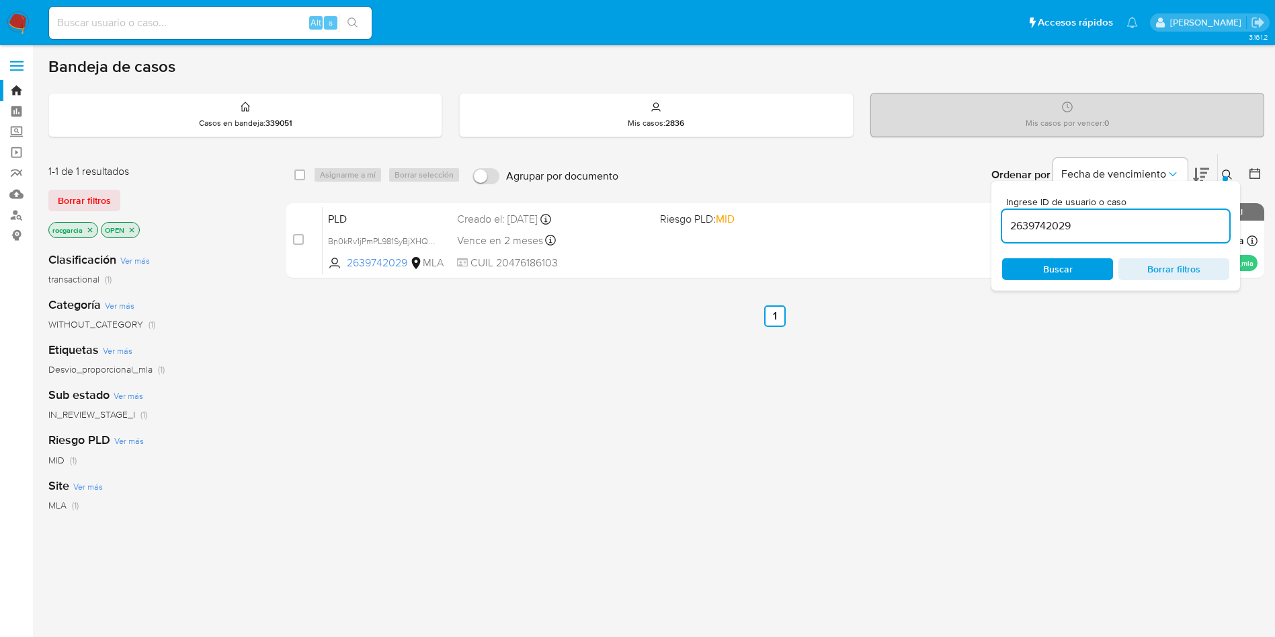
click at [1041, 222] on input "2639742029" at bounding box center [1115, 225] width 227 height 17
type input "1111430013"
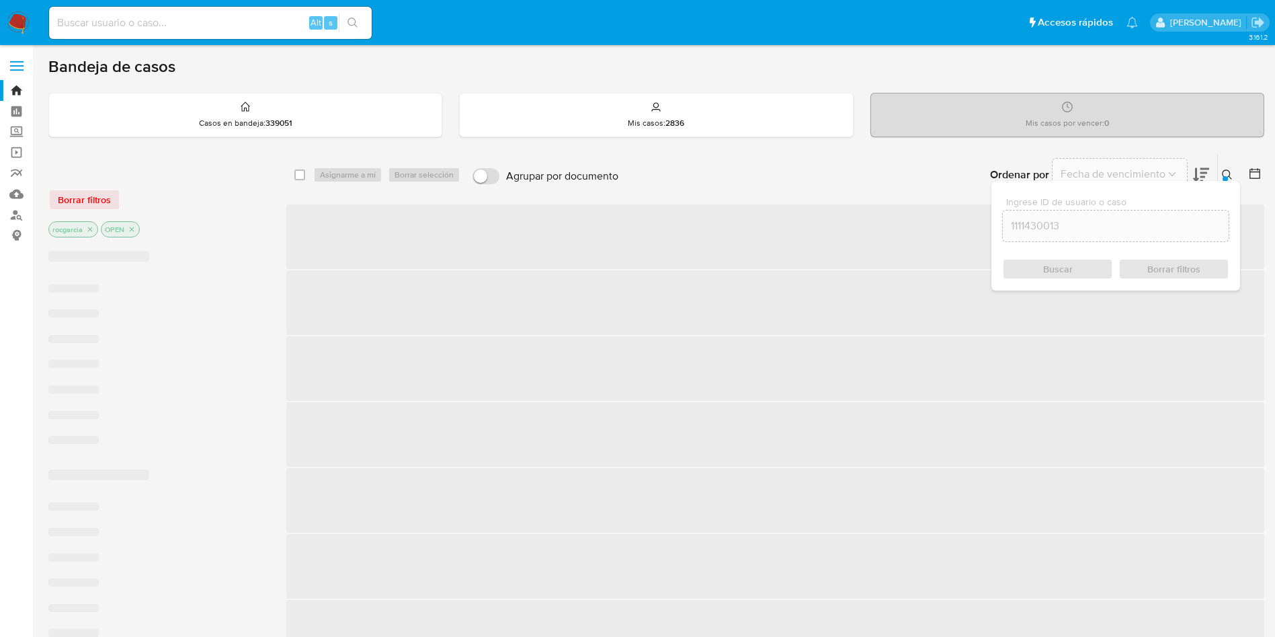
click at [1230, 167] on button at bounding box center [1229, 175] width 22 height 16
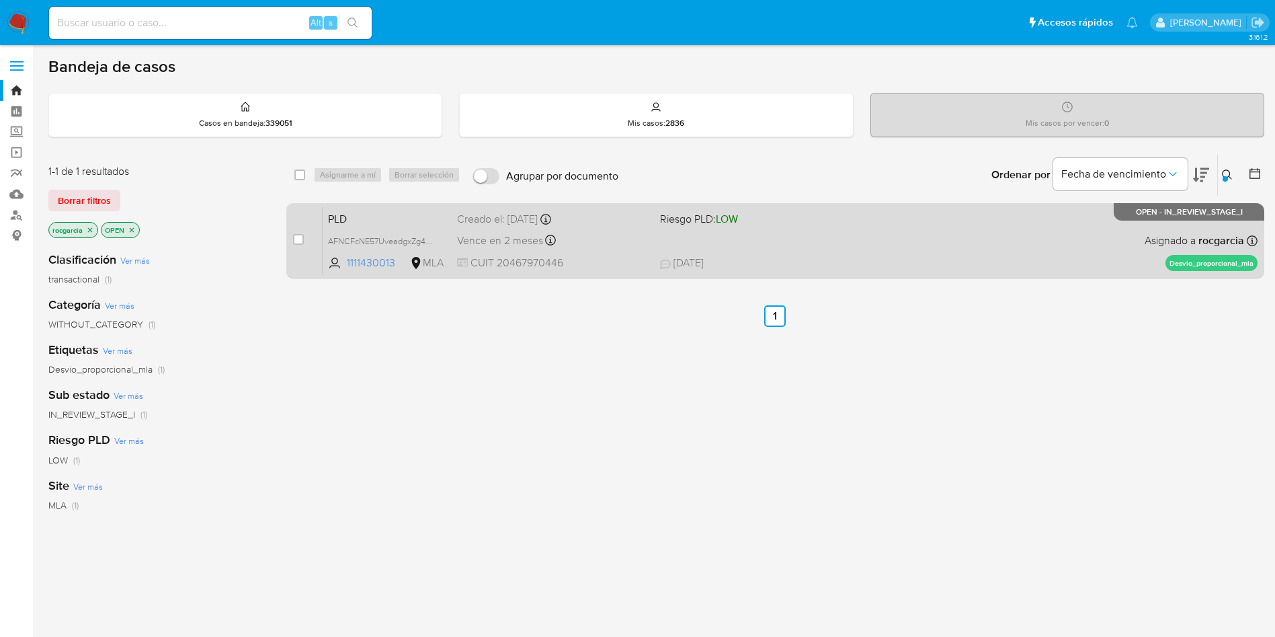
click at [881, 251] on div "PLD AFNCFcNE57UveadgxZg48euF 1111430013 MLA Riesgo PLD: LOW Creado el: [DATE] C…" at bounding box center [790, 240] width 935 height 68
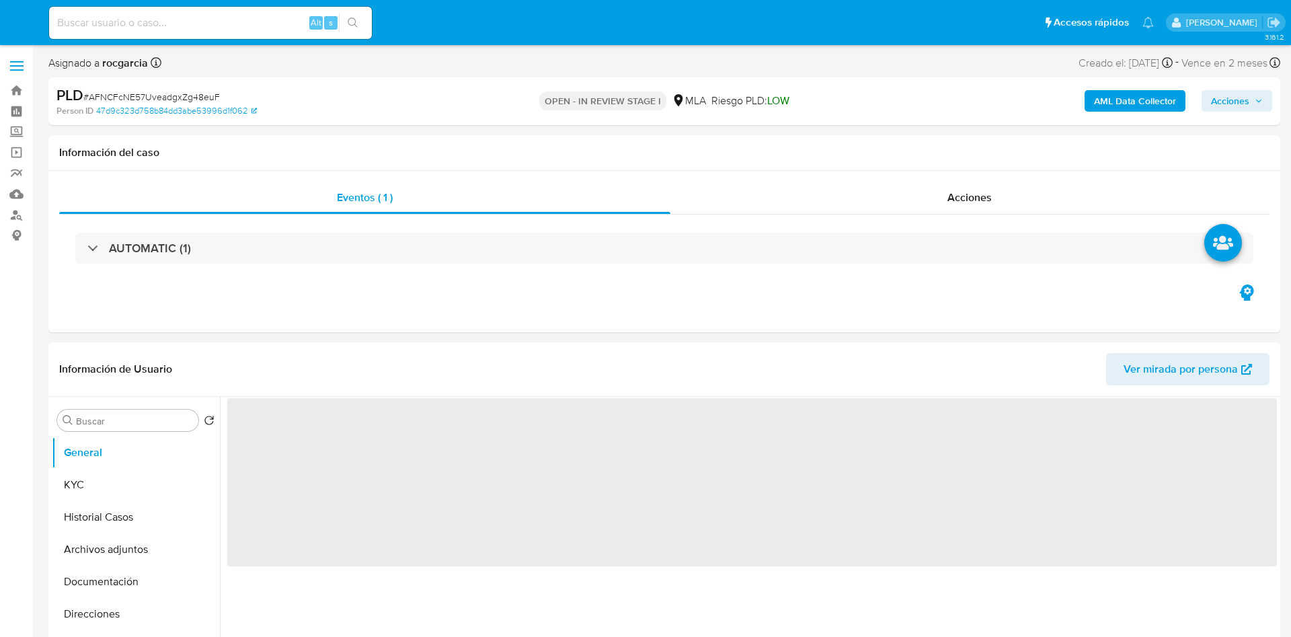
select select "10"
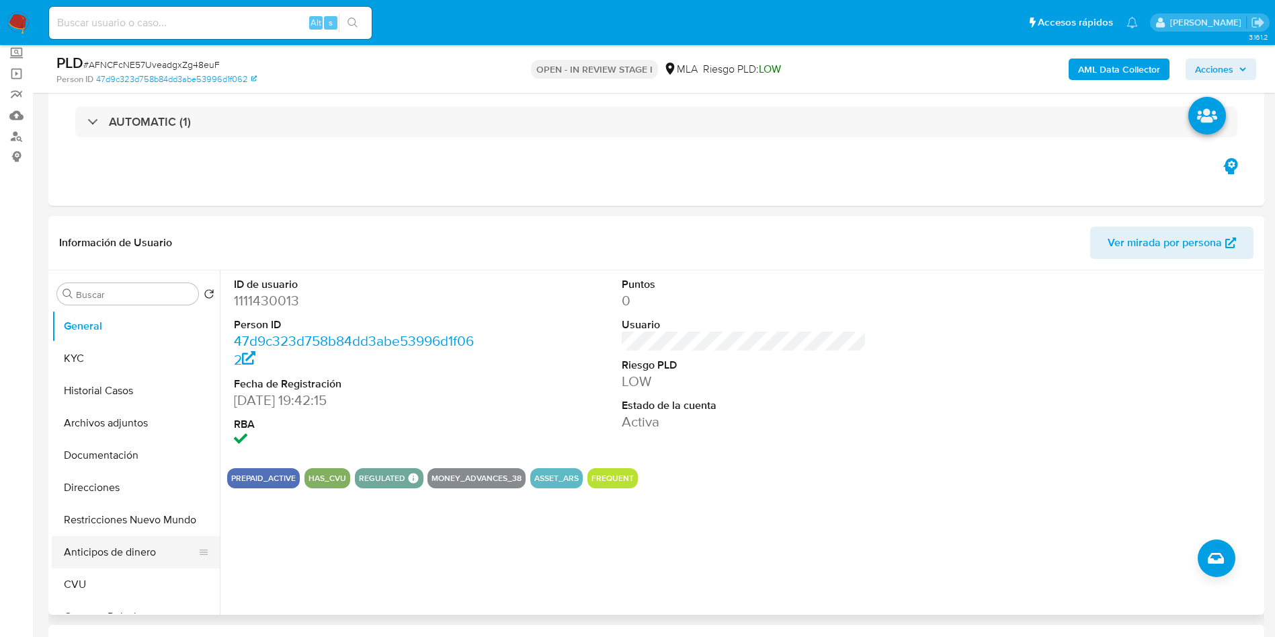
scroll to position [302, 0]
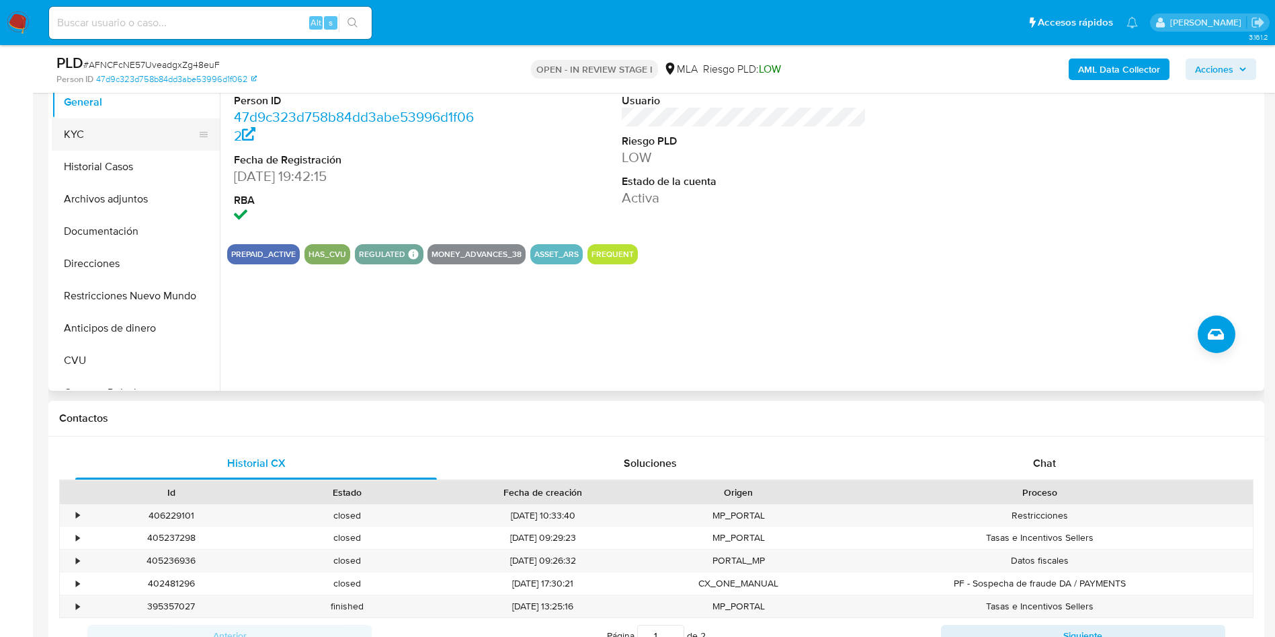
click at [69, 130] on button "KYC" at bounding box center [130, 134] width 157 height 32
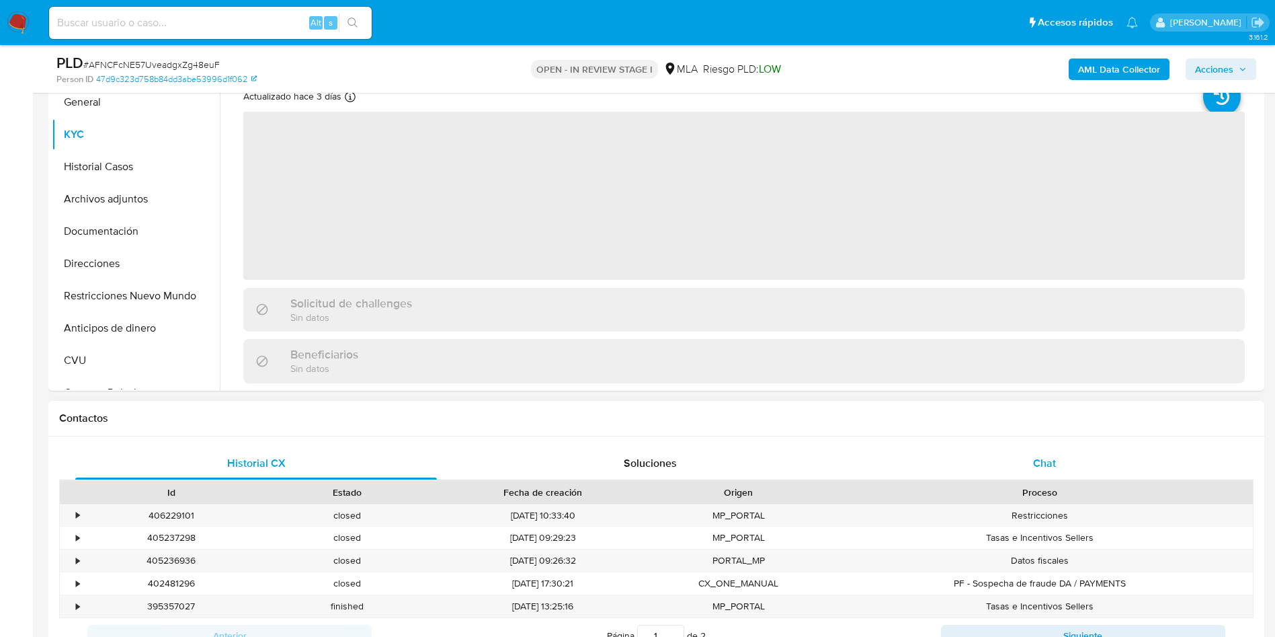
click at [1056, 461] on div "Chat" at bounding box center [1045, 463] width 362 height 32
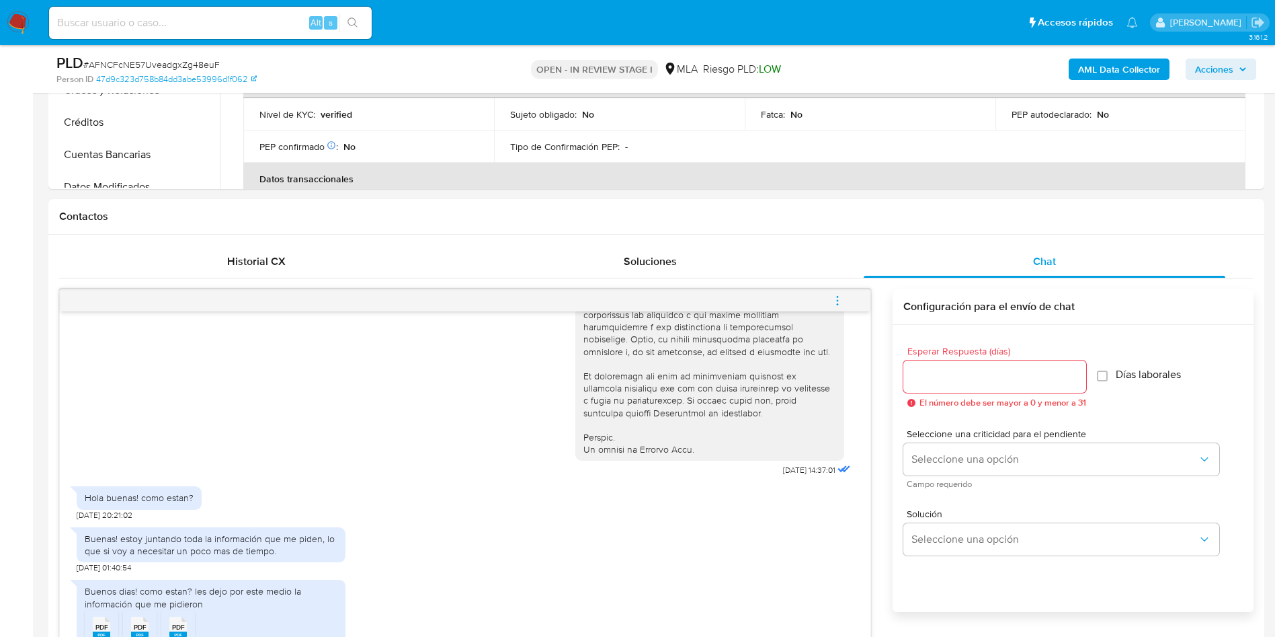
scroll to position [605, 0]
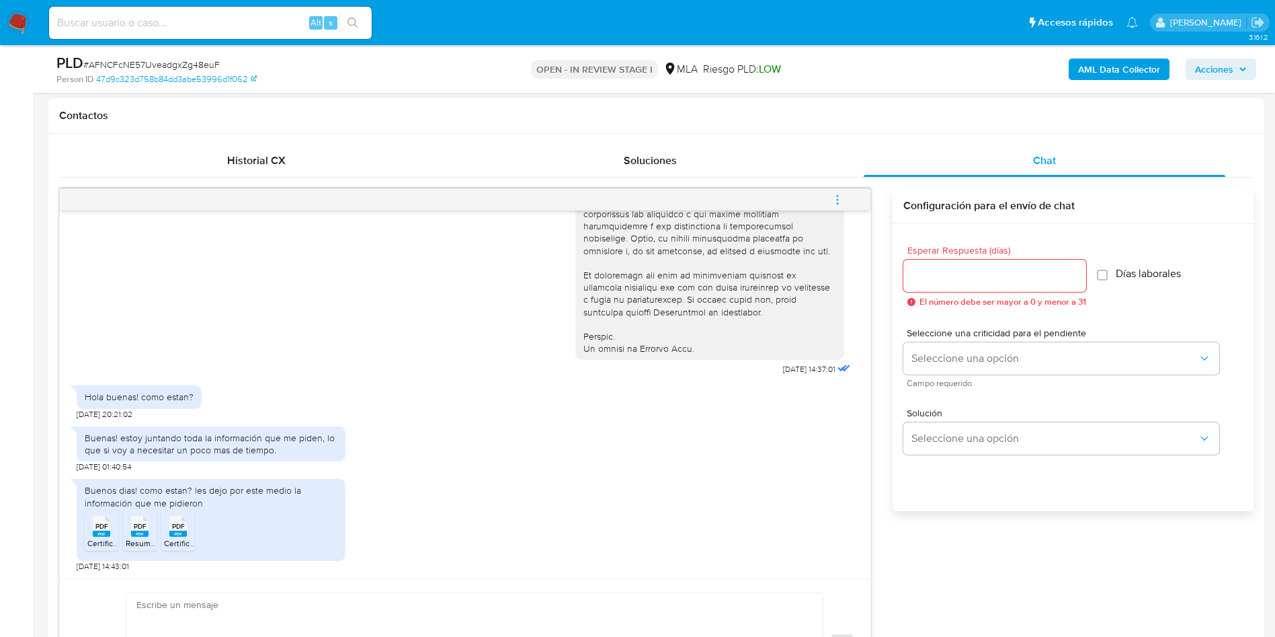
click at [100, 536] on icon "PDF" at bounding box center [101, 526] width 17 height 24
click at [138, 536] on icon "PDF" at bounding box center [139, 526] width 17 height 24
click at [189, 531] on div "PDF PDF" at bounding box center [178, 525] width 28 height 26
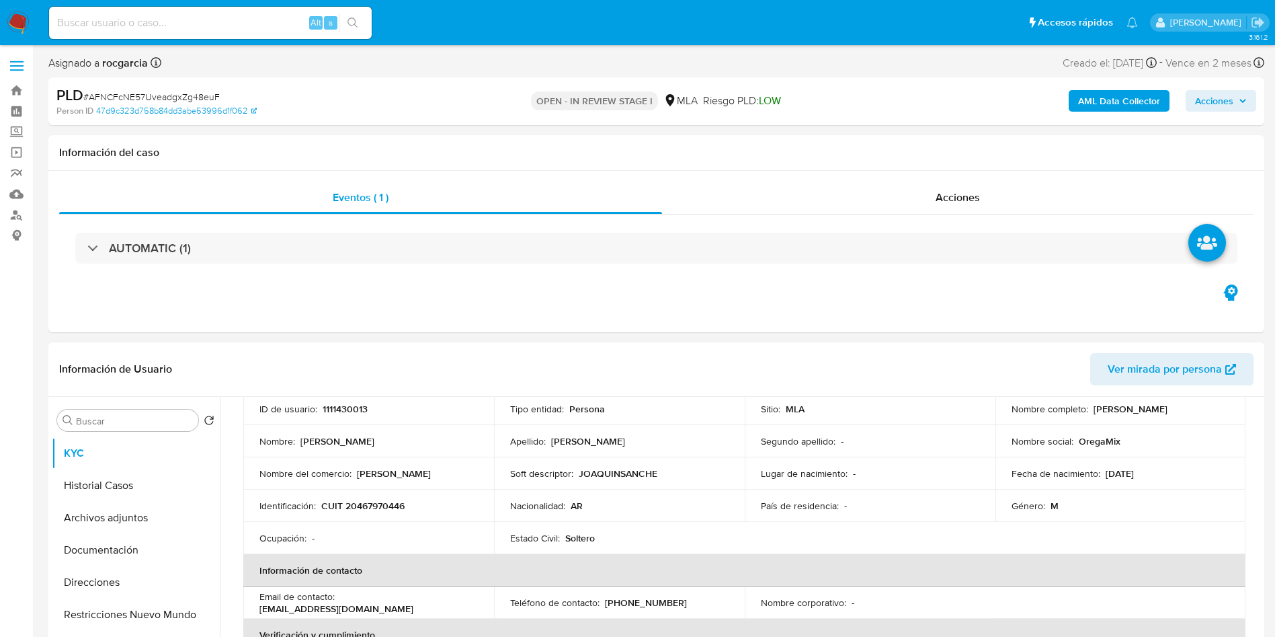
scroll to position [0, 0]
click at [397, 501] on p "CUIT 20467970446" at bounding box center [362, 505] width 83 height 12
copy p "20467970446"
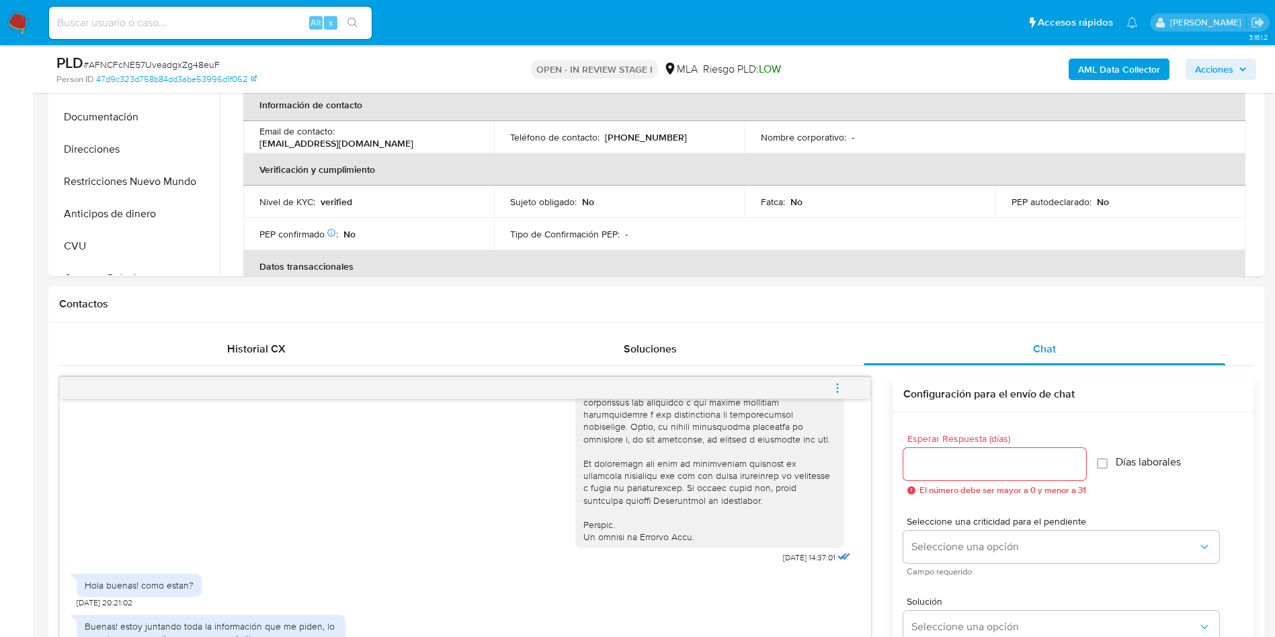
scroll to position [101, 0]
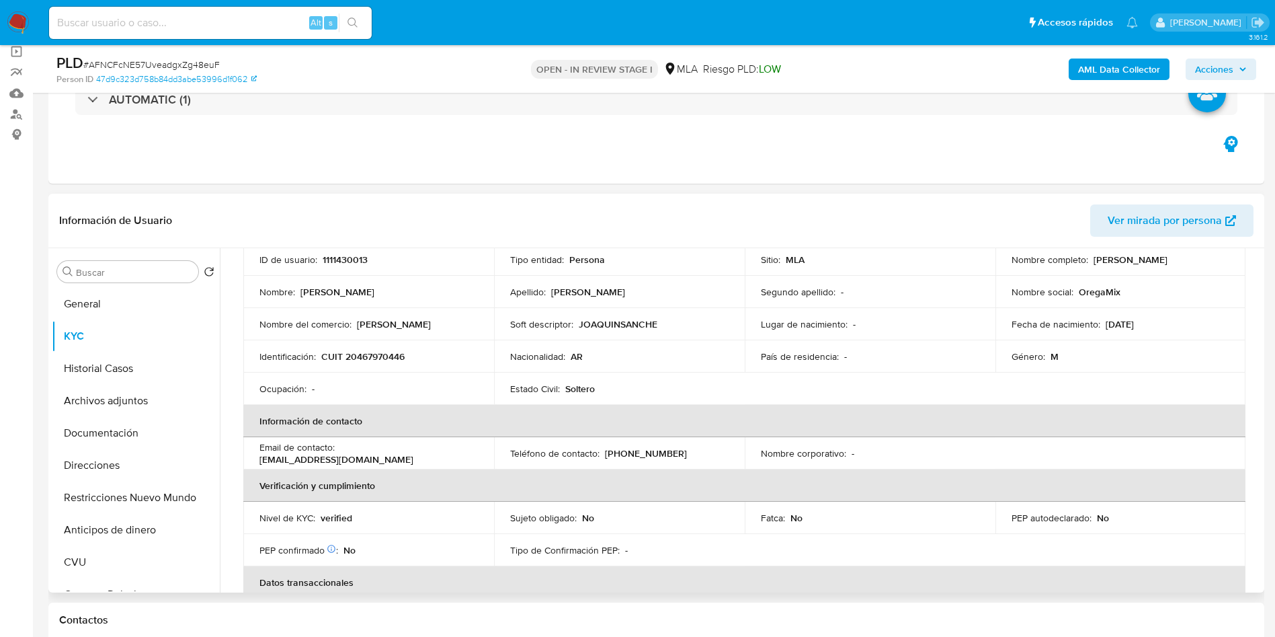
click at [342, 255] on p "1111430013" at bounding box center [345, 259] width 45 height 12
copy p "1111430013"
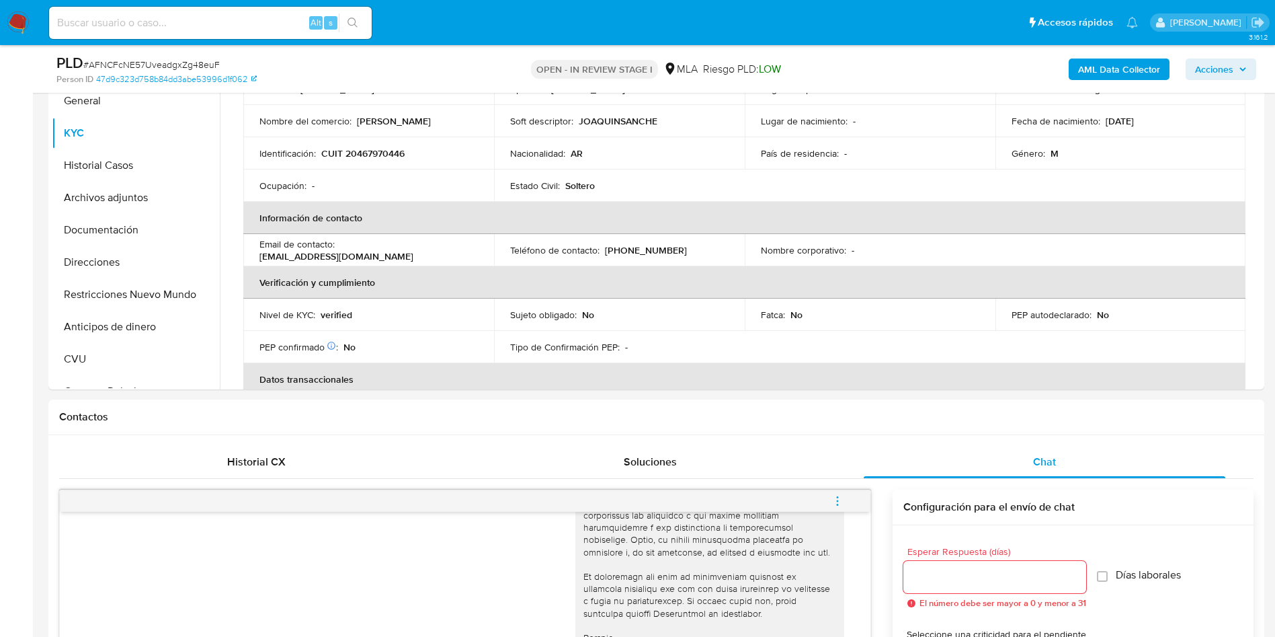
scroll to position [605, 0]
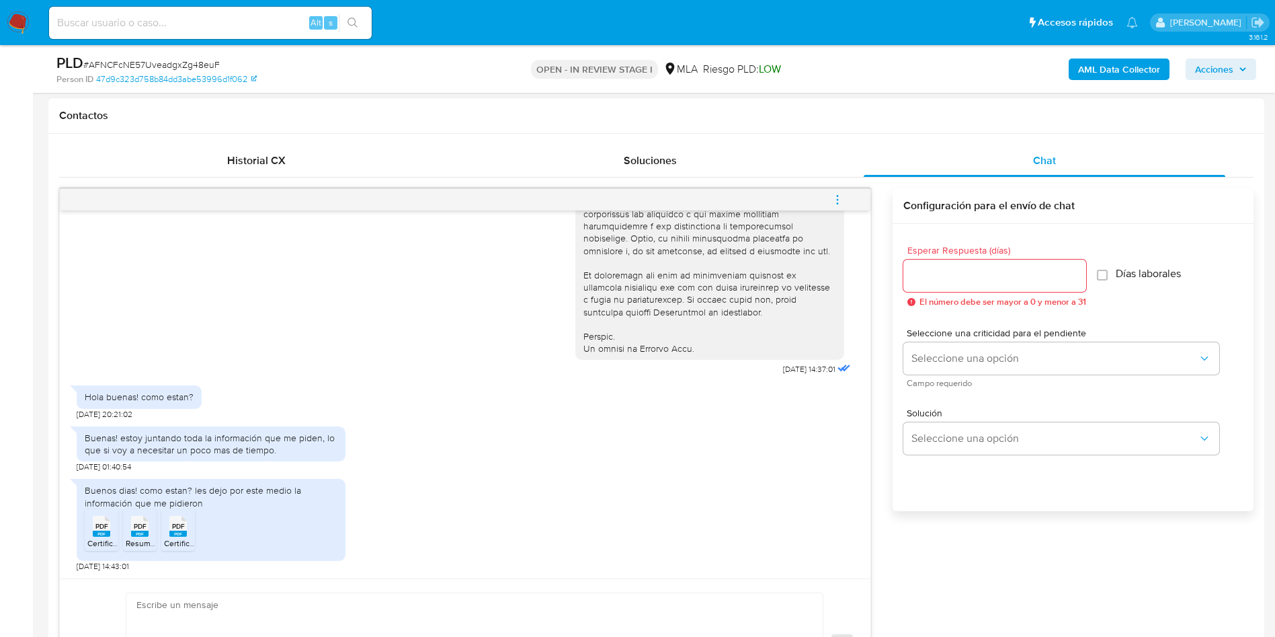
click at [836, 196] on icon "menu-action" at bounding box center [838, 200] width 12 height 12
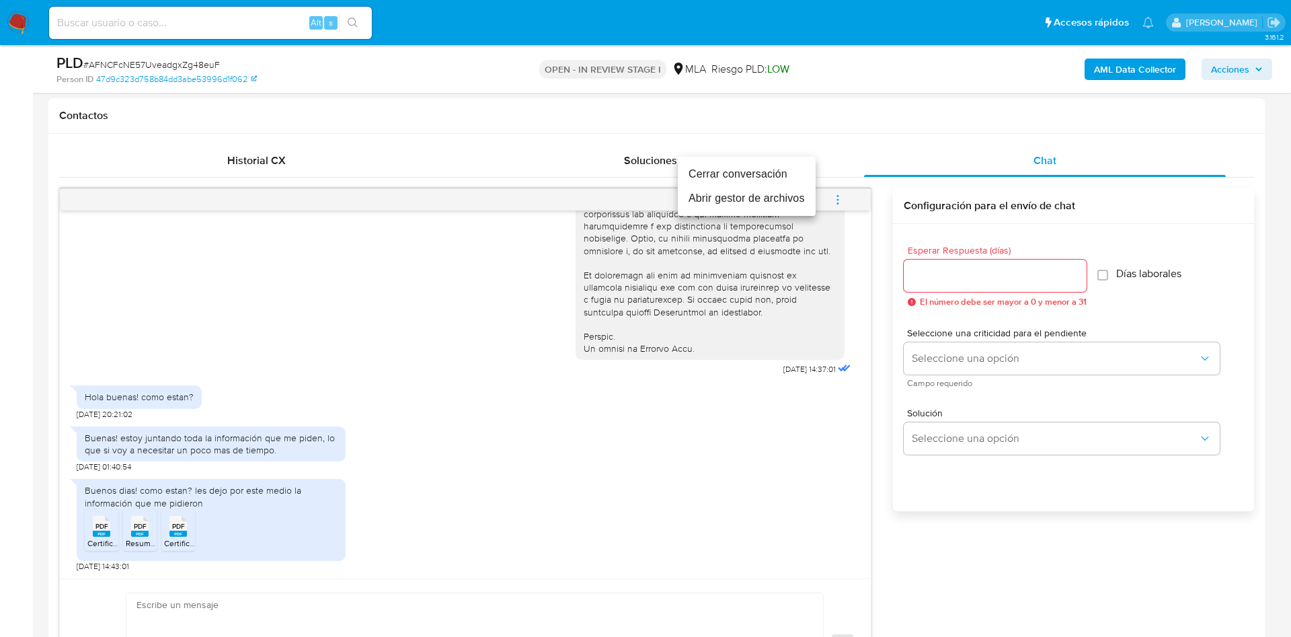
click at [724, 204] on li "Abrir gestor de archivos" at bounding box center [747, 198] width 138 height 24
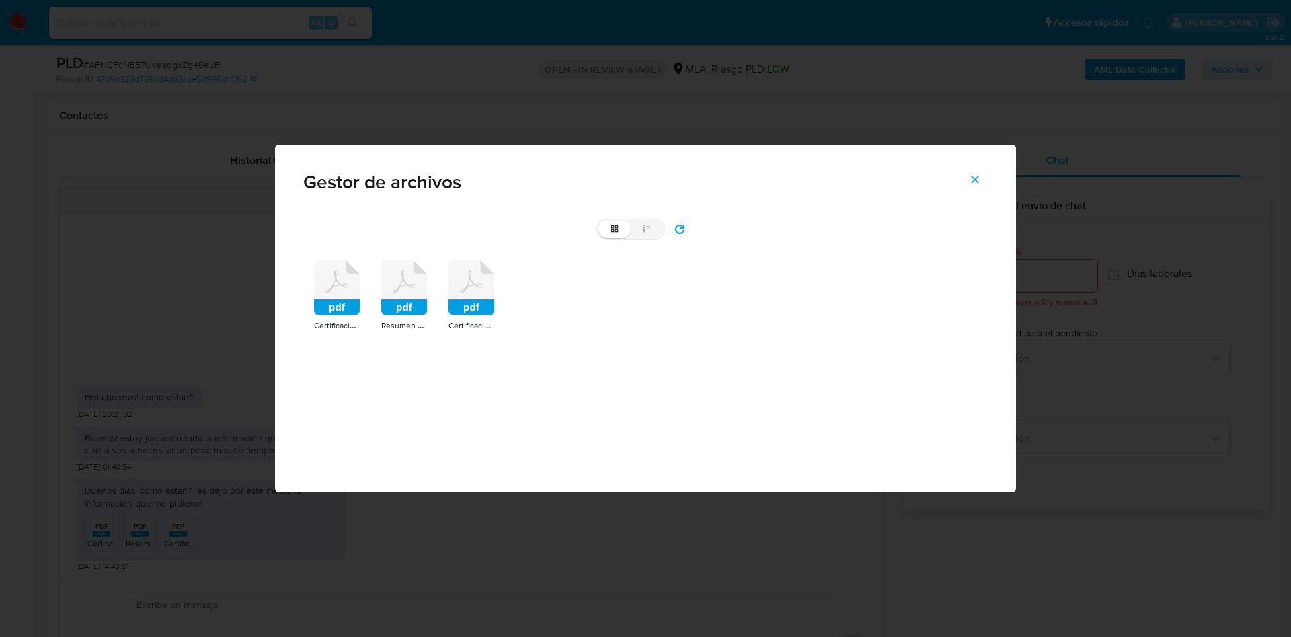
drag, startPoint x: 317, startPoint y: 325, endPoint x: 325, endPoint y: 296, distance: 29.4
click at [325, 296] on icon at bounding box center [337, 287] width 46 height 55
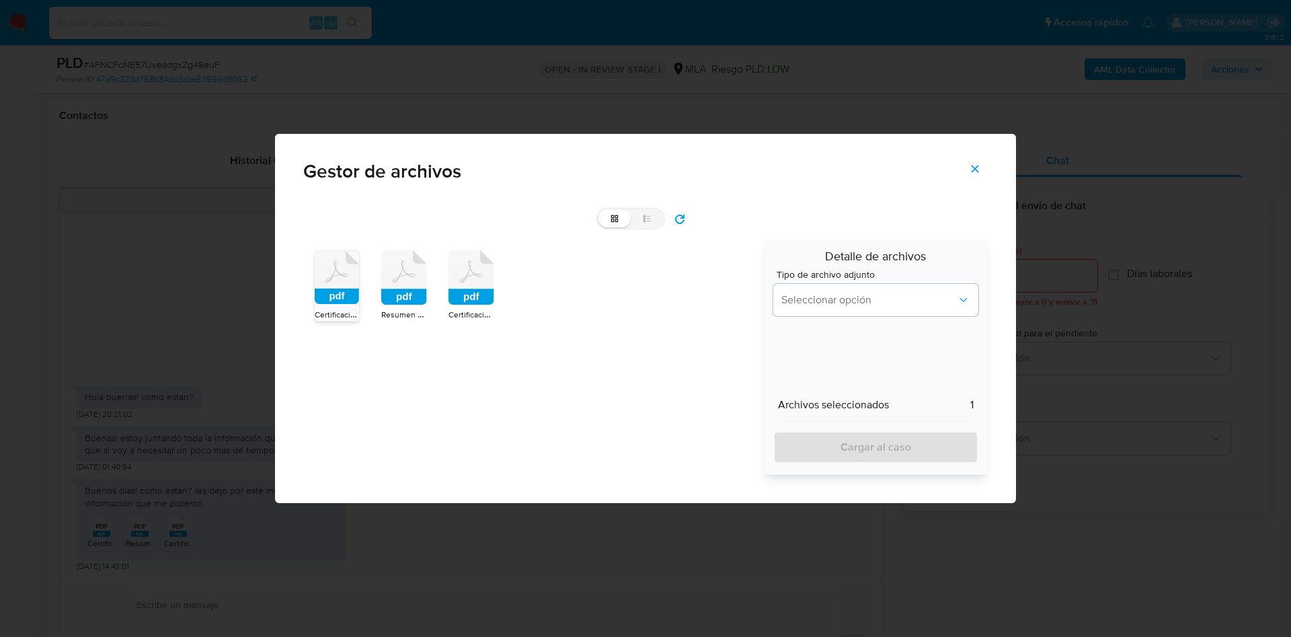
click at [389, 286] on icon at bounding box center [404, 277] width 46 height 55
click at [828, 302] on span "Seleccionar opción" at bounding box center [868, 299] width 175 height 13
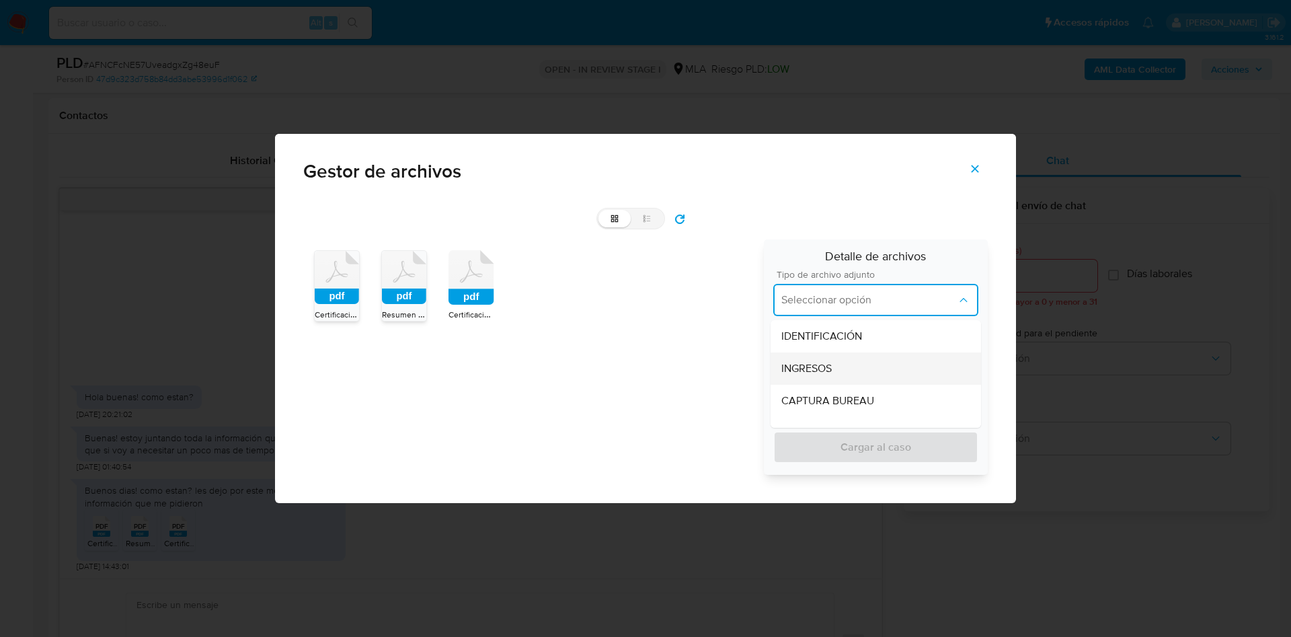
click at [848, 366] on div "INGRESOS" at bounding box center [875, 368] width 189 height 32
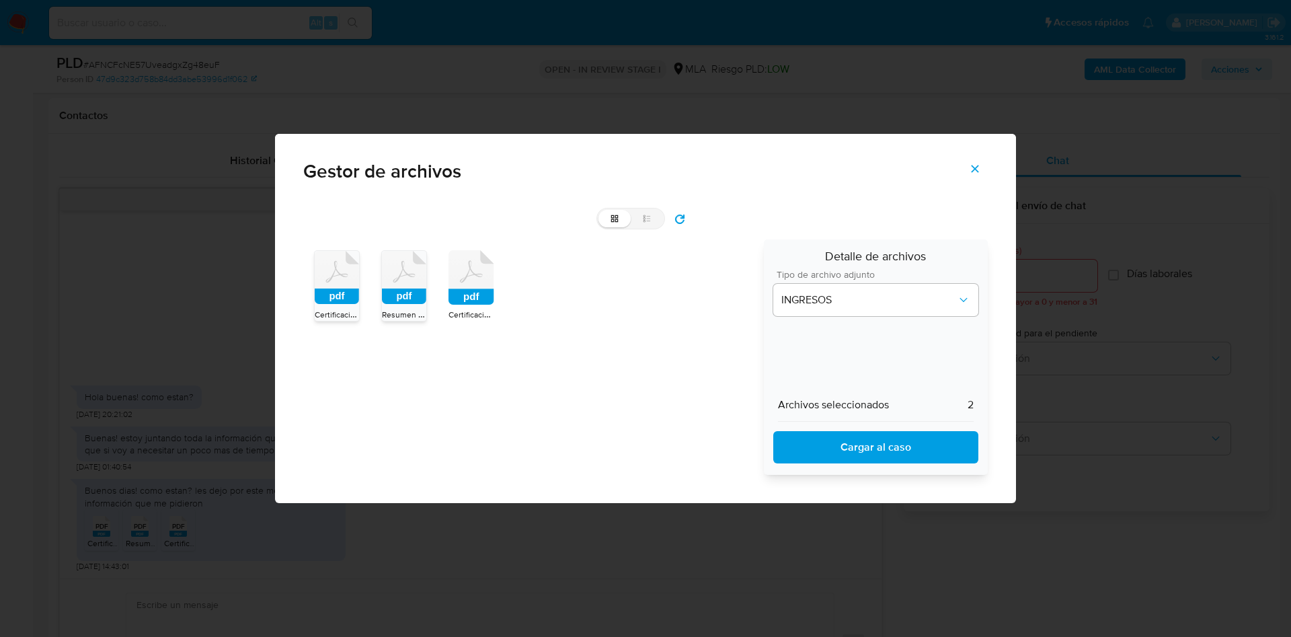
click at [840, 444] on span "Cargar al caso" at bounding box center [876, 447] width 170 height 30
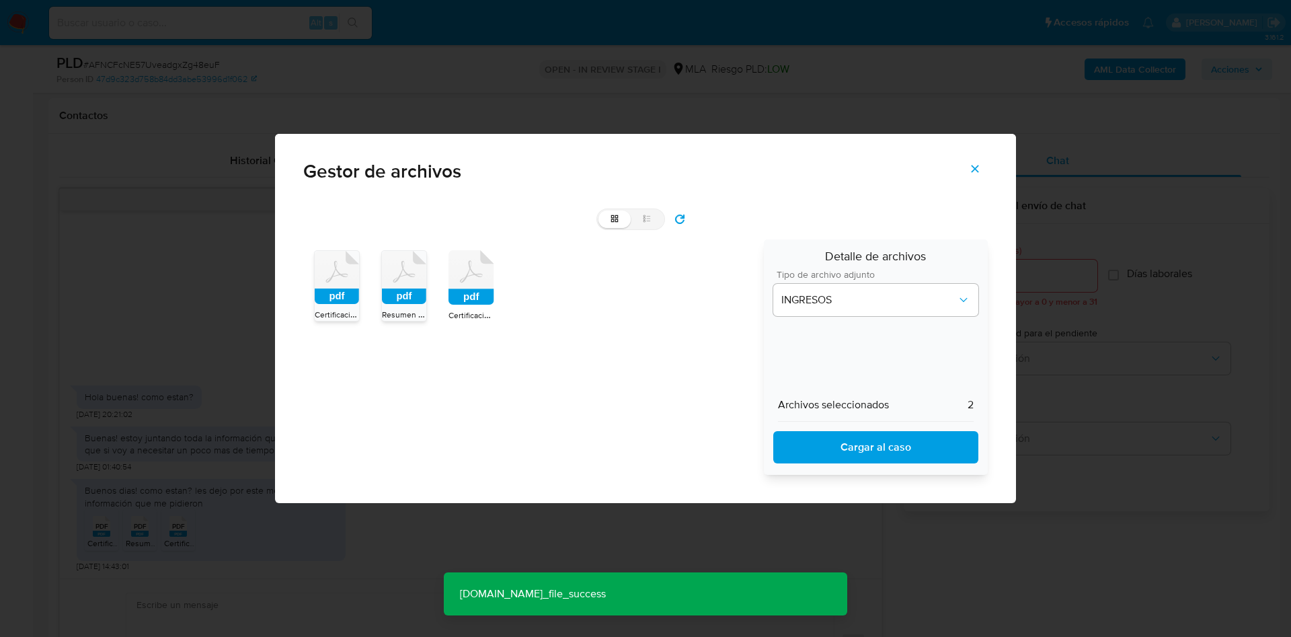
click at [976, 165] on icon "Cerrar" at bounding box center [975, 169] width 12 height 12
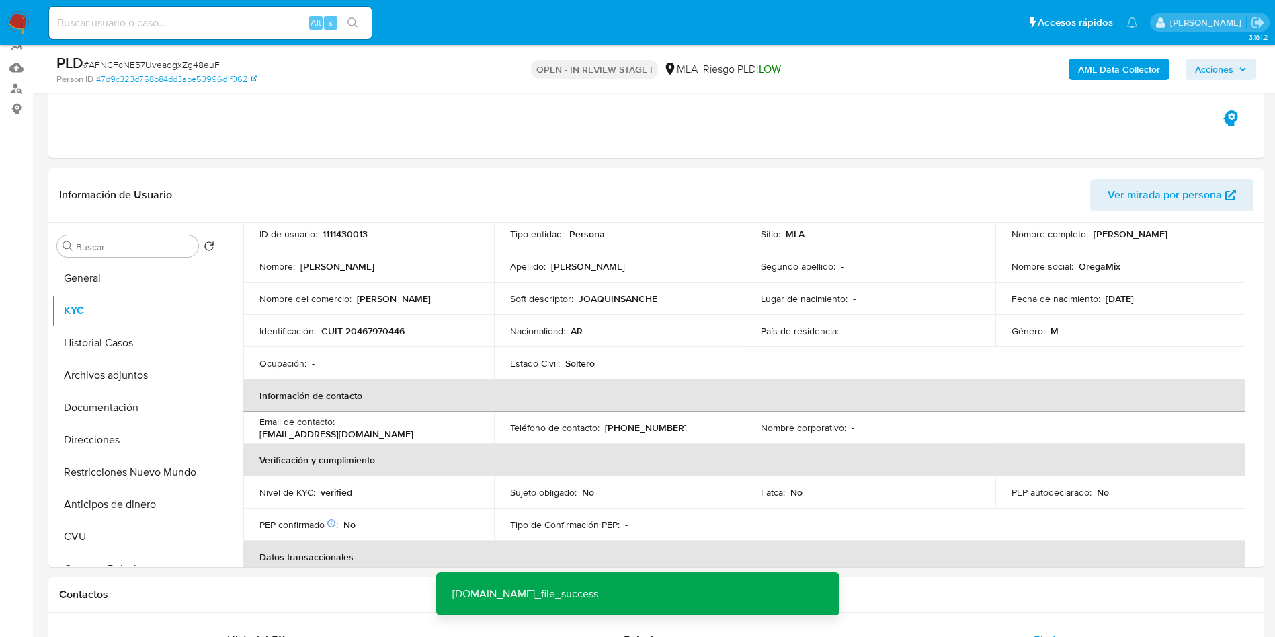
scroll to position [101, 0]
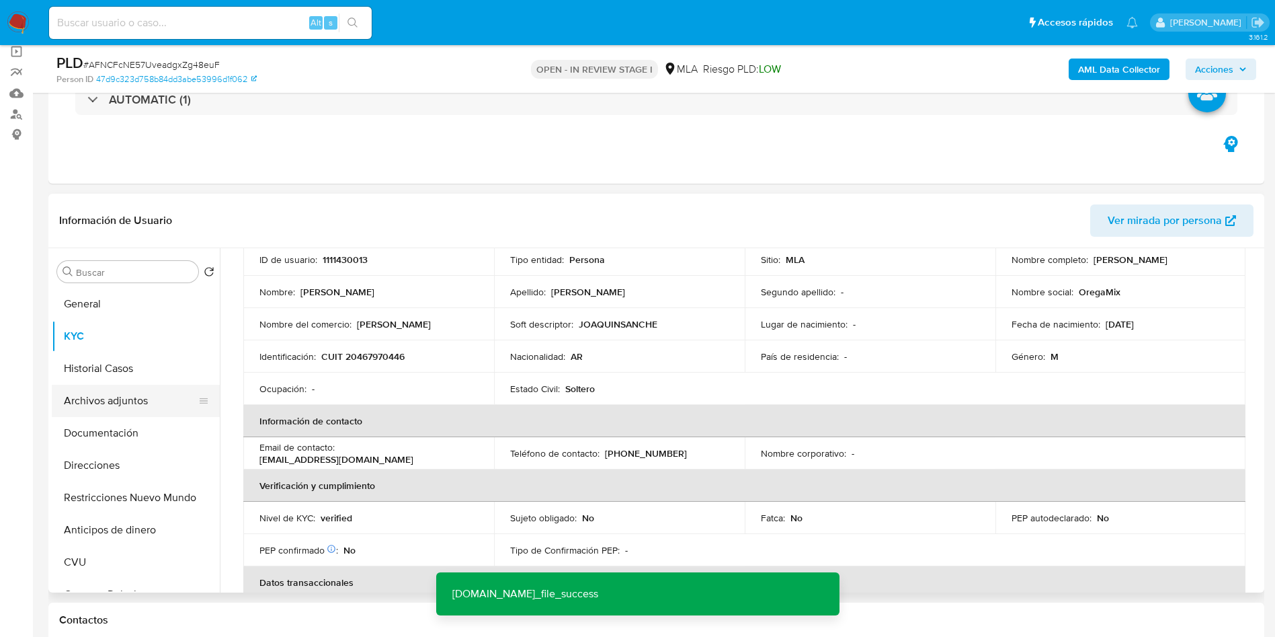
click at [112, 398] on button "Archivos adjuntos" at bounding box center [130, 400] width 157 height 32
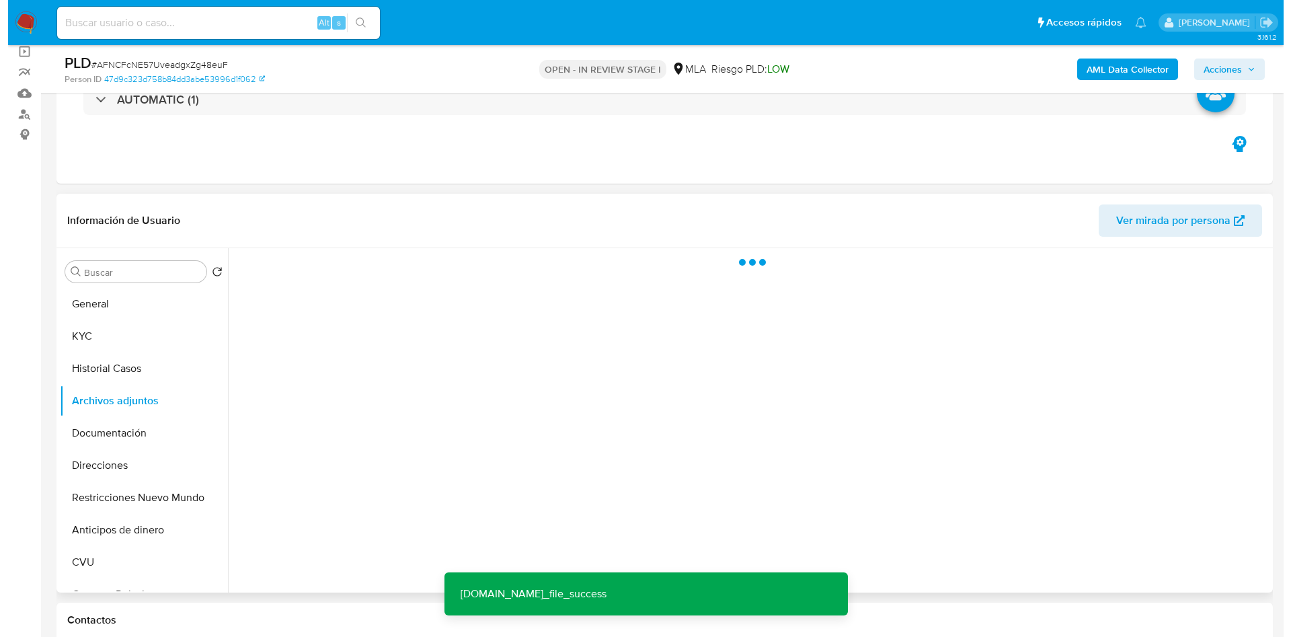
scroll to position [0, 0]
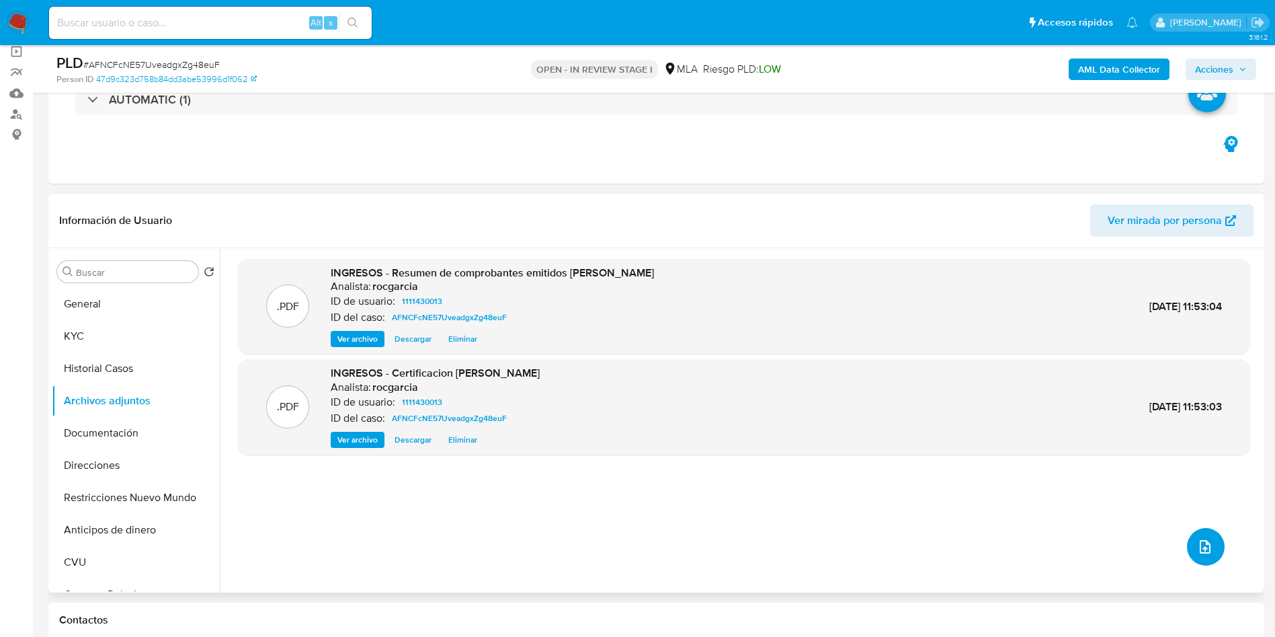
click at [1200, 546] on icon "upload-file" at bounding box center [1205, 546] width 11 height 13
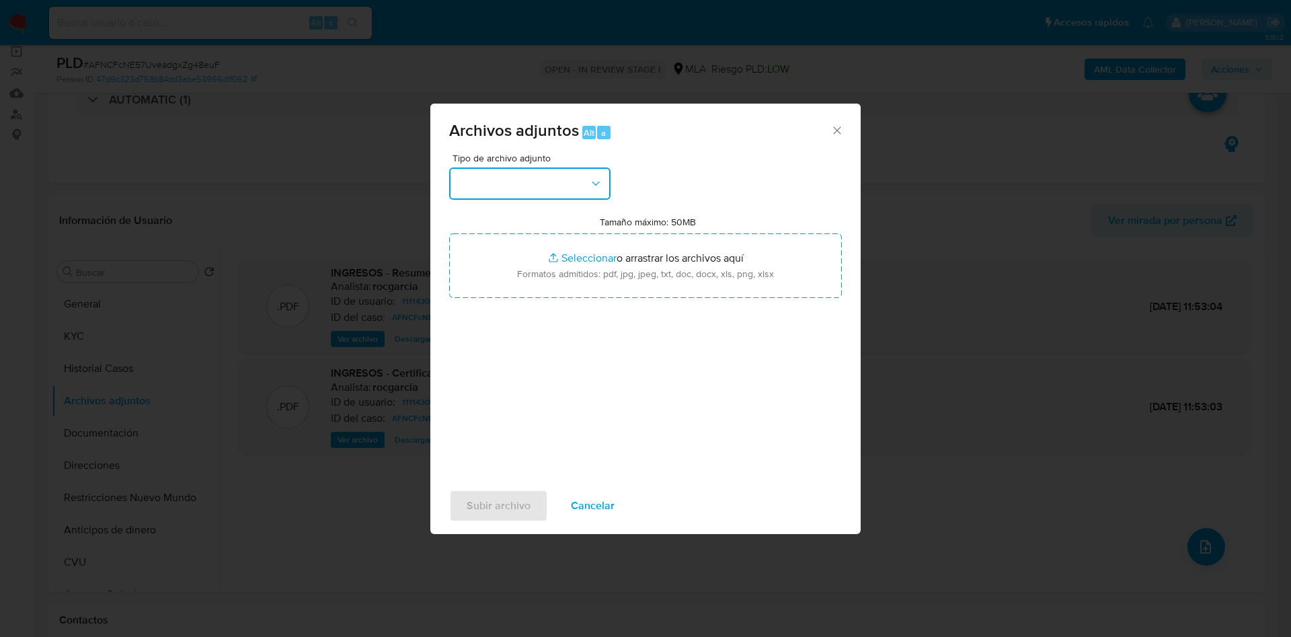
click at [503, 195] on button "button" at bounding box center [529, 183] width 161 height 32
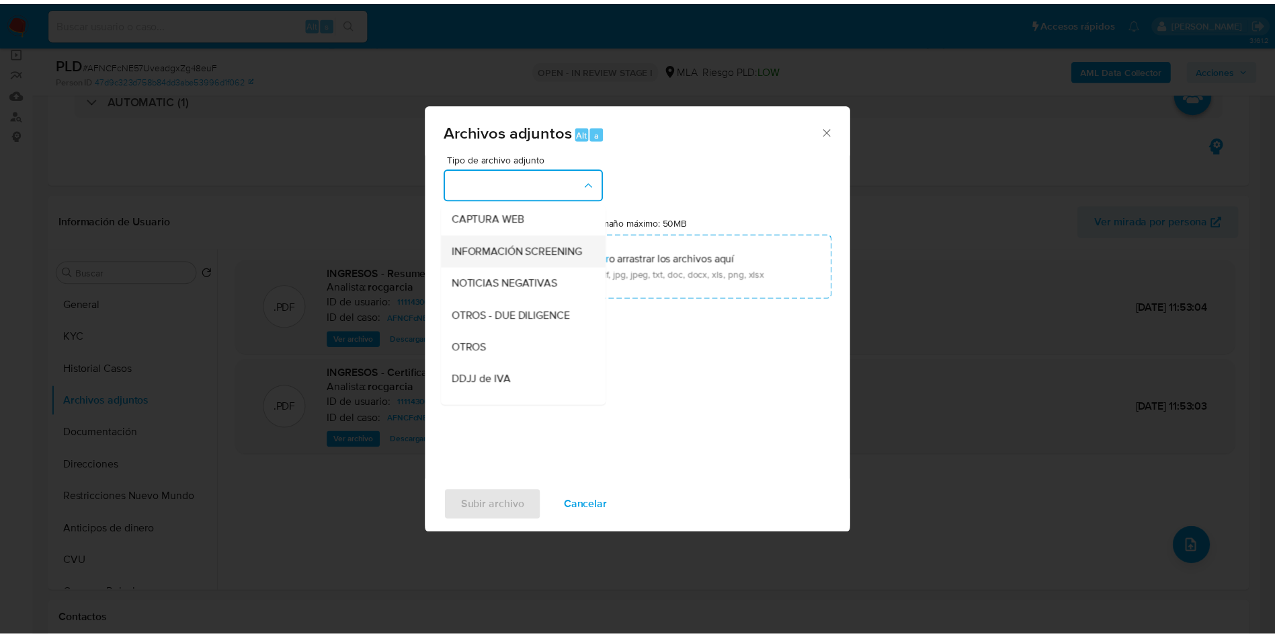
scroll to position [204, 0]
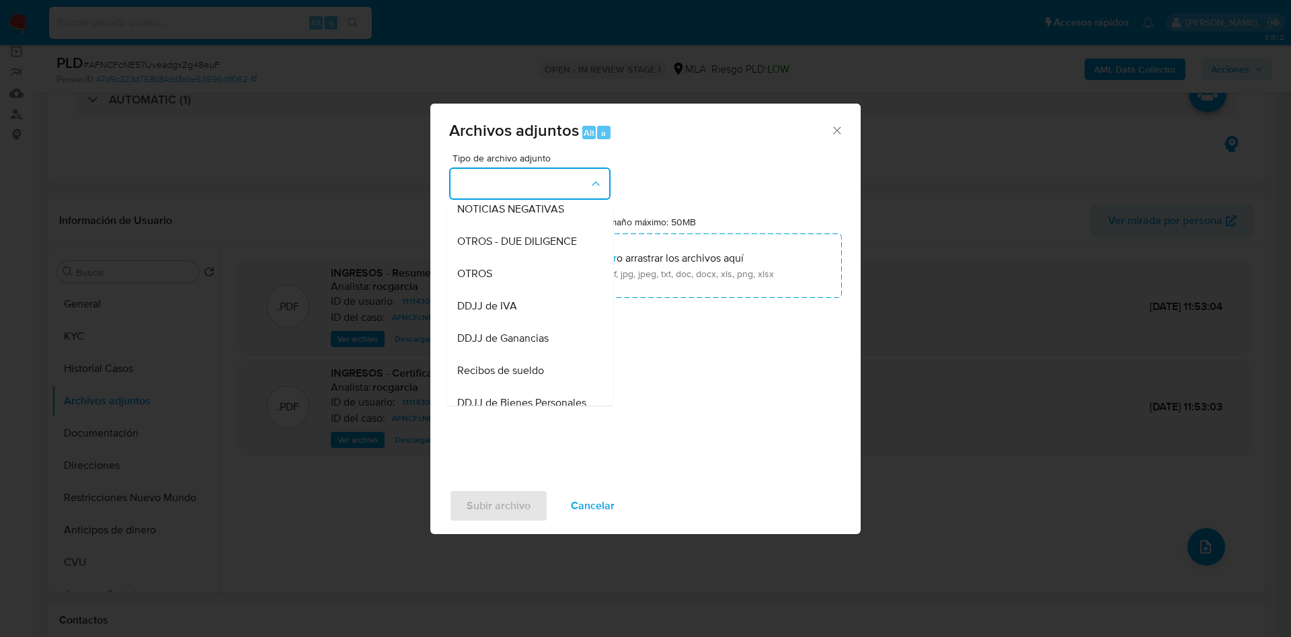
click at [529, 290] on div "OTROS" at bounding box center [525, 273] width 137 height 32
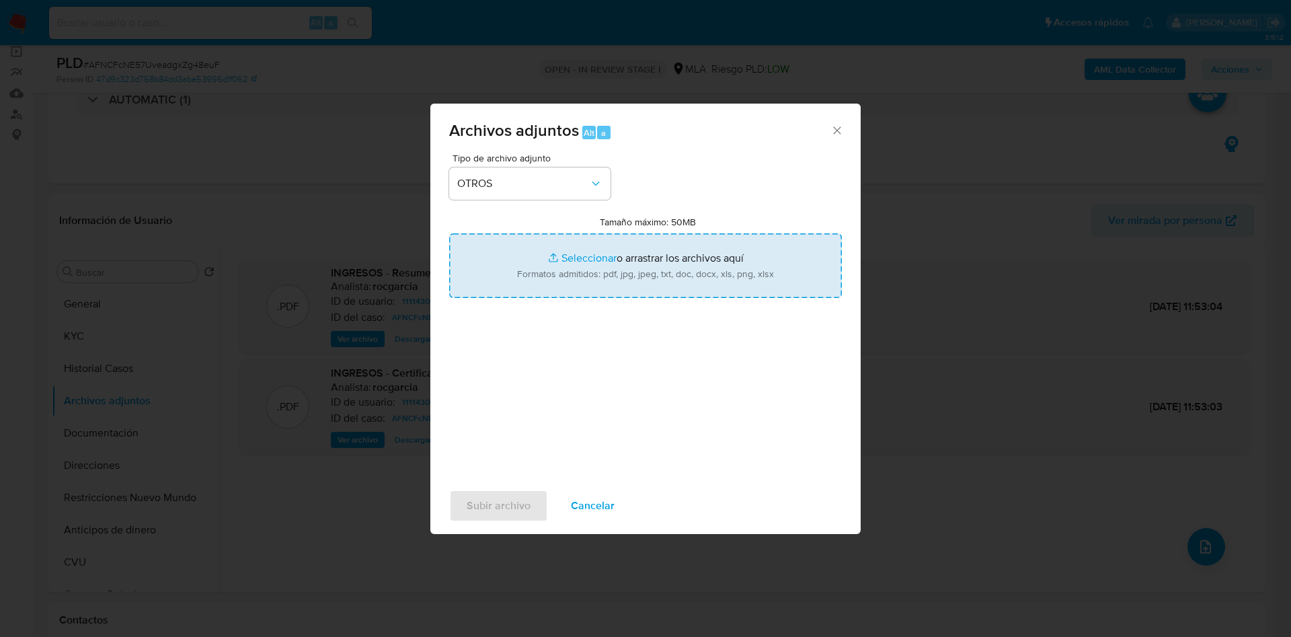
click at [573, 268] on input "Tamaño máximo: 50MB Seleccionar archivos" at bounding box center [645, 265] width 393 height 65
type input "C:\fakepath\Movimientos 1111430013.xlsx"
click at [580, 268] on input "Tamaño máximo: 50MB Seleccionar archivos" at bounding box center [645, 265] width 393 height 65
type input "C:\fakepath\Caselog AFNCFcNE57UveadgxZg48euF - 1111430013.docx"
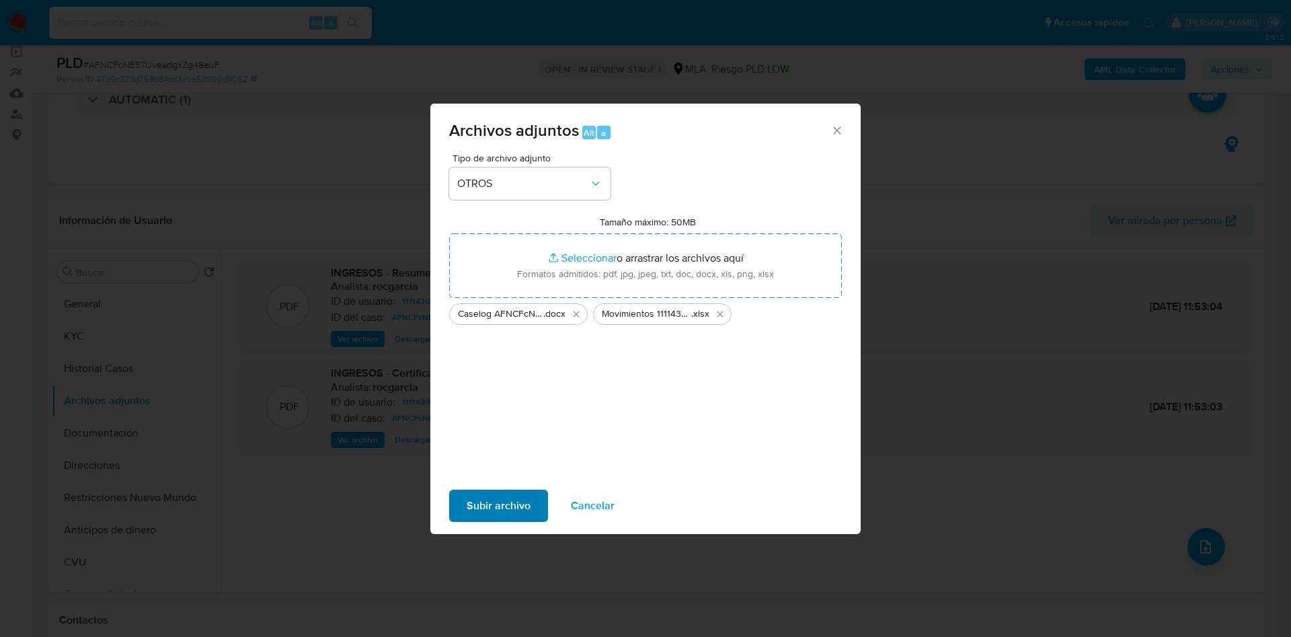
drag, startPoint x: 491, startPoint y: 527, endPoint x: 493, endPoint y: 516, distance: 11.7
click at [492, 526] on div "Subir archivo Cancelar" at bounding box center [645, 505] width 430 height 51
click at [493, 507] on span "Subir archivo" at bounding box center [499, 506] width 64 height 30
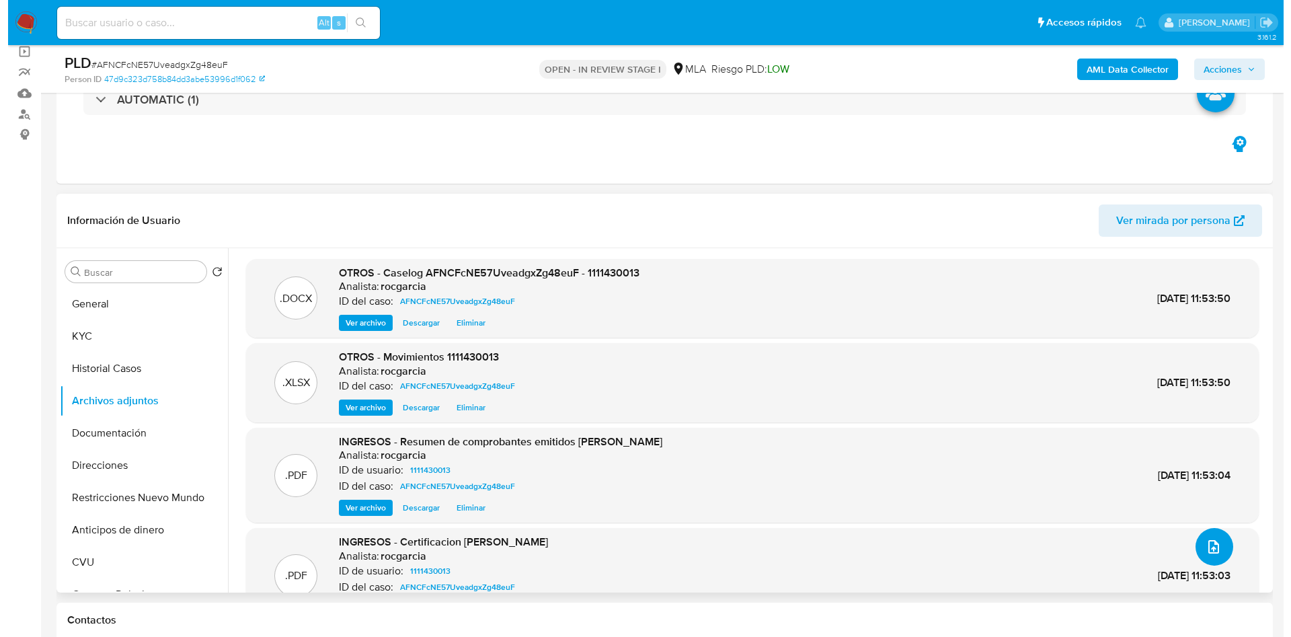
scroll to position [43, 0]
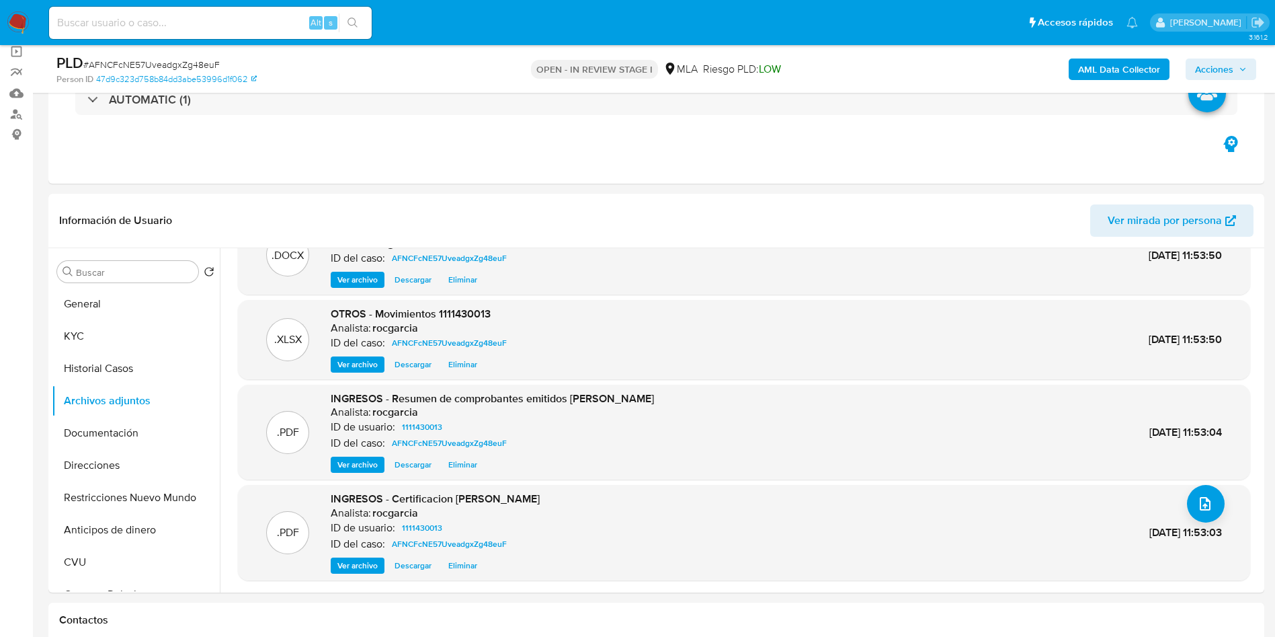
click at [1141, 58] on b "AML Data Collector" at bounding box center [1119, 69] width 82 height 22
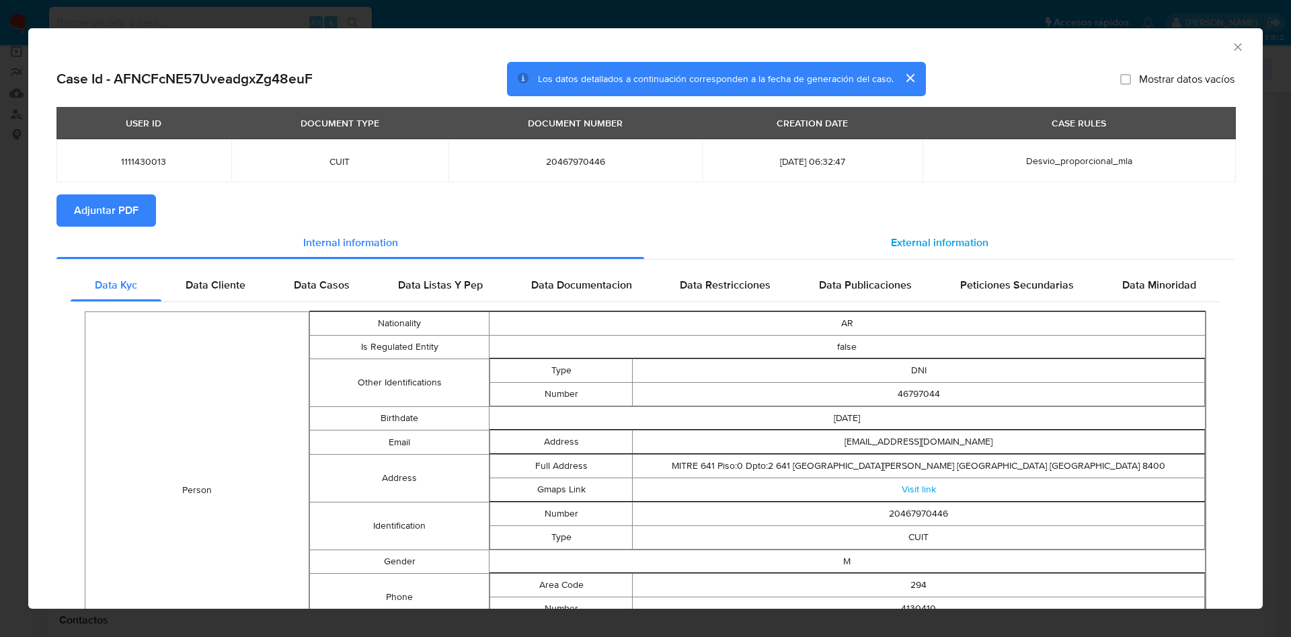
click at [927, 229] on div "External information" at bounding box center [939, 243] width 590 height 32
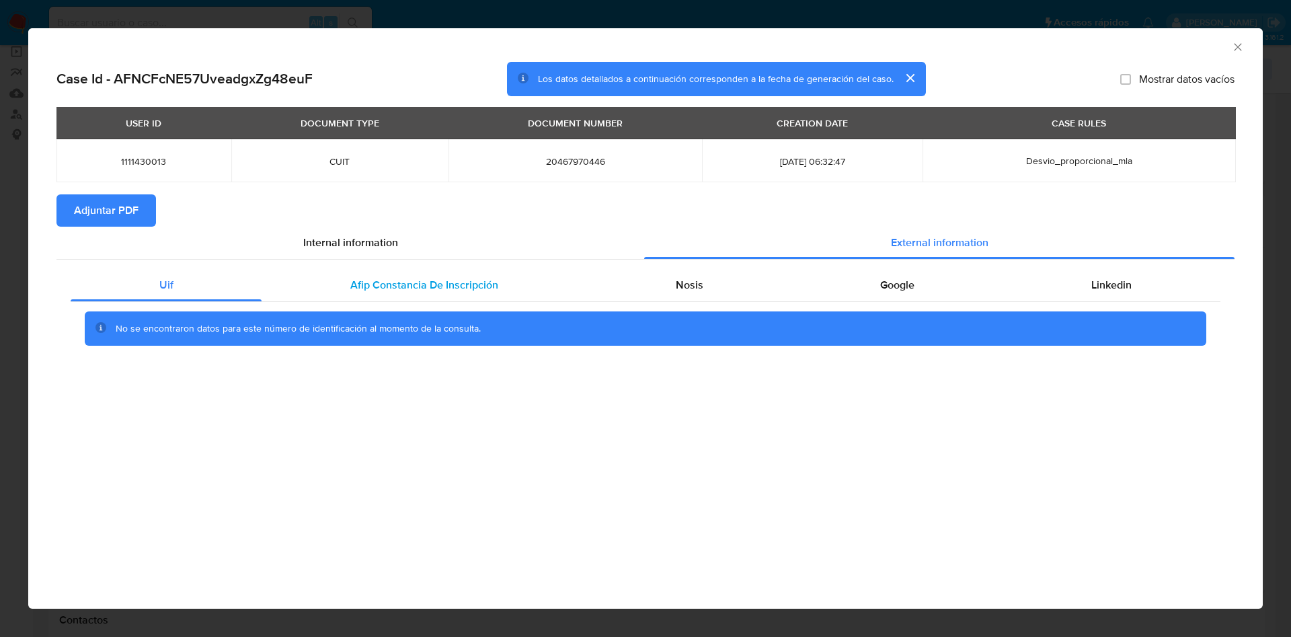
click at [392, 282] on span "Afip Constancia De Inscripción" at bounding box center [424, 284] width 148 height 15
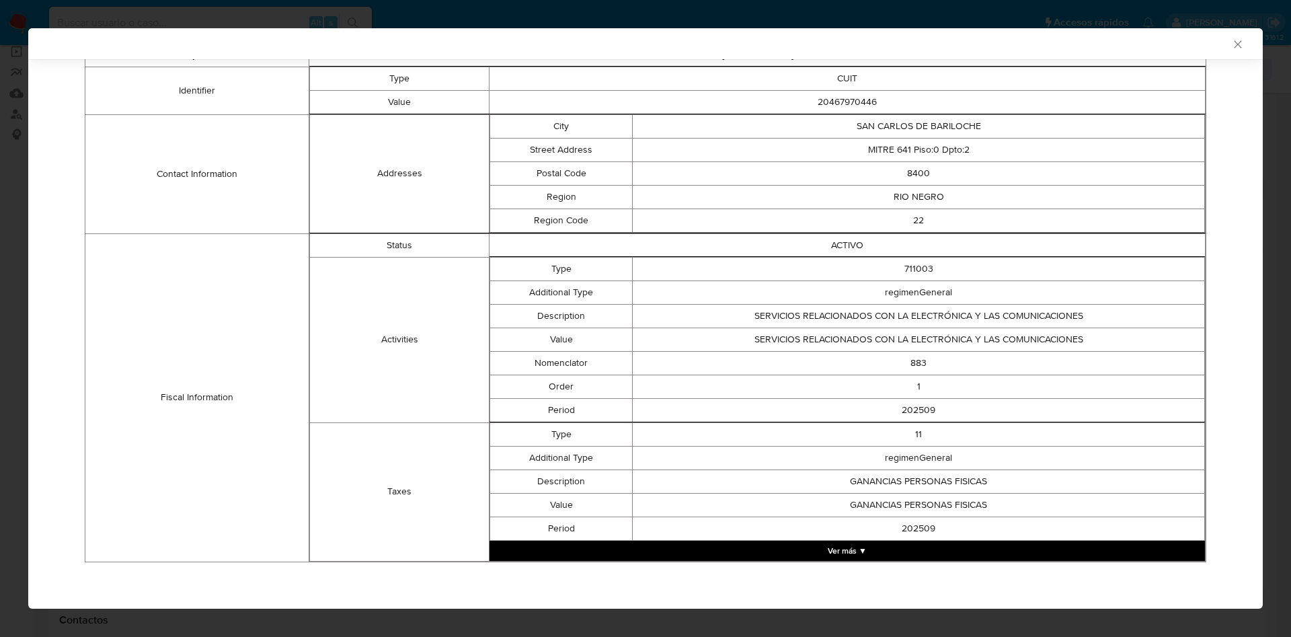
scroll to position [0, 0]
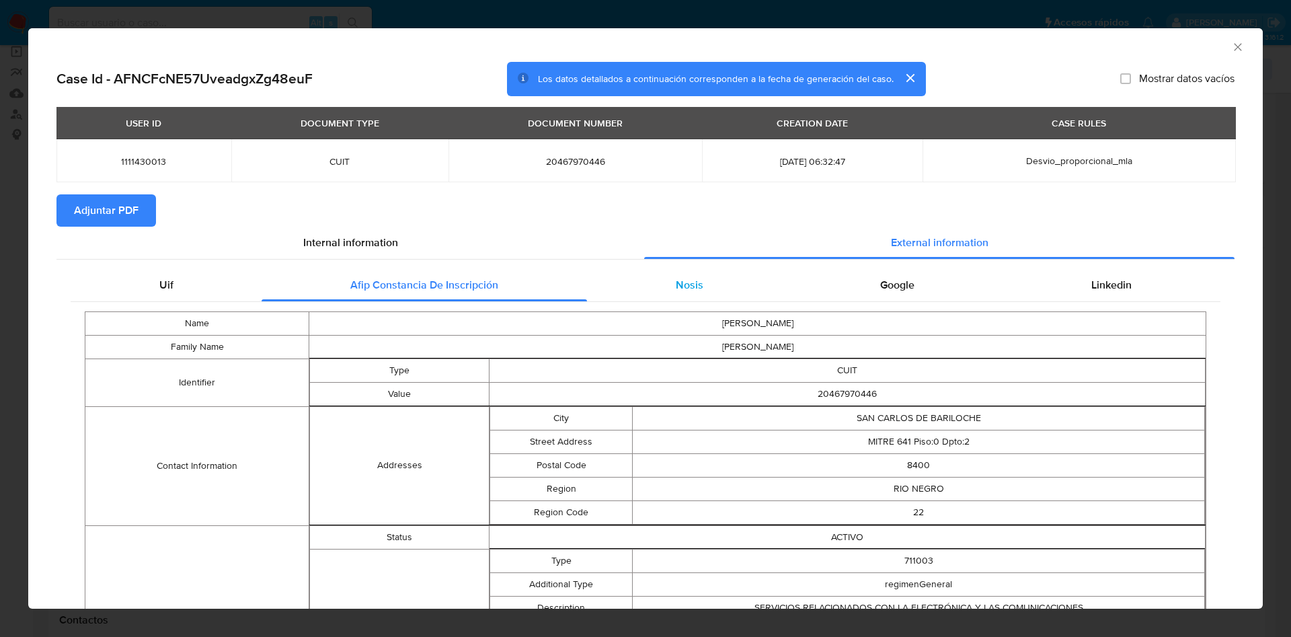
click at [713, 274] on div "Nosis" at bounding box center [689, 285] width 204 height 32
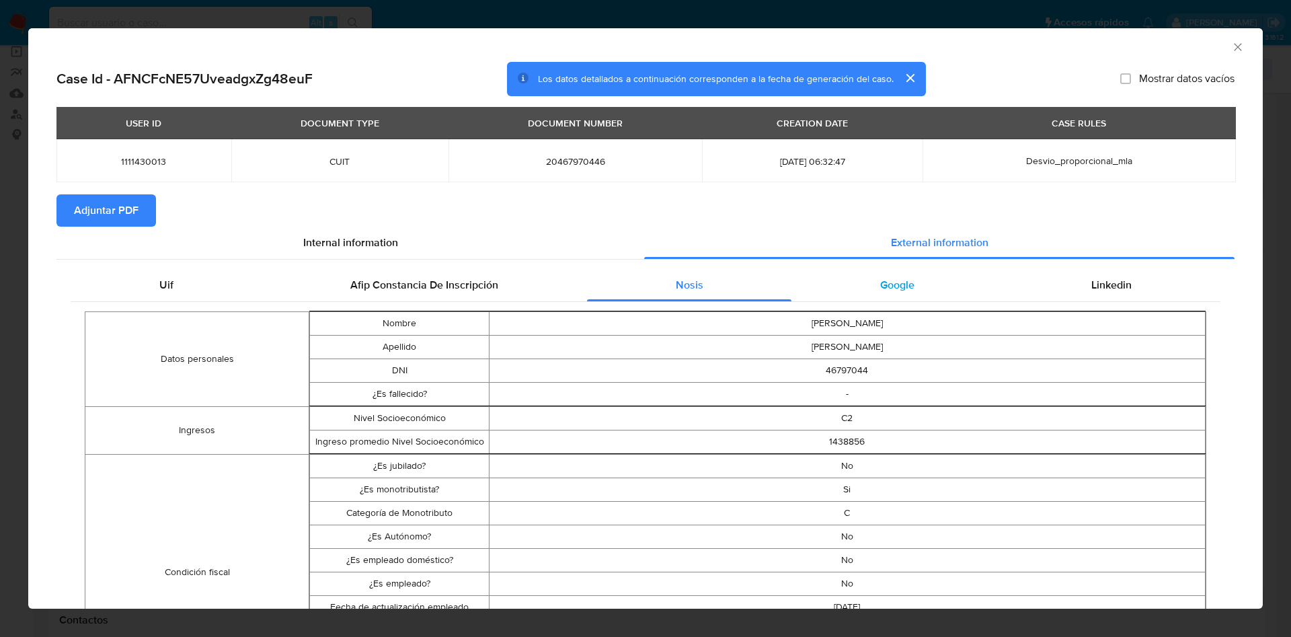
click at [907, 278] on div "Google" at bounding box center [896, 285] width 211 height 32
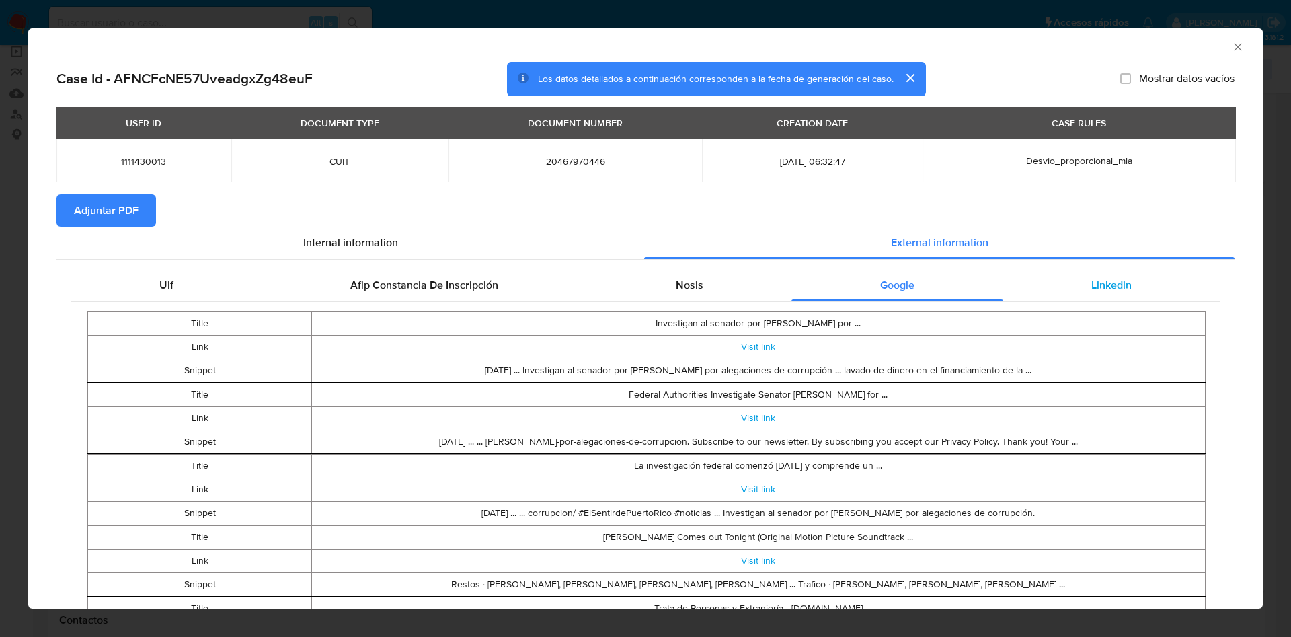
click at [1067, 269] on div "Linkedin" at bounding box center [1111, 285] width 217 height 32
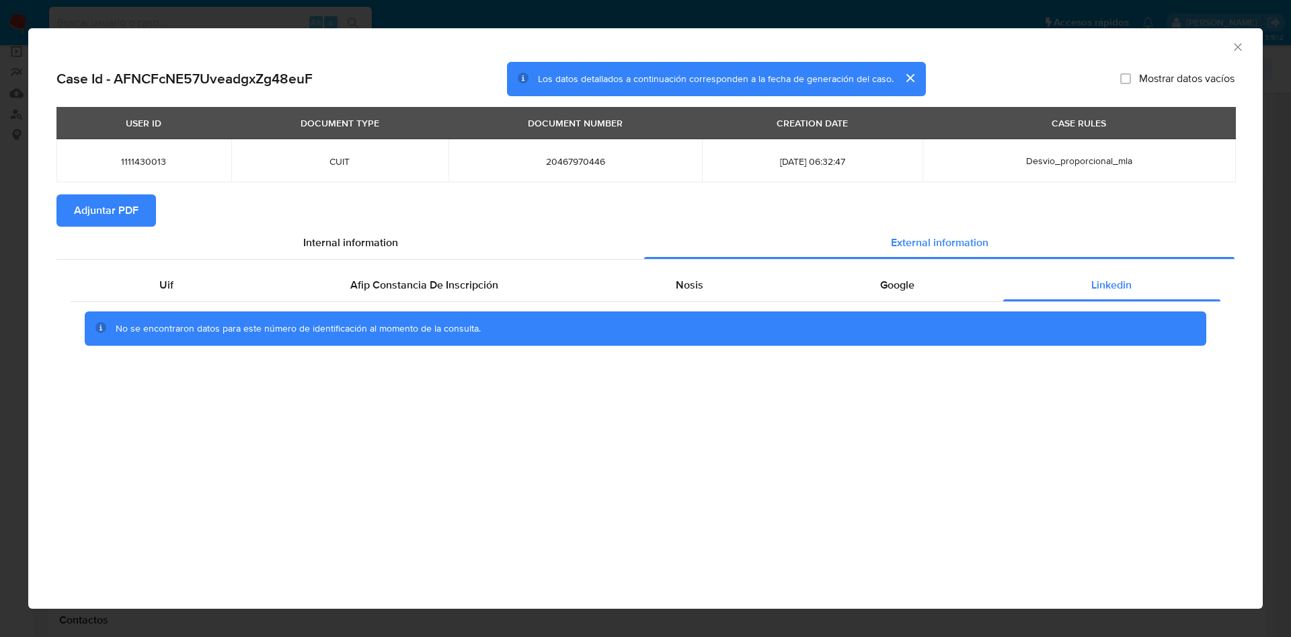
click at [87, 216] on span "Adjuntar PDF" at bounding box center [106, 211] width 65 height 30
click at [1231, 46] on icon "Cerrar ventana" at bounding box center [1237, 46] width 13 height 13
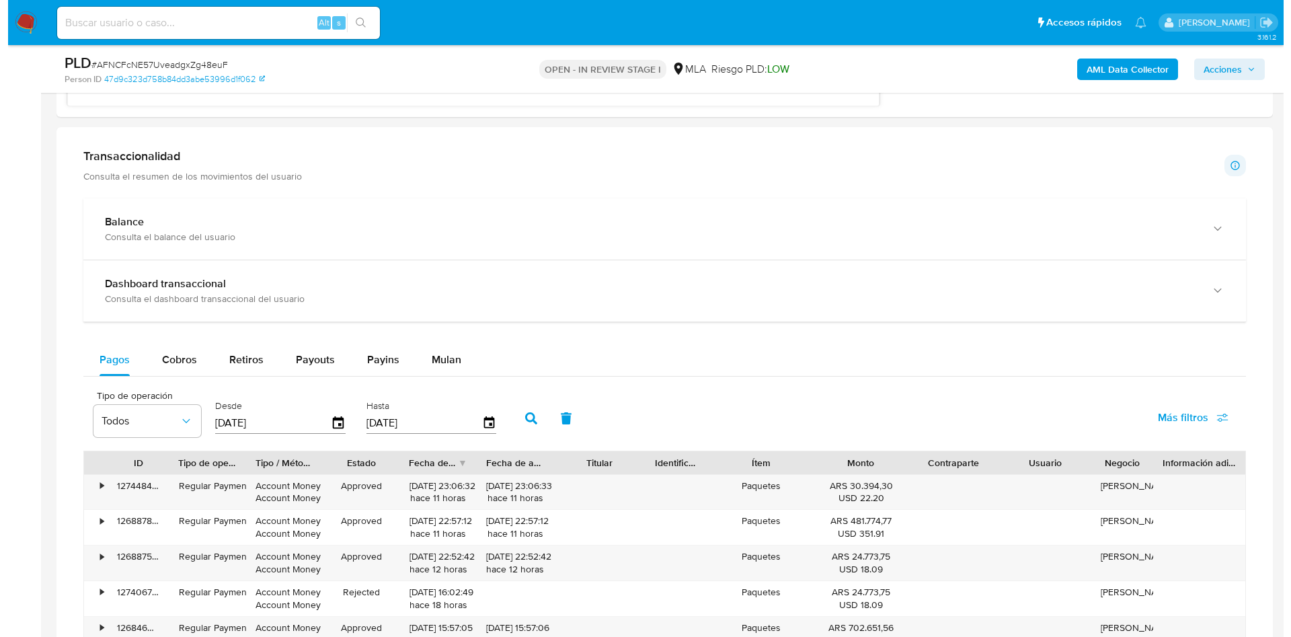
scroll to position [2057, 0]
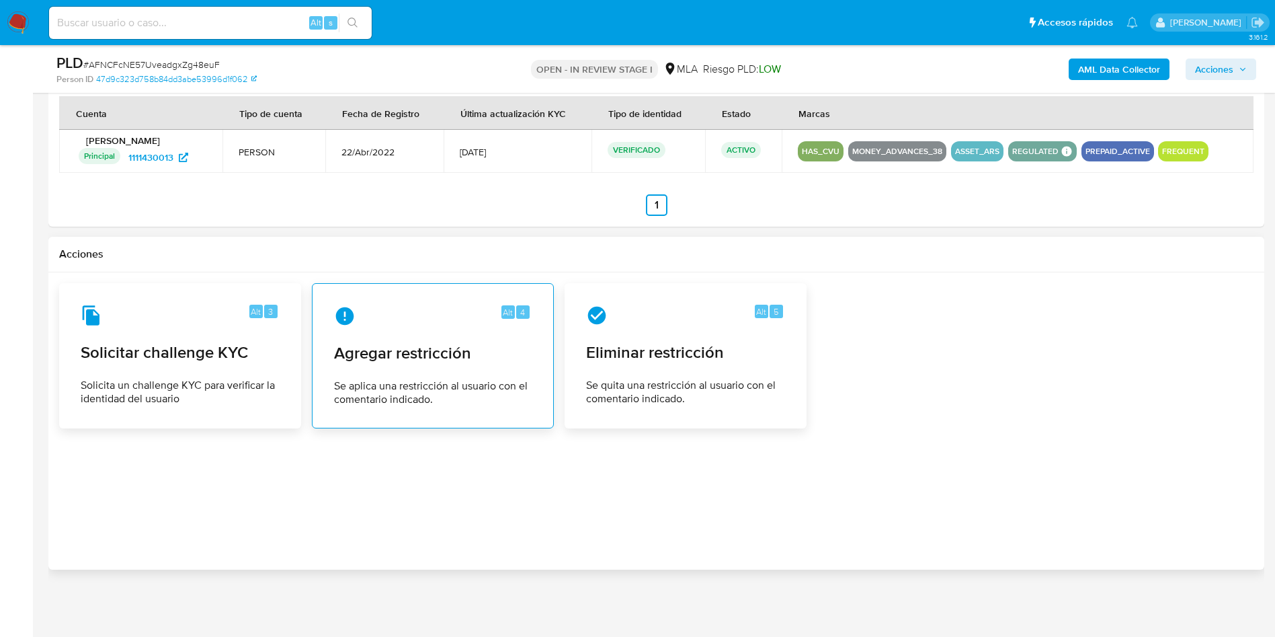
click at [407, 384] on span "Se aplica una restricción al usuario con el comentario indicado." at bounding box center [433, 392] width 198 height 27
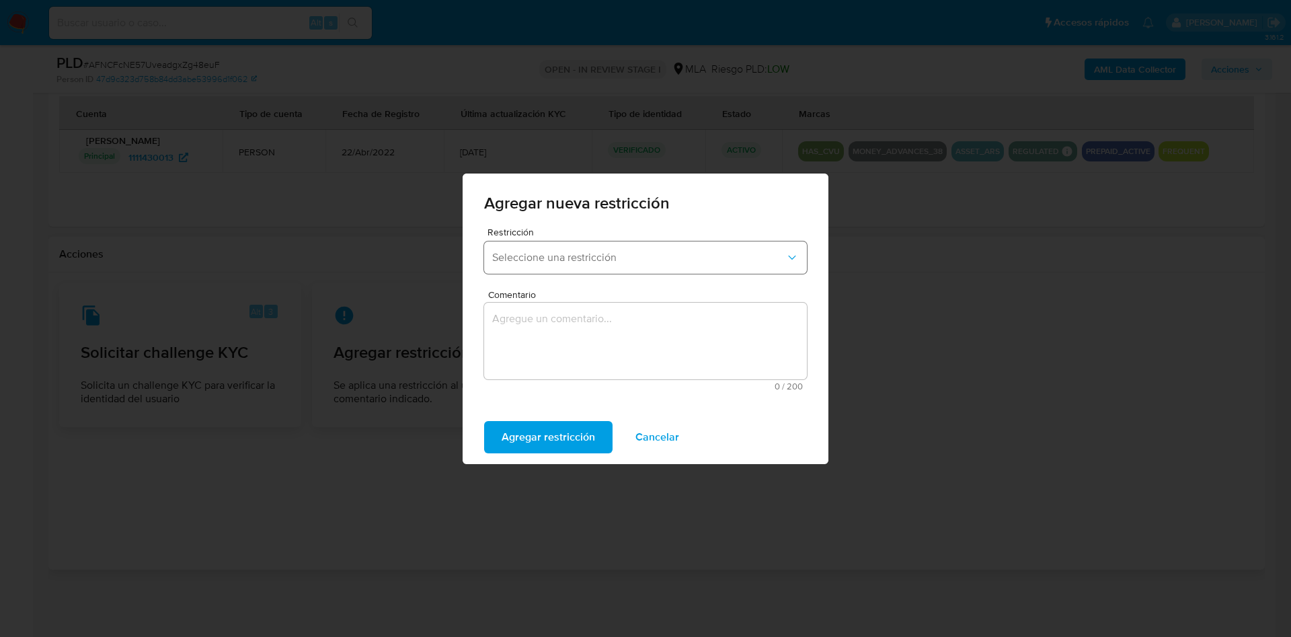
click at [624, 270] on button "Seleccione una restricción" at bounding box center [645, 257] width 323 height 32
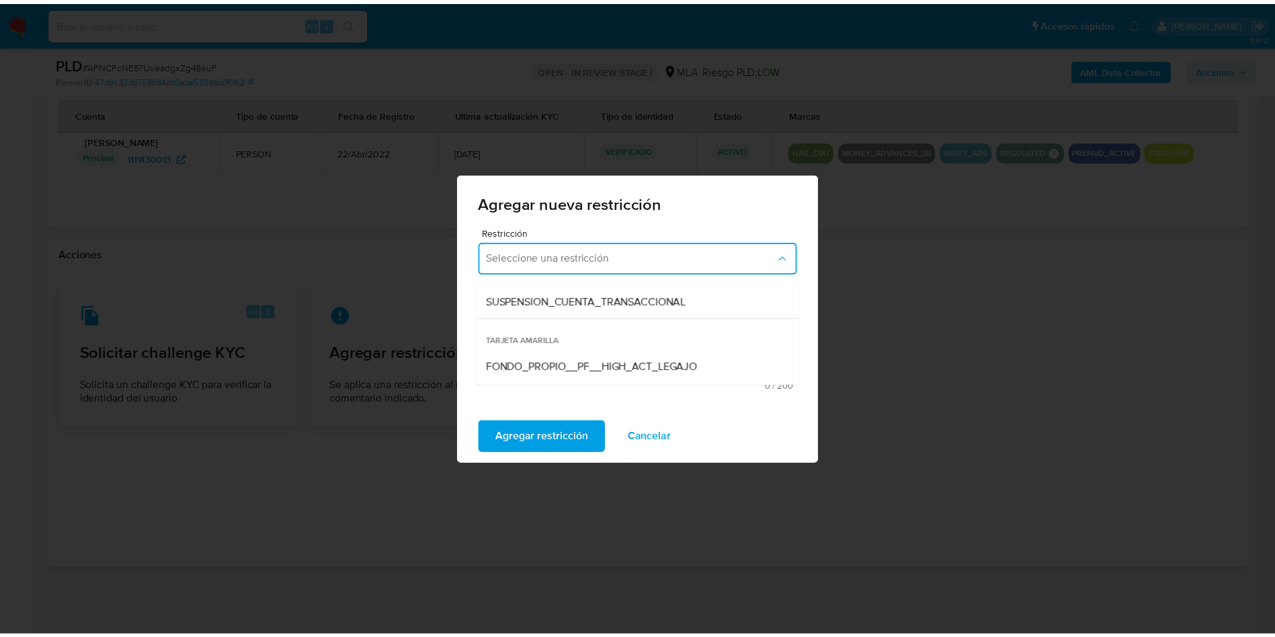
scroll to position [202, 0]
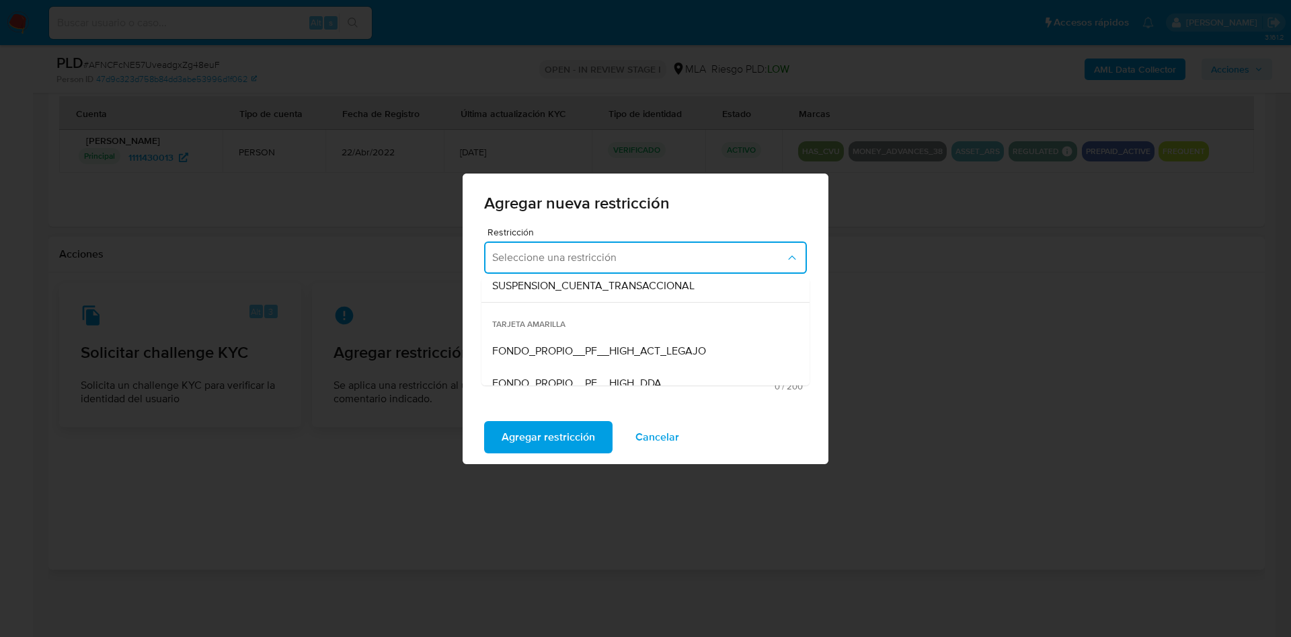
click at [633, 294] on div "SUSPENSION_CUENTA_TRANSACCIONAL" at bounding box center [641, 286] width 298 height 32
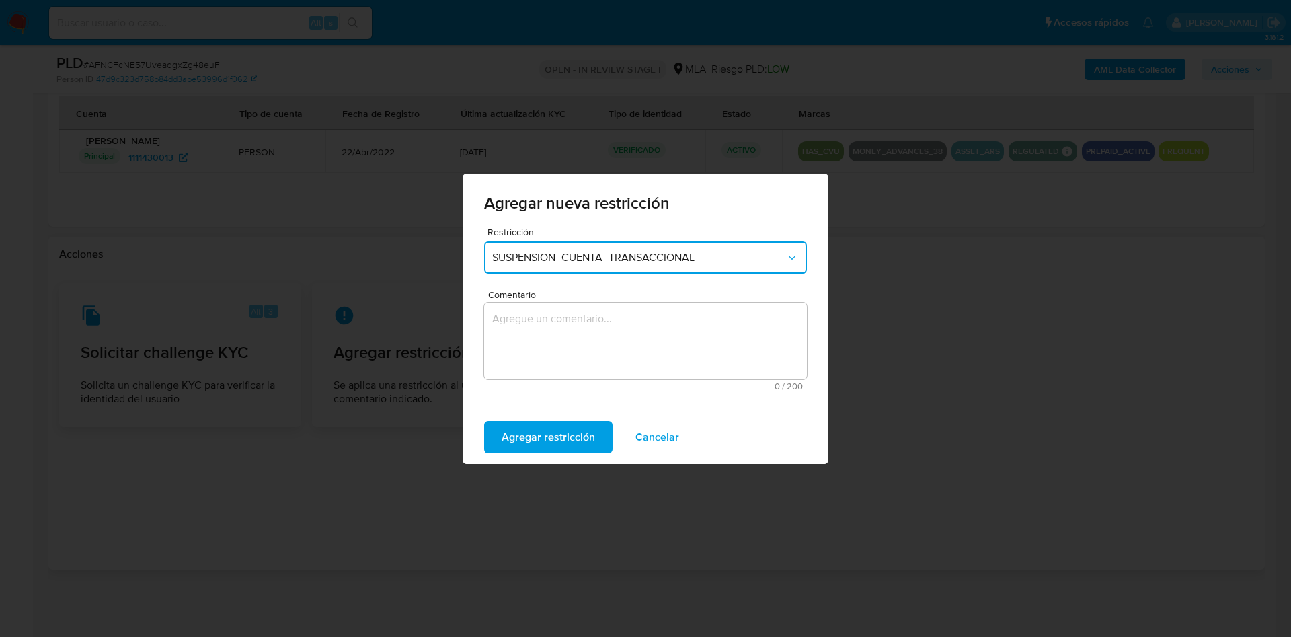
click at [641, 339] on textarea "Comentario" at bounding box center [645, 340] width 323 height 77
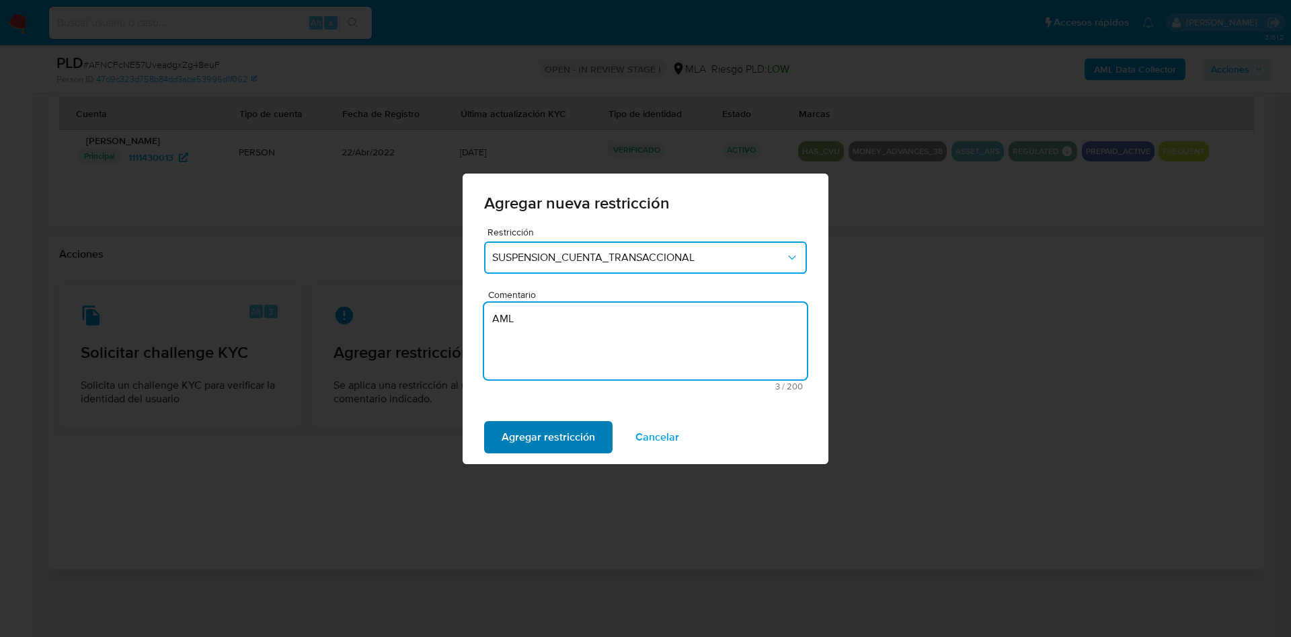
type textarea "AML"
click at [567, 445] on span "Agregar restricción" at bounding box center [547, 437] width 93 height 30
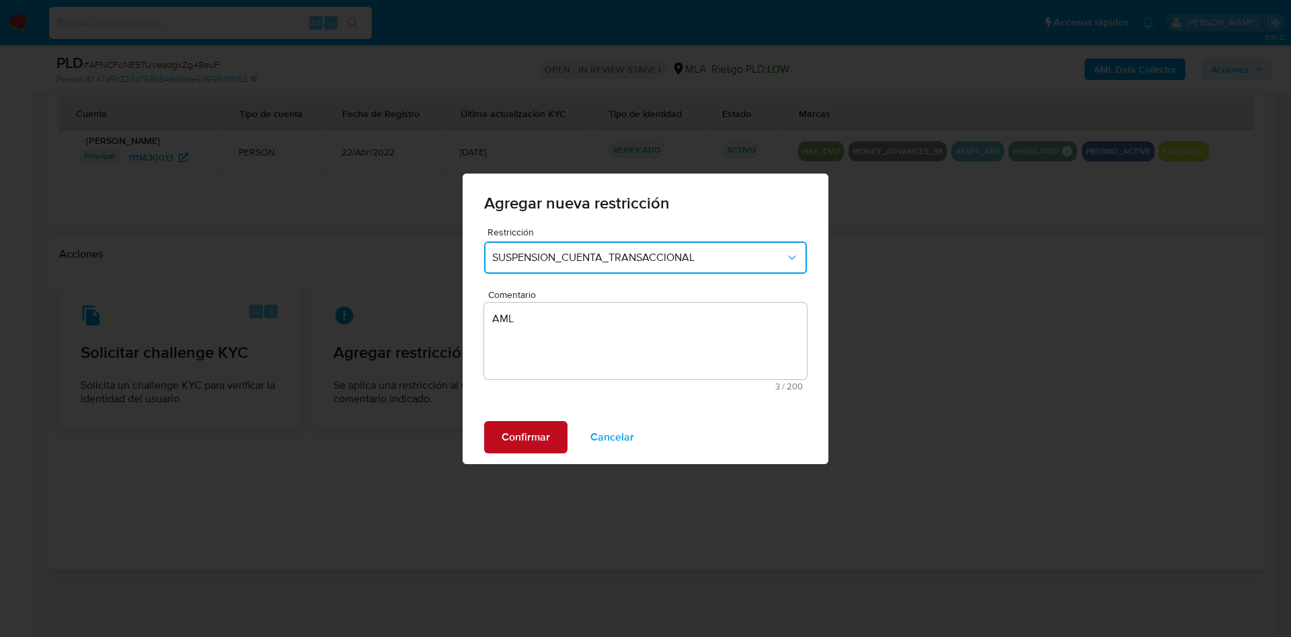
click at [508, 448] on span "Confirmar" at bounding box center [525, 437] width 48 height 30
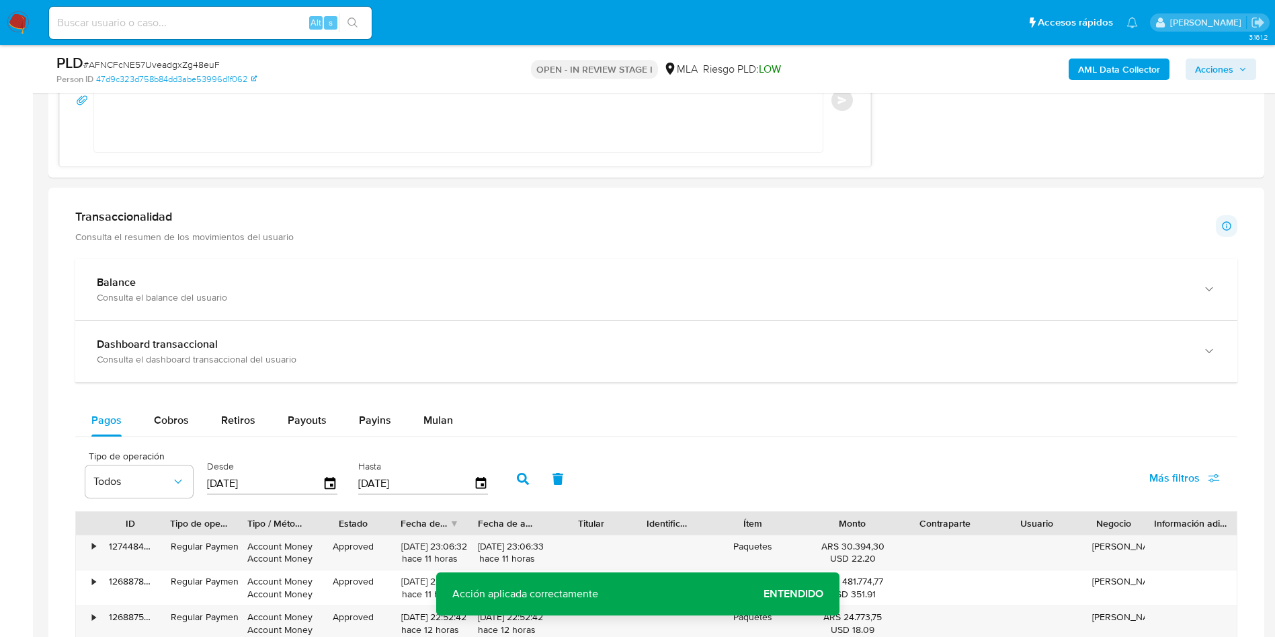
scroll to position [645, 0]
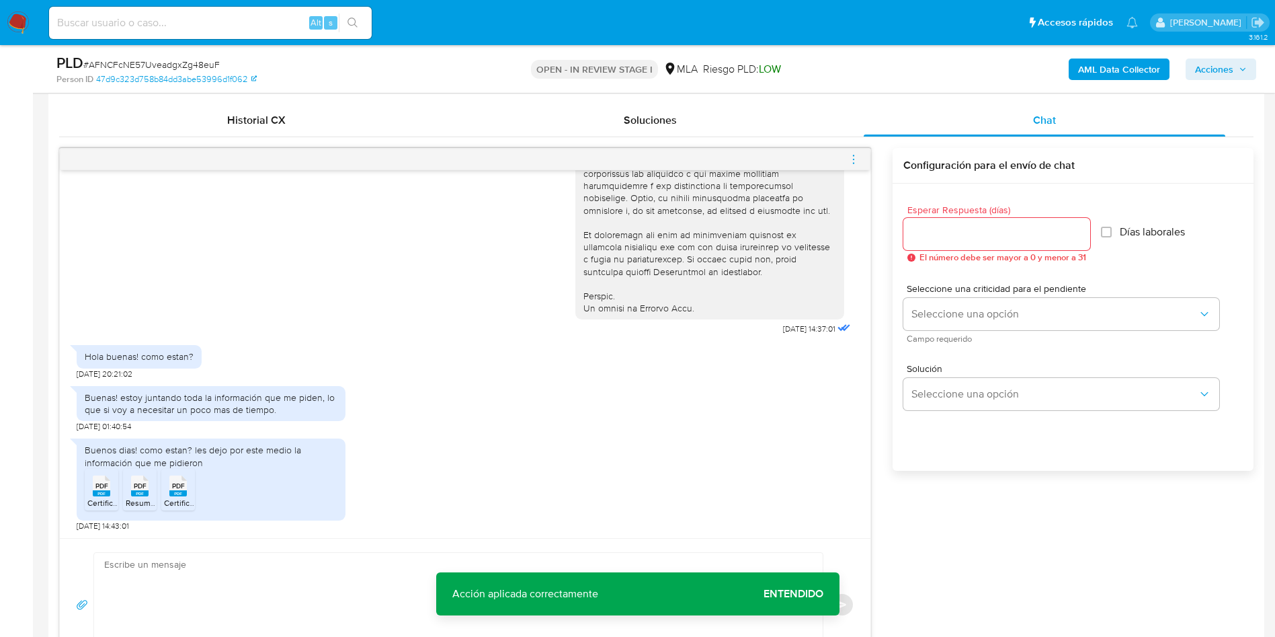
click at [220, 605] on textarea at bounding box center [455, 605] width 702 height 104
paste textarea "Muchas gracias por la respuesta. Analizamos tu caso y notamos que la informació…"
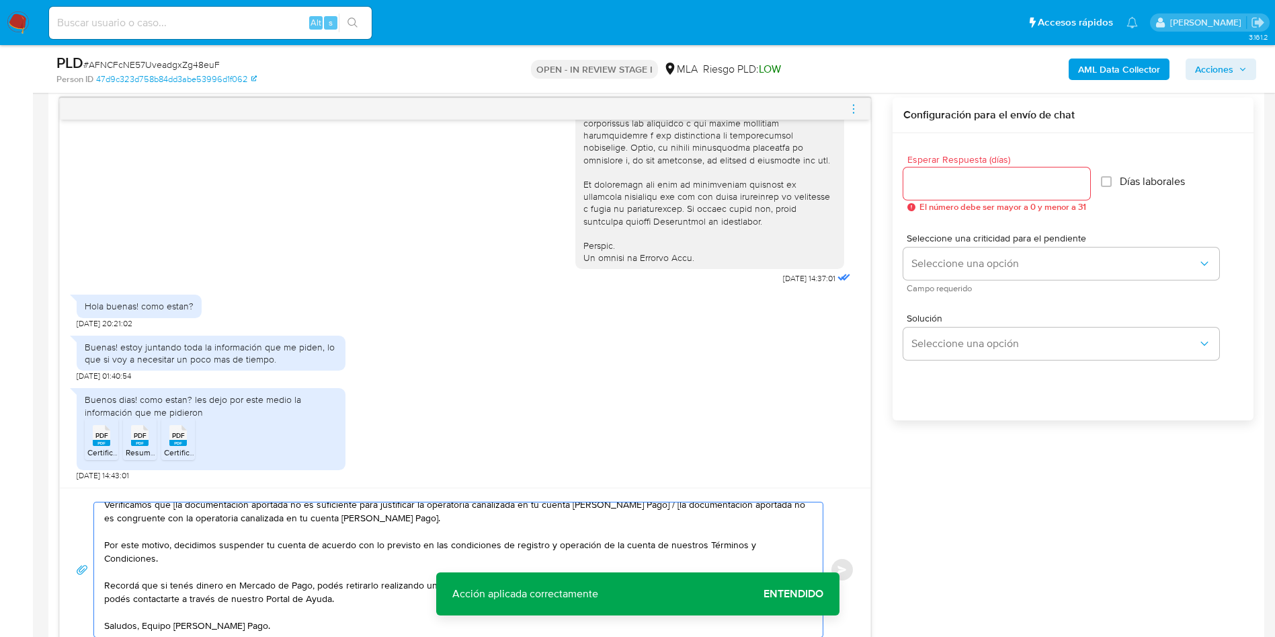
scroll to position [598, 0]
type textarea "Muchas gracias por la respuesta. Analizamos tu caso y notamos que la informació…"
drag, startPoint x: 912, startPoint y: 163, endPoint x: 934, endPoint y: 188, distance: 33.3
click at [928, 183] on div "Esperar Respuesta (días) El número debe ser mayor a 0 y menor a 31" at bounding box center [996, 183] width 187 height 57
click at [934, 188] on input "Esperar Respuesta (días)" at bounding box center [996, 183] width 187 height 17
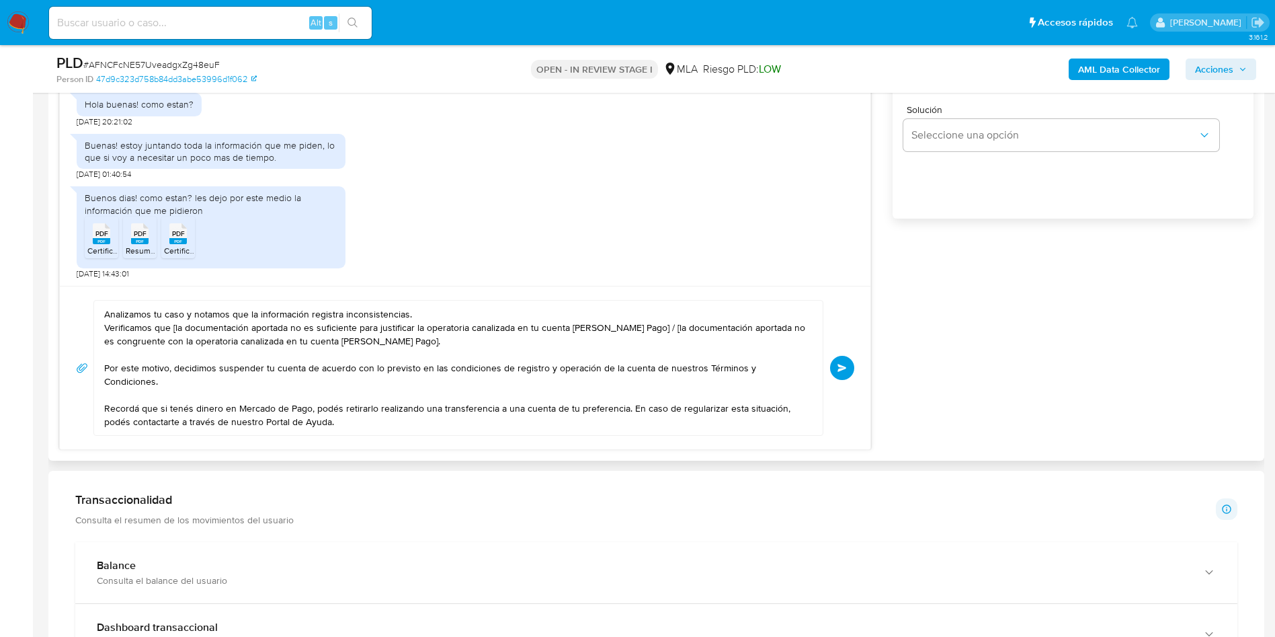
scroll to position [0, 0]
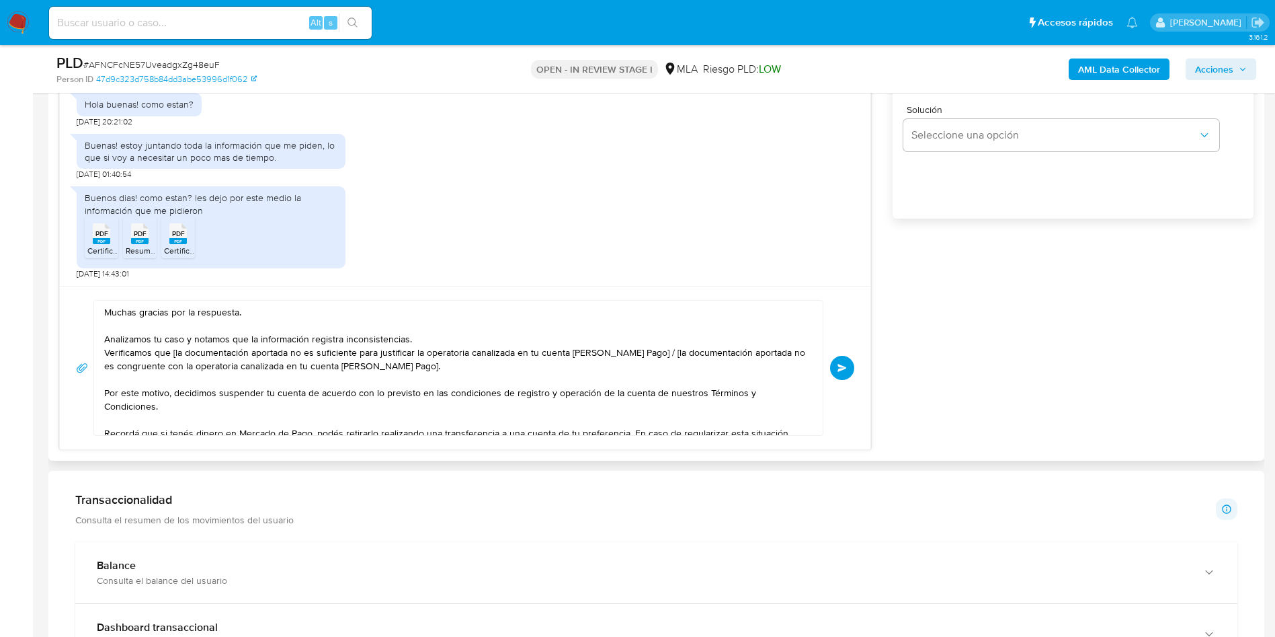
type input "0"
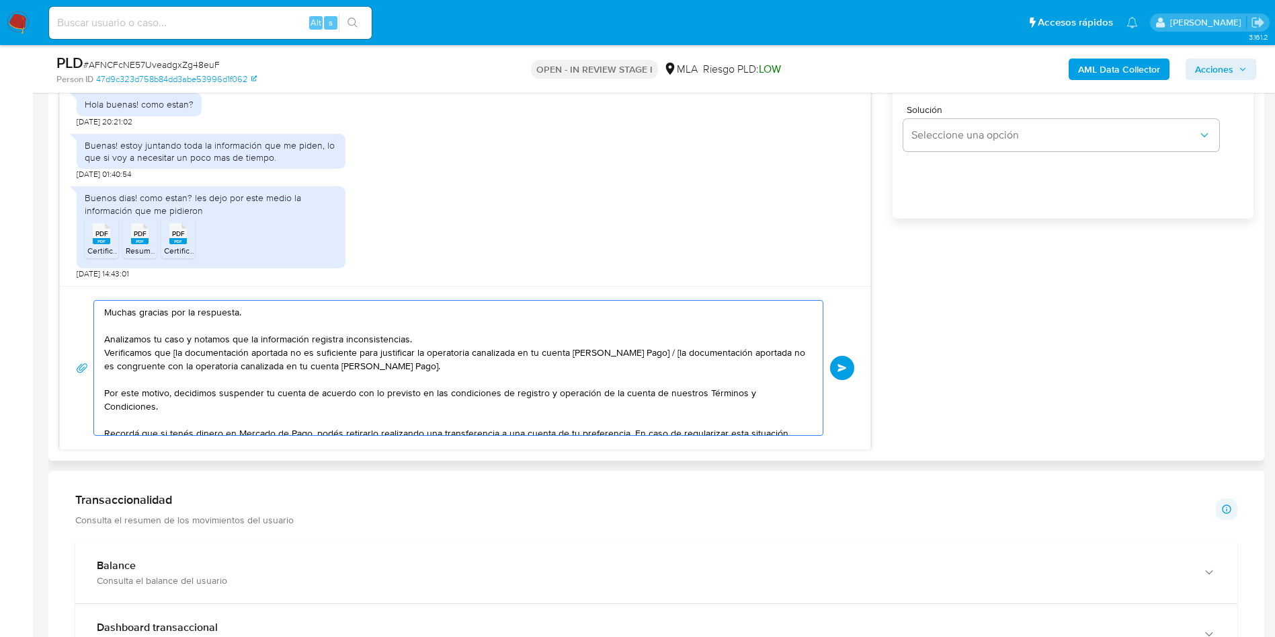
click at [173, 353] on textarea "Muchas gracias por la respuesta. Analizamos tu caso y notamos que la informació…" at bounding box center [455, 367] width 702 height 134
drag, startPoint x: 640, startPoint y: 352, endPoint x: 645, endPoint y: 361, distance: 10.8
click at [645, 361] on textarea "Muchas gracias por la respuesta. Analizamos tu caso y notamos que la informació…" at bounding box center [455, 367] width 702 height 134
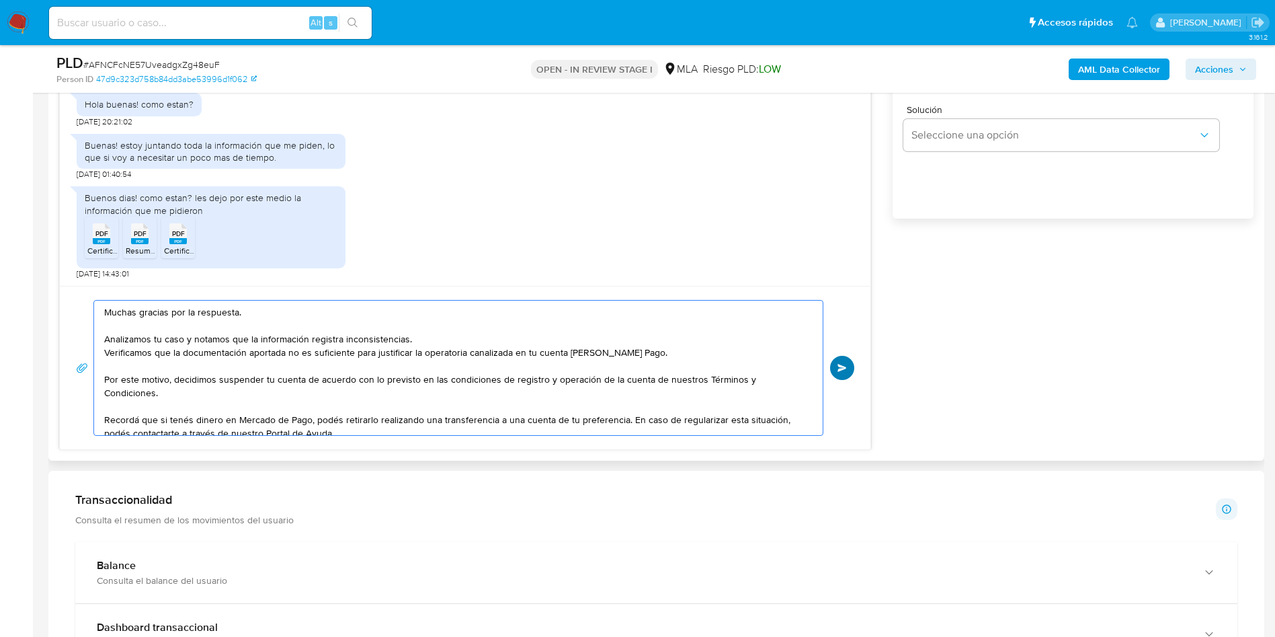
type textarea "Muchas gracias por la respuesta. Analizamos tu caso y notamos que la informació…"
click at [842, 370] on span "Enviar" at bounding box center [842, 368] width 9 height 8
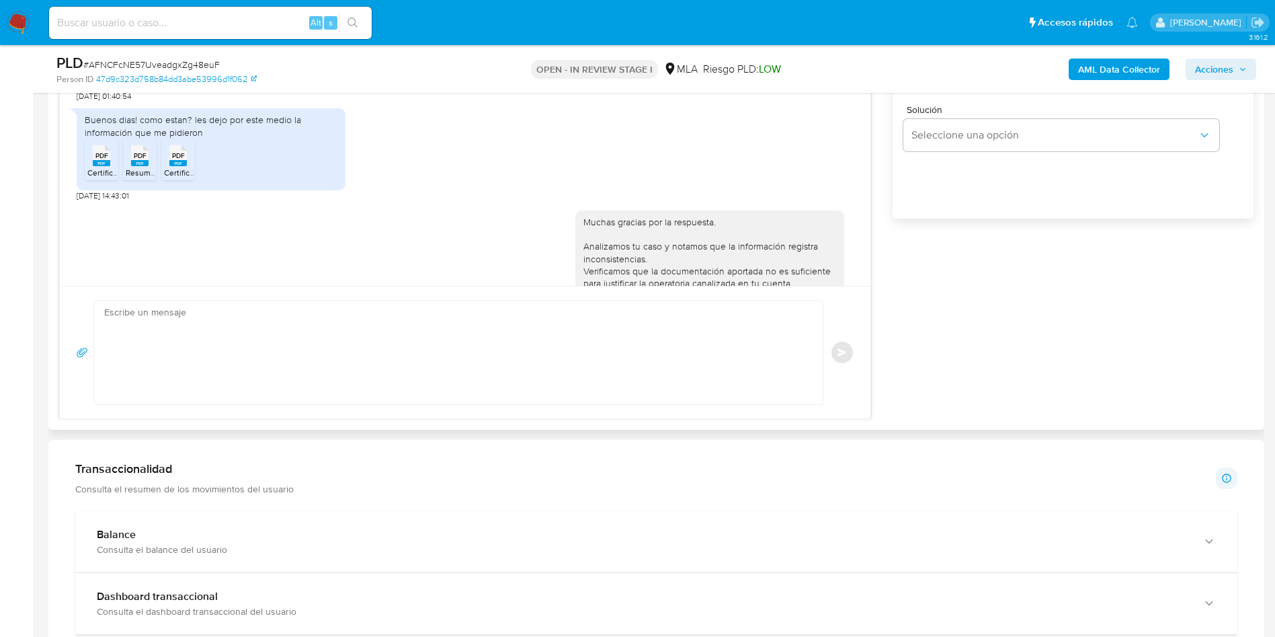
scroll to position [467, 0]
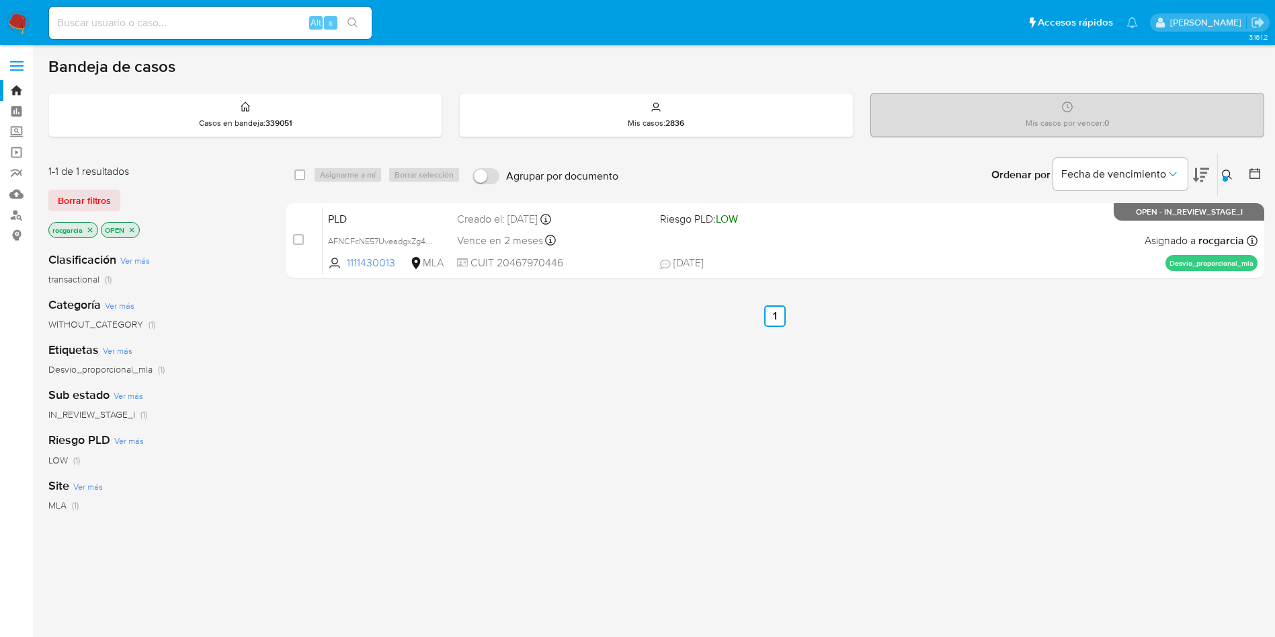
drag, startPoint x: 300, startPoint y: 237, endPoint x: 319, endPoint y: 177, distance: 62.7
click at [300, 233] on div "case-item-checkbox" at bounding box center [298, 239] width 11 height 13
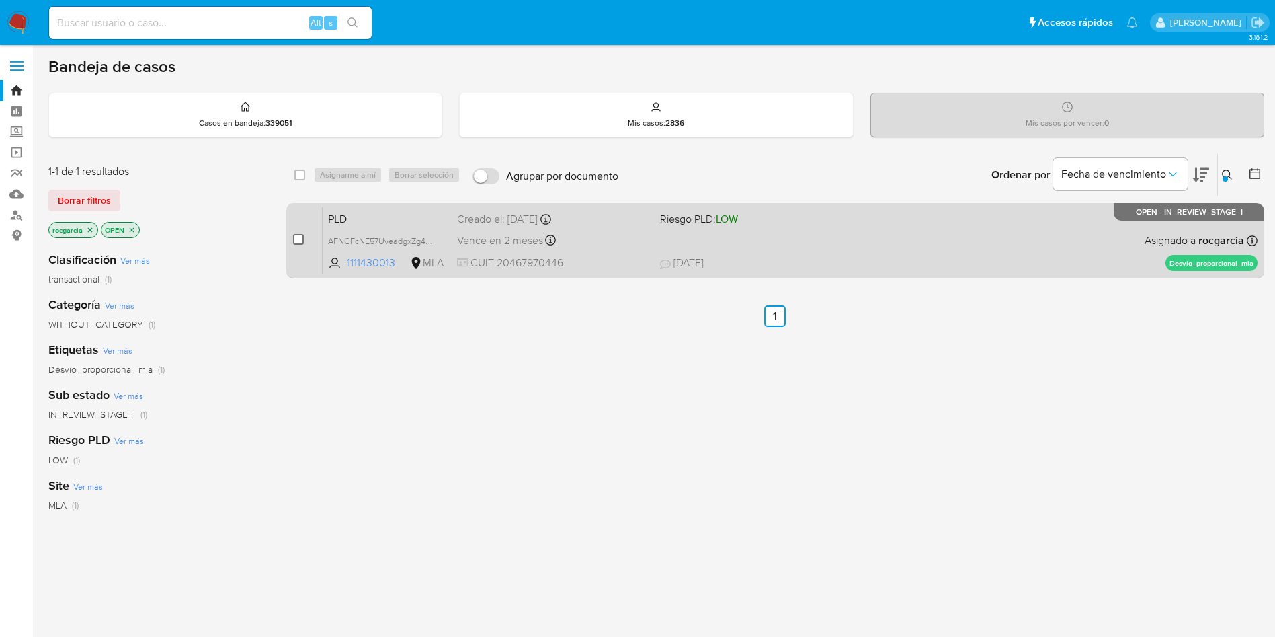
click at [300, 237] on input "checkbox" at bounding box center [298, 239] width 11 height 11
checkbox input "true"
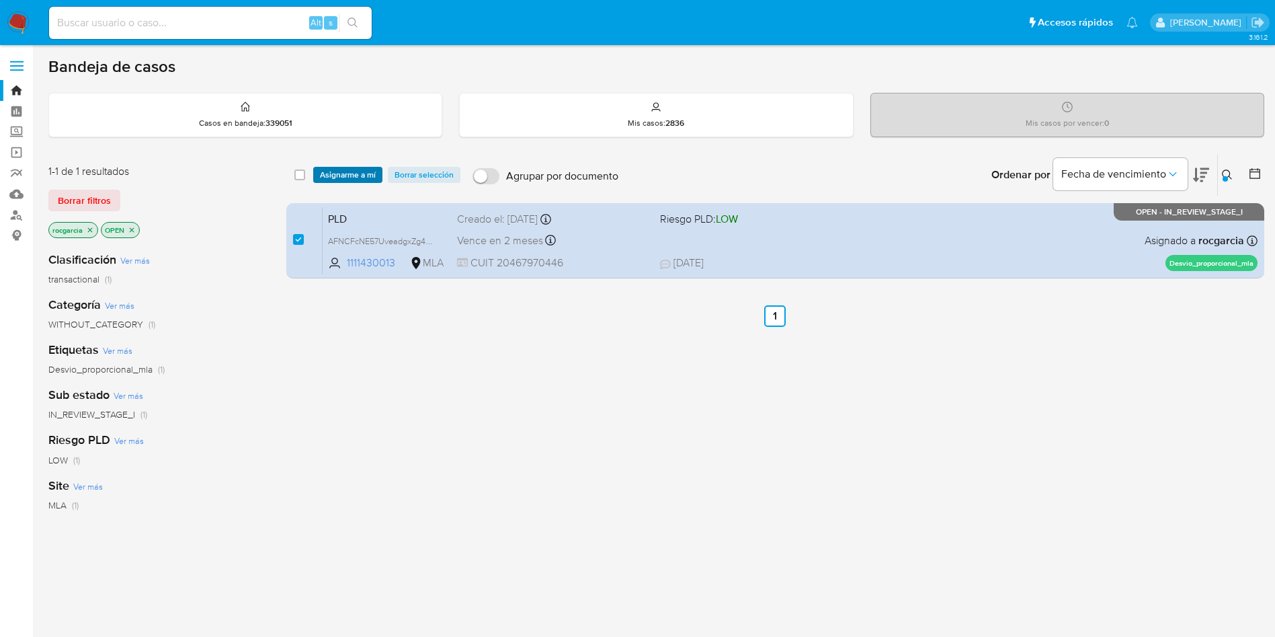
click at [338, 171] on span "Asignarme a mí" at bounding box center [348, 174] width 56 height 13
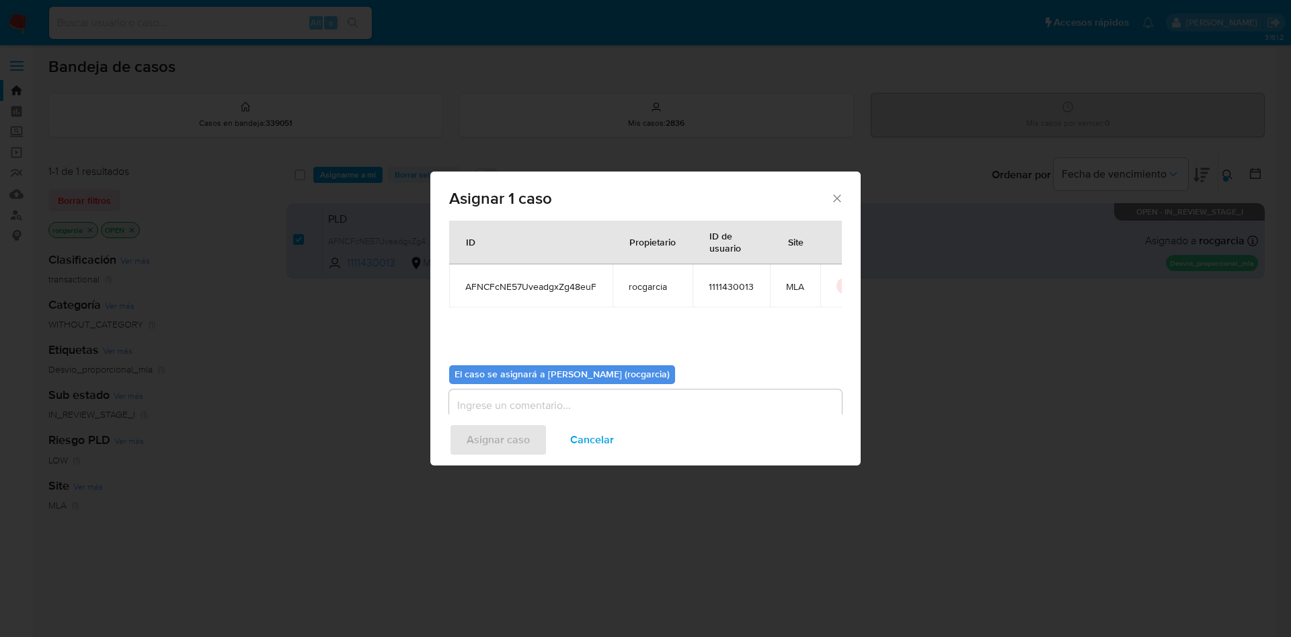
scroll to position [70, 0]
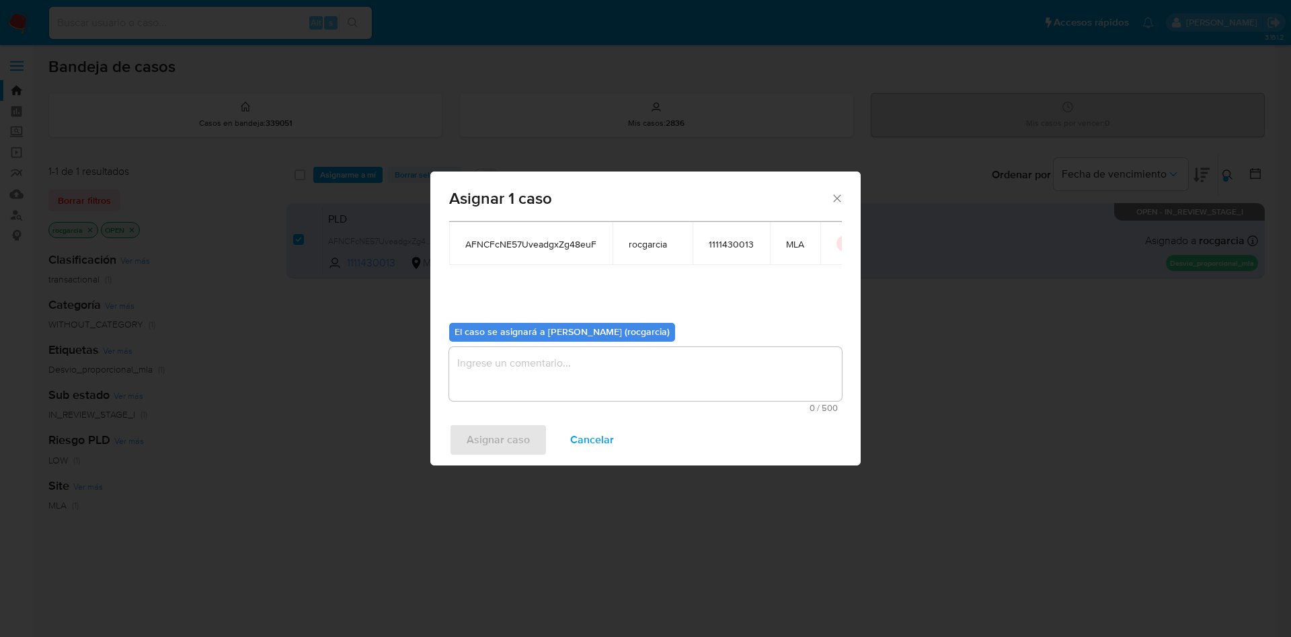
click at [499, 370] on textarea "assign-modal" at bounding box center [645, 374] width 393 height 54
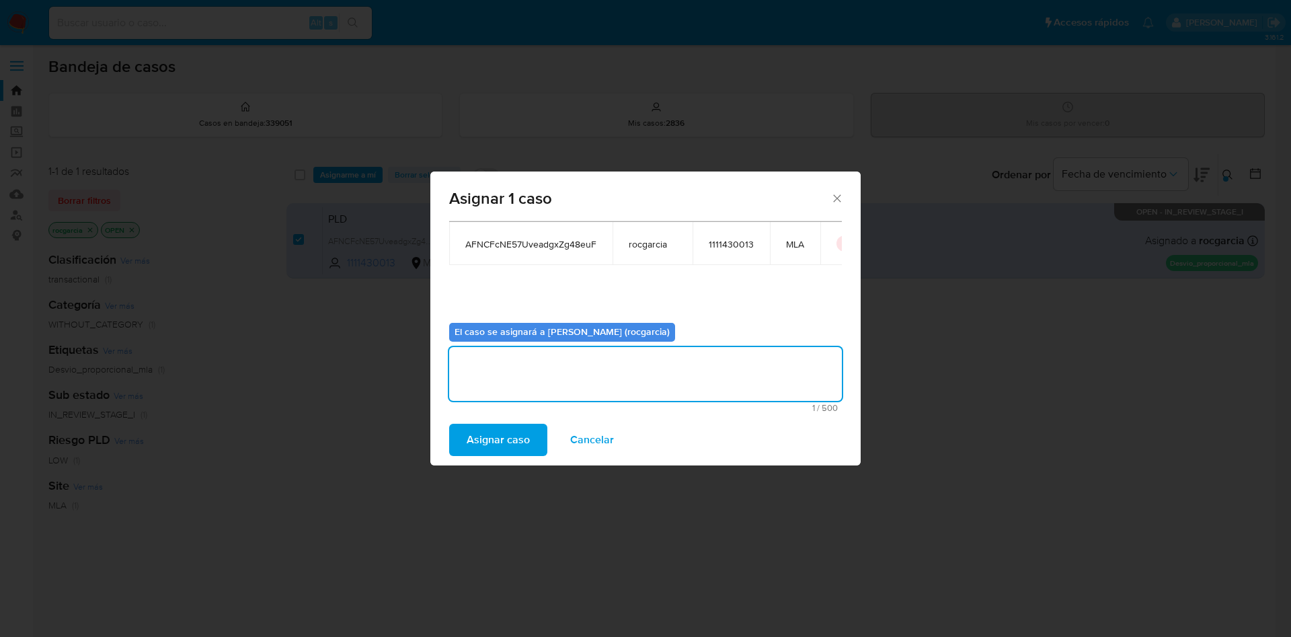
click at [497, 445] on span "Asignar caso" at bounding box center [498, 440] width 63 height 30
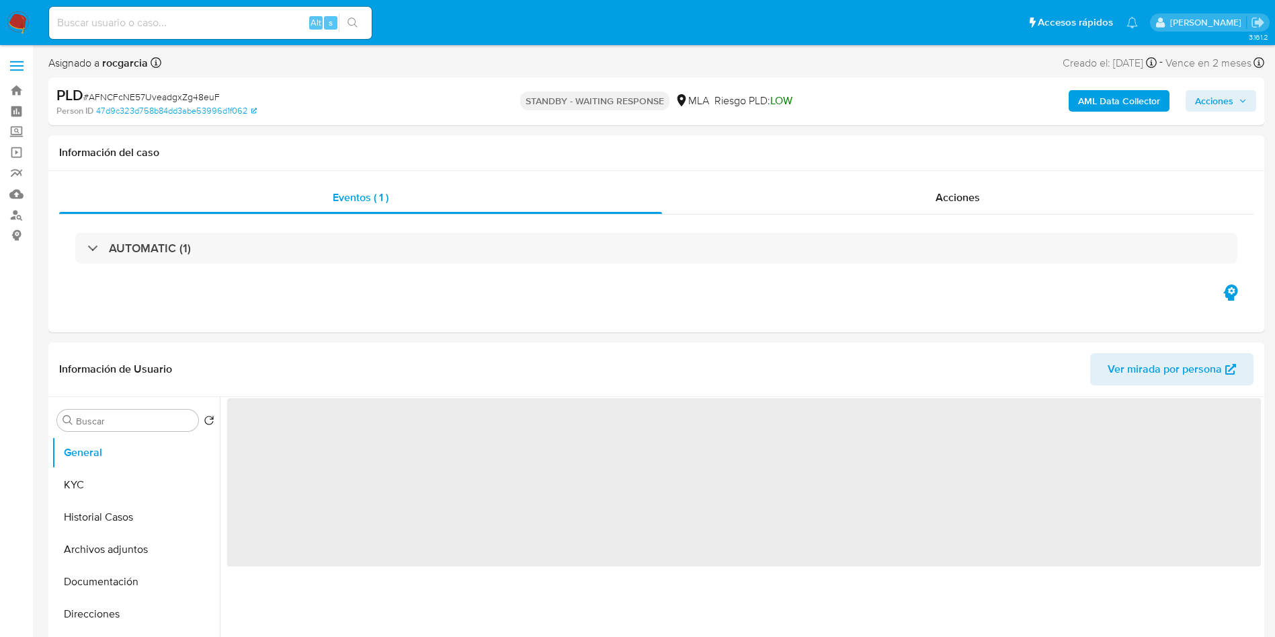
select select "10"
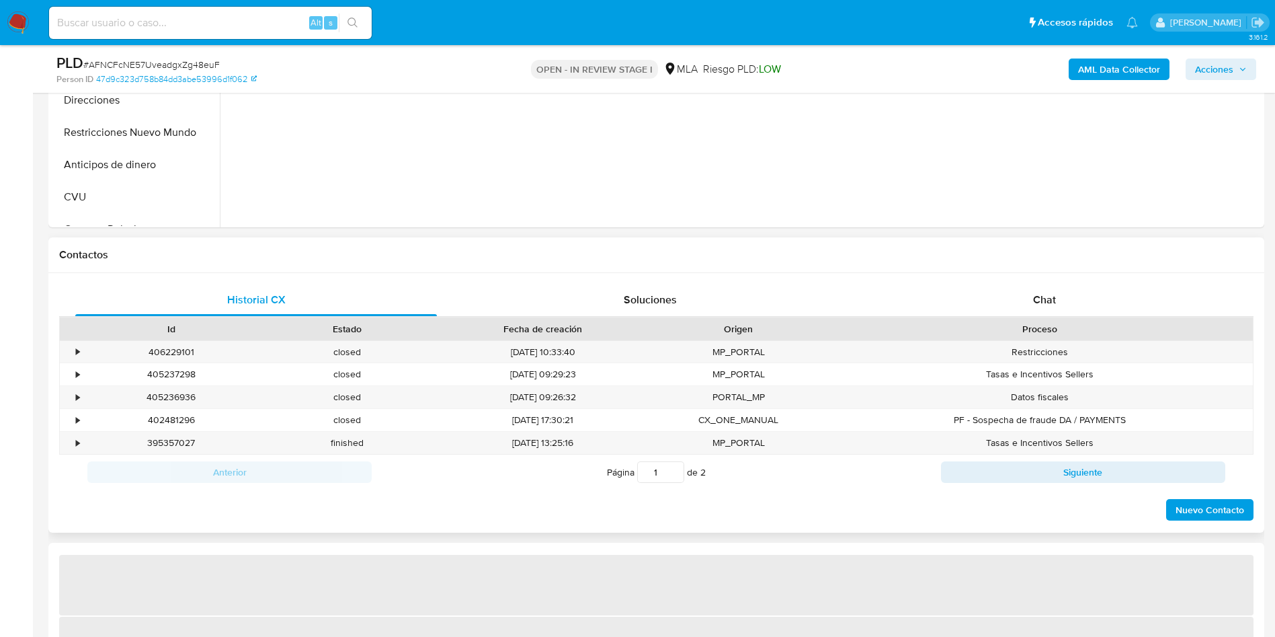
scroll to position [504, 0]
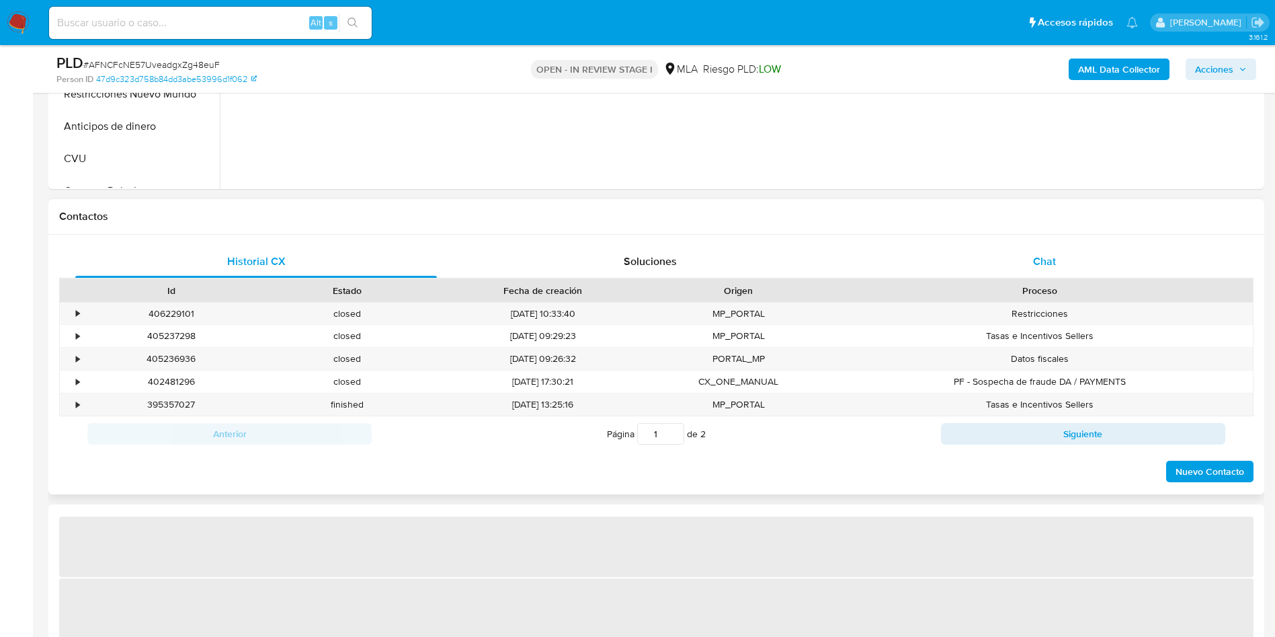
drag, startPoint x: 1030, startPoint y: 266, endPoint x: 903, endPoint y: 264, distance: 127.1
click at [1030, 266] on div "Chat" at bounding box center [1045, 261] width 362 height 32
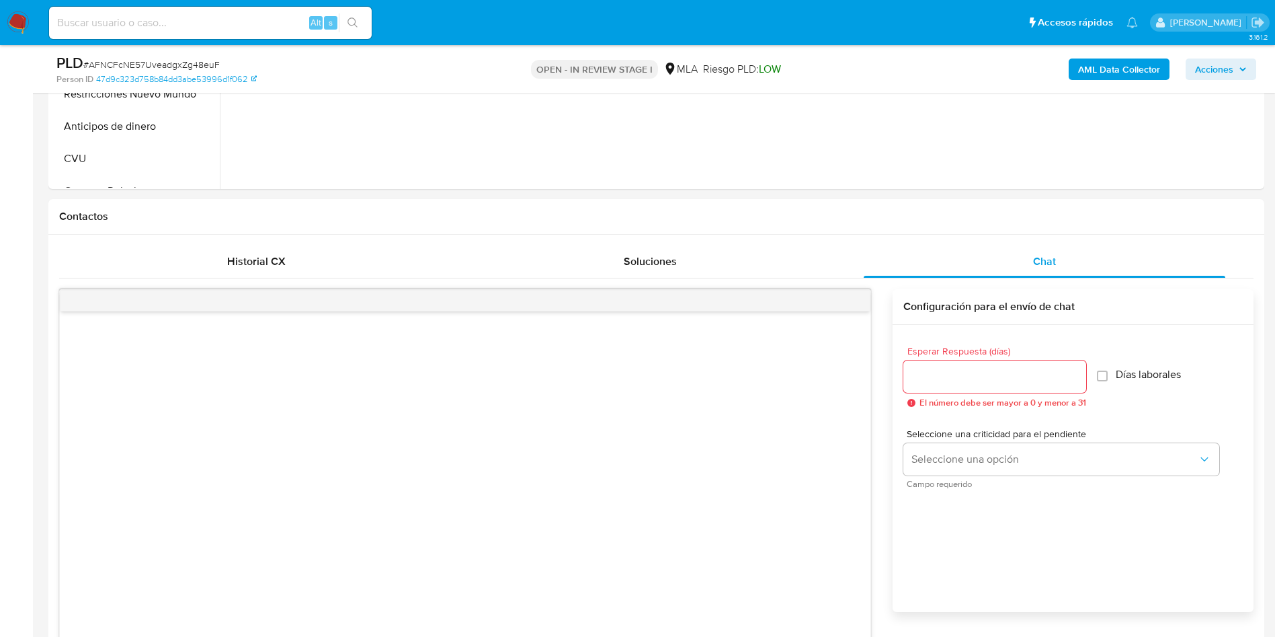
select select "10"
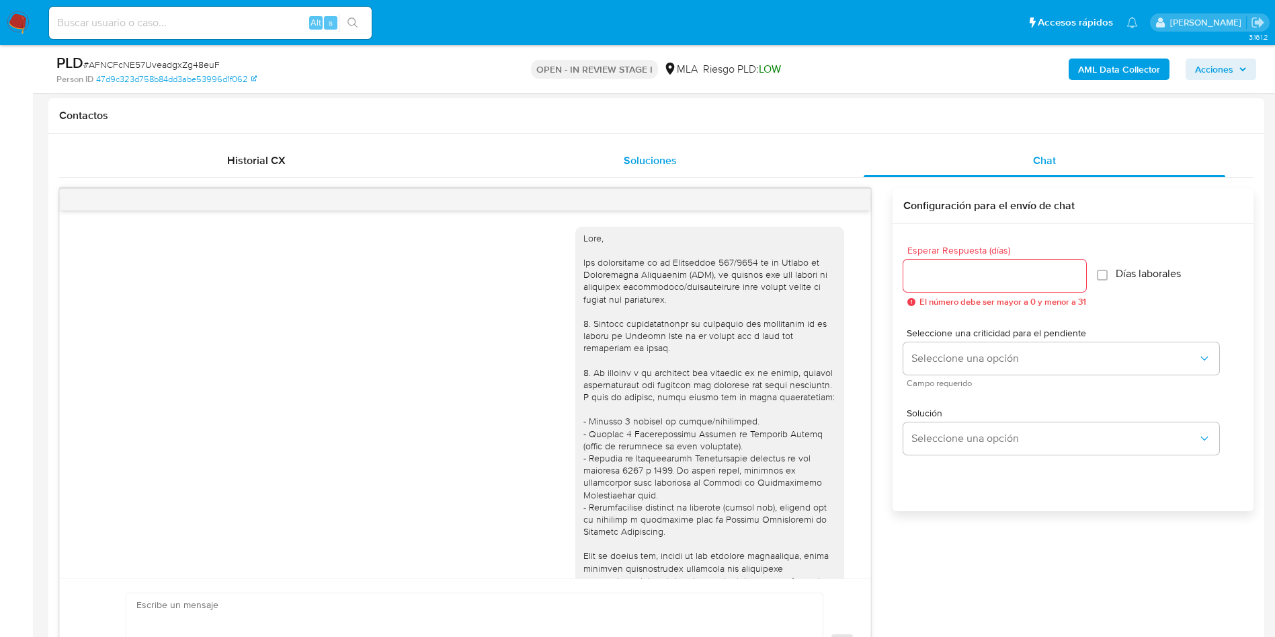
scroll to position [871, 0]
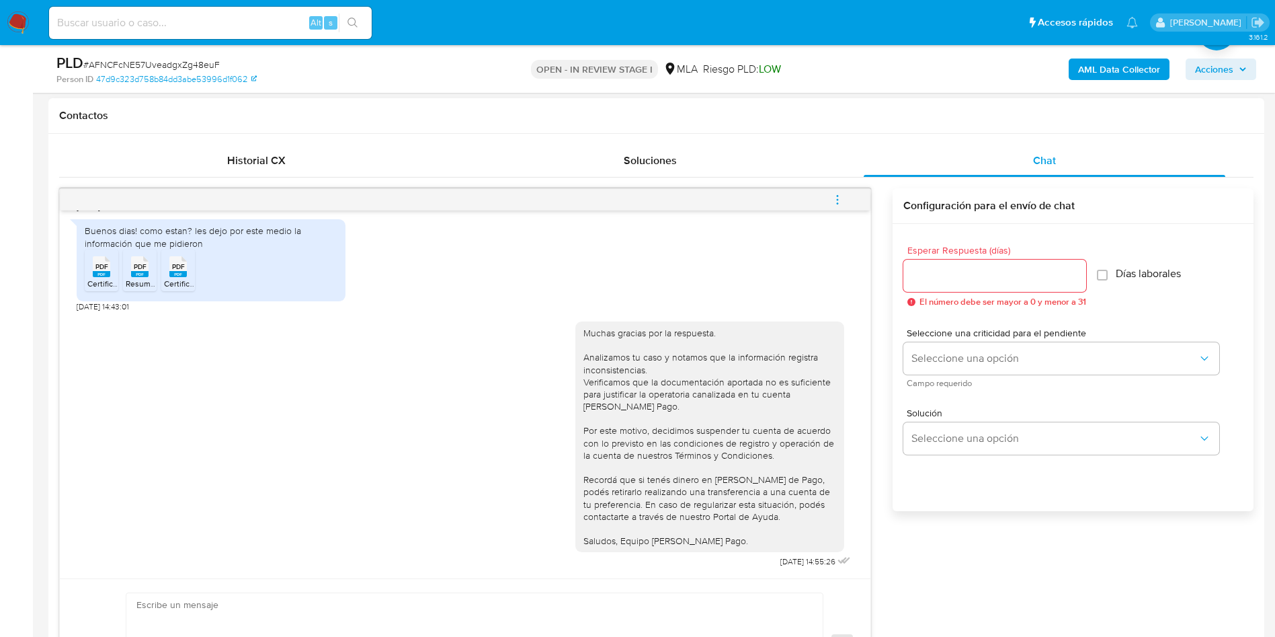
click at [844, 198] on button "menu-action" at bounding box center [837, 200] width 44 height 32
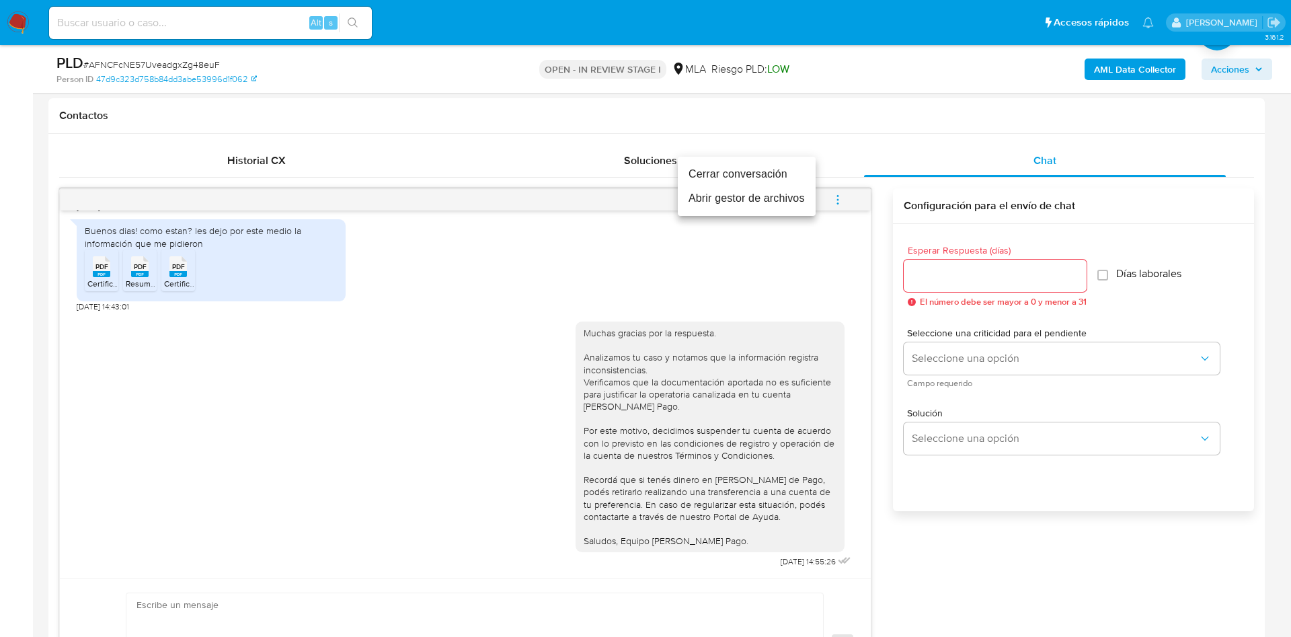
click at [787, 170] on li "Cerrar conversación" at bounding box center [747, 174] width 138 height 24
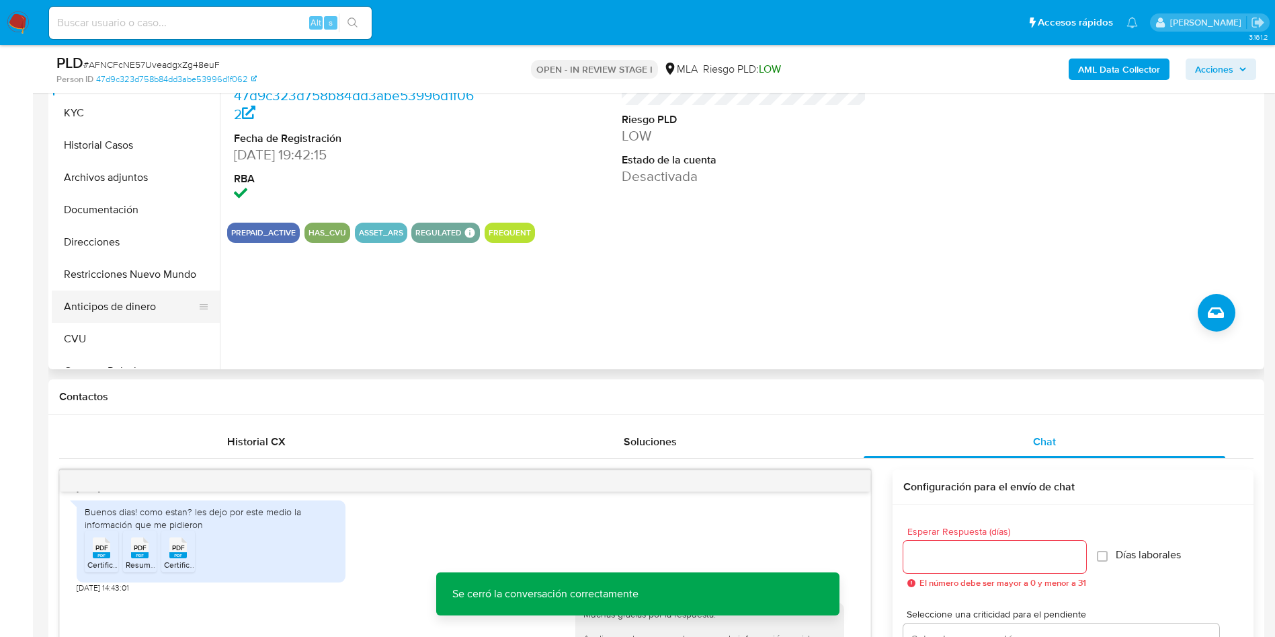
scroll to position [302, 0]
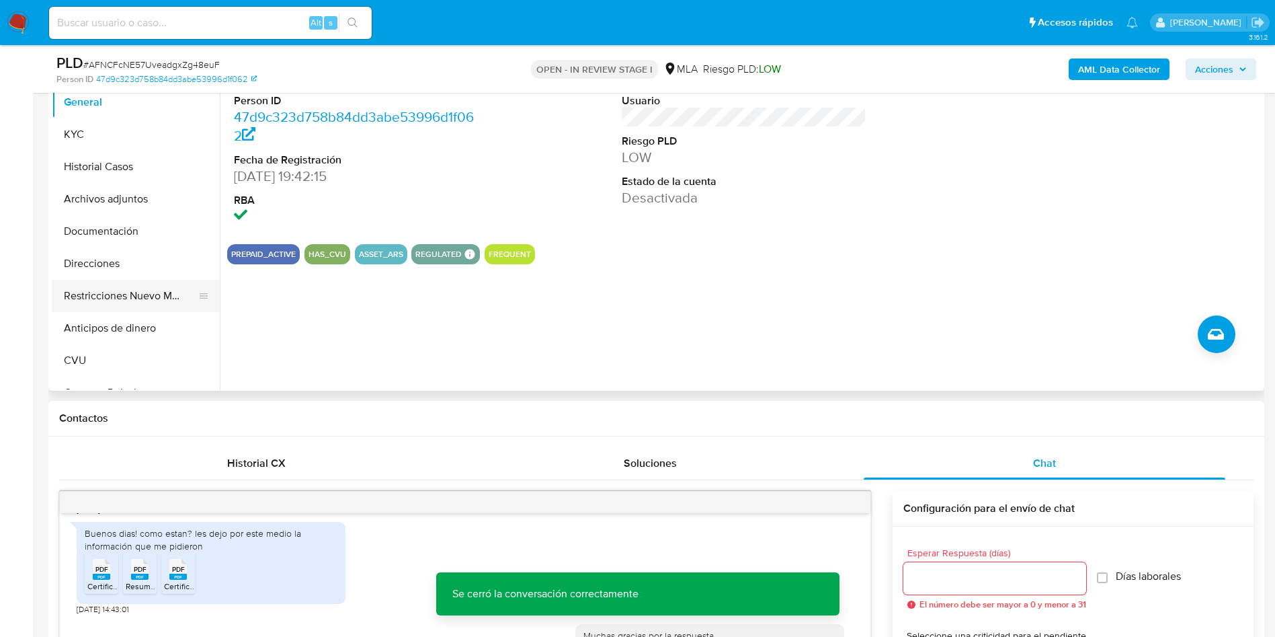
click at [100, 289] on button "Restricciones Nuevo Mundo" at bounding box center [130, 296] width 157 height 32
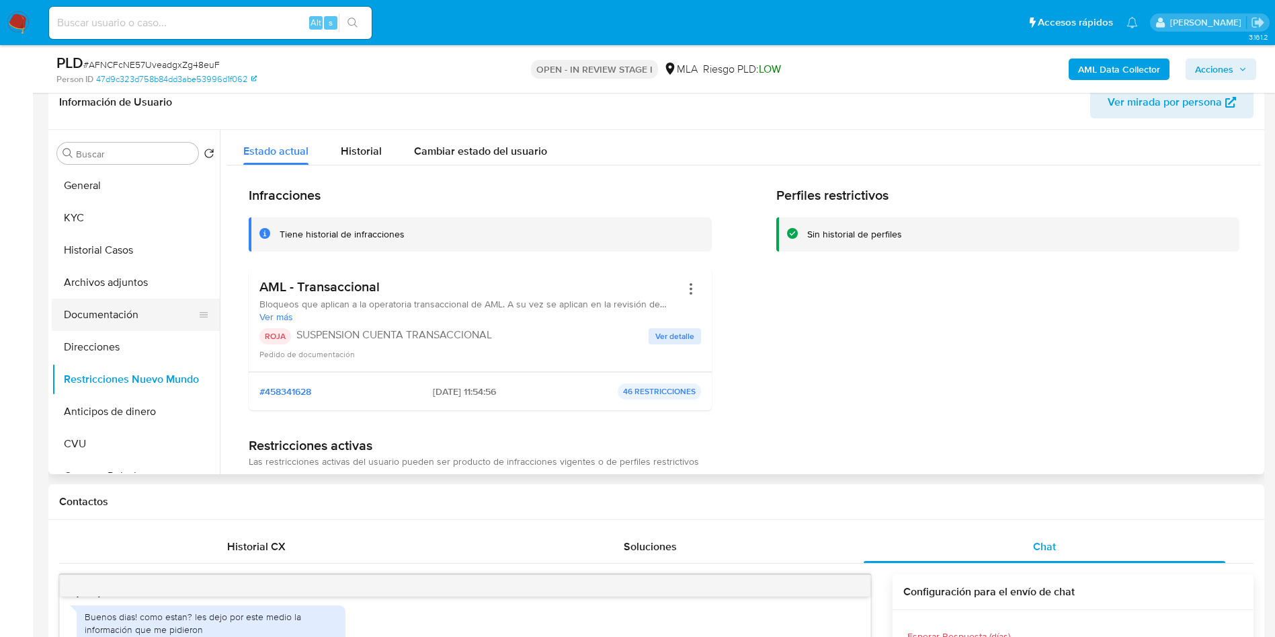
scroll to position [101, 0]
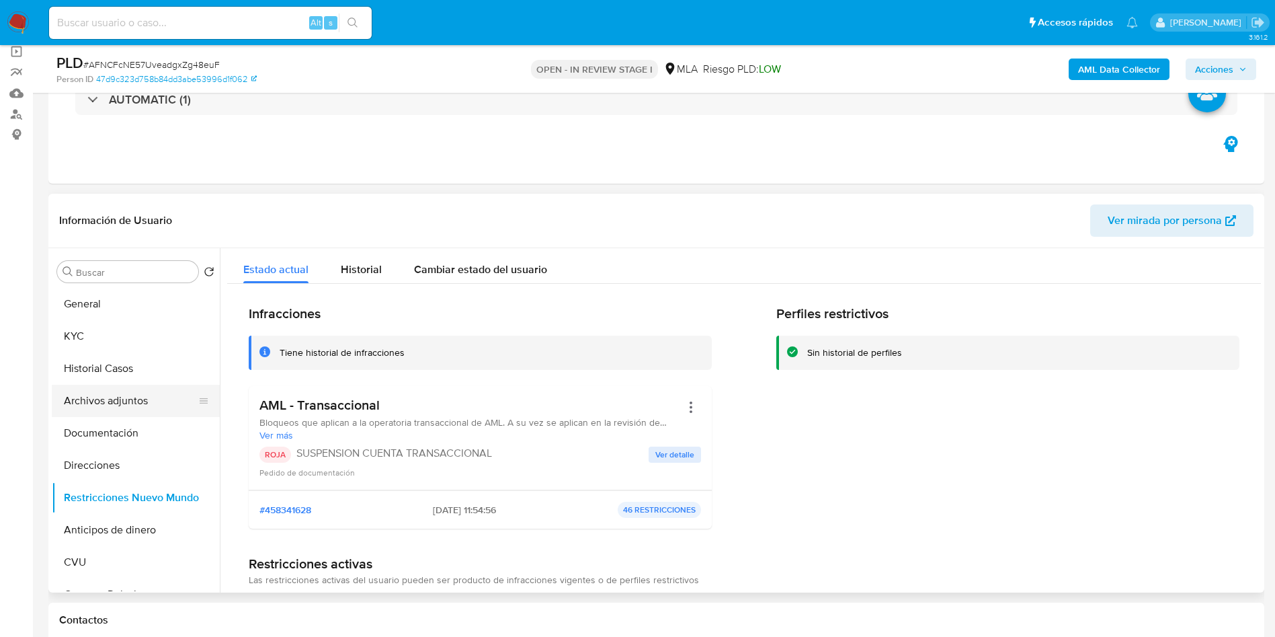
click at [95, 403] on button "Archivos adjuntos" at bounding box center [130, 400] width 157 height 32
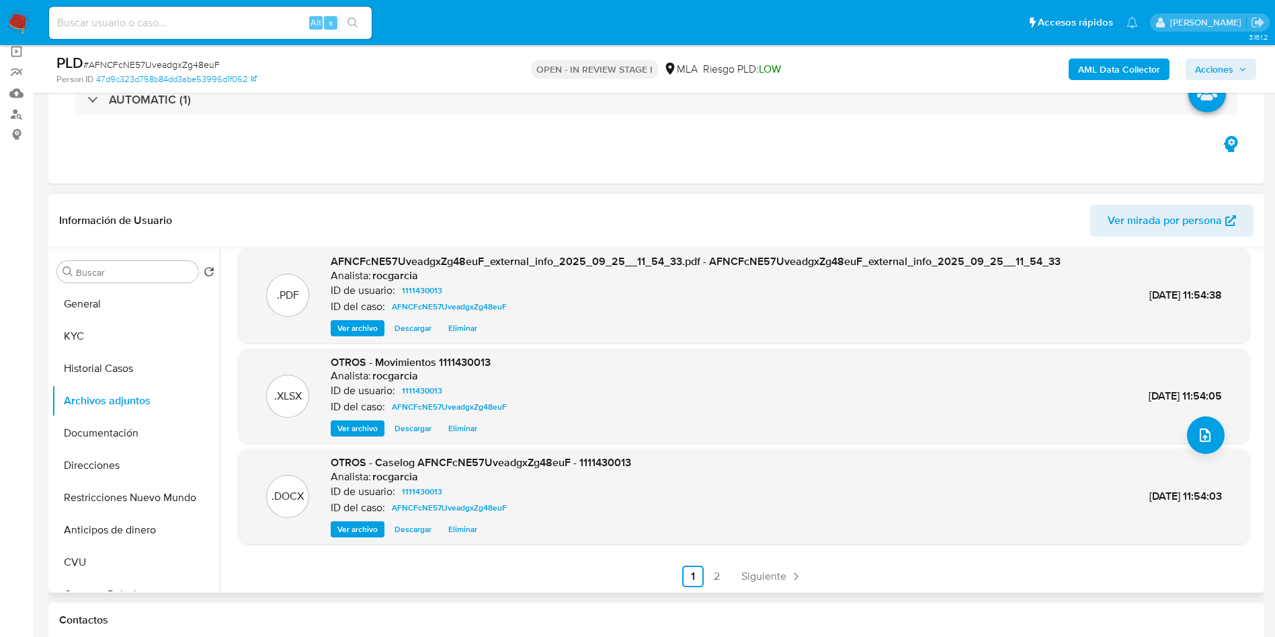
scroll to position [113, 0]
click at [712, 576] on link "2" at bounding box center [717, 575] width 22 height 22
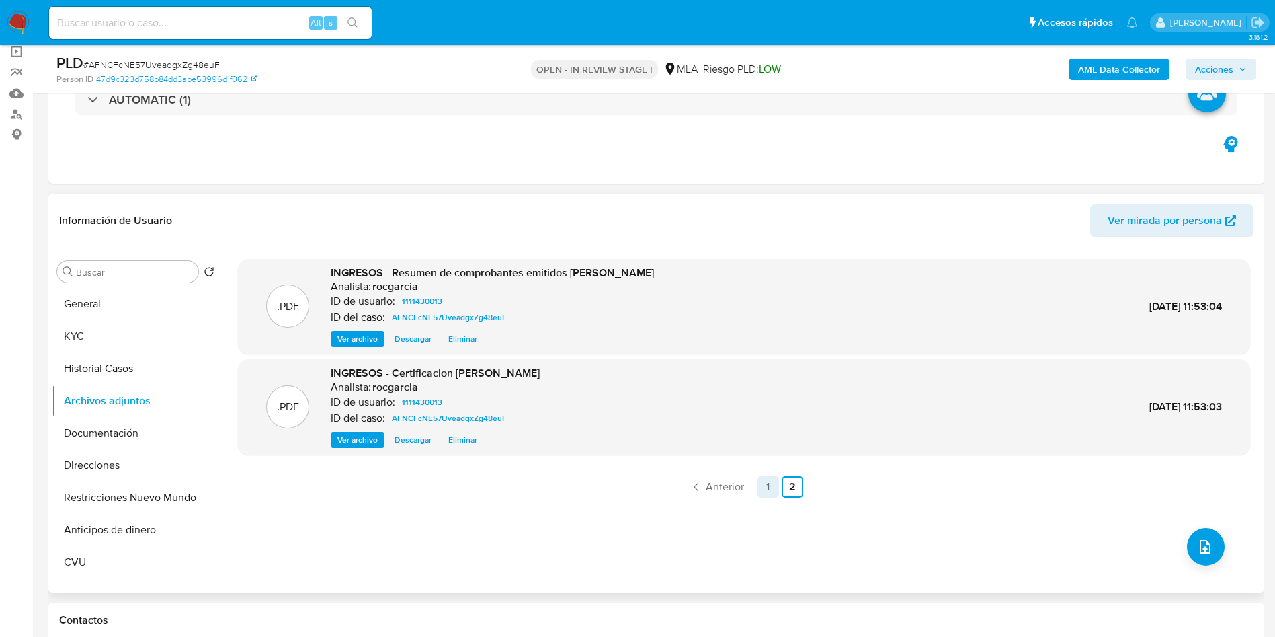
click at [762, 489] on link "1" at bounding box center [769, 487] width 22 height 22
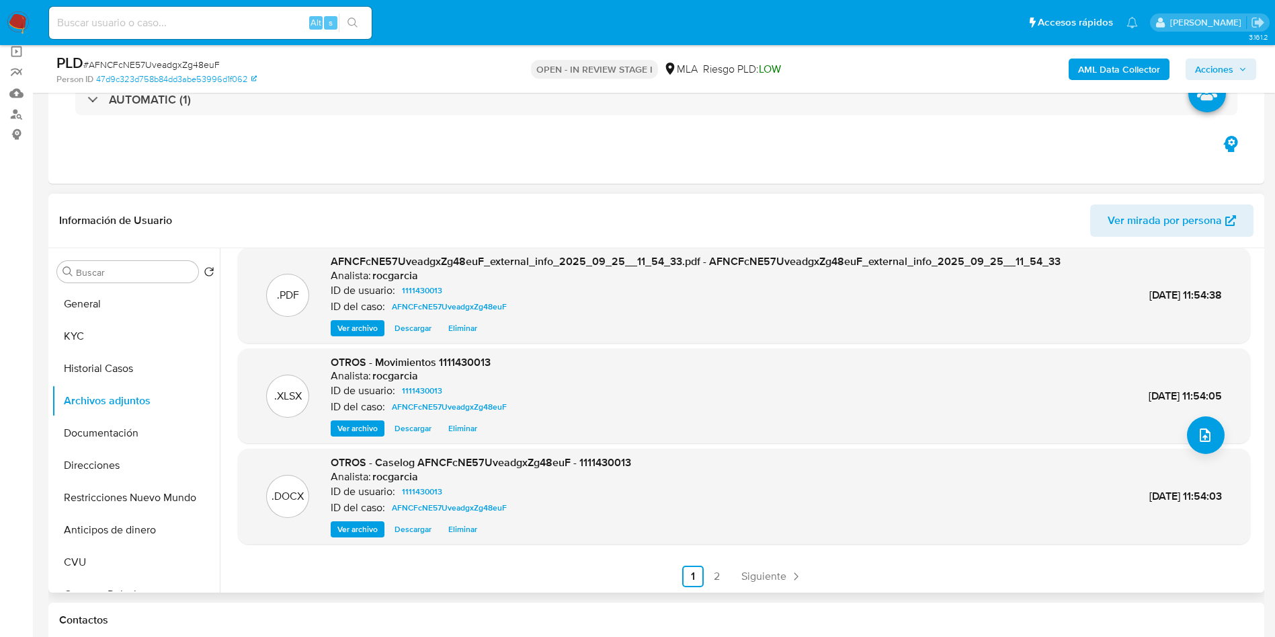
scroll to position [113, 0]
click at [722, 575] on link "2" at bounding box center [717, 575] width 22 height 22
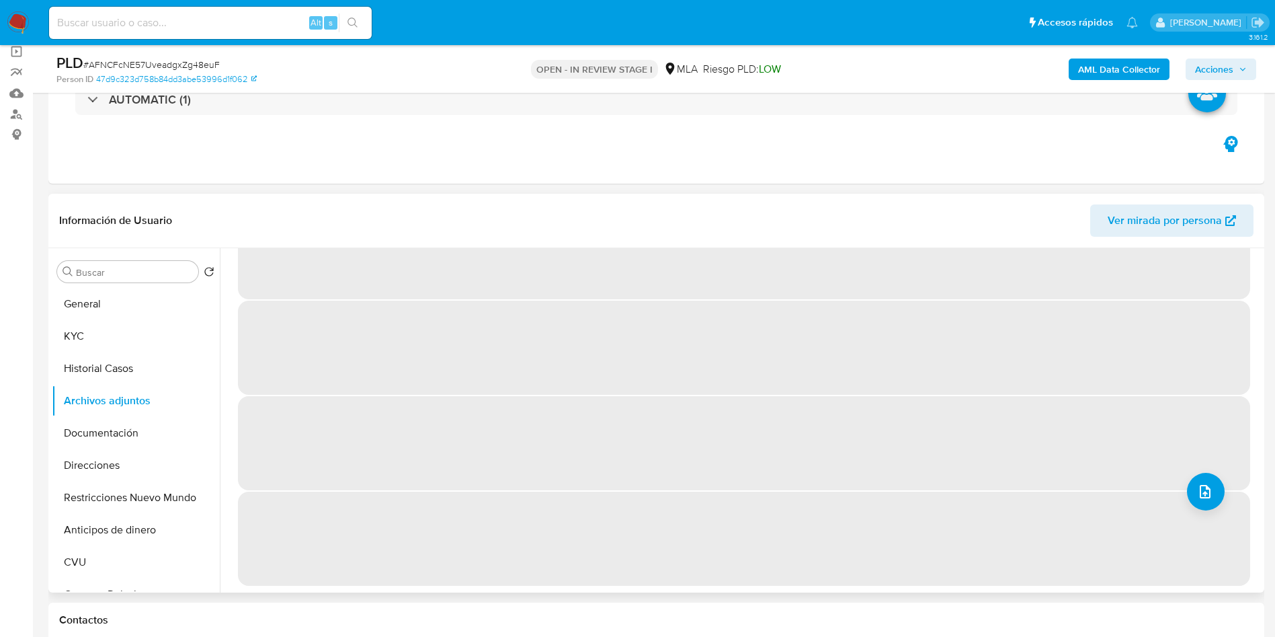
scroll to position [0, 0]
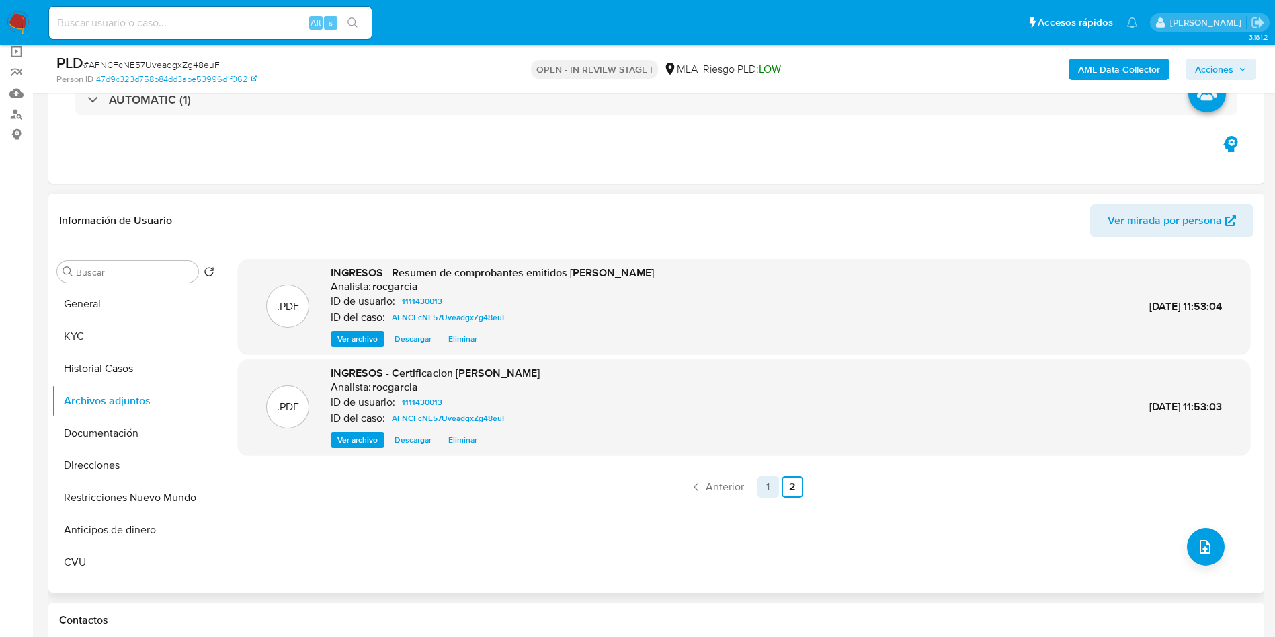
click at [759, 488] on link "1" at bounding box center [769, 487] width 22 height 22
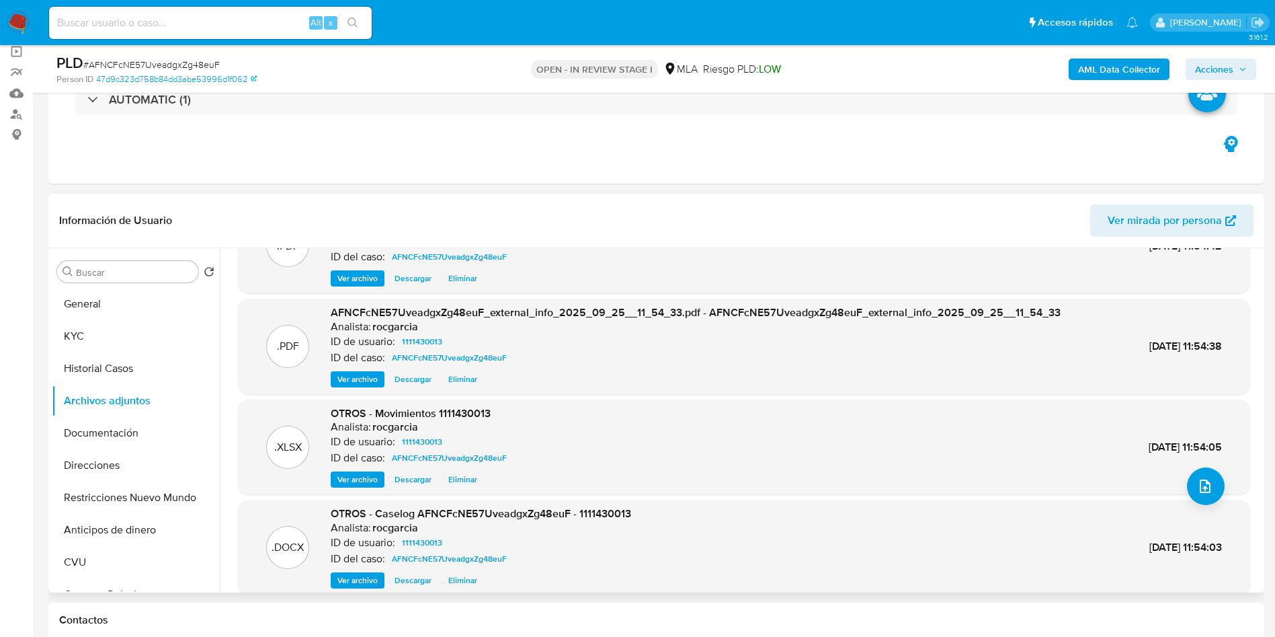
scroll to position [113, 0]
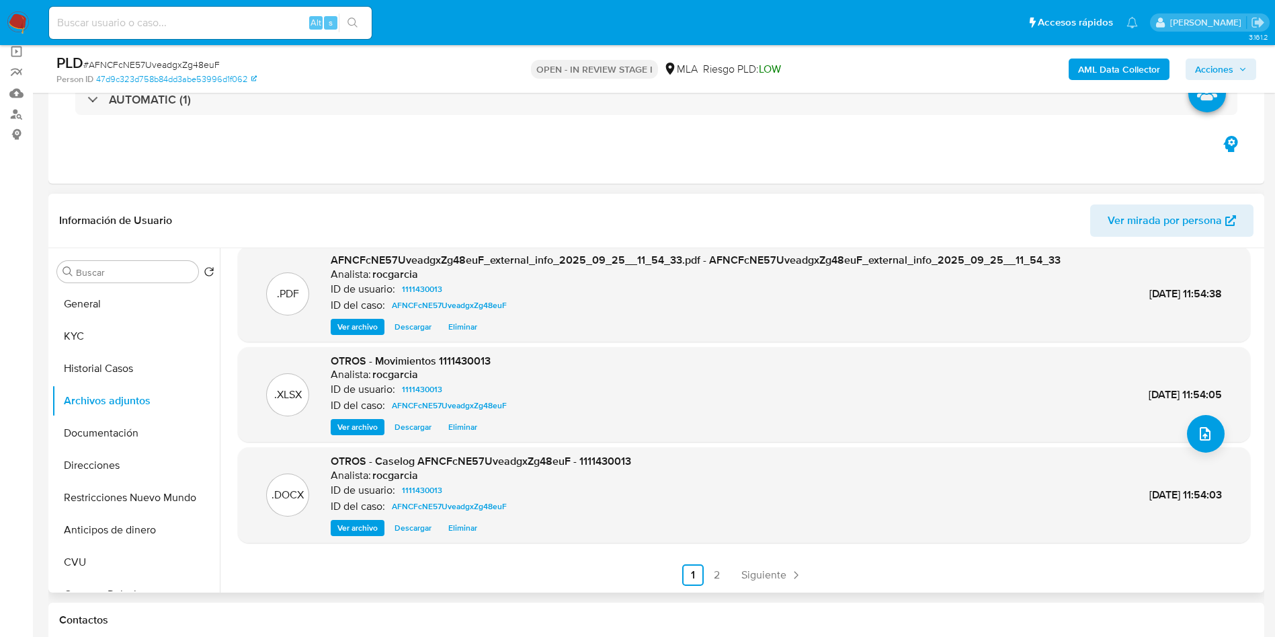
click at [1240, 73] on span "Acciones" at bounding box center [1221, 69] width 52 height 19
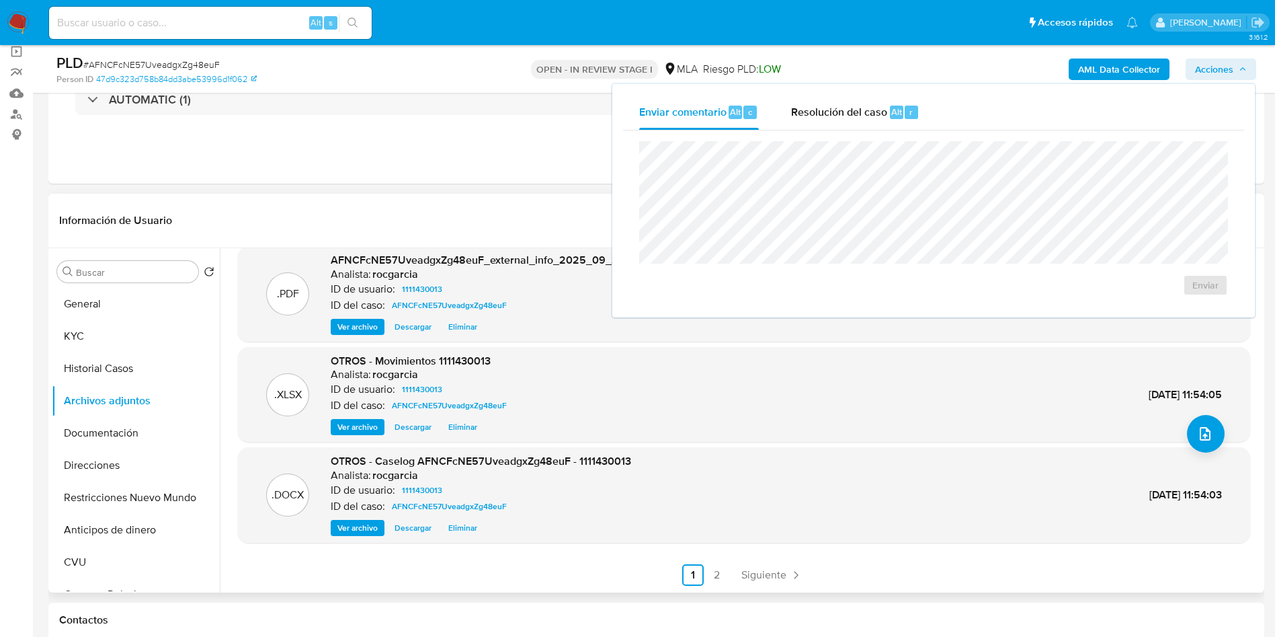
drag, startPoint x: 887, startPoint y: 104, endPoint x: 893, endPoint y: 135, distance: 32.3
click at [885, 104] on div "Resolución del caso Alt r" at bounding box center [855, 112] width 128 height 35
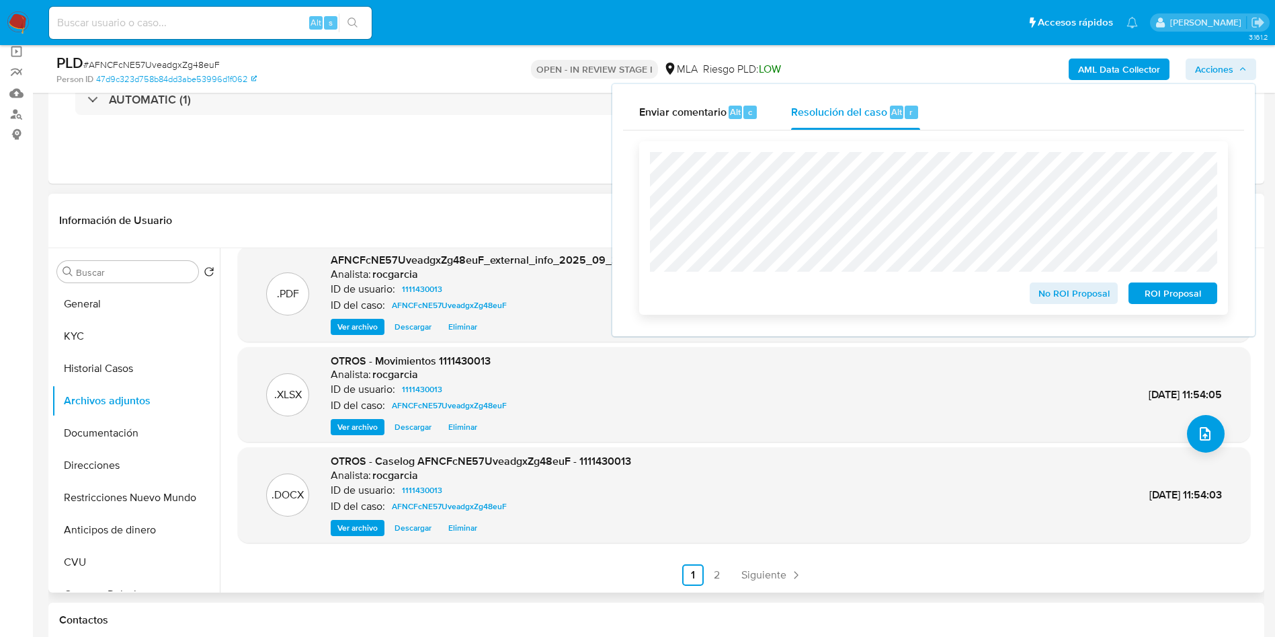
click at [1196, 290] on span "ROI Proposal" at bounding box center [1173, 293] width 70 height 19
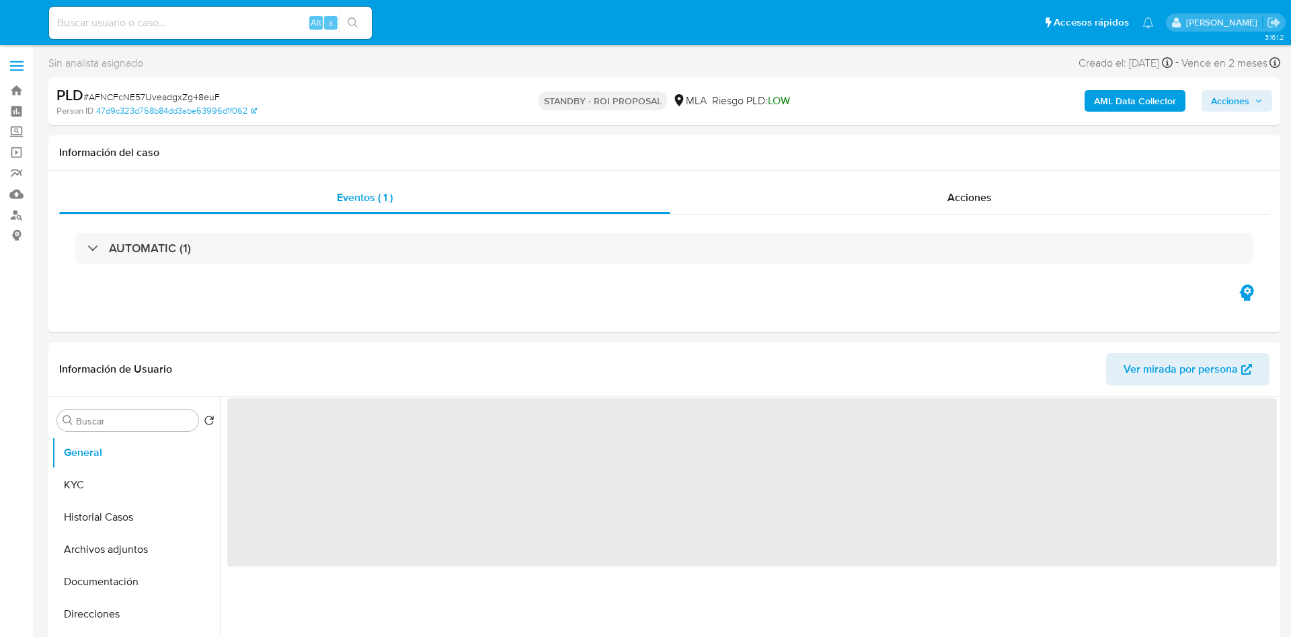
select select "10"
